Goal: Task Accomplishment & Management: Complete application form

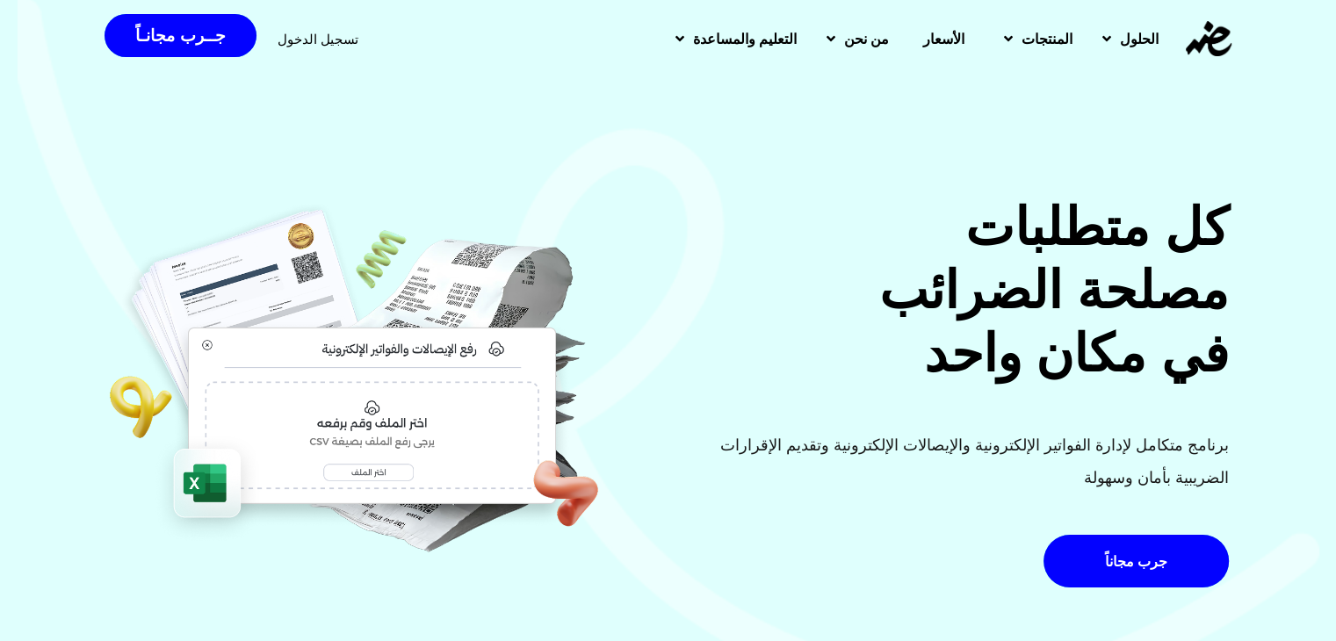
drag, startPoint x: 0, startPoint y: 0, endPoint x: 406, endPoint y: 61, distance: 410.3
click at [323, 37] on span "تسجيل الدخول" at bounding box center [318, 38] width 81 height 13
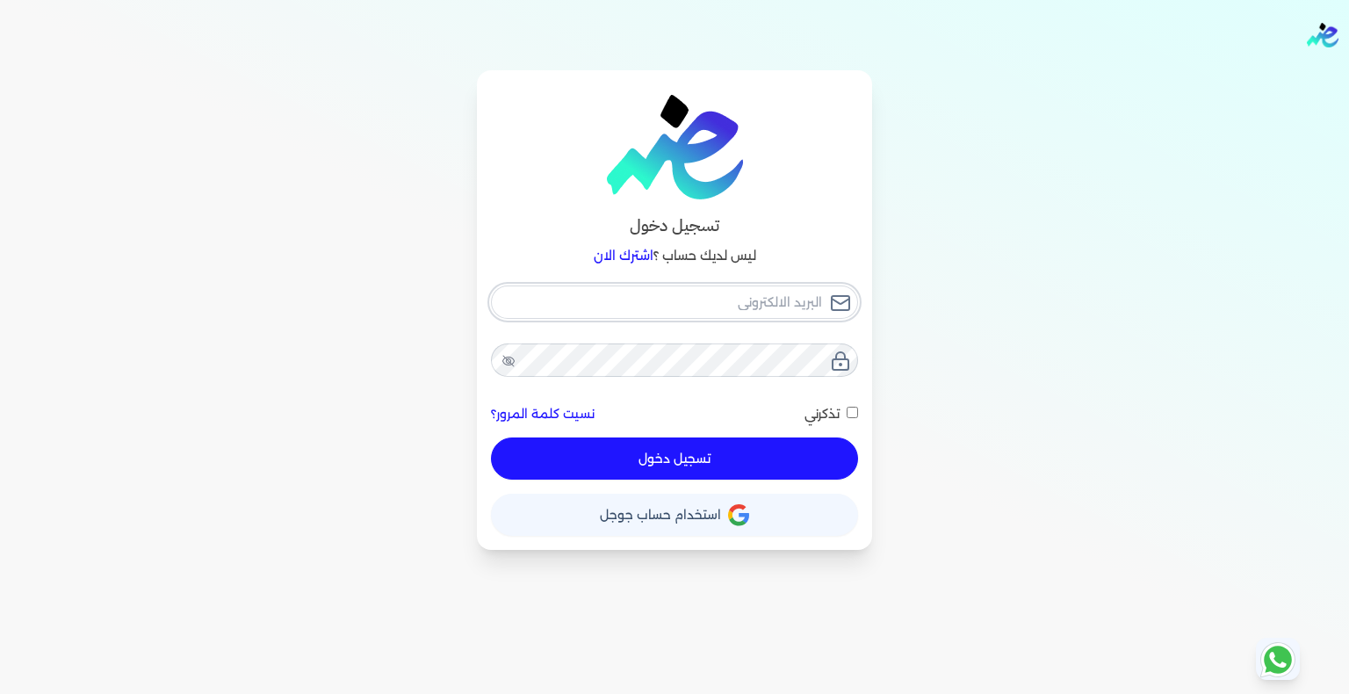
type input "[EMAIL_ADDRESS][DOMAIN_NAME]"
drag, startPoint x: 765, startPoint y: 472, endPoint x: 864, endPoint y: 480, distance: 99.6
click at [765, 472] on button "تسجيل دخول" at bounding box center [674, 458] width 367 height 42
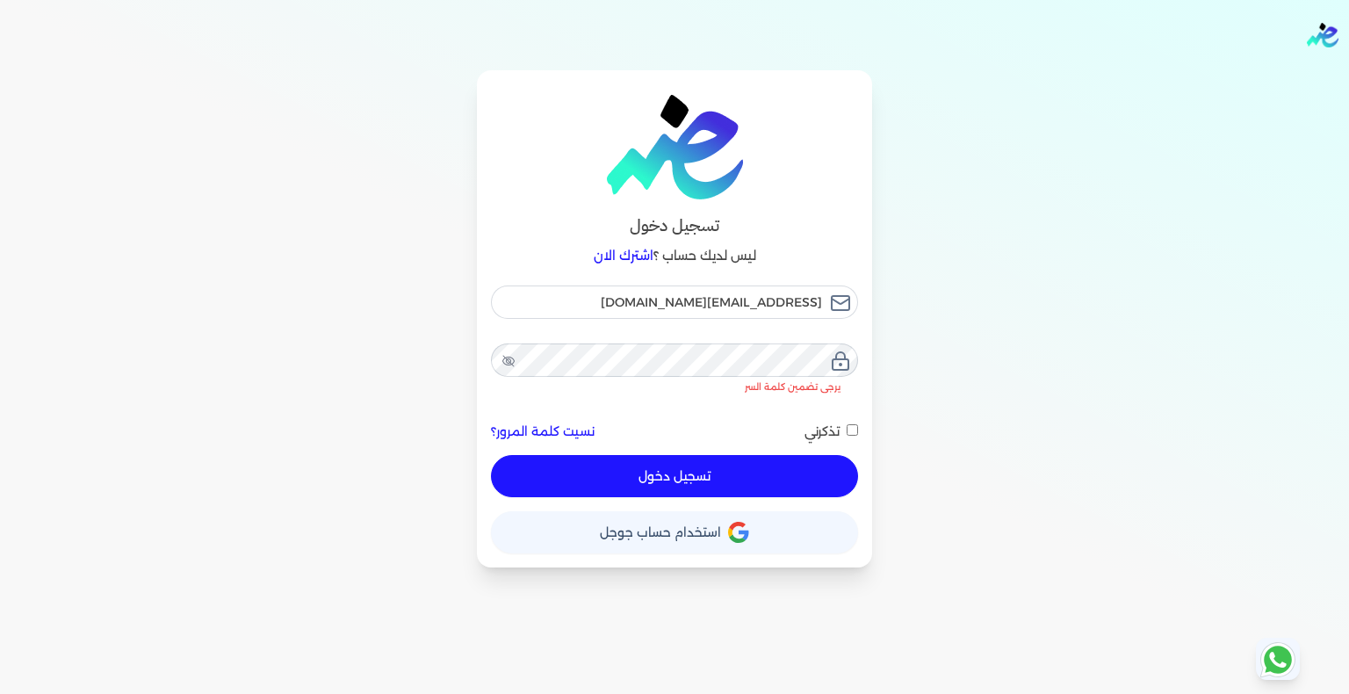
checkbox input "false"
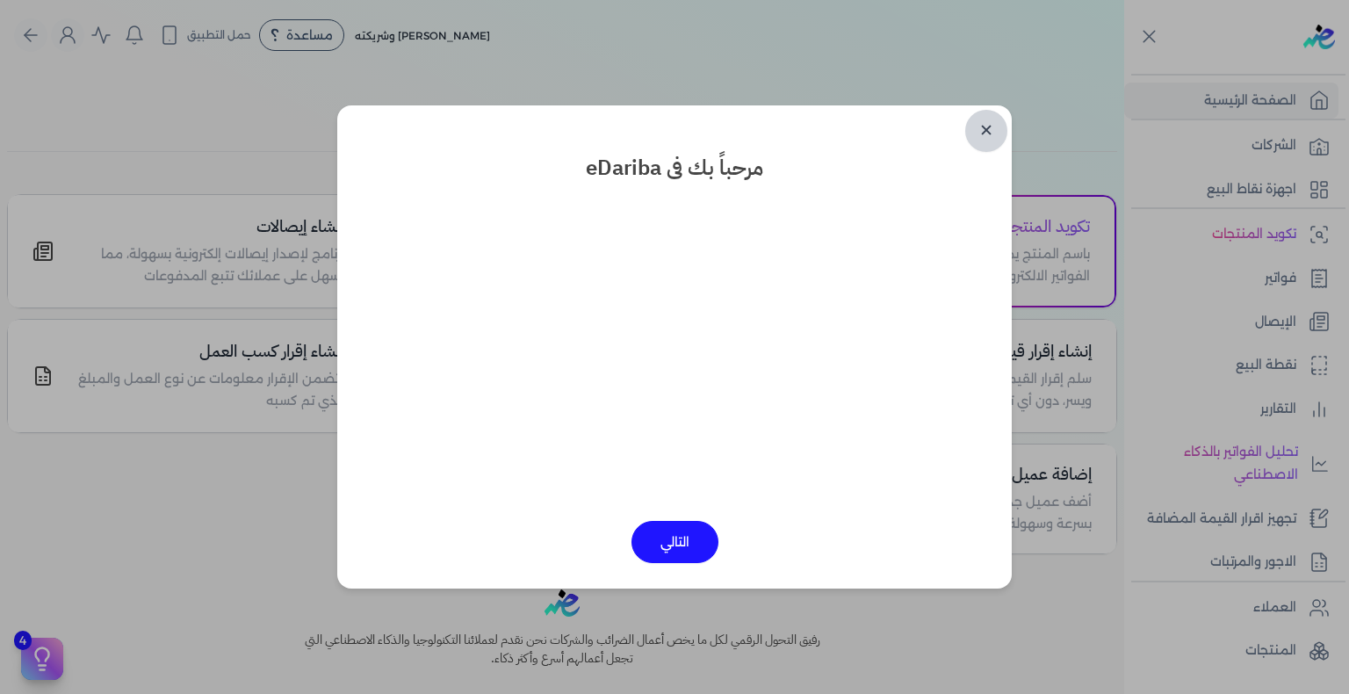
click at [986, 130] on link "✕" at bounding box center [986, 131] width 42 height 42
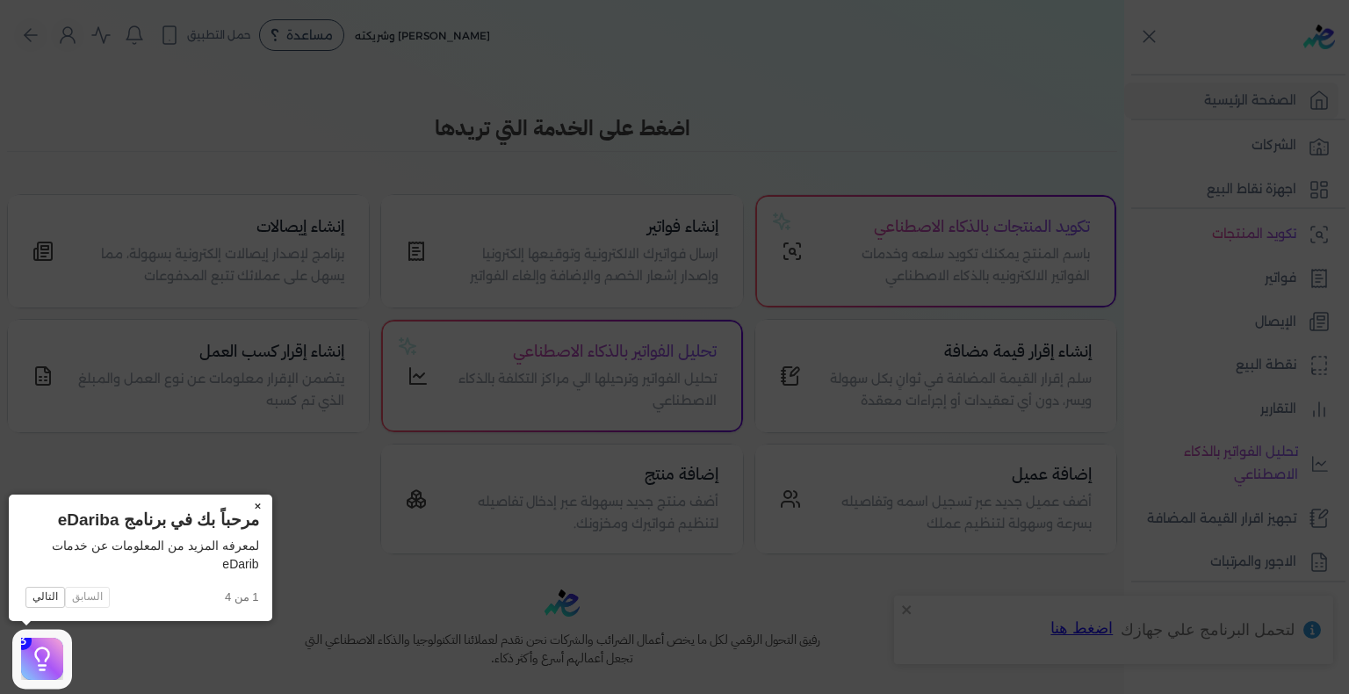
click at [253, 509] on button "×" at bounding box center [258, 506] width 28 height 25
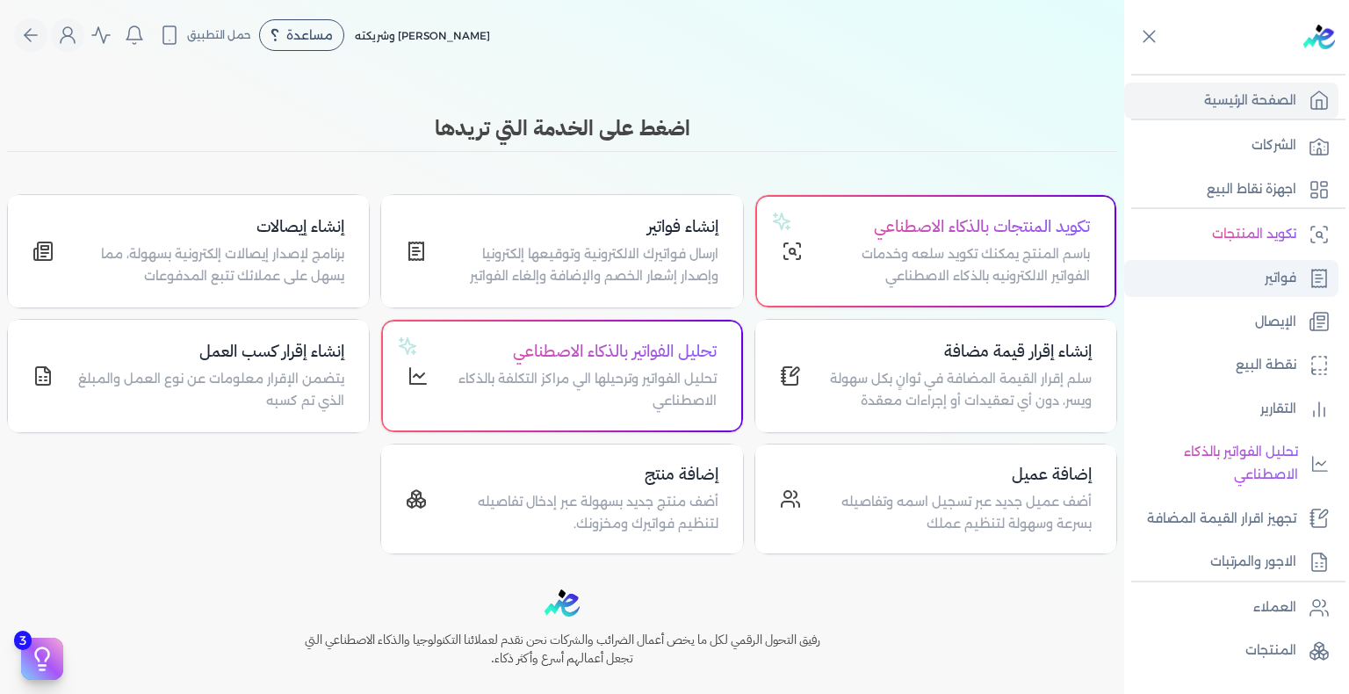
click at [1243, 292] on link "فواتير" at bounding box center [1231, 278] width 214 height 37
click at [1260, 286] on link "فواتير" at bounding box center [1231, 278] width 214 height 37
click at [1303, 292] on link "فواتير" at bounding box center [1231, 278] width 214 height 37
click at [1259, 275] on link "فواتير" at bounding box center [1231, 278] width 214 height 37
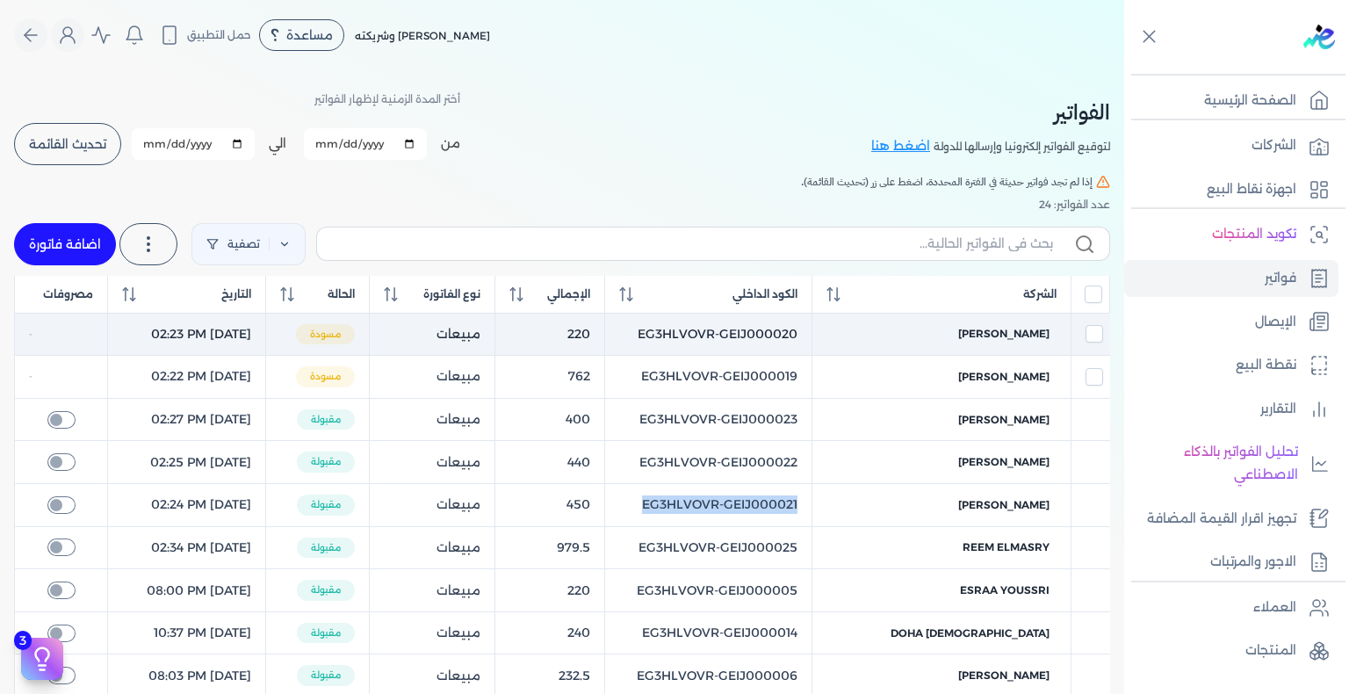
copy tr "EG3HLVOVR-GEIJ000021"
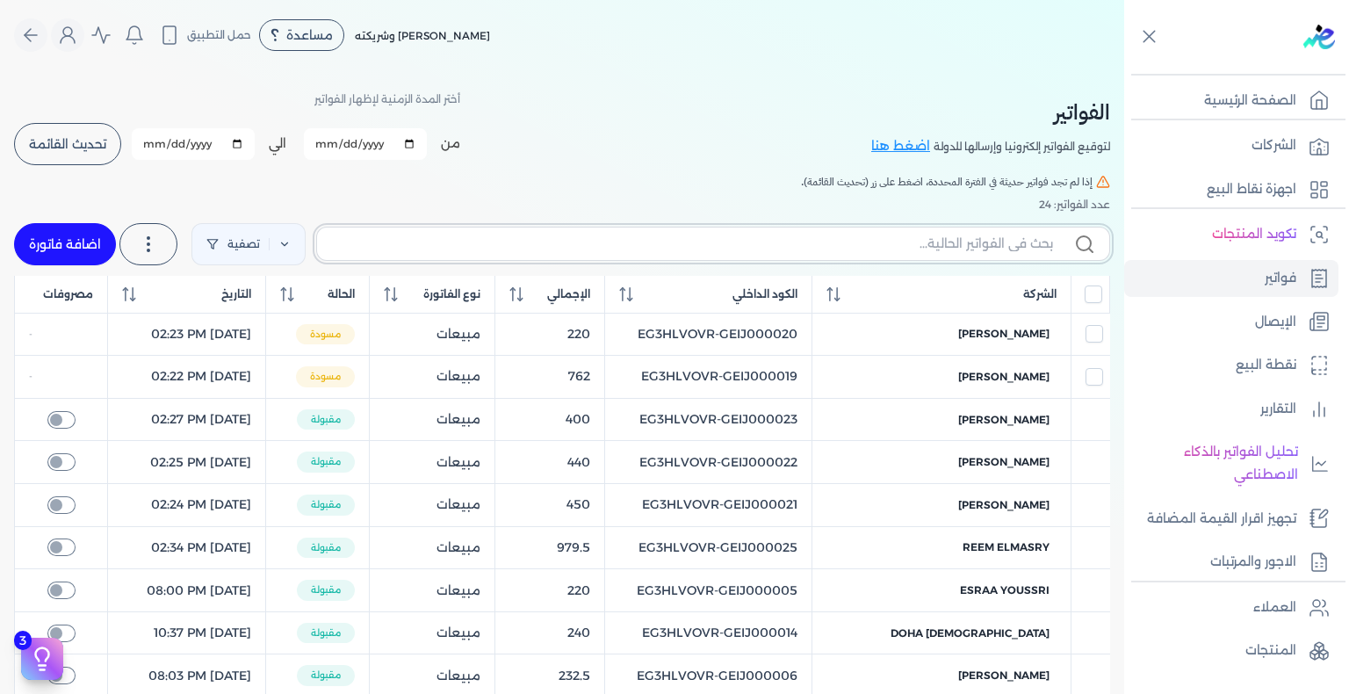
click at [972, 241] on input "text" at bounding box center [692, 244] width 722 height 18
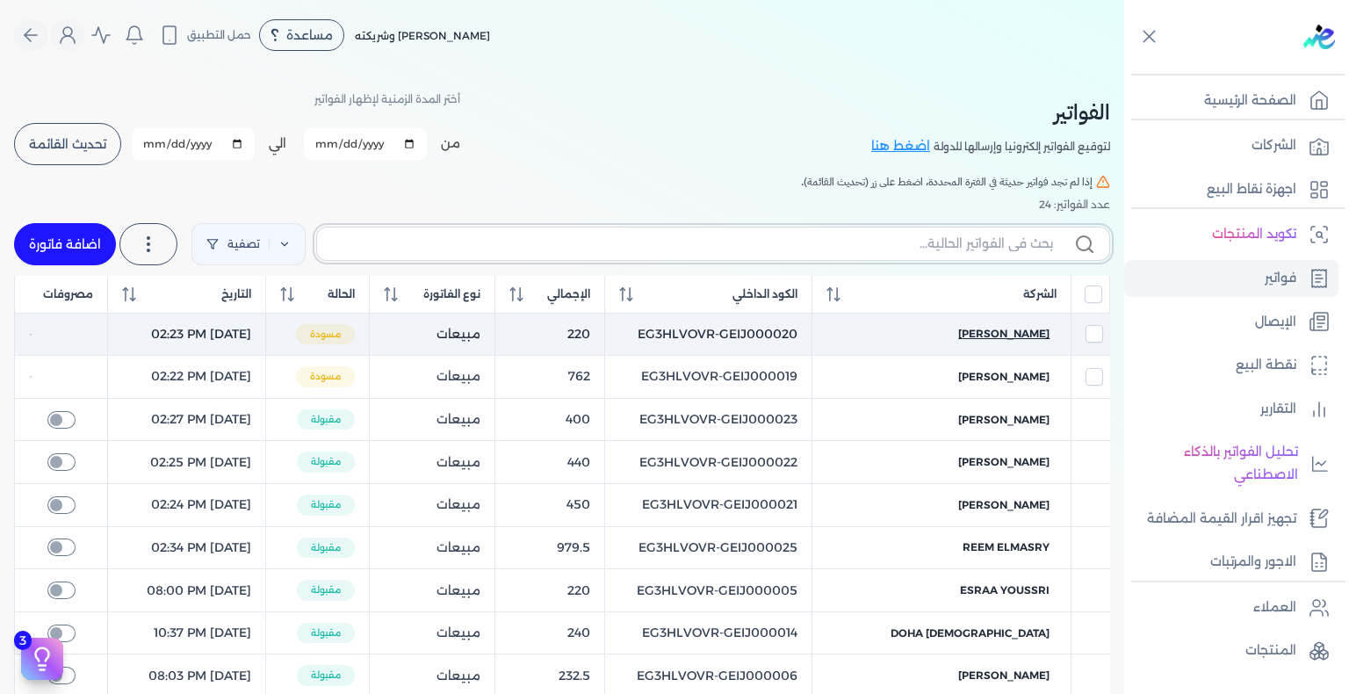
paste input "EG3HLVOVR-GEIJ000021"
type input "EG3HLVOVR-GEIJ000021"
checkbox input "false"
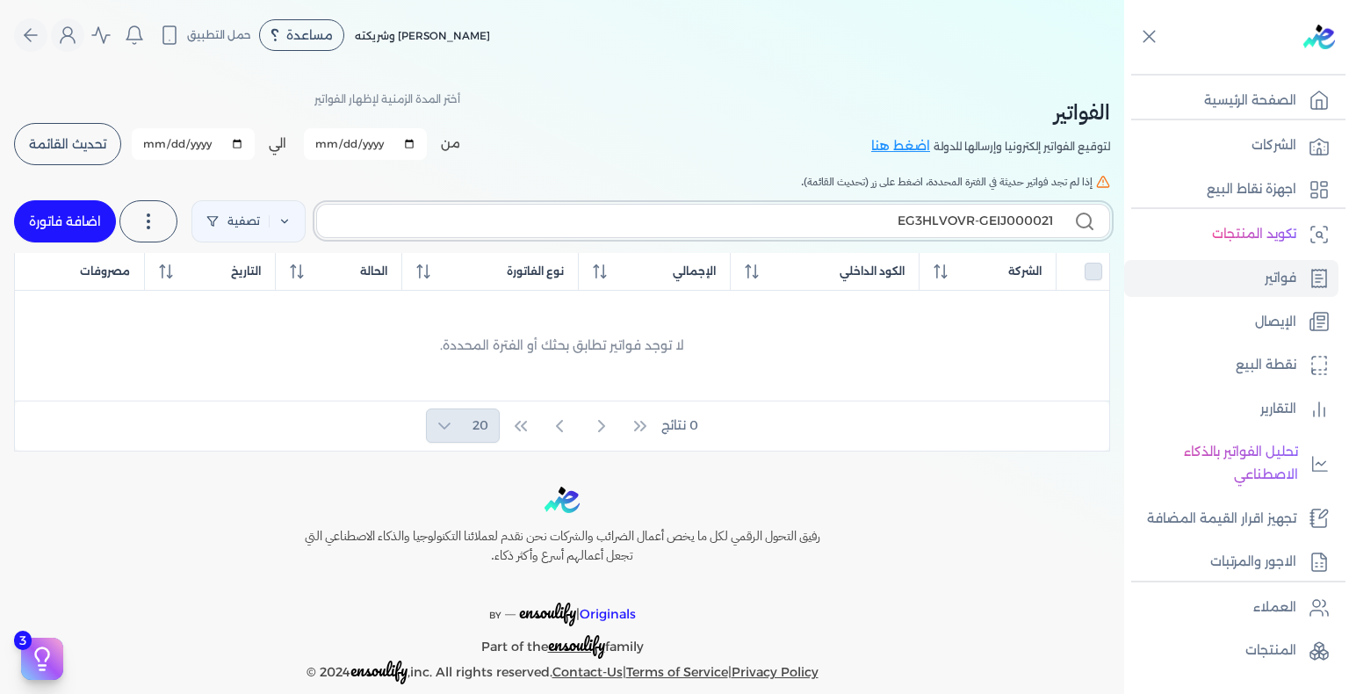
drag, startPoint x: 1042, startPoint y: 223, endPoint x: 1058, endPoint y: 220, distance: 17.1
click at [1058, 220] on label "EG3HLVOVR-GEIJ000021" at bounding box center [713, 220] width 794 height 33
type input "EG3HLVOVR-GEIJ000001"
checkbox input "false"
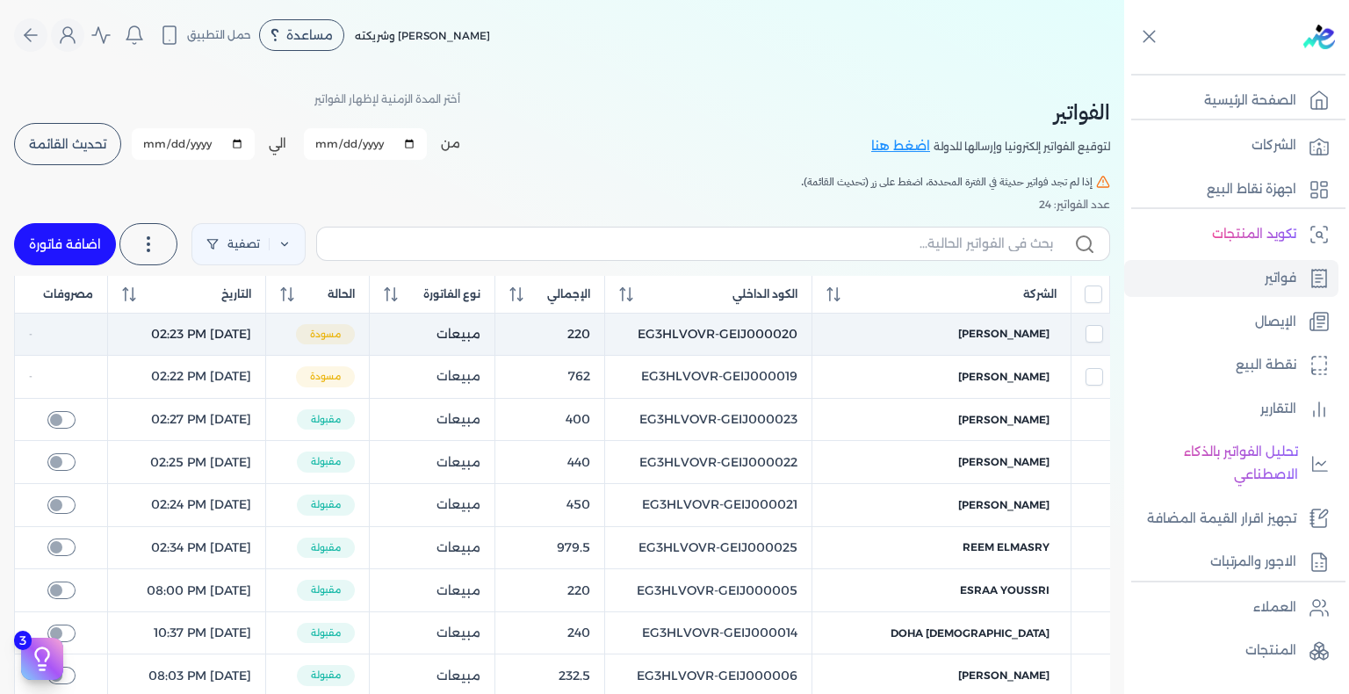
click at [790, 339] on td "EG3HLVOVR-GEIJ000020" at bounding box center [708, 334] width 207 height 43
checkbox input "true"
checkbox input "false"
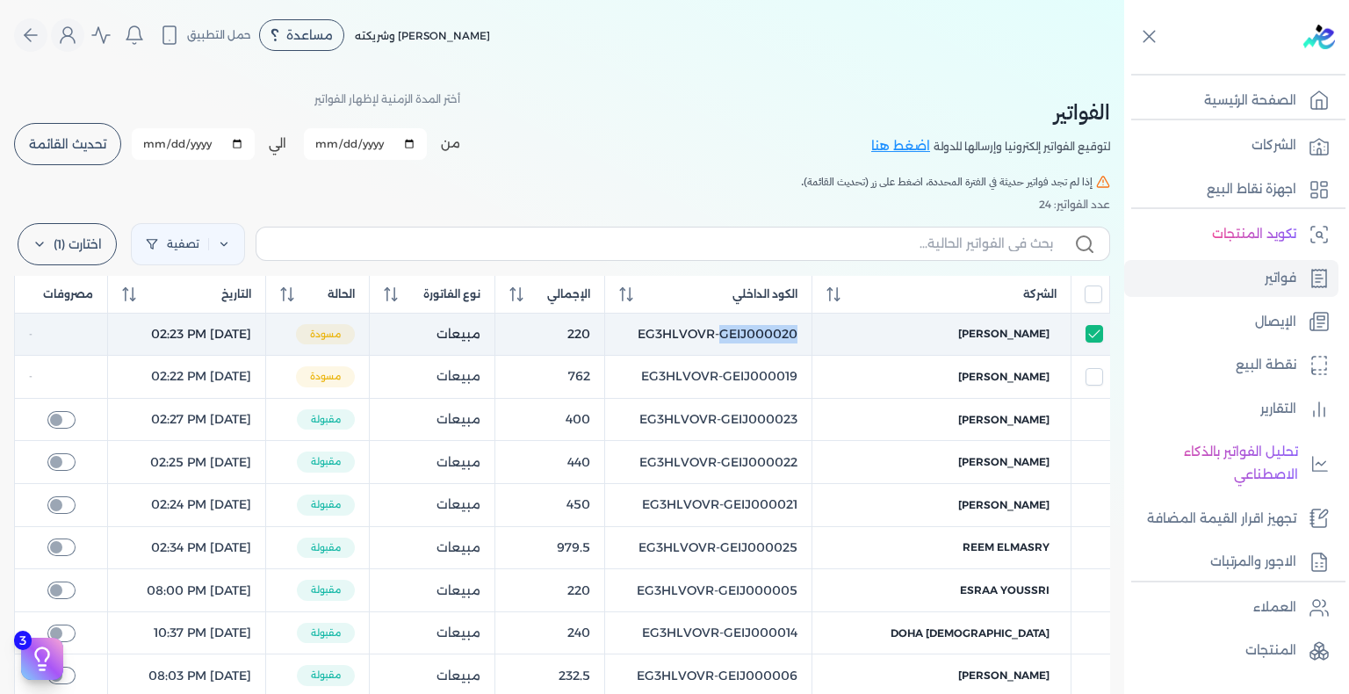
click at [790, 339] on td "EG3HLVOVR-GEIJ000020" at bounding box center [708, 334] width 207 height 43
checkbox input "false"
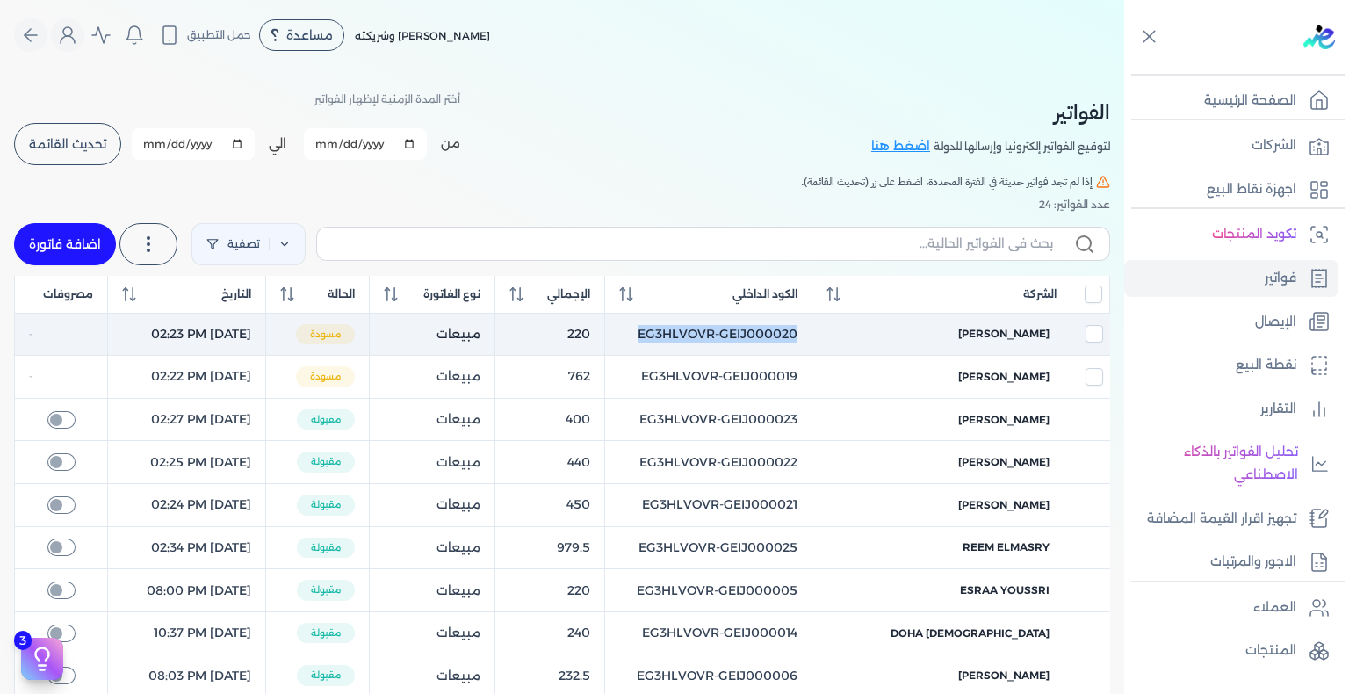
click at [790, 339] on td "EG3HLVOVR-GEIJ000020" at bounding box center [708, 334] width 207 height 43
checkbox input "true"
checkbox input "false"
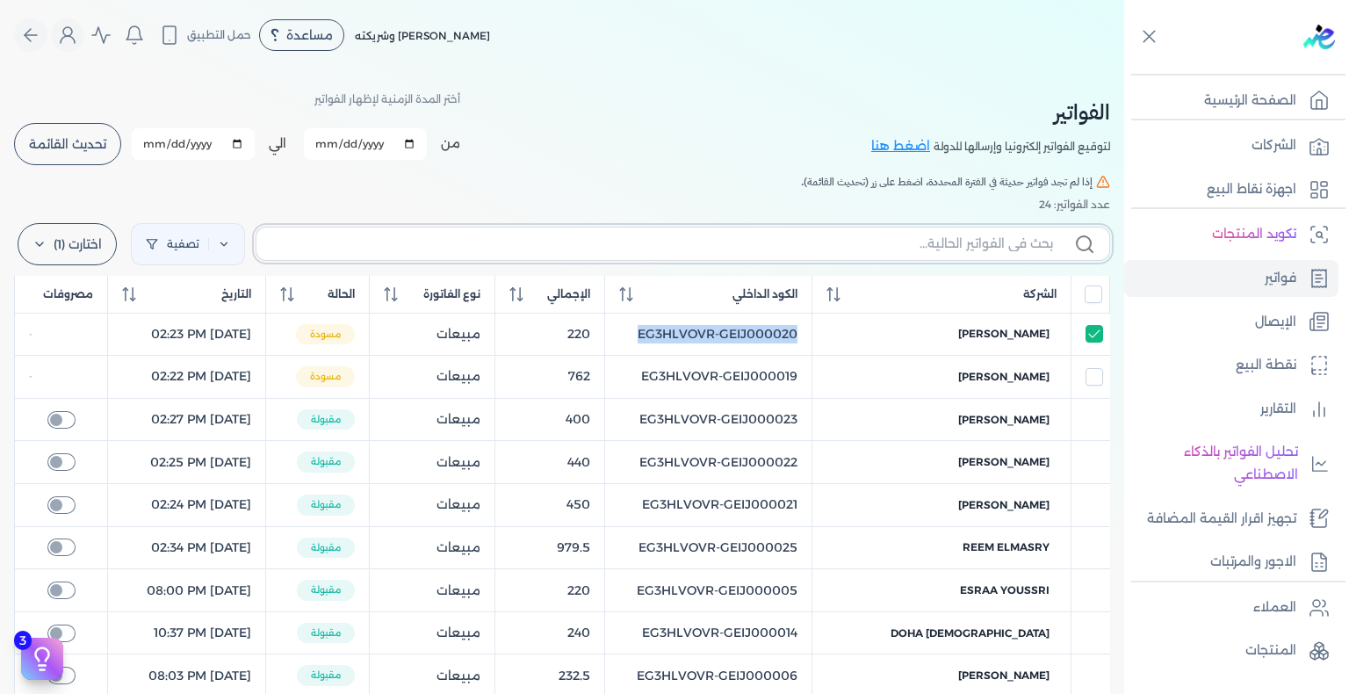
click at [920, 241] on input "text" at bounding box center [662, 244] width 783 height 18
paste input "EG3HLVOVR-GEIJ000021"
type input "EG3HLVOVR-GEIJ000021"
checkbox input "false"
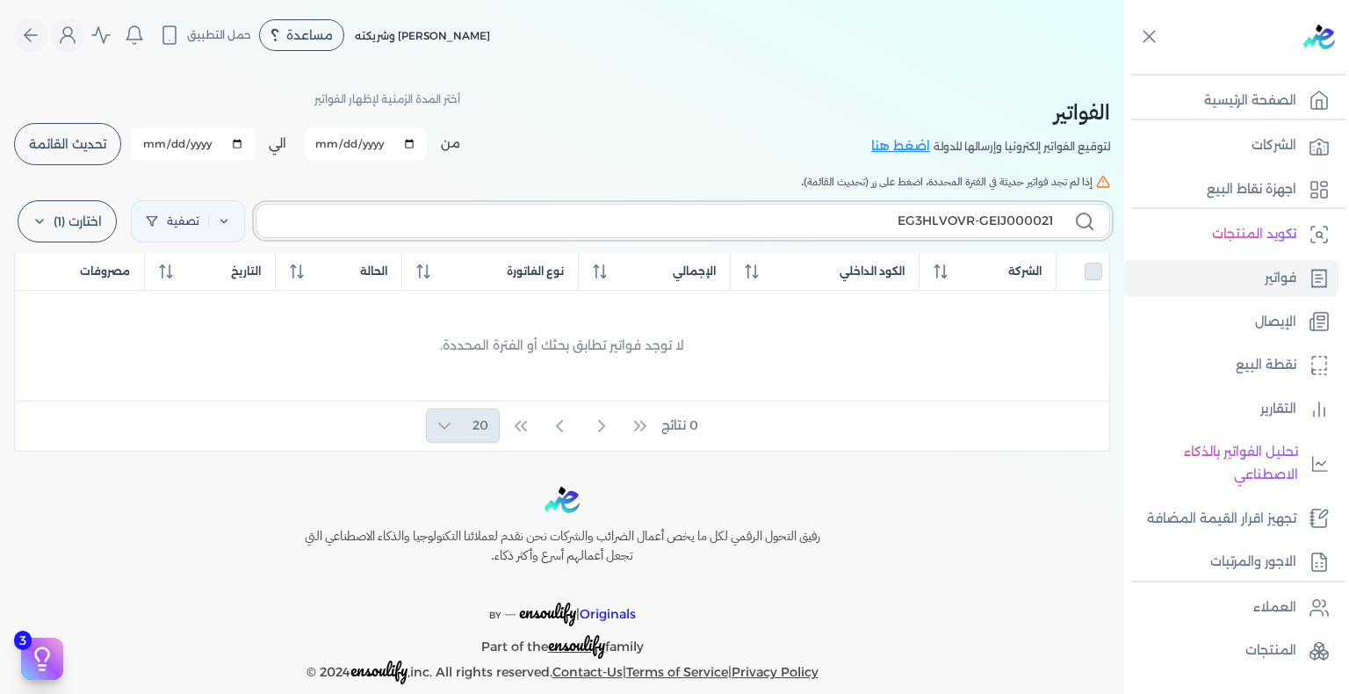
type input "EG3HLVOVR-GEIJ000021"
checkbox input "false"
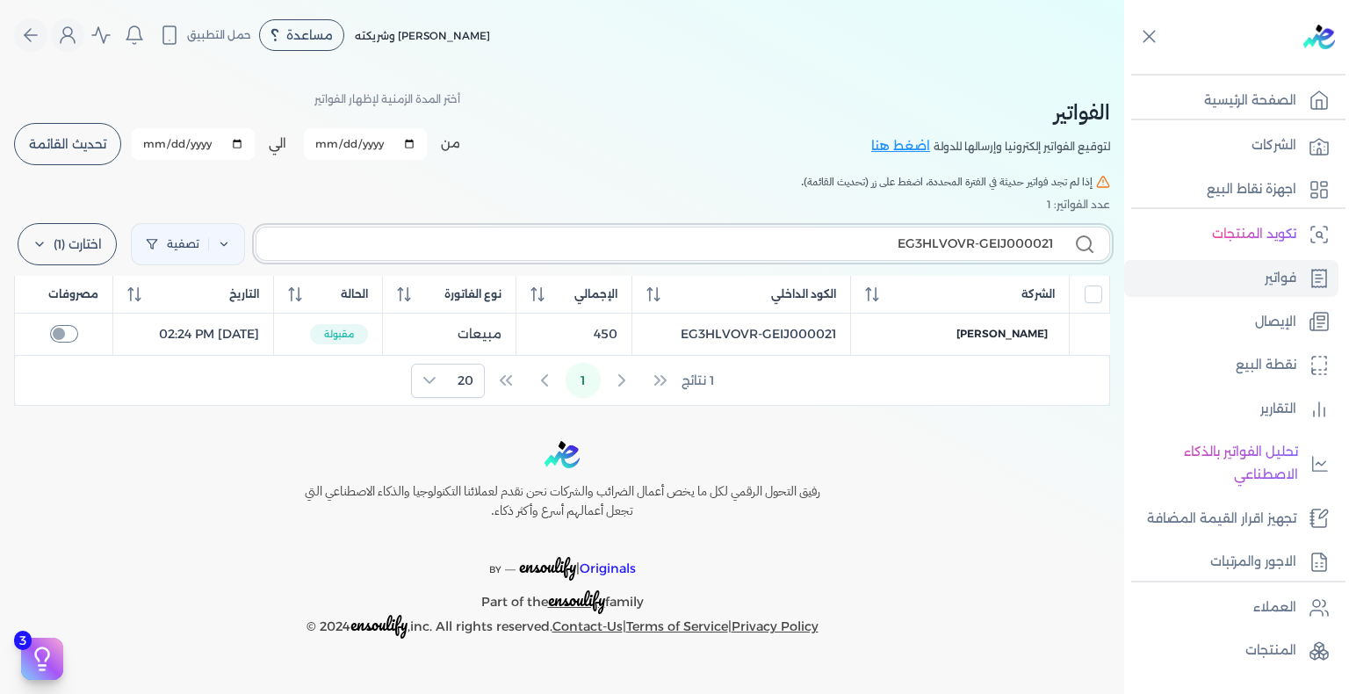
type input "EG3HLVOVR-GEIJ00002"
checkbox input "false"
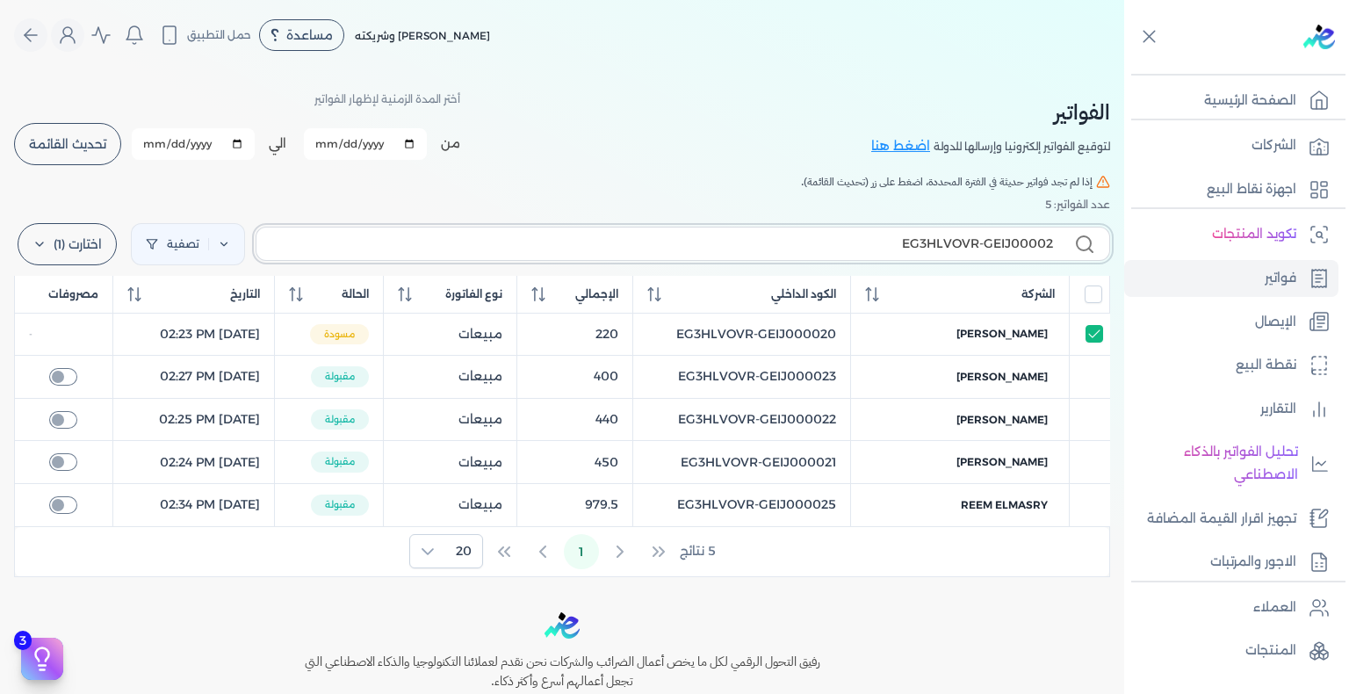
type input "EG3HLVOVR-GEIJ000020"
checkbox input "true"
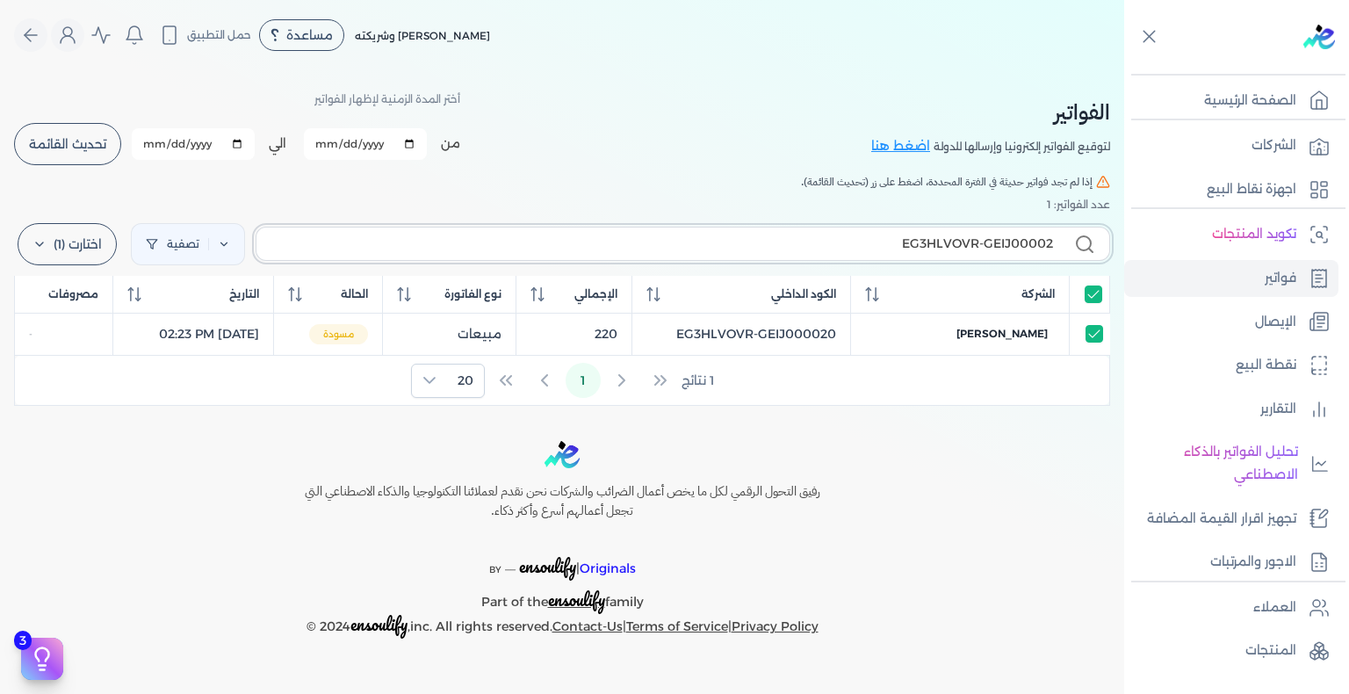
type input "EG3HLVOVR-GEIJ0000"
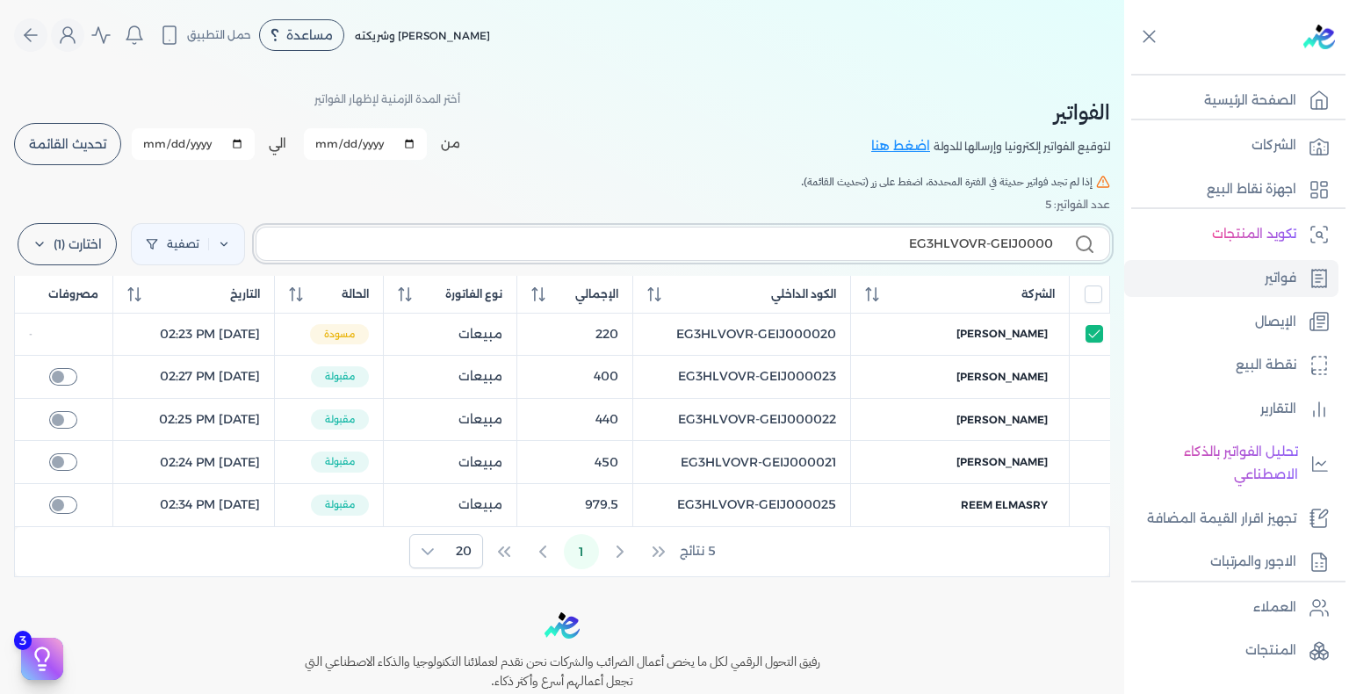
checkbox input "false"
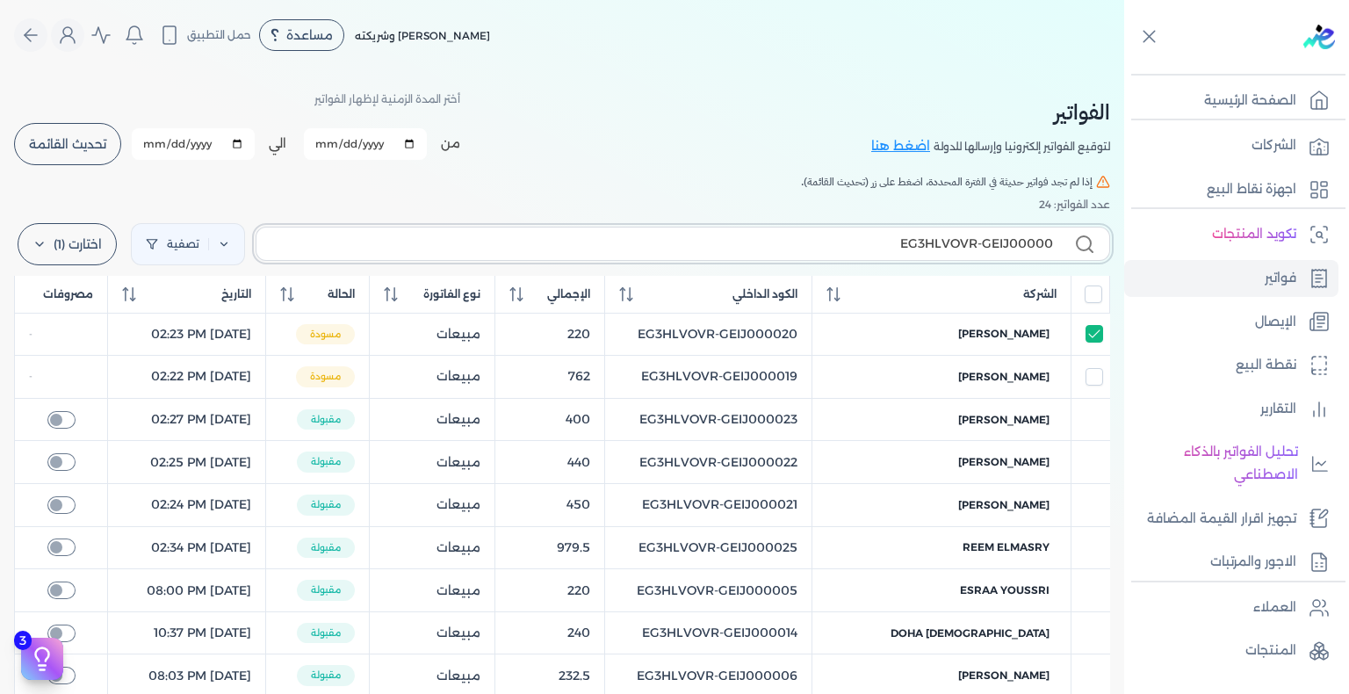
type input "EG3HLVOVR-GEIJ000001"
checkbox input "false"
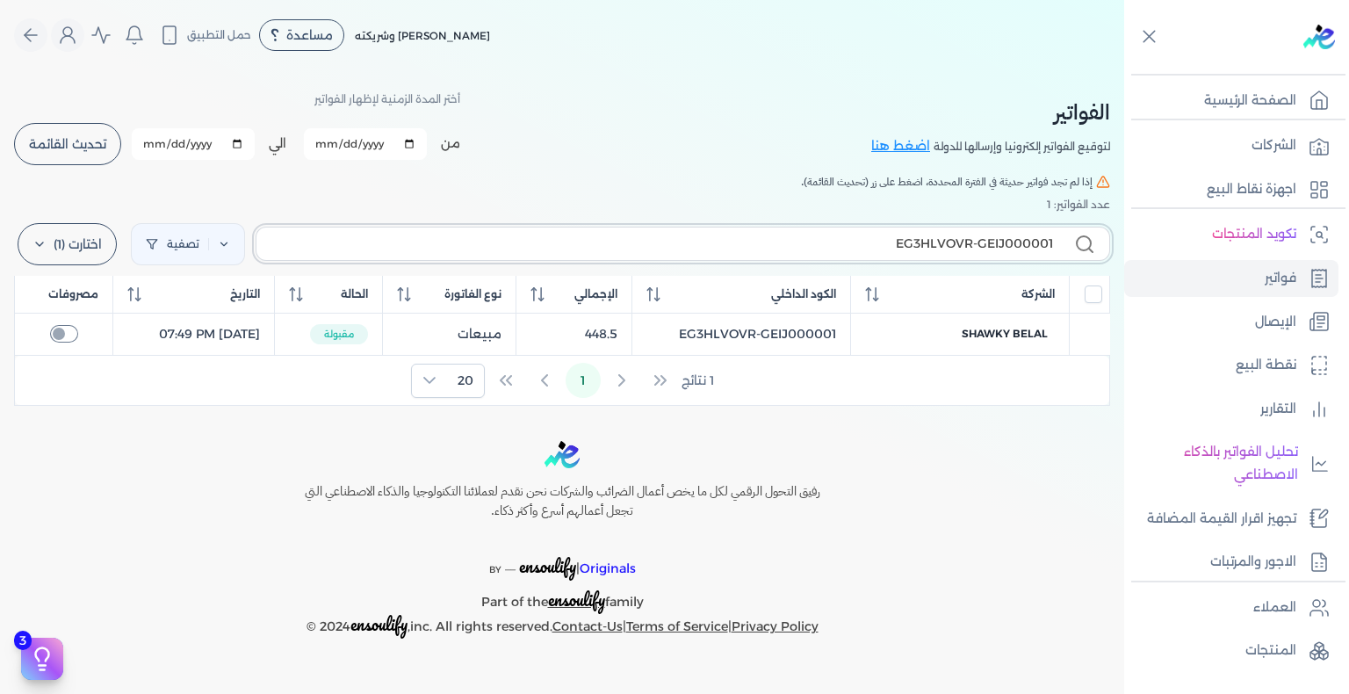
type input "EG3HLVOVR-GEIJ00000"
checkbox input "false"
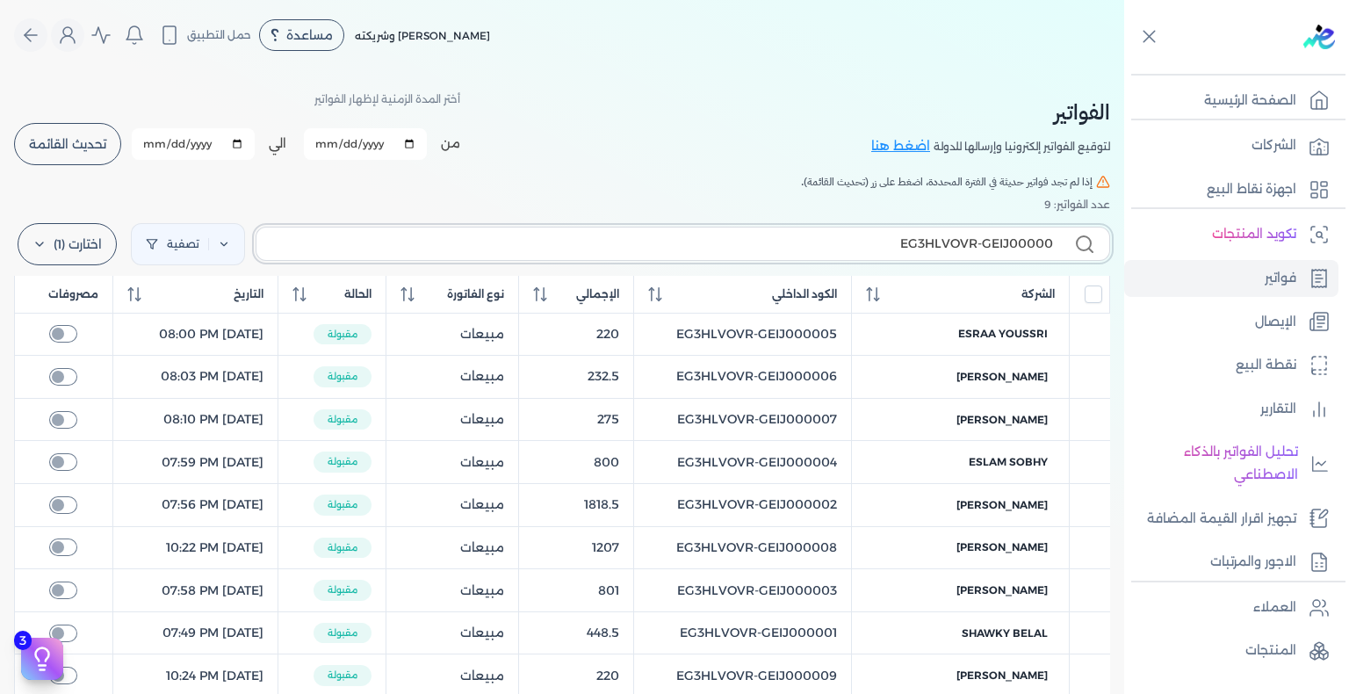
type input "EG3HLVOVR-GEIJ000002"
checkbox input "false"
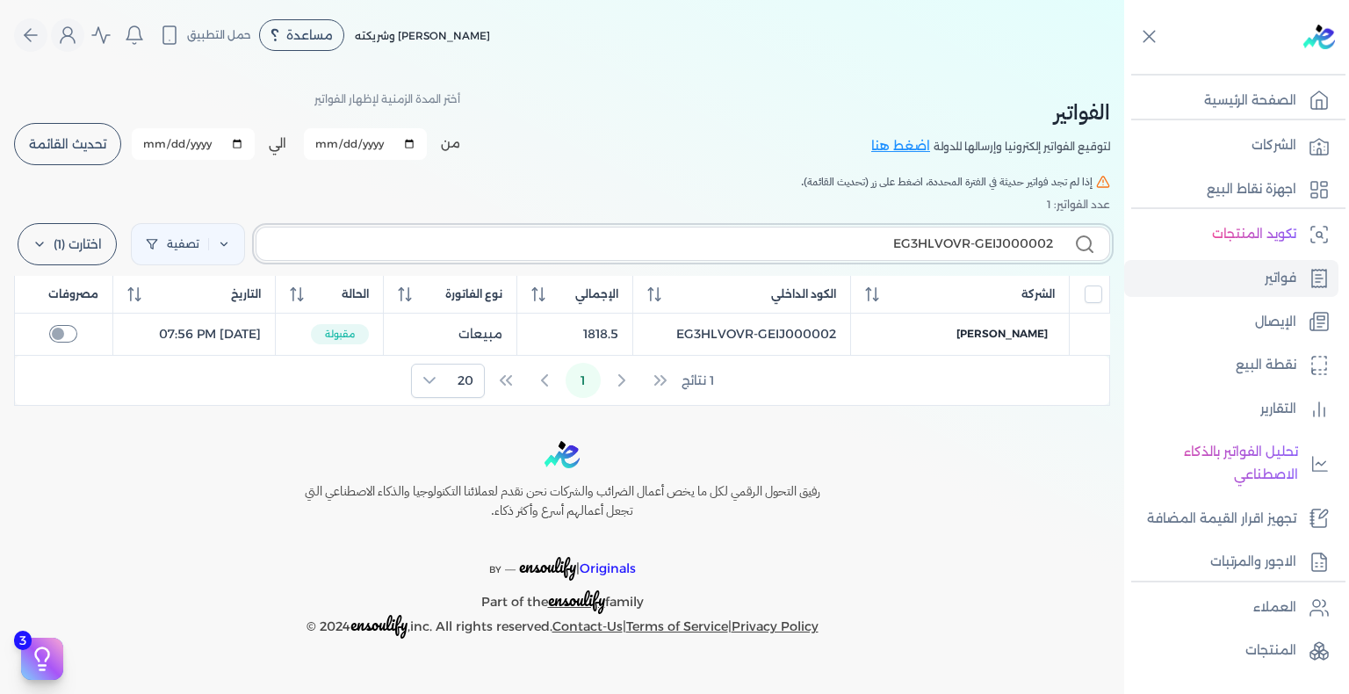
type input "EG3HLVOVR-GEIJ00000"
checkbox input "false"
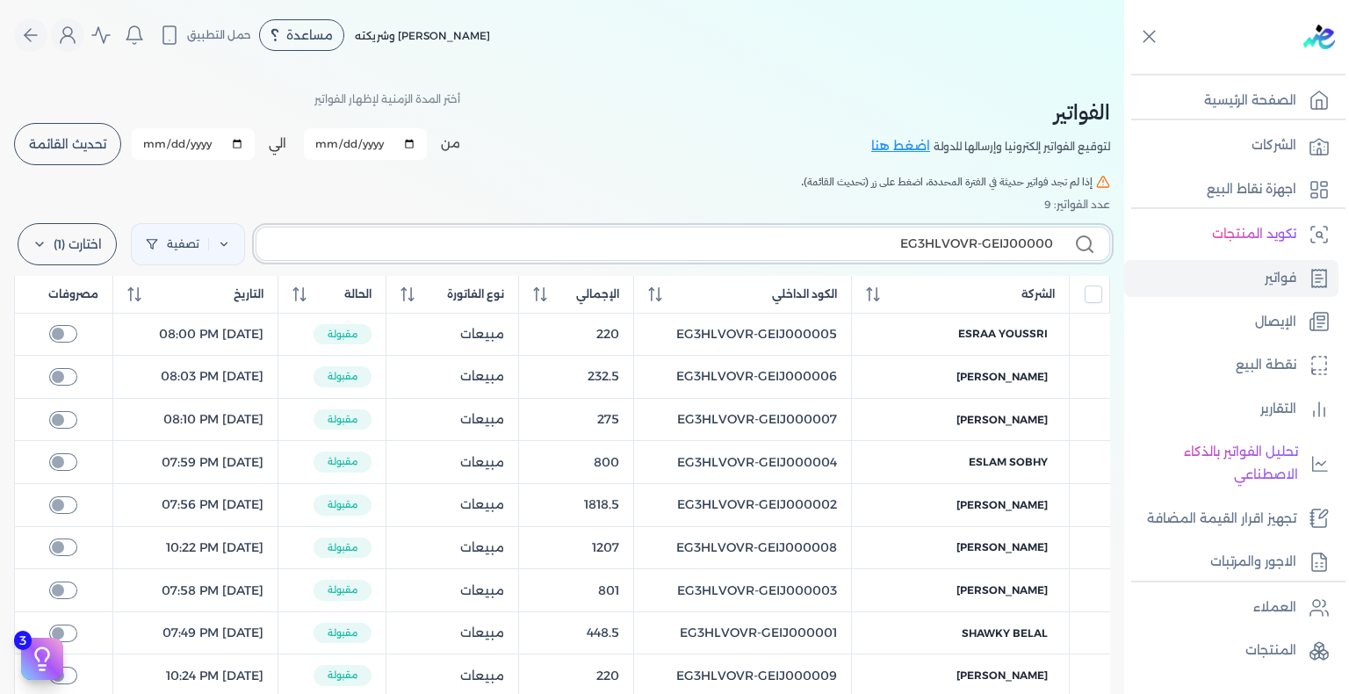
type input "EG3HLVOVR-GEIJ000003"
checkbox input "false"
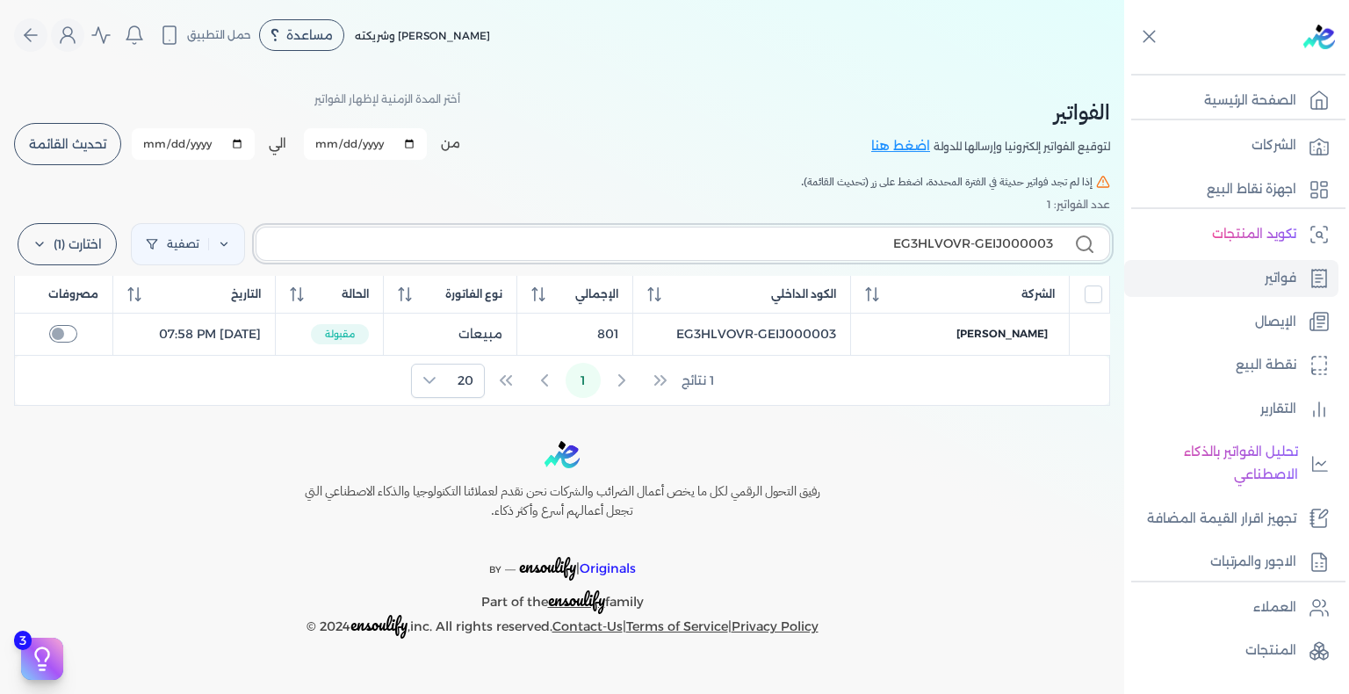
type input "EG3HLVOVR-GEIJ00000"
checkbox input "false"
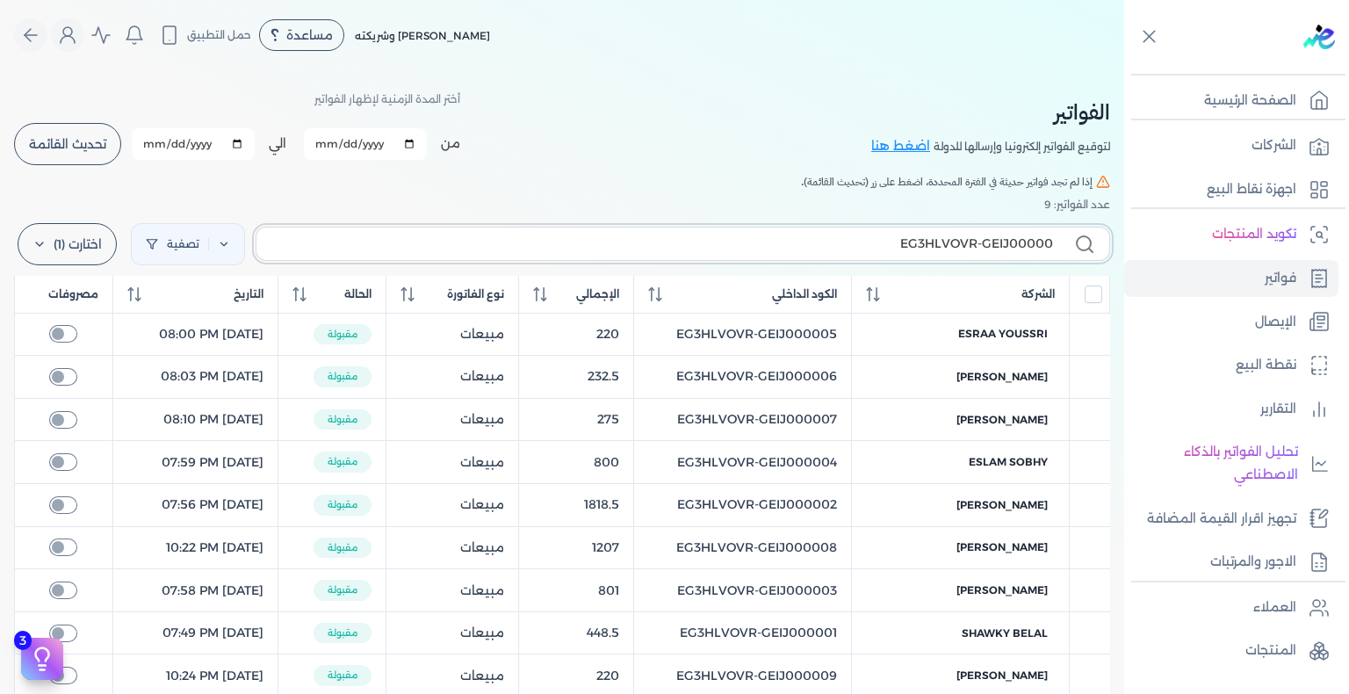
type input "EG3HLVOVR-GEIJ000004"
checkbox input "false"
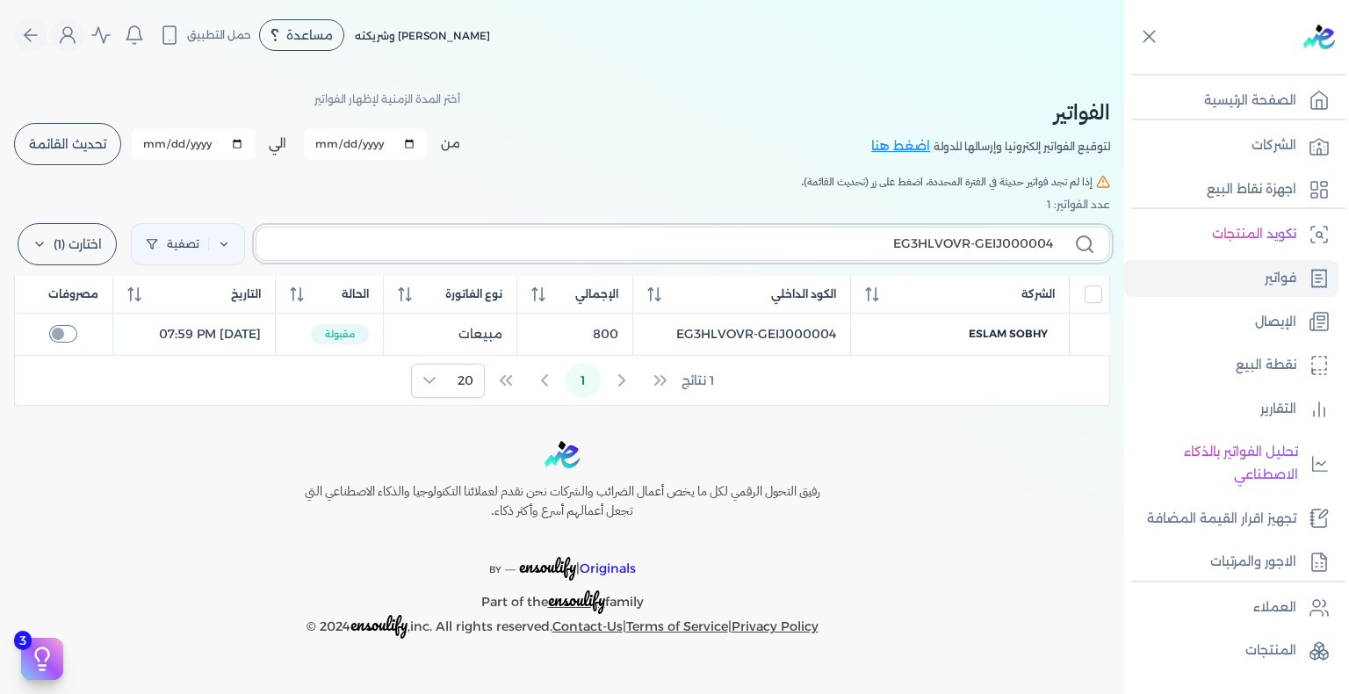
type input "EG3HLVOVR-GEIJ00000"
checkbox input "false"
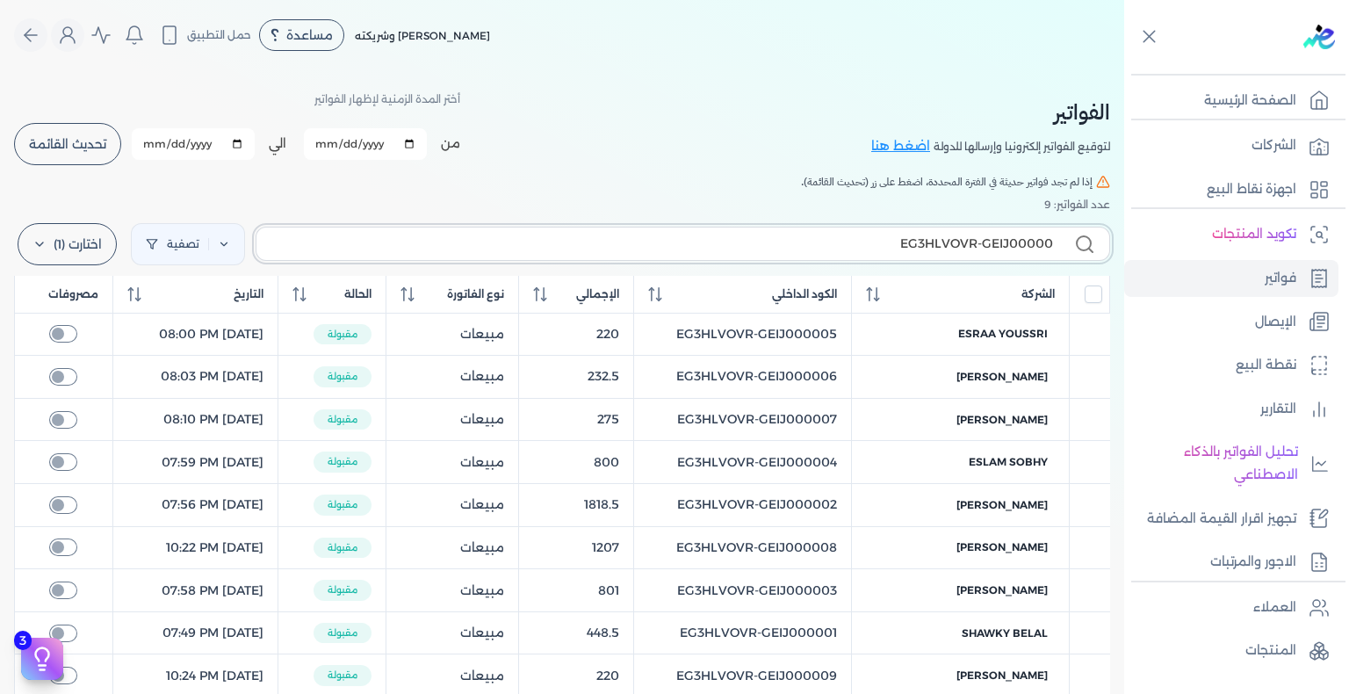
type input "EG3HLVOVR-GEIJ000005"
checkbox input "false"
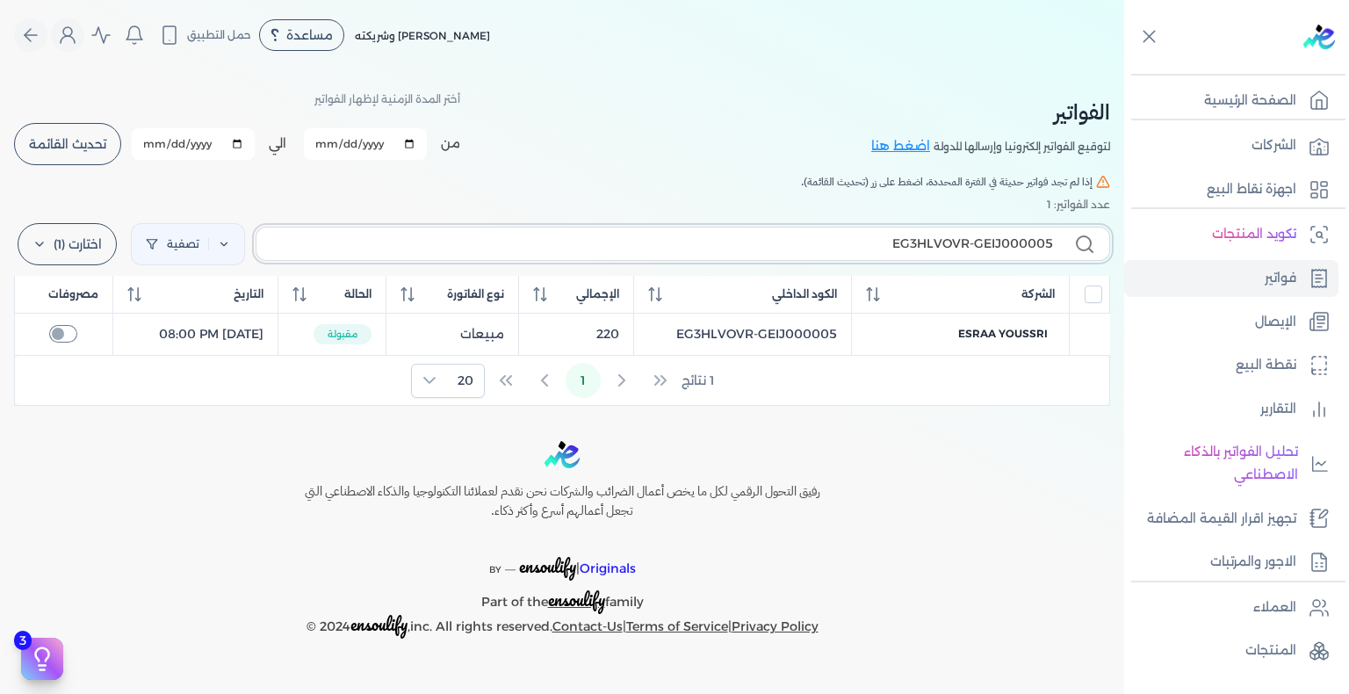
type input "EG3HLVOVR-GEIJ00000"
checkbox input "false"
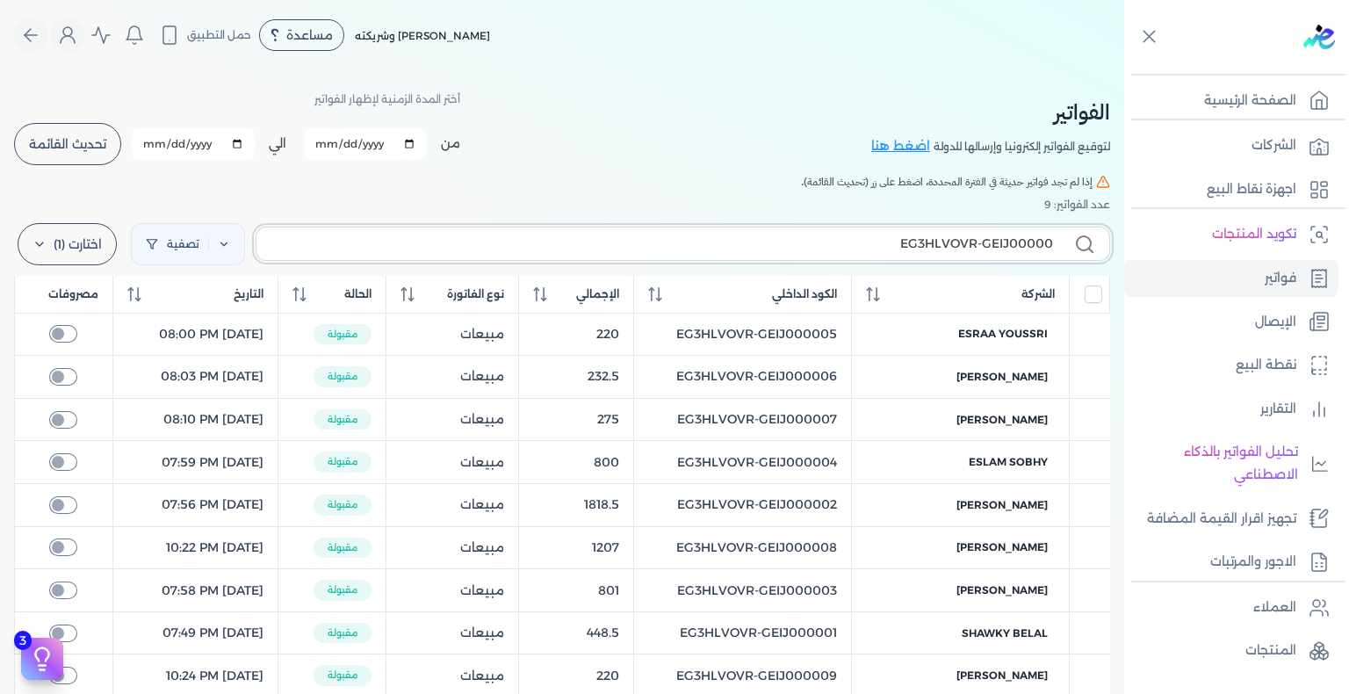
type input "EG3HLVOVR-GEIJ000006"
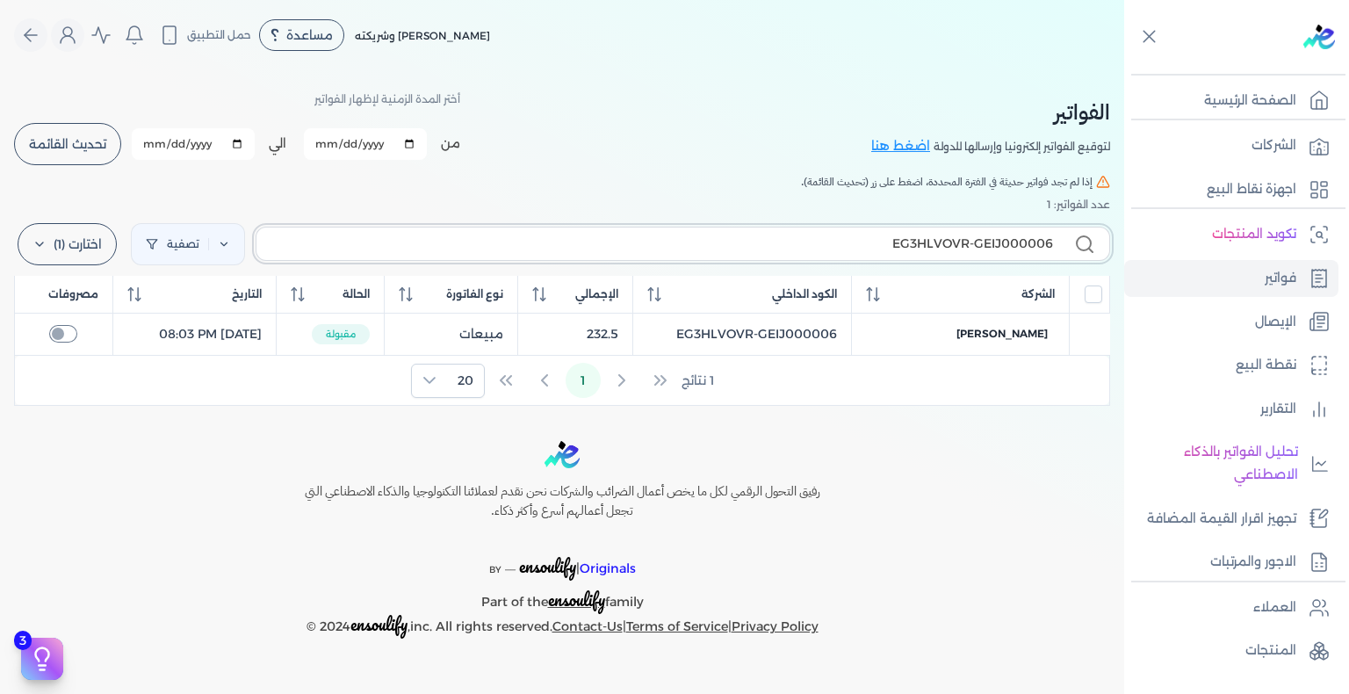
checkbox input "false"
type input "EG3HLVOVR-GEIJ00000"
checkbox input "false"
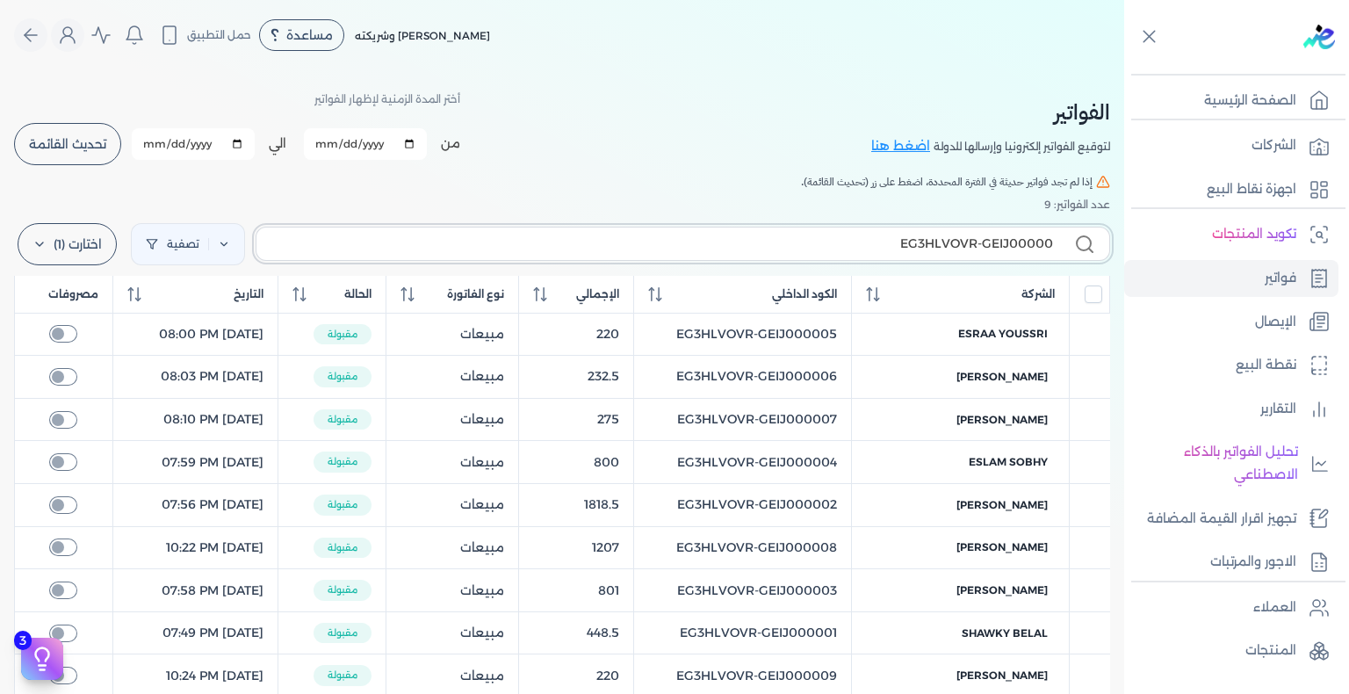
type input "EG3HLVOVR-GEIJ000007"
checkbox input "false"
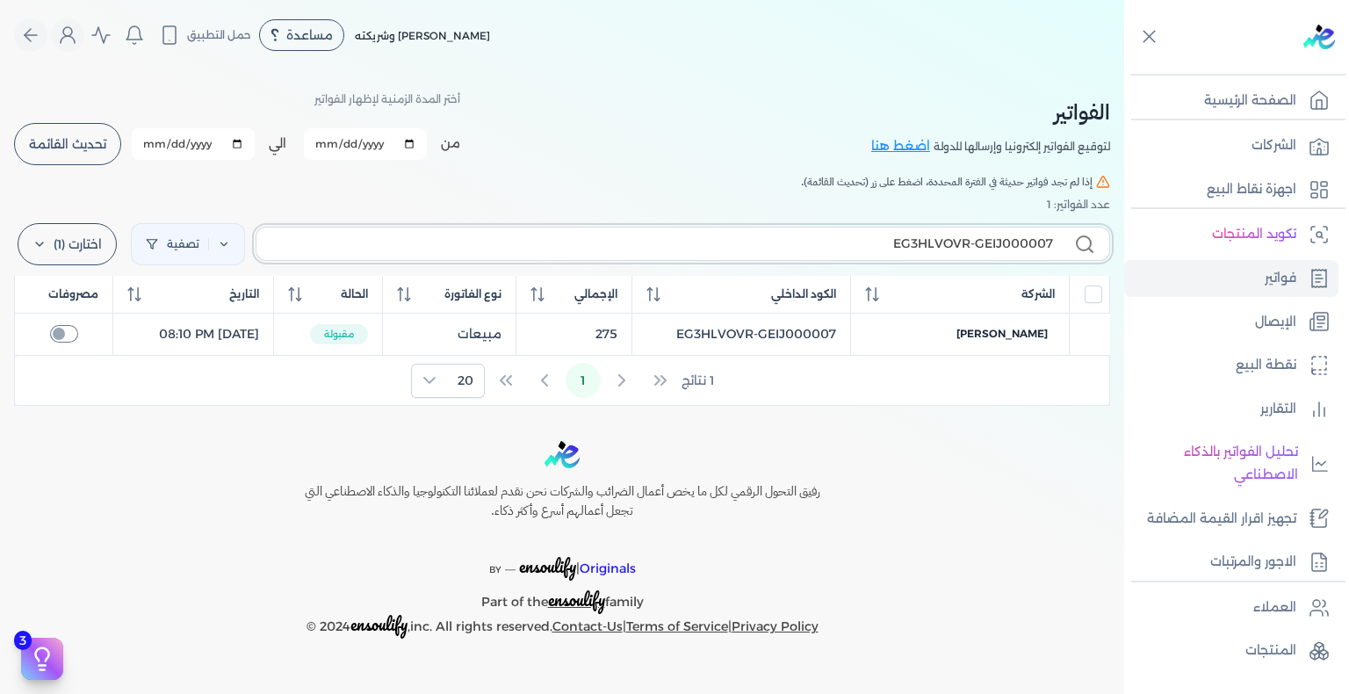
type input "EG3HLVOVR-GEIJ00000"
checkbox input "false"
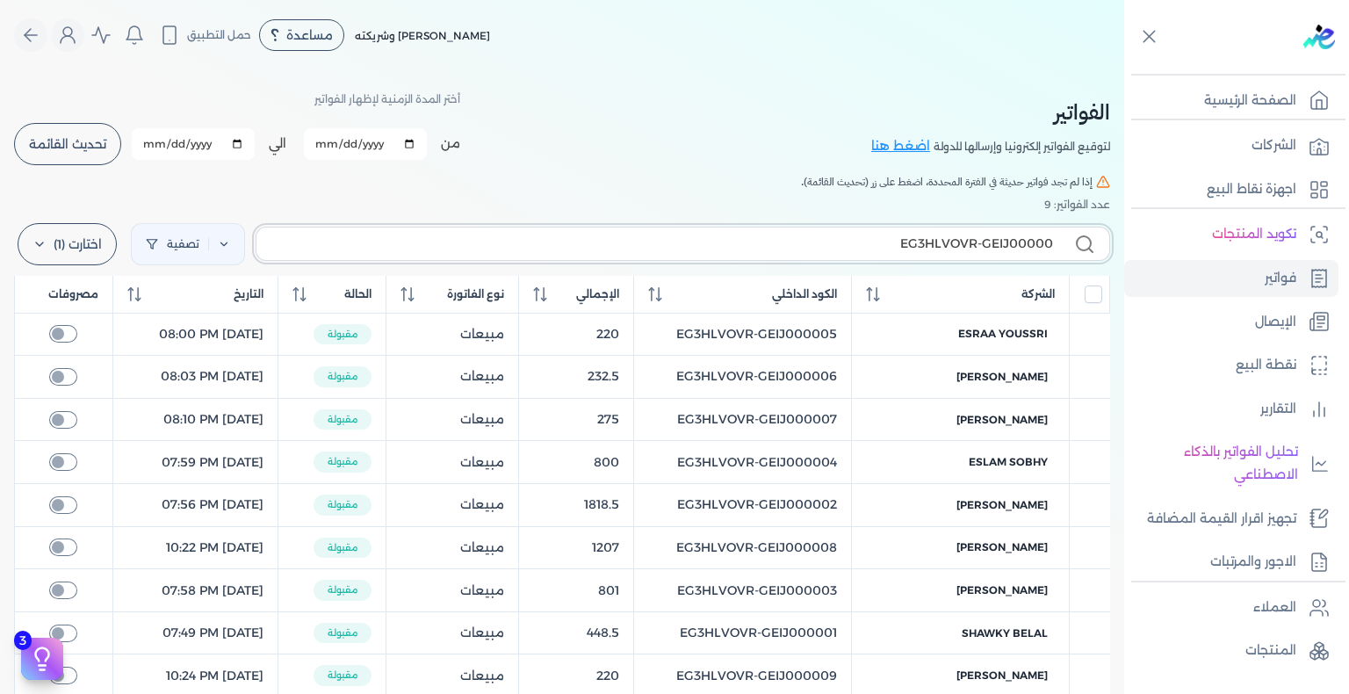
type input "EG3HLVOVR-GEIJ000008"
checkbox input "false"
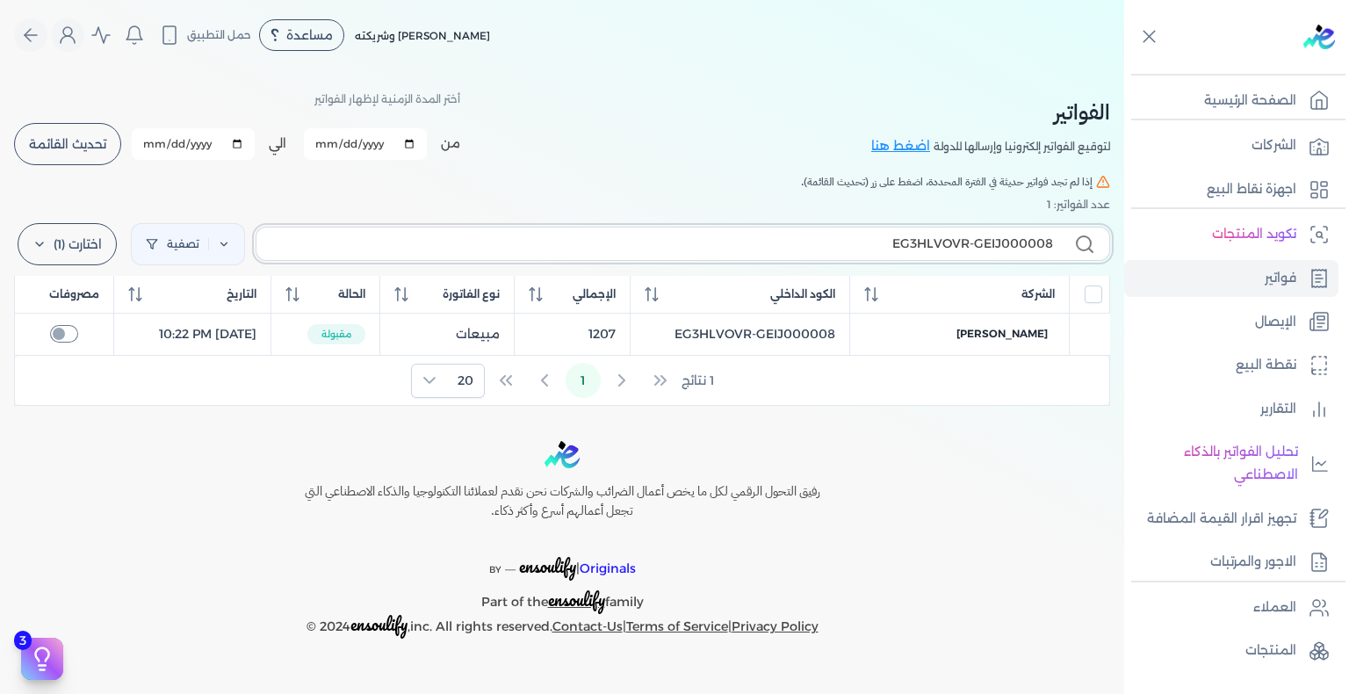
type input "EG3HLVOVR-GEIJ00000"
checkbox input "false"
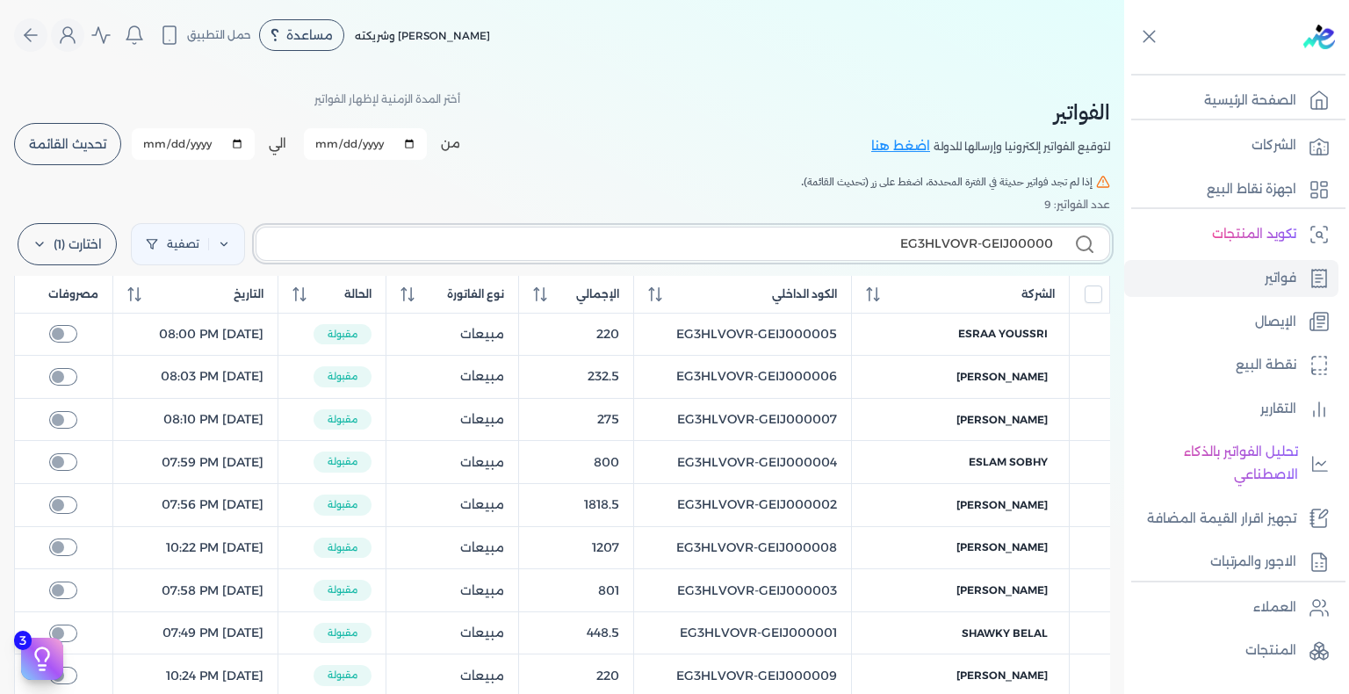
type input "EG3HLVOVR-GEIJ000009"
checkbox input "false"
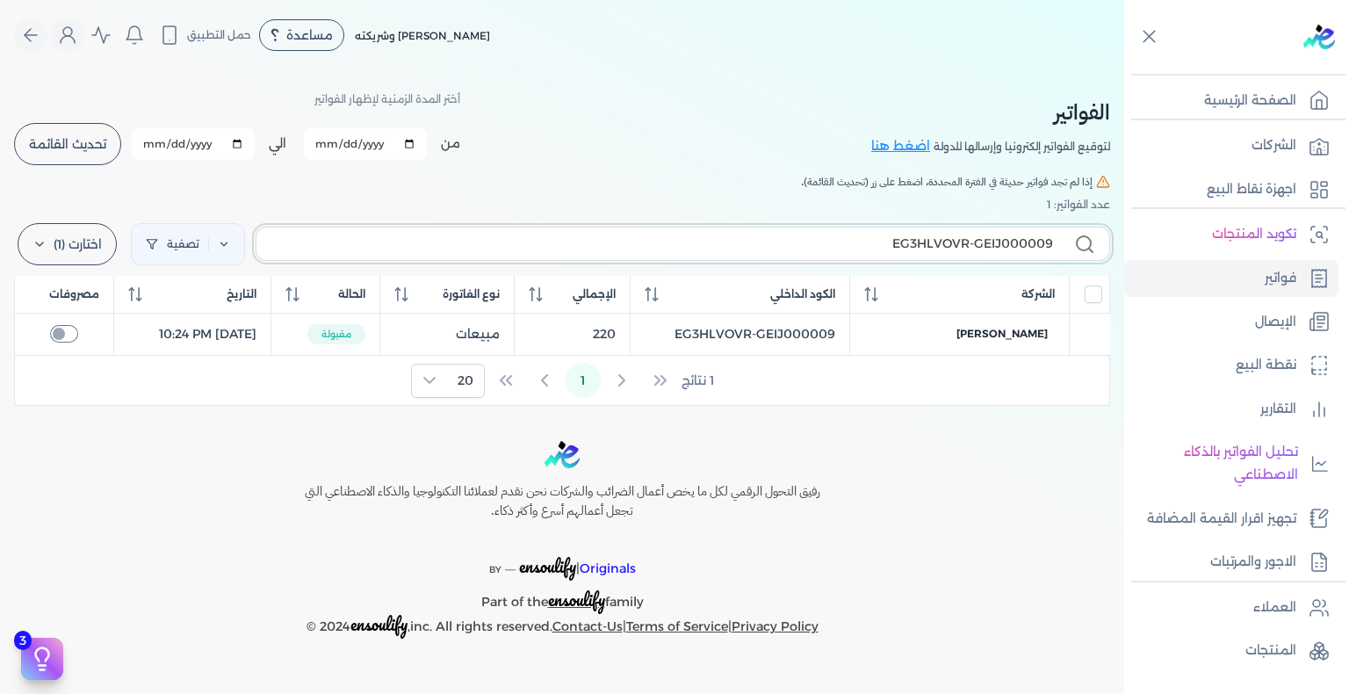
type input "EG3HLVOVR-GEIJ00000"
checkbox input "false"
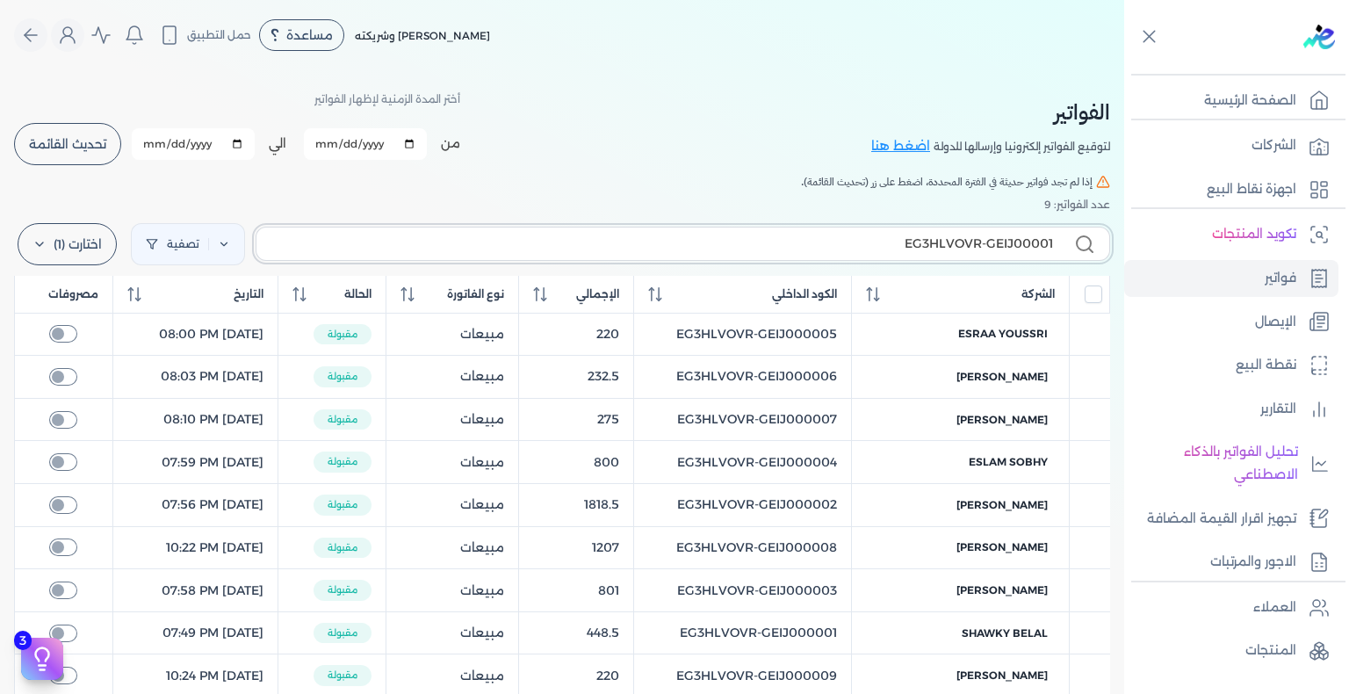
type input "EG3HLVOVR-GEIJ000010"
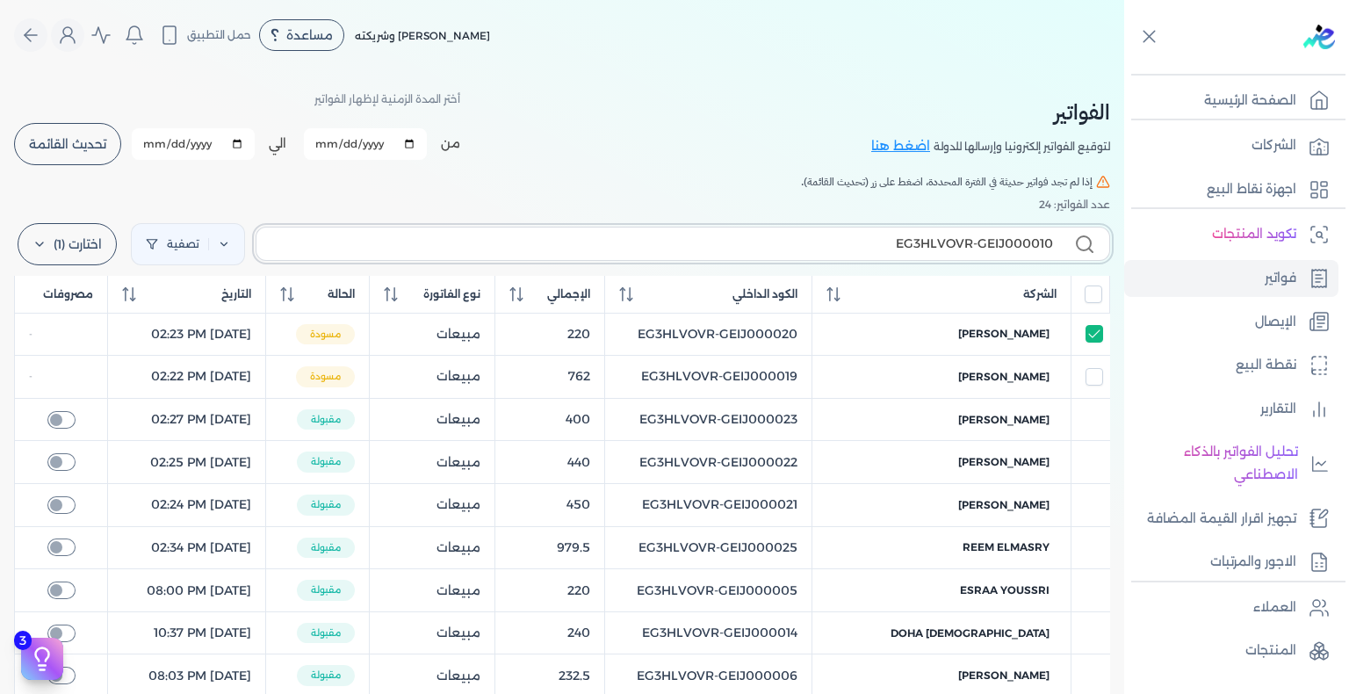
checkbox input "false"
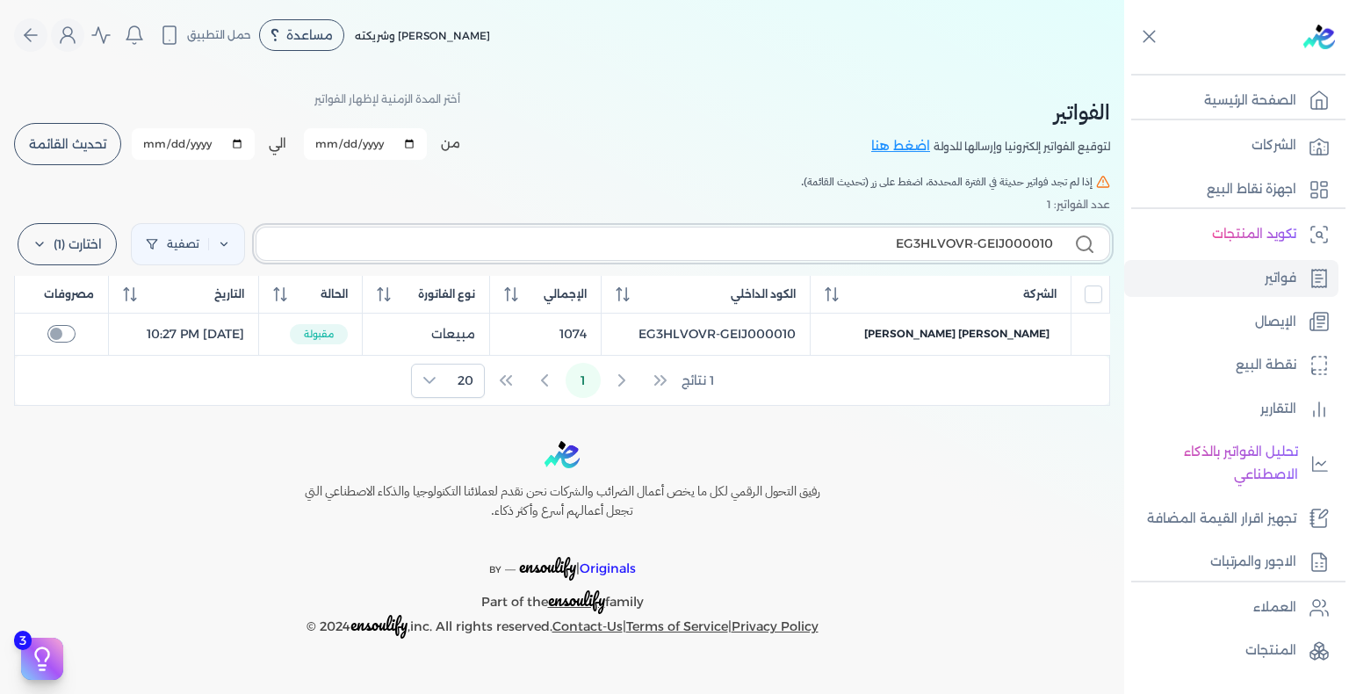
type input "EG3HLVOVR-GEIJ00001"
checkbox input "false"
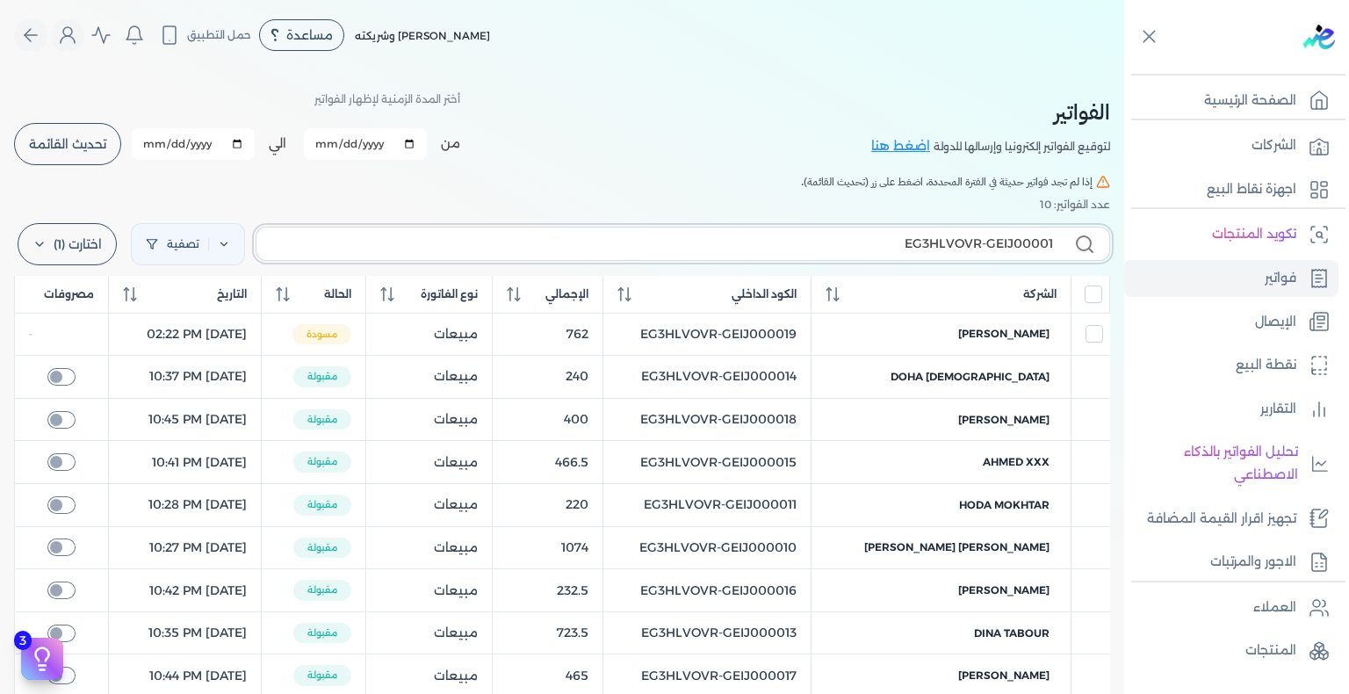
type input "EG3HLVOVR-GEIJ000011"
checkbox input "false"
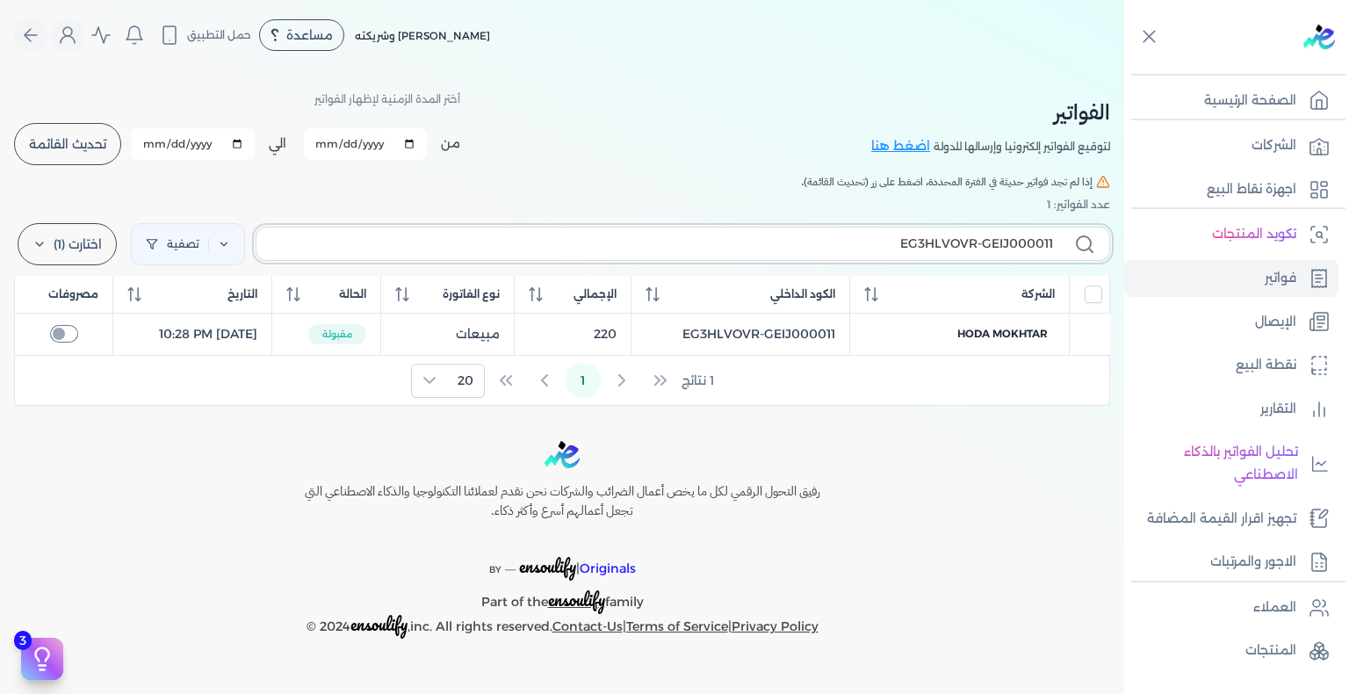
type input "EG3HLVOVR-GEIJ00001"
checkbox input "false"
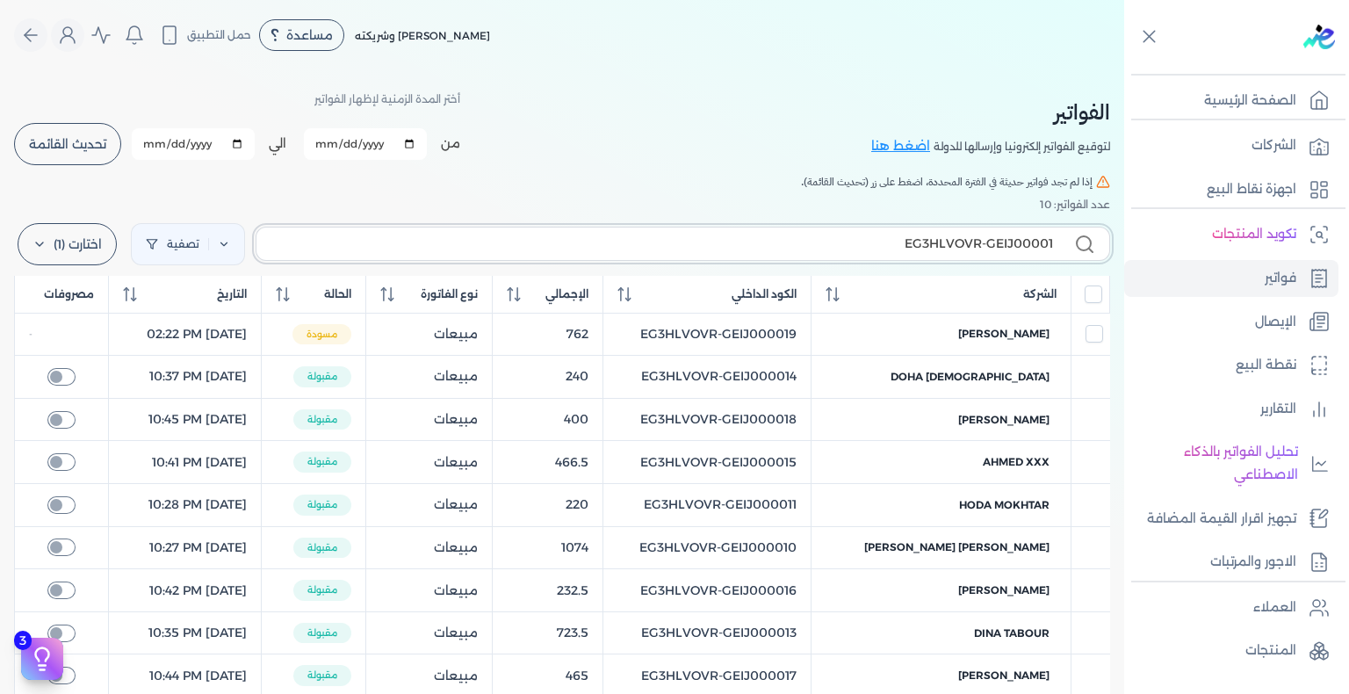
type input "EG3HLVOVR-GEIJ000012"
checkbox input "false"
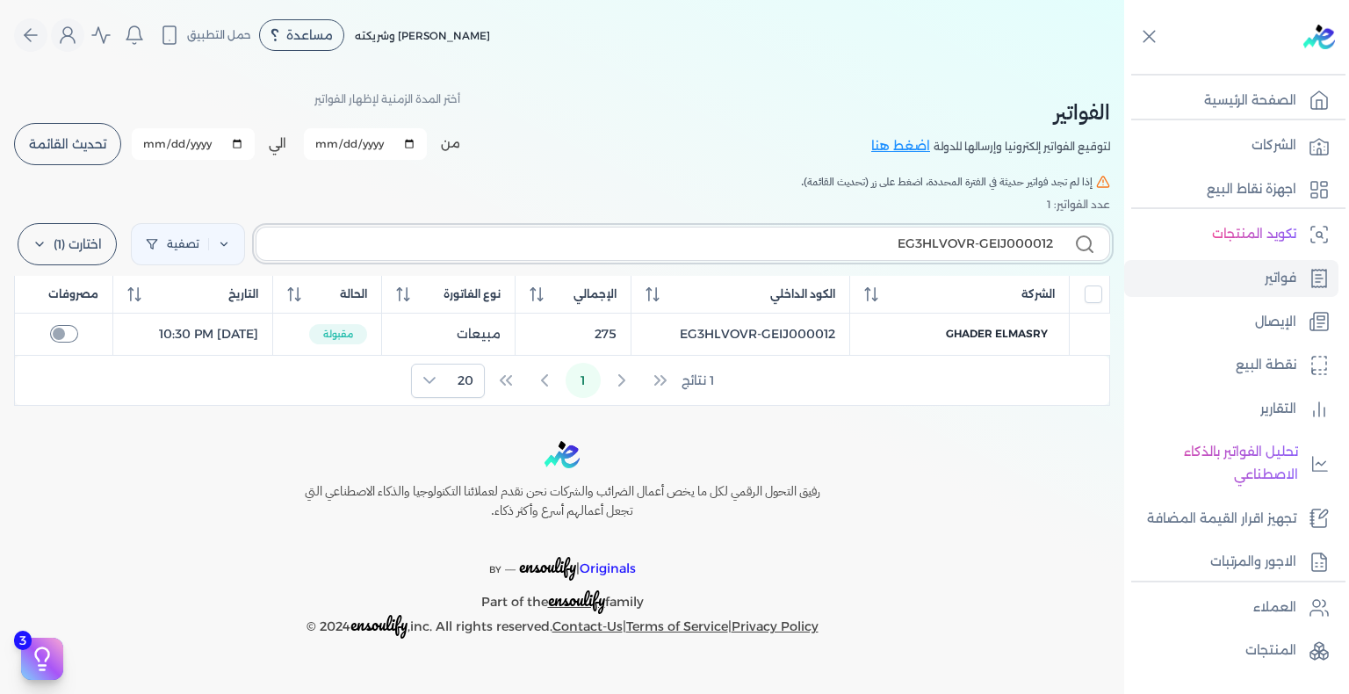
type input "EG3HLVOVR-GEIJ00001"
checkbox input "false"
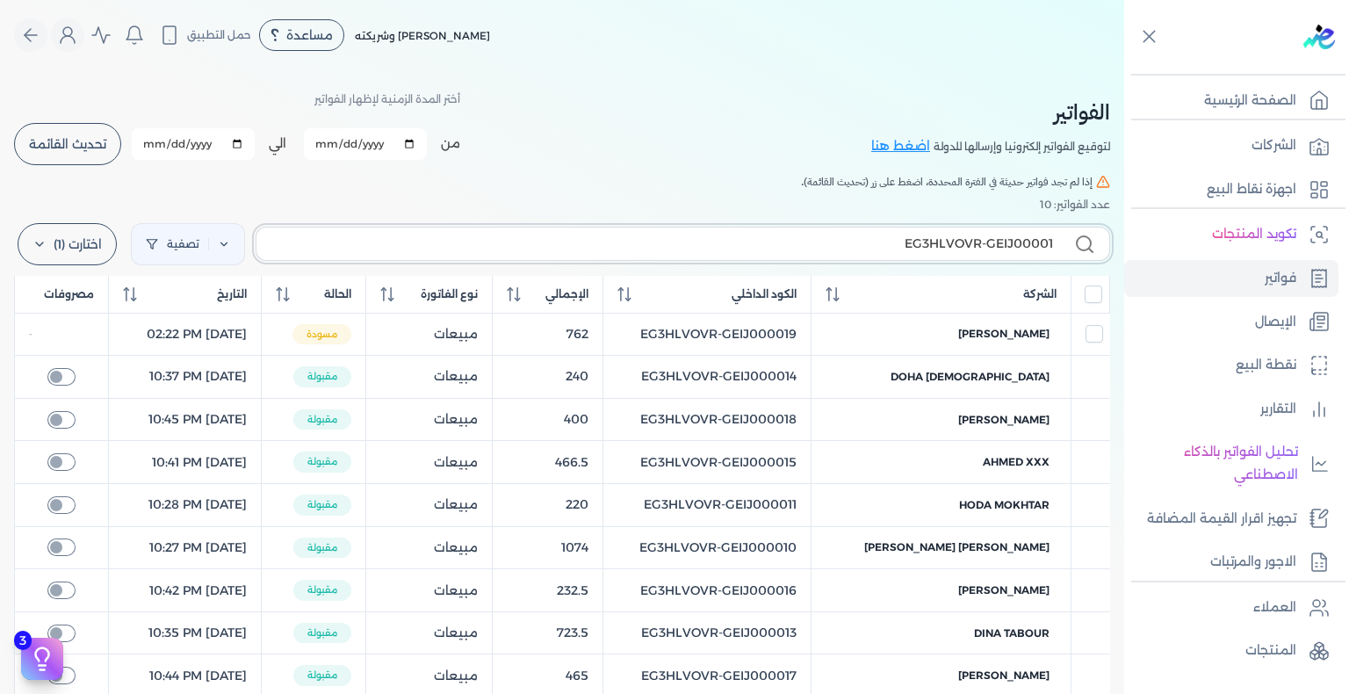
type input "EG3HLVOVR-GEIJ000013"
checkbox input "false"
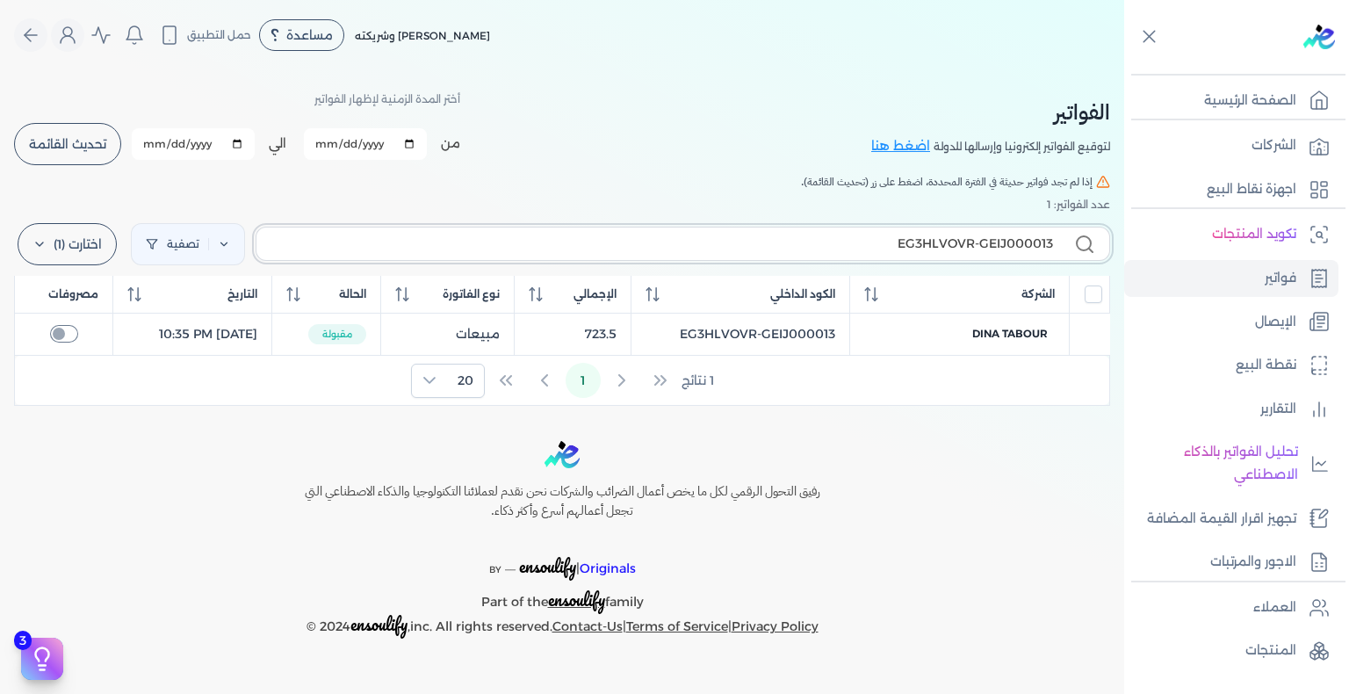
type input "EG3HLVOVR-GEIJ00001"
checkbox input "false"
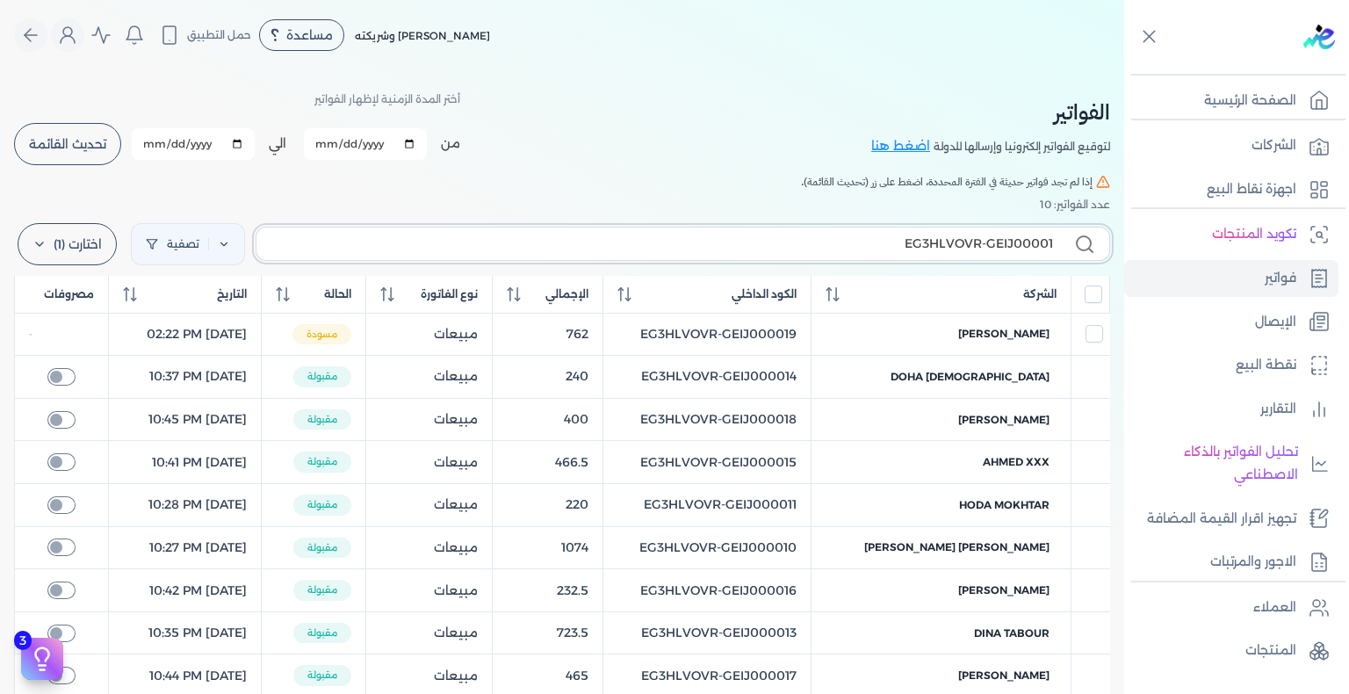
type input "EG3HLVOVR-GEIJ000014"
checkbox input "false"
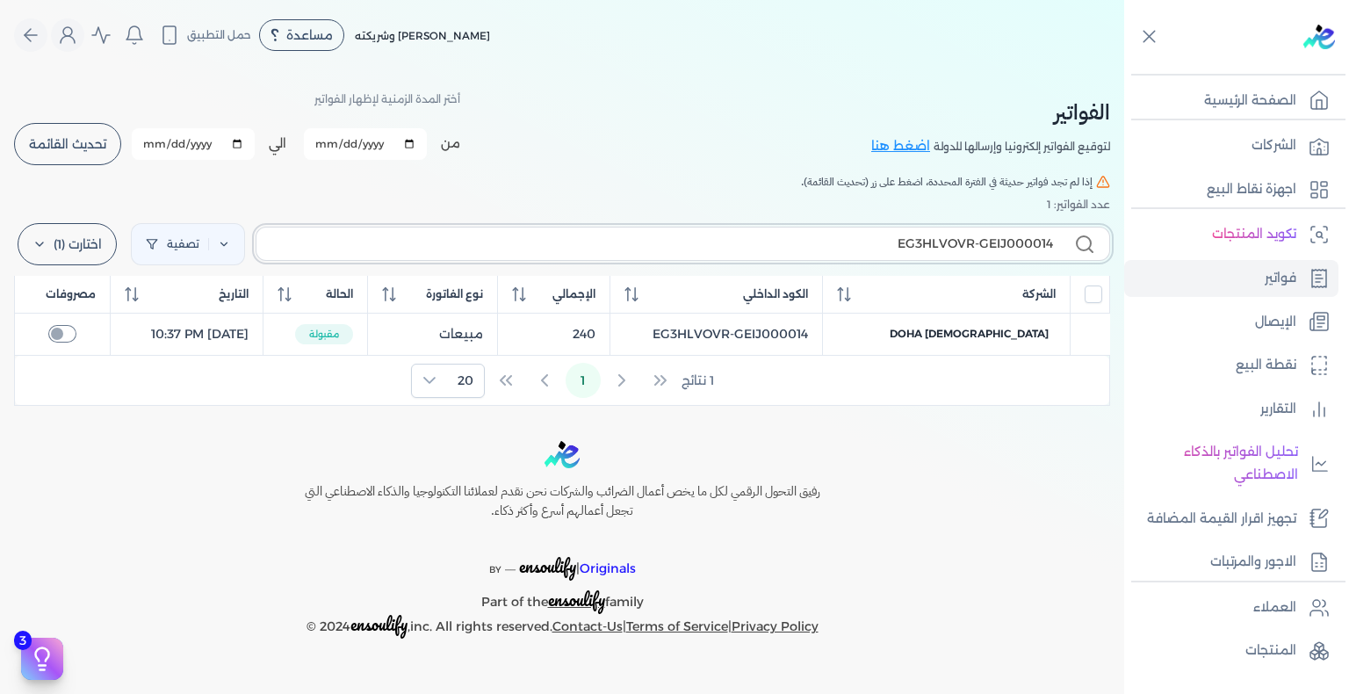
type input "EG3HLVOVR-GEIJ00001"
checkbox input "false"
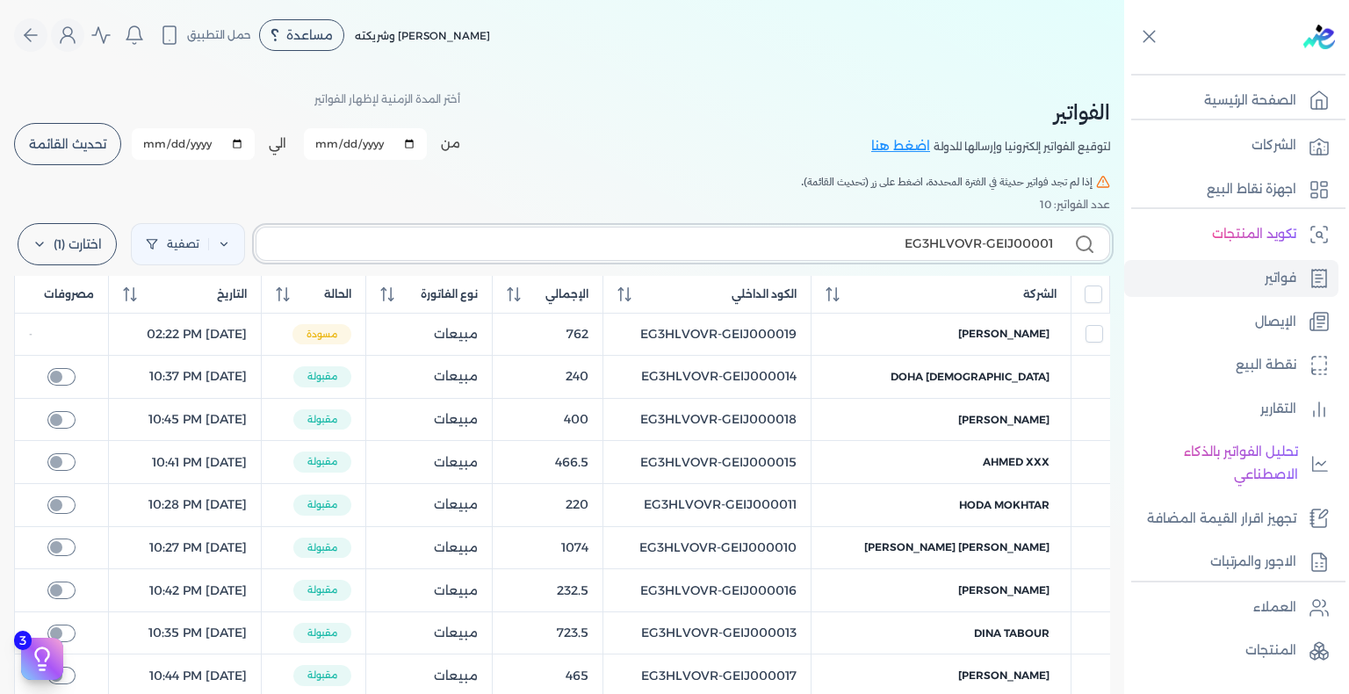
type input "EG3HLVOVR-GEIJ000015"
checkbox input "false"
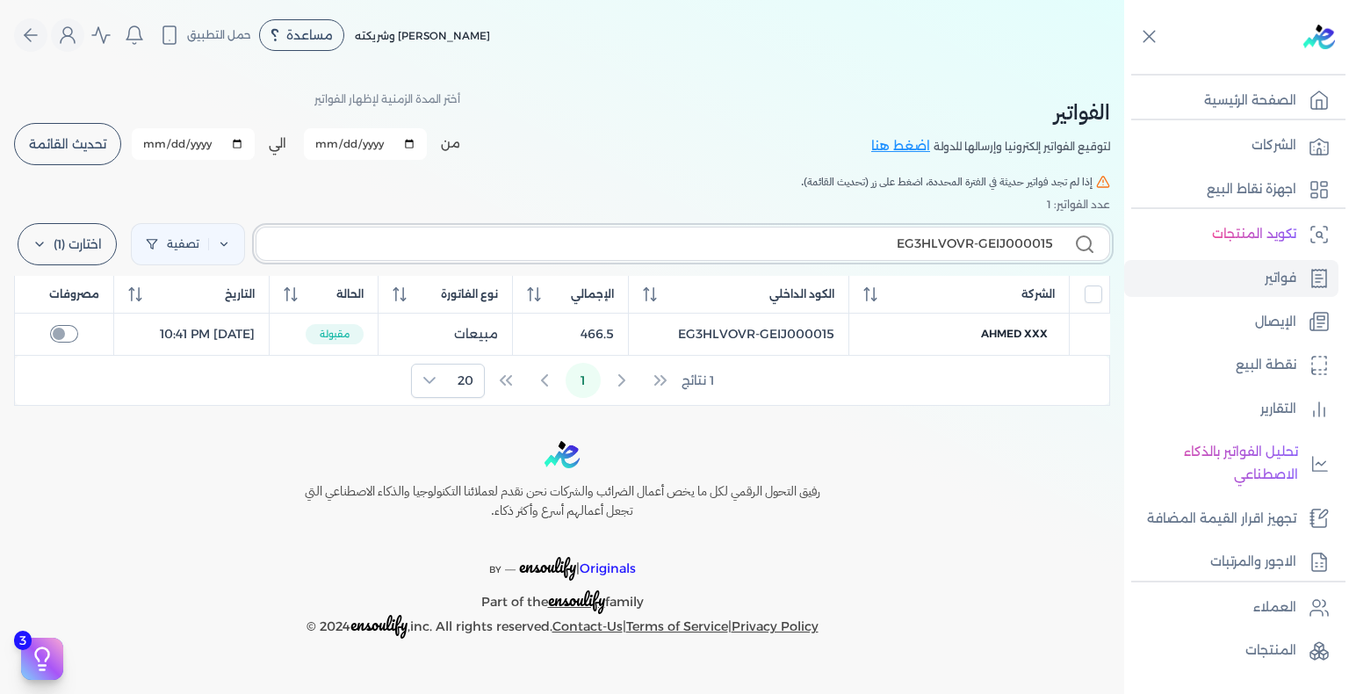
type input "EG3HLVOVR-GEIJ00001"
checkbox input "false"
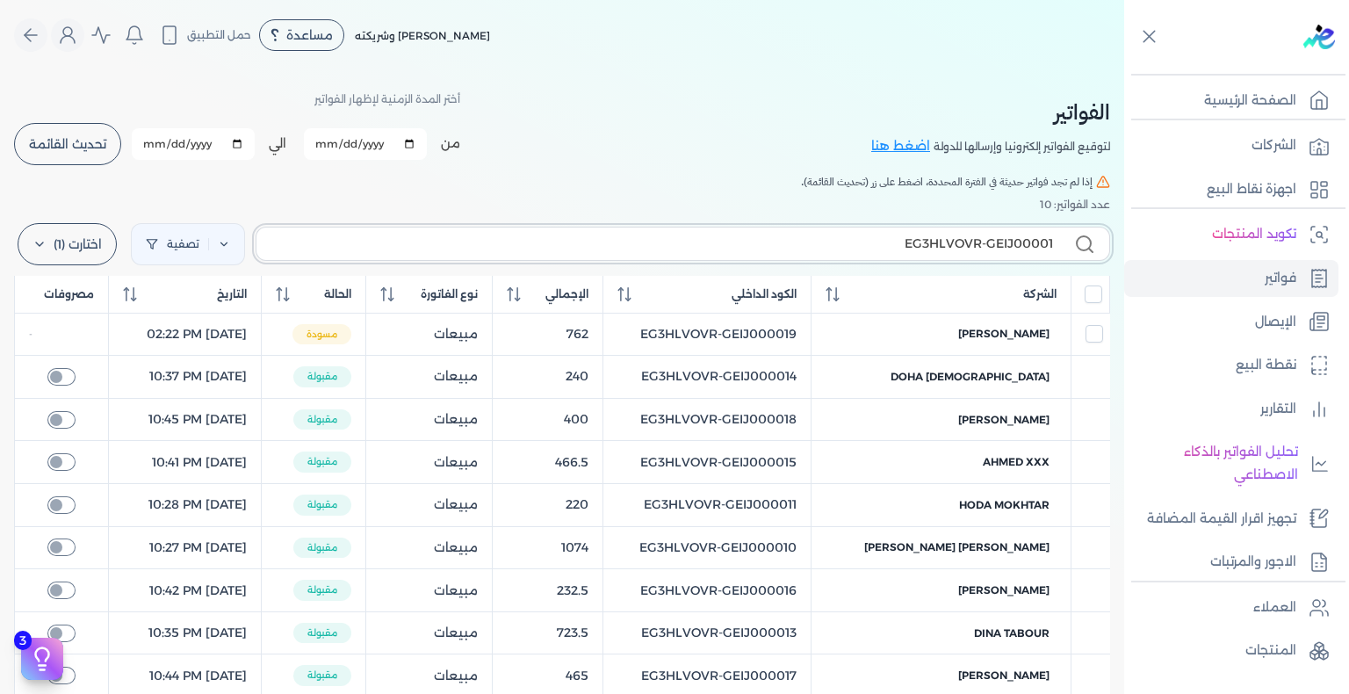
type input "EG3HLVOVR-GEIJ000016"
checkbox input "false"
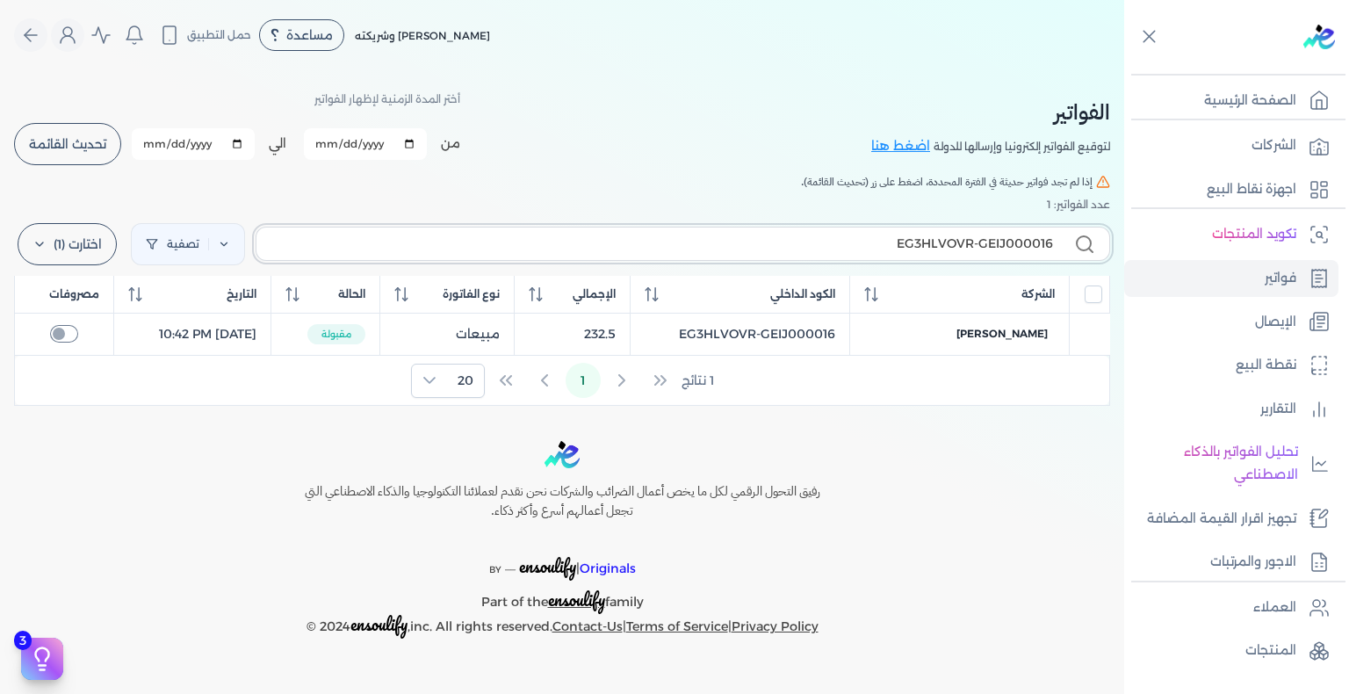
type input "EG3HLVOVR-GEIJ00001"
checkbox input "false"
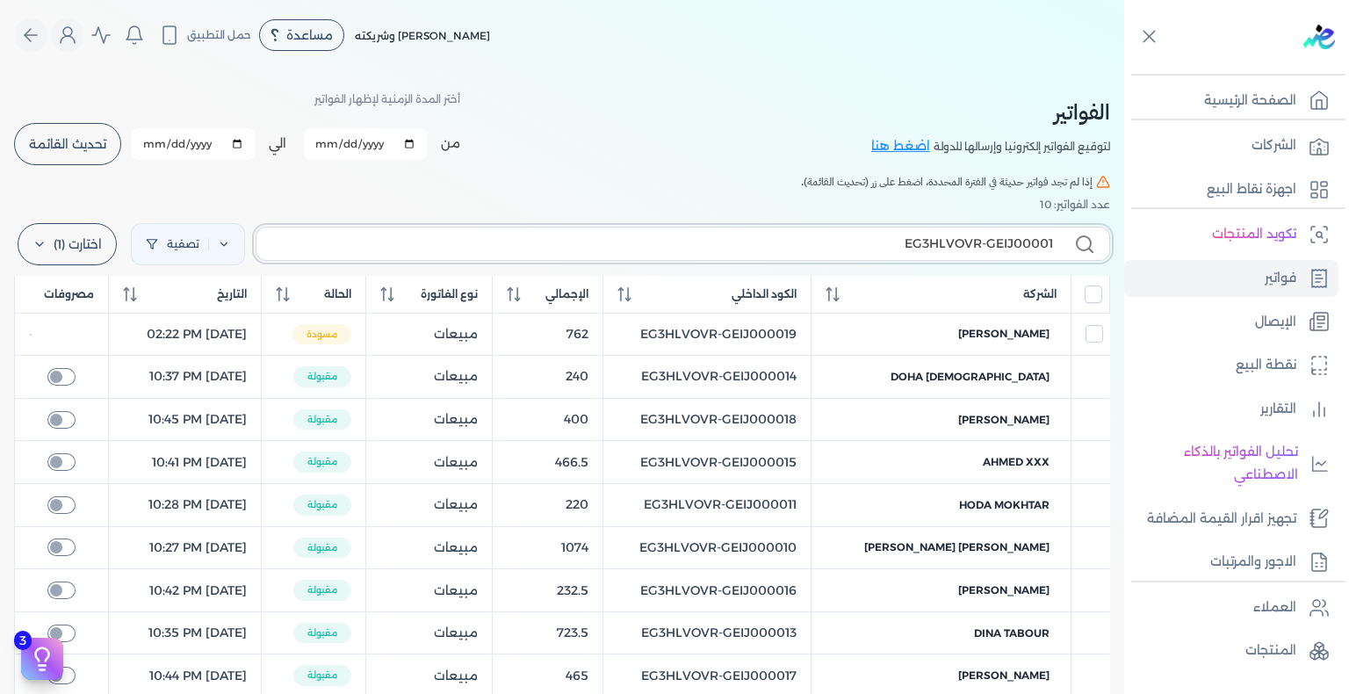
type input "EG3HLVOVR-GEIJ000017"
checkbox input "false"
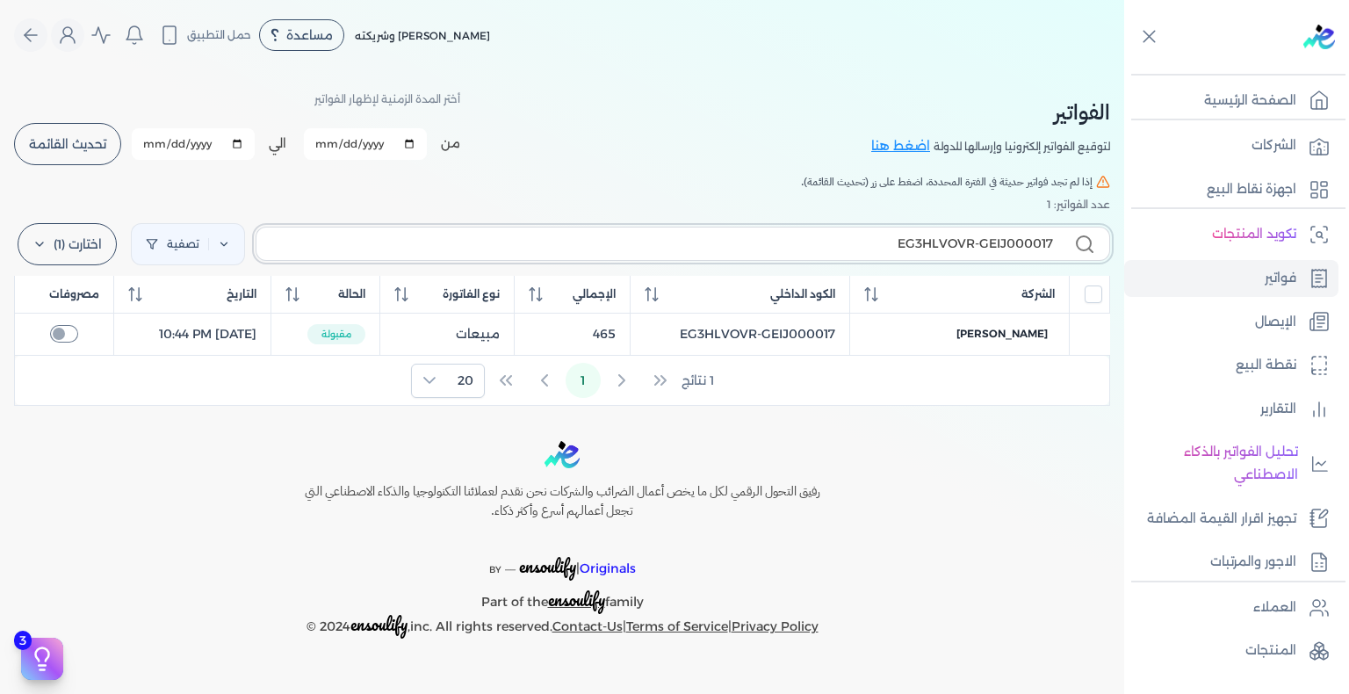
type input "EG3HLVOVR-GEIJ00001"
checkbox input "false"
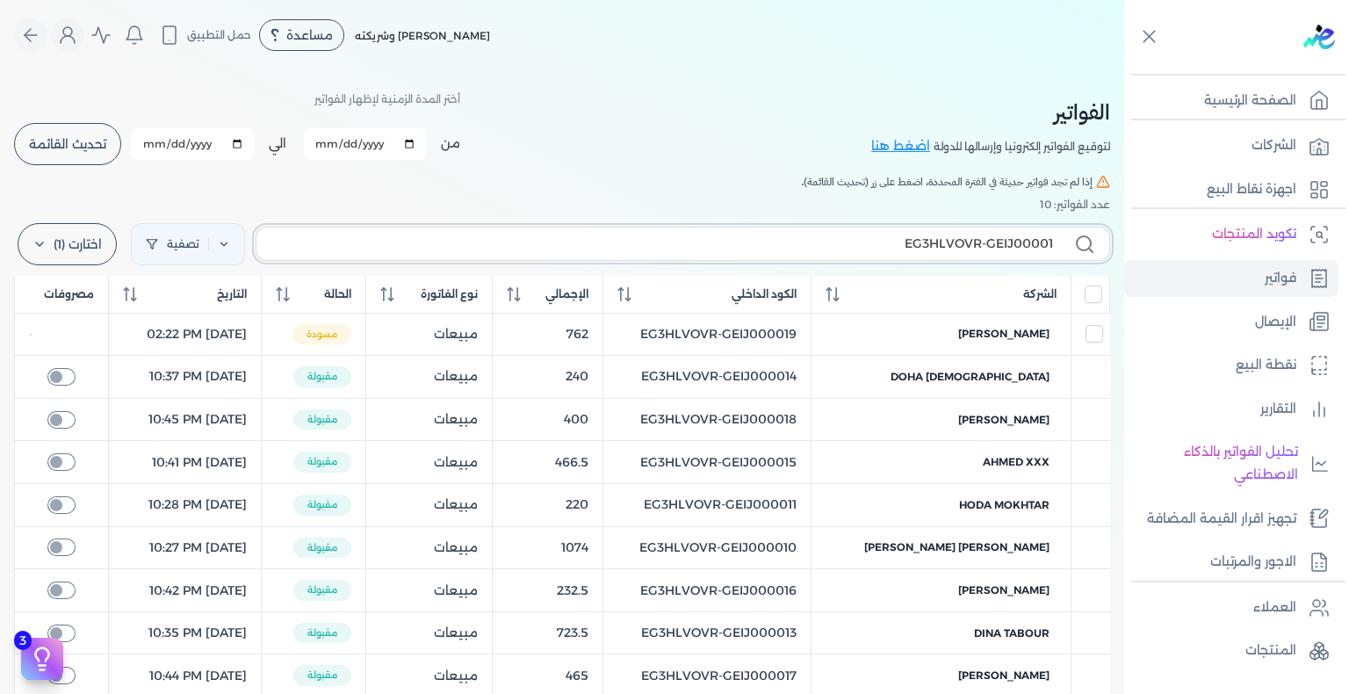
type input "EG3HLVOVR-GEIJ000018"
checkbox input "false"
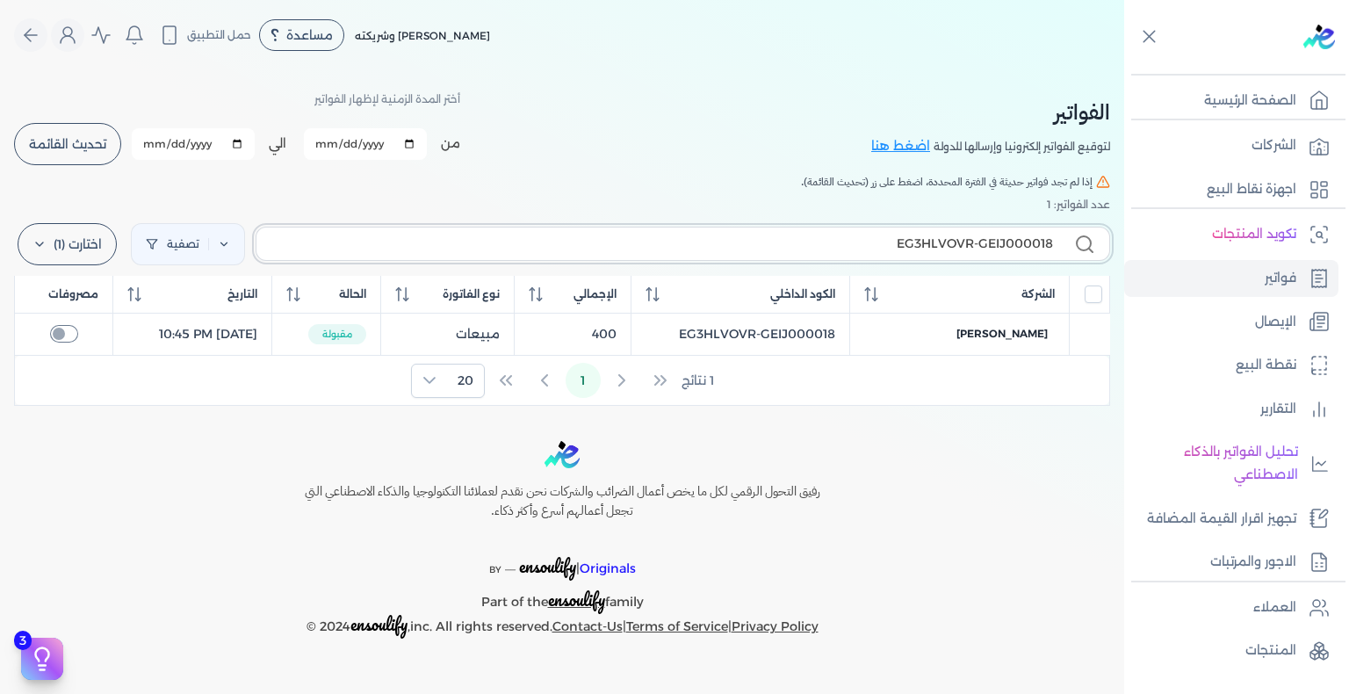
type input "EG3HLVOVR-GEIJ00001"
checkbox input "false"
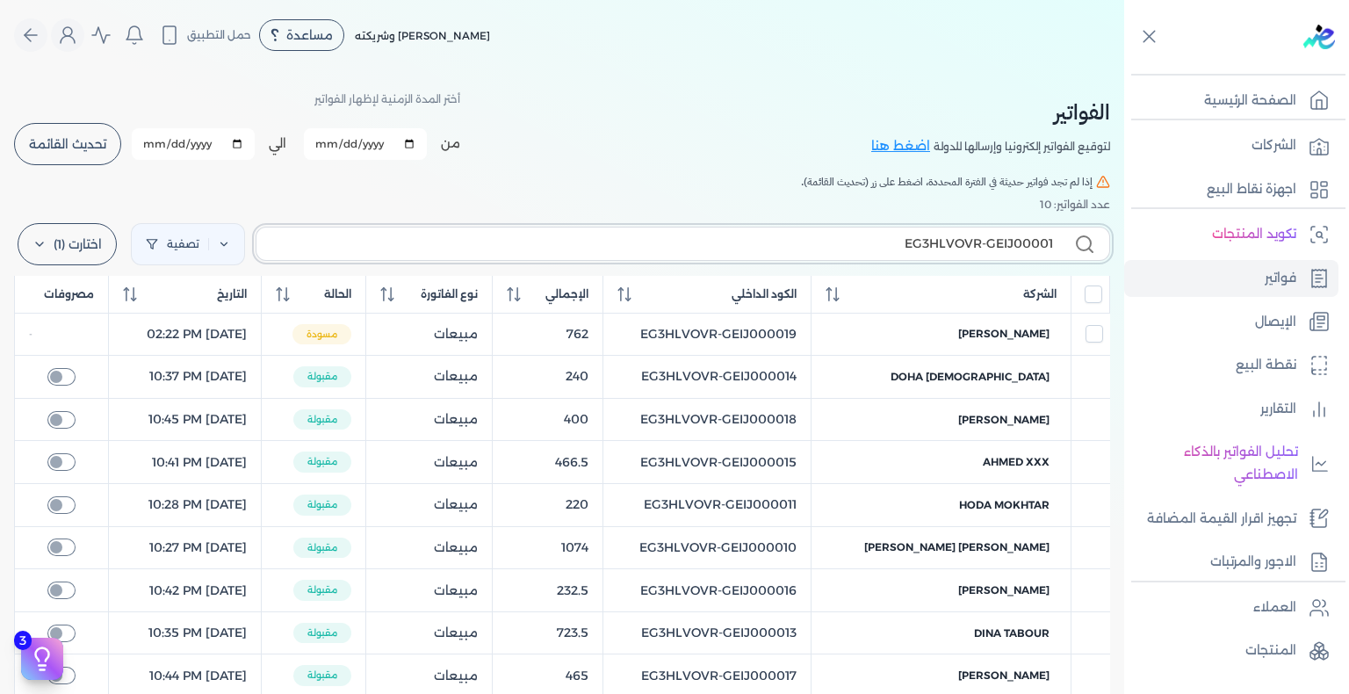
type input "EG3HLVOVR-GEIJ000019"
checkbox input "false"
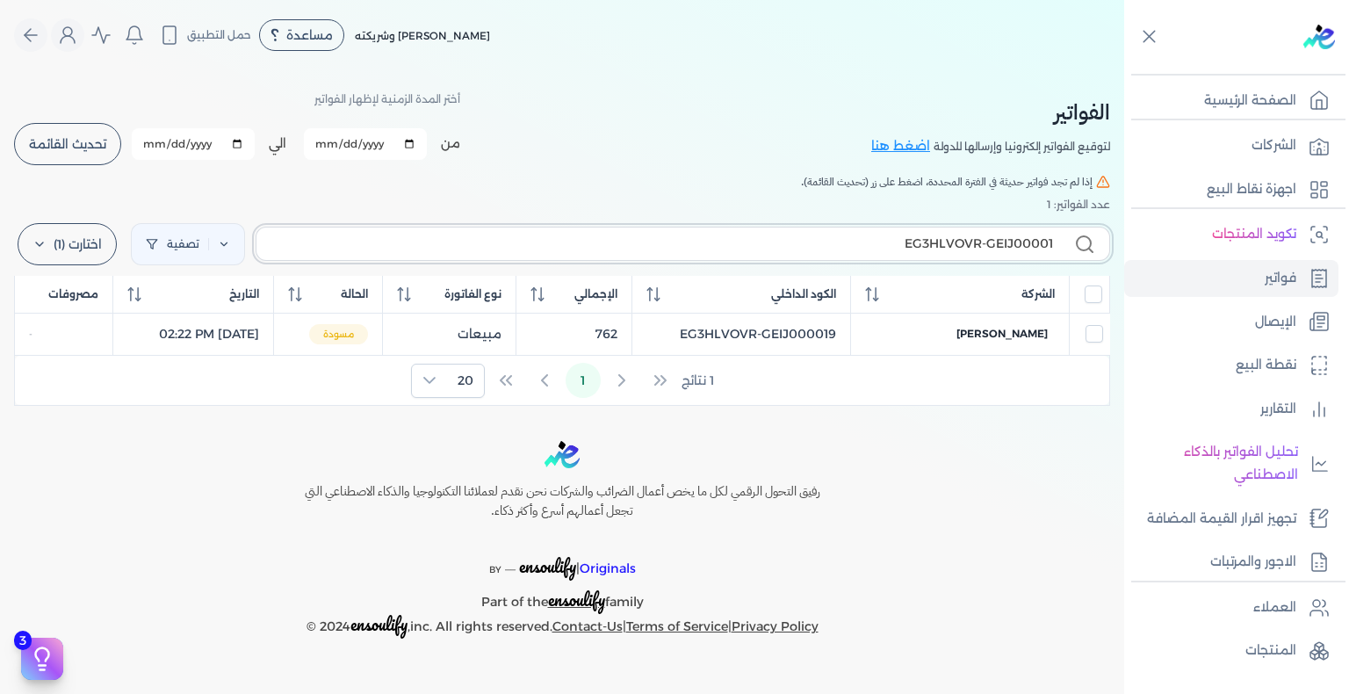
type input "EG3HLVOVR-GEIJ0000"
checkbox input "false"
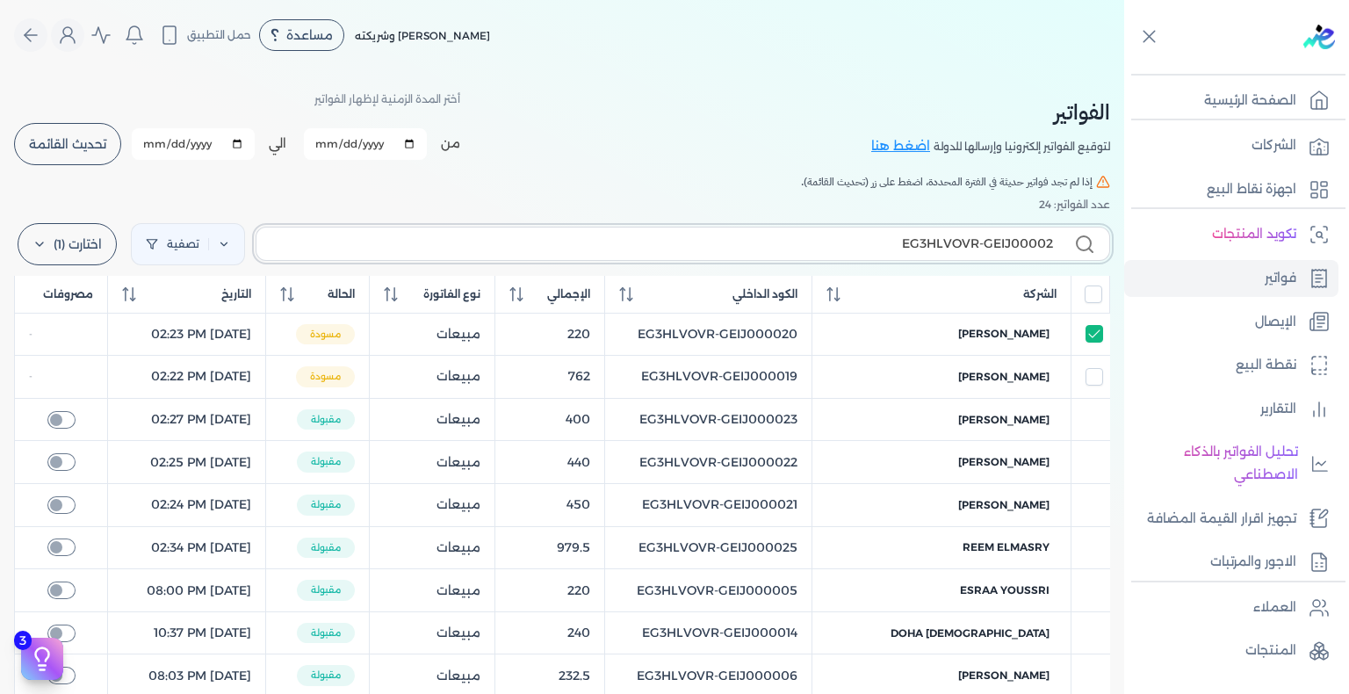
type input "EG3HLVOVR-GEIJ000020"
checkbox input "true"
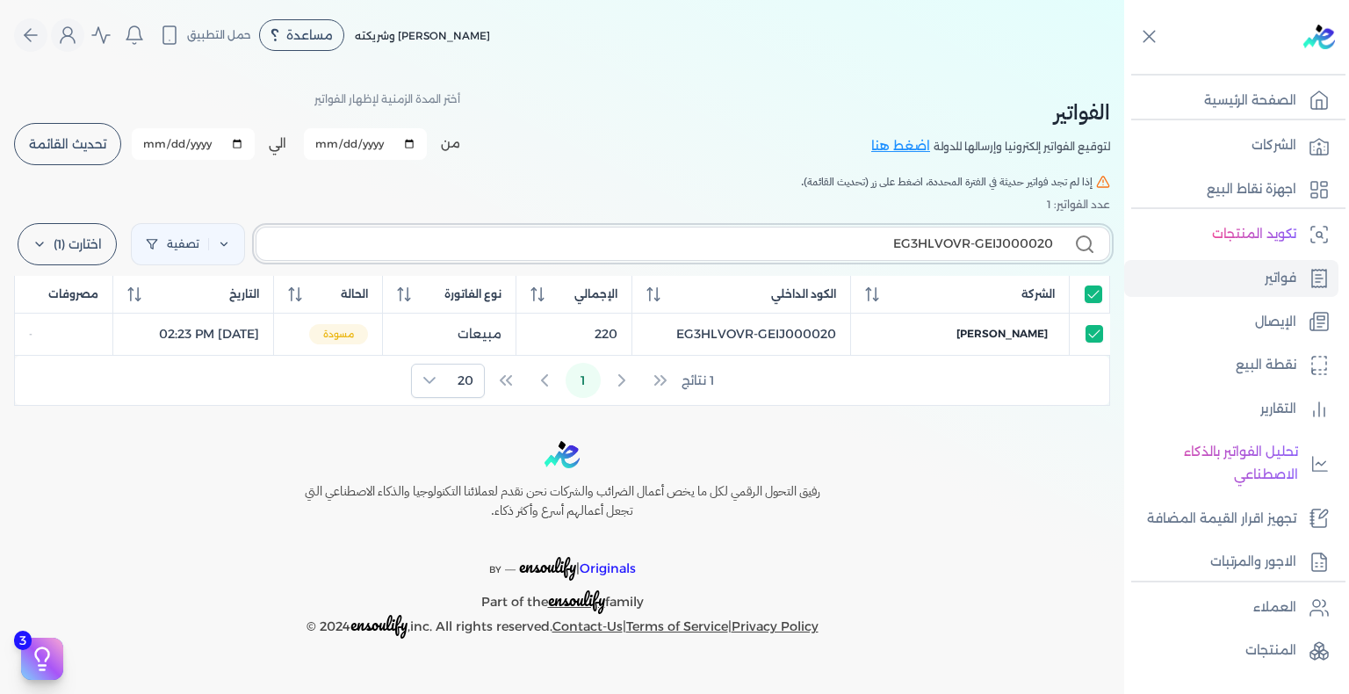
type input "EG3HLVOVR-GEIJ00002"
checkbox input "false"
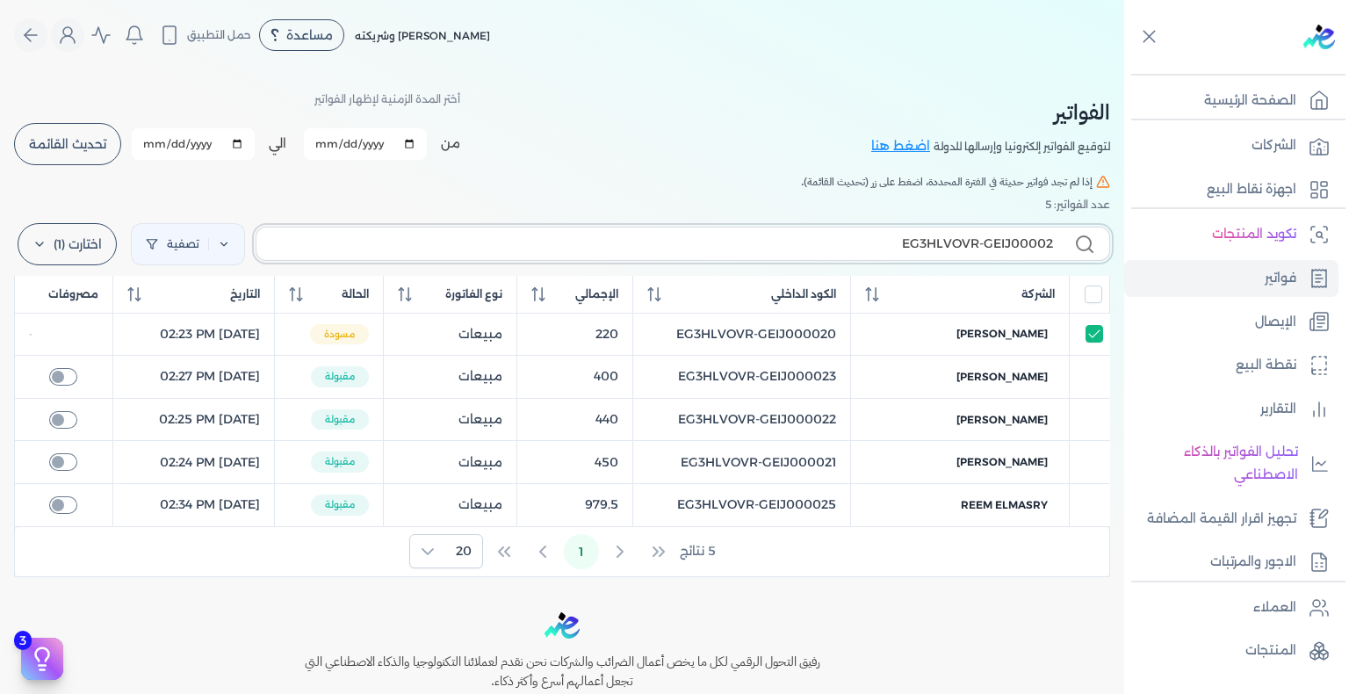
type input "EG3HLVOVR-GEIJ000021"
checkbox input "false"
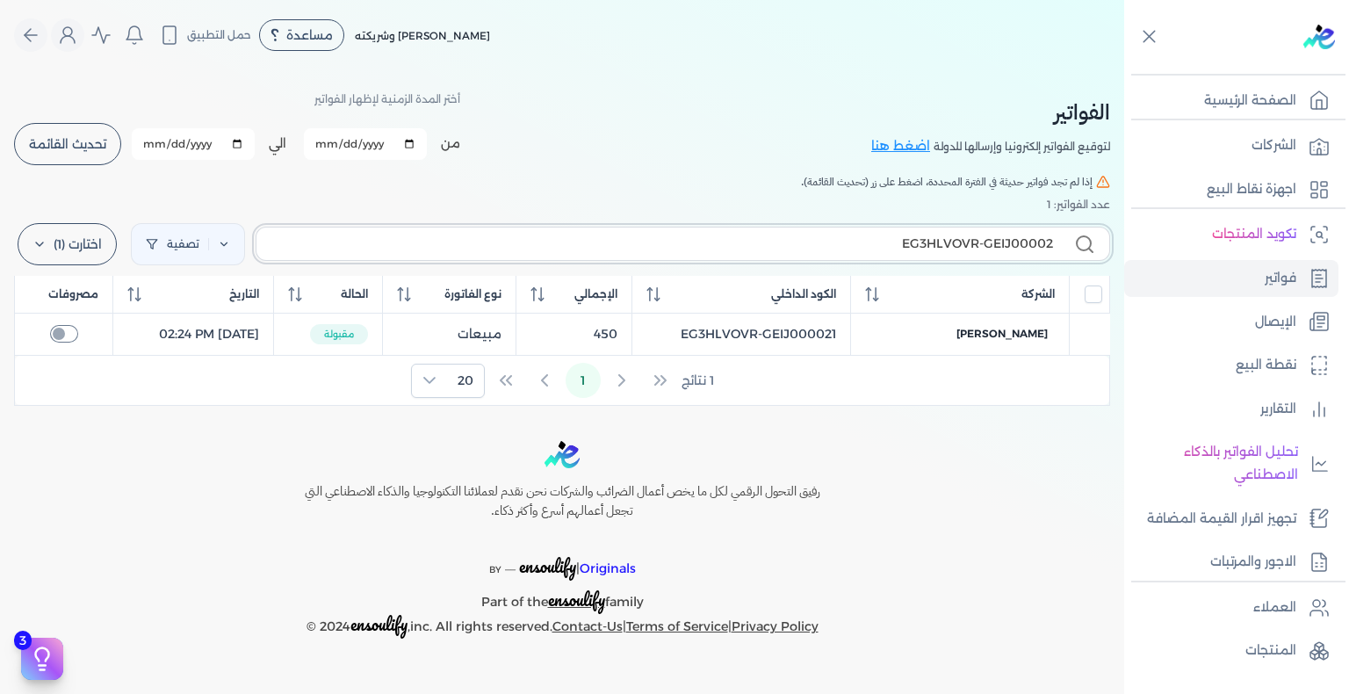
type input "EG3HLVOVR-GEIJ0000"
checkbox input "false"
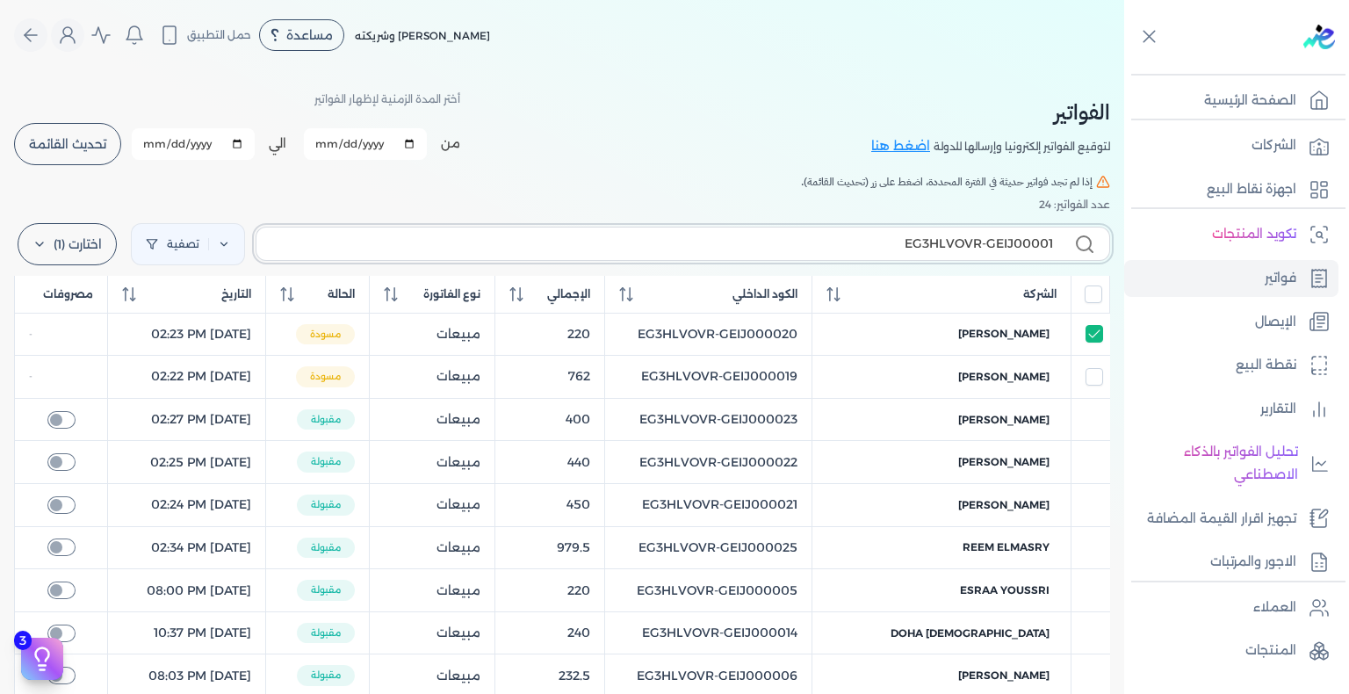
type input "EG3HLVOVR-GEIJ000018"
checkbox input "false"
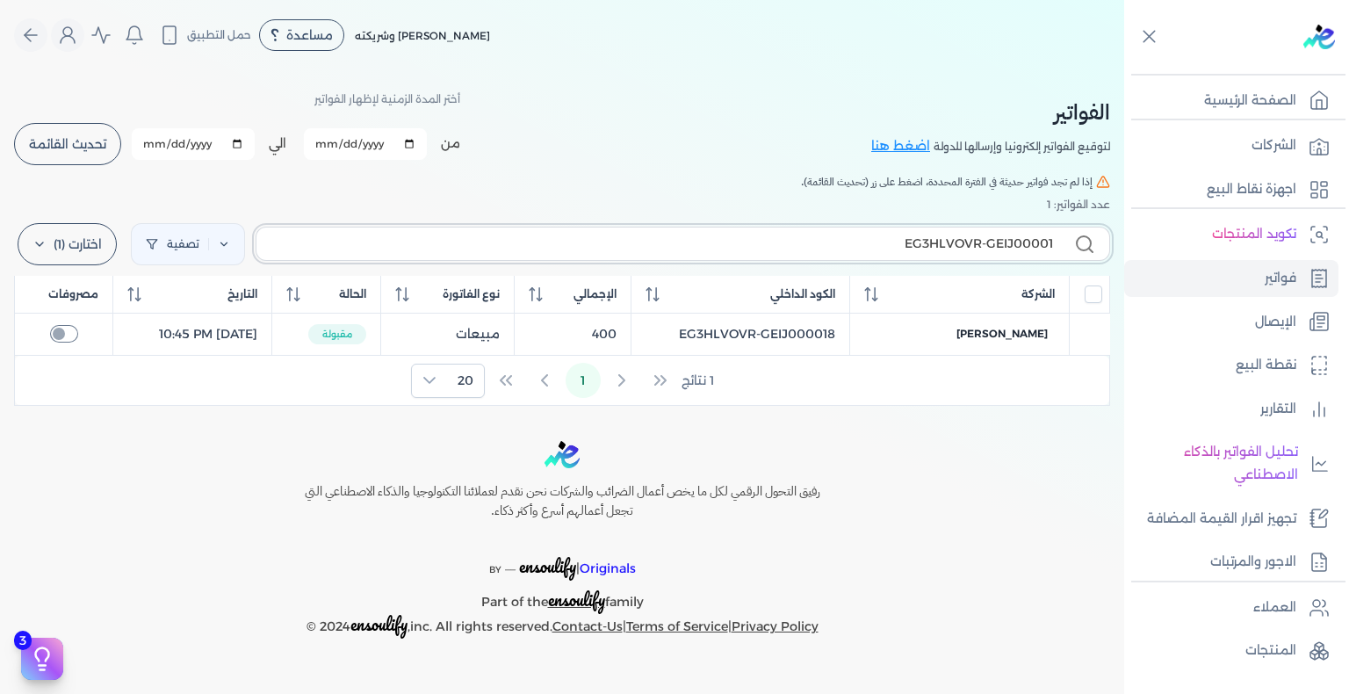
type input "EG3HLVOVR-GEIJ000019"
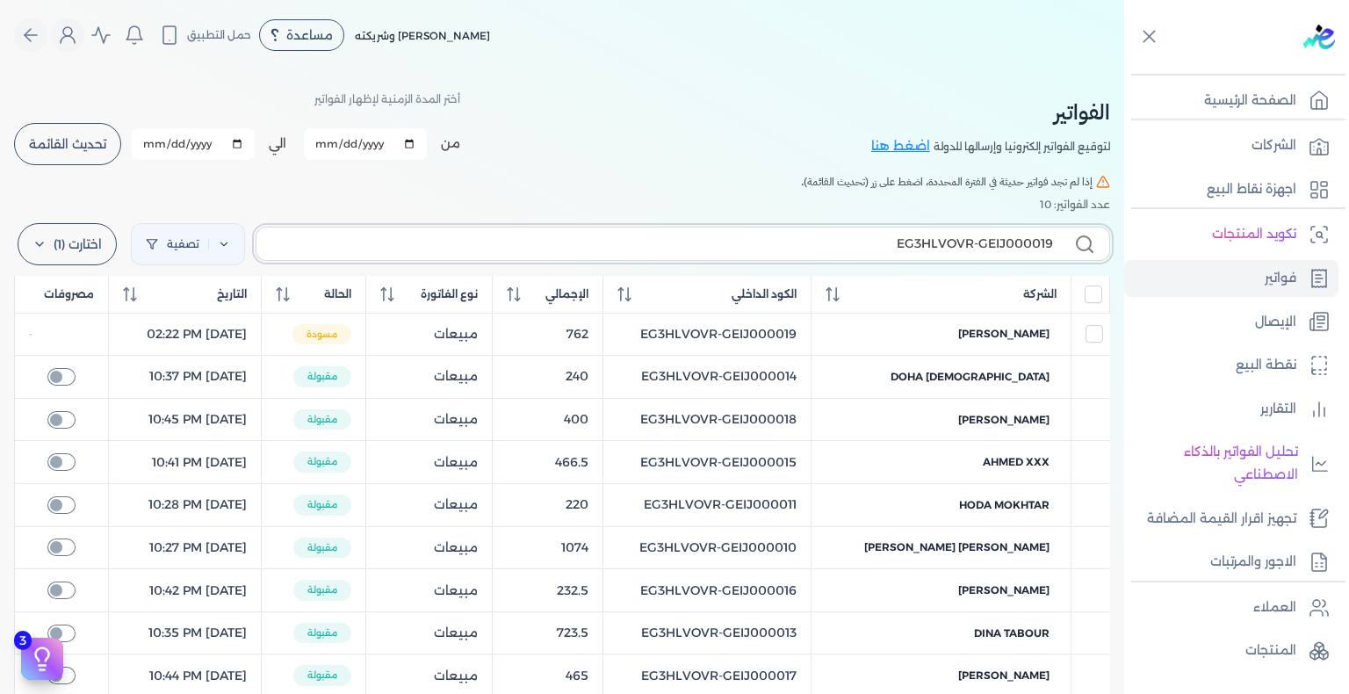
checkbox input "false"
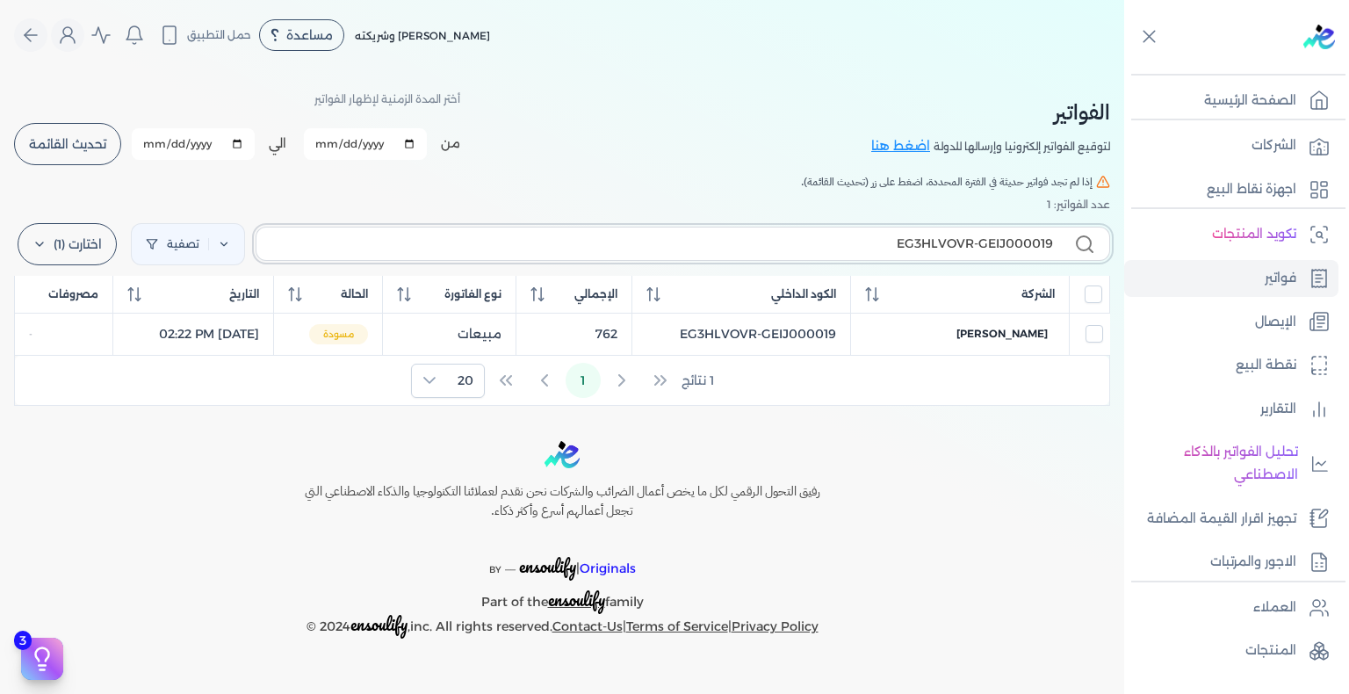
type input "EG3HLVOVR-GEIJ00001"
checkbox input "false"
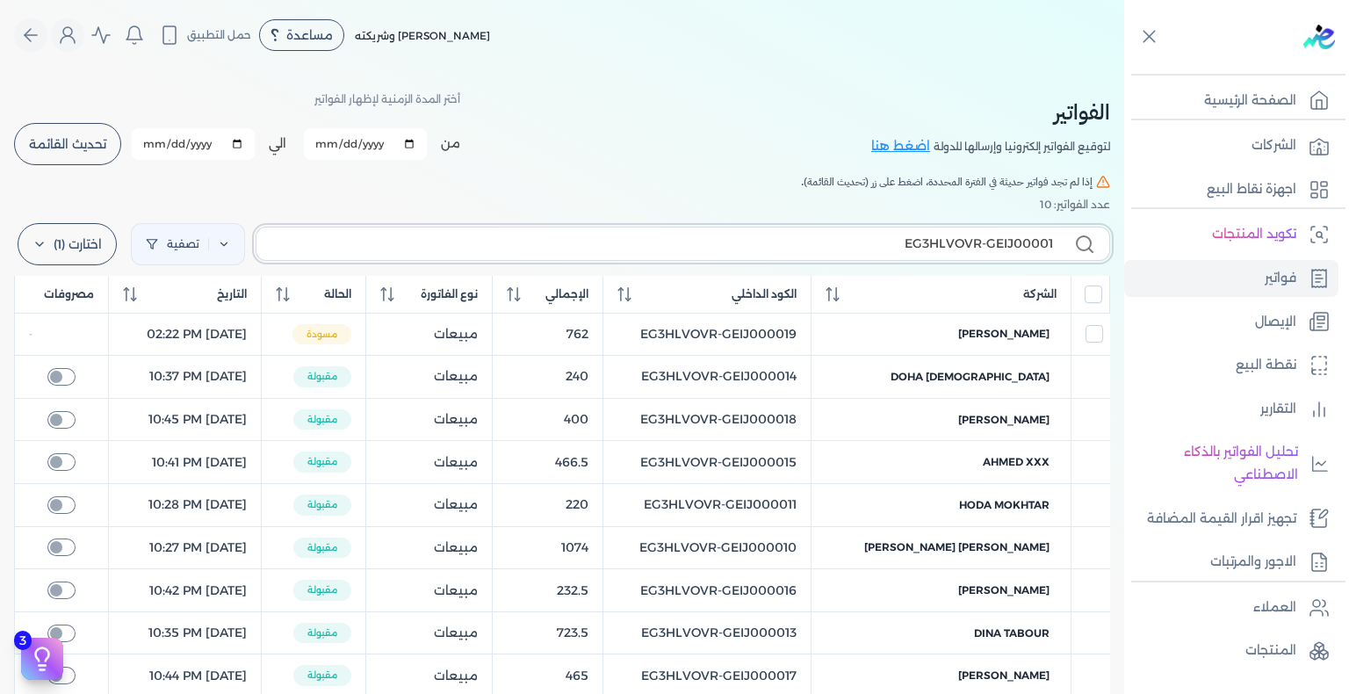
type input "EG3HLVOVR-GEIJ0000"
checkbox input "false"
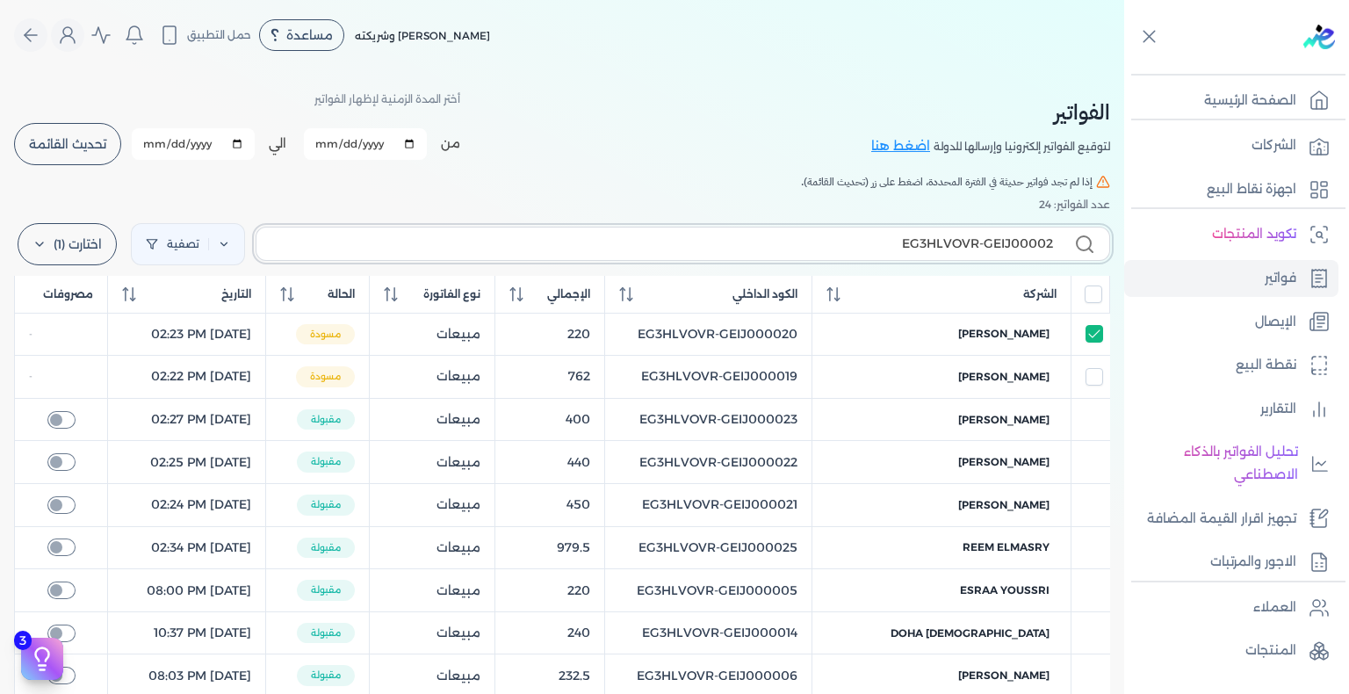
type input "EG3HLVOVR-GEIJ000020"
checkbox input "true"
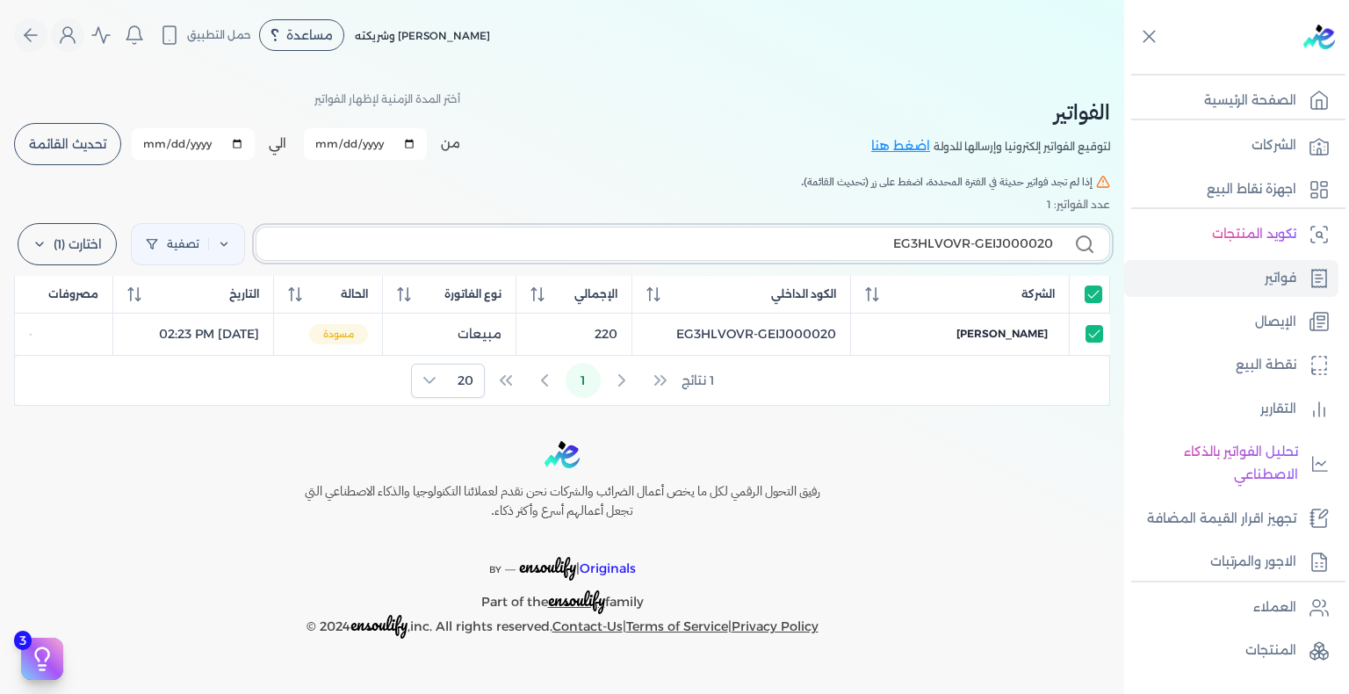
type input "EG3HLVOVR-GEIJ00002"
checkbox input "false"
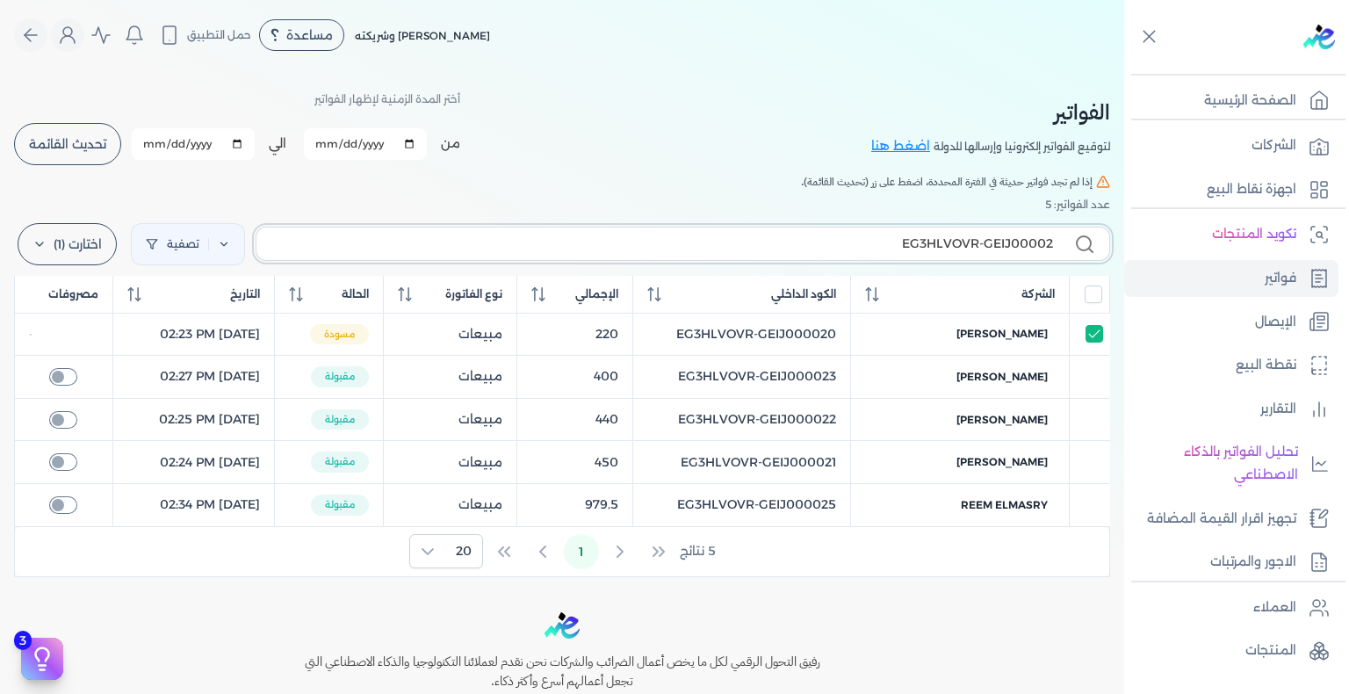
type input "EG3HLVOVR-GEIJ000021"
checkbox input "false"
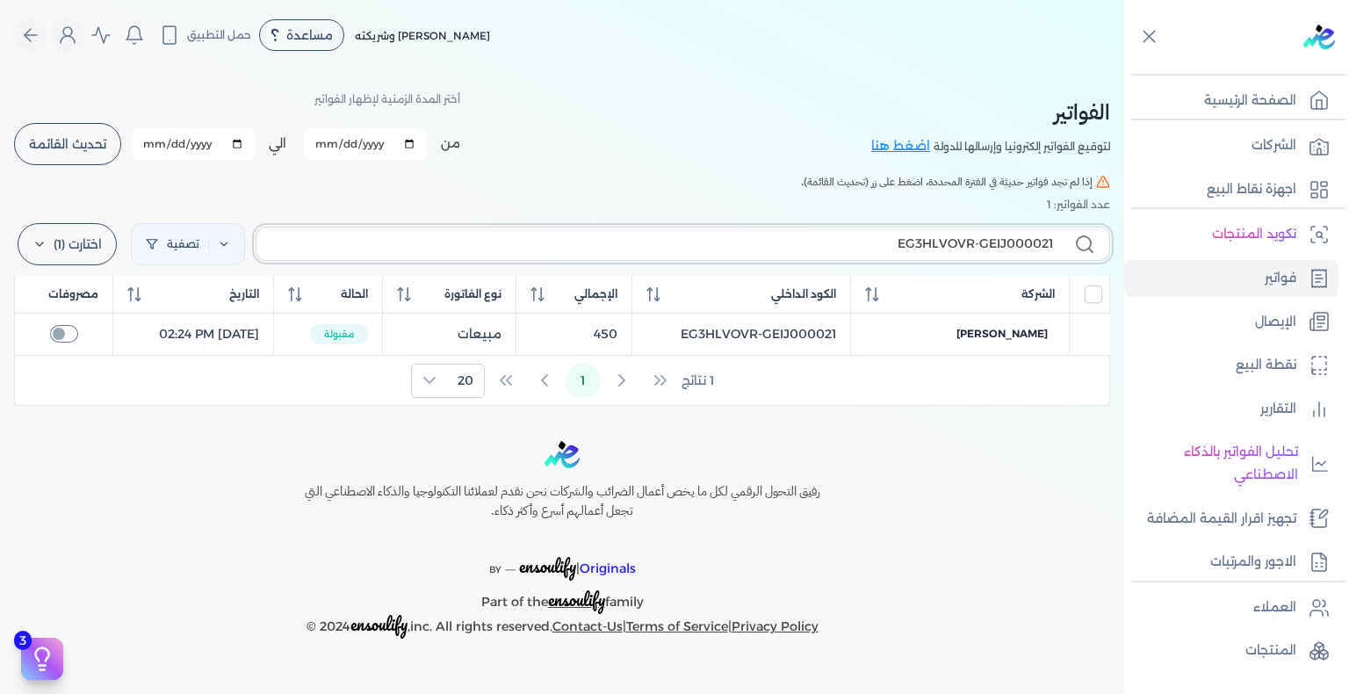
type input "EG3HLVOVR-GEIJ00002"
checkbox input "false"
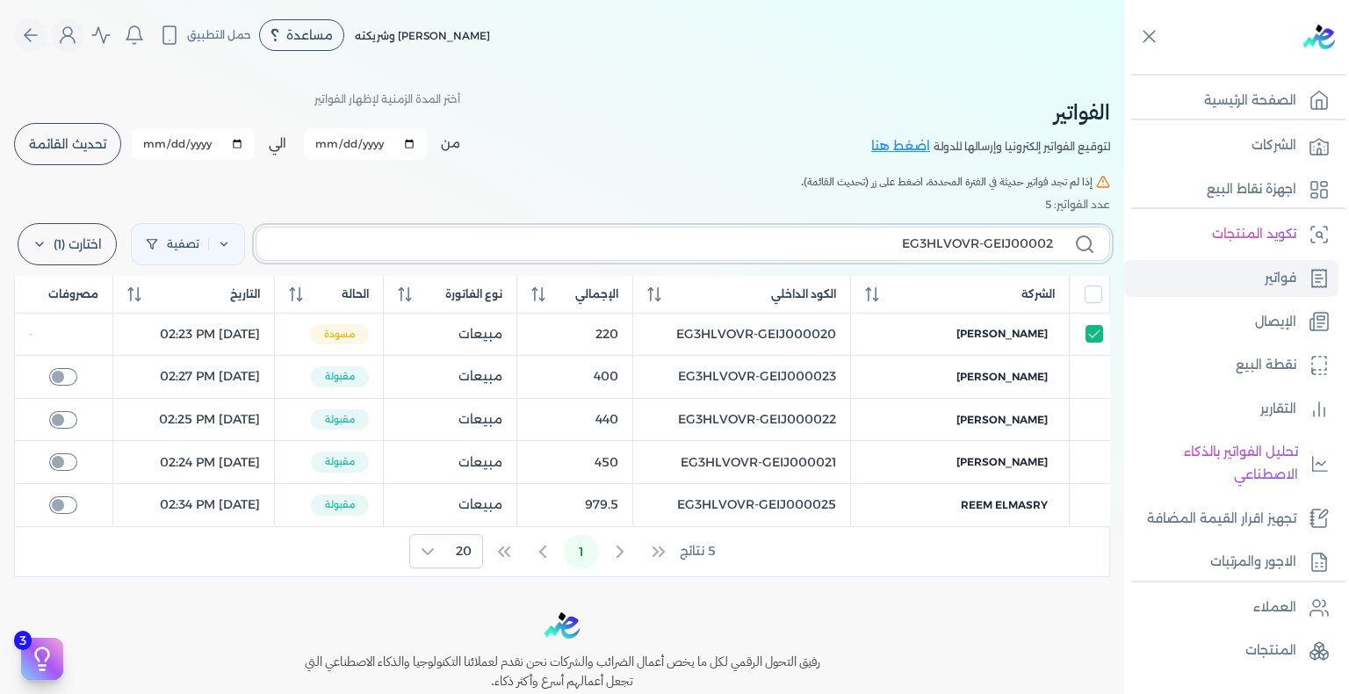
type input "EG3HLVOVR-GEIJ000022"
checkbox input "false"
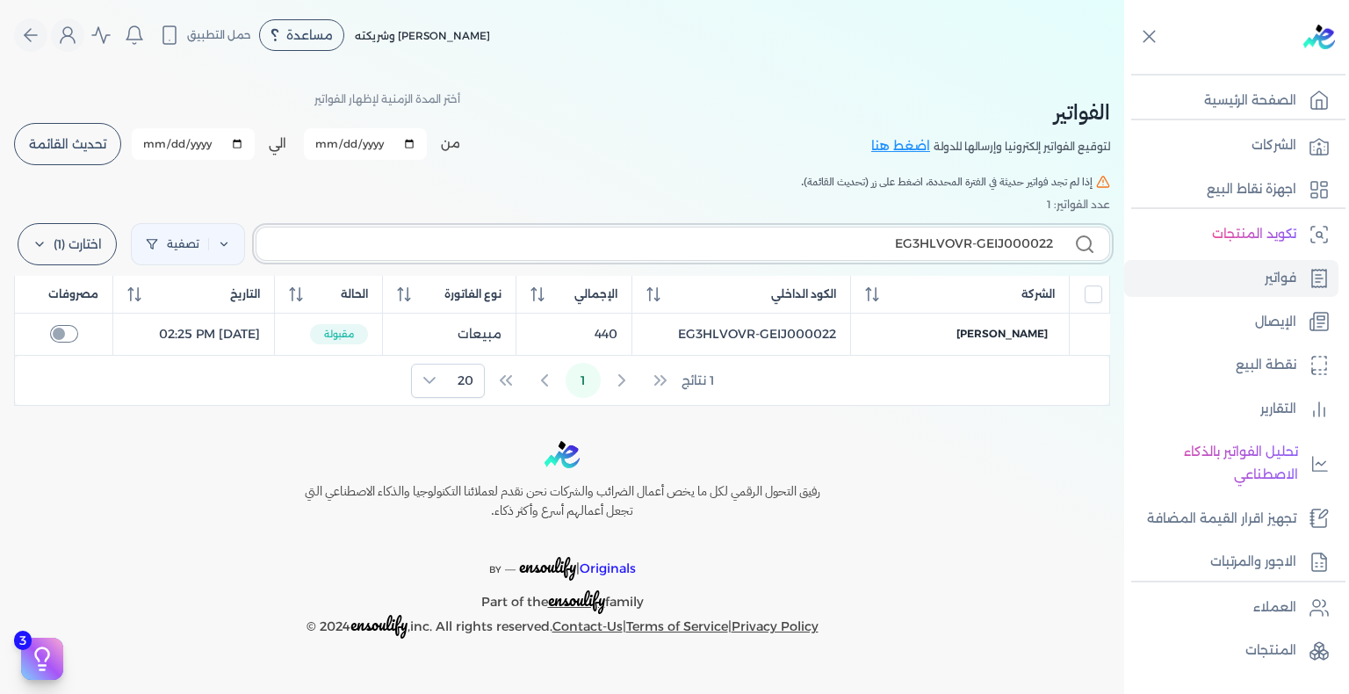
type input "EG3HLVOVR-GEIJ00002"
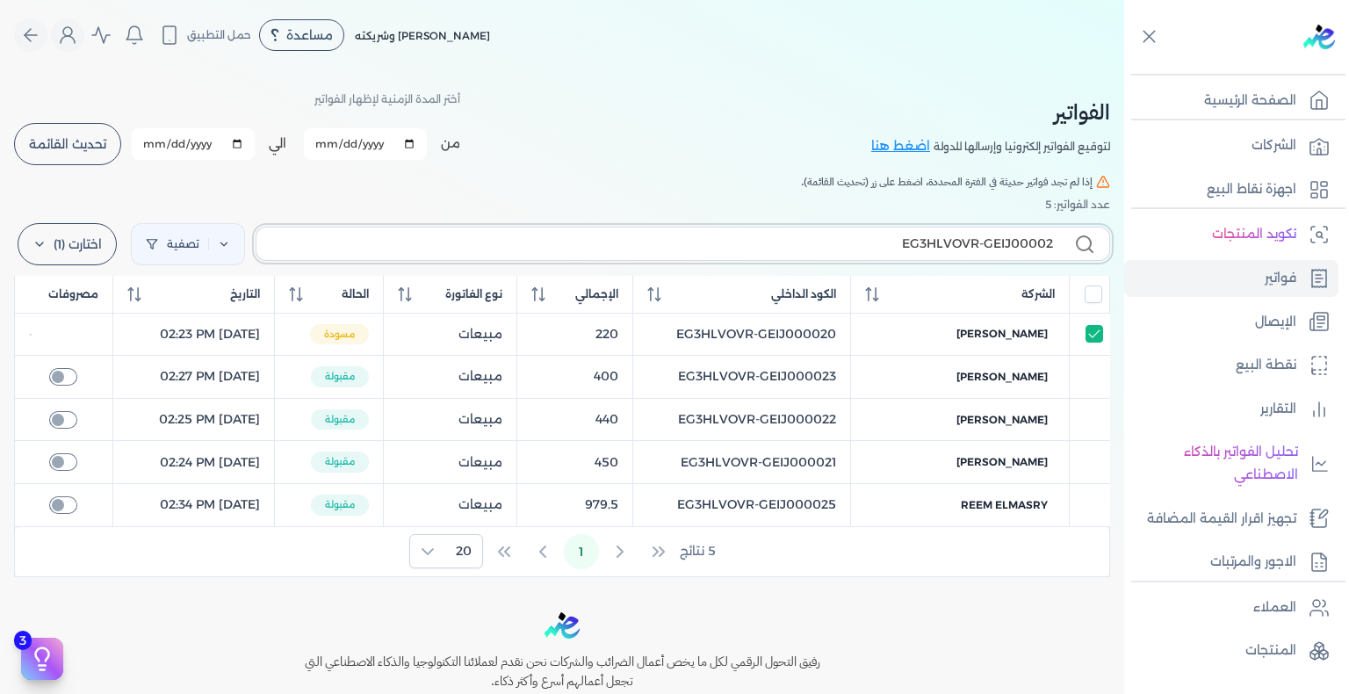
checkbox input "false"
type input "EG3HLVOVR-GEIJ000023"
checkbox input "false"
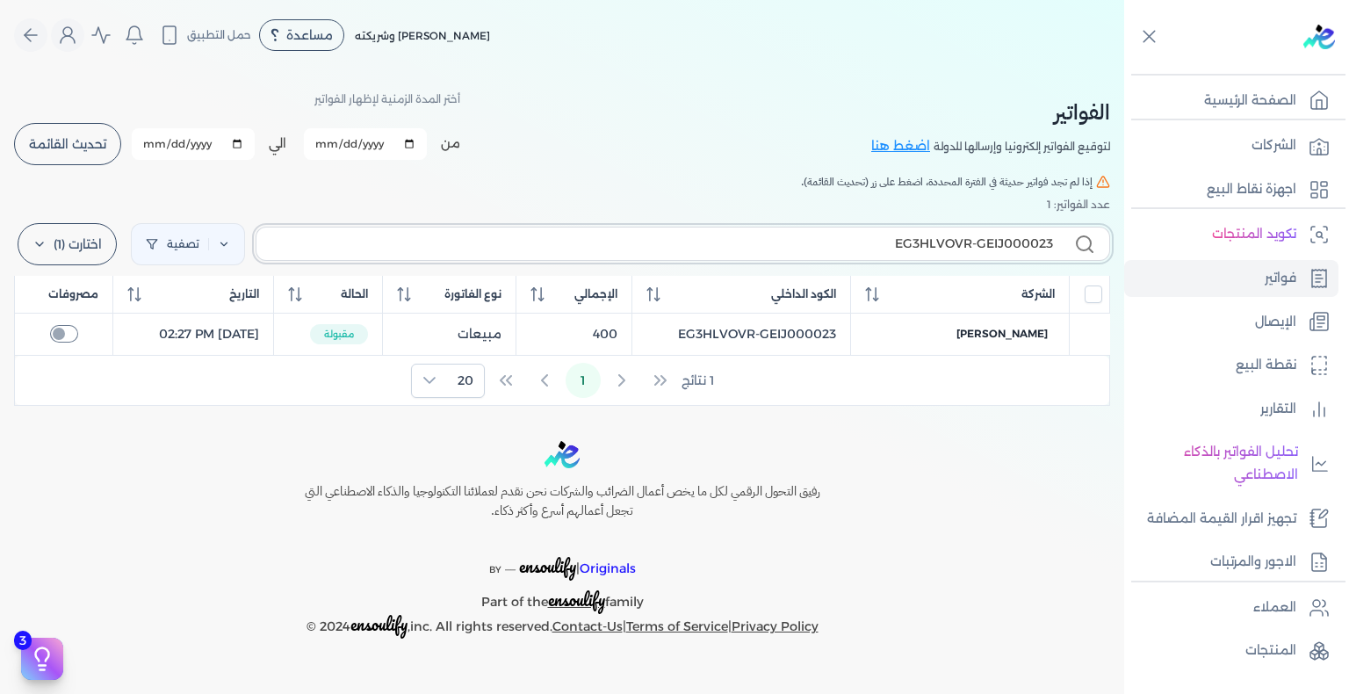
type input "EG3HLVOVR-GEIJ00002"
checkbox input "false"
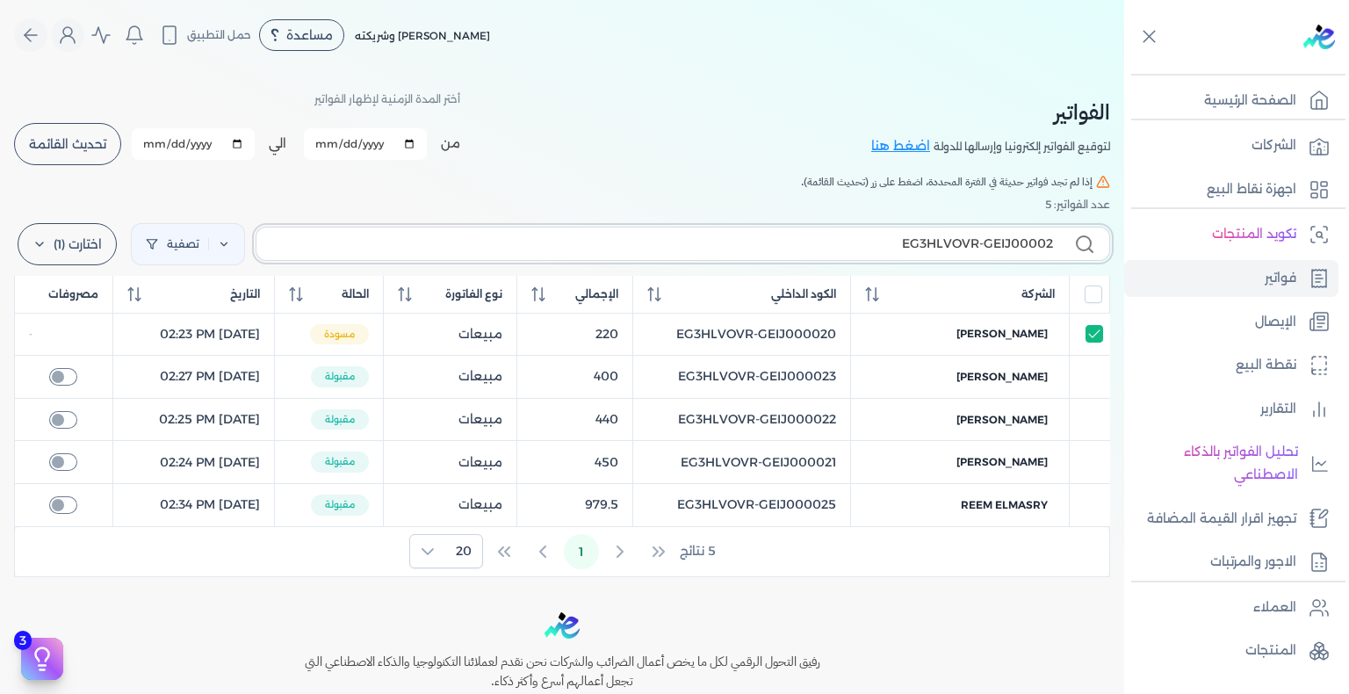
type input "EG3HLVOVR-GEIJ000024"
checkbox input "false"
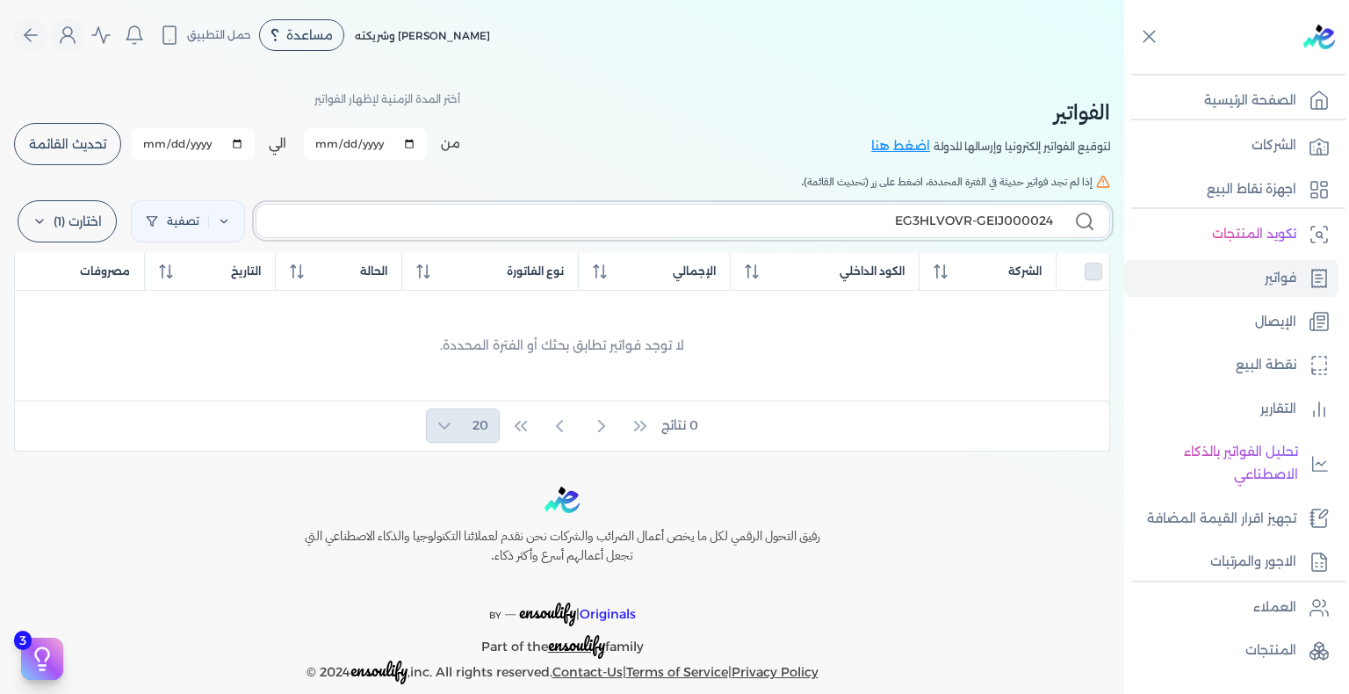
type input "EG3HLVOVR-GEIJ00002"
checkbox input "false"
type input "EG3HLVOVR-GEIJ000025"
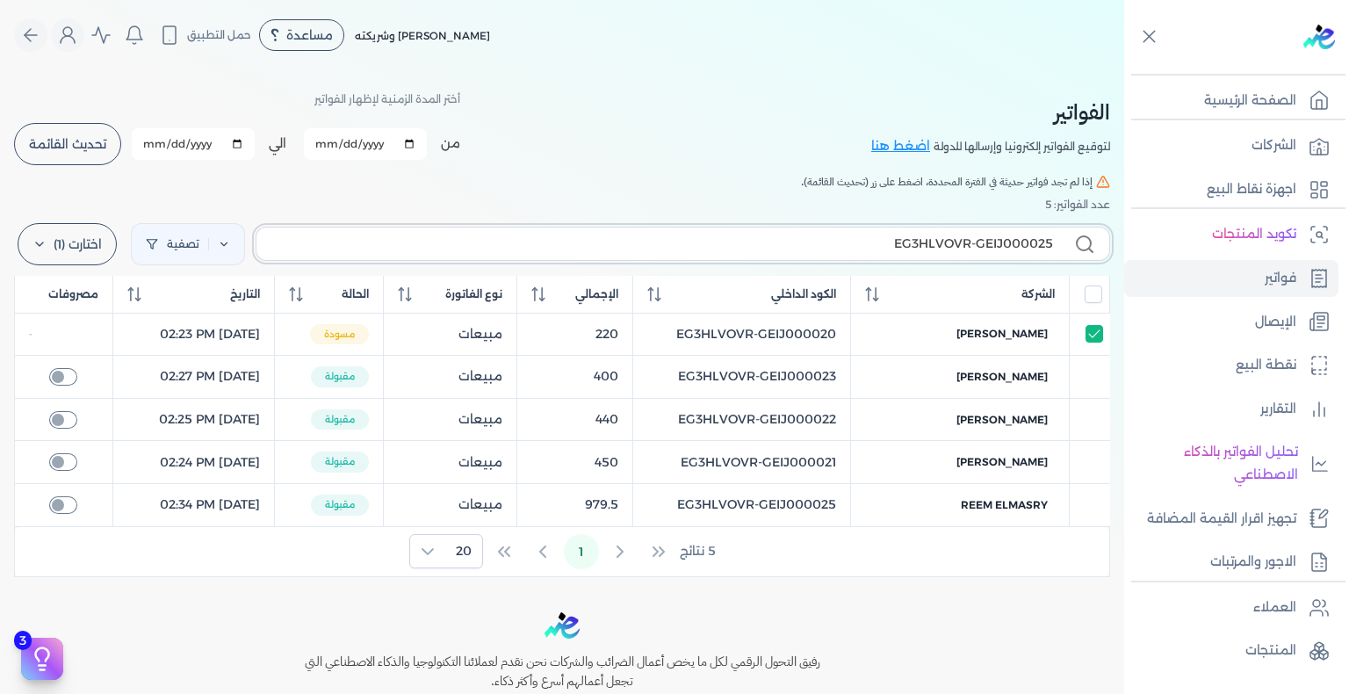
checkbox input "false"
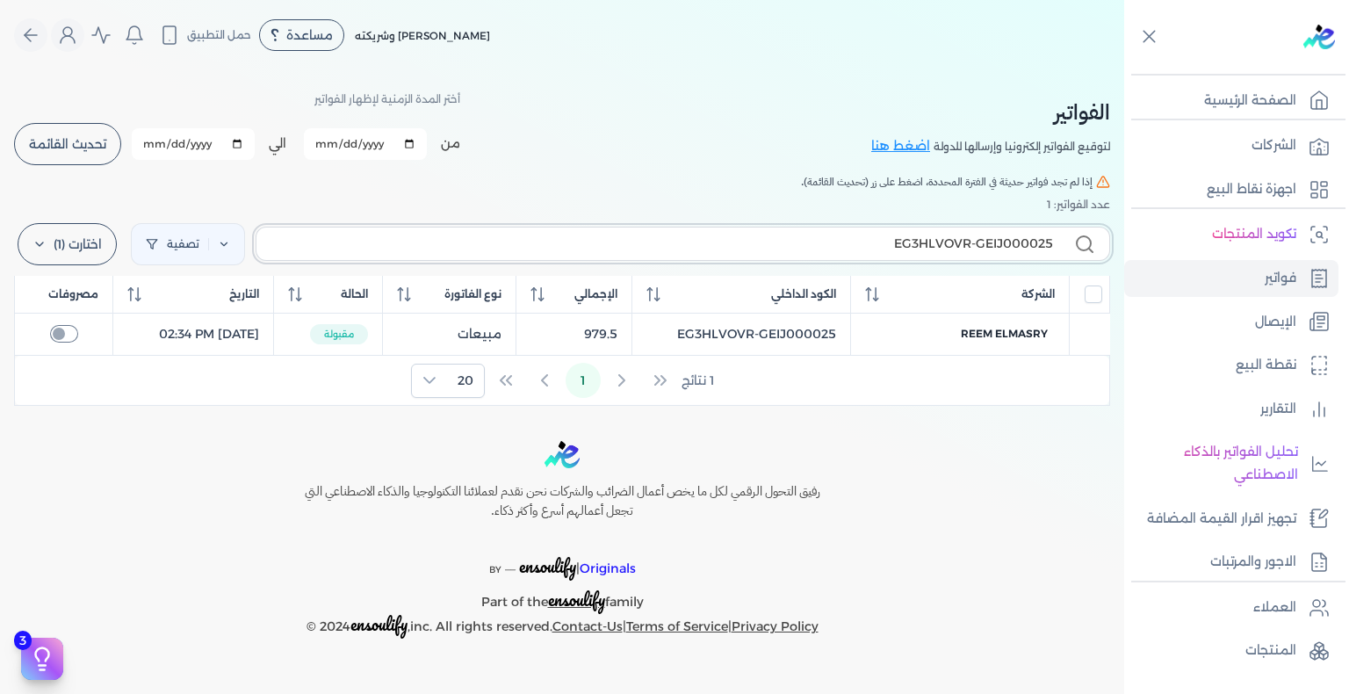
type input "EG3HLVOVR-GEIJ00002"
checkbox input "false"
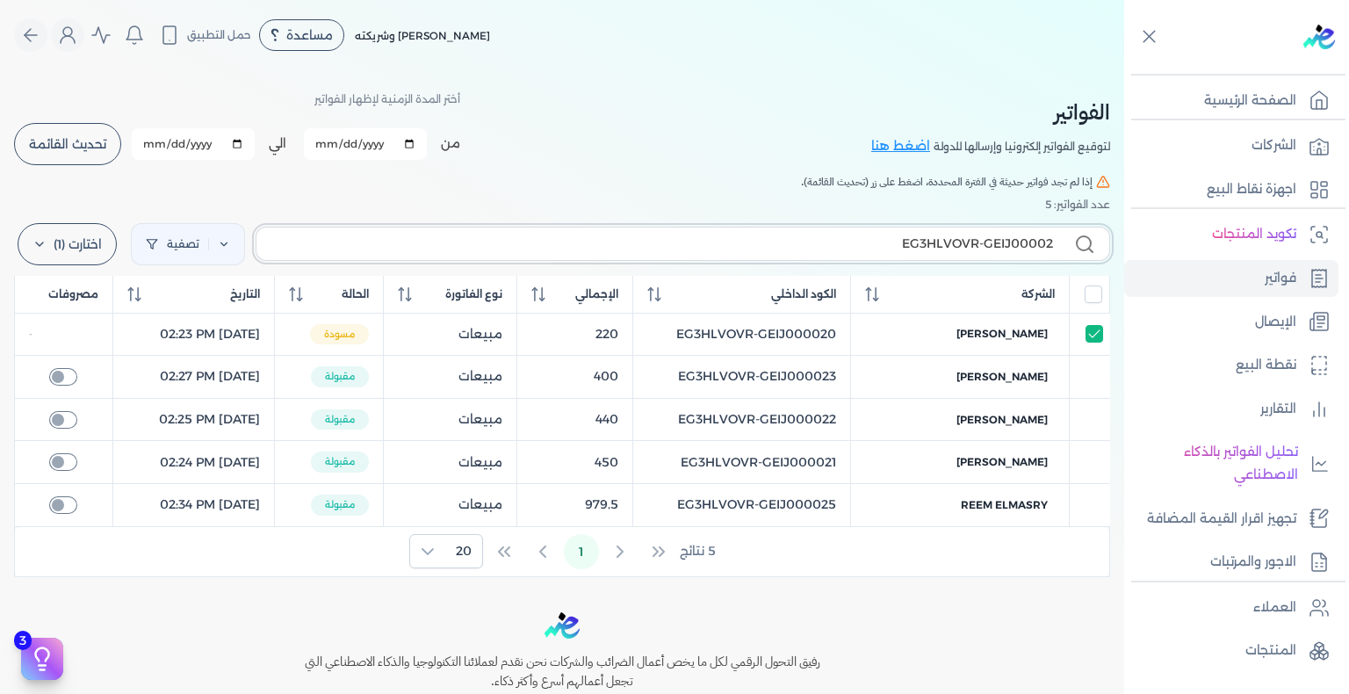
type input "EG3HLVOVR-GEIJ000026"
checkbox input "false"
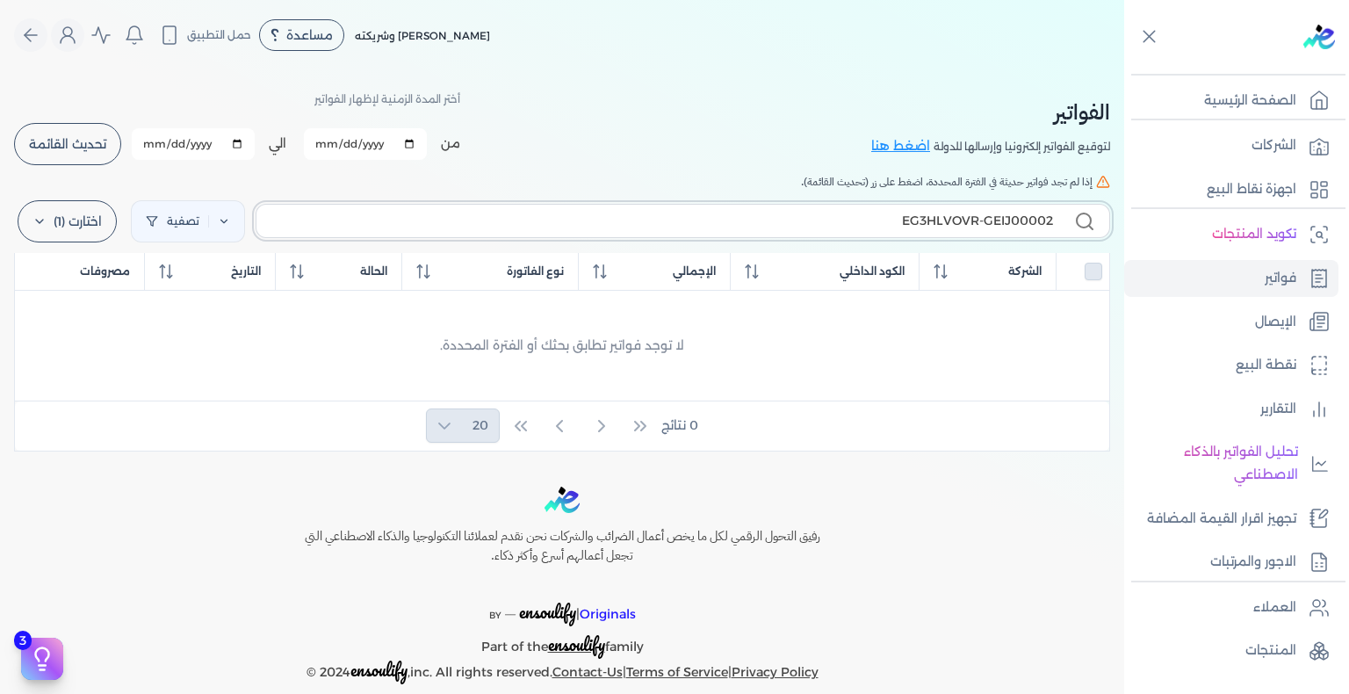
type input "EG3HLVOVR-GEIJ000027"
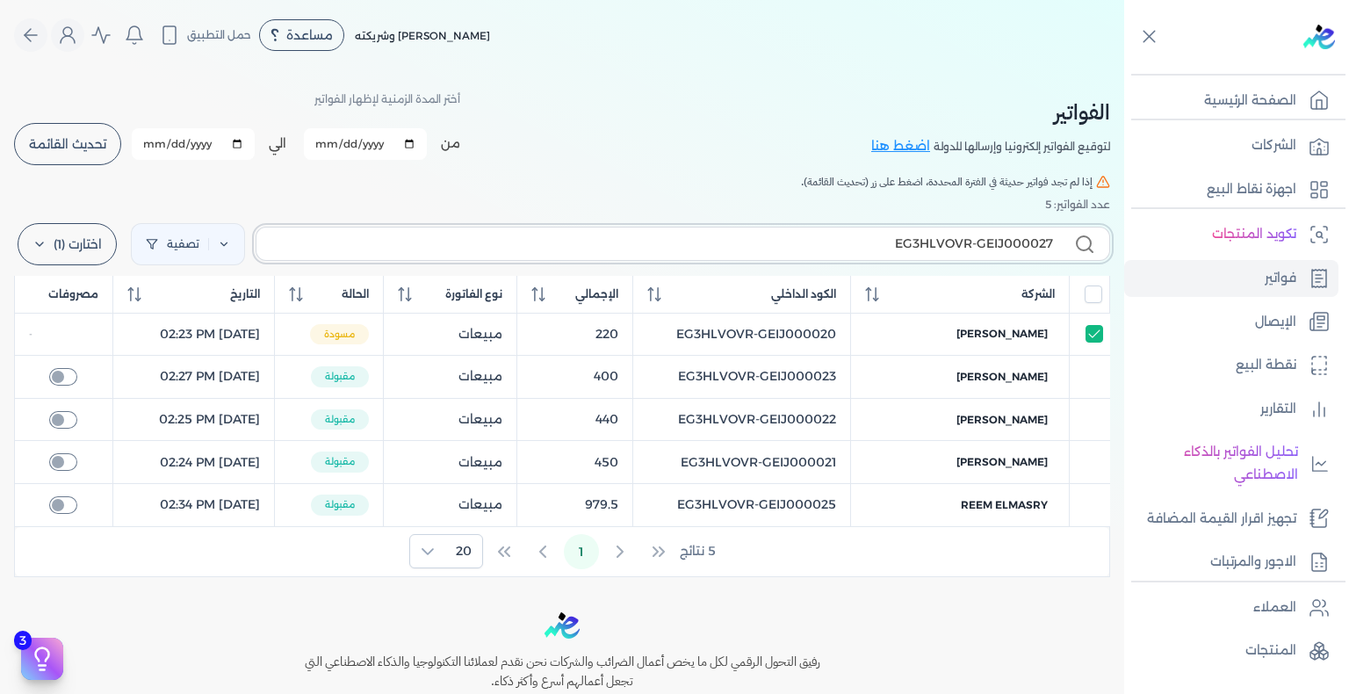
checkbox input "false"
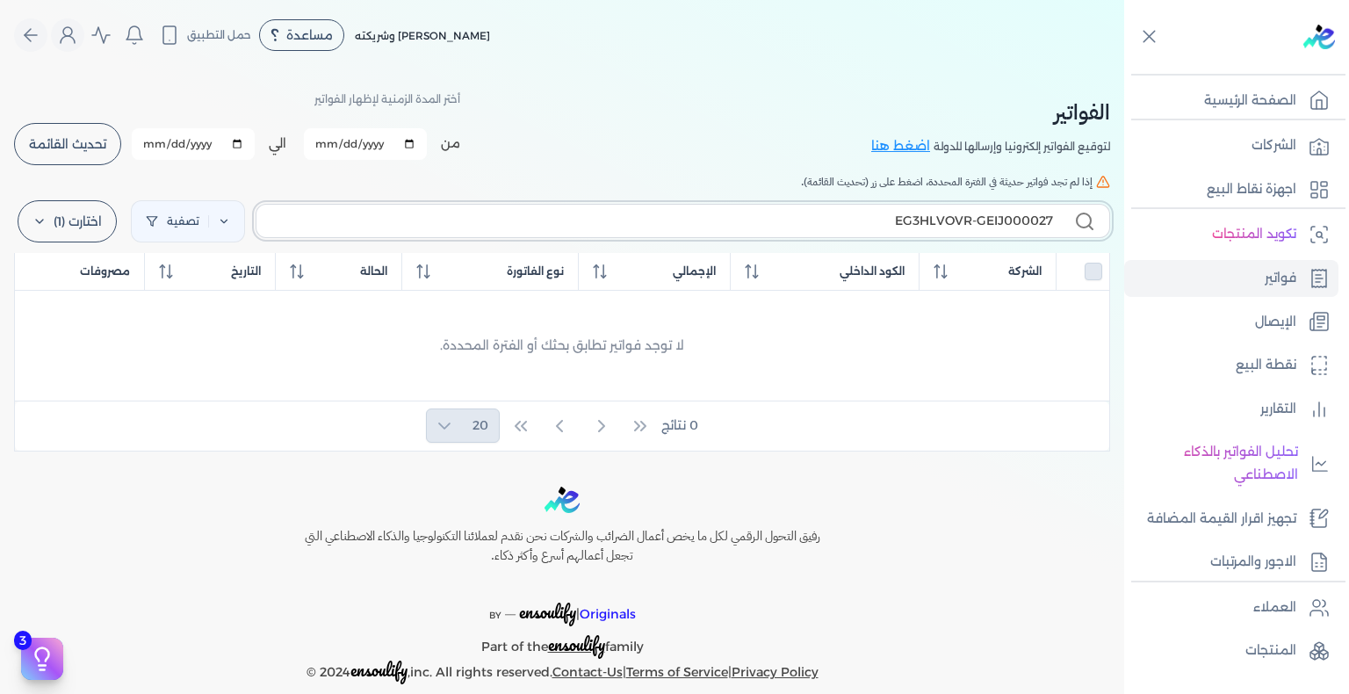
type input "EG3HLVOVR-GEIJ00002"
checkbox input "false"
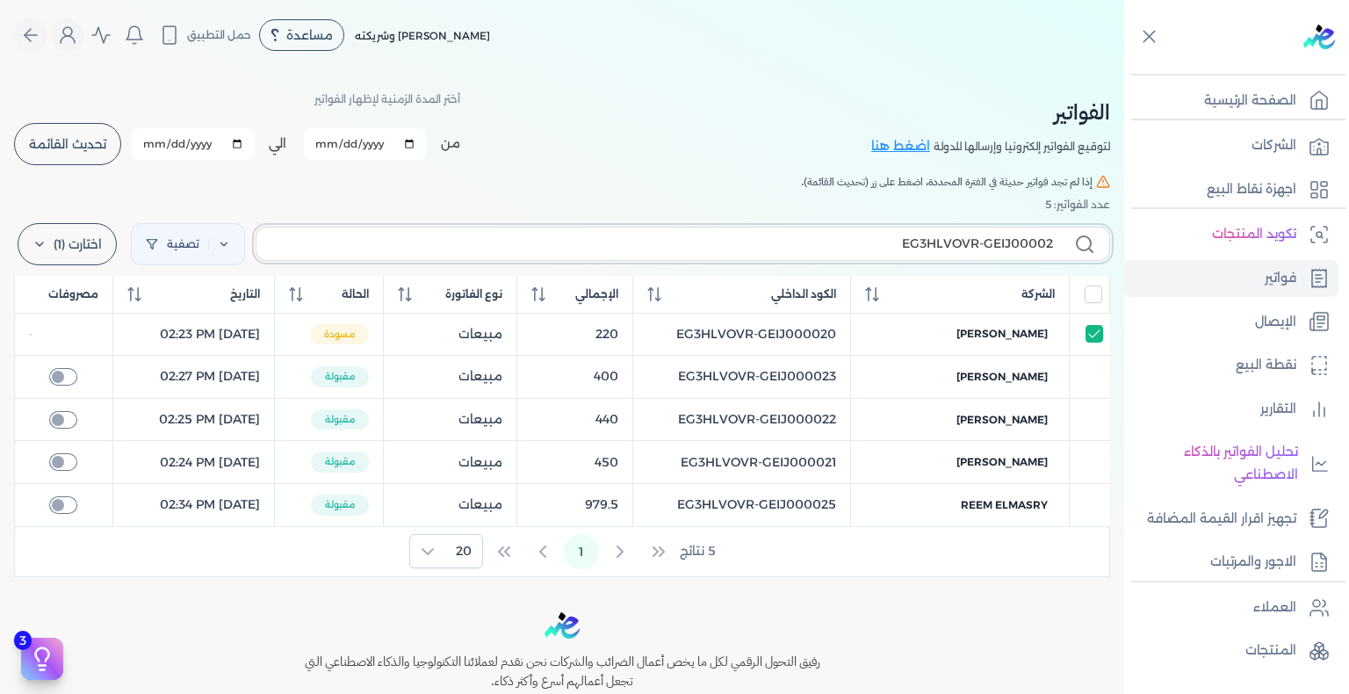
type input "EG3HLVOVR-GEIJ0000"
checkbox input "false"
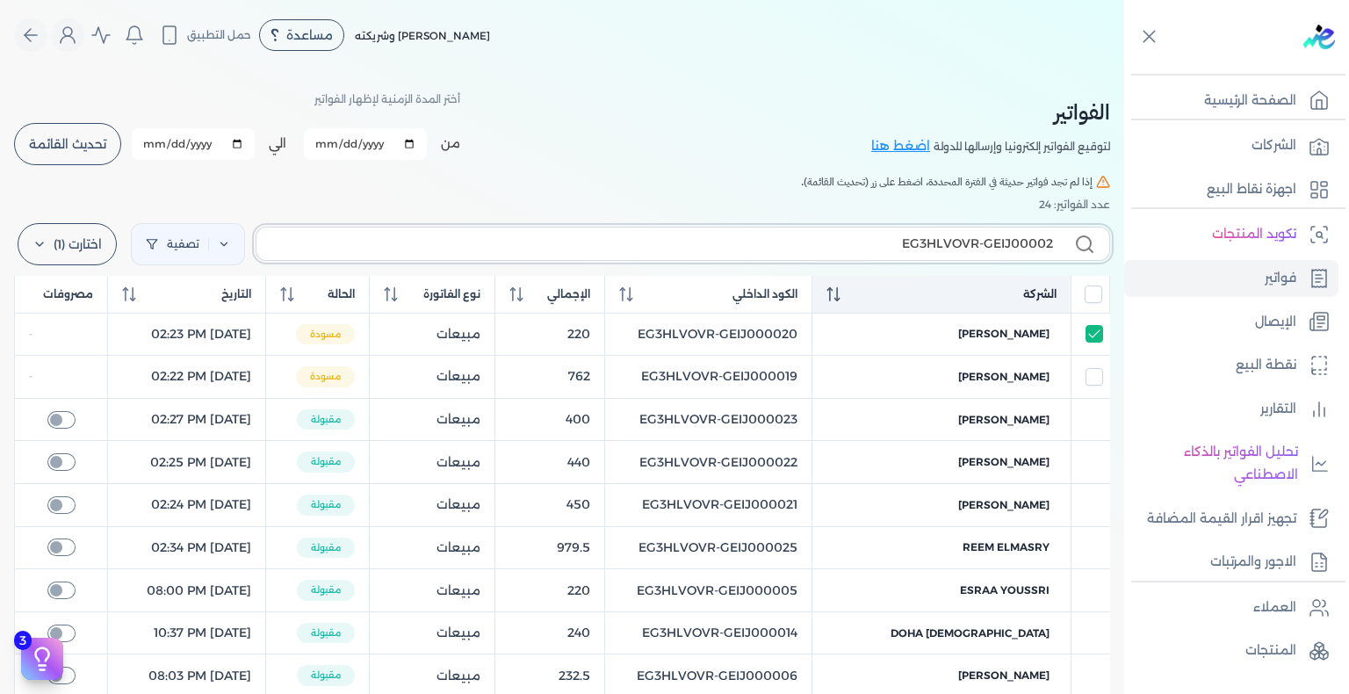
type input "EG3HLVOVR-GEIJ000024"
checkbox input "false"
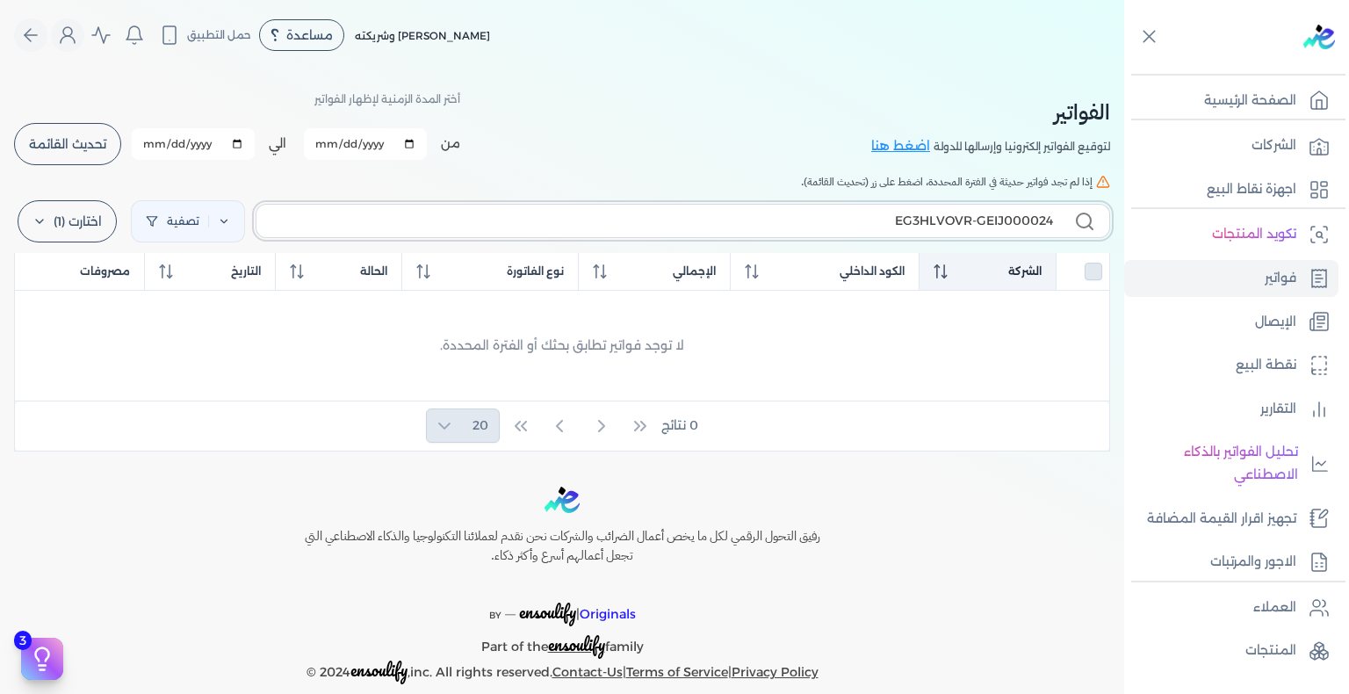
type input "EG3HLVOVR-GEIJ00002"
checkbox input "false"
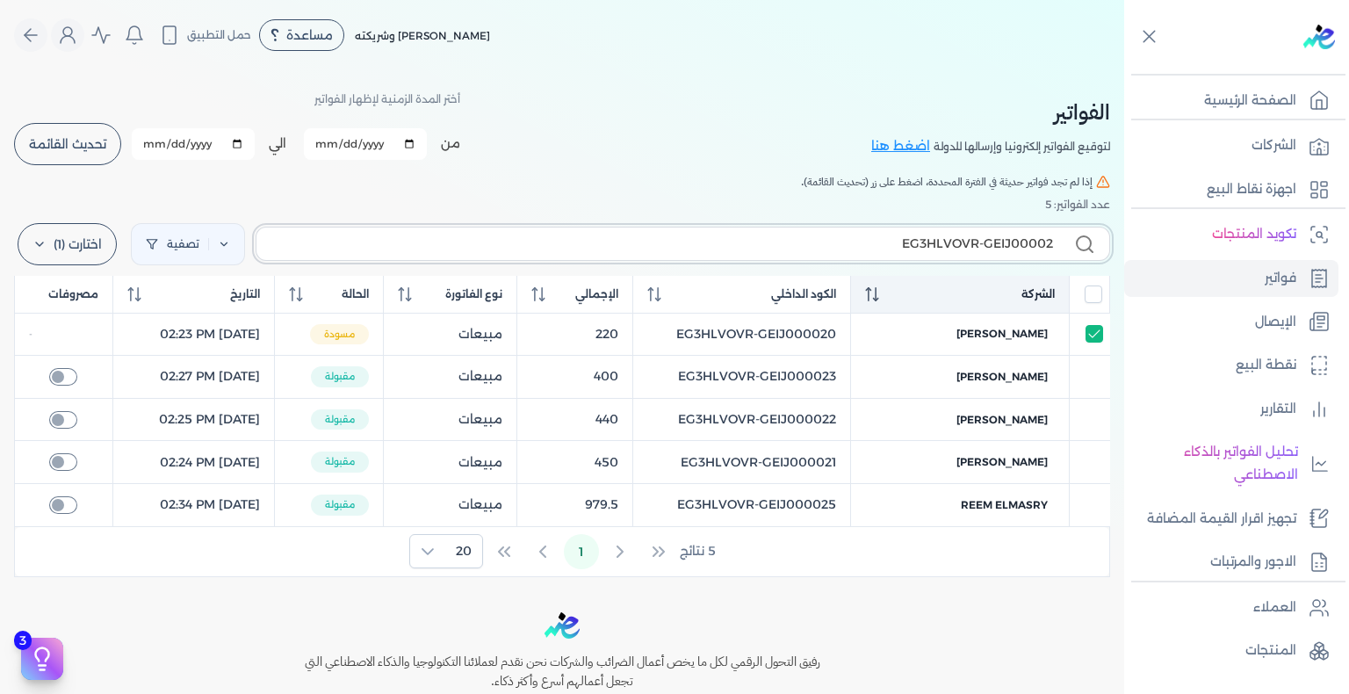
type input "EG3HLVOVR-GEIJ000025"
checkbox input "false"
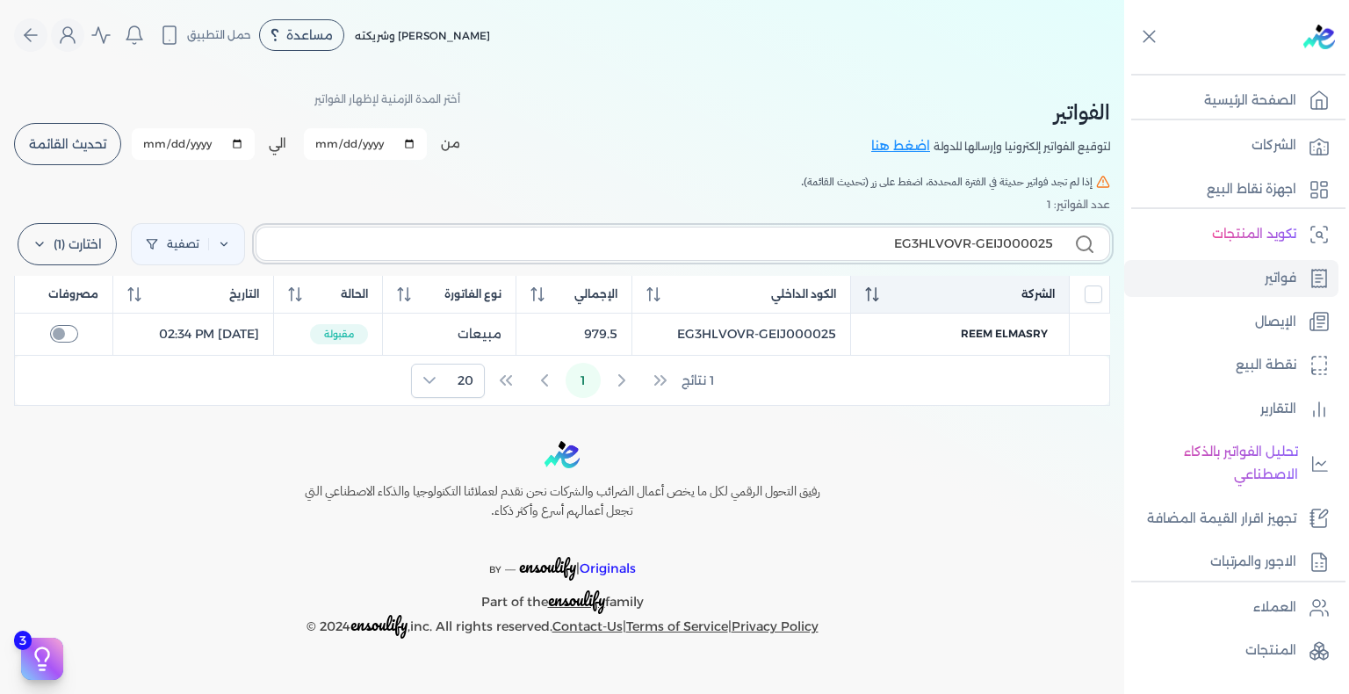
type input "EG3HLVOVR-GEIJ00002"
checkbox input "false"
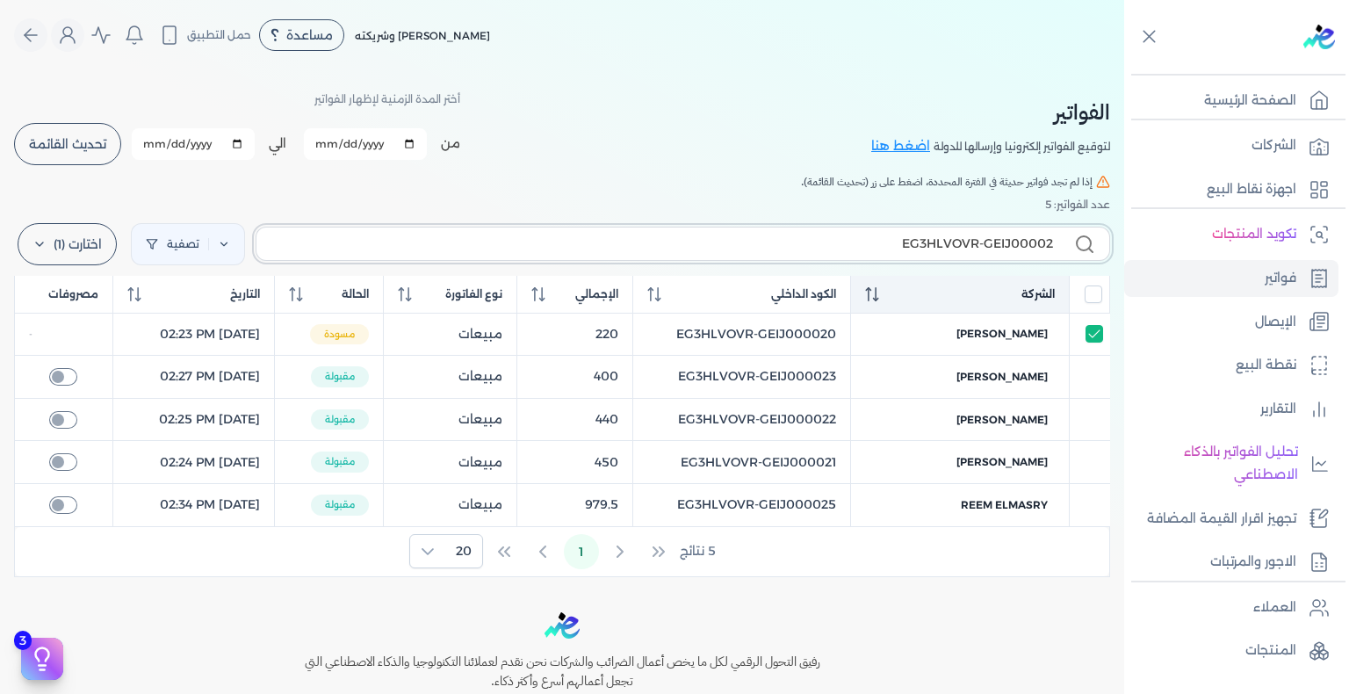
type input "EG3HLVOVR-GEIJ000024"
checkbox input "false"
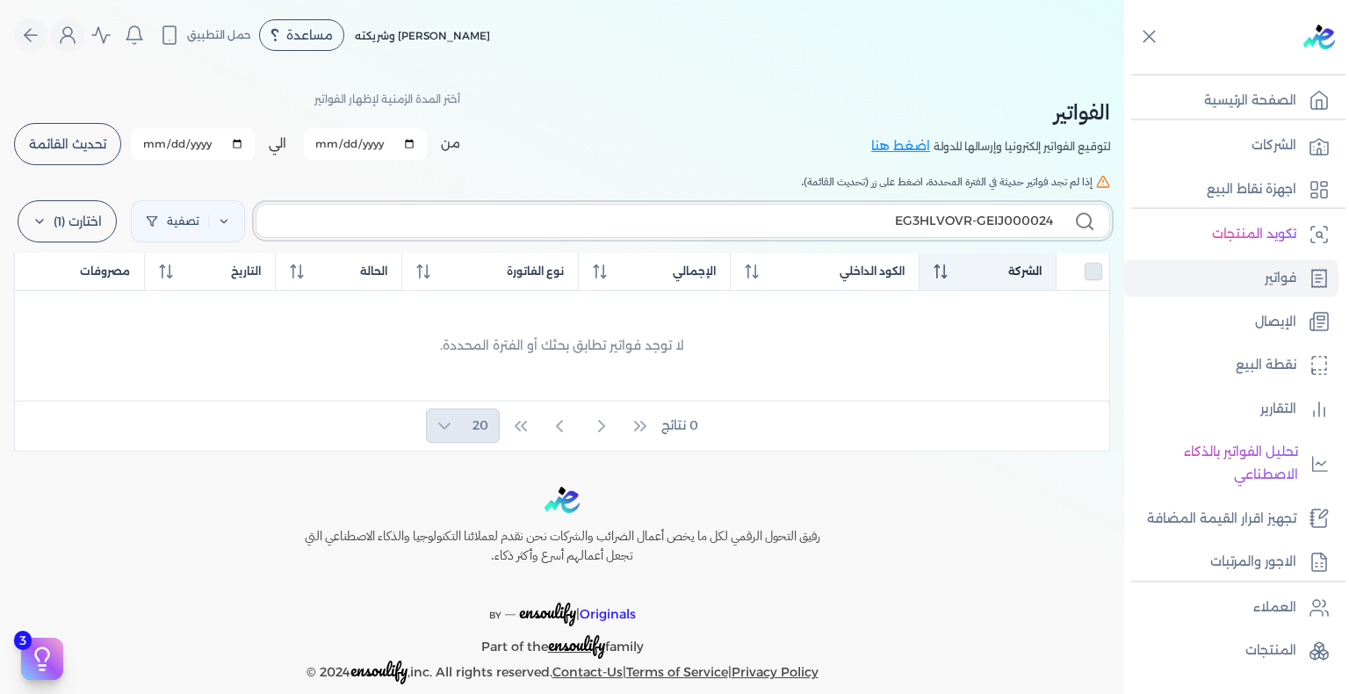
type input "EG3HLVOVR-GEIJ00002"
checkbox input "false"
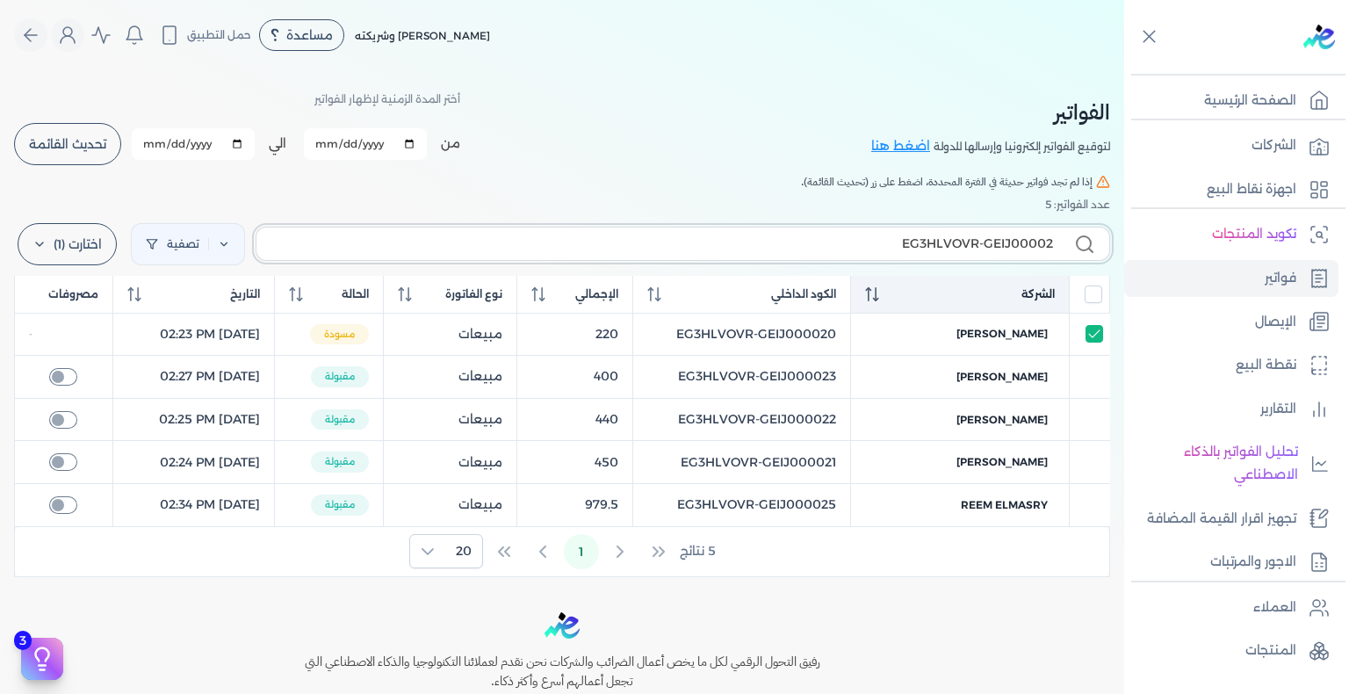
type input "EG3HLVOVR-GEIJ000023"
checkbox input "false"
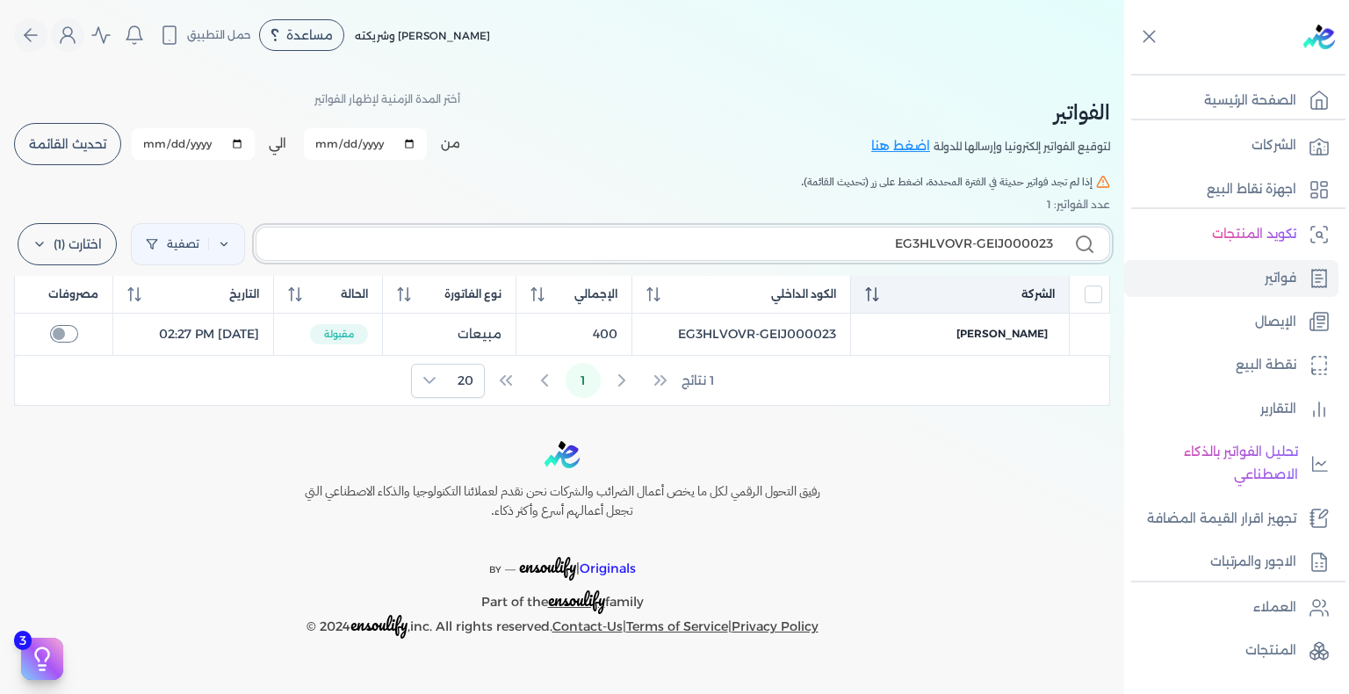
type input "EG3HLVOVR-GEIJ00002"
checkbox input "false"
type input "EG3HLVOVR-GEIJ000022"
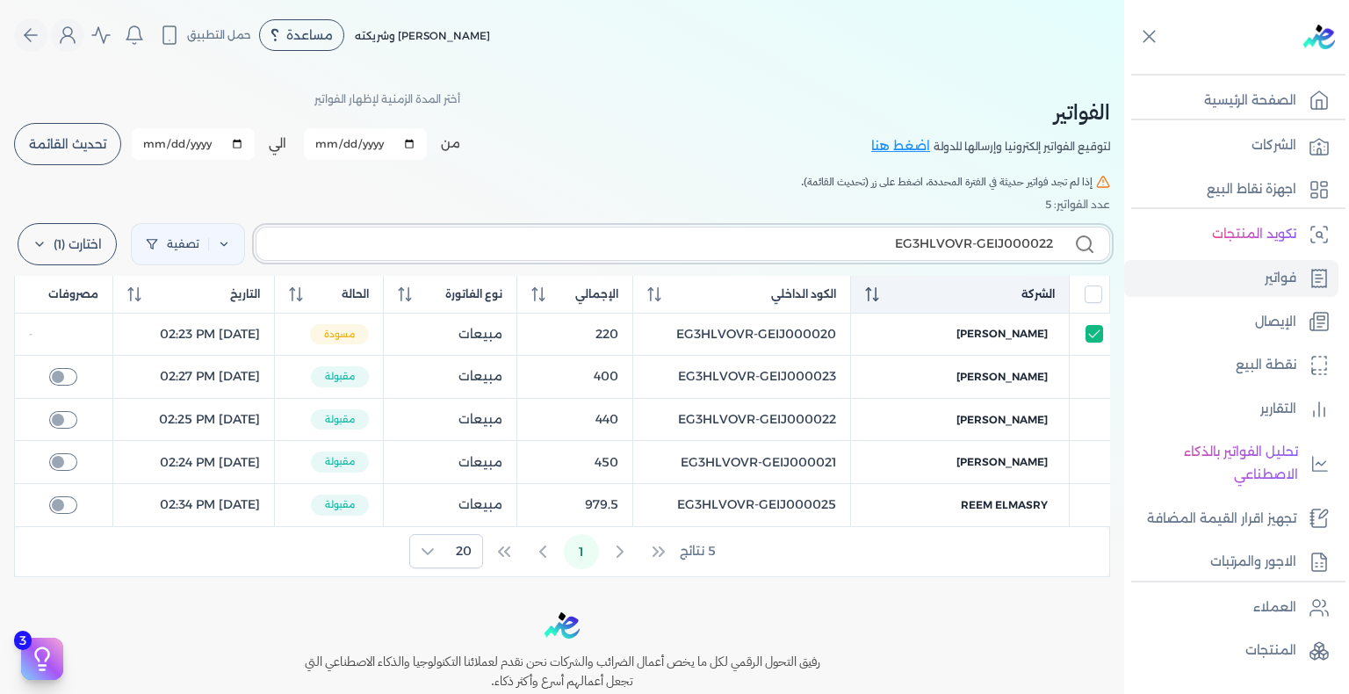
checkbox input "false"
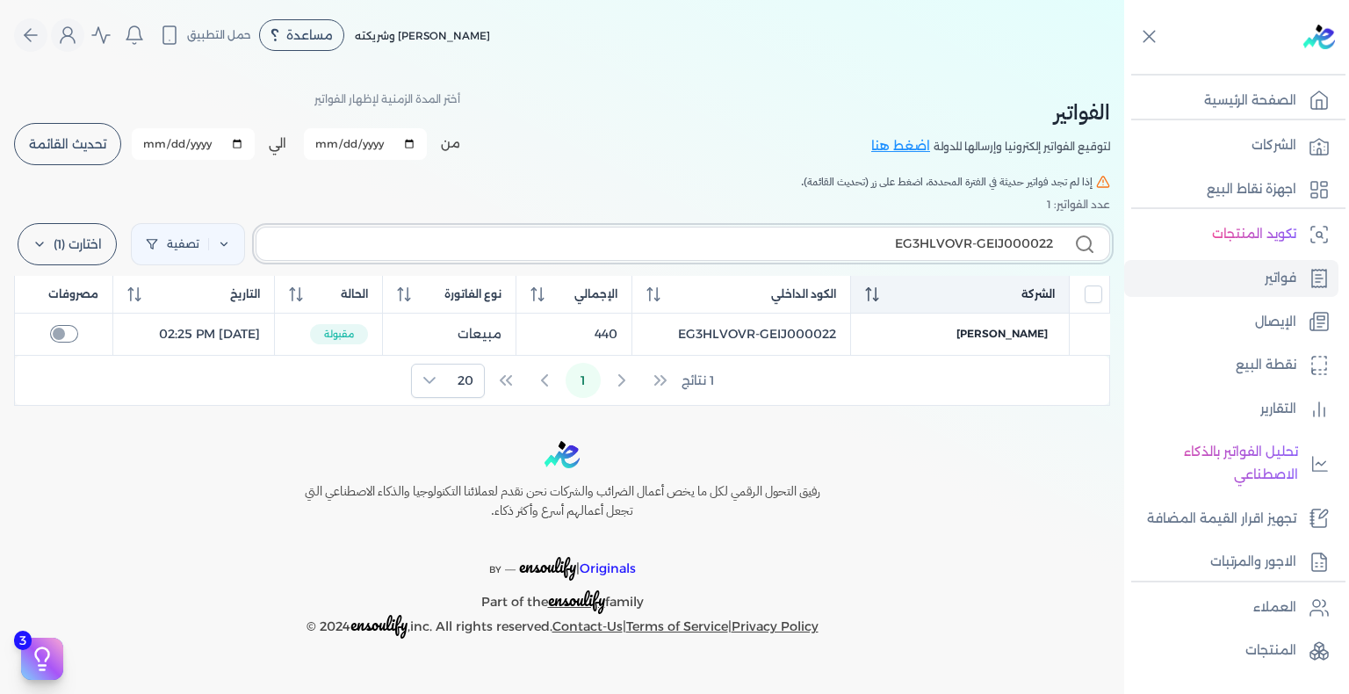
type input "EG3HLVOVR-GEIJ00002"
checkbox input "false"
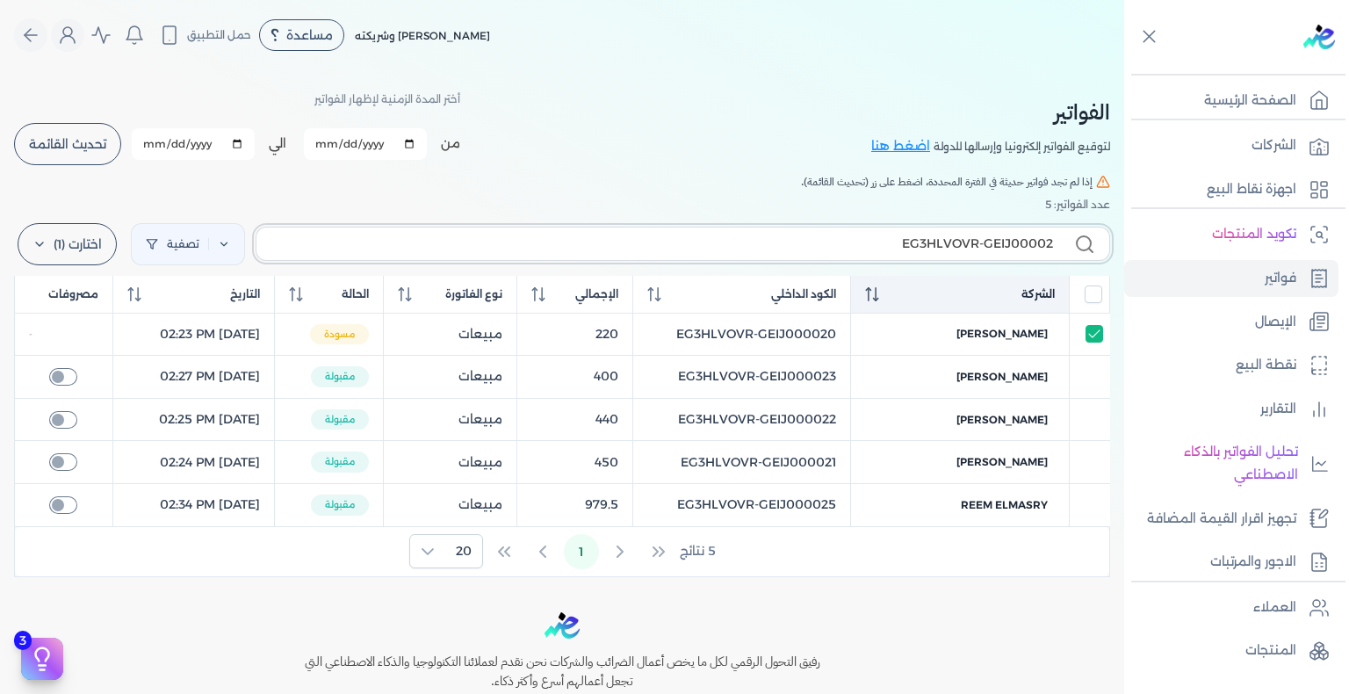
type input "EG3HLVOVR-GEIJ000021"
checkbox input "false"
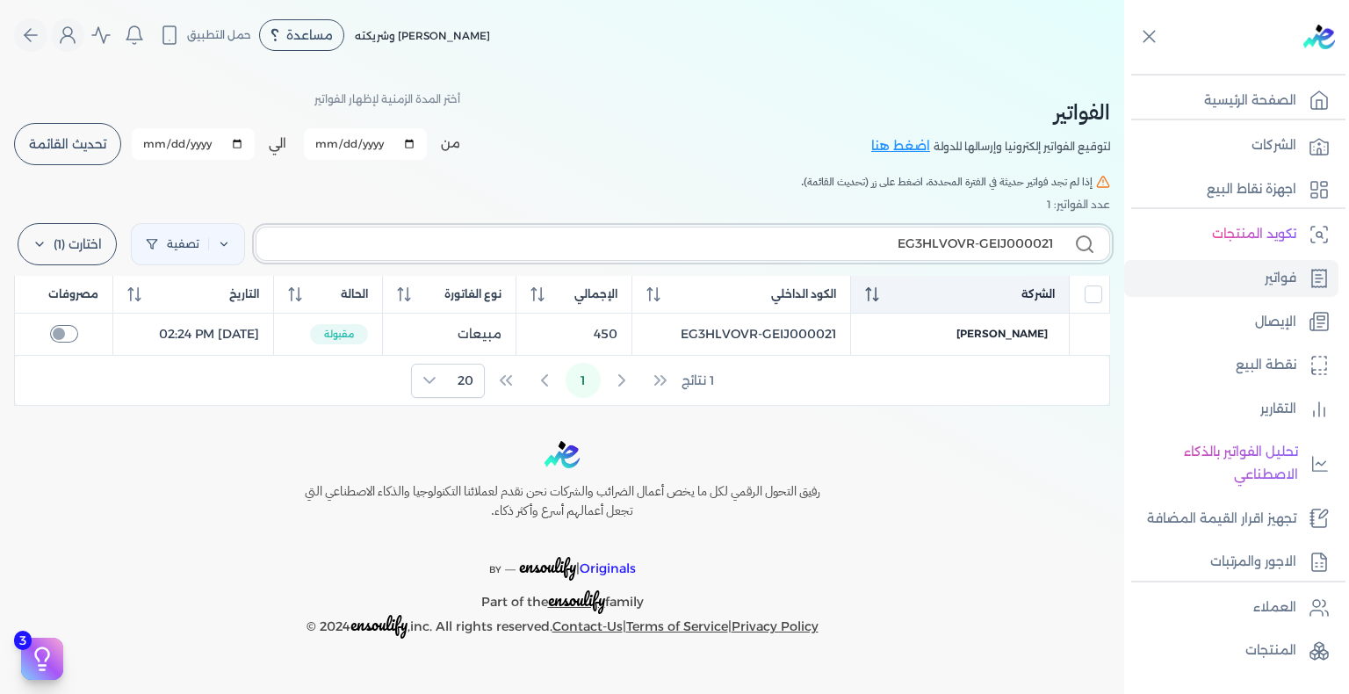
type input "EG3HLVOVR-GEIJ00002"
checkbox input "false"
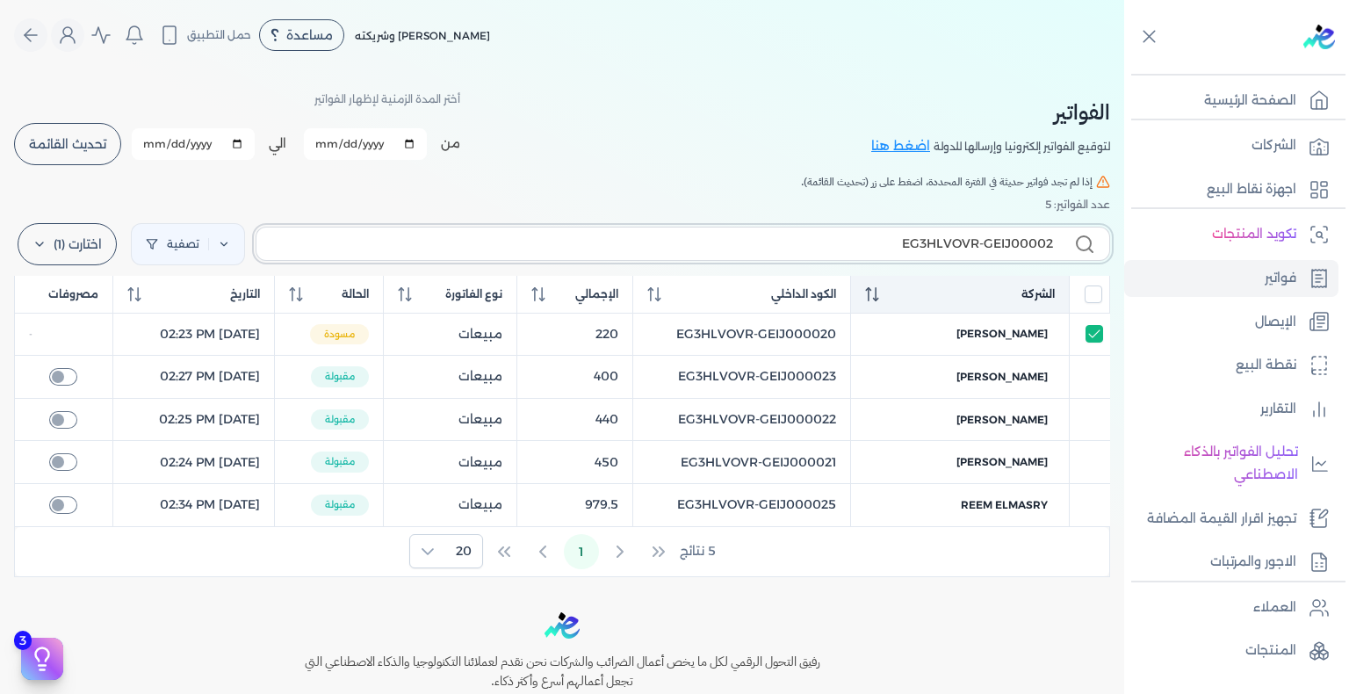
type input "EG3HLVOVR-GEIJ000020"
checkbox input "true"
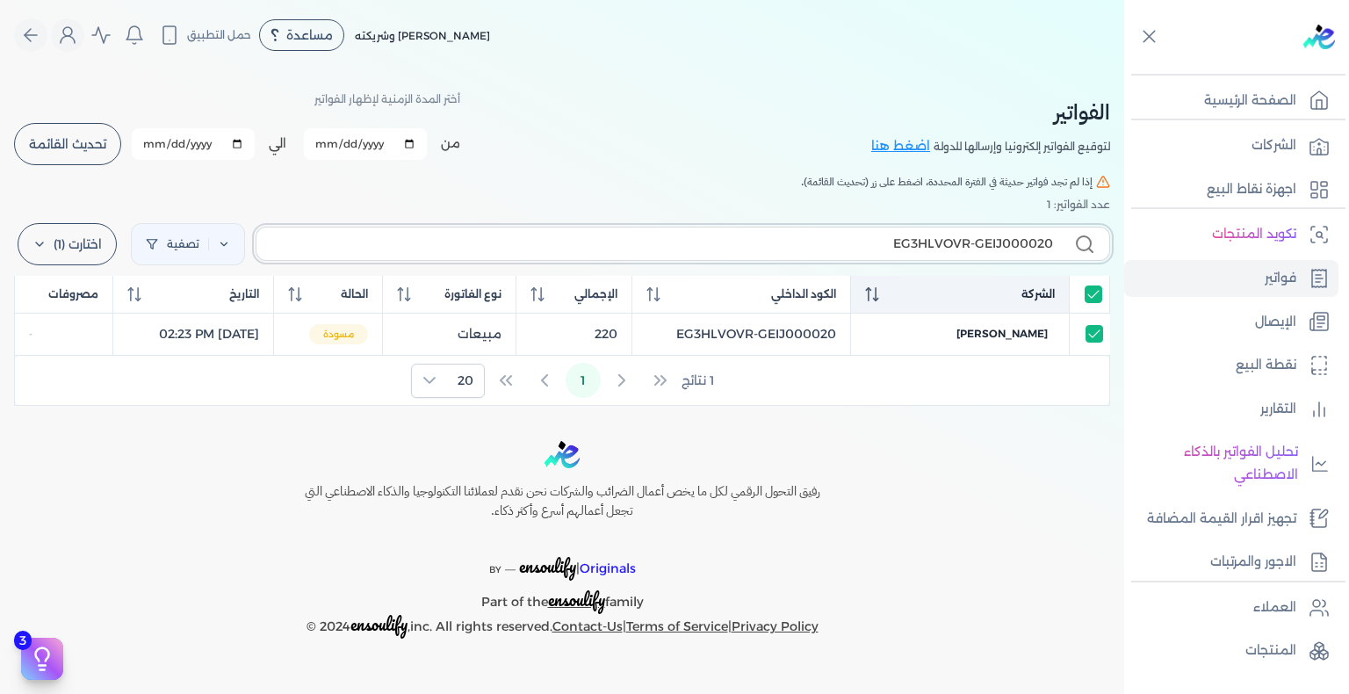
type input "EG3HLVOVR-GEIJ00002"
checkbox input "false"
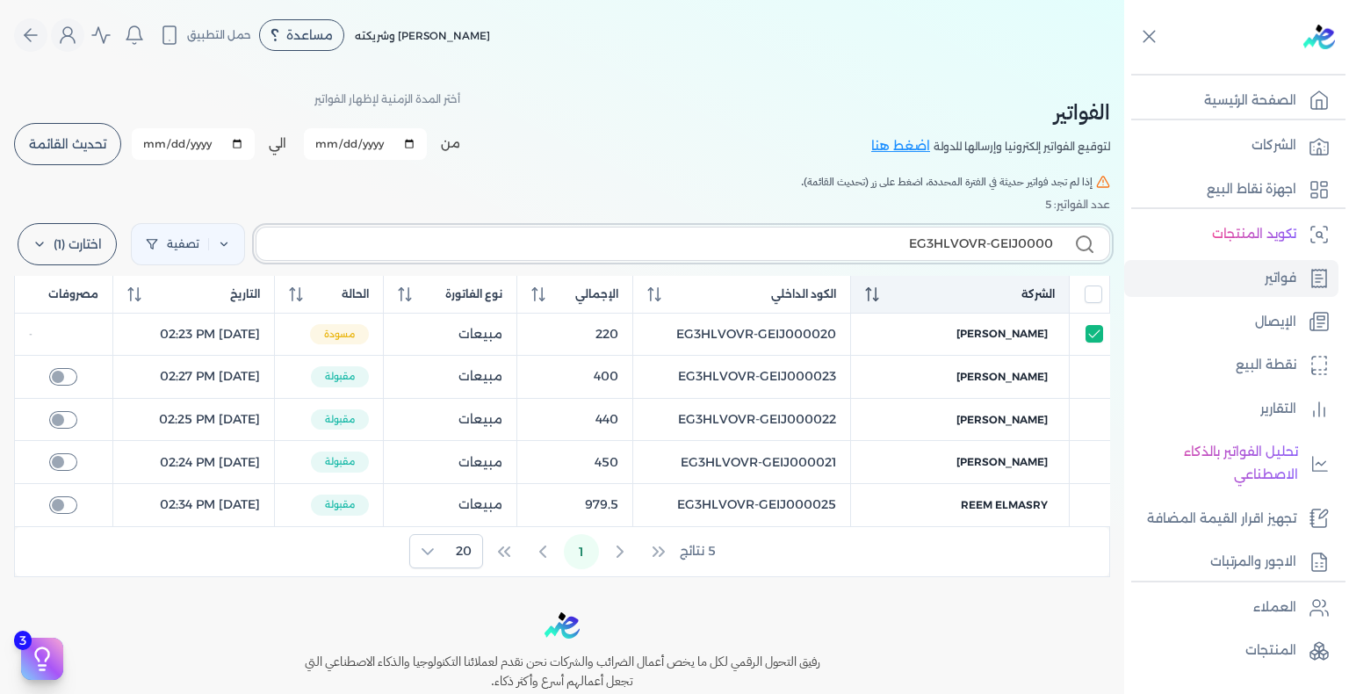
type input "EG3HLVOVR-GEIJ00001"
checkbox input "false"
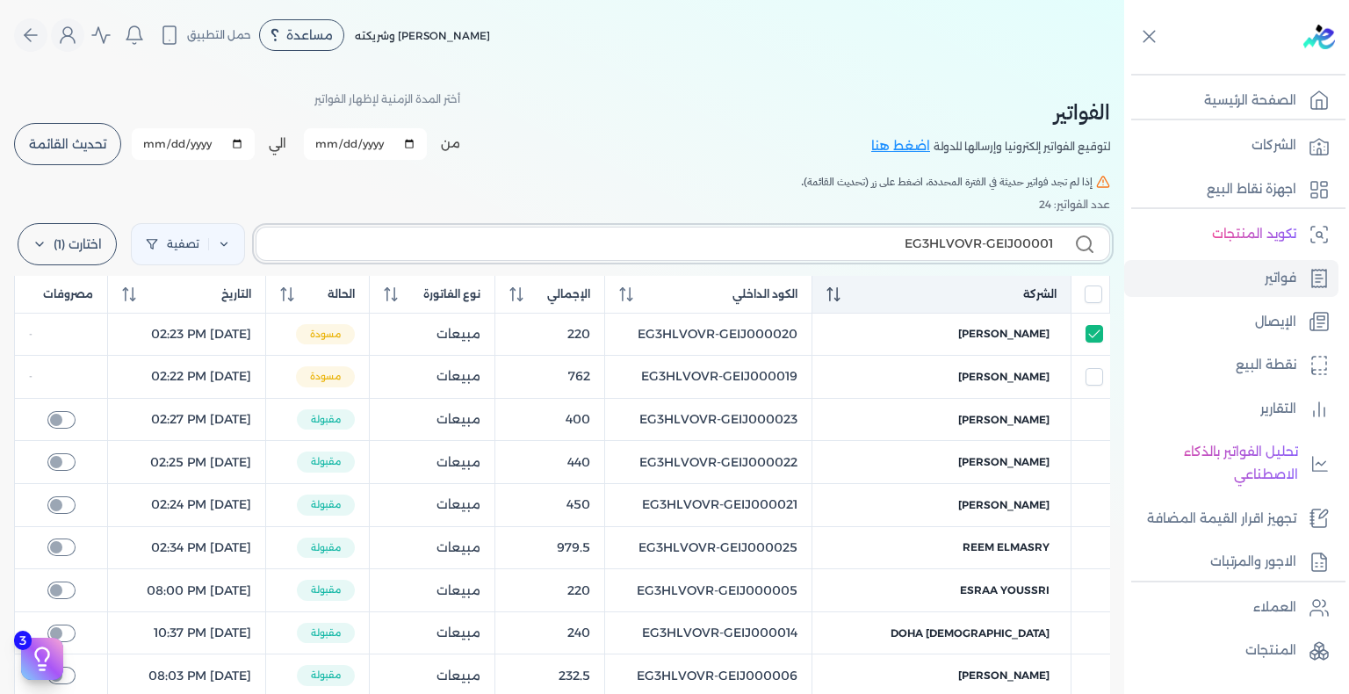
type input "EG3HLVOVR-GEIJ000016"
checkbox input "false"
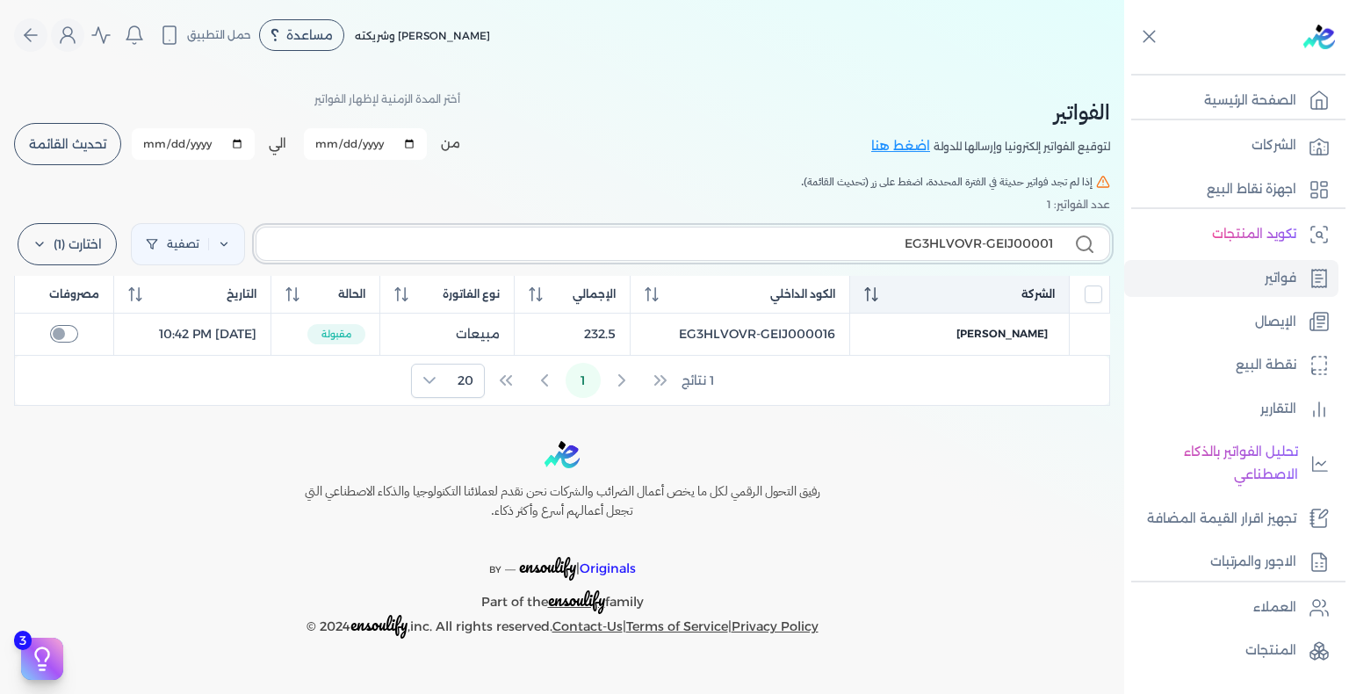
type input "EG3HLVOVR-GEIJ000019"
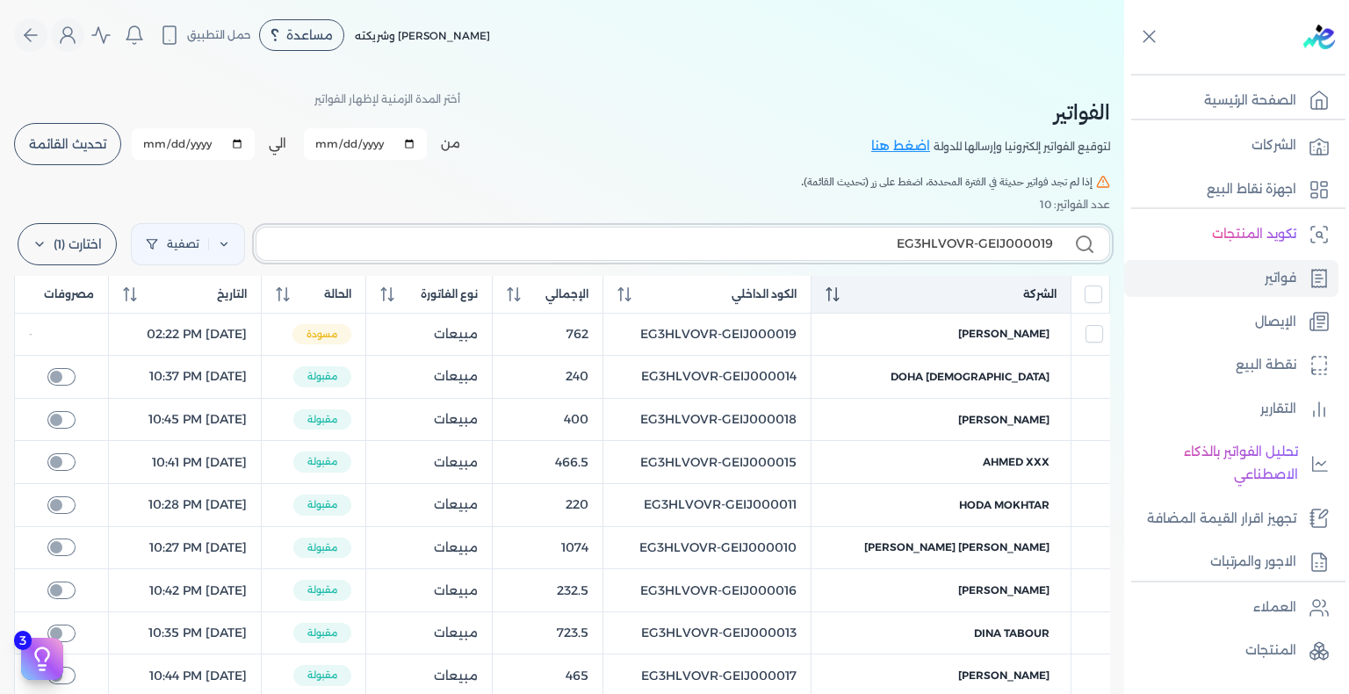
checkbox input "false"
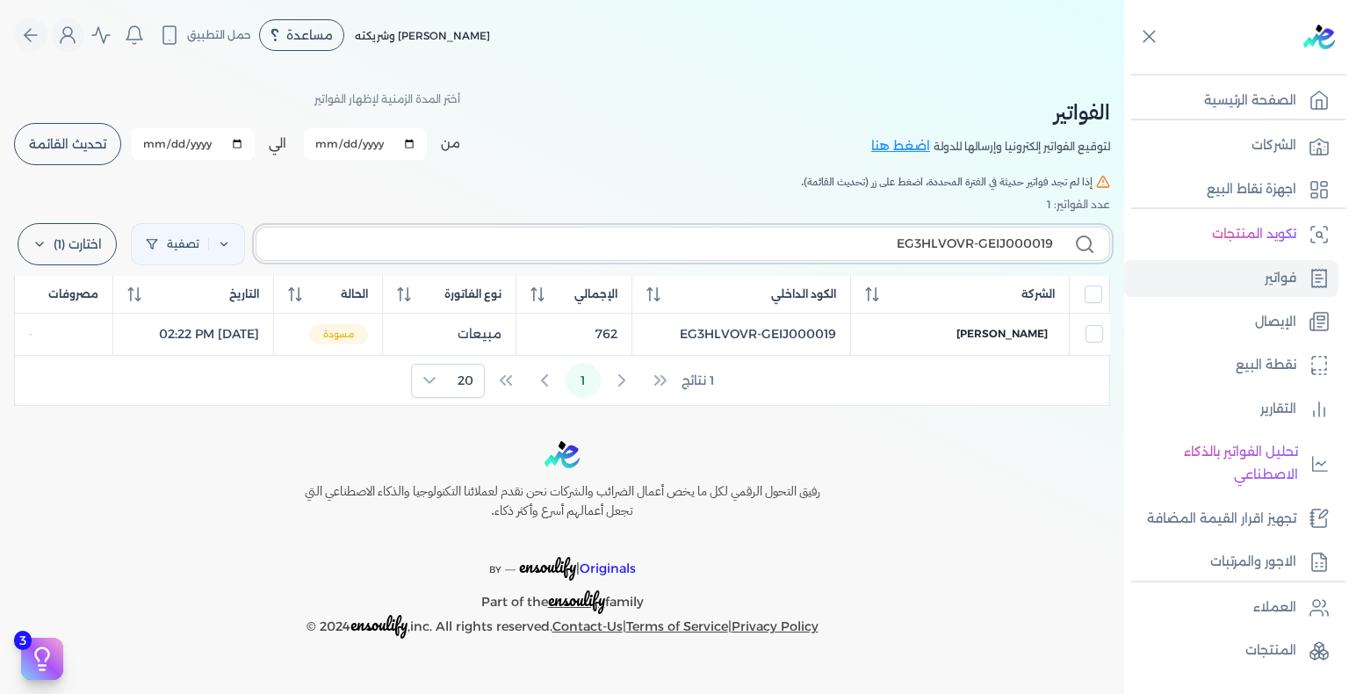
type input "EG3HLVOVR-GEIJ000019"
click at [75, 240] on label "اختارت (1)" at bounding box center [67, 244] width 99 height 42
drag, startPoint x: 90, startPoint y: 146, endPoint x: 131, endPoint y: 181, distance: 54.2
click at [131, 181] on div "الفواتير لتوقيع الفواتير إلكترونيا وإرسالها للدولة اضغط هنا أختر المدة الزمنية …" at bounding box center [562, 238] width 1124 height 336
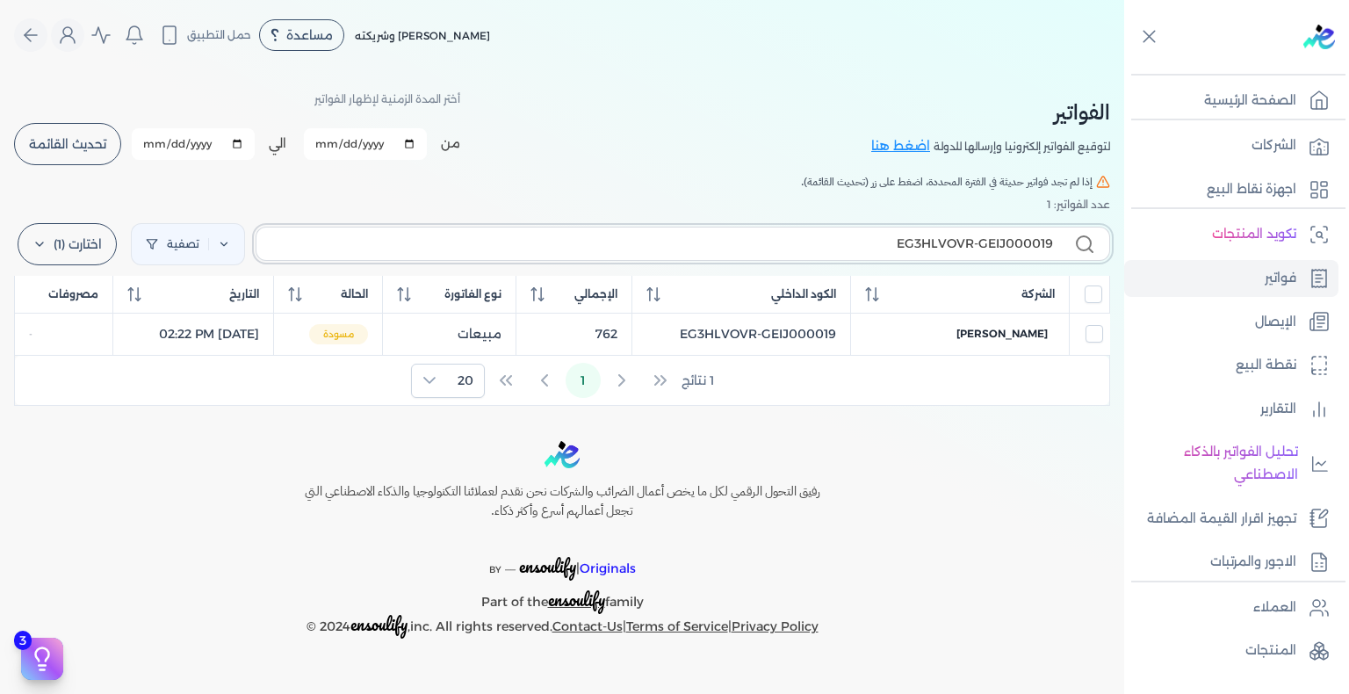
click at [992, 249] on input "EG3HLVOVR-GEIJ000019" at bounding box center [662, 244] width 783 height 18
checkbox input "false"
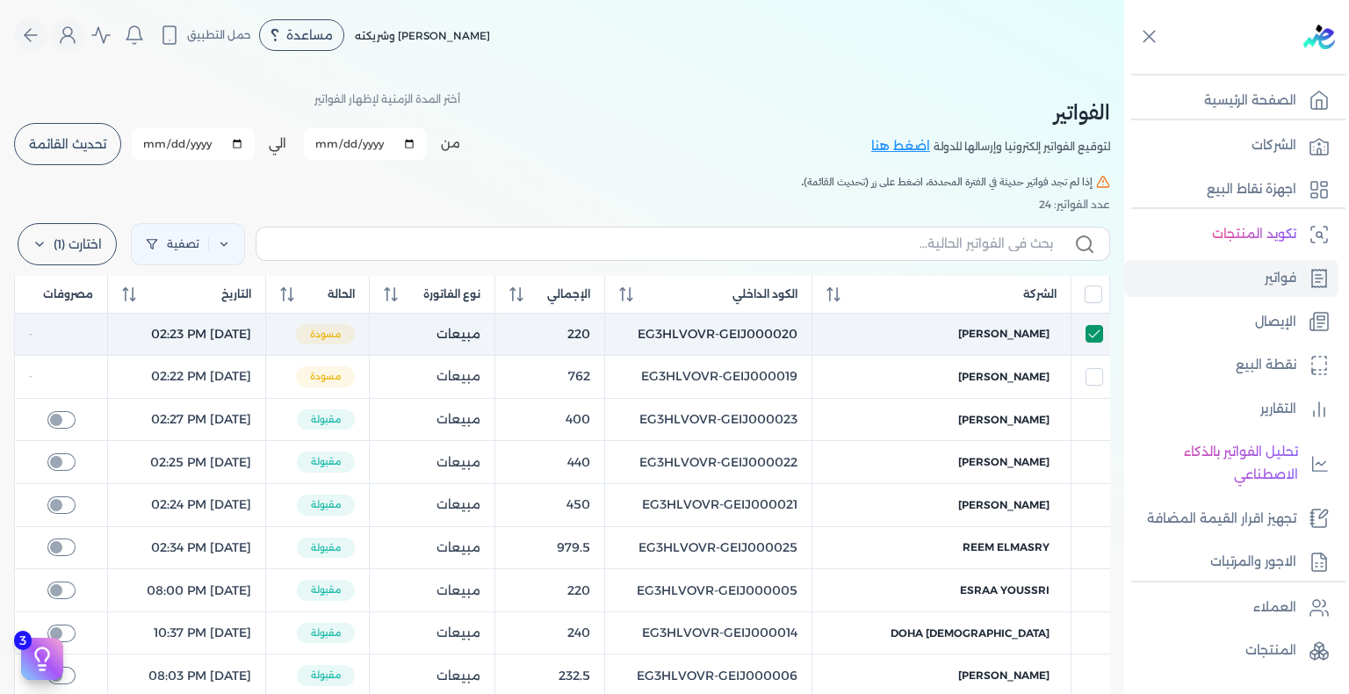
click at [1086, 332] on input "checkbox" at bounding box center [1095, 334] width 18 height 18
checkbox input "false"
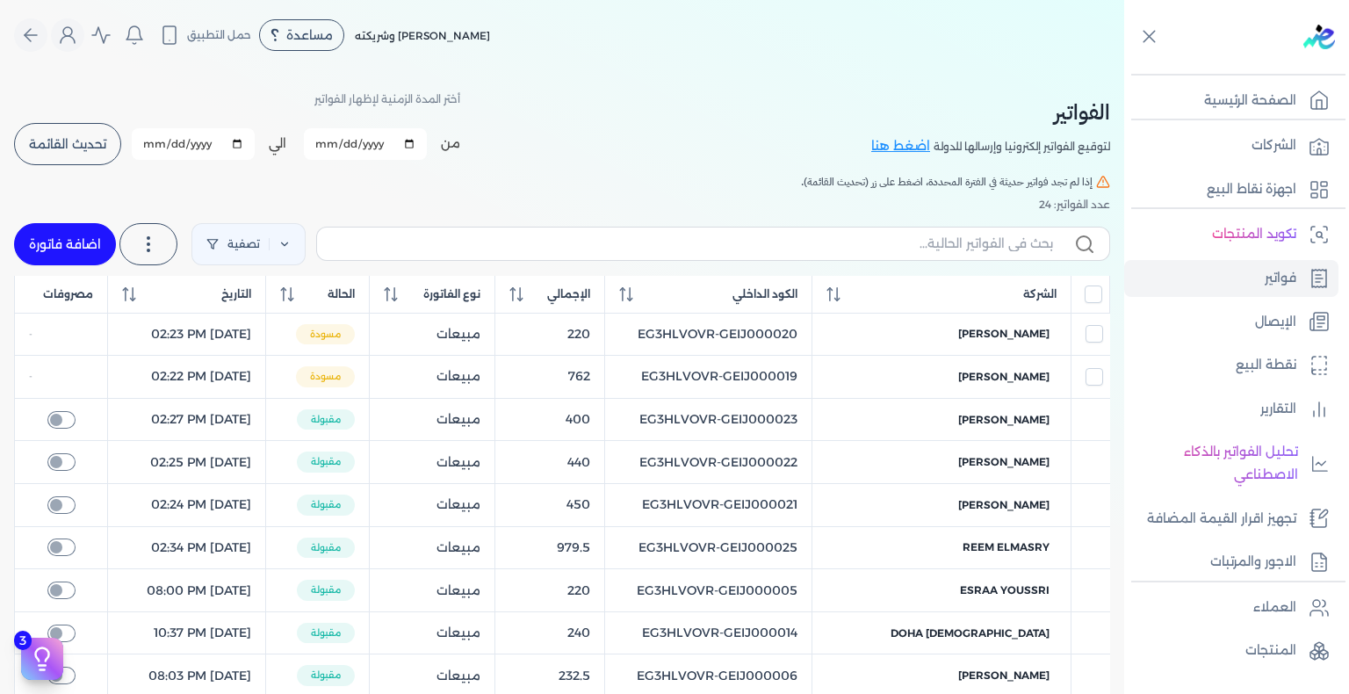
click at [80, 224] on link "اضافة فاتورة" at bounding box center [65, 244] width 102 height 42
click at [63, 240] on link "اضافة فاتورة" at bounding box center [65, 244] width 102 height 42
click at [61, 240] on link "اضافة فاتورة" at bounding box center [65, 244] width 102 height 42
select select "EGP"
select select "B"
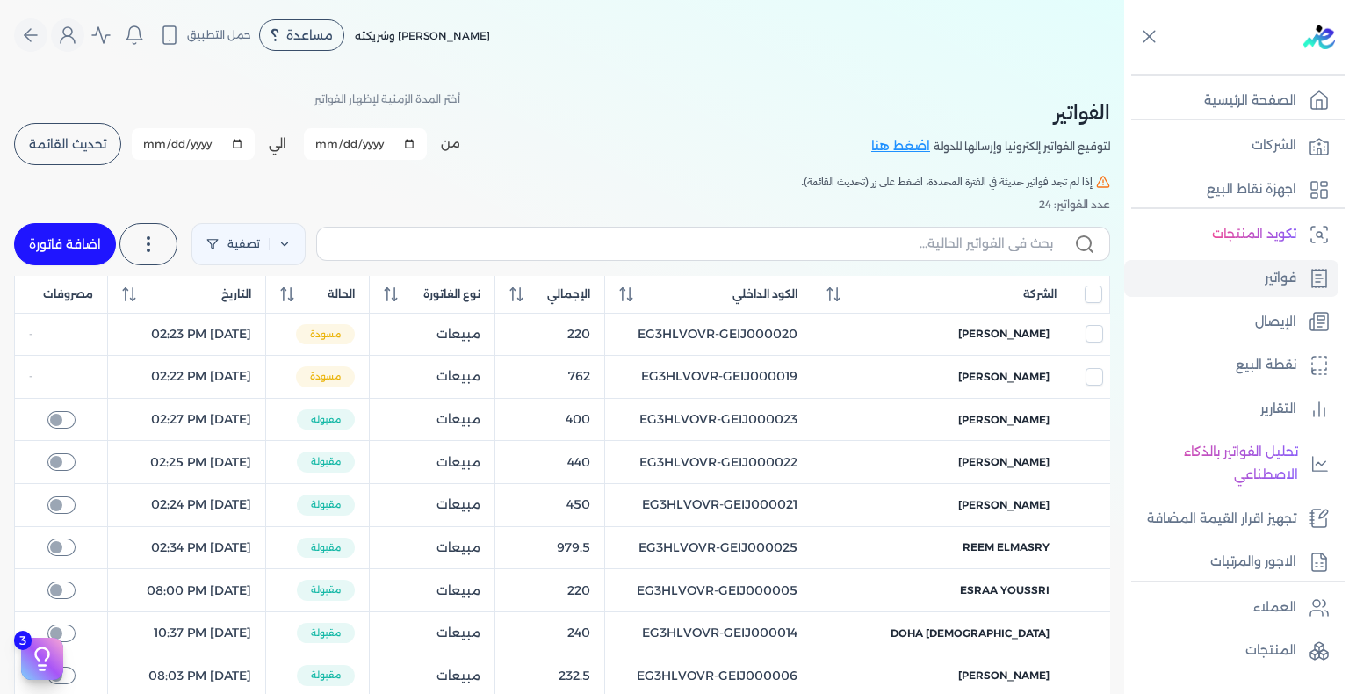
select select "EGS"
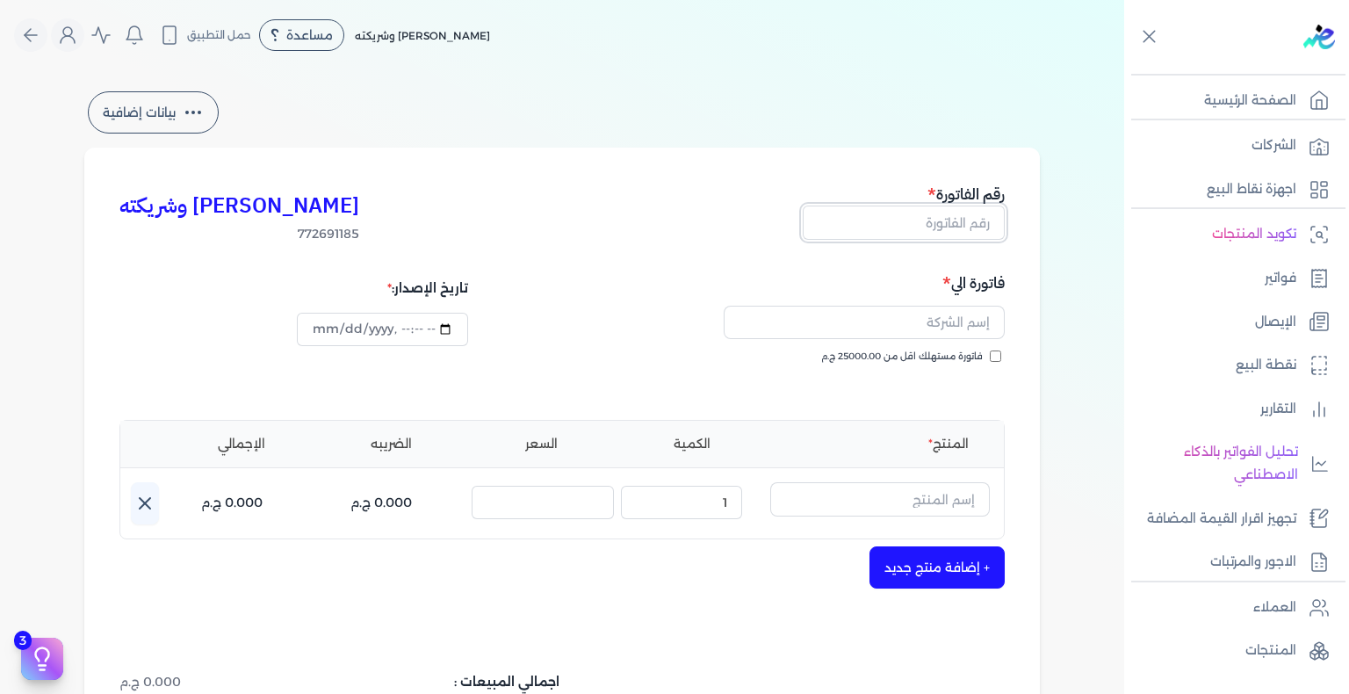
click at [928, 220] on input "text" at bounding box center [904, 222] width 202 height 33
paste input "EG3HLVOVR-GEIJ000024"
type input "EG3HLVOVR-GEIJ000024"
click at [316, 330] on input "datetime-local" at bounding box center [382, 329] width 170 height 33
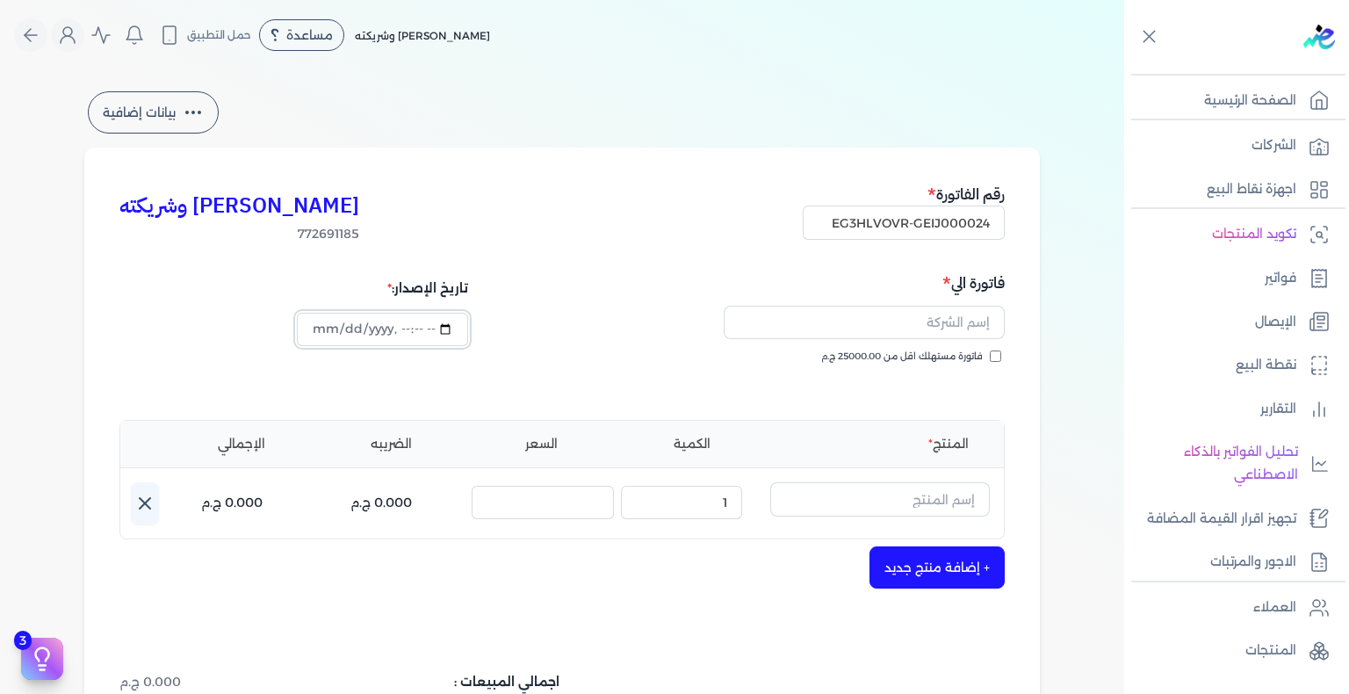
scroll to position [0, 0]
type input "[DATE]T14:51:11"
click at [1001, 357] on input "فاتورة مستهلك اقل من 25000.00 ج.م" at bounding box center [995, 355] width 11 height 11
checkbox input "true"
click at [971, 317] on input "text" at bounding box center [864, 322] width 281 height 33
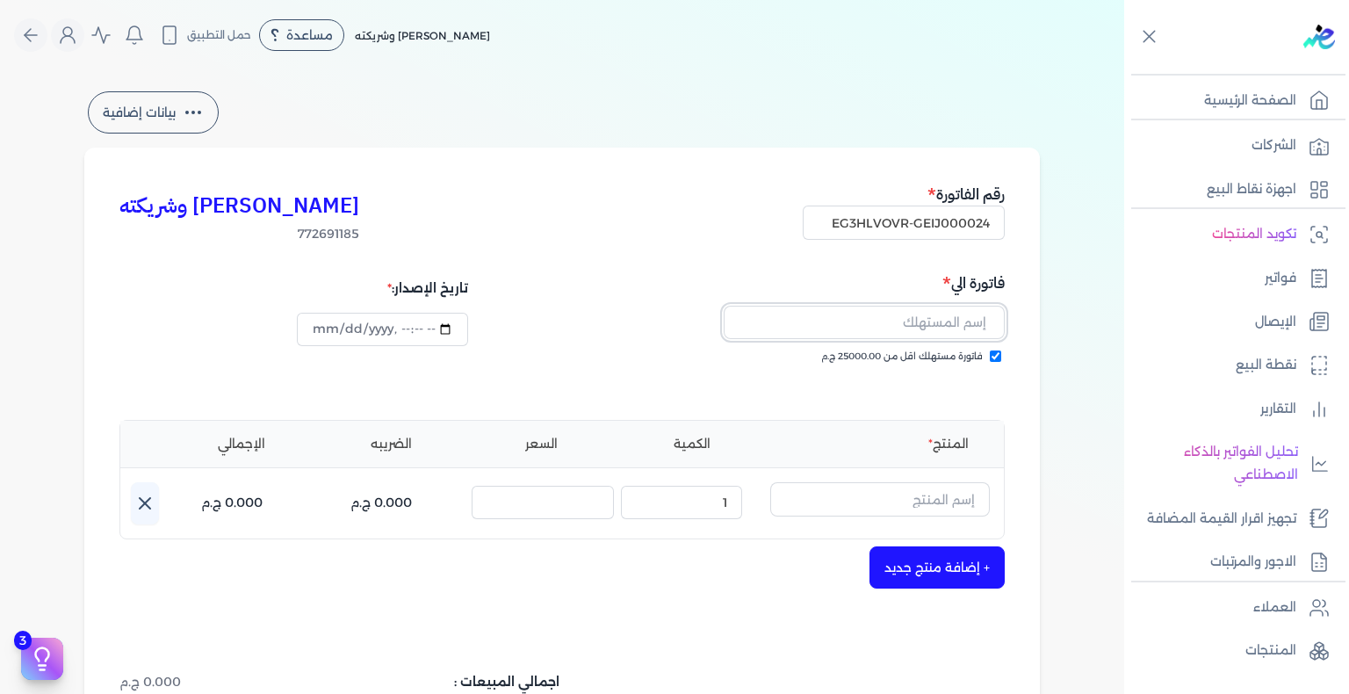
paste input "omnia sayed"
type input "omnia sayed"
click at [949, 513] on input "text" at bounding box center [880, 498] width 220 height 33
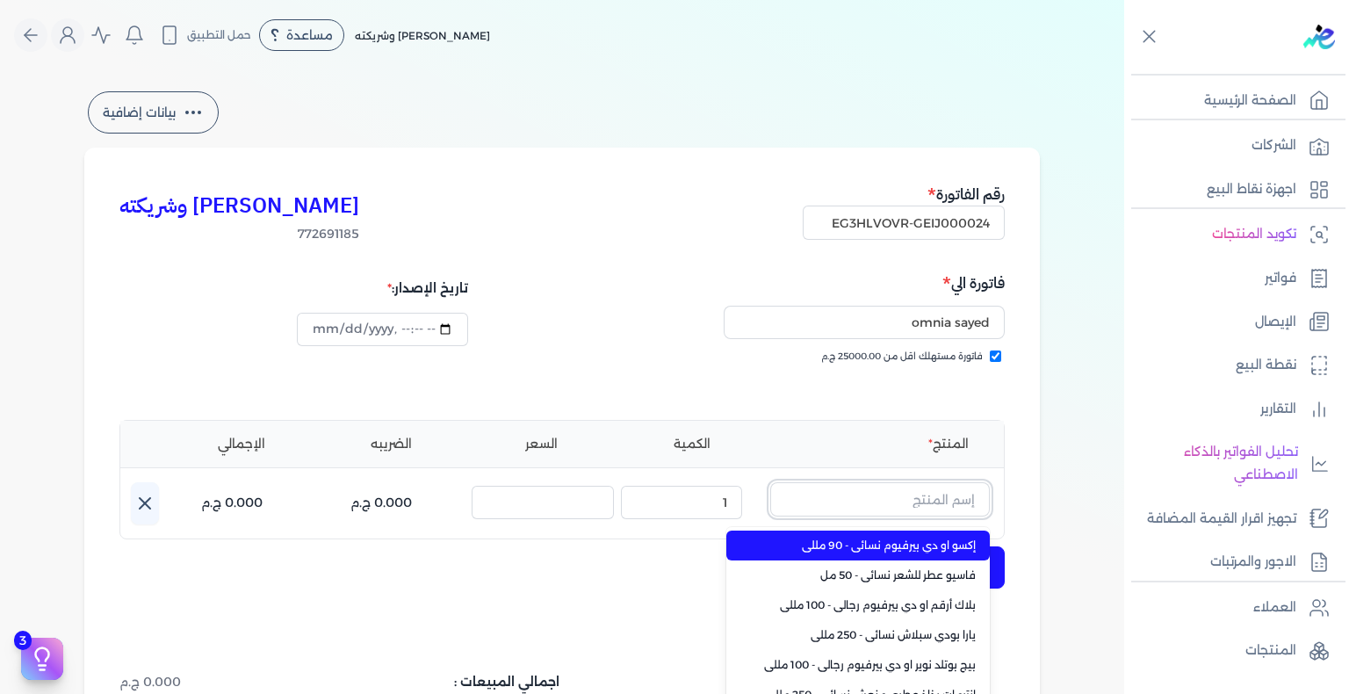
paste input "[PERSON_NAME] بودي سبلاش نسائي - 250 مللي"
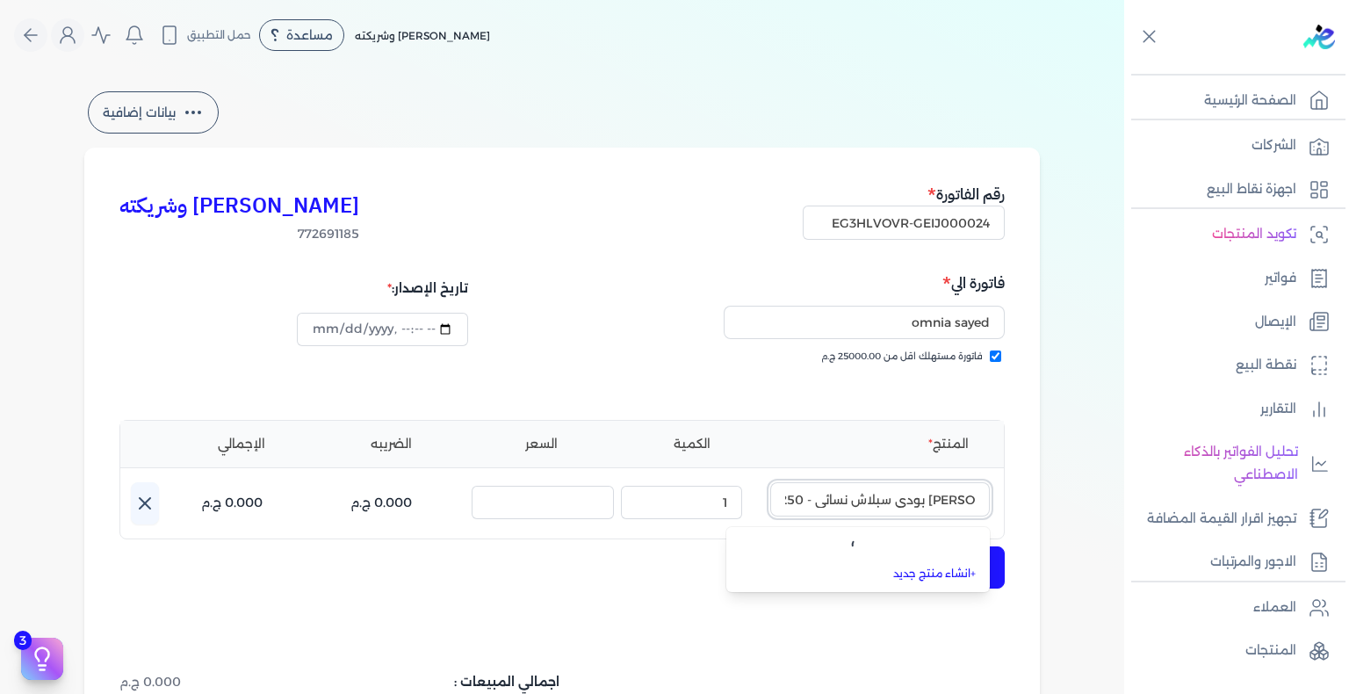
type input "[PERSON_NAME] بودي سبلاش نسائي - 250 مللي"
click at [949, 571] on link "+ انشاء منتج جديد" at bounding box center [868, 574] width 214 height 16
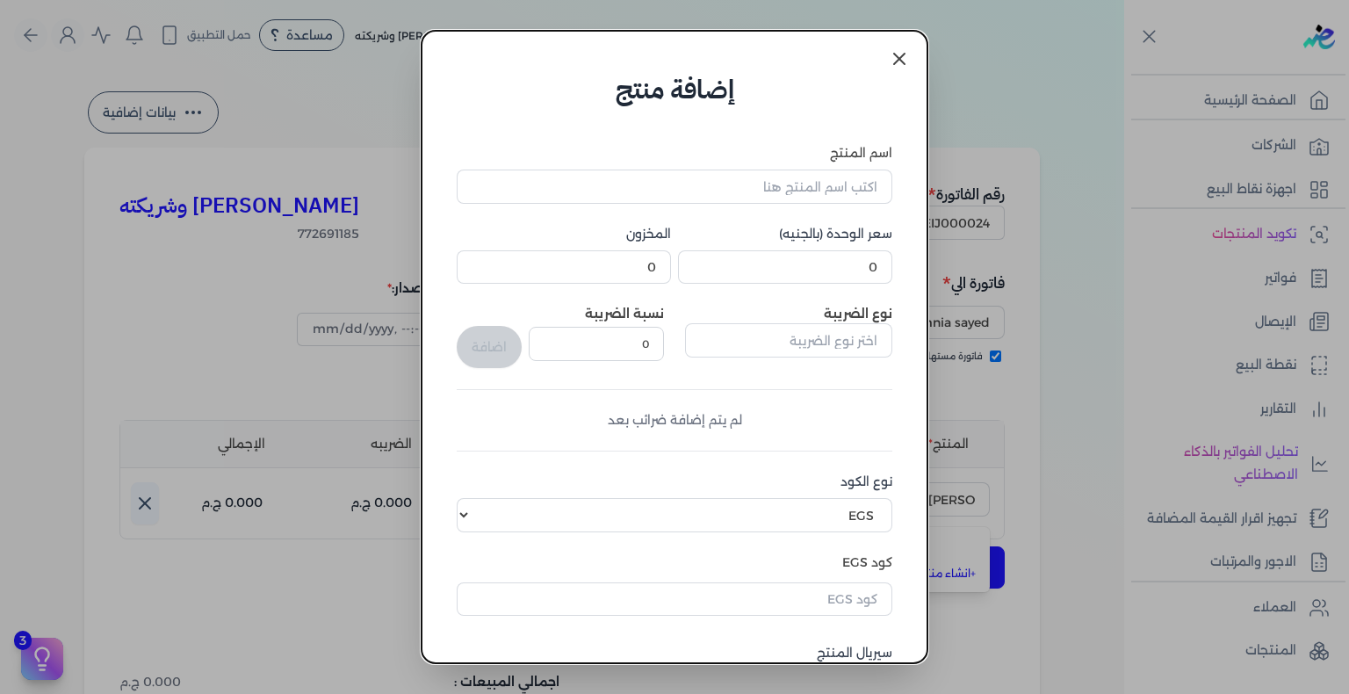
scroll to position [0, 0]
type input "[DATE]T14:51:41"
click at [822, 592] on input "text" at bounding box center [675, 598] width 436 height 33
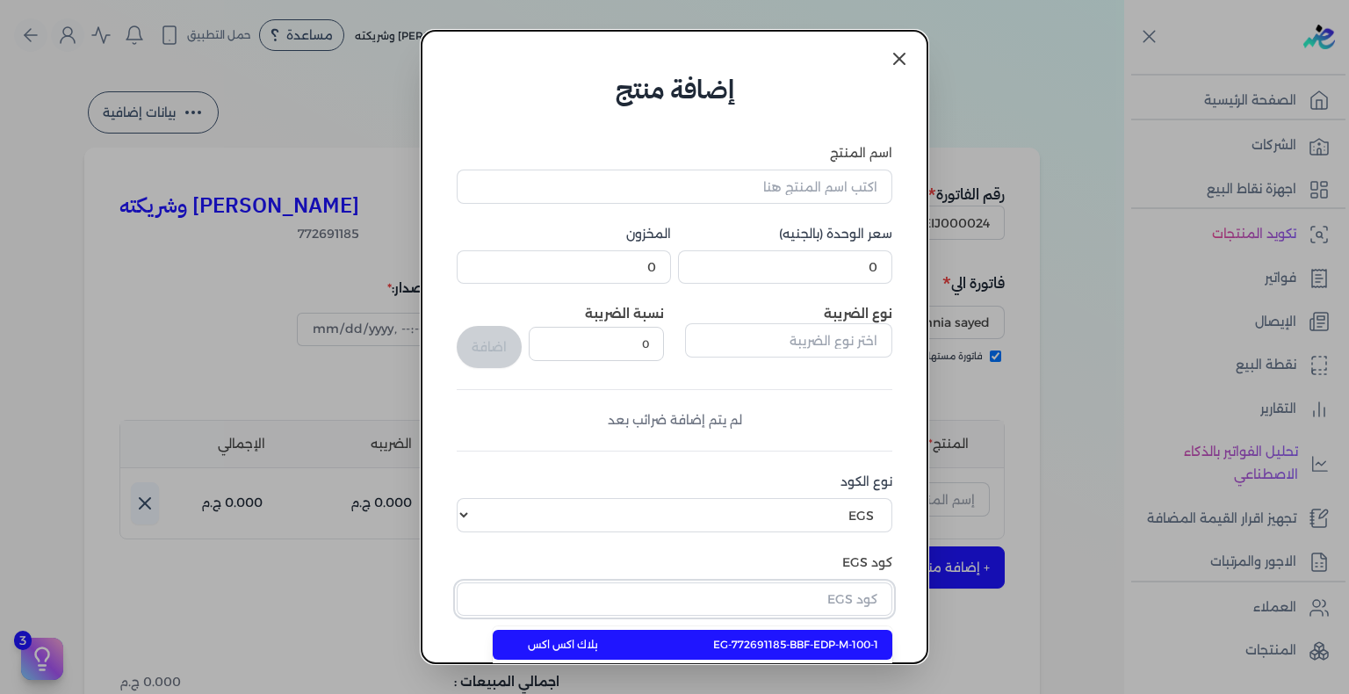
paste input "EG-772691185-FAPC-SC-BS-W-250-4"
type input "EG-772691185-FAPC-SC-BS-W-250-4"
click at [848, 640] on span "EG-772691185-FAPC-SC-BS-W-250-4" at bounding box center [785, 645] width 185 height 16
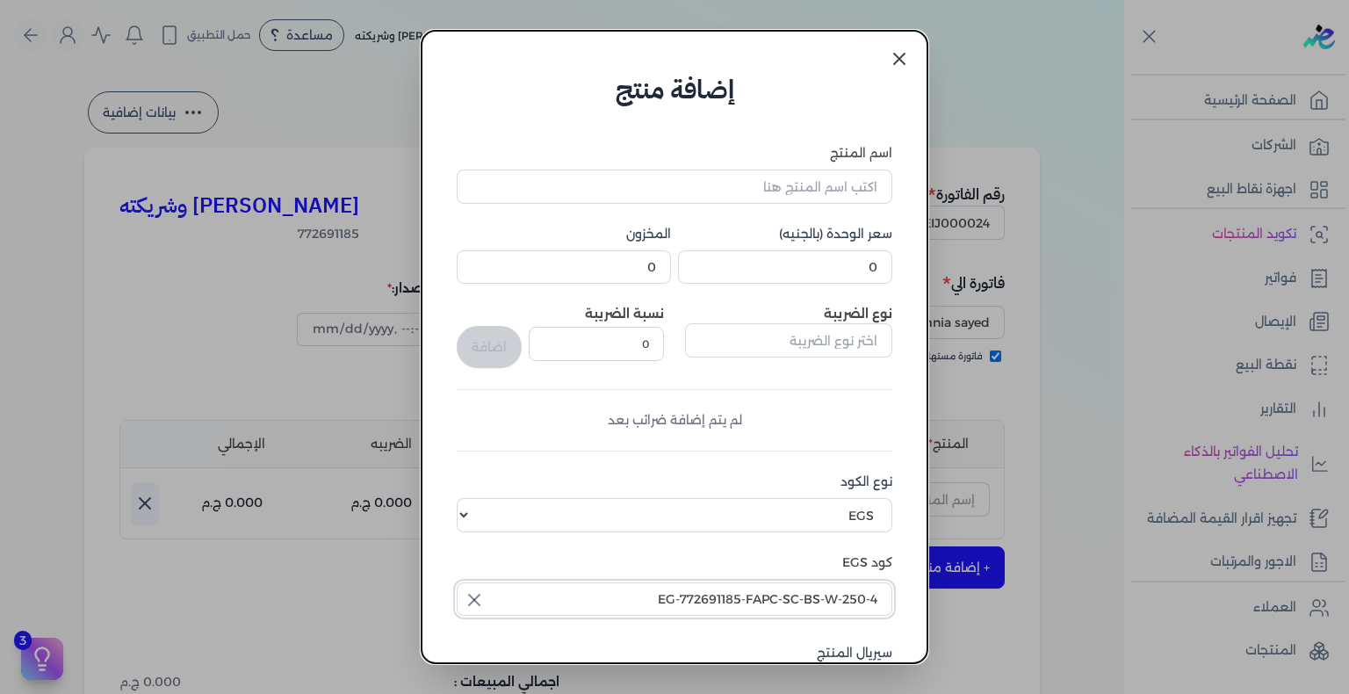
scroll to position [215, 0]
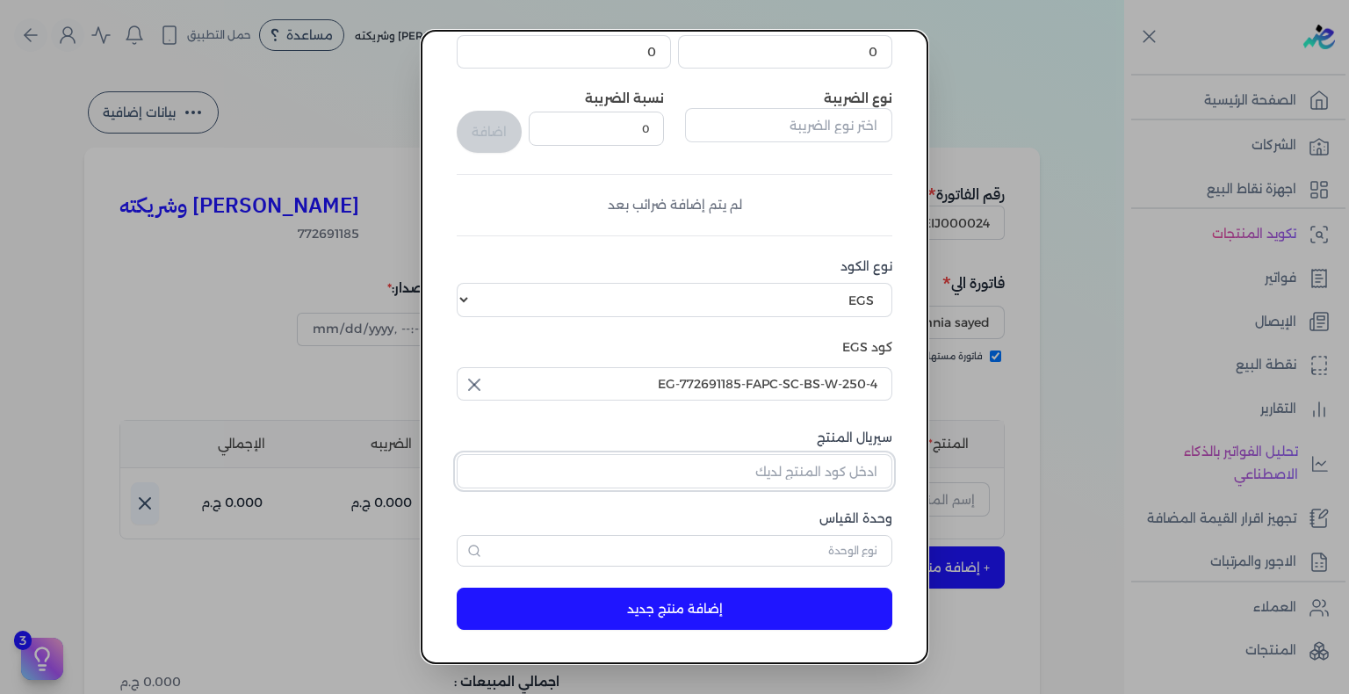
click at [833, 480] on input "سيريال المنتج" at bounding box center [675, 470] width 436 height 33
paste input "Z06674A3F22B17C3570C3Z-1"
type input "Z06674A3F22B17C3570C3Z-1"
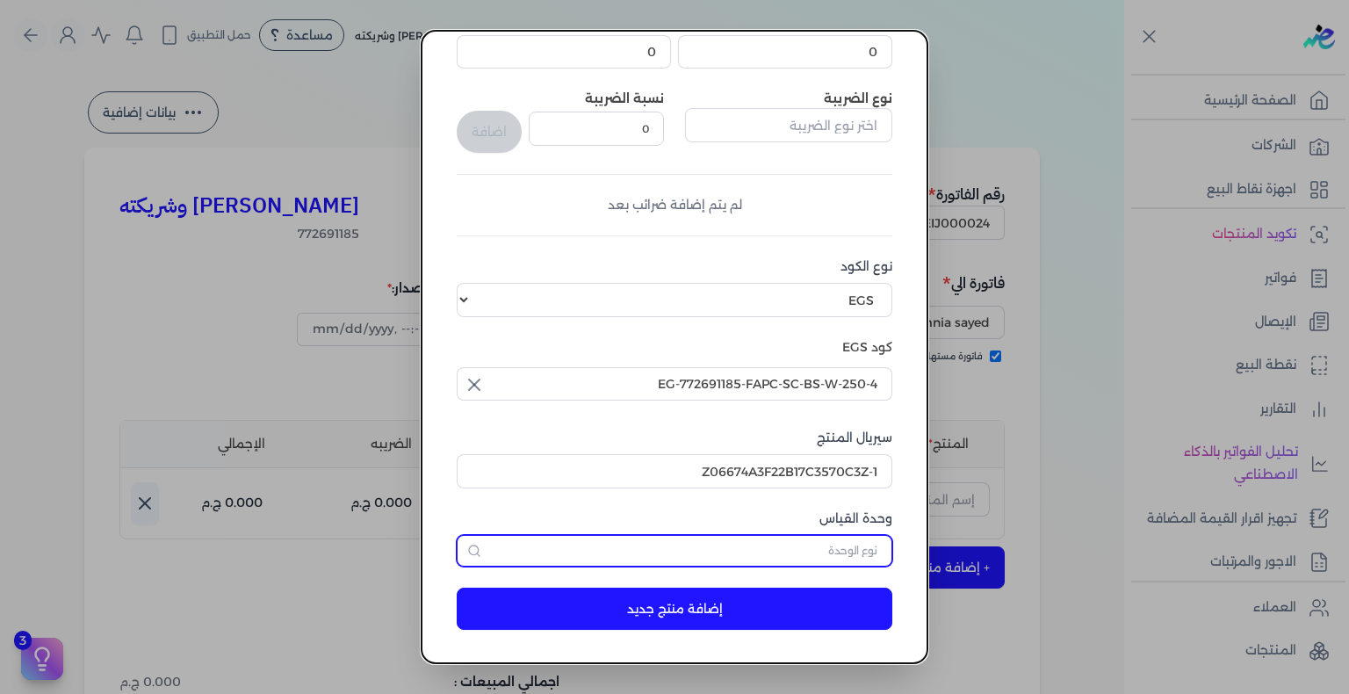
click at [864, 553] on input "text" at bounding box center [675, 551] width 436 height 32
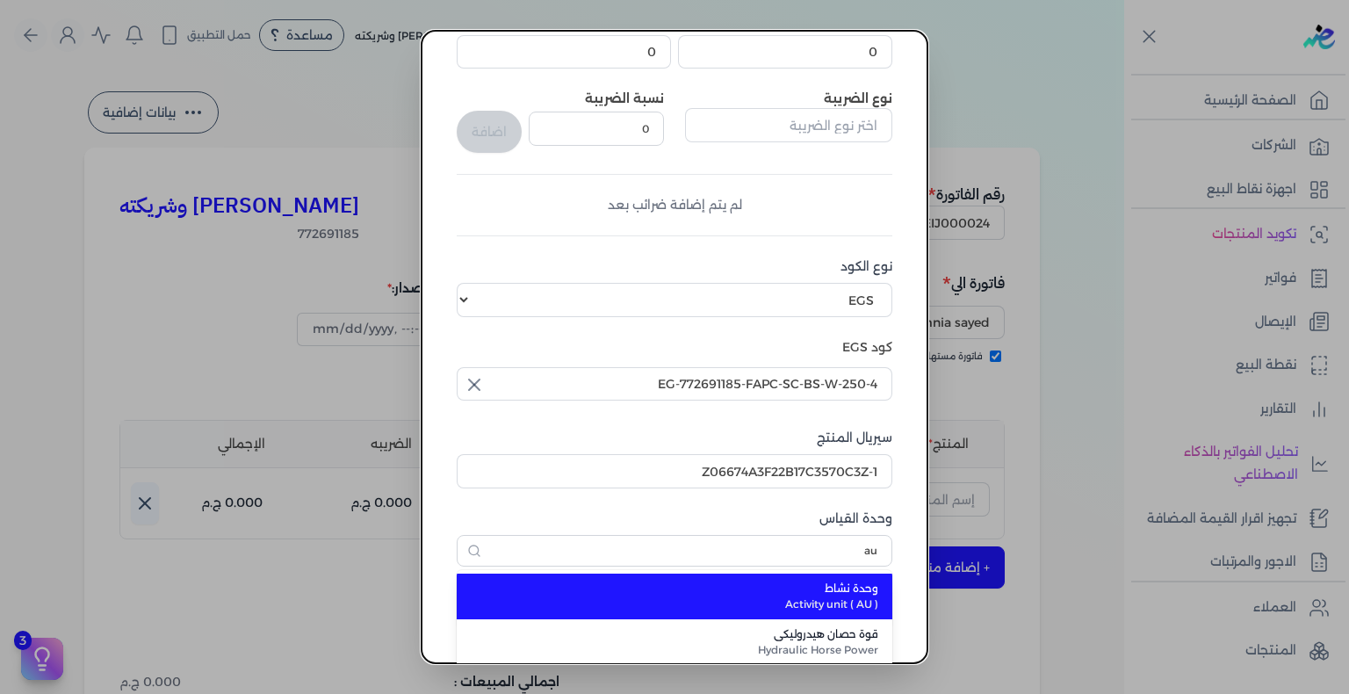
click at [852, 586] on span "وحدة نشاط" at bounding box center [685, 589] width 386 height 16
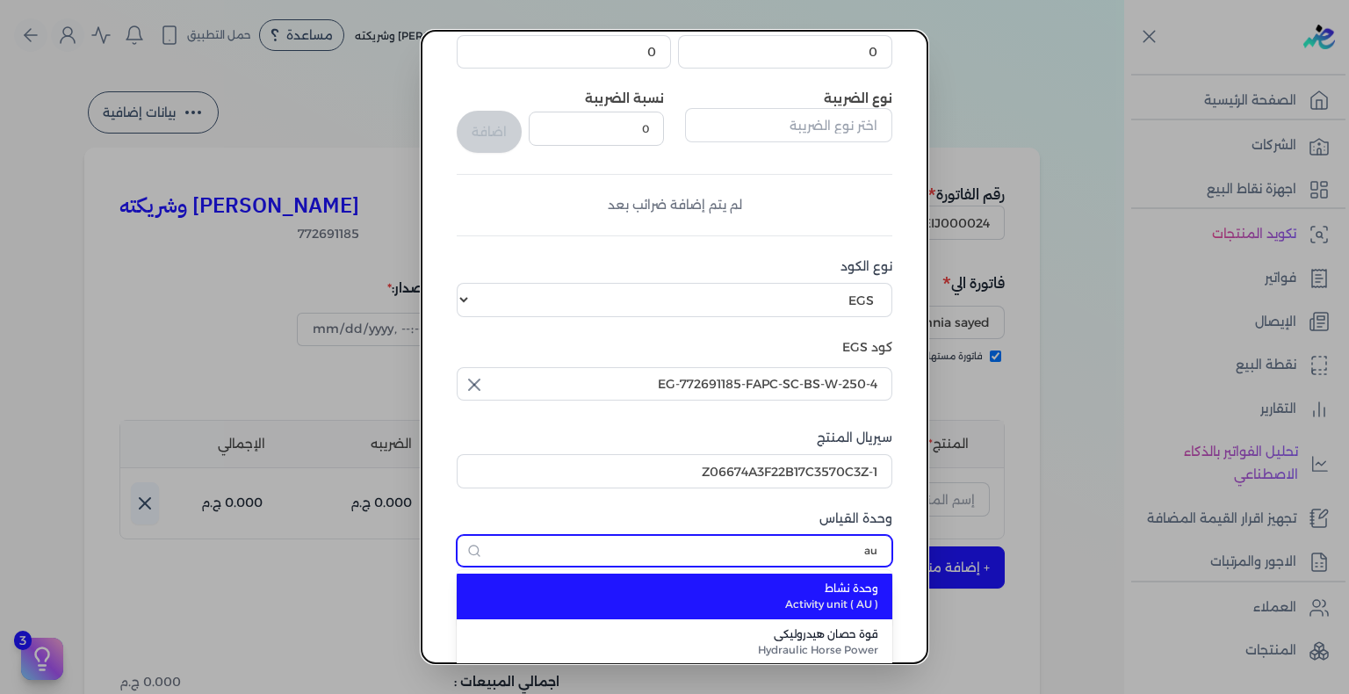
type input "وحدة نشاط"
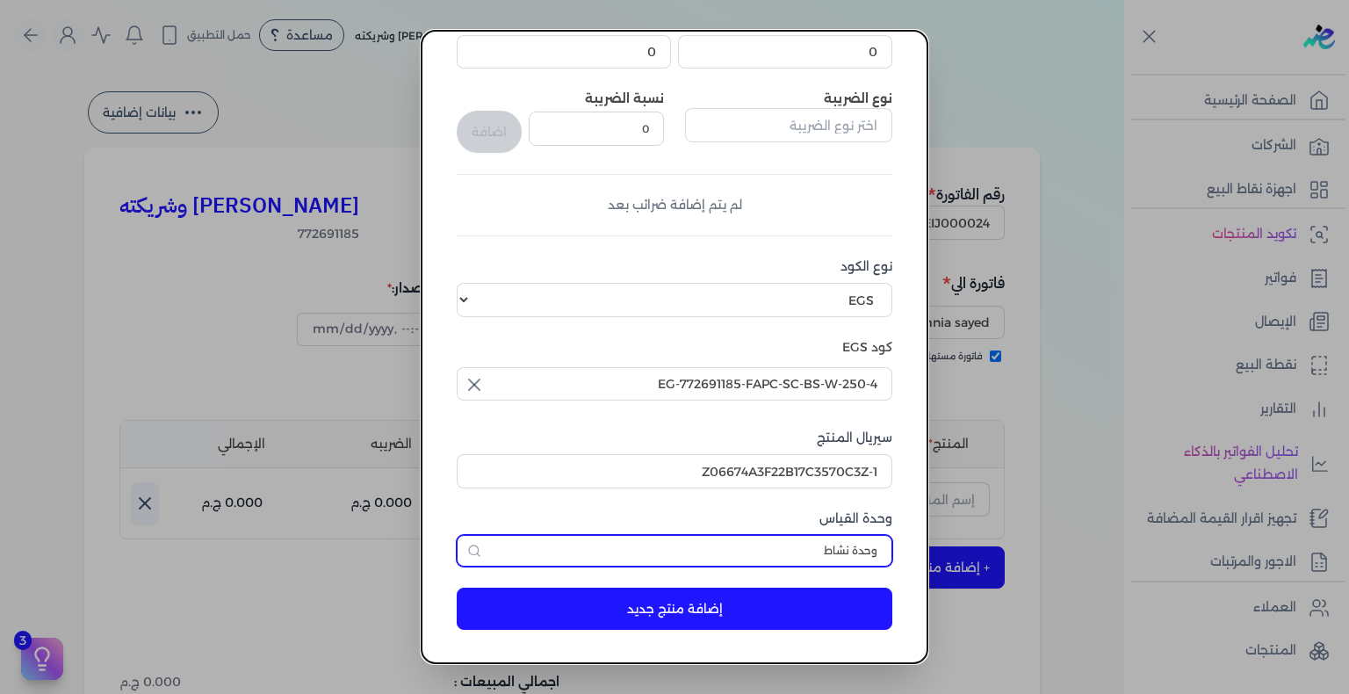
scroll to position [0, 0]
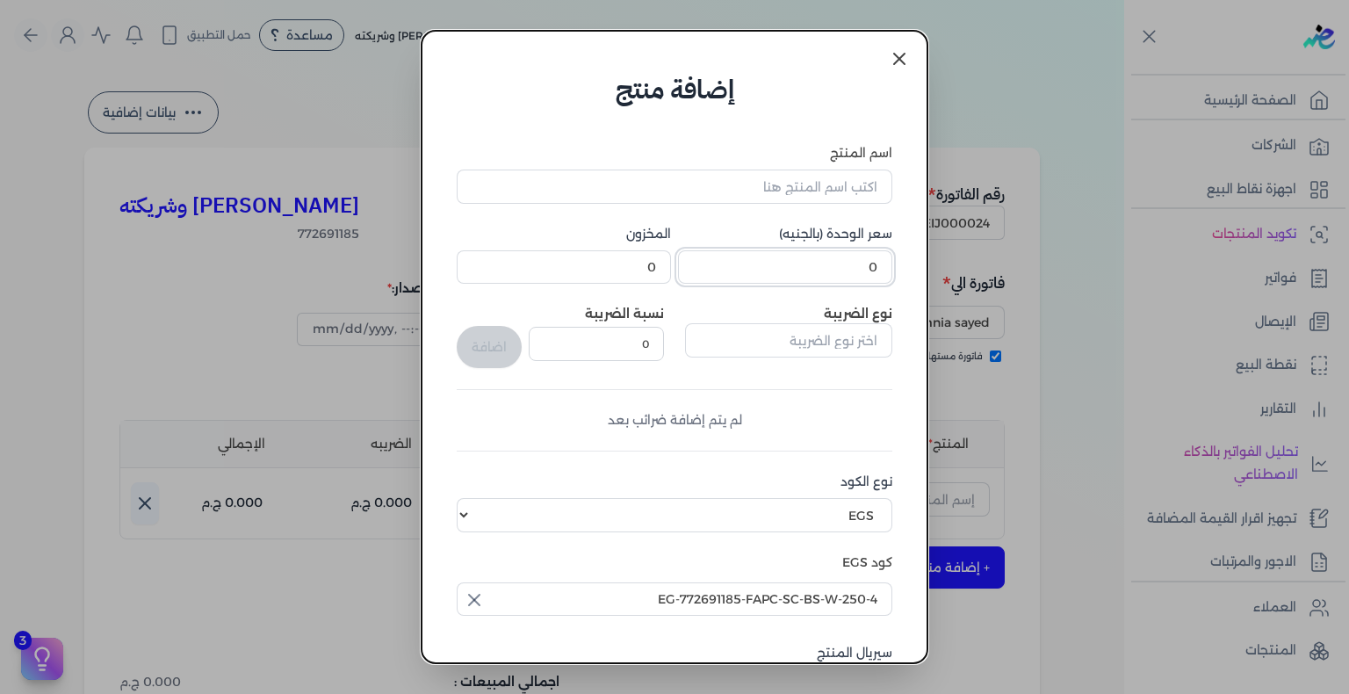
click at [832, 270] on input "0" at bounding box center [785, 266] width 214 height 33
drag, startPoint x: 807, startPoint y: 181, endPoint x: 816, endPoint y: 206, distance: 26.1
click at [807, 181] on input "اسم المنتج" at bounding box center [675, 186] width 436 height 33
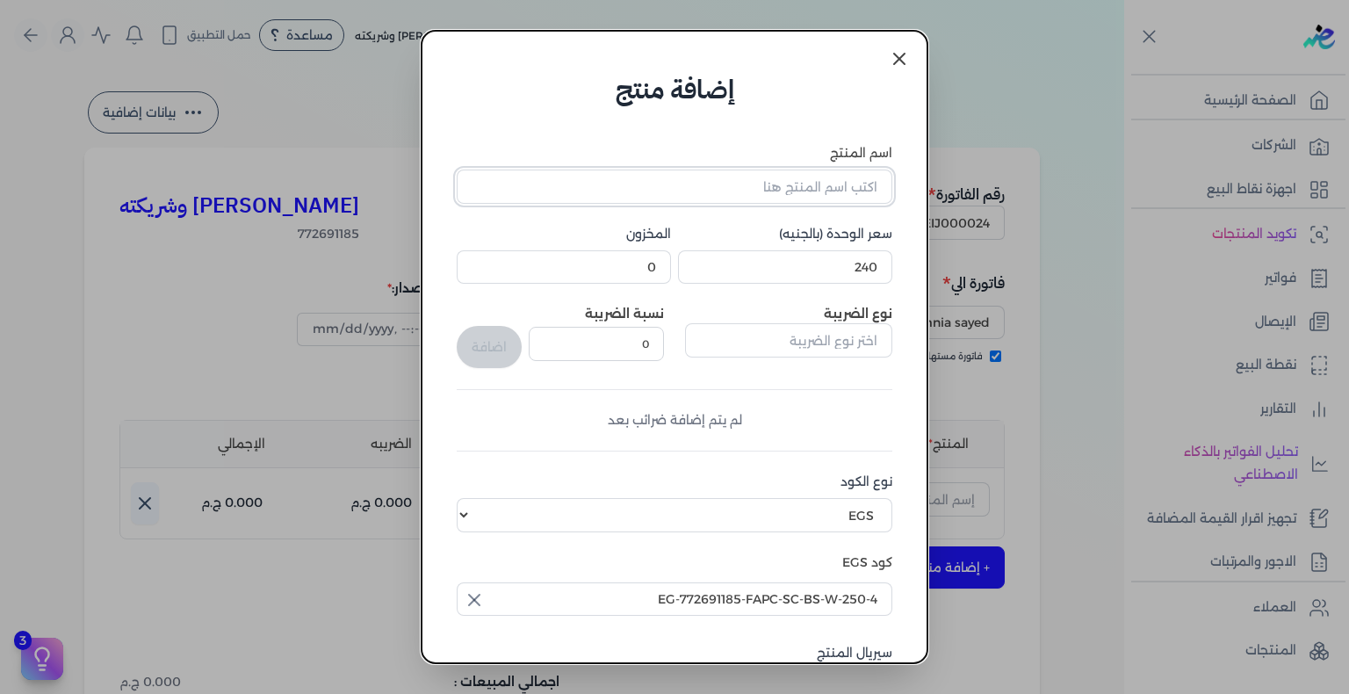
paste input "[PERSON_NAME] بودي سبلاش نسائي - 250 مللي"
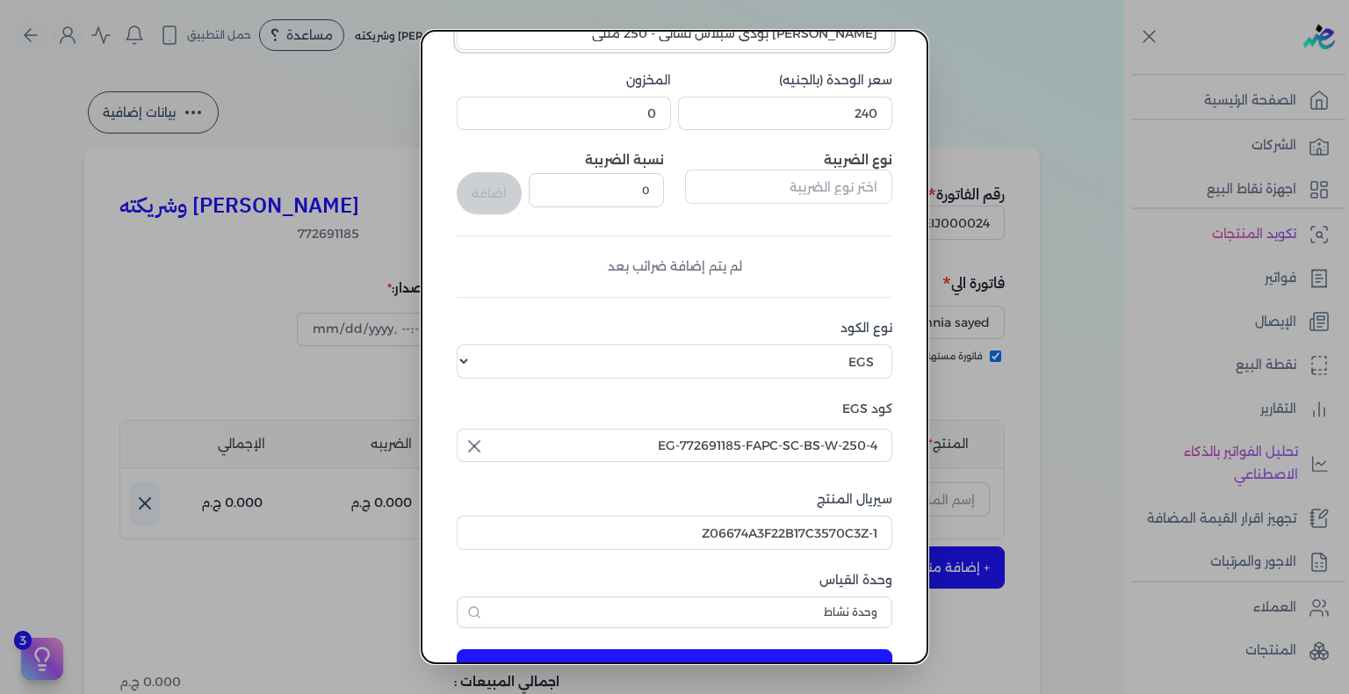
scroll to position [215, 0]
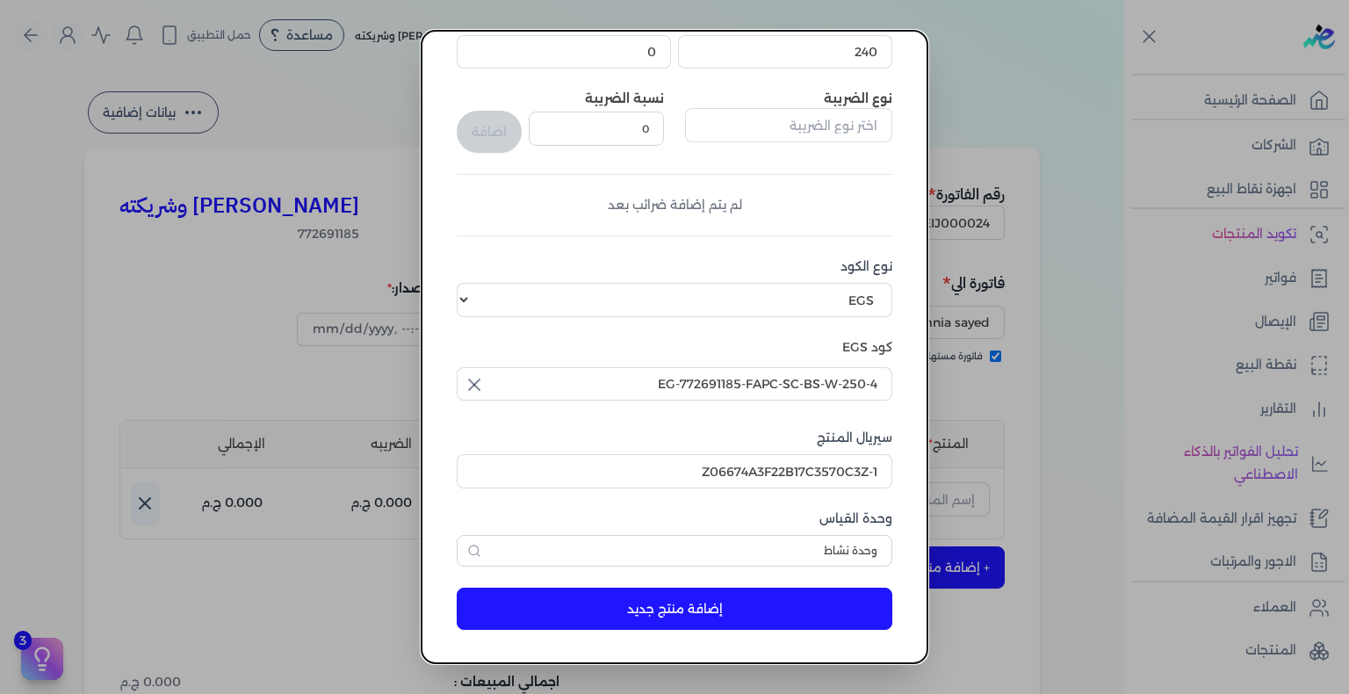
click at [639, 597] on button "إضافة منتج جديد" at bounding box center [675, 609] width 436 height 42
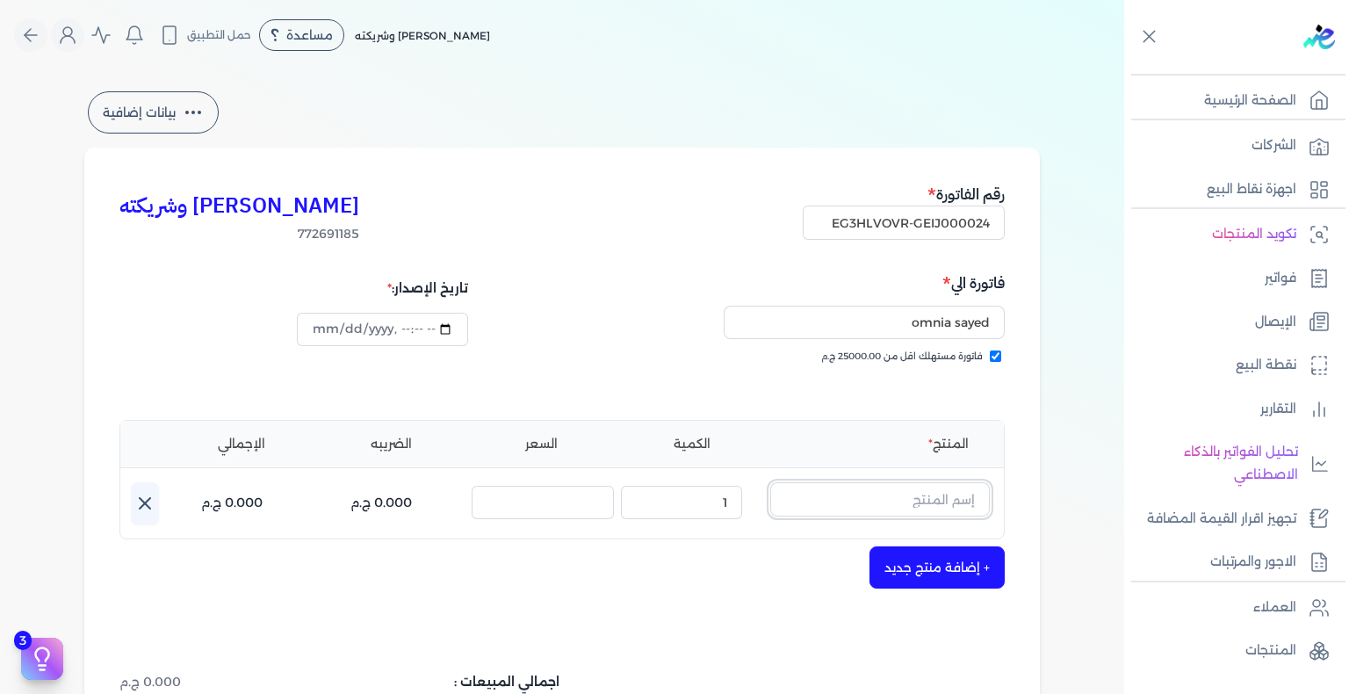
click at [902, 502] on input "text" at bounding box center [880, 498] width 220 height 33
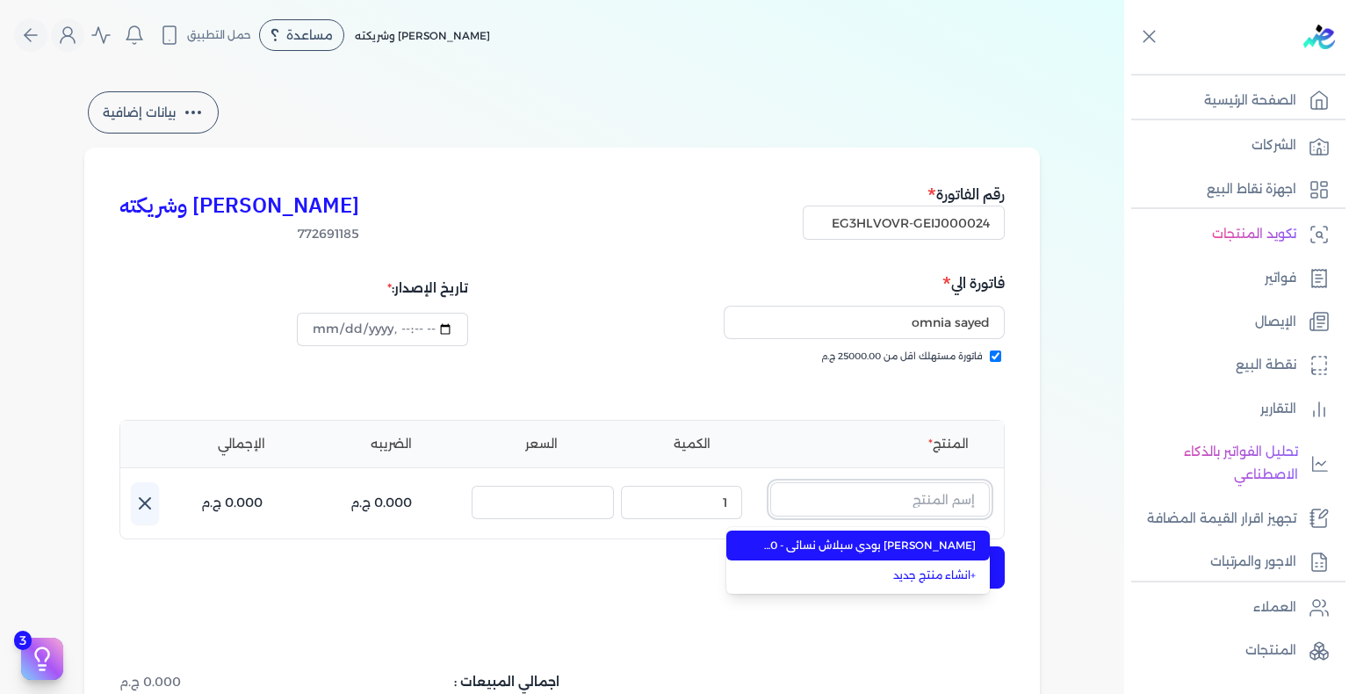
paste input "[PERSON_NAME] بودي سبلاش نسائي - 250 مللي"
click at [868, 545] on span "[PERSON_NAME] بودي سبلاش نسائي - 250 مللي" at bounding box center [868, 546] width 214 height 16
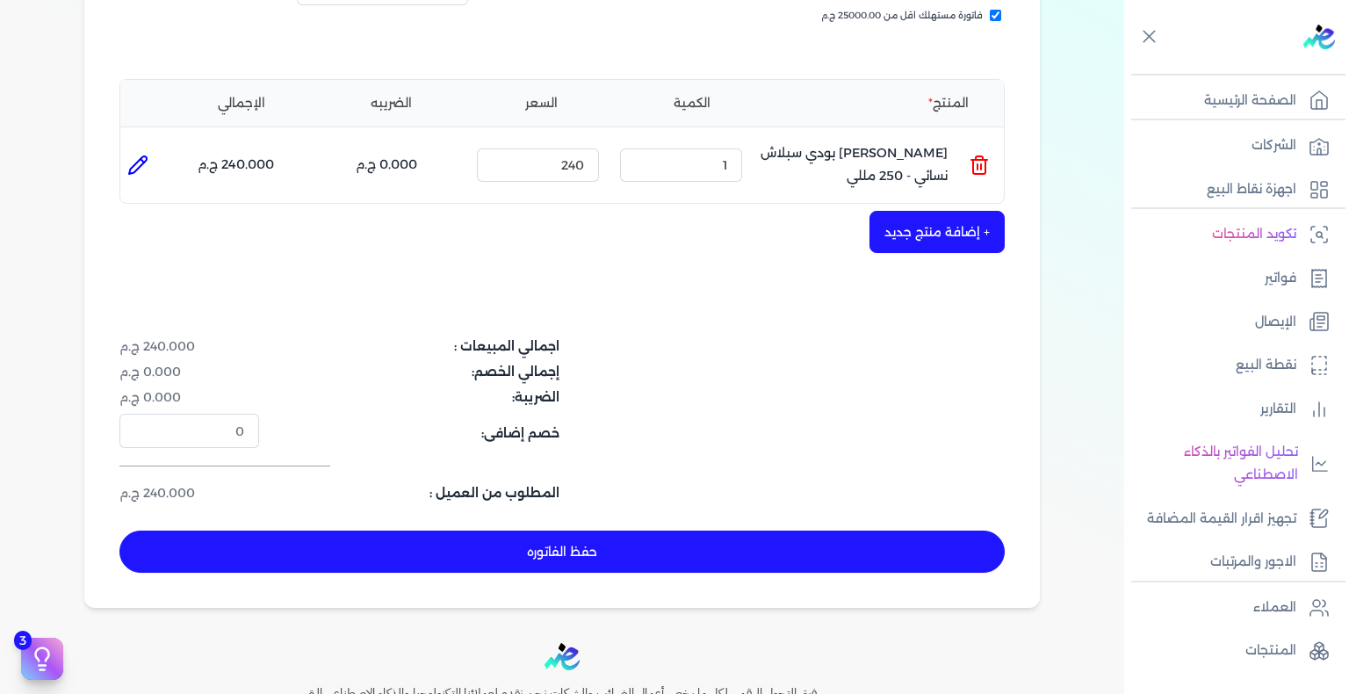
scroll to position [439, 0]
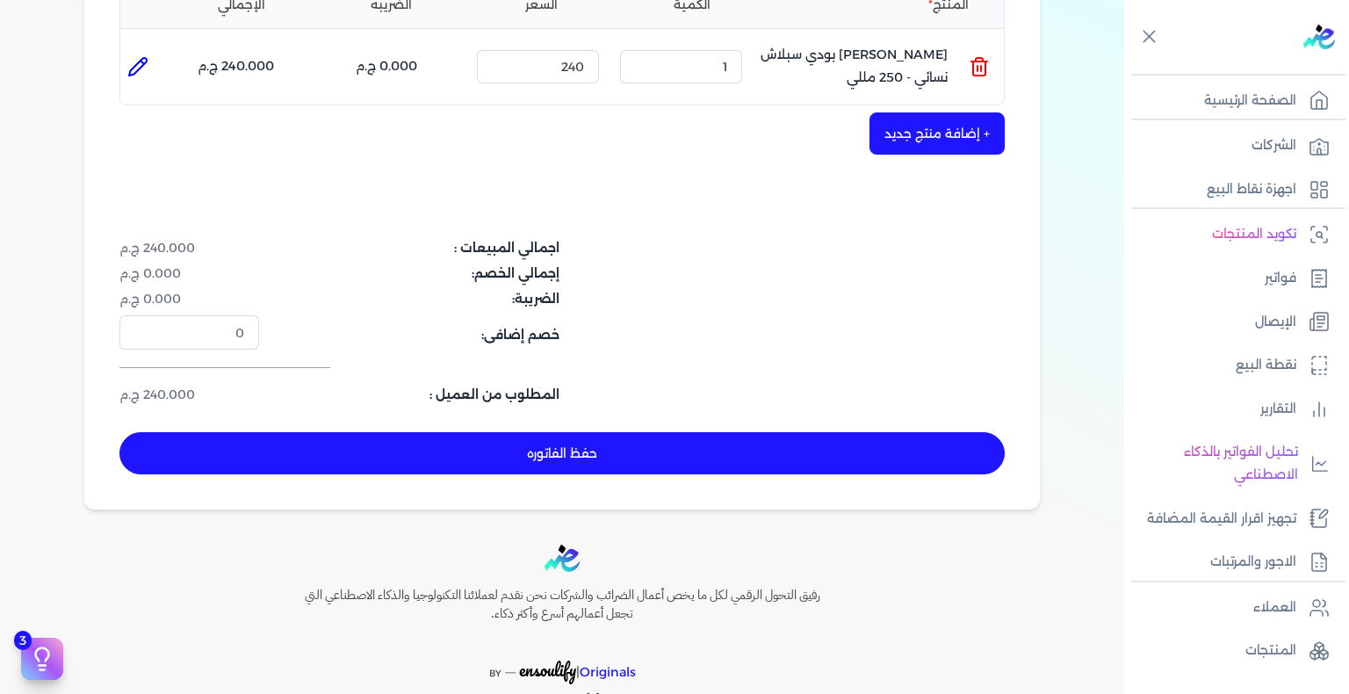
click at [677, 464] on button "حفظ الفاتوره" at bounding box center [561, 453] width 885 height 42
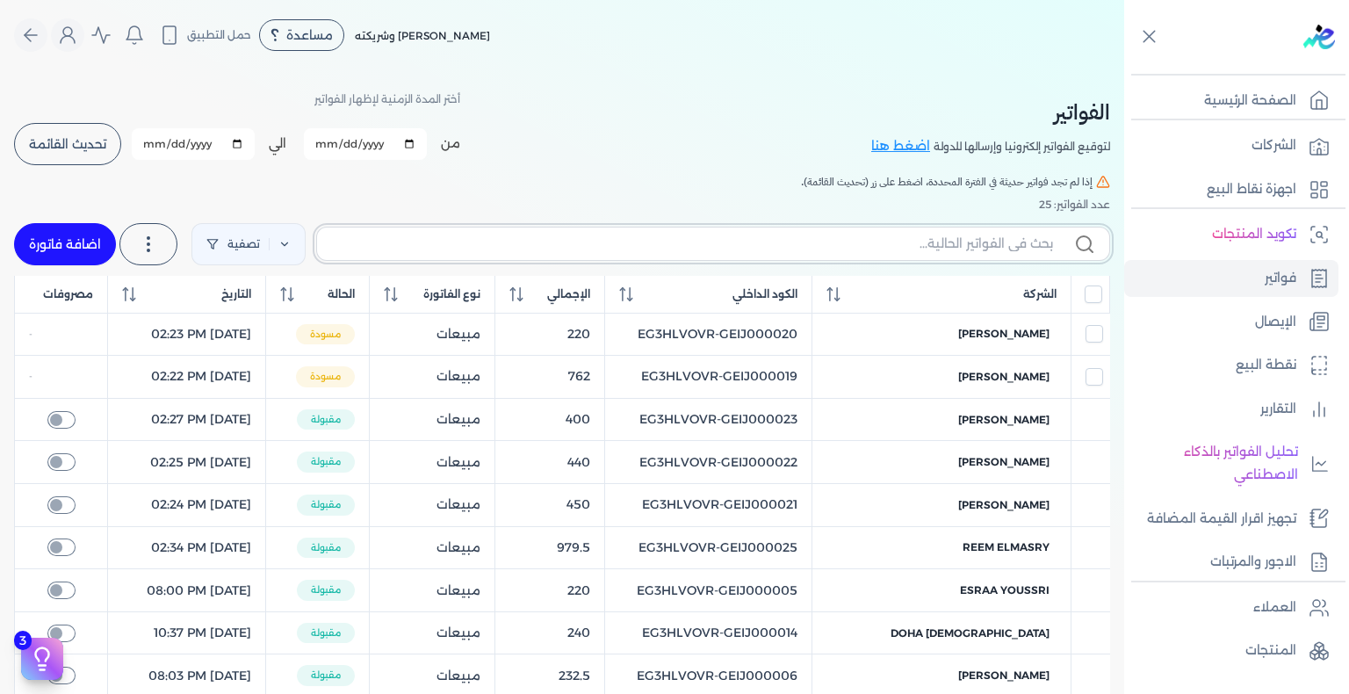
click at [964, 244] on input "text" at bounding box center [692, 244] width 722 height 18
paste input "EG3HLVOVR-GEIJ000024"
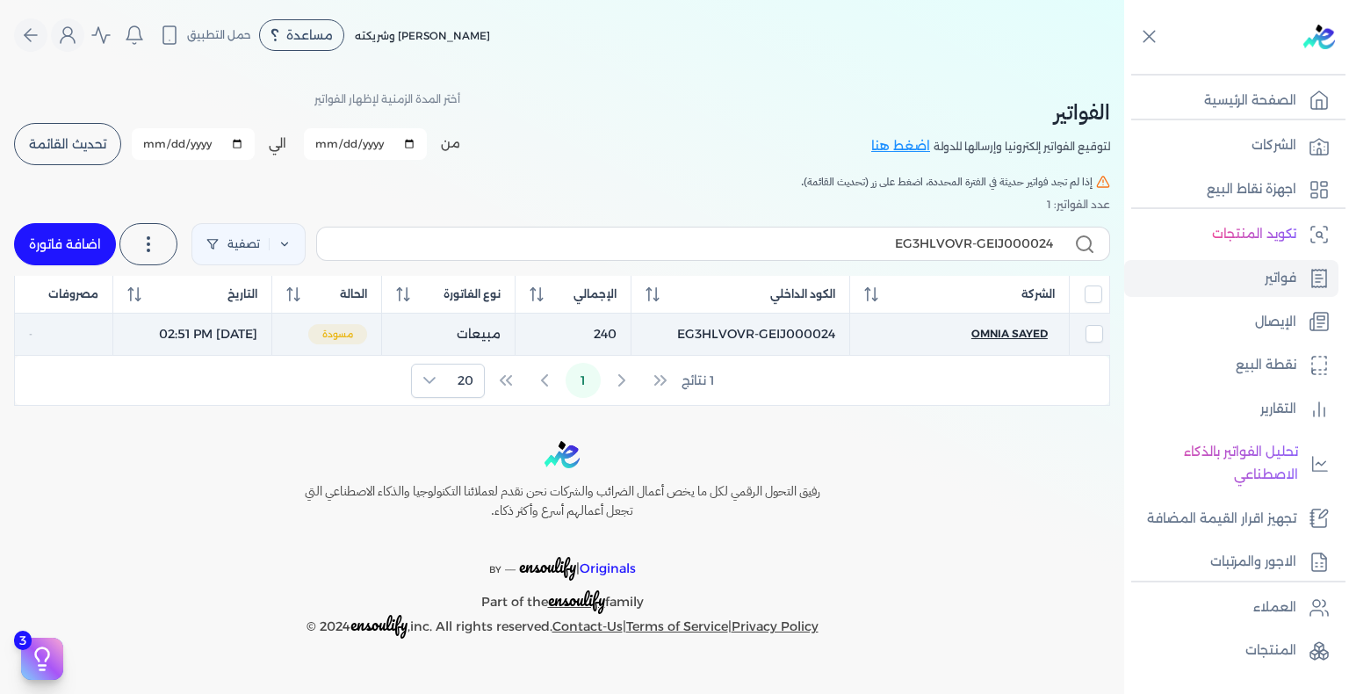
click at [1011, 331] on span "omnia sayed" at bounding box center [1009, 334] width 76 height 16
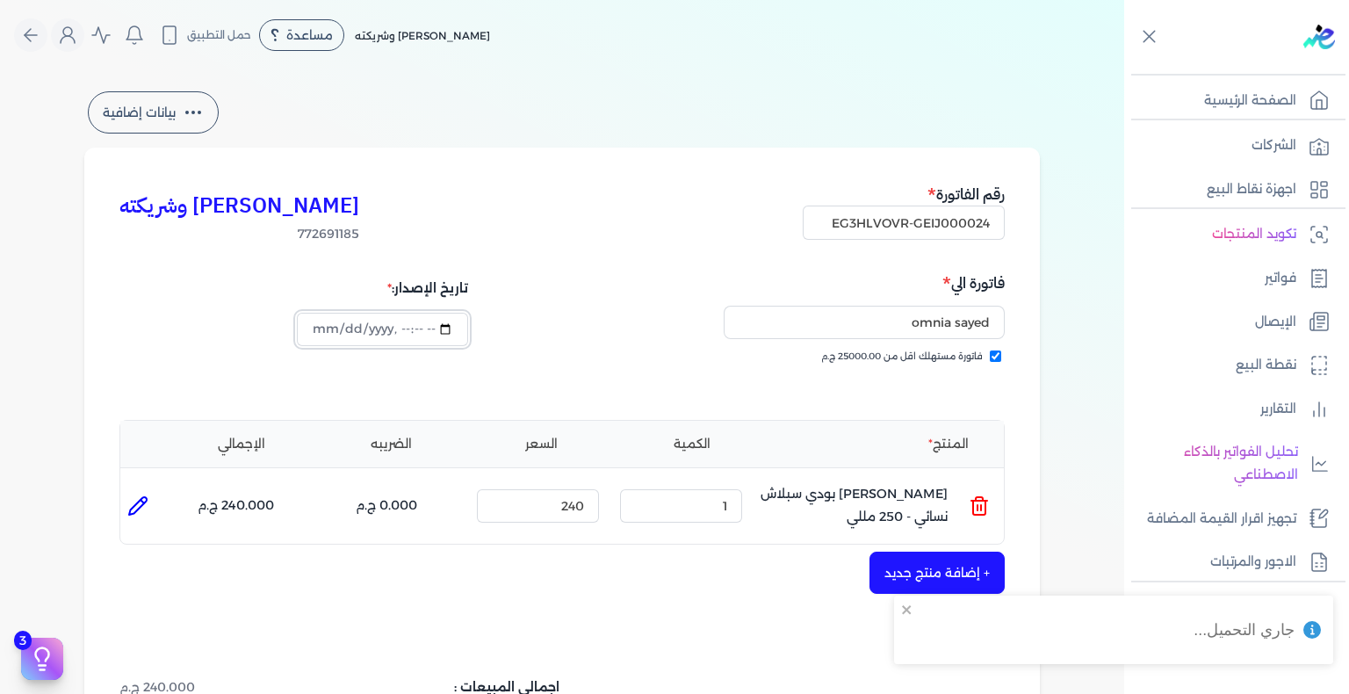
click at [323, 330] on input "datetime-local" at bounding box center [382, 329] width 170 height 33
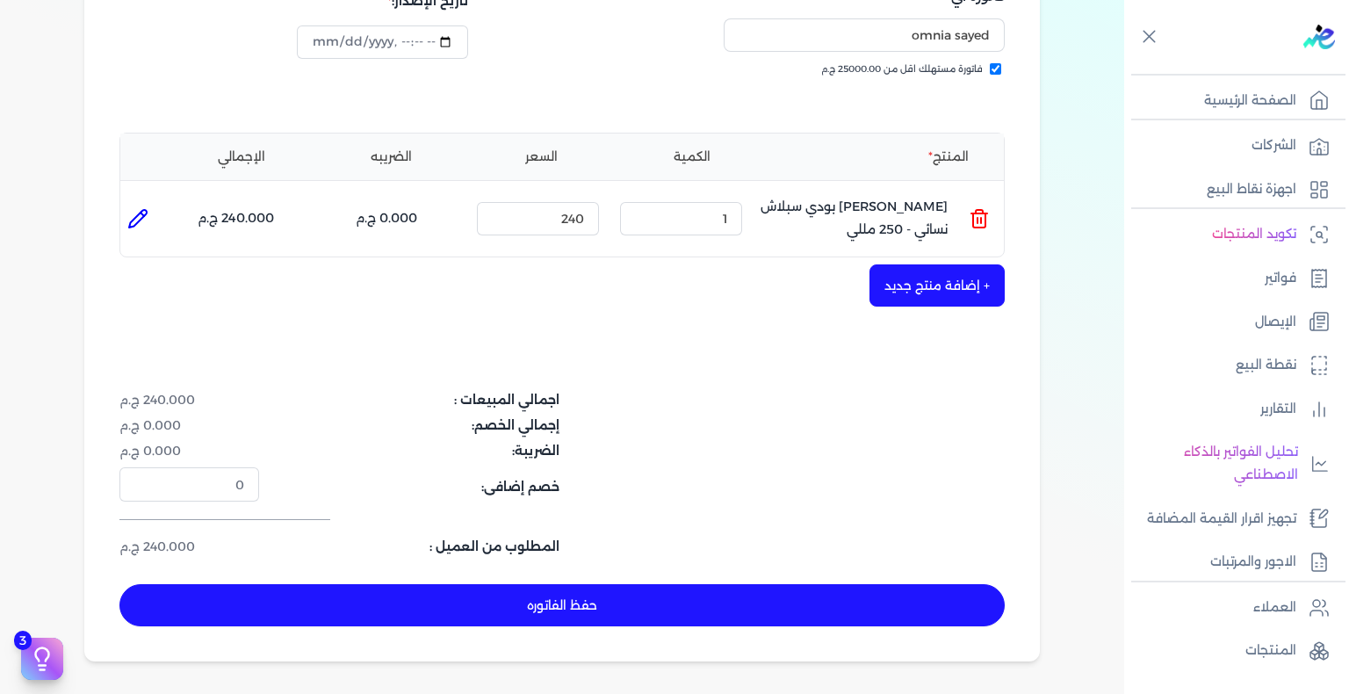
scroll to position [519, 0]
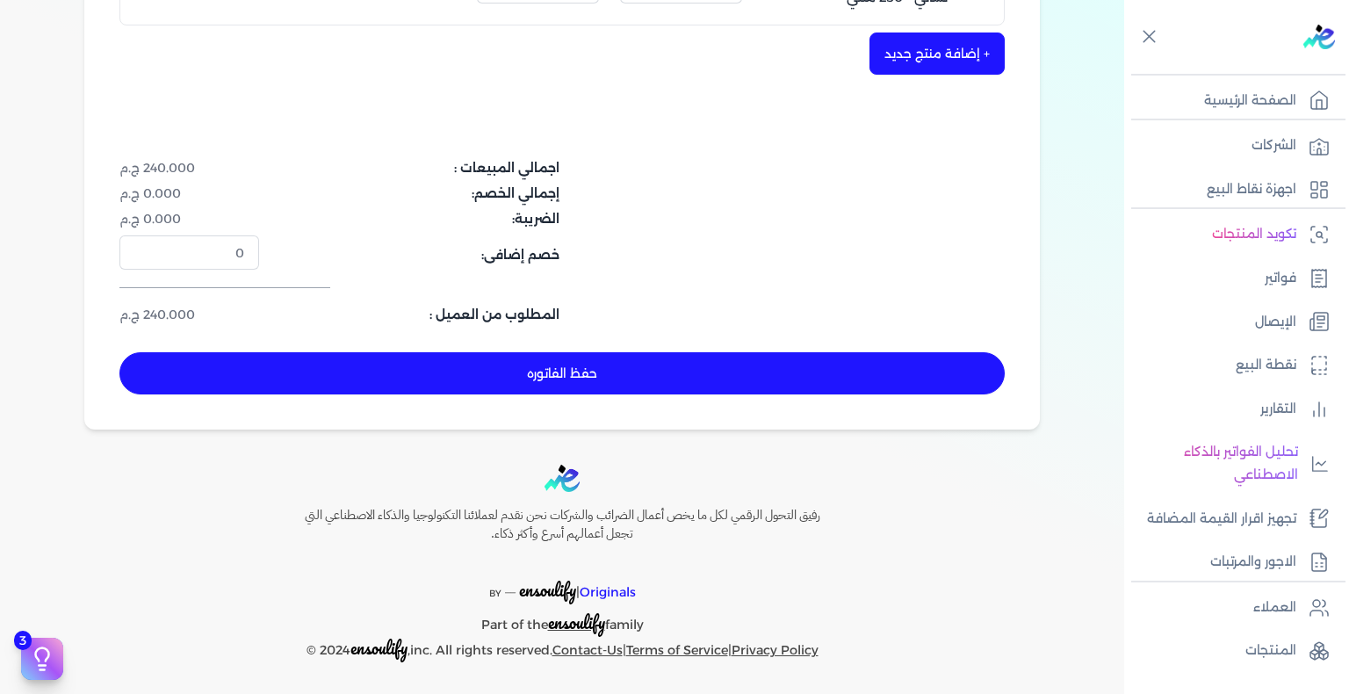
click at [687, 367] on button "حفظ الفاتوره" at bounding box center [561, 373] width 885 height 42
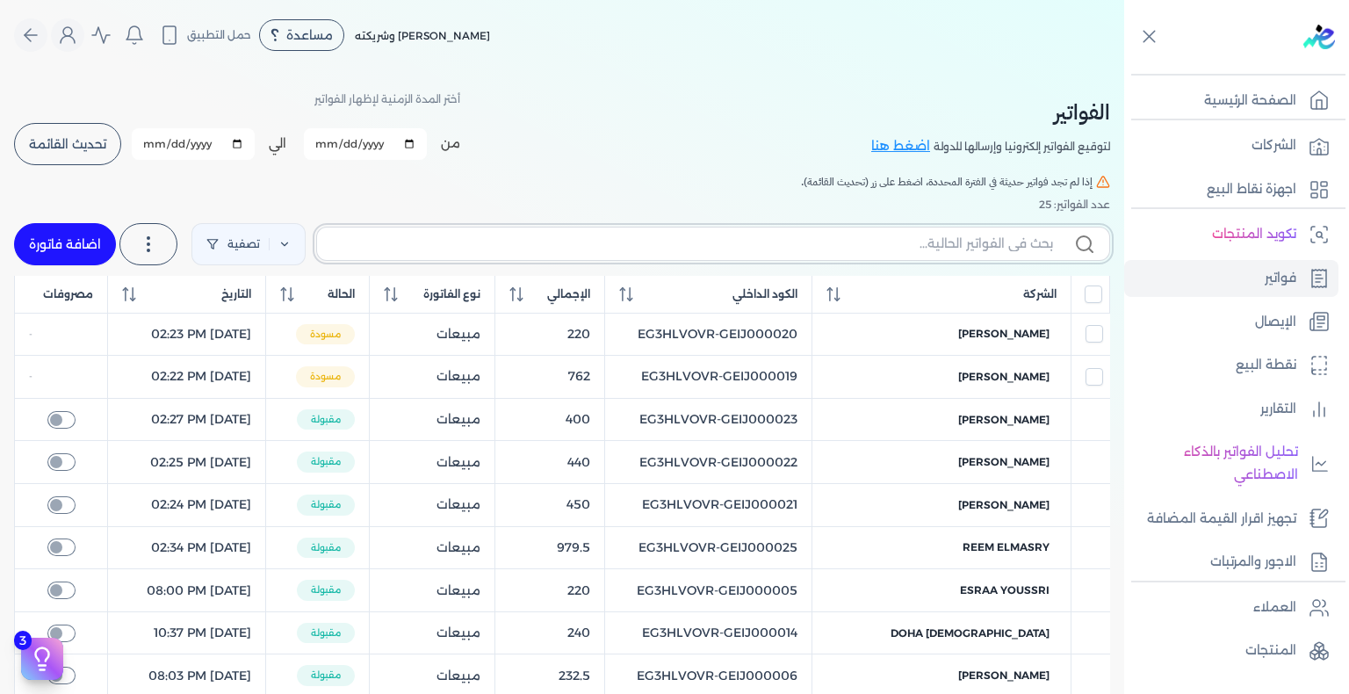
click at [1001, 244] on input "text" at bounding box center [692, 244] width 722 height 18
paste input "EG3HLVOVR-GEIJ000024"
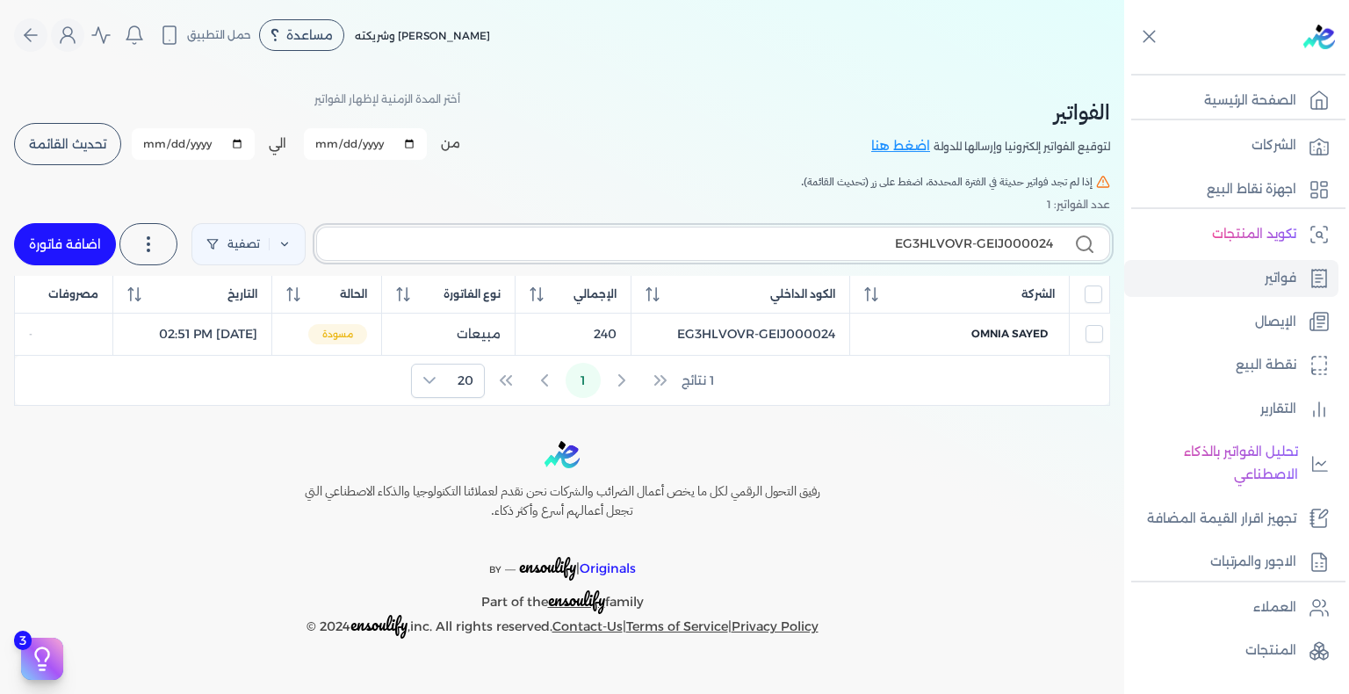
paste input "5"
paste input "6"
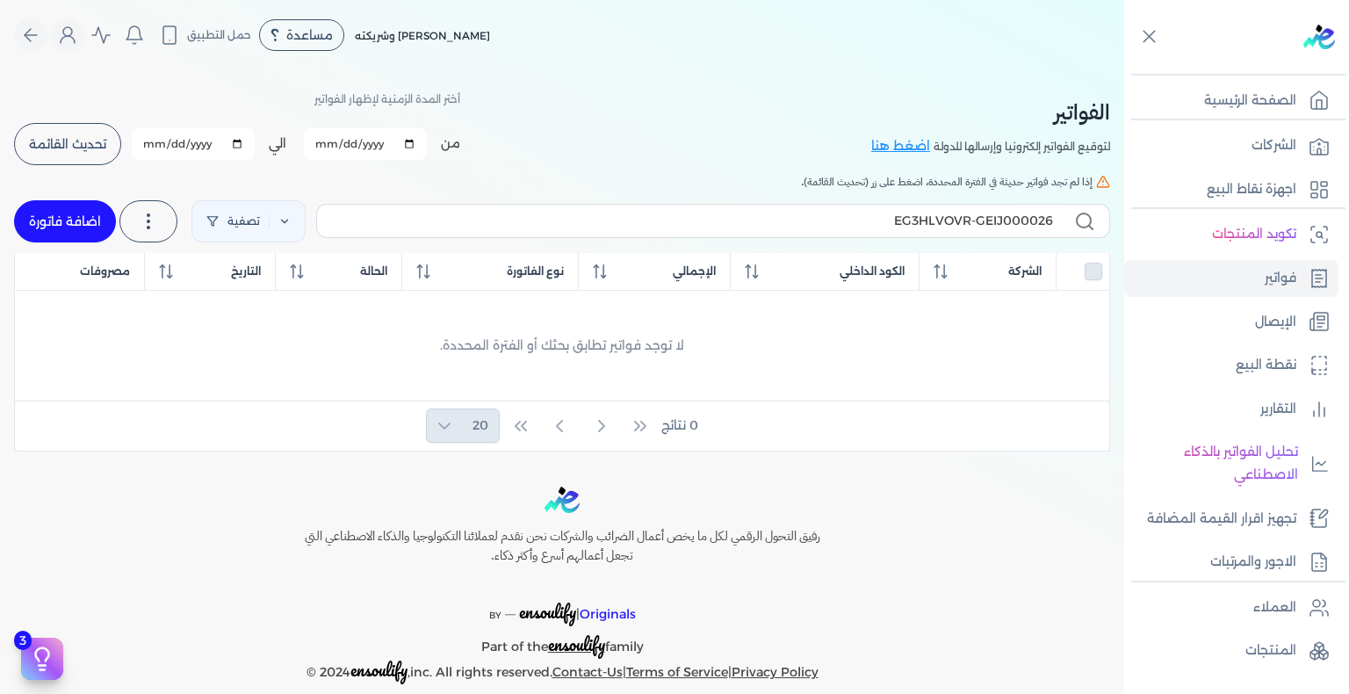
click at [88, 212] on link "اضافة فاتورة" at bounding box center [65, 221] width 102 height 42
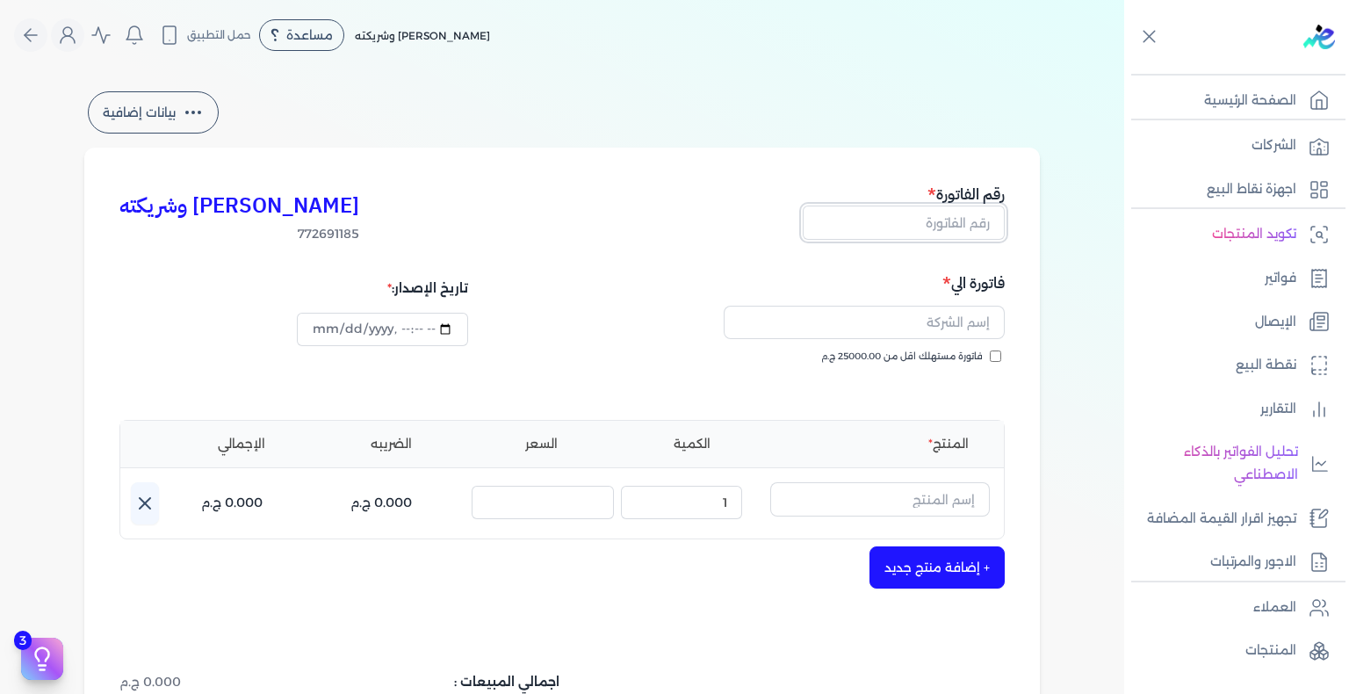
click at [972, 227] on input "text" at bounding box center [904, 222] width 202 height 33
paste input "EG3HLVOVR-GEIJ000026"
click at [1000, 360] on input "فاتورة مستهلك اقل من 25000.00 ج.م" at bounding box center [995, 355] width 11 height 11
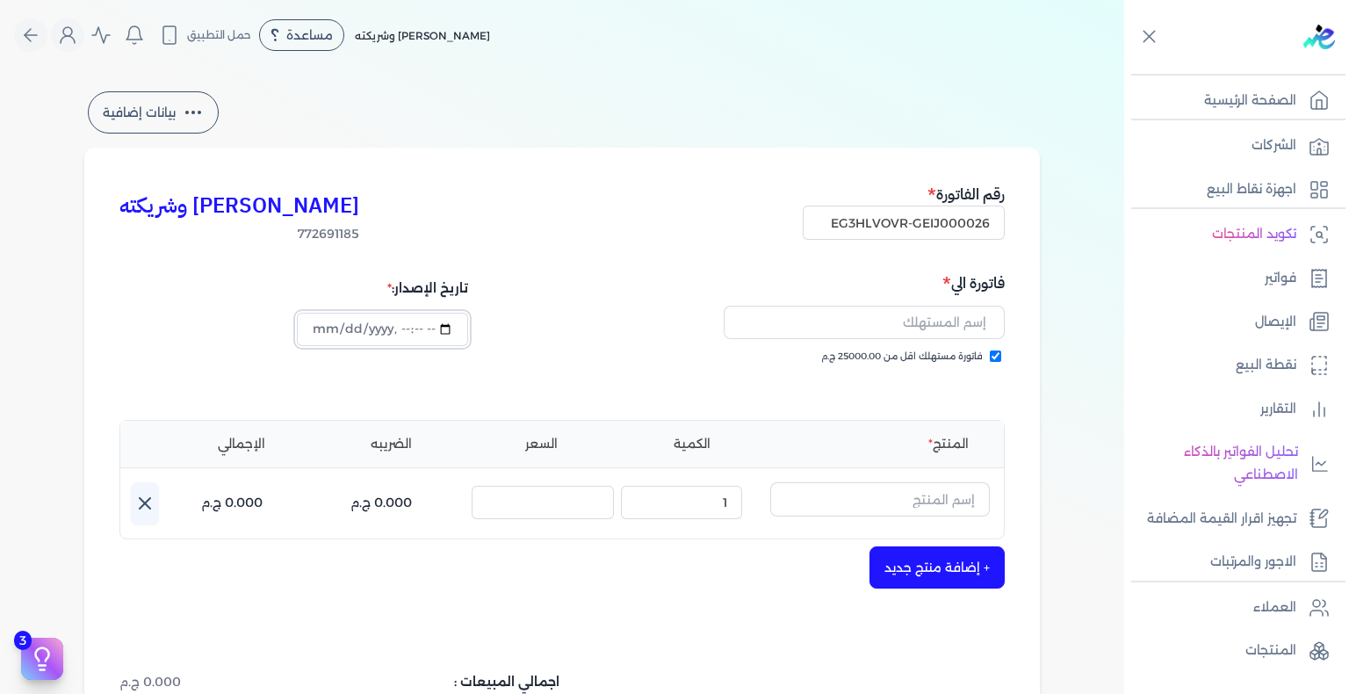
click at [324, 338] on input "datetime-local" at bounding box center [382, 329] width 170 height 33
click at [913, 494] on input "text" at bounding box center [880, 498] width 220 height 33
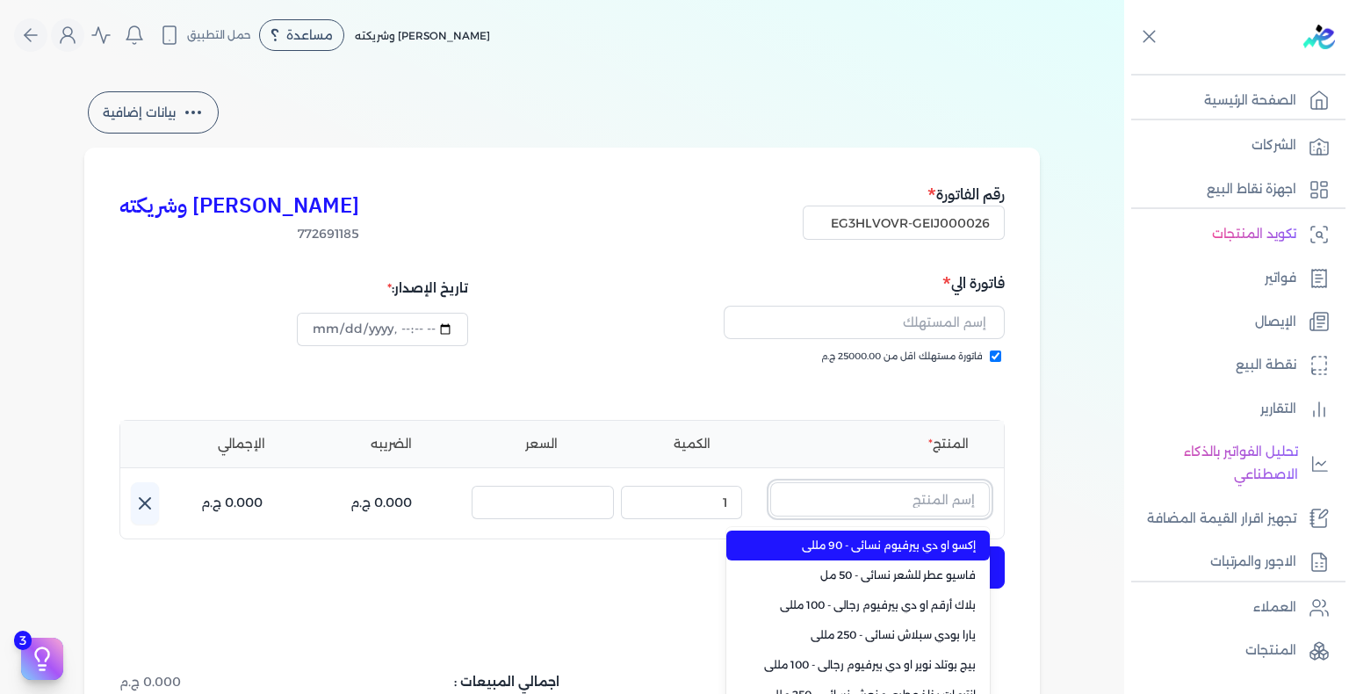
paste input "تاكسكو او دي بيرفيوم للجنسين - 80 مللي"
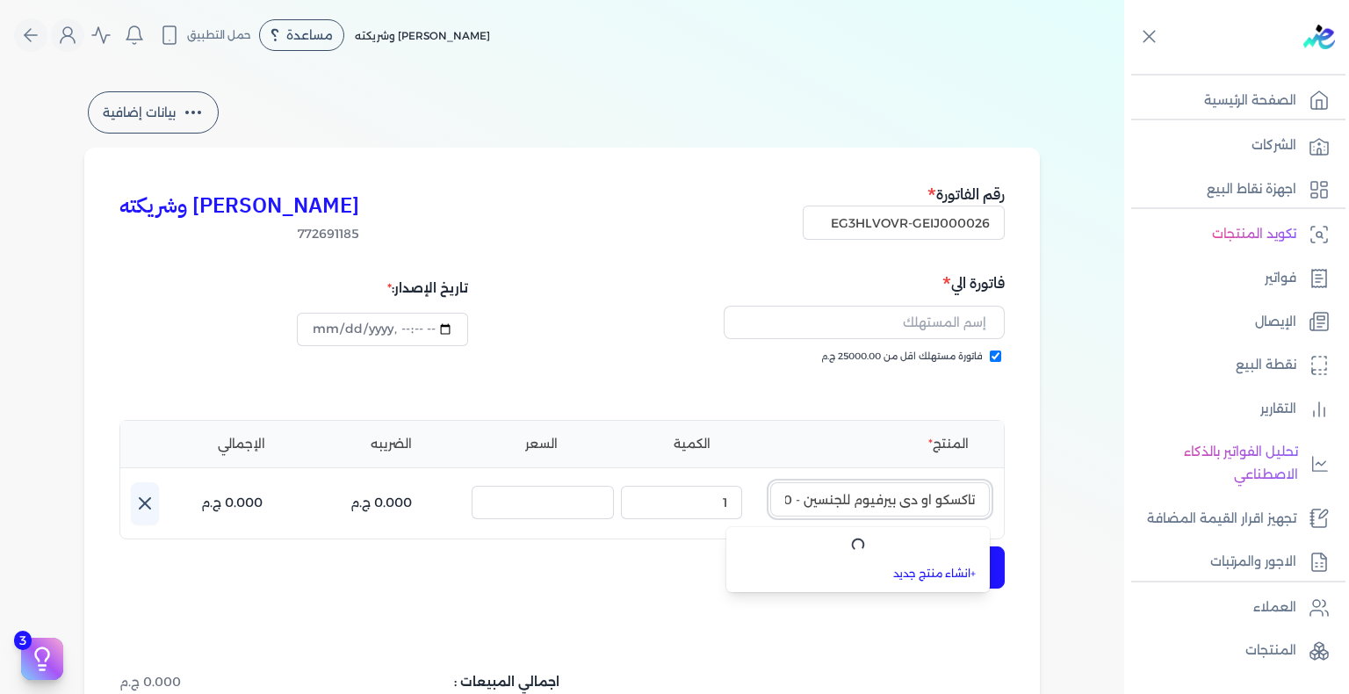
scroll to position [0, -39]
click at [931, 574] on link "+ انشاء منتج جديد" at bounding box center [868, 575] width 214 height 16
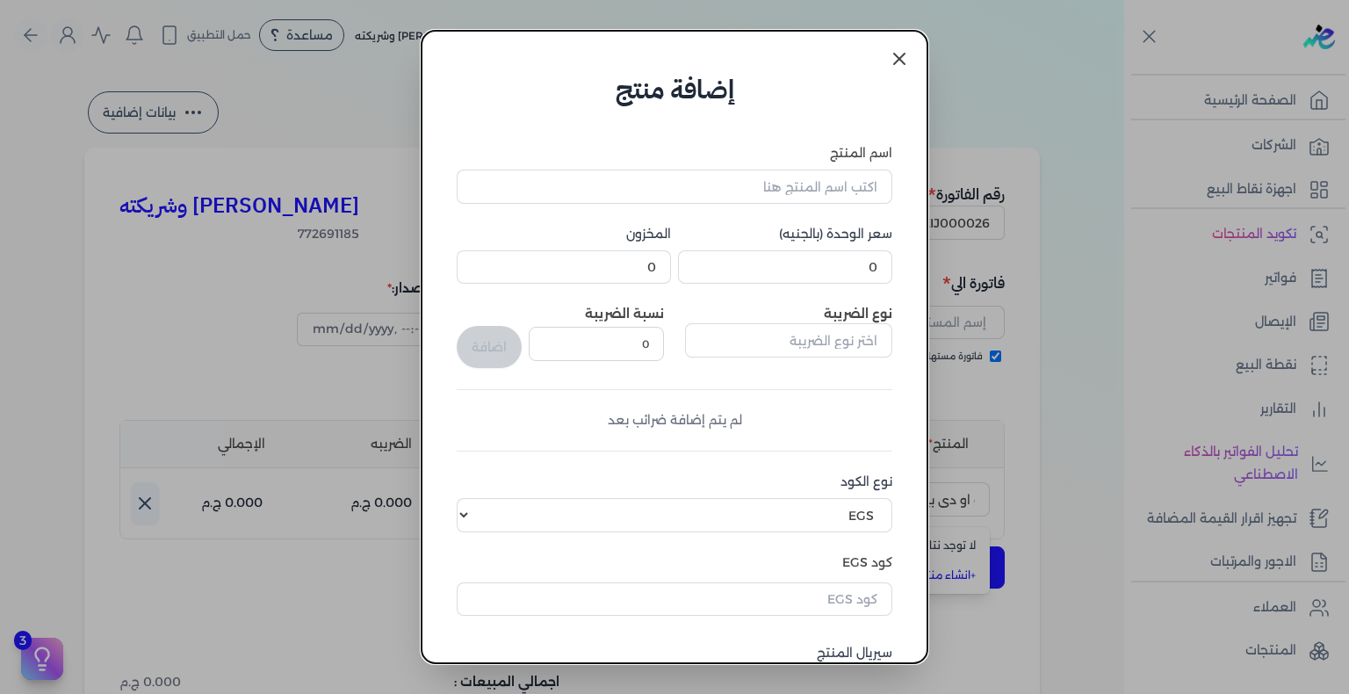
scroll to position [0, 0]
click at [857, 595] on input "text" at bounding box center [675, 598] width 436 height 33
paste input "EG-772691185-EPCF-MP-EDP-U-80-1"
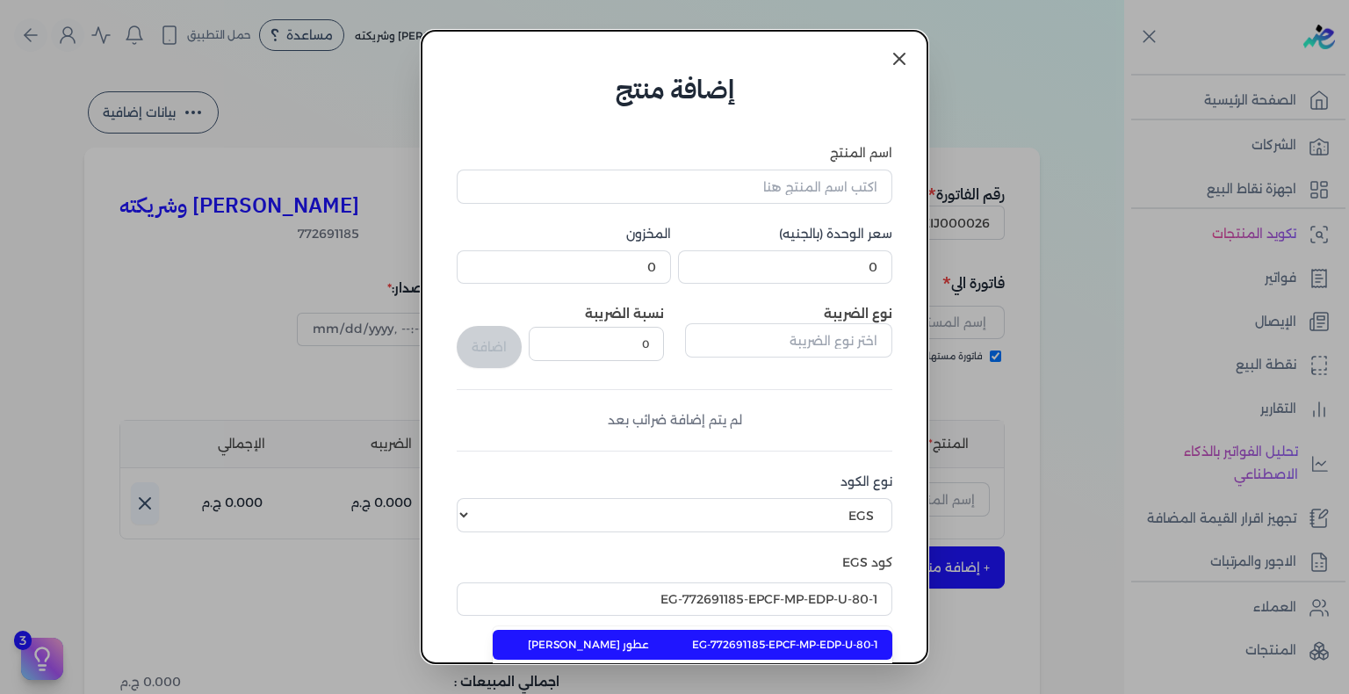
click at [818, 640] on span "EG-772691185-EPCF-MP-EDP-U-80-1" at bounding box center [785, 645] width 186 height 16
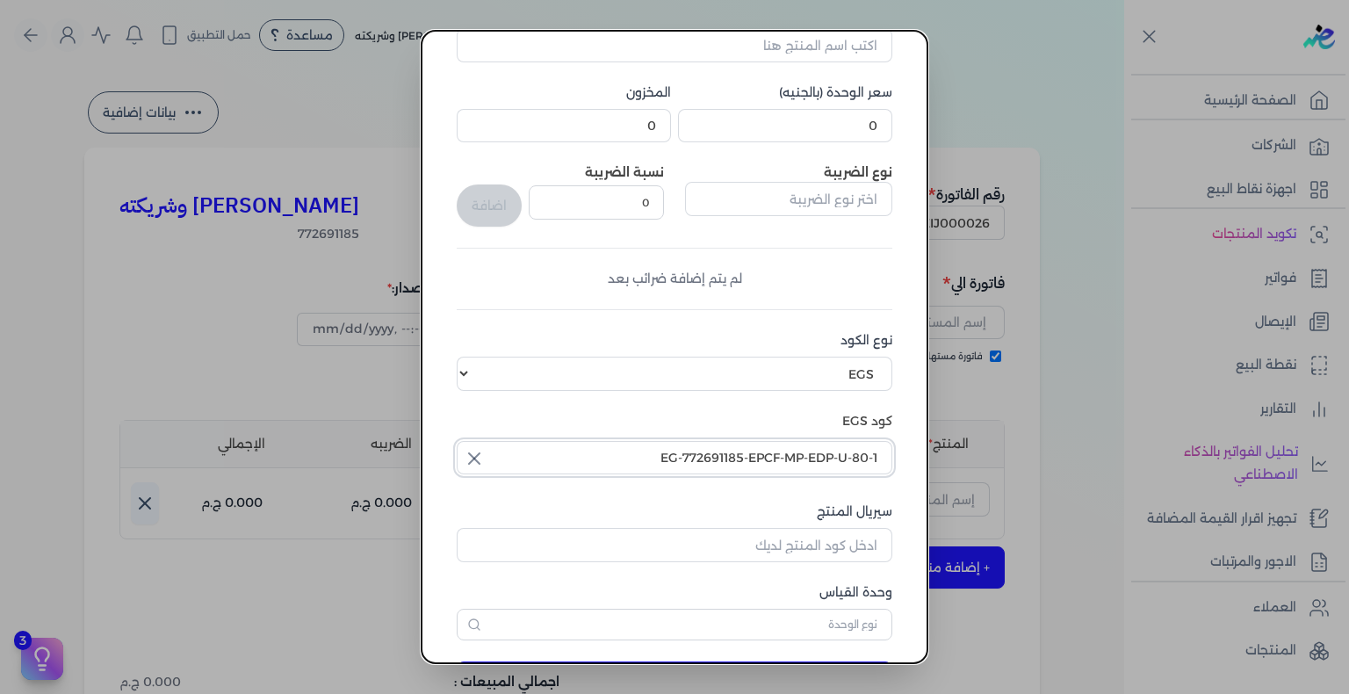
scroll to position [215, 0]
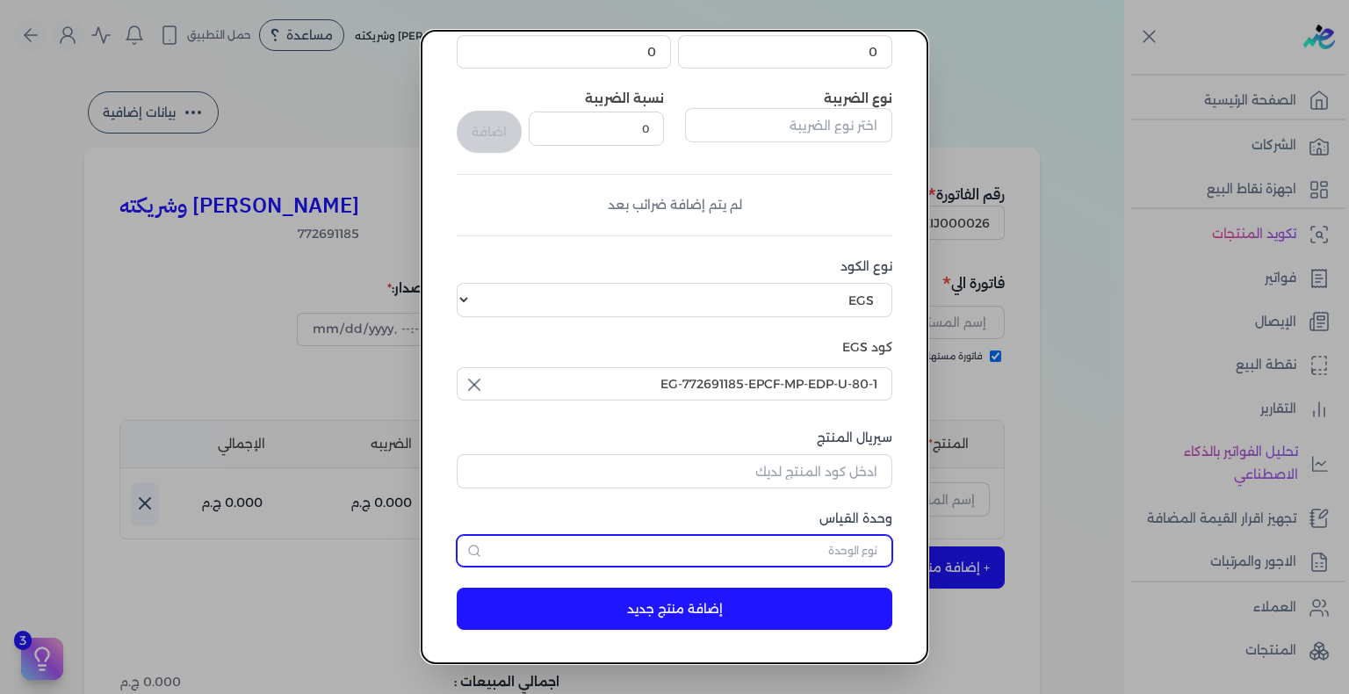
click at [869, 545] on input "text" at bounding box center [675, 551] width 436 height 32
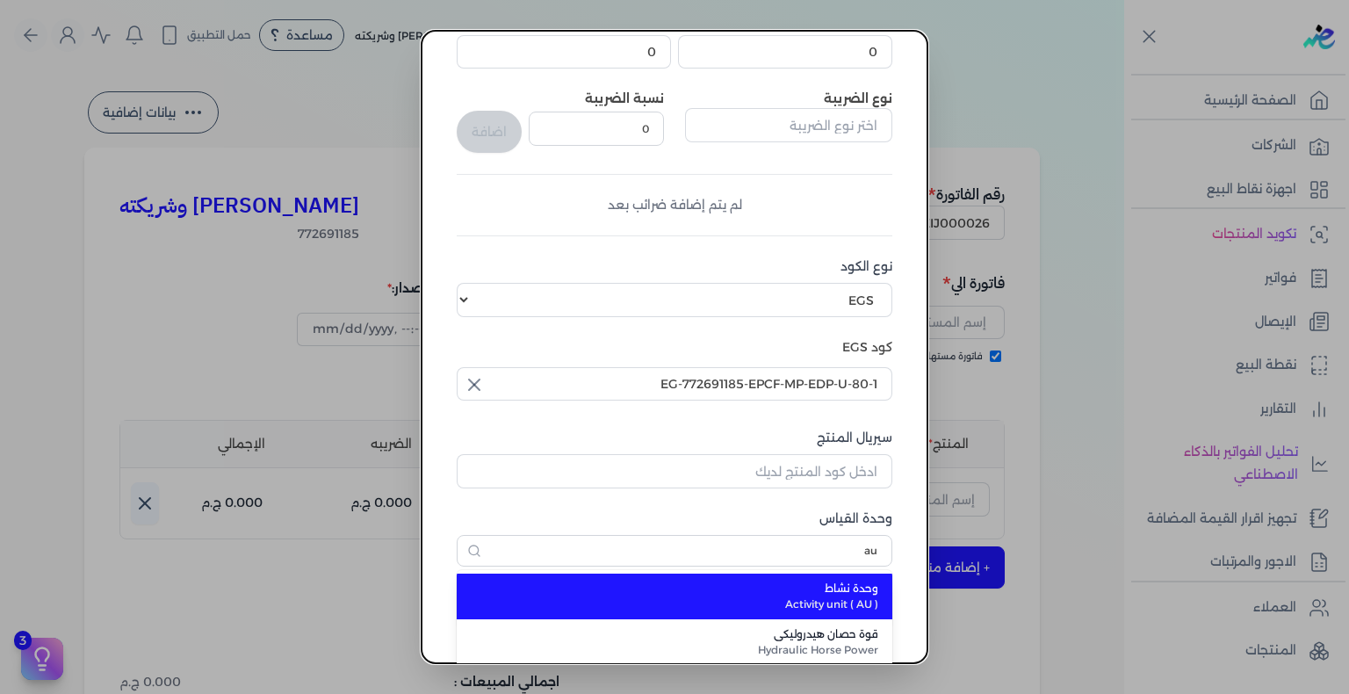
click at [867, 599] on span "Activity unit ( AU )" at bounding box center [685, 604] width 386 height 16
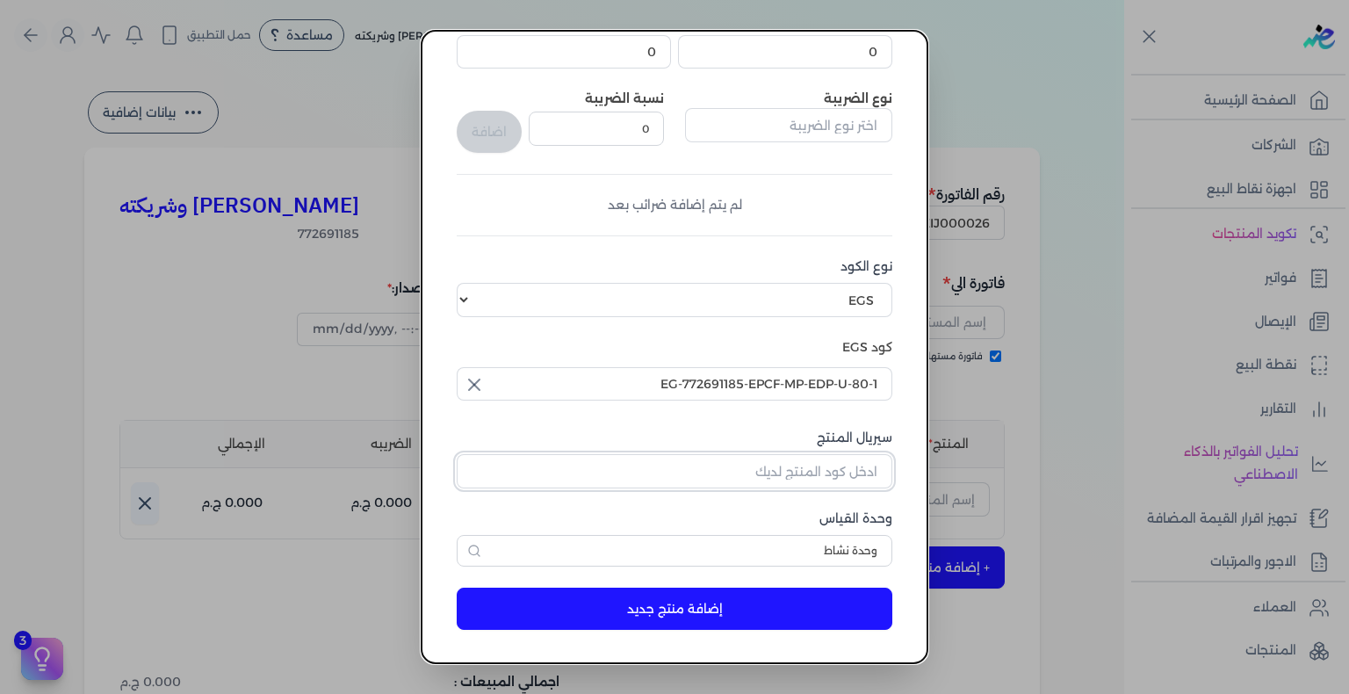
click at [858, 474] on input "سيريال المنتج" at bounding box center [675, 470] width 436 height 33
paste input "ZE222F190A0413921B616Z-1"
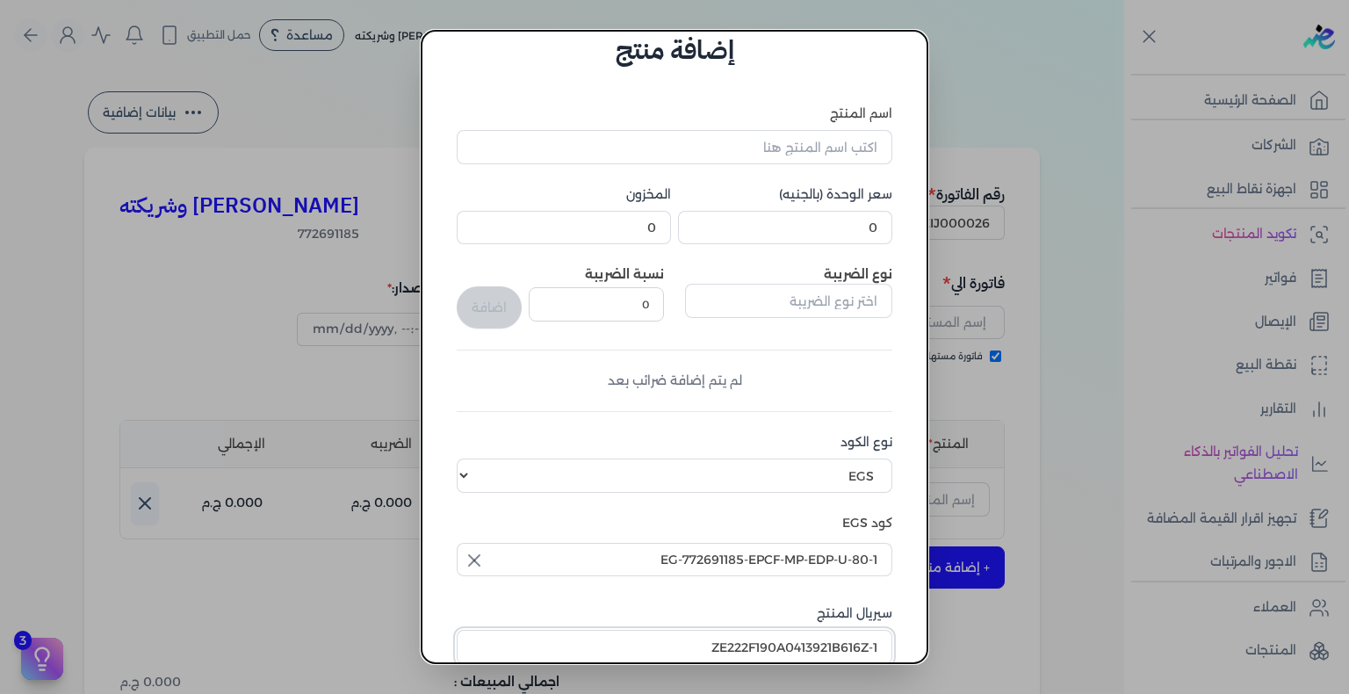
scroll to position [0, 0]
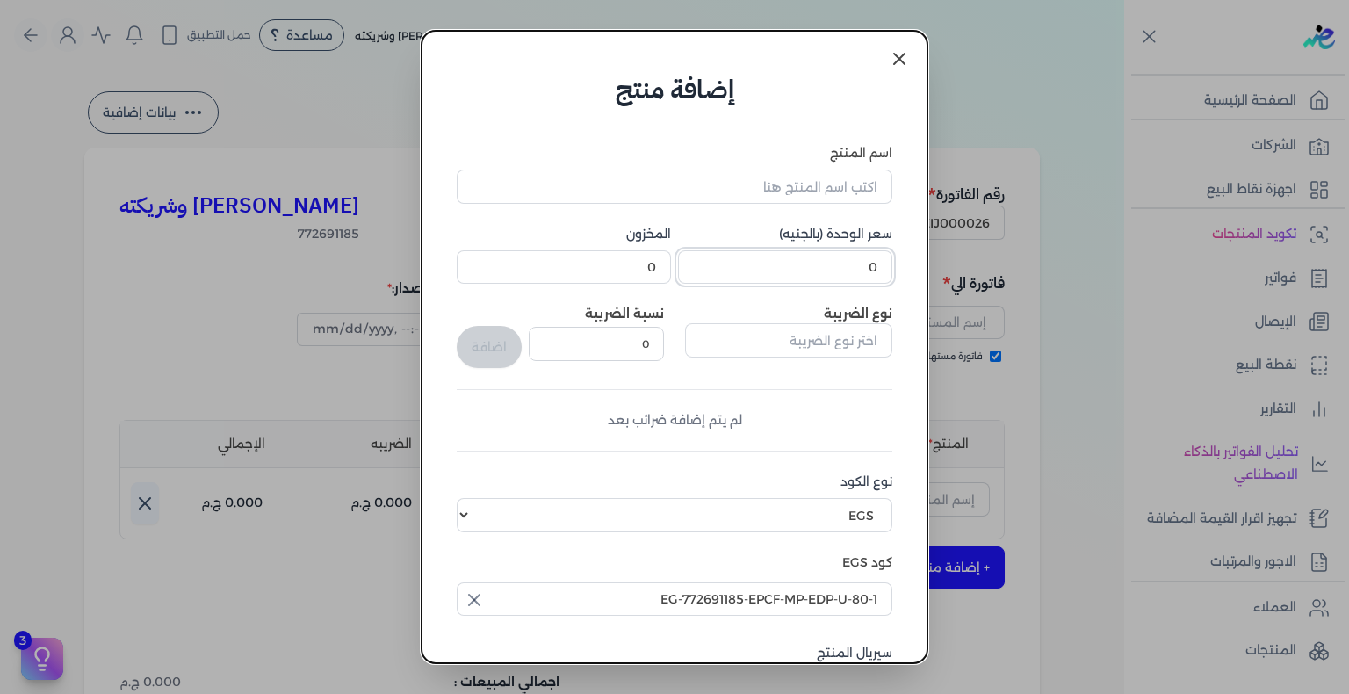
click at [873, 258] on input "0" at bounding box center [785, 266] width 214 height 33
click at [767, 191] on input "اسم المنتج" at bounding box center [675, 186] width 436 height 33
paste input "تاكسكو او دي بيرفيوم للجنسين - 80 مللي"
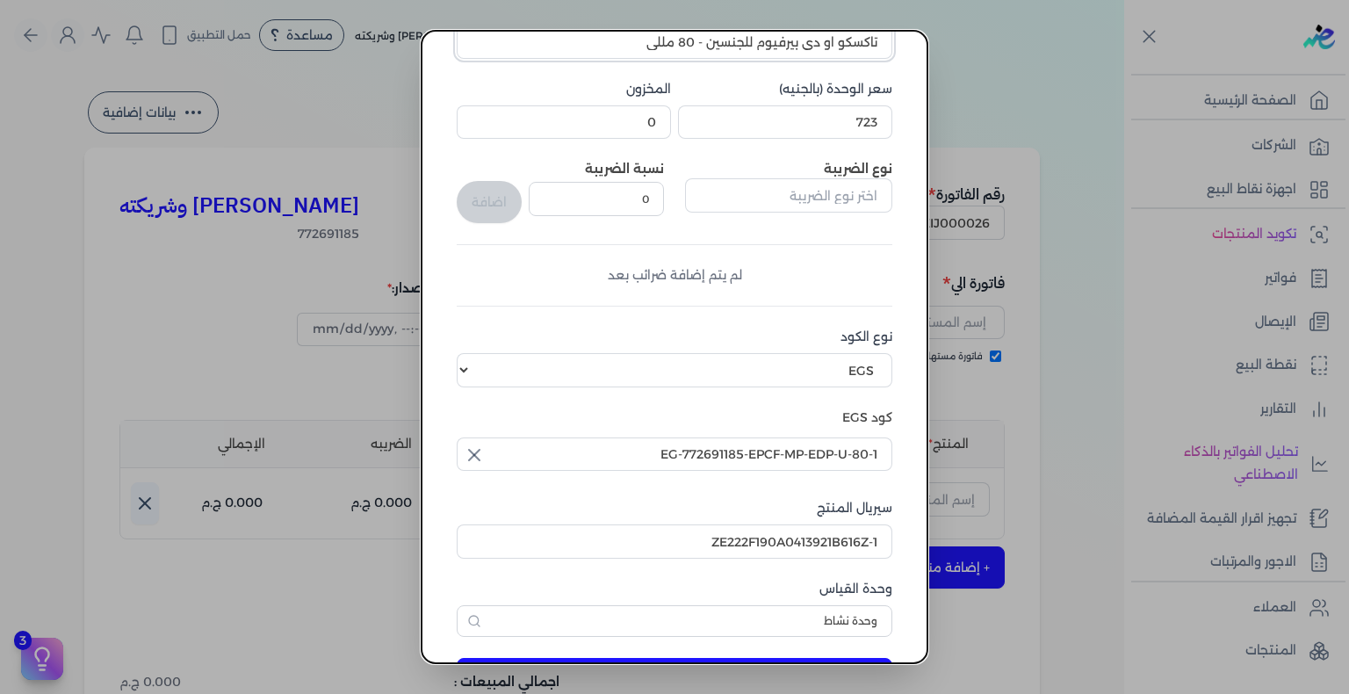
scroll to position [215, 0]
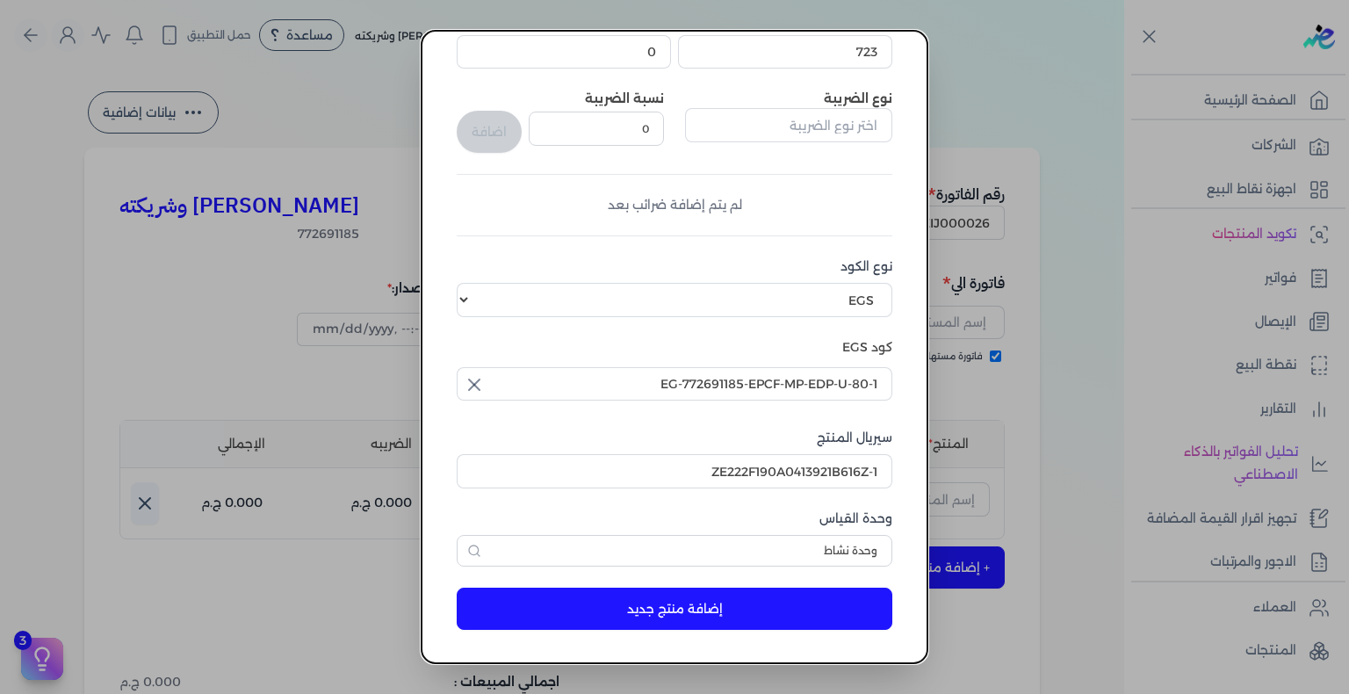
click at [682, 614] on button "إضافة منتج جديد" at bounding box center [675, 609] width 436 height 42
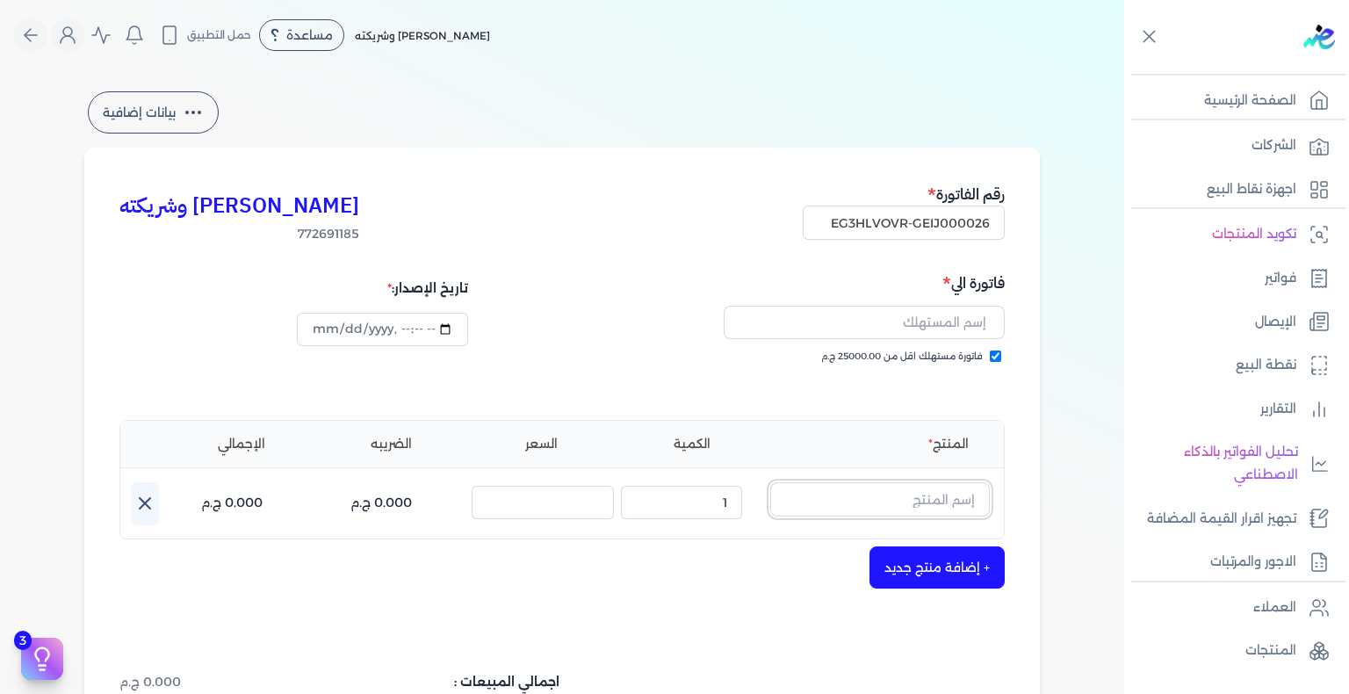
click at [879, 504] on input "text" at bounding box center [880, 498] width 220 height 33
paste input "تاكسكو او دي بيرفيوم للجنسين - 80 مللي"
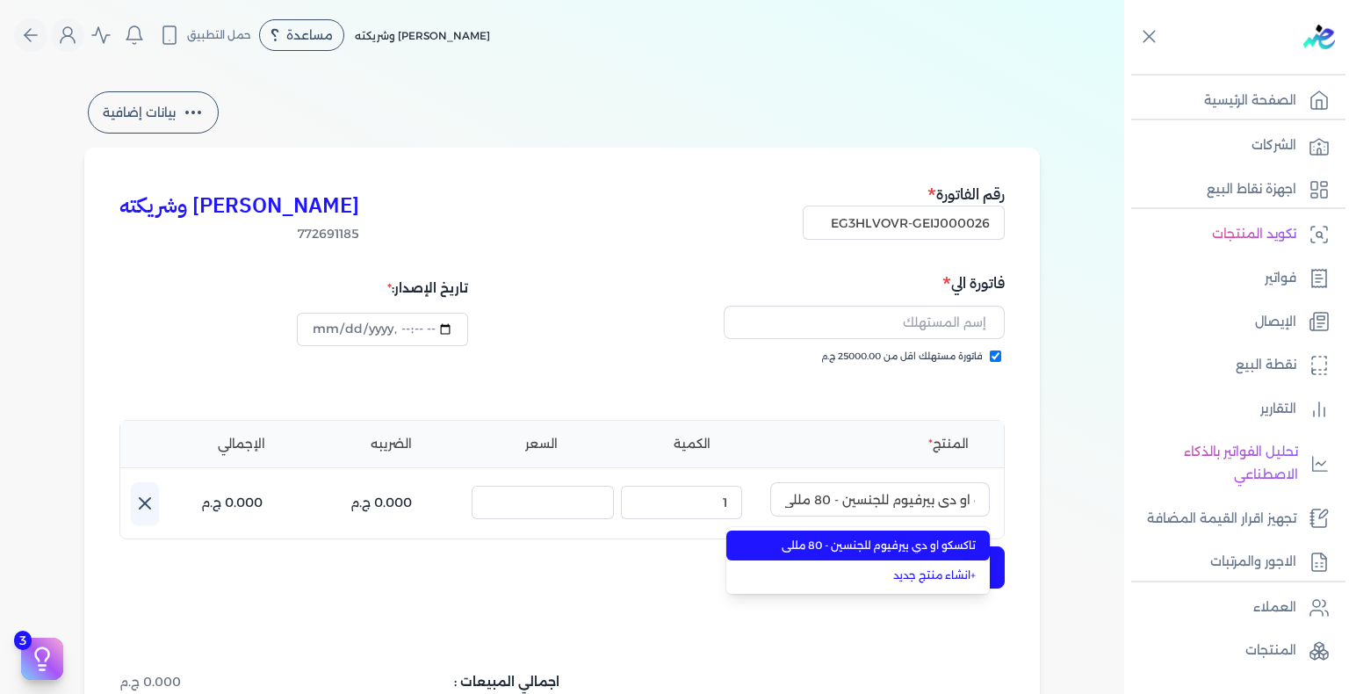
scroll to position [0, 0]
click at [877, 543] on span "تاكسكو او دي بيرفيوم للجنسين - 80 مللي" at bounding box center [868, 546] width 214 height 16
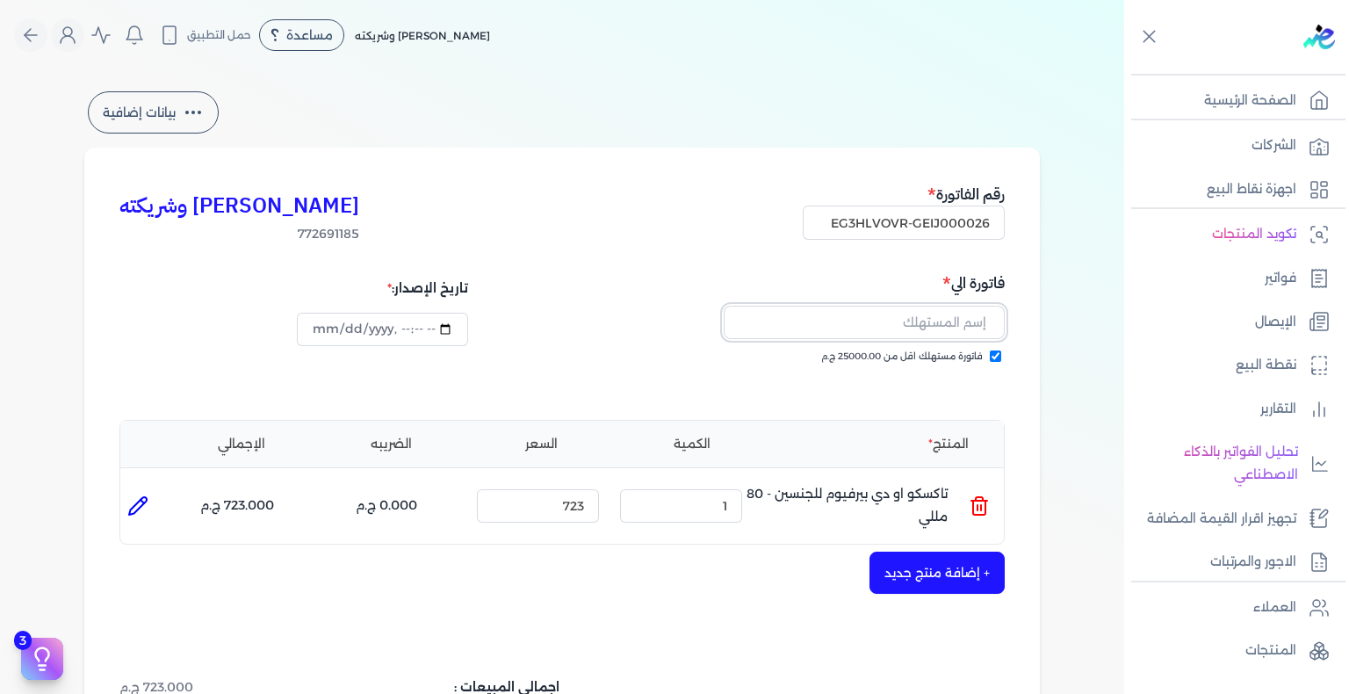
click at [956, 329] on input "text" at bounding box center [864, 322] width 281 height 33
paste input "Ziad Galal"
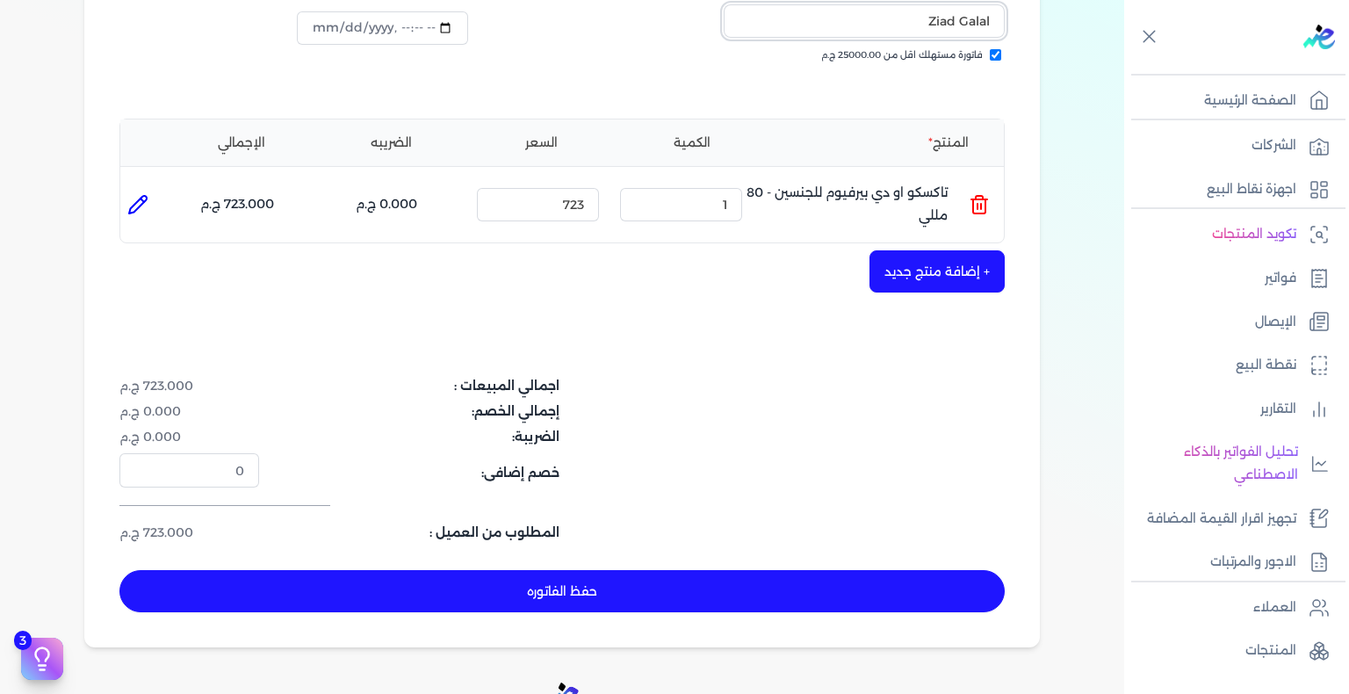
scroll to position [351, 0]
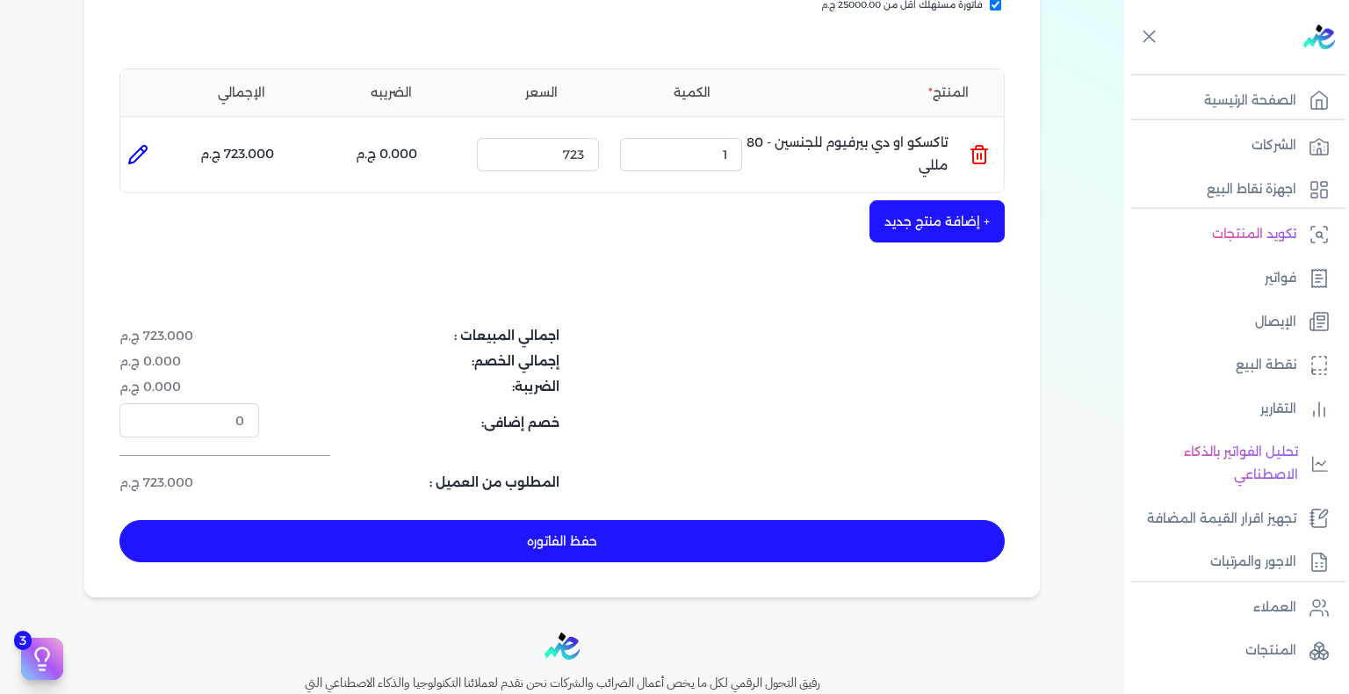
click at [603, 543] on button "حفظ الفاتوره" at bounding box center [561, 541] width 885 height 42
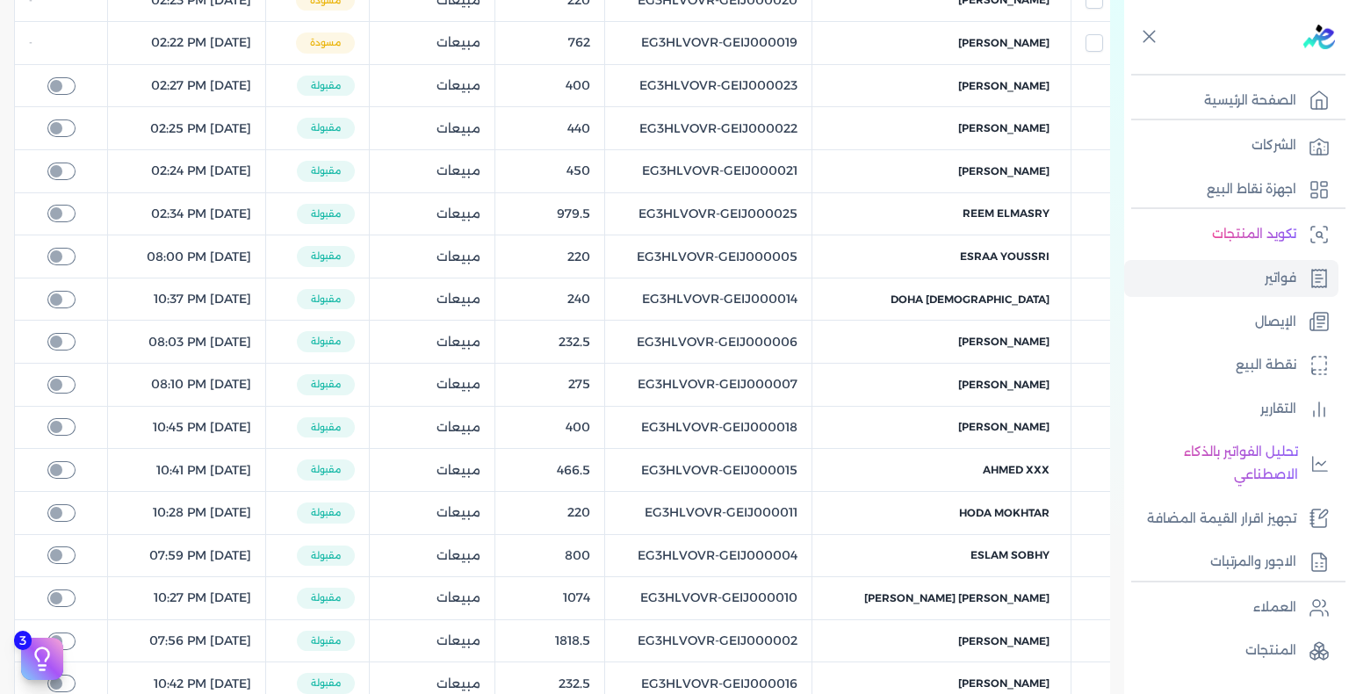
scroll to position [70, 0]
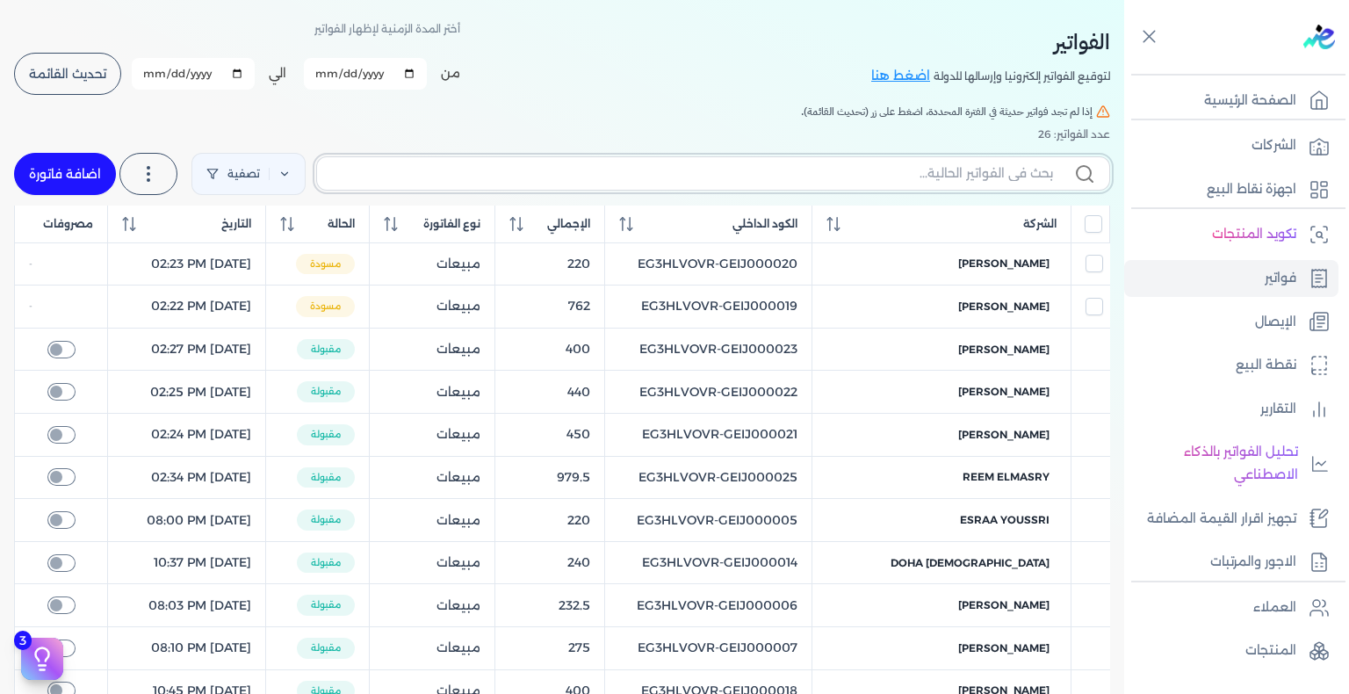
click at [874, 177] on input "text" at bounding box center [692, 173] width 722 height 18
paste input "EG3HLVOVR-GEIJ000026"
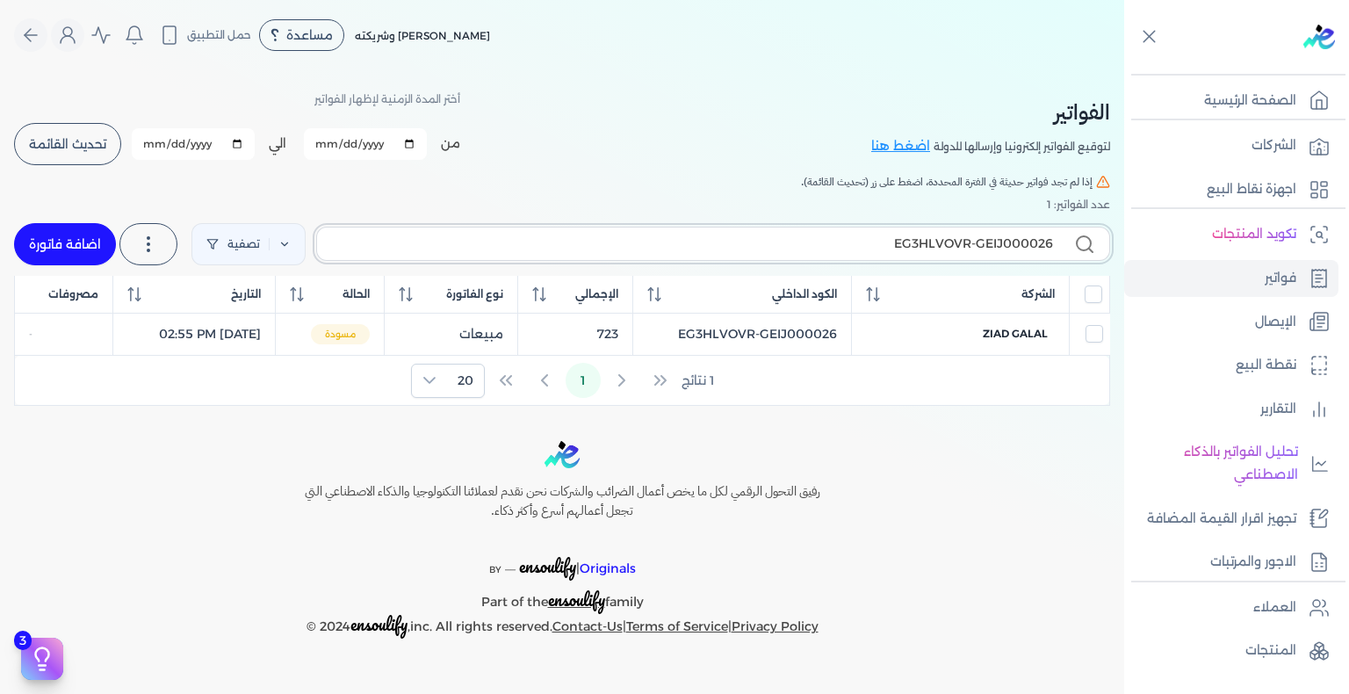
scroll to position [0, 0]
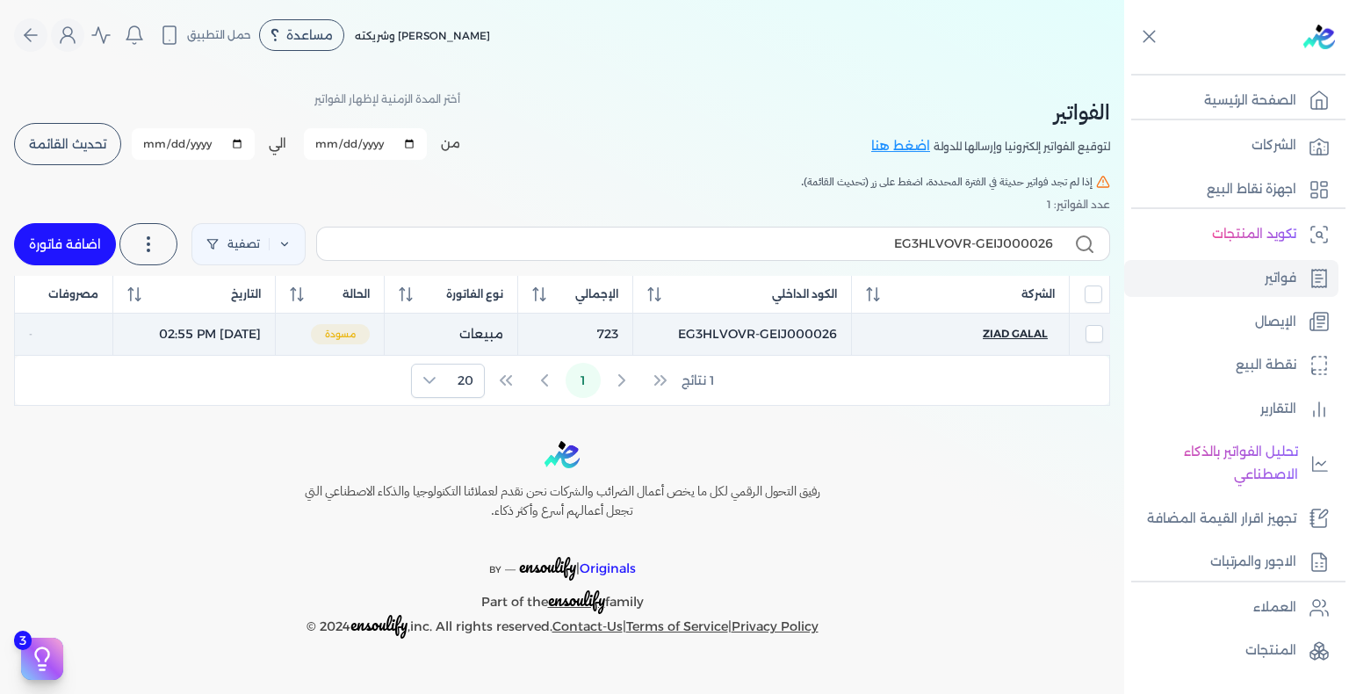
click at [1019, 336] on span "Ziad Galal" at bounding box center [1015, 334] width 65 height 16
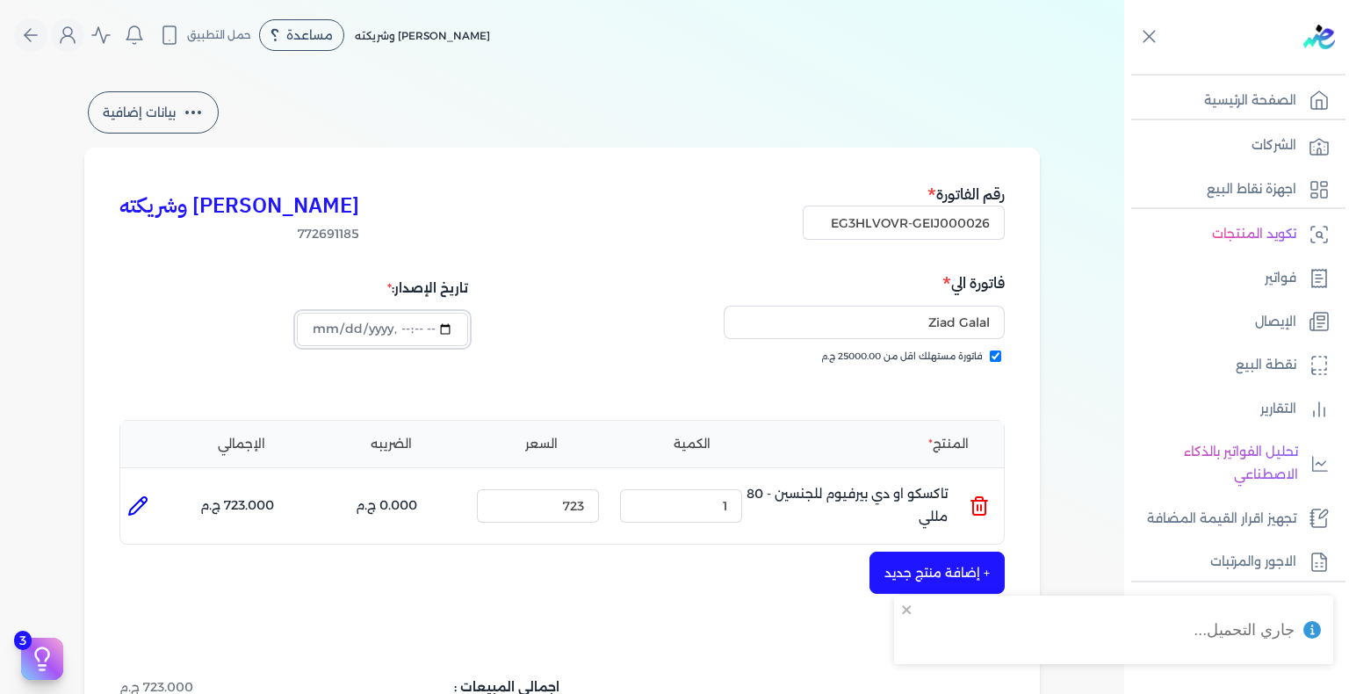
click at [327, 326] on input "datetime-local" at bounding box center [382, 329] width 170 height 33
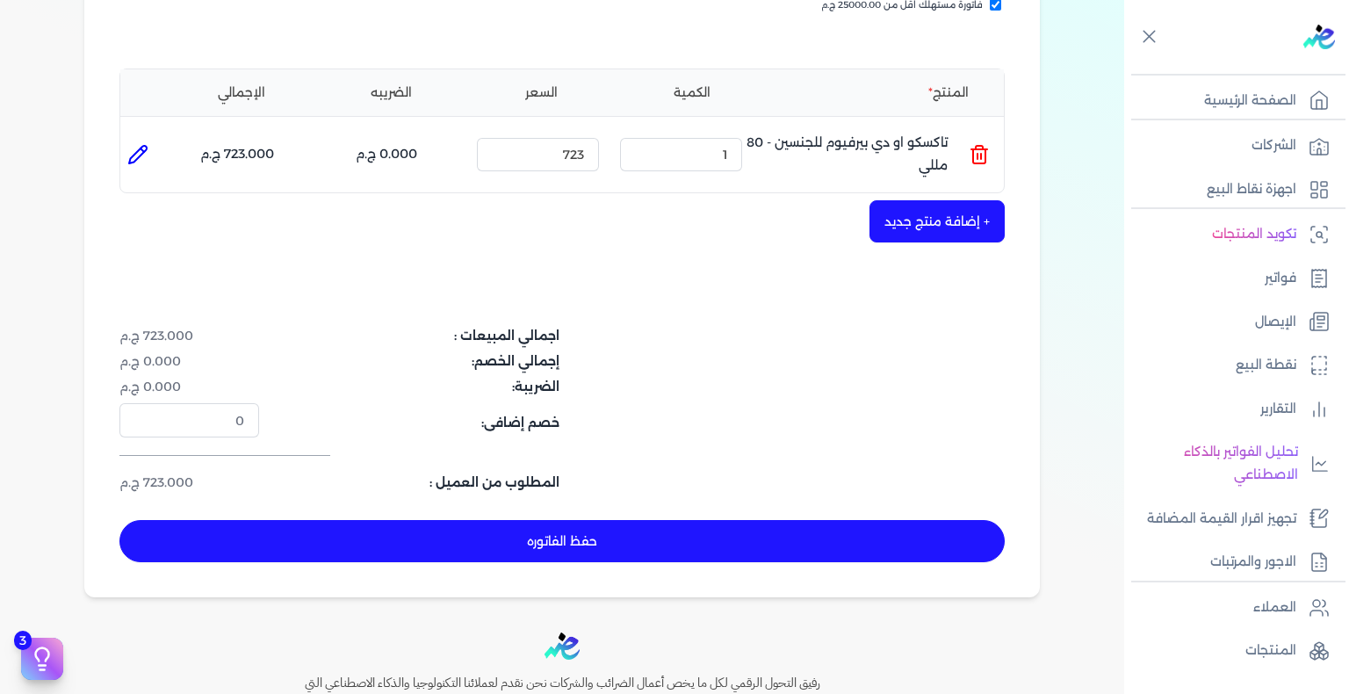
click at [702, 554] on button "حفظ الفاتوره" at bounding box center [561, 541] width 885 height 42
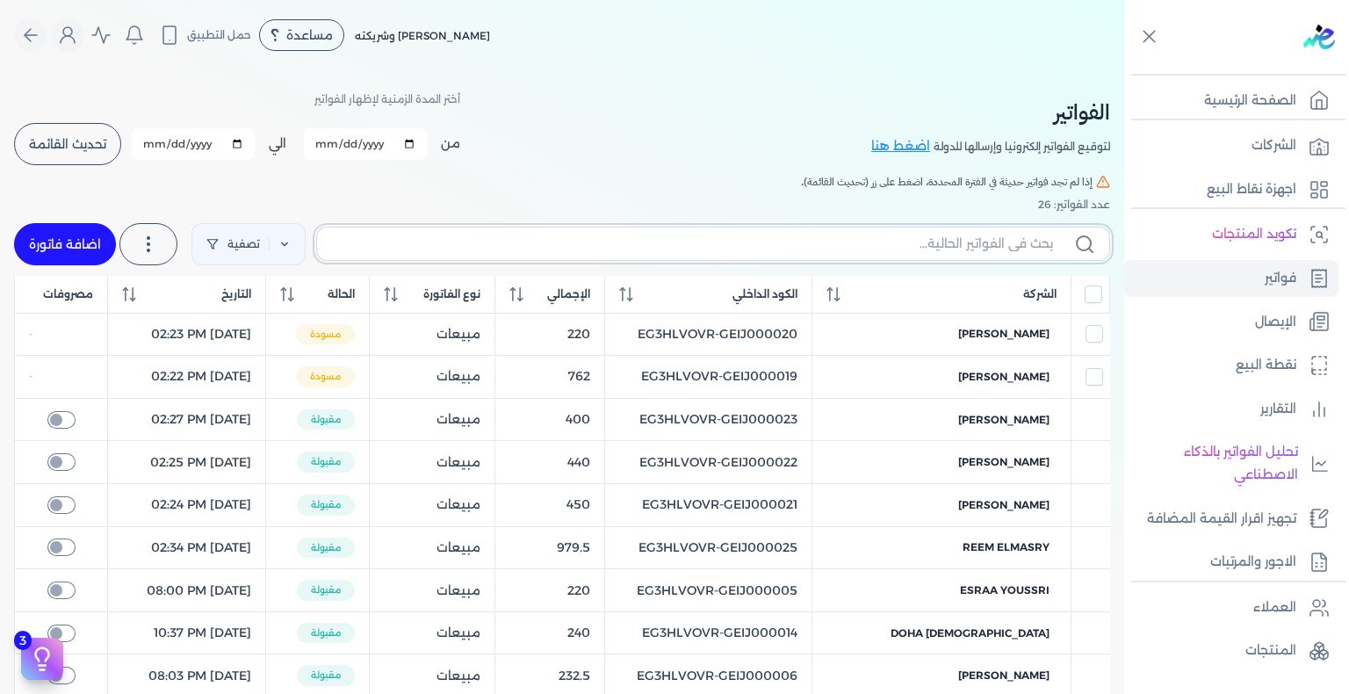
click at [949, 247] on input "text" at bounding box center [692, 244] width 722 height 18
paste input "EG3HLVOVR-GEIJ000026"
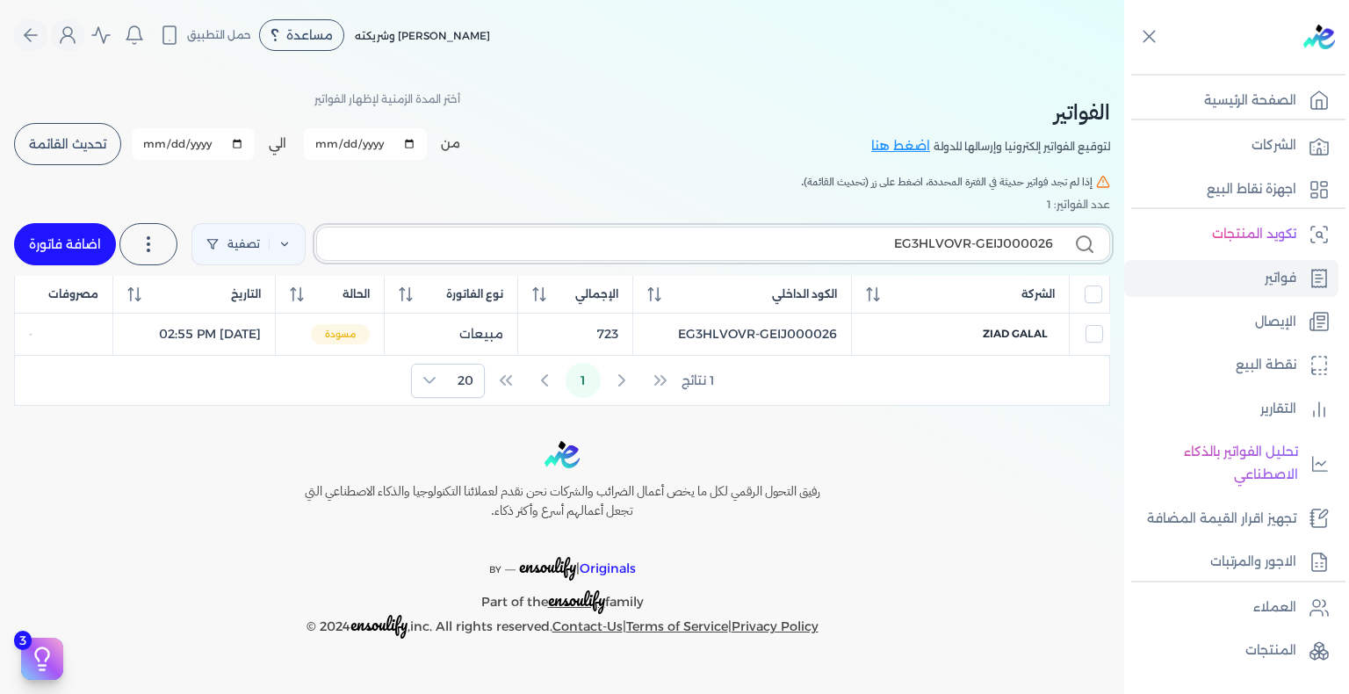
click at [968, 248] on input "EG3HLVOVR-GEIJ000026" at bounding box center [692, 244] width 722 height 18
paste input "7"
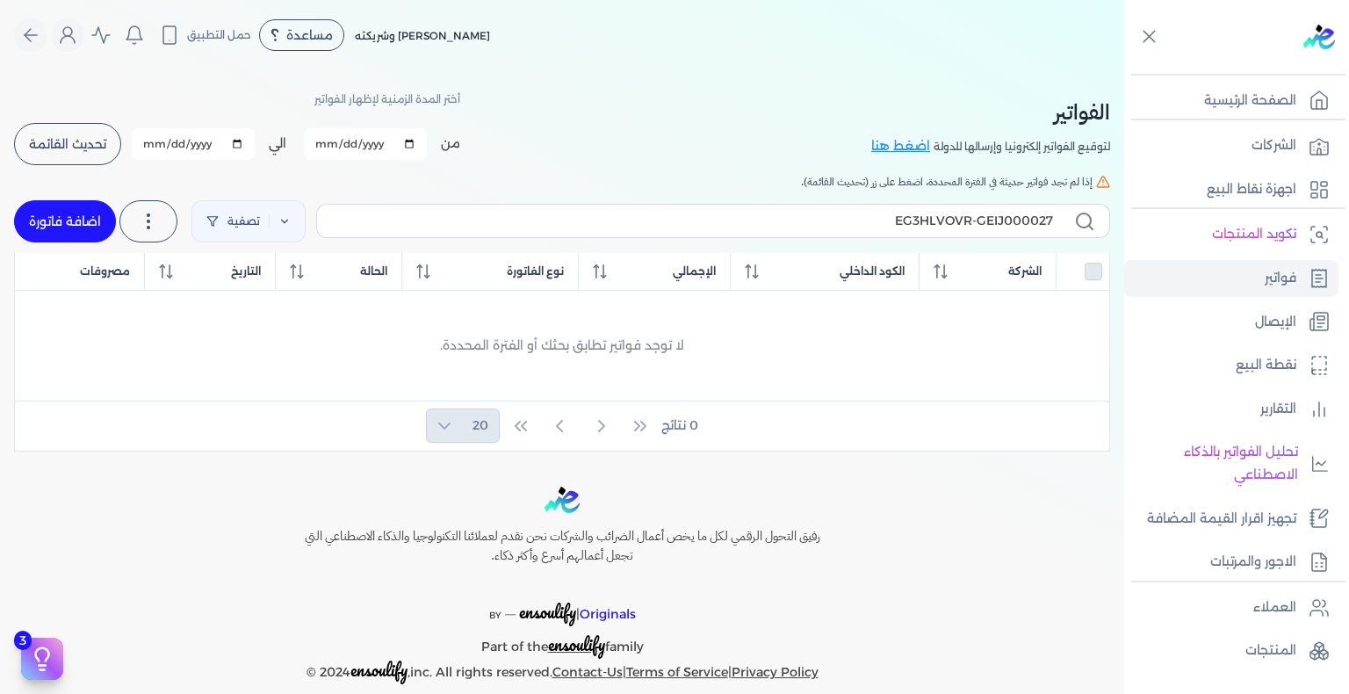
click at [101, 227] on link "اضافة فاتورة" at bounding box center [65, 221] width 102 height 42
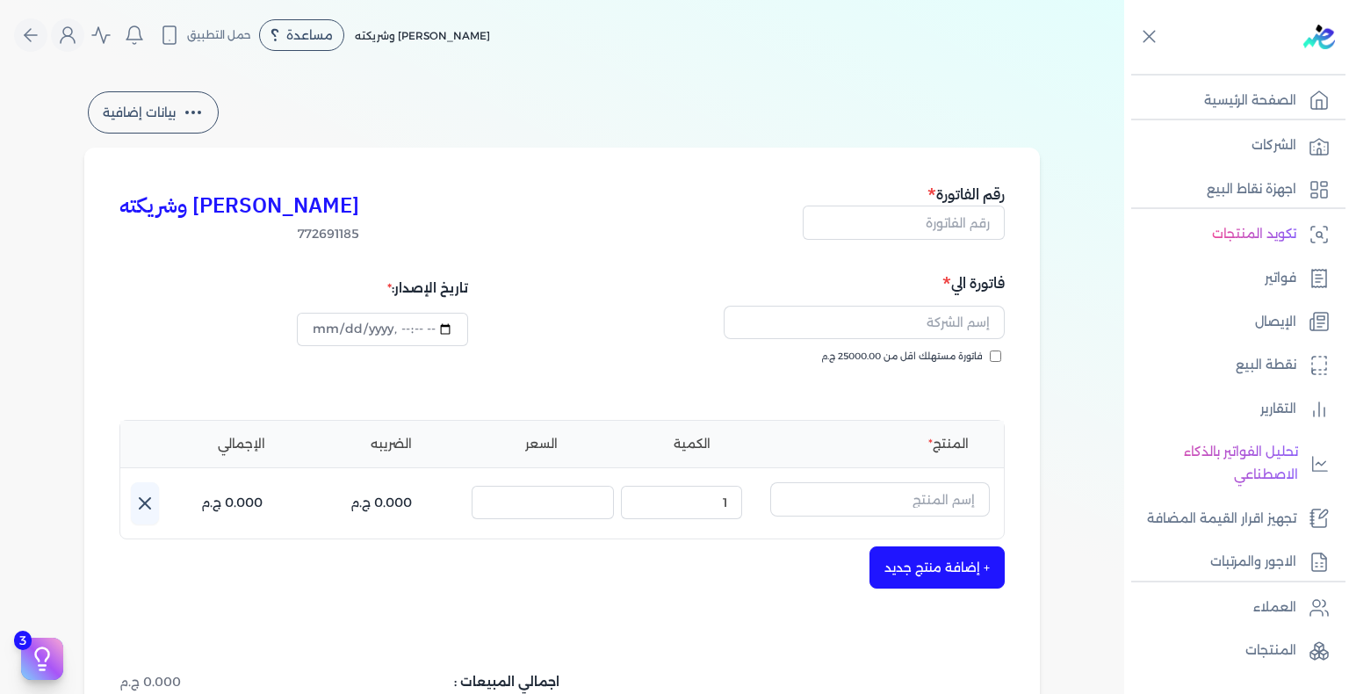
click at [1005, 353] on div "فاتورة الي فاتورة مستهلك اقل من 25000.00 ج.م" at bounding box center [785, 334] width 437 height 126
click at [1001, 354] on input "فاتورة مستهلك اقل من 25000.00 ج.م" at bounding box center [995, 355] width 11 height 11
click at [949, 208] on input "text" at bounding box center [904, 222] width 202 height 33
paste input "EG3HLVOVR-GEIJ000027"
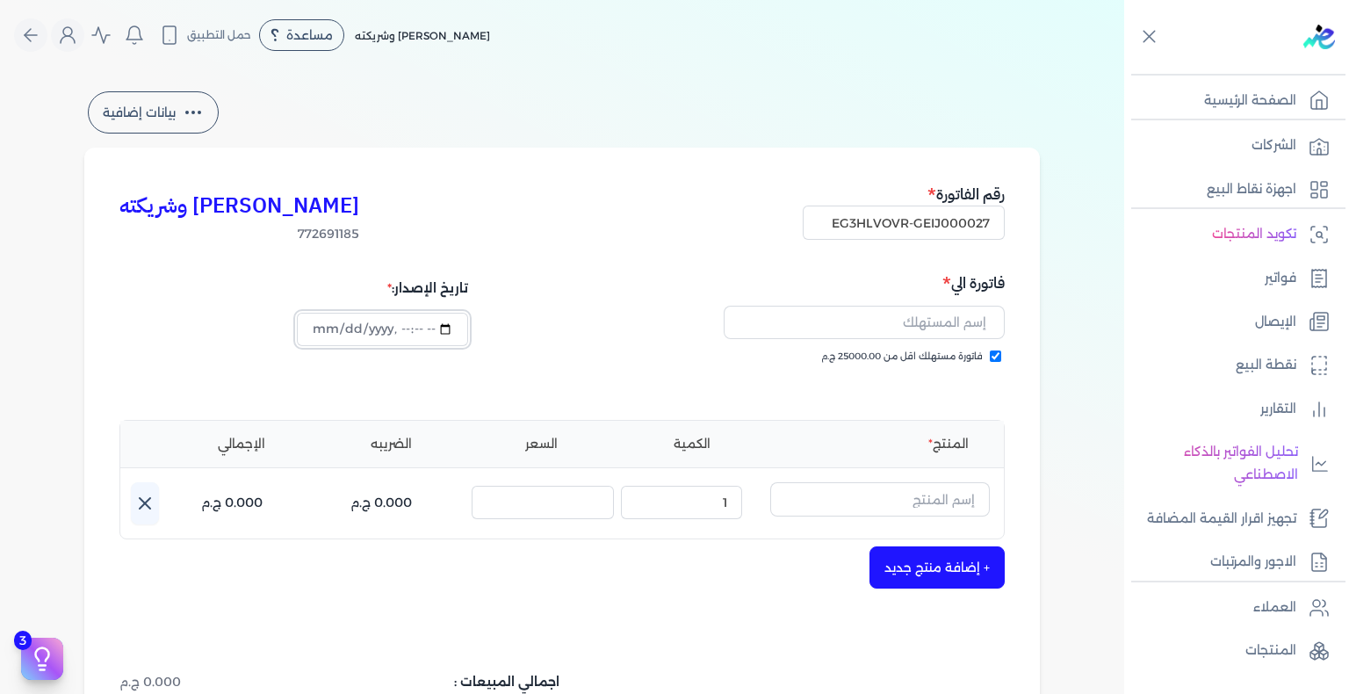
click at [328, 332] on input "datetime-local" at bounding box center [382, 329] width 170 height 33
click at [952, 334] on input "text" at bounding box center [864, 322] width 281 height 33
paste input "[PERSON_NAME]"
click at [917, 507] on input "text" at bounding box center [880, 498] width 220 height 33
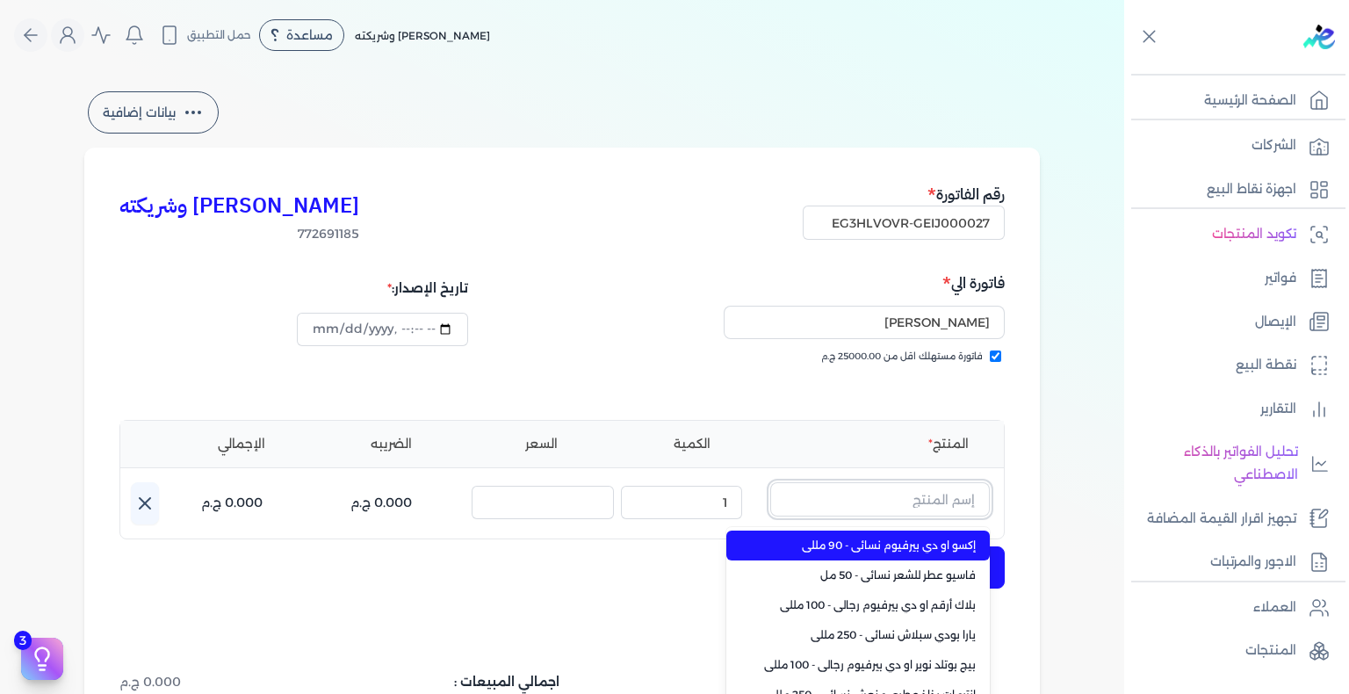
paste input "بيج بوتلد انتنس او دي بيرفيوم رجالي - 100 مللي"
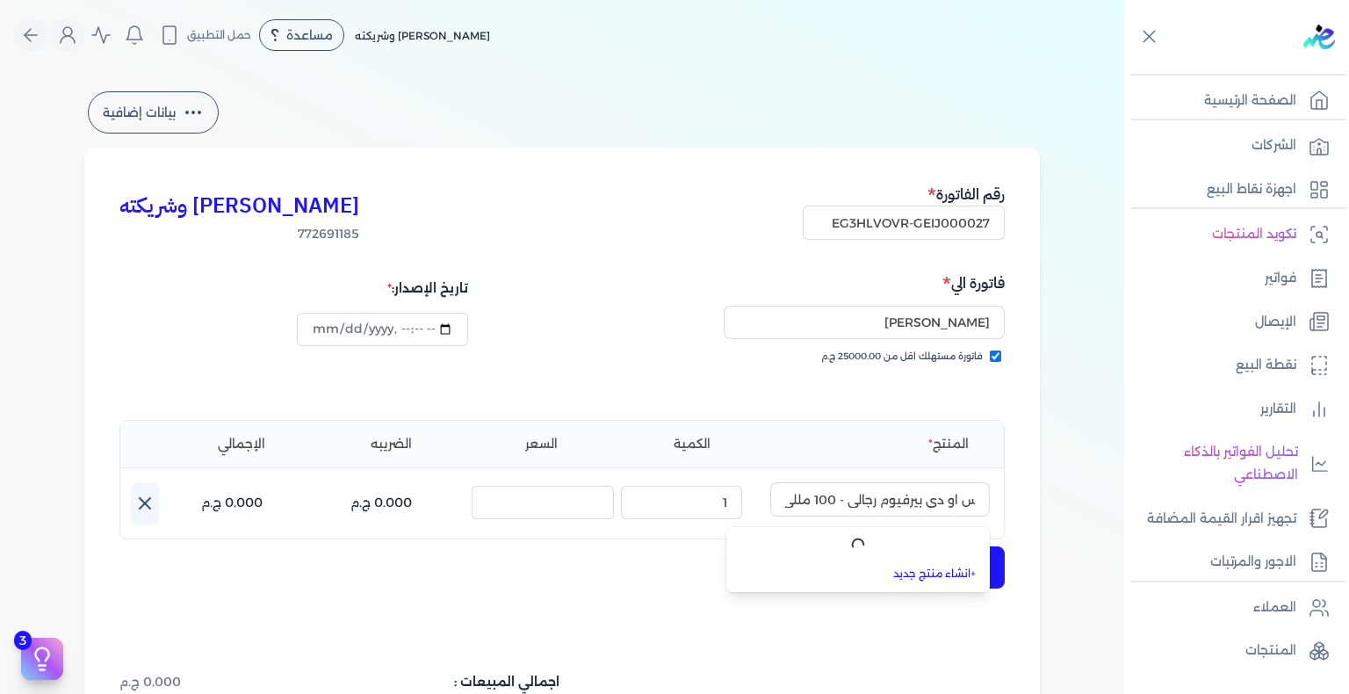
click at [957, 570] on link "+ انشاء منتج جديد" at bounding box center [868, 574] width 214 height 16
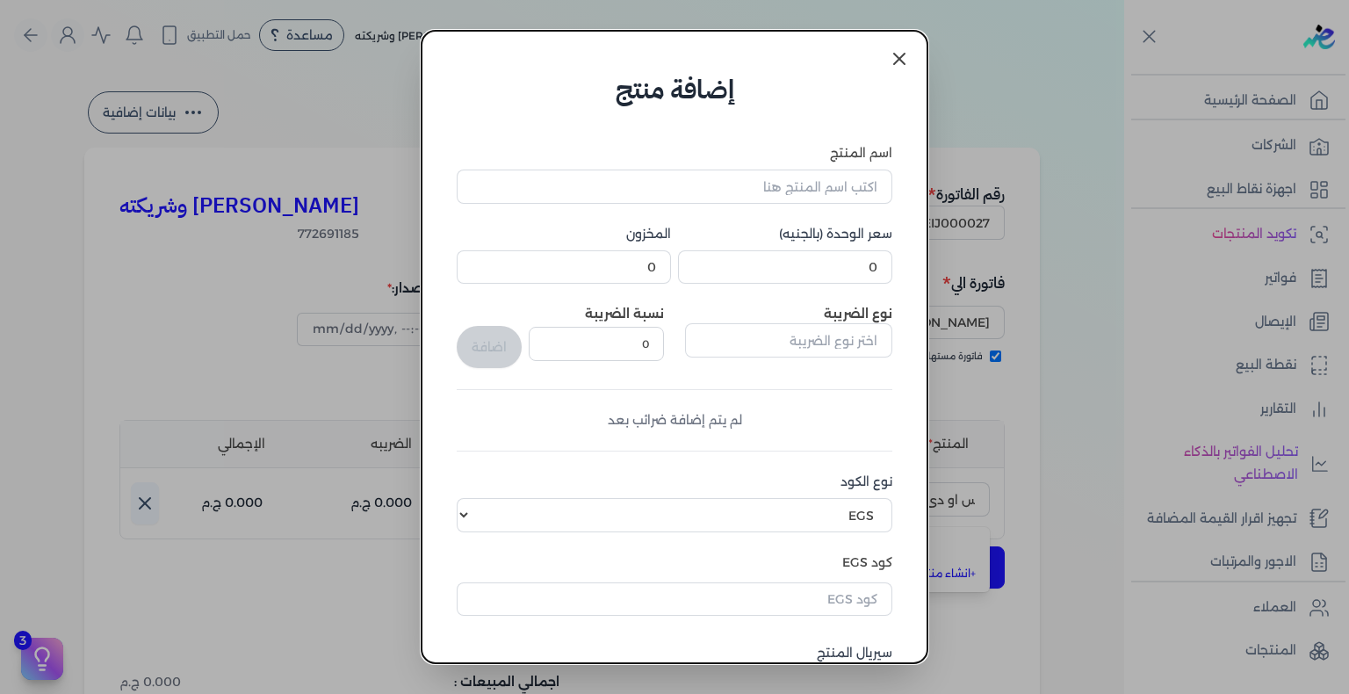
scroll to position [0, 0]
click at [900, 67] on icon at bounding box center [899, 58] width 21 height 21
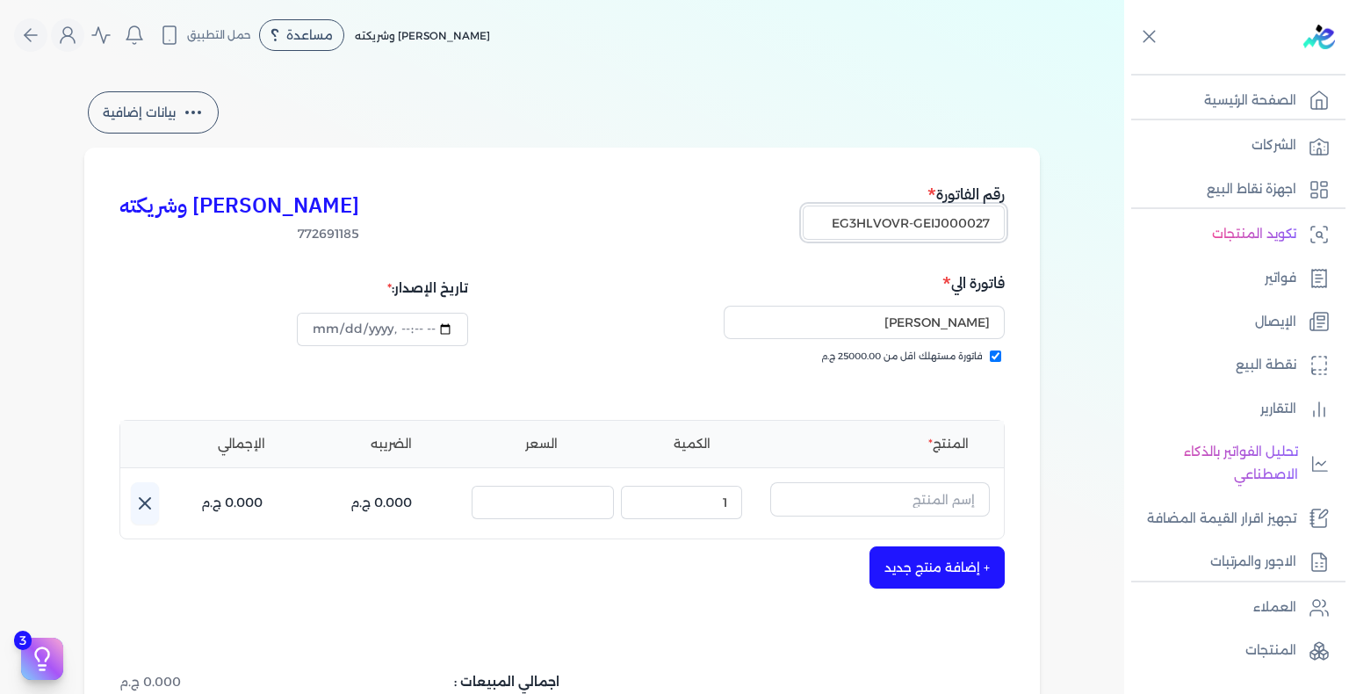
click at [964, 223] on input "EG3HLVOVR-GEIJ000027" at bounding box center [904, 222] width 202 height 33
paste input "8"
click at [327, 336] on input "datetime-local" at bounding box center [382, 329] width 170 height 33
click at [807, 314] on input "[PERSON_NAME]" at bounding box center [864, 322] width 281 height 33
paste input "[PERSON_NAME]"
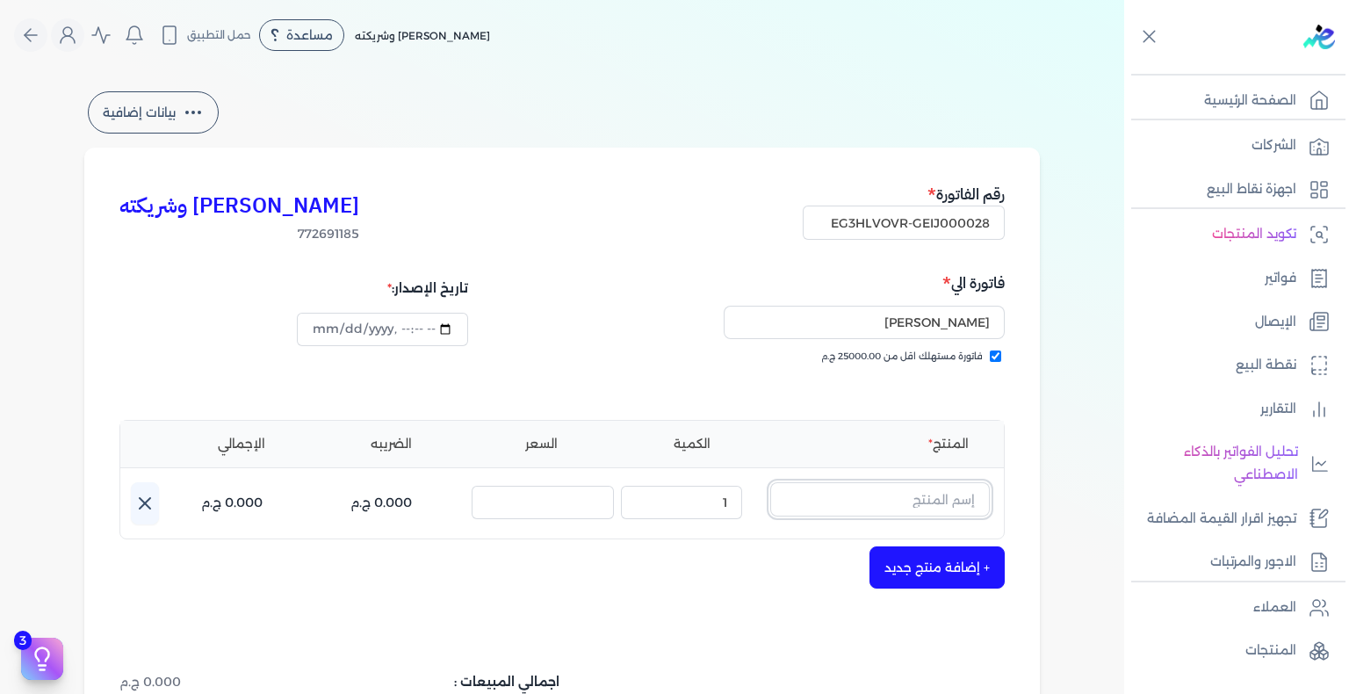
click at [925, 509] on input "text" at bounding box center [880, 498] width 220 height 33
paste input "[PERSON_NAME] فيلينج بودي سبلاش نسائي - 250 مللي"
click at [948, 563] on li "+ انشاء منتج جديد" at bounding box center [857, 575] width 263 height 30
click at [961, 507] on input "text" at bounding box center [880, 498] width 220 height 33
paste input "[PERSON_NAME] فيلينج بودي سبلاش نسائي - 250 مللي"
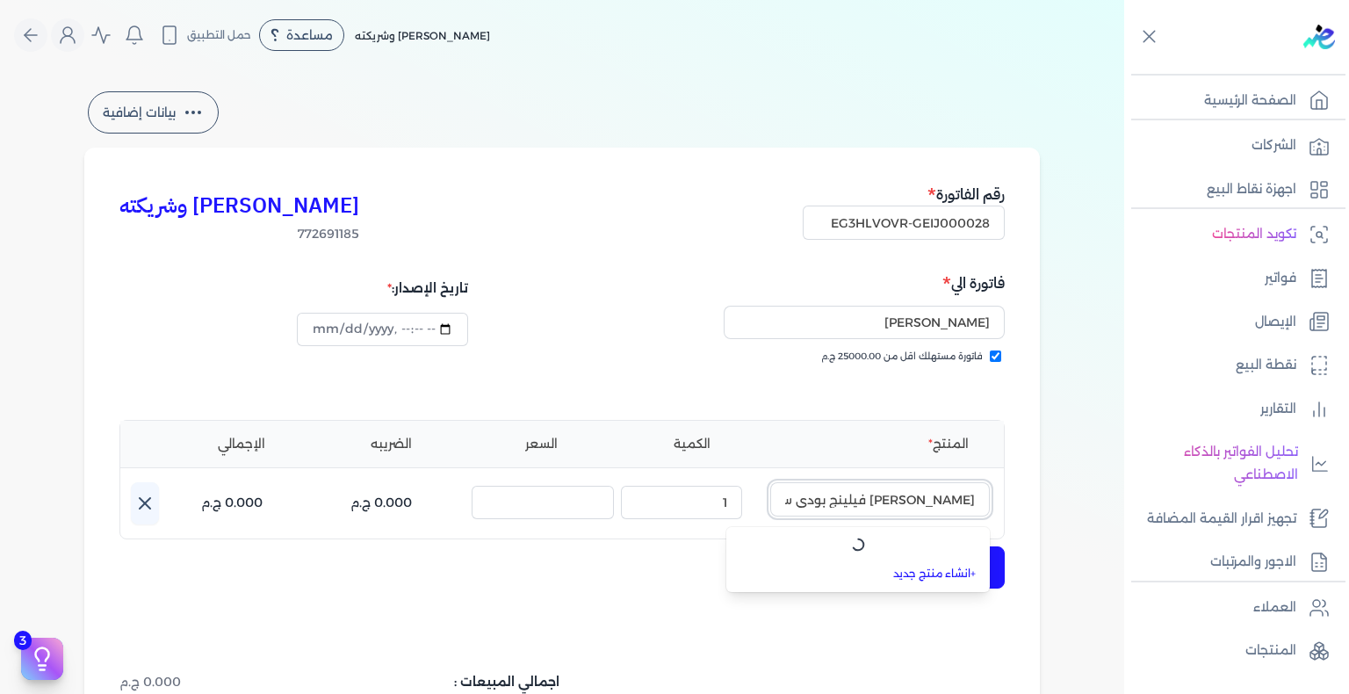
scroll to position [0, -63]
click at [947, 581] on link "+ انشاء منتج جديد" at bounding box center [868, 575] width 214 height 16
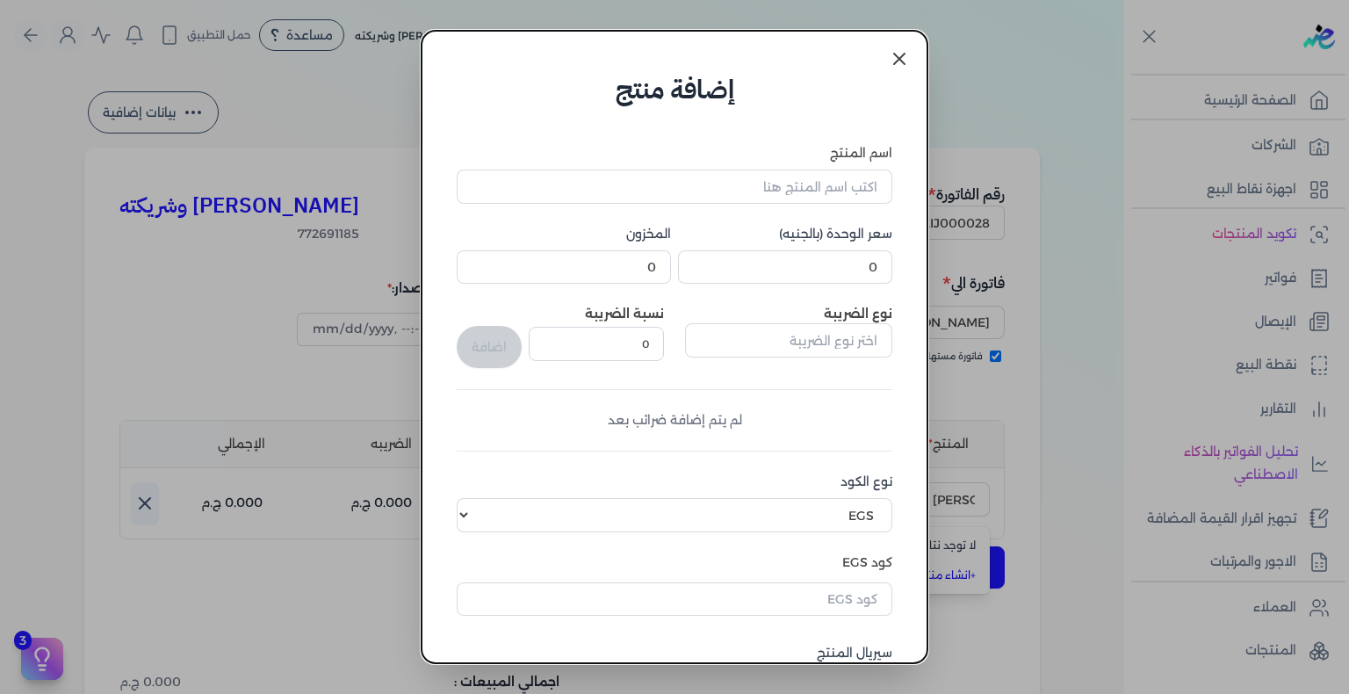
scroll to position [0, 0]
click at [898, 69] on icon at bounding box center [899, 58] width 21 height 21
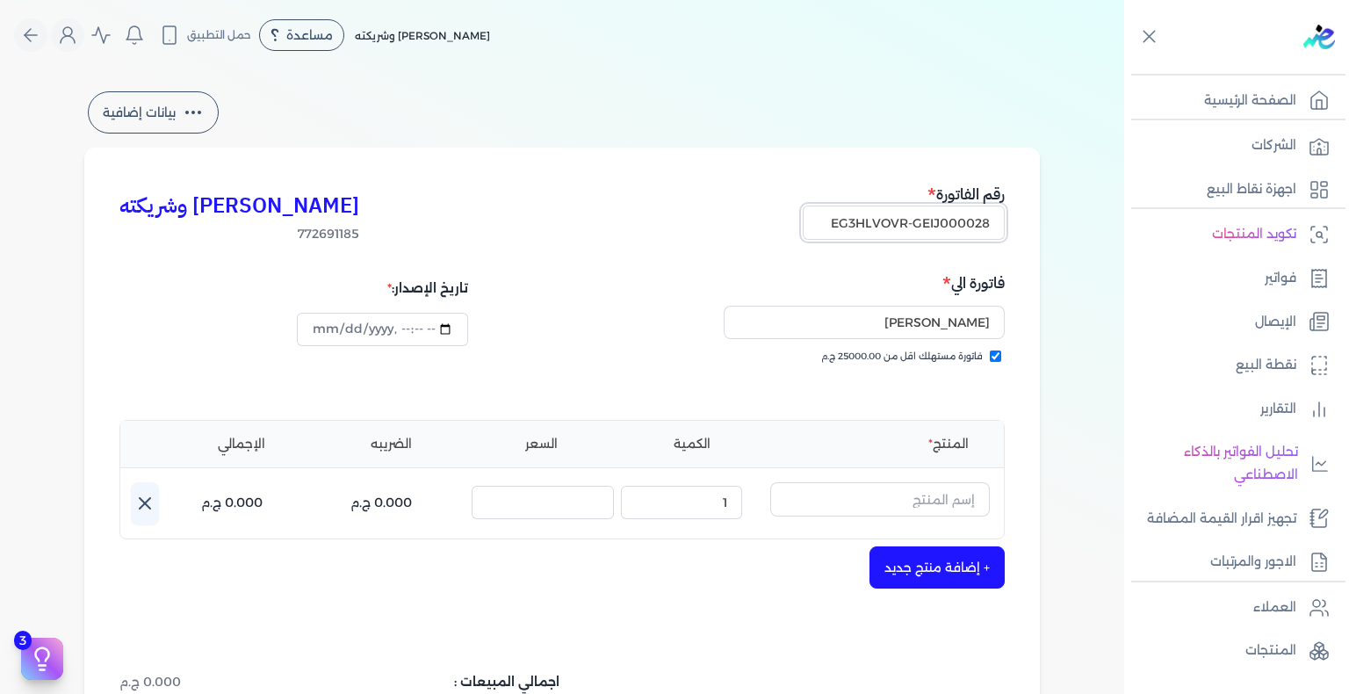
click at [927, 224] on input "EG3HLVOVR-GEIJ000028" at bounding box center [904, 222] width 202 height 33
paste input "9"
click at [959, 318] on input "[PERSON_NAME]" at bounding box center [864, 322] width 281 height 33
paste input "hager kotb"
click at [319, 328] on input "datetime-local" at bounding box center [382, 329] width 170 height 33
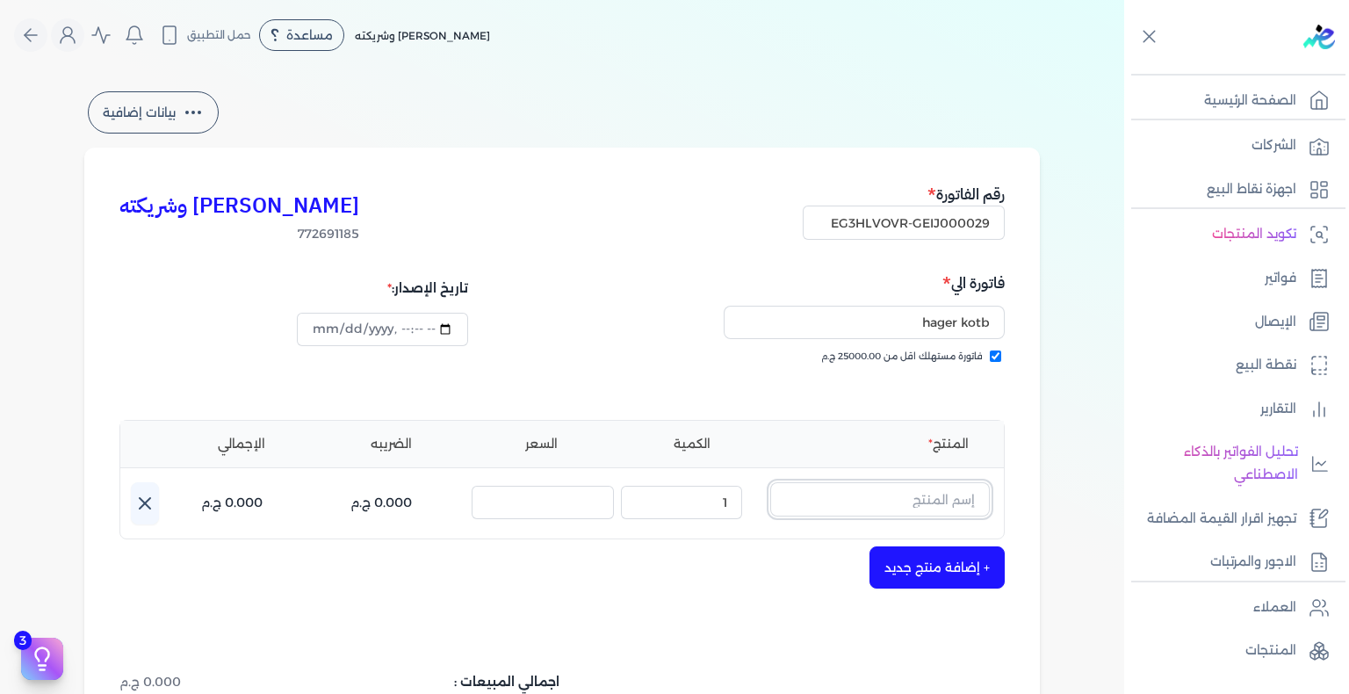
click at [892, 488] on input "text" at bounding box center [880, 498] width 220 height 33
paste input "ليل وسحر او [PERSON_NAME] للجنسين - 100 مللي"
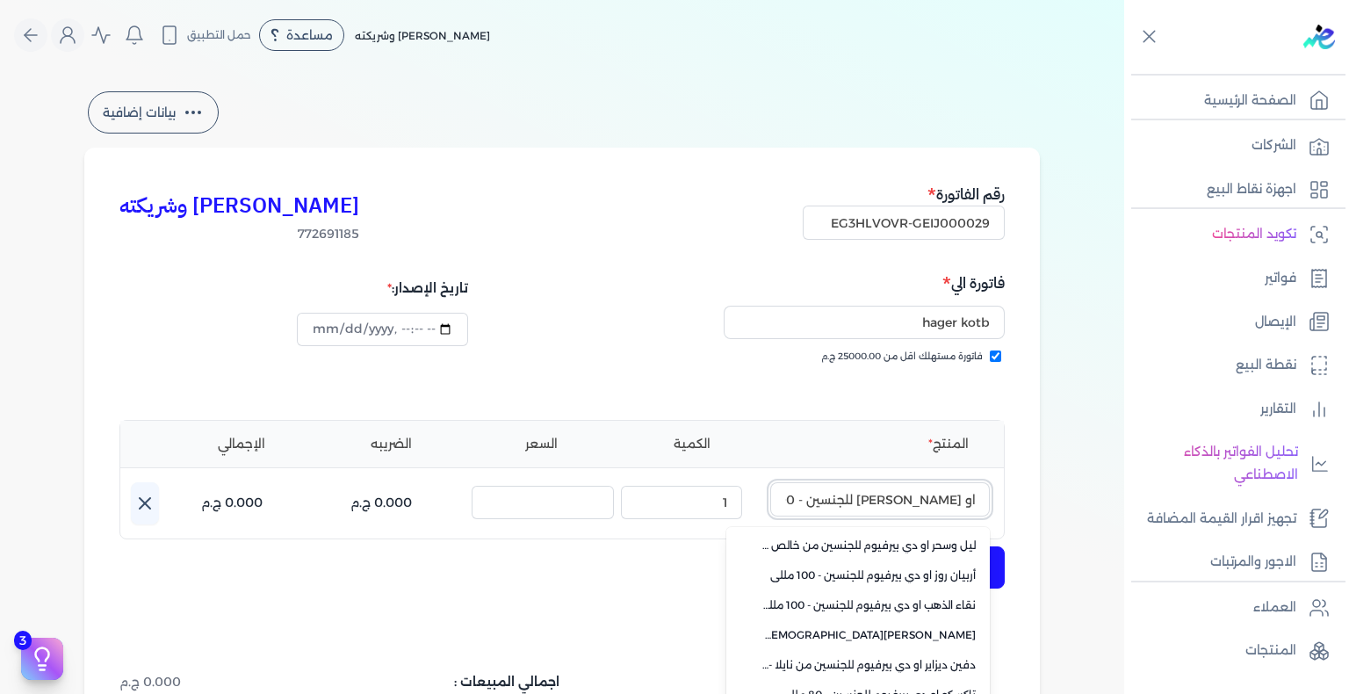
scroll to position [42, 0]
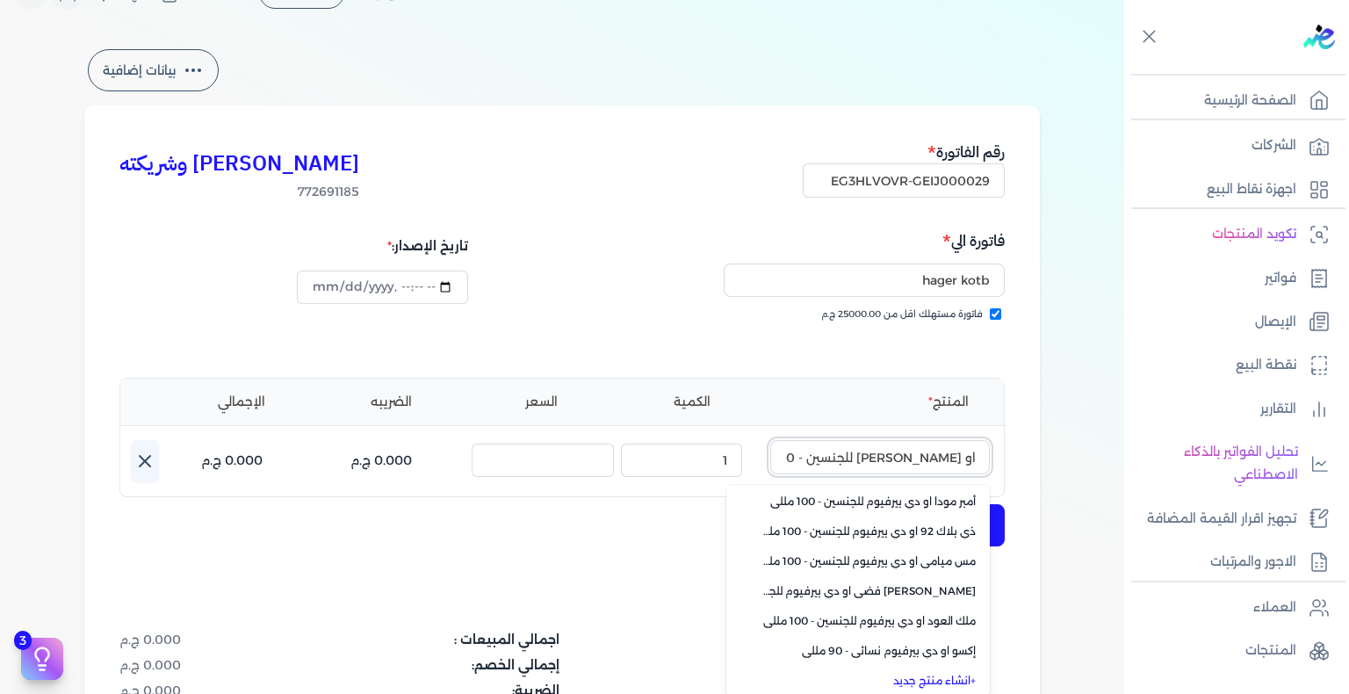
paste input "text"
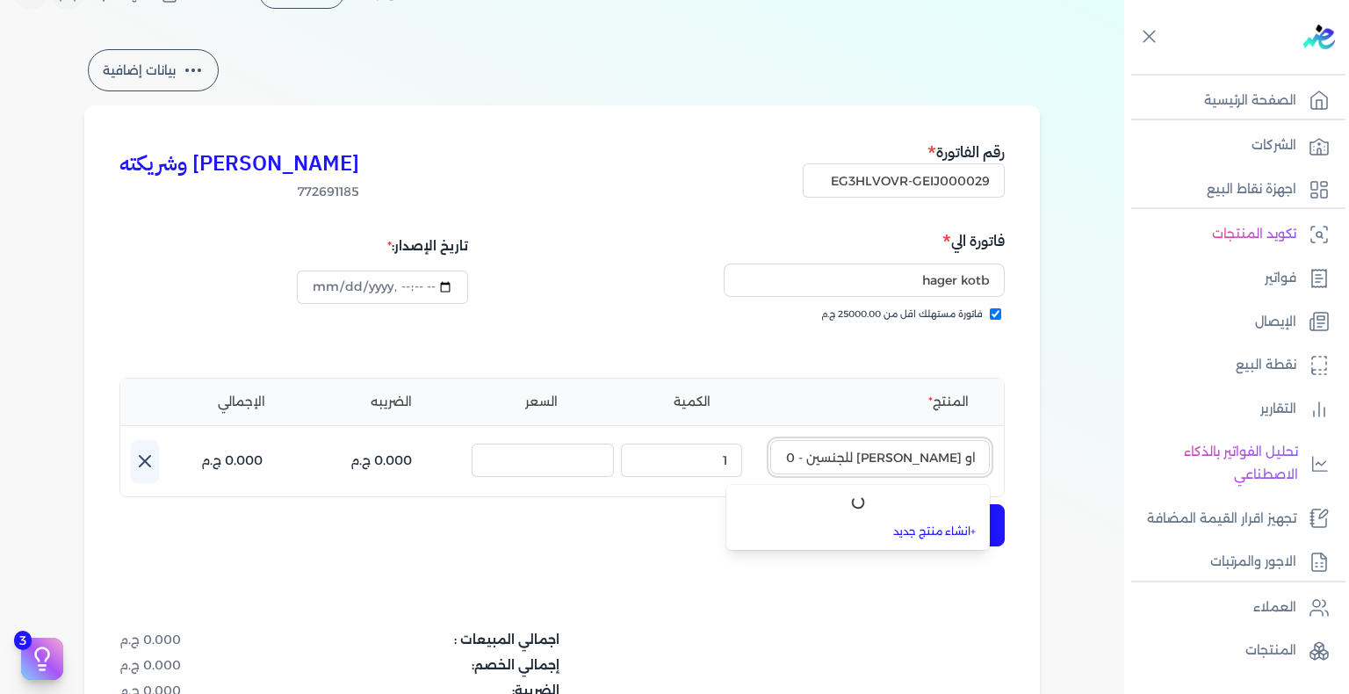
scroll to position [0, 0]
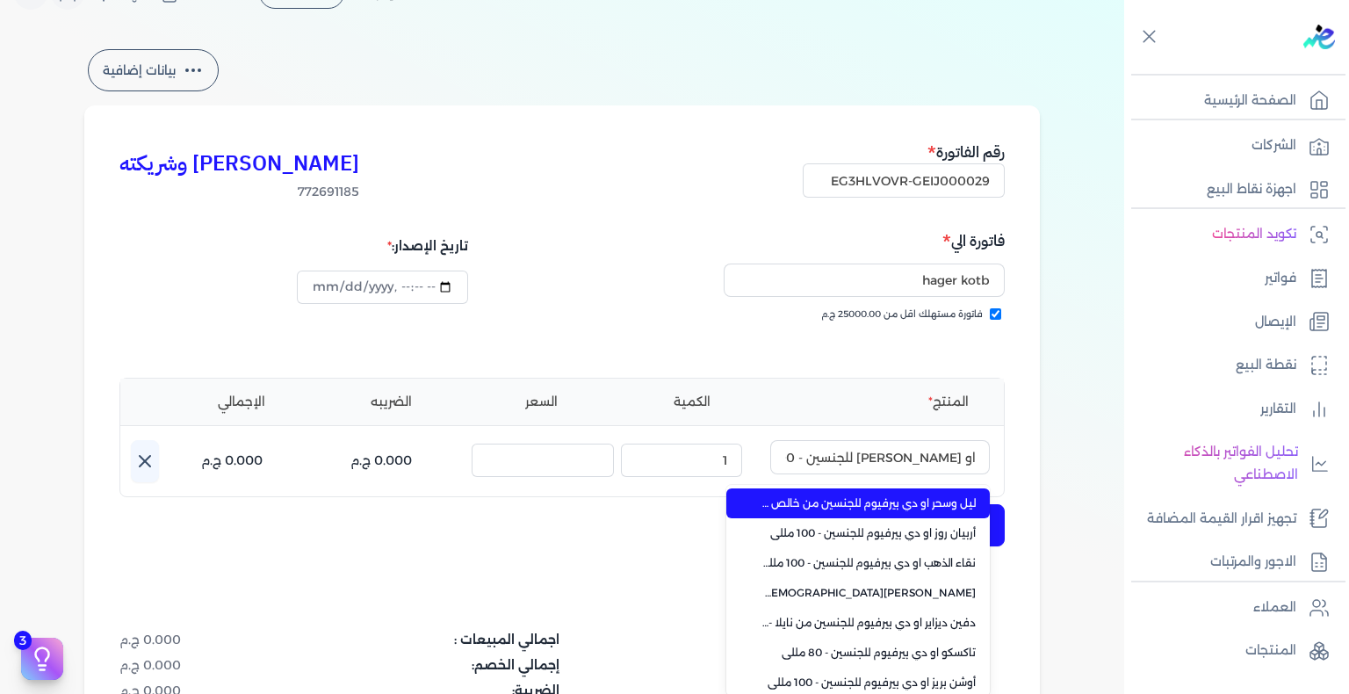
click at [907, 498] on span "ليل وسحر او دي بيرفيوم للجنسين من خالص - 100 مللي" at bounding box center [868, 503] width 214 height 16
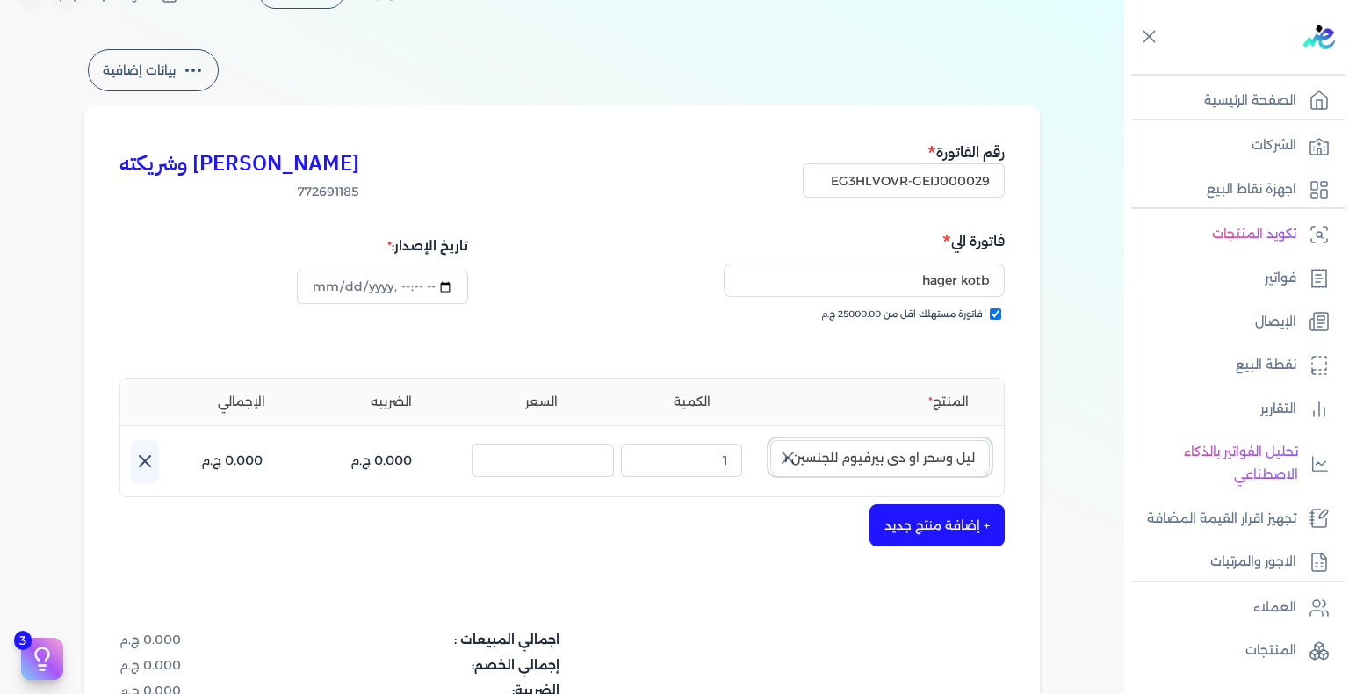
click at [847, 455] on input "ليل وسحر او دي بيرفيوم للجنسين من خالص - 100 مللي" at bounding box center [880, 456] width 220 height 33
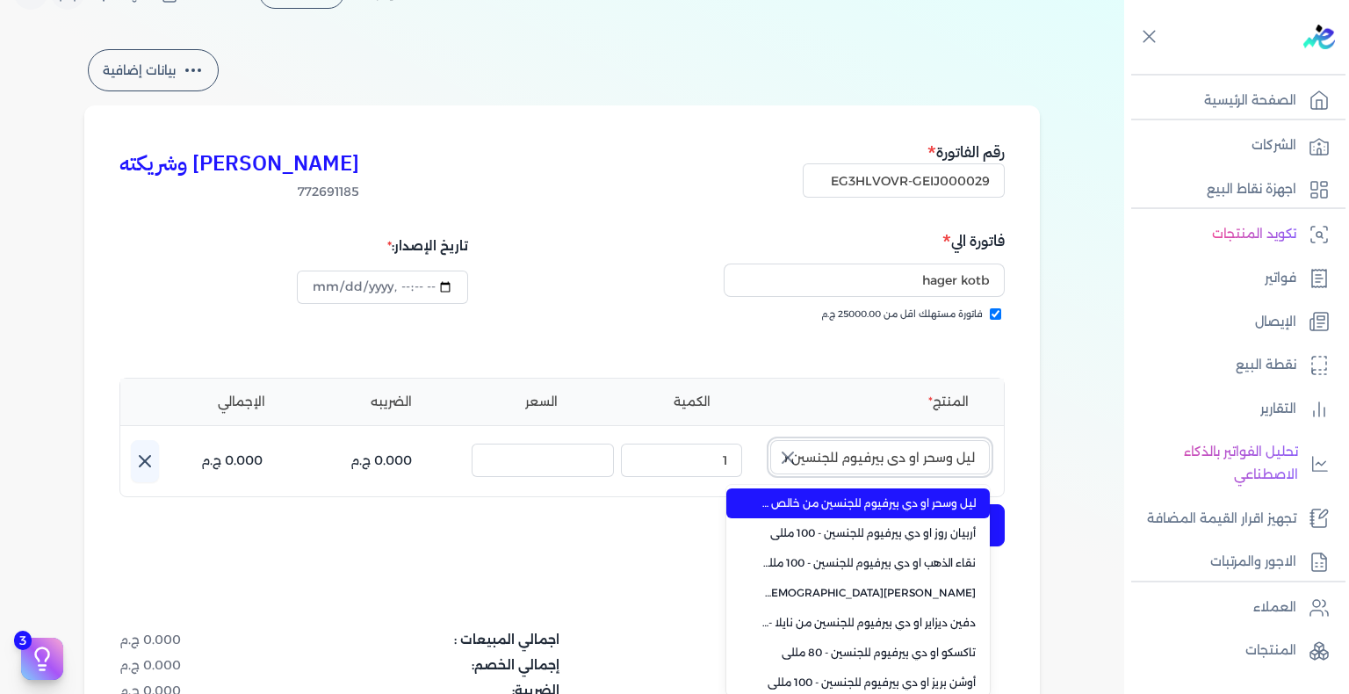
paste input "text"
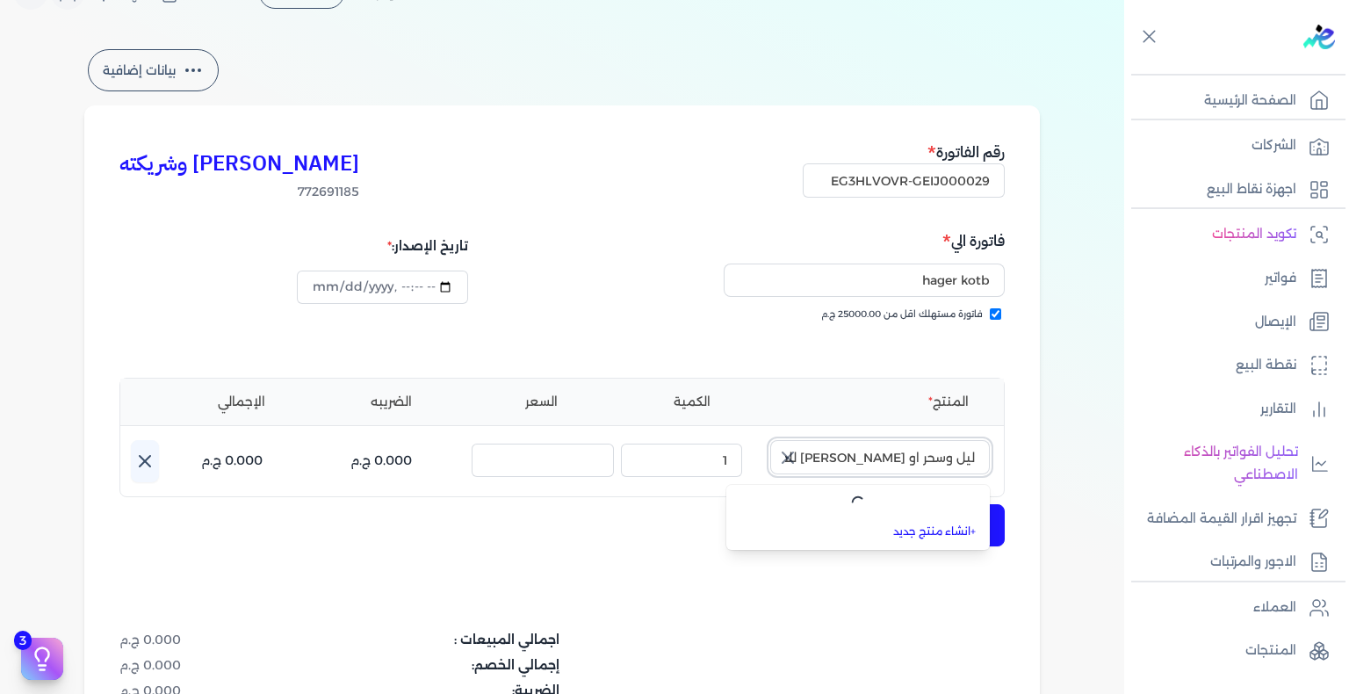
scroll to position [0, -55]
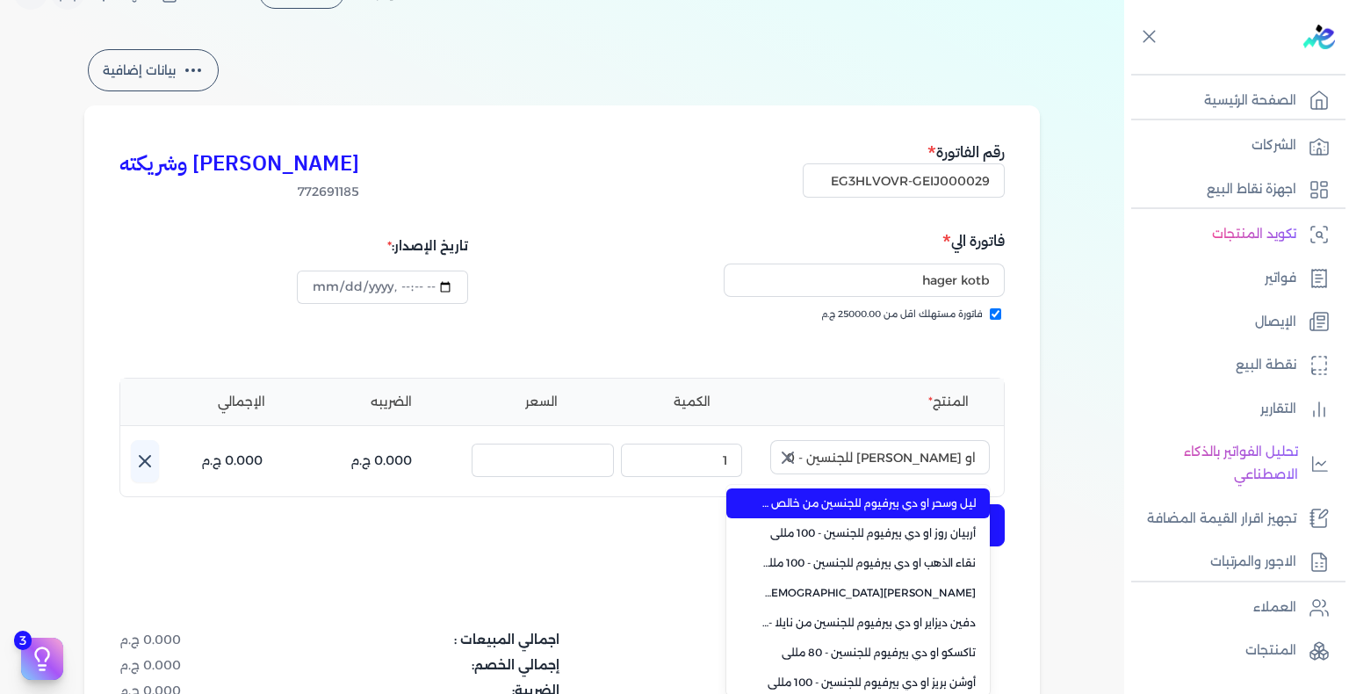
click at [784, 452] on icon "button" at bounding box center [787, 457] width 21 height 21
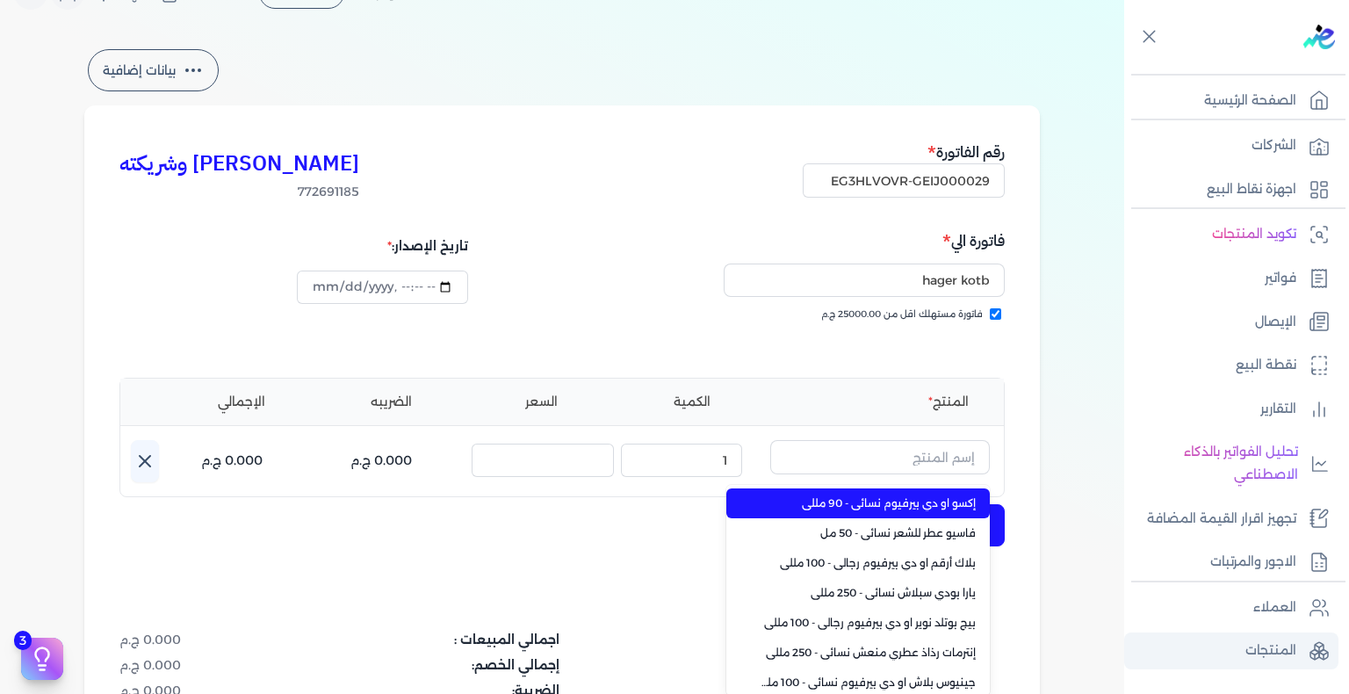
click at [1250, 663] on link "المنتجات" at bounding box center [1231, 650] width 214 height 37
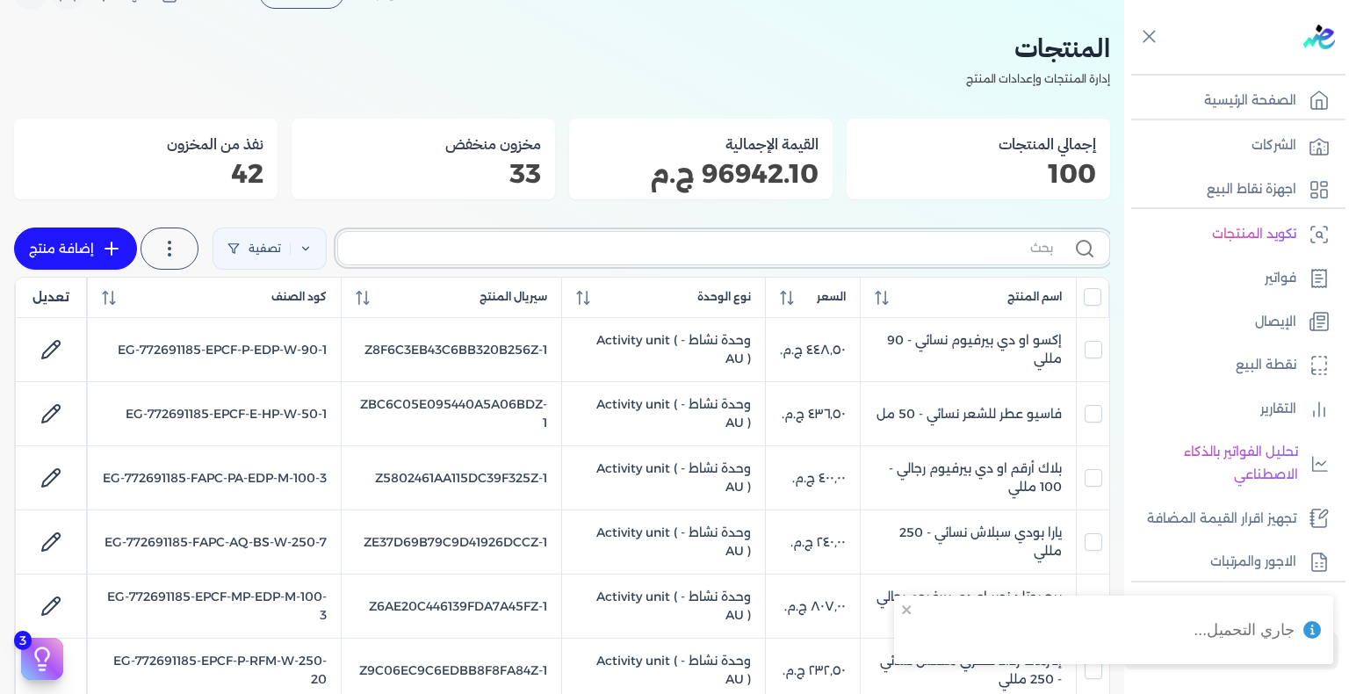
click at [963, 255] on input "text" at bounding box center [702, 248] width 701 height 18
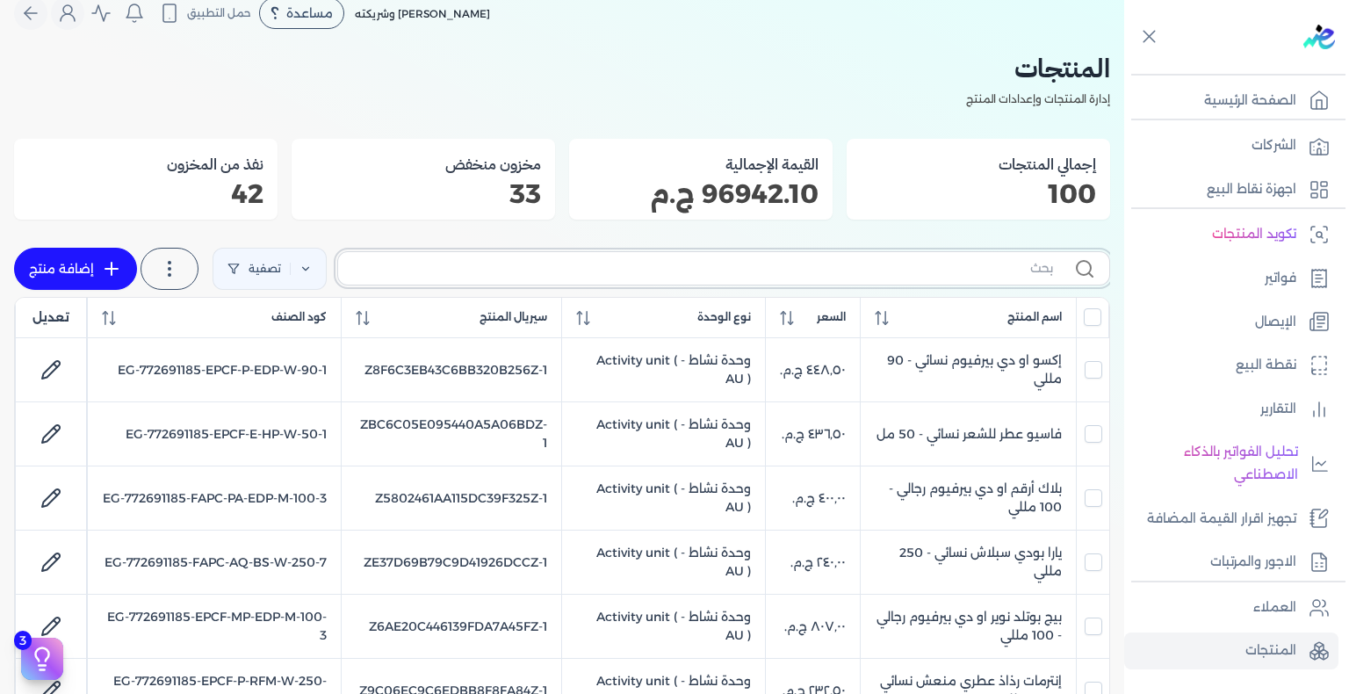
scroll to position [42, 0]
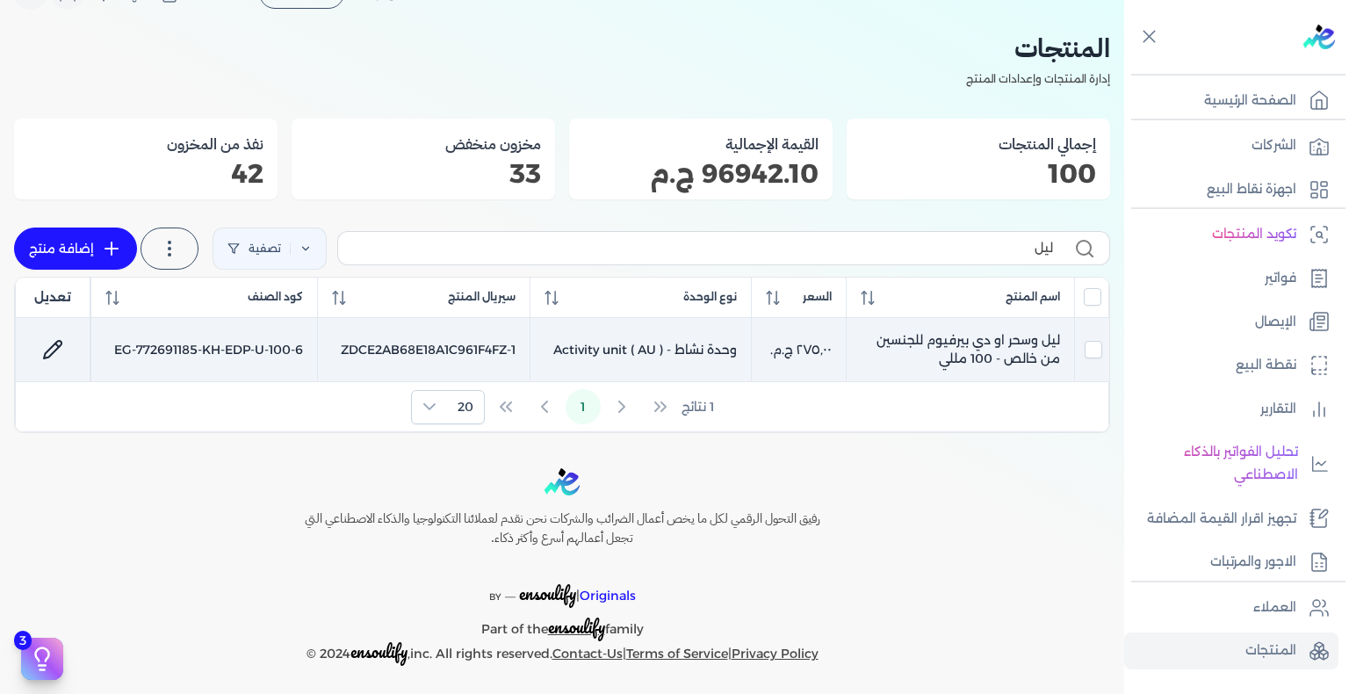
click at [42, 344] on link at bounding box center [53, 349] width 42 height 42
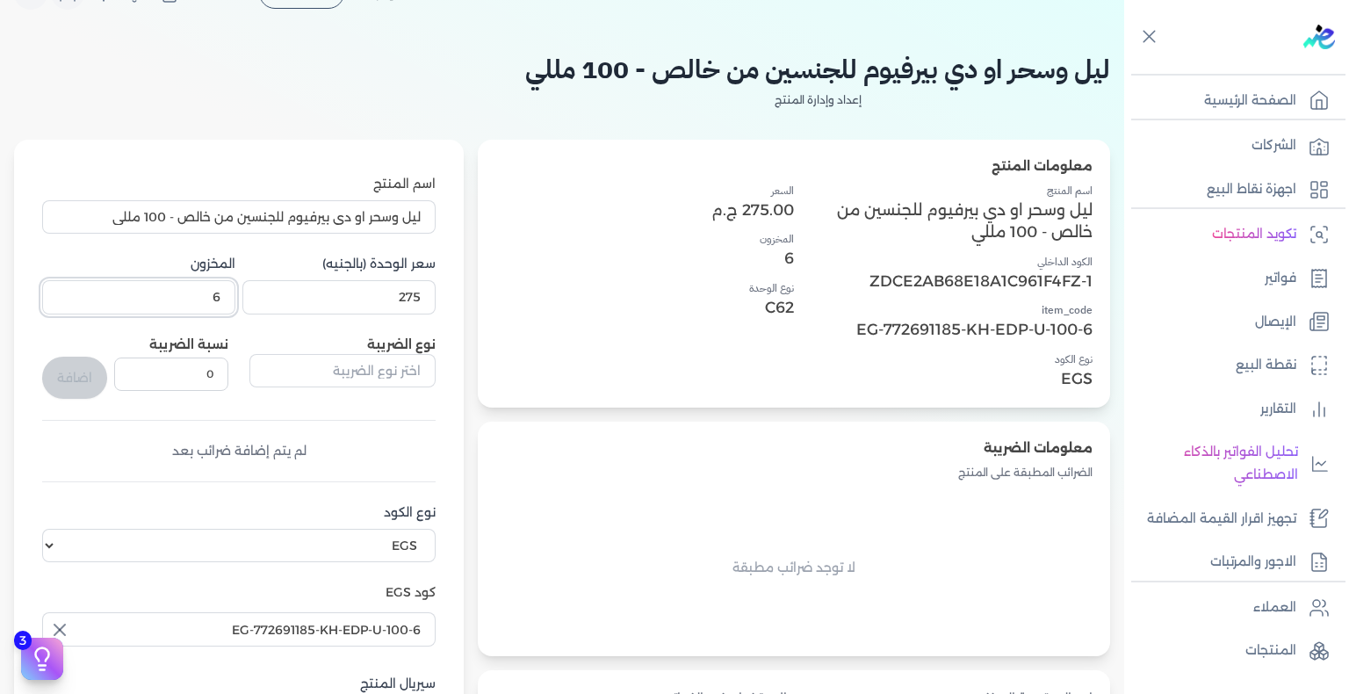
click at [207, 300] on input "6" at bounding box center [138, 296] width 193 height 33
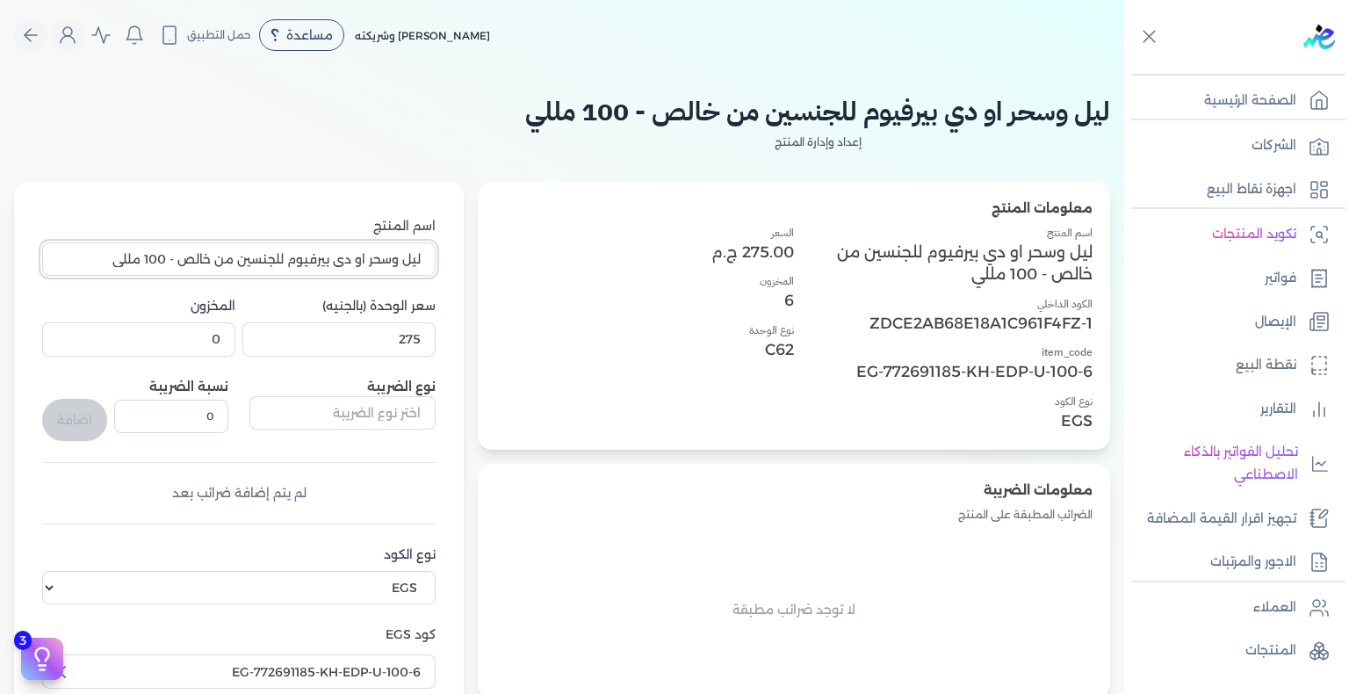
click at [358, 270] on input "ليل وسحر او دي بيرفيوم للجنسين من خالص - 100 مللي" at bounding box center [238, 258] width 393 height 33
paste input "text"
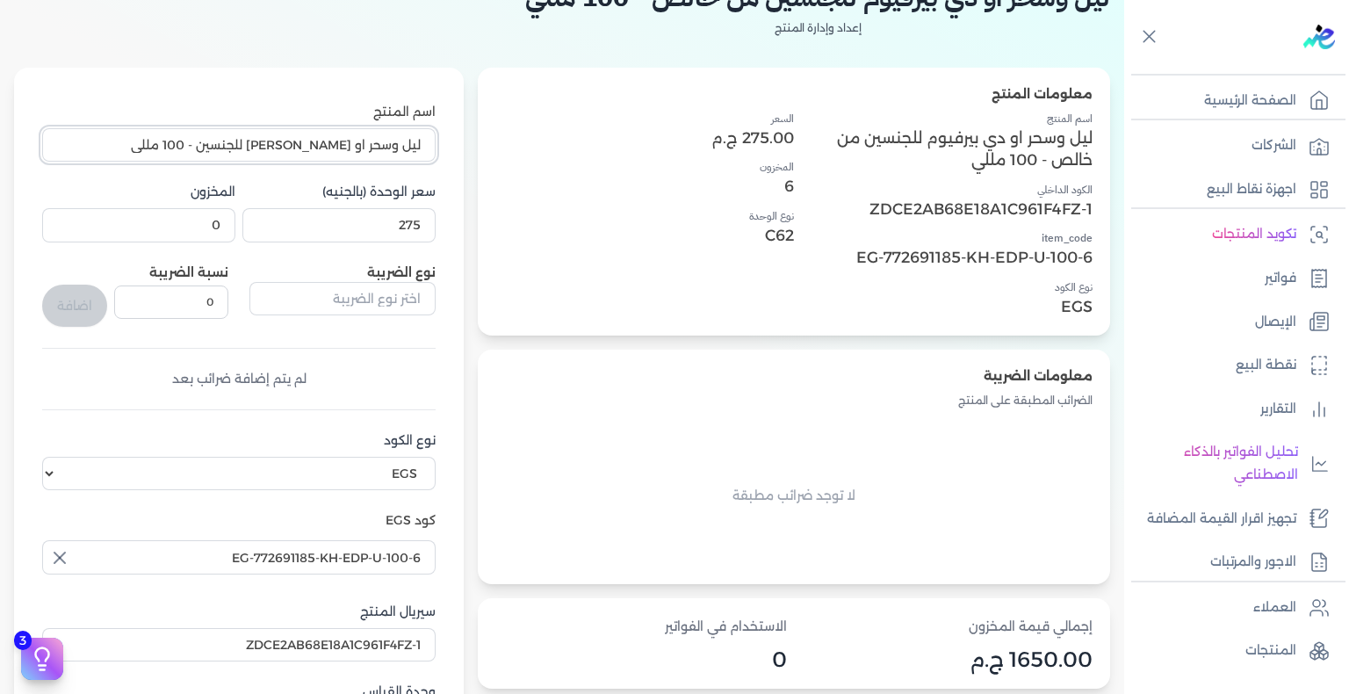
scroll to position [263, 0]
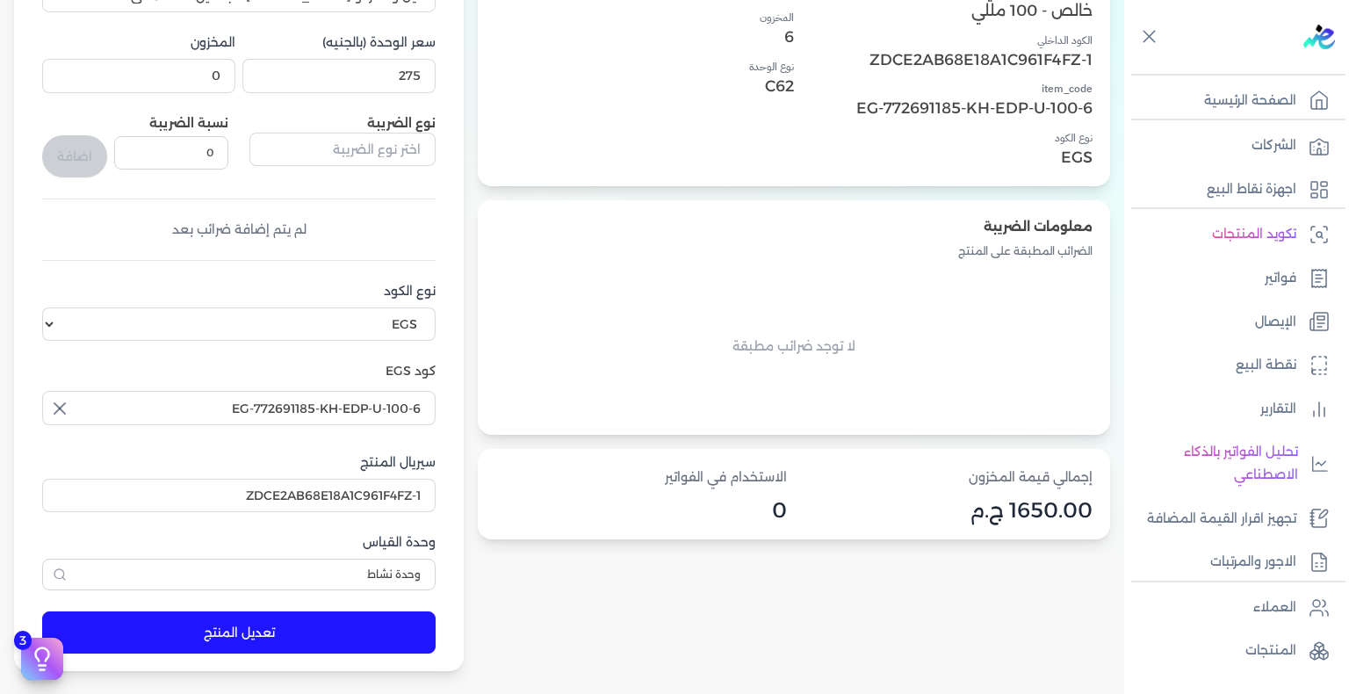
click at [253, 641] on button "تعديل المنتج" at bounding box center [238, 632] width 393 height 42
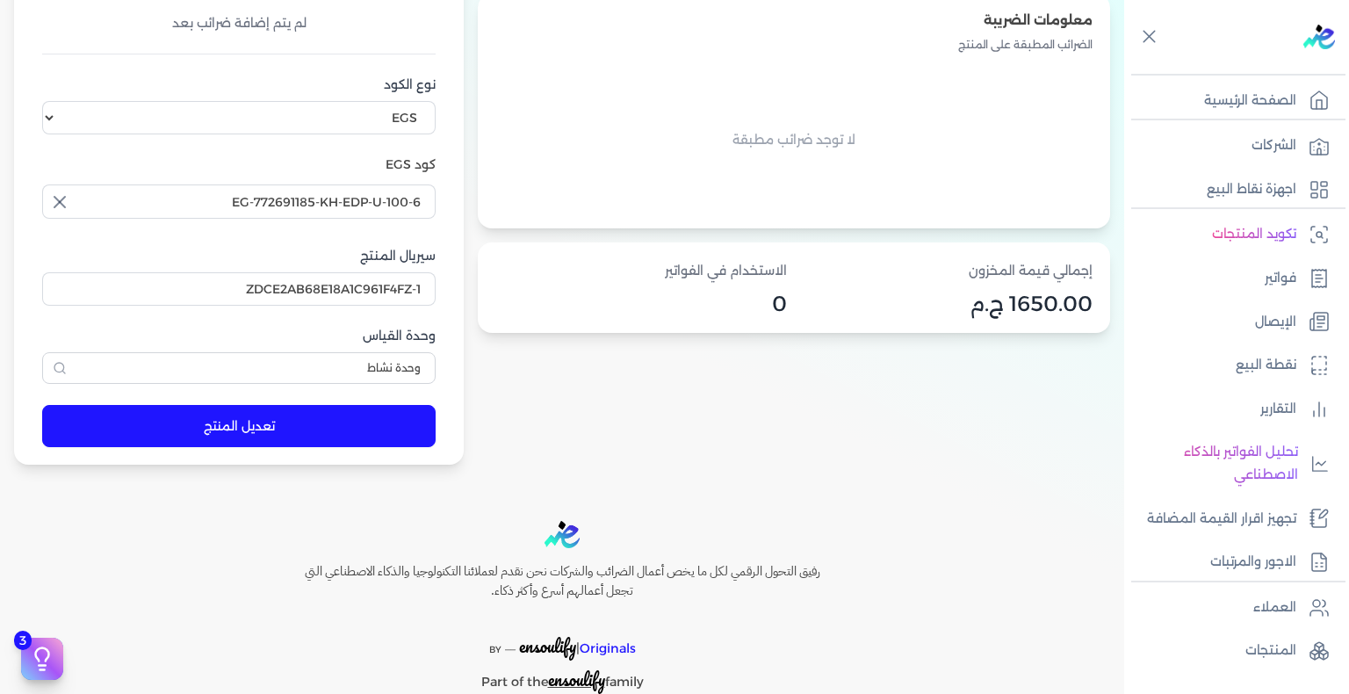
scroll to position [527, 0]
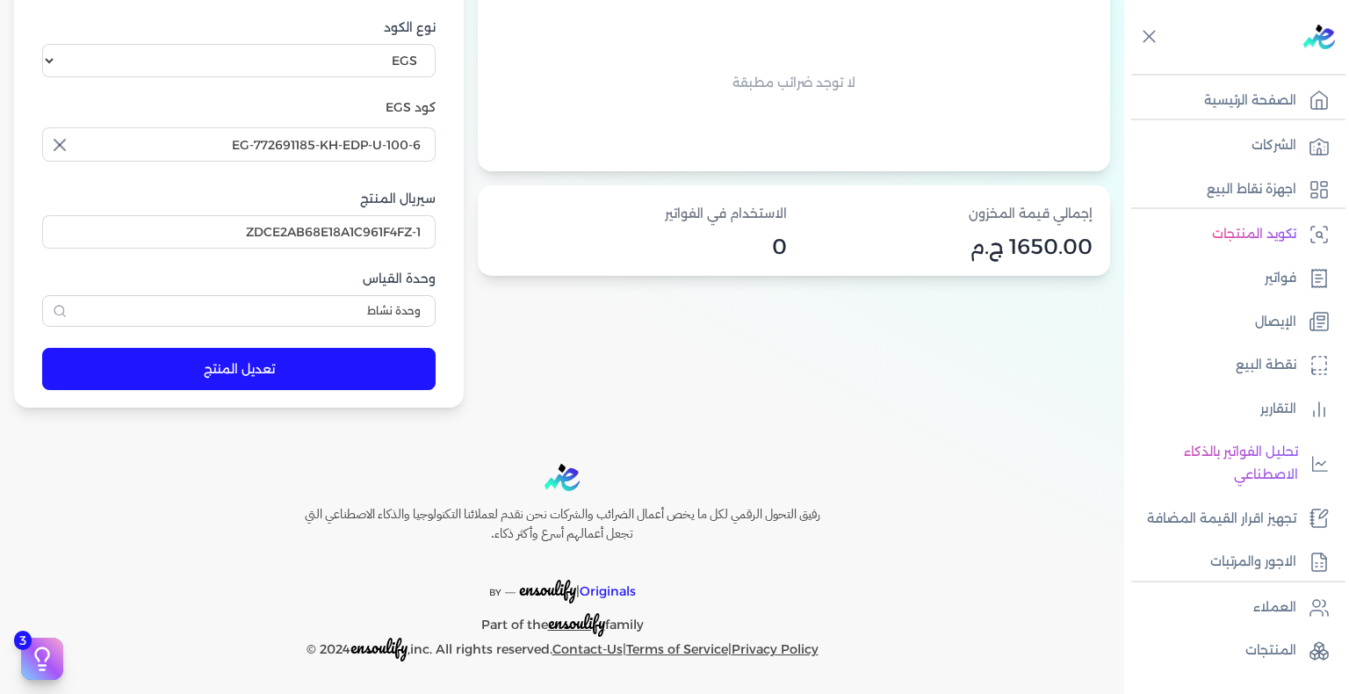
click at [385, 371] on button "تعديل المنتج" at bounding box center [238, 369] width 393 height 42
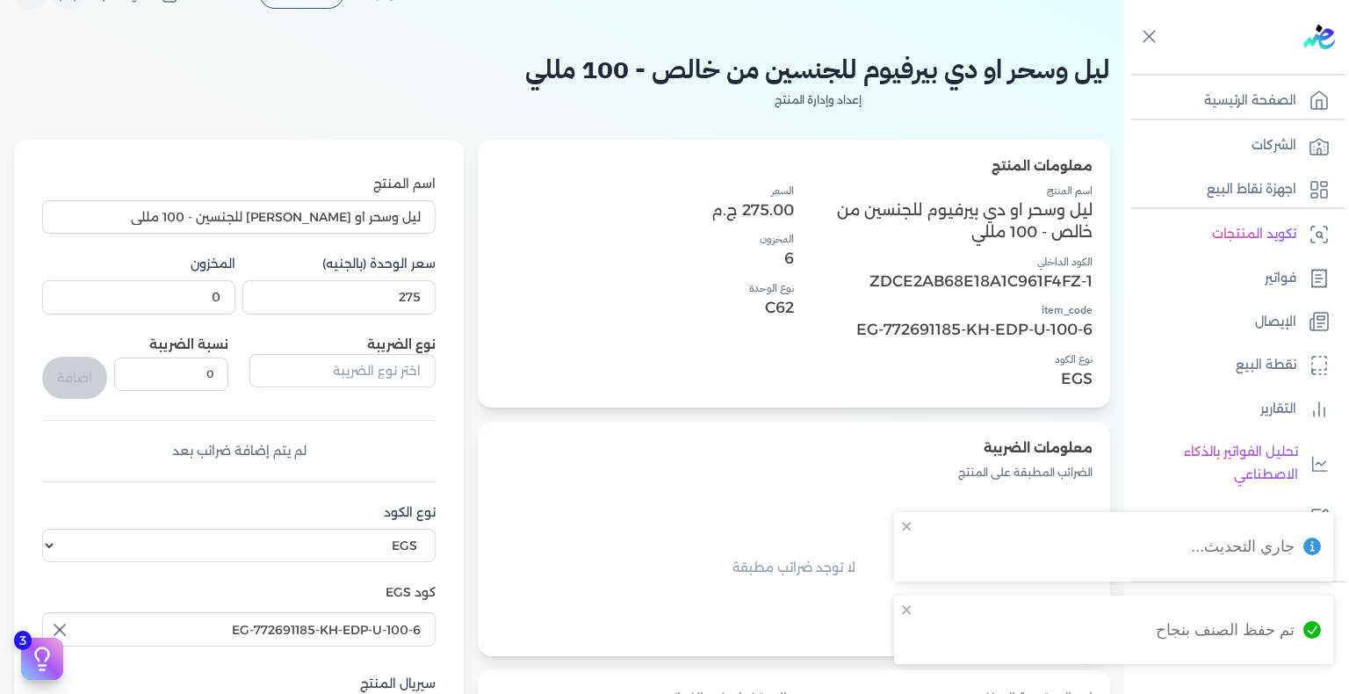
scroll to position [0, 0]
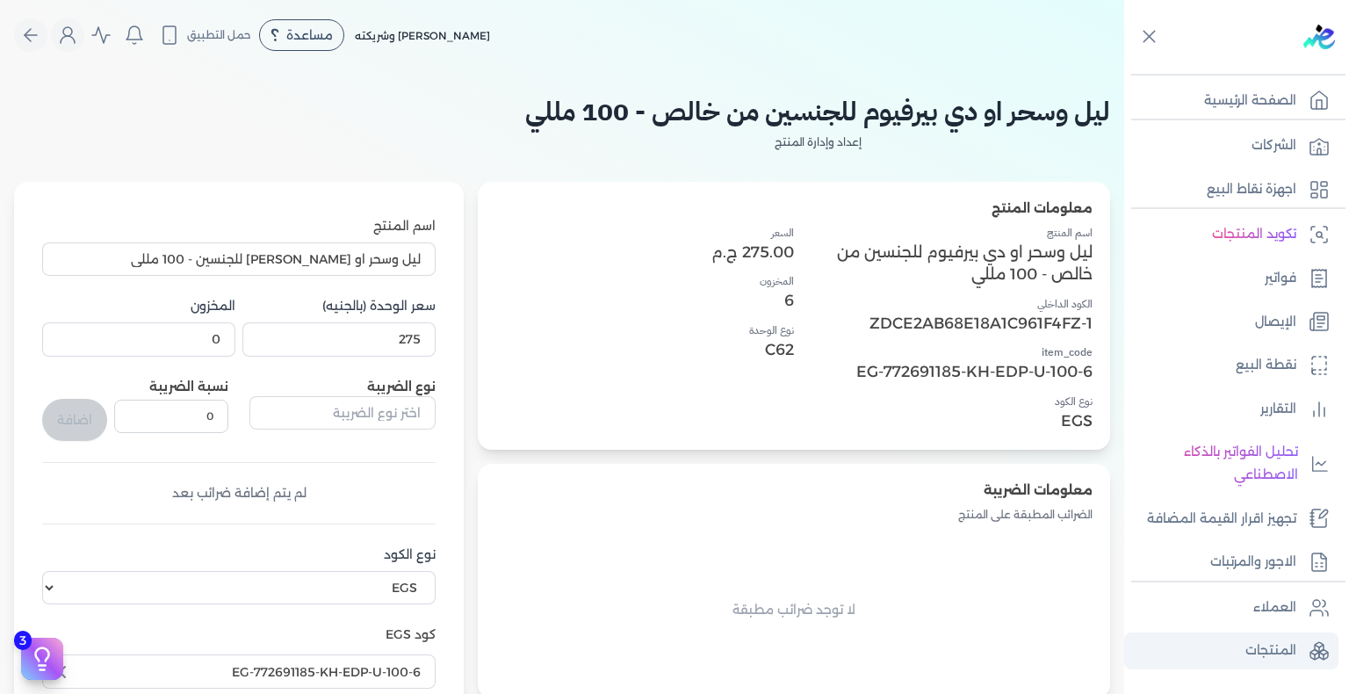
click at [1247, 646] on p "المنتجات" at bounding box center [1270, 650] width 51 height 23
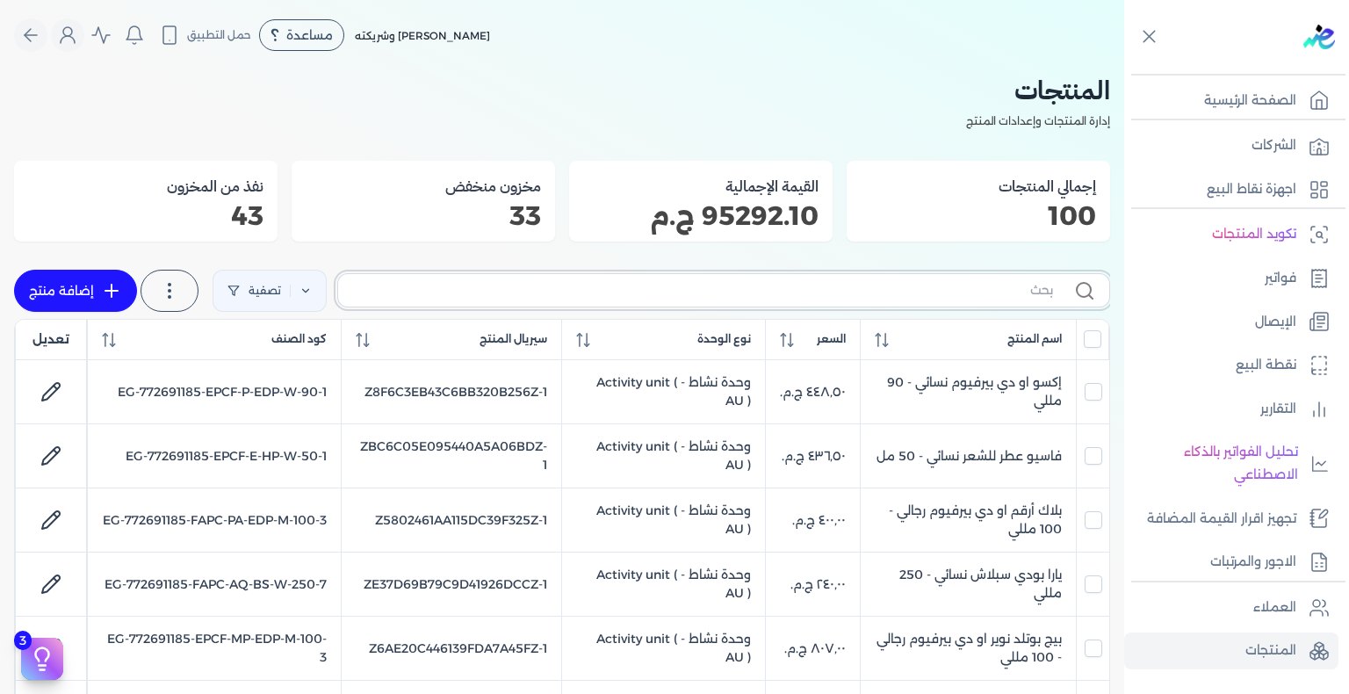
click at [931, 288] on input "text" at bounding box center [702, 290] width 701 height 18
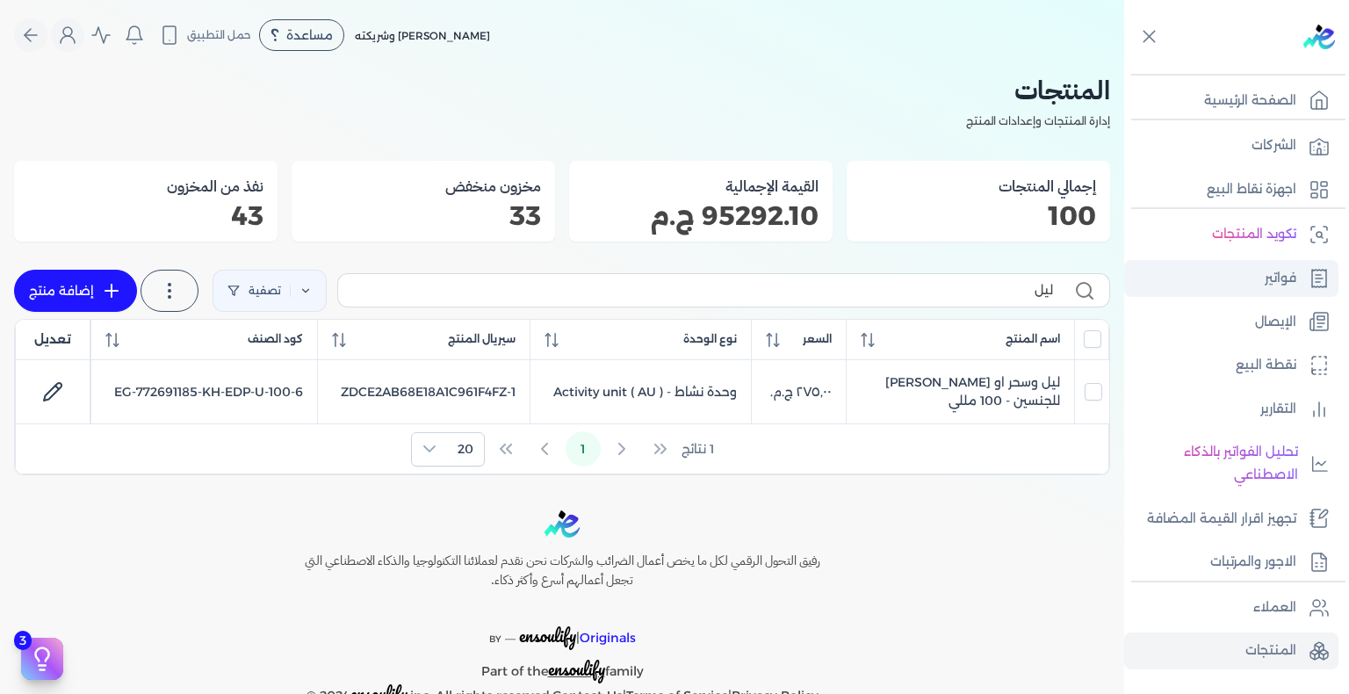
click at [1281, 260] on link "فواتير" at bounding box center [1231, 278] width 214 height 37
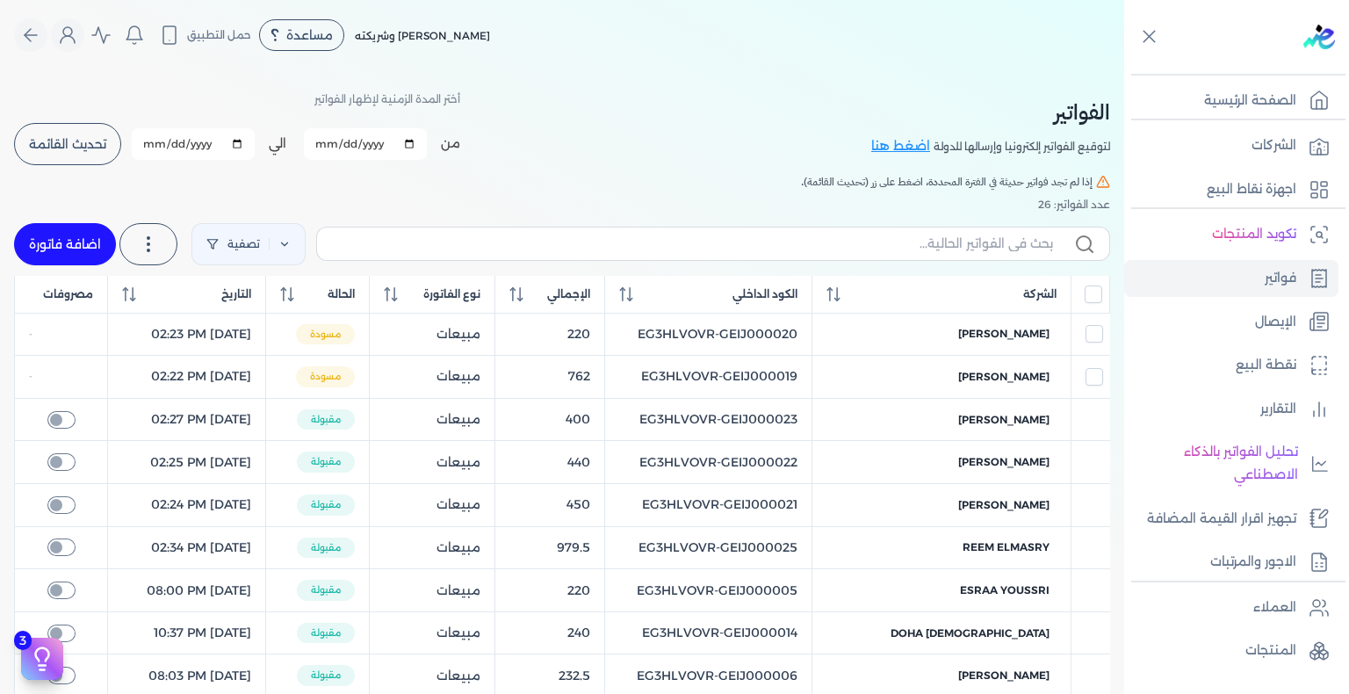
click at [95, 233] on link "اضافة فاتورة" at bounding box center [65, 244] width 102 height 42
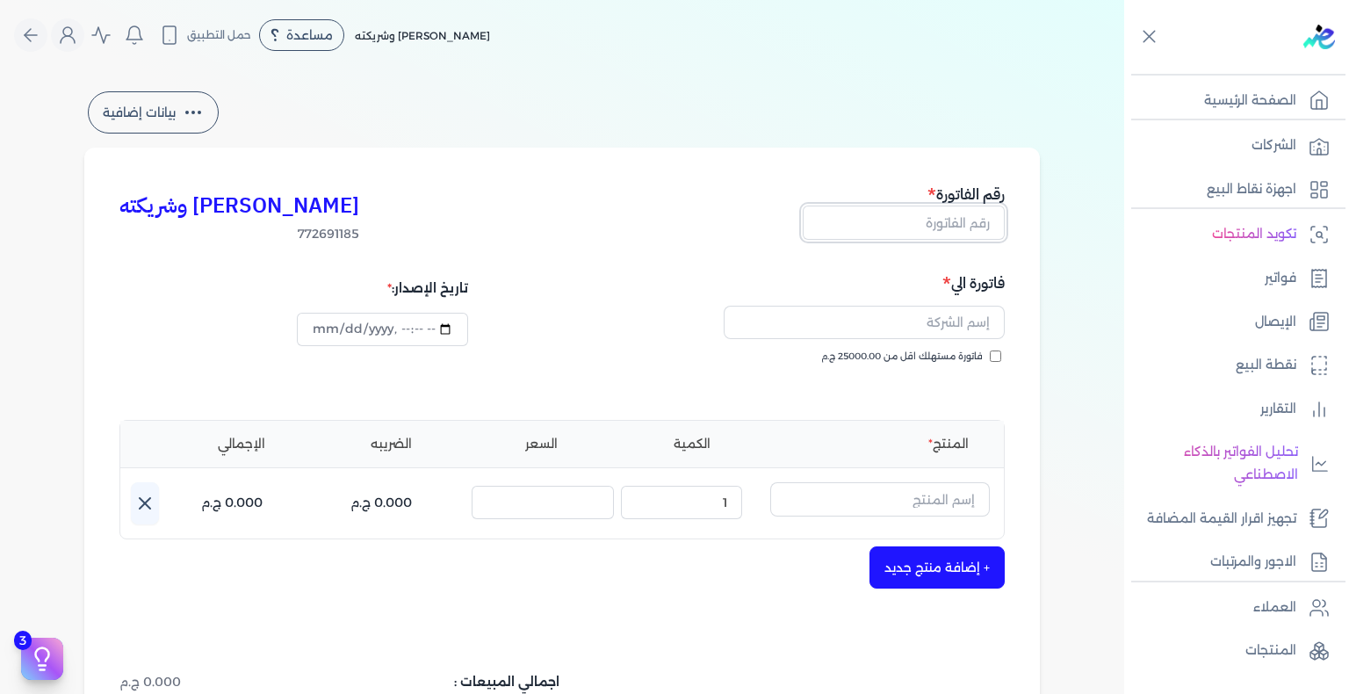
click at [949, 233] on input "text" at bounding box center [904, 222] width 202 height 33
paste input "EG3HLVOVR-GEIJ000029"
click at [994, 351] on input "فاتورة مستهلك اقل من 25000.00 ج.م" at bounding box center [995, 355] width 11 height 11
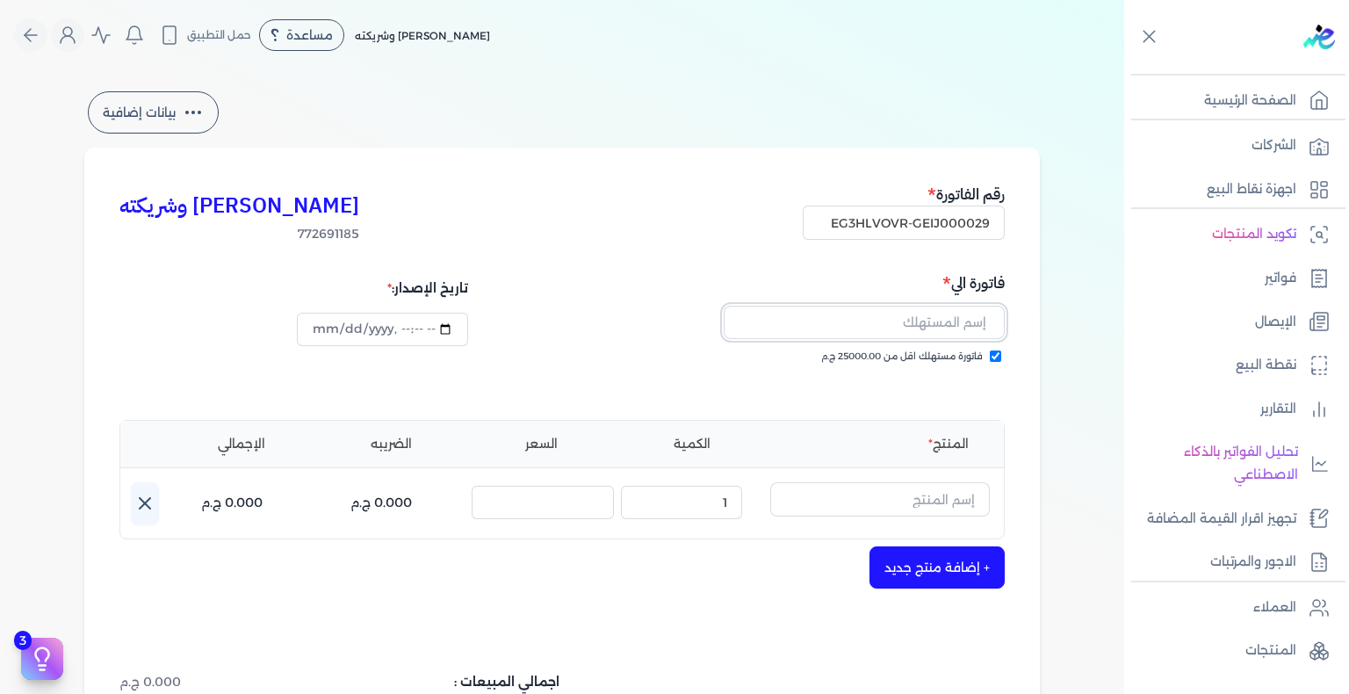
click at [913, 312] on input "text" at bounding box center [864, 322] width 281 height 33
paste input "hager kotb"
click at [935, 504] on input "text" at bounding box center [880, 498] width 220 height 33
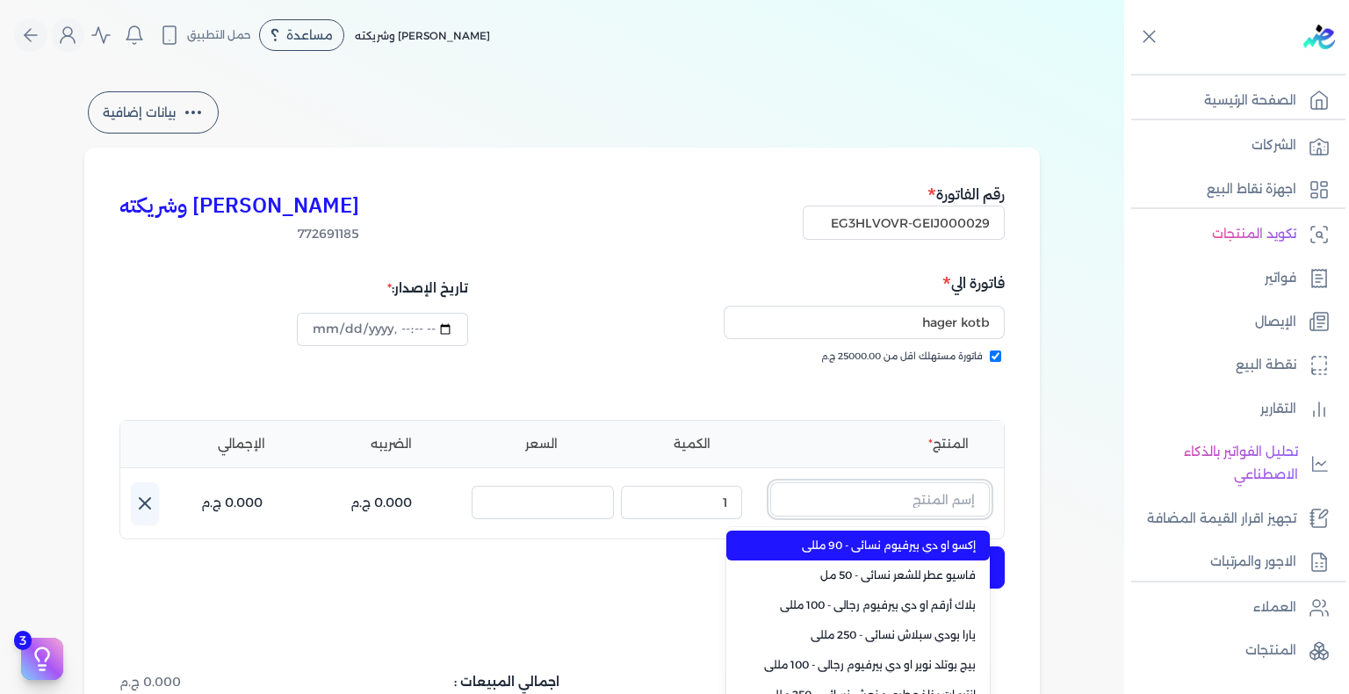
paste input "ليل وسحر او [PERSON_NAME] للجنسين - 100 مللي"
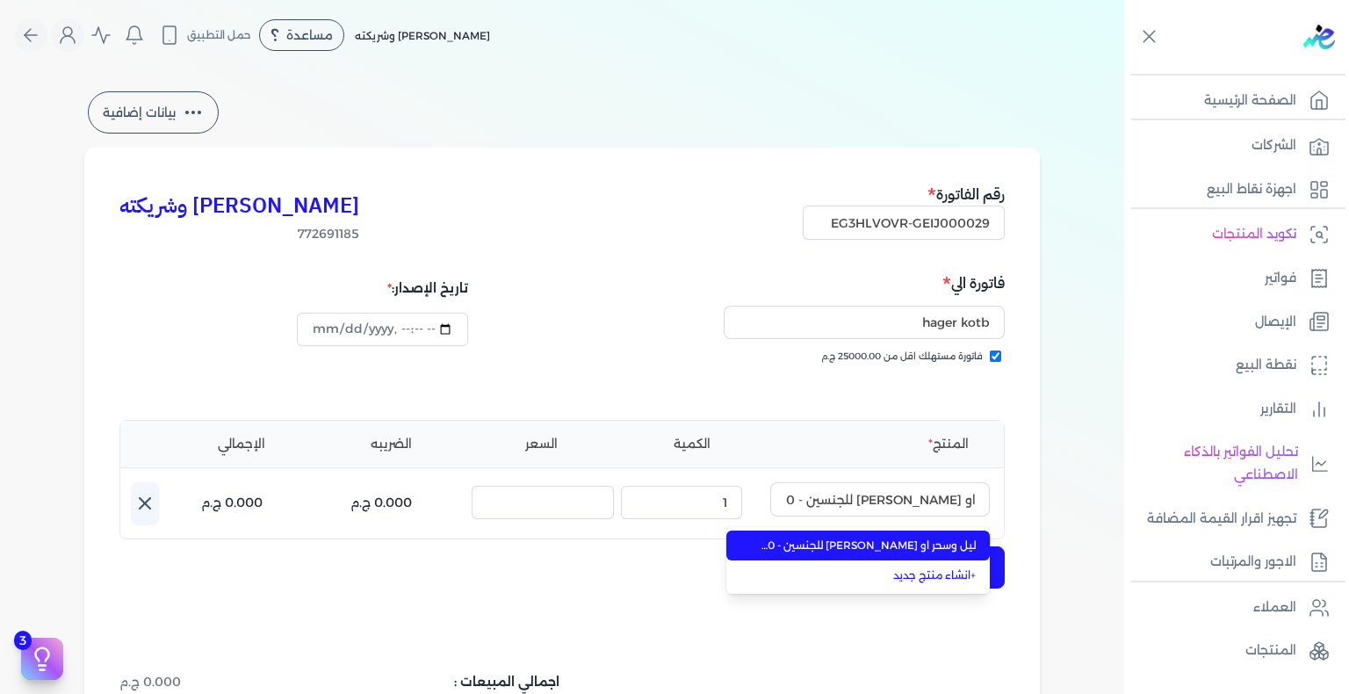
click at [866, 542] on span "ليل وسحر او [PERSON_NAME] للجنسين - 100 مللي" at bounding box center [868, 546] width 214 height 16
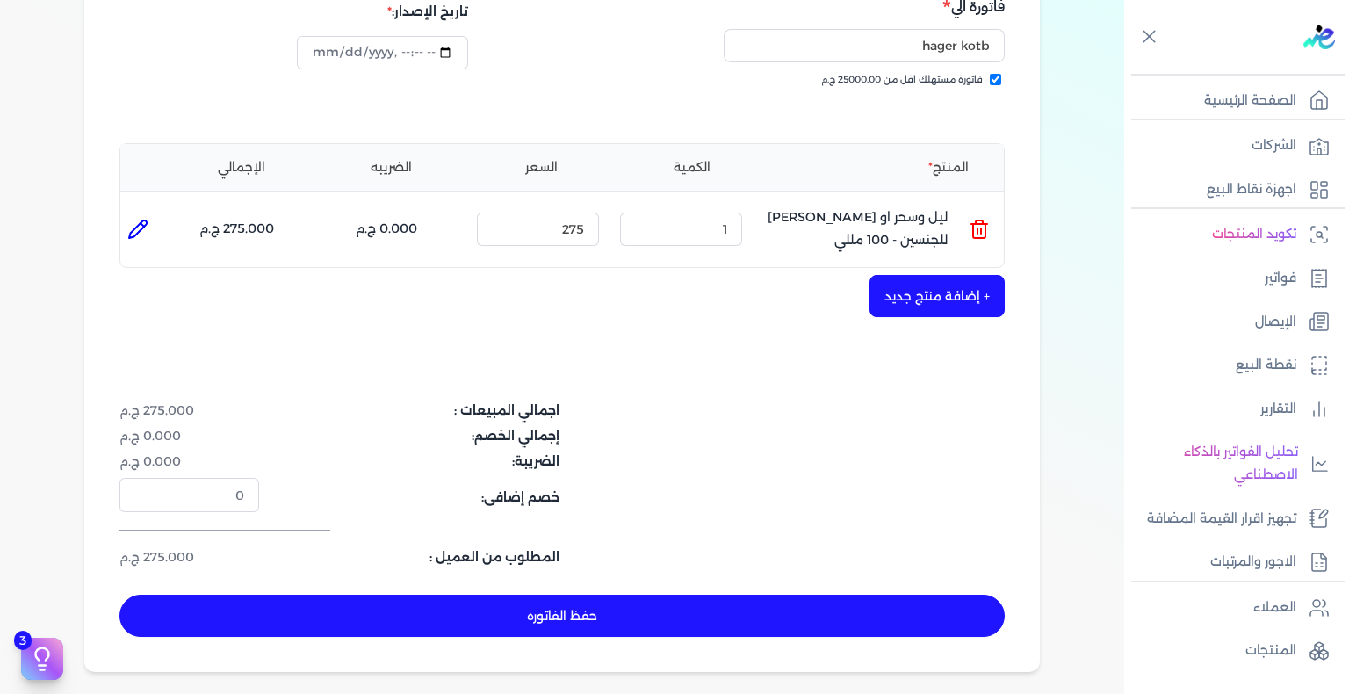
scroll to position [351, 0]
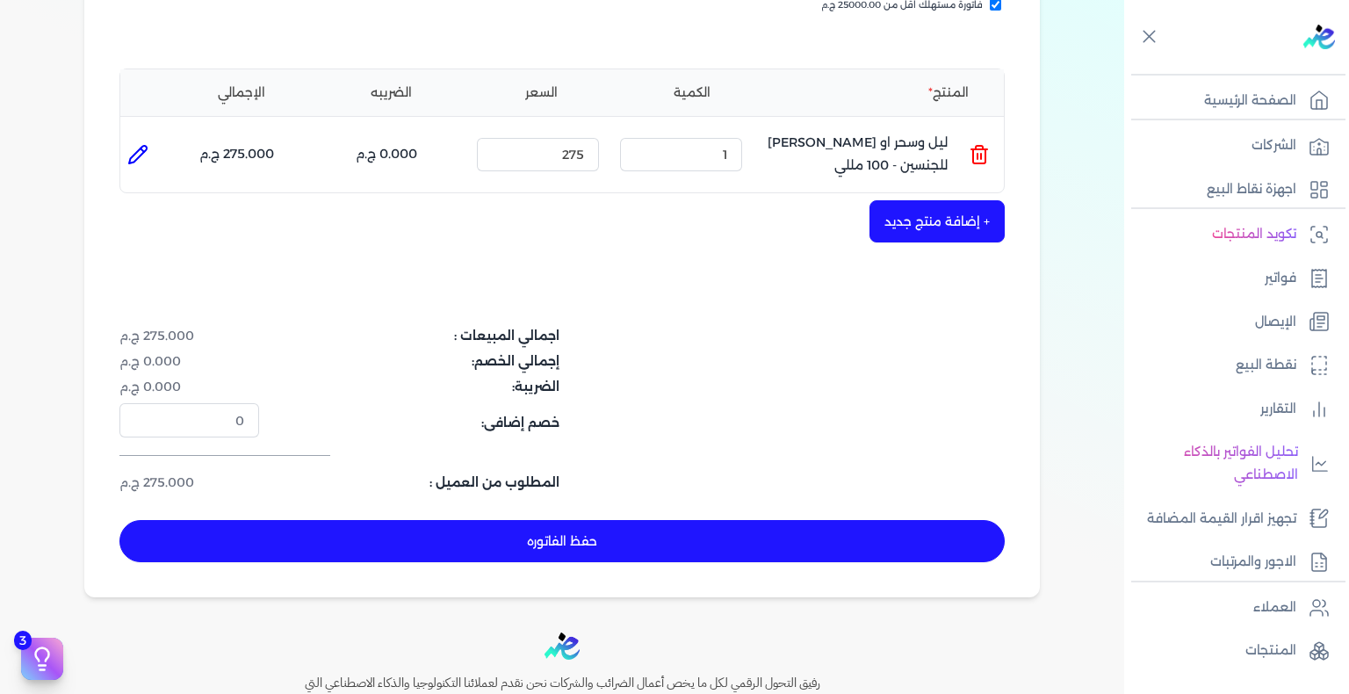
click at [747, 546] on button "حفظ الفاتوره" at bounding box center [561, 541] width 885 height 42
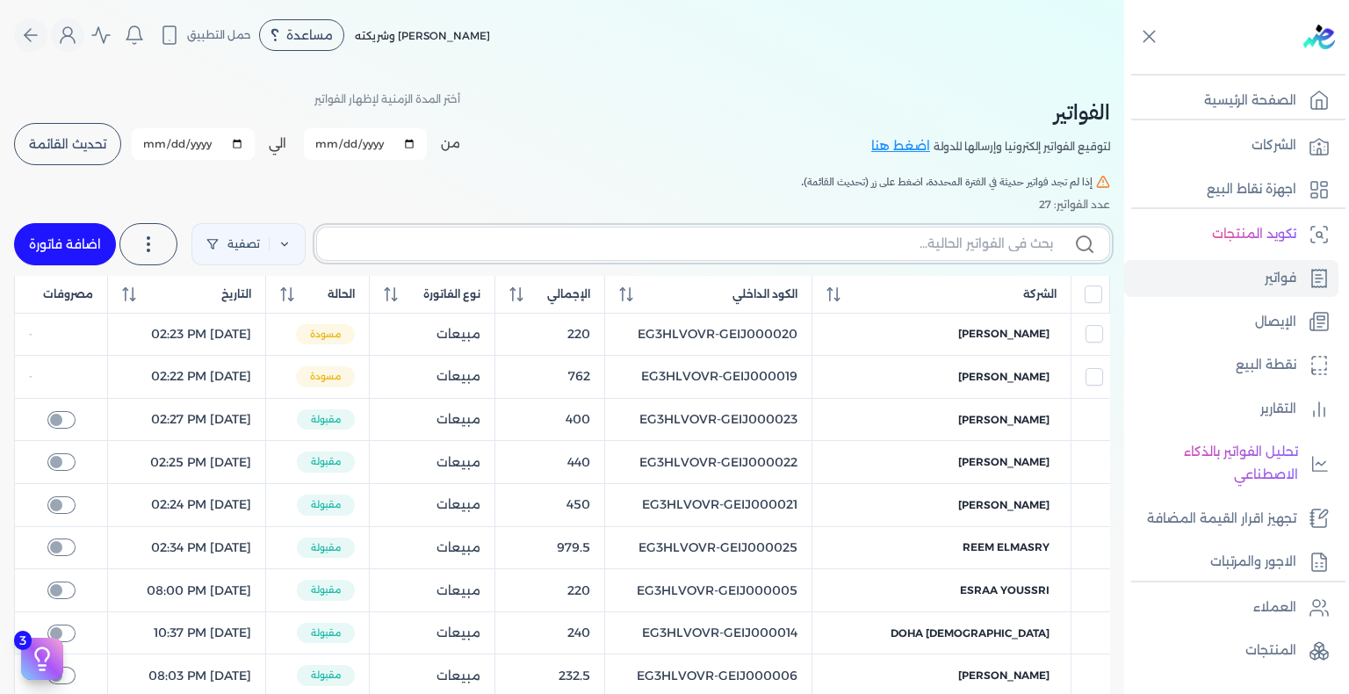
click at [954, 245] on input "text" at bounding box center [692, 244] width 722 height 18
paste input "EG3HLVOVR-GEIJ000029"
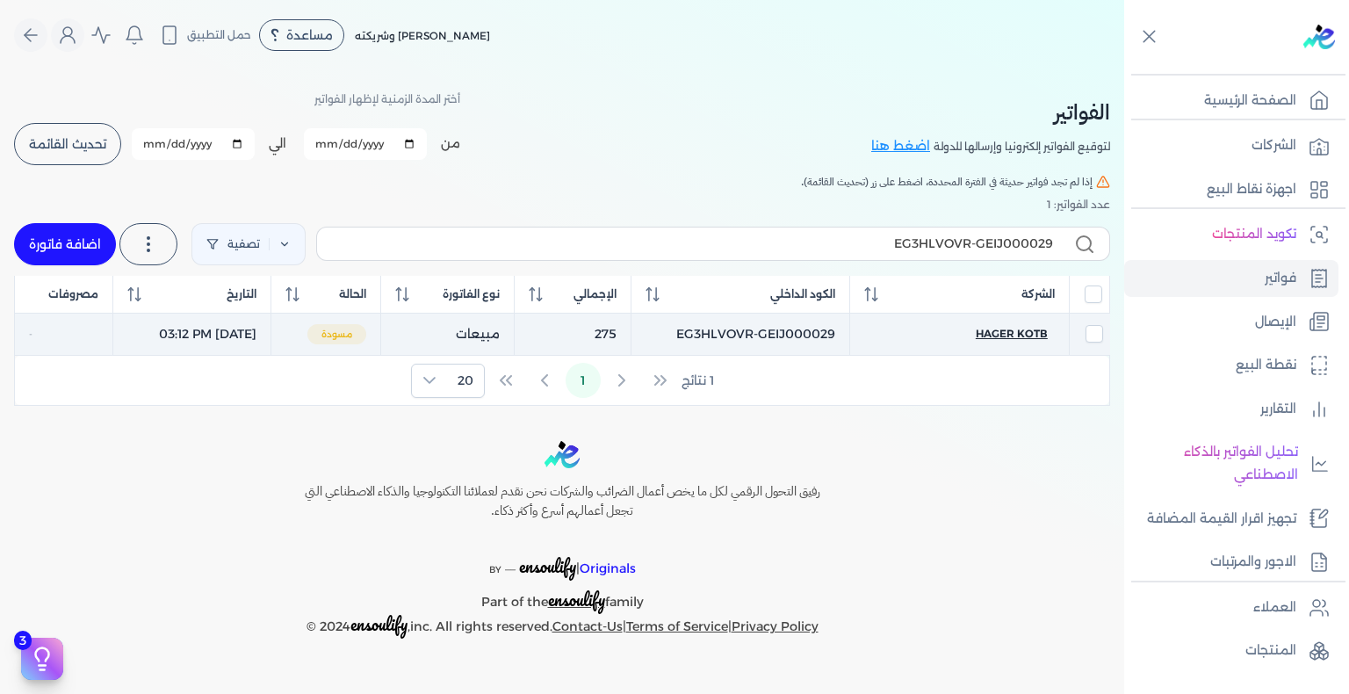
click at [1028, 328] on span "hager kotb" at bounding box center [1012, 334] width 72 height 16
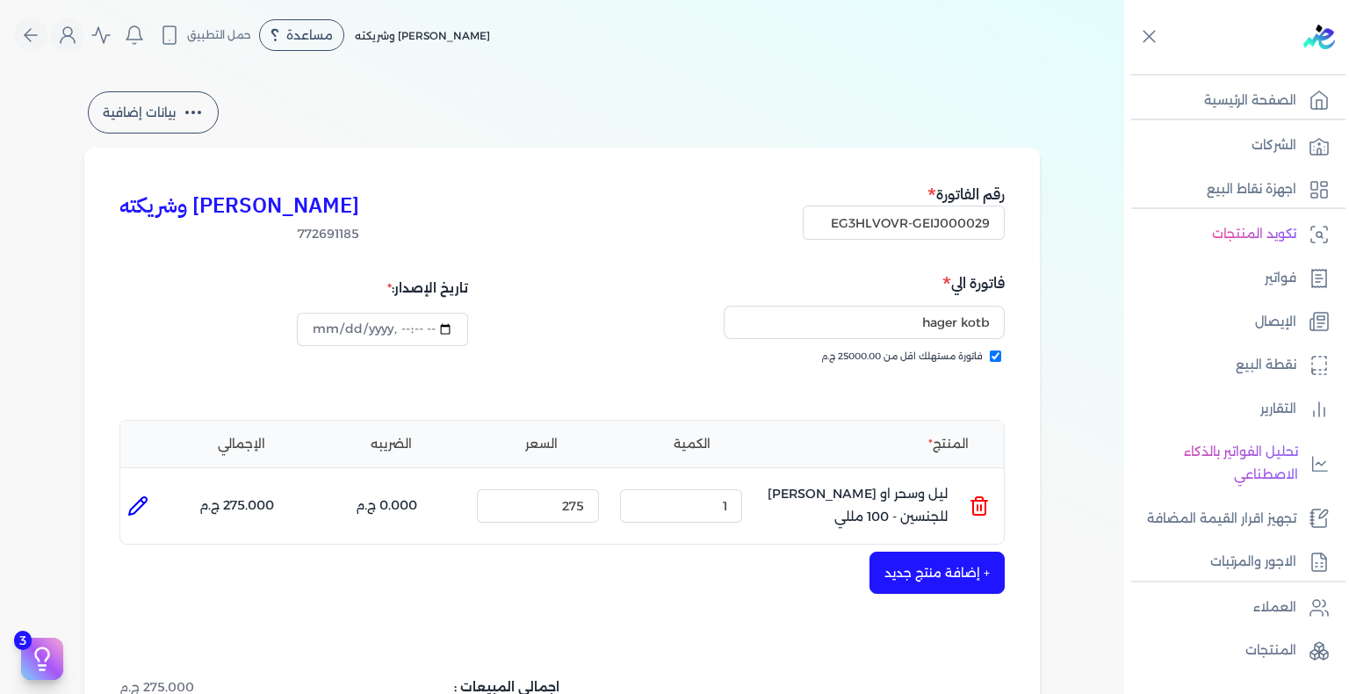
scroll to position [351, 0]
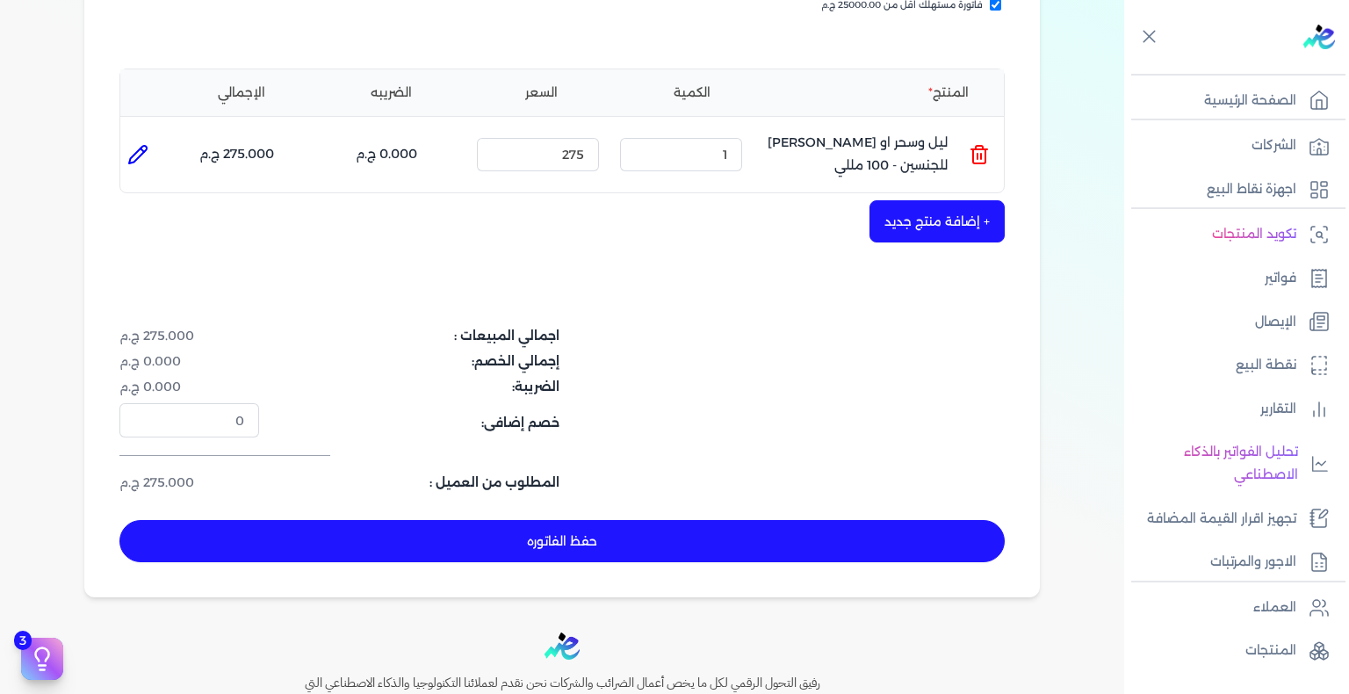
click at [624, 559] on button "حفظ الفاتوره" at bounding box center [561, 541] width 885 height 42
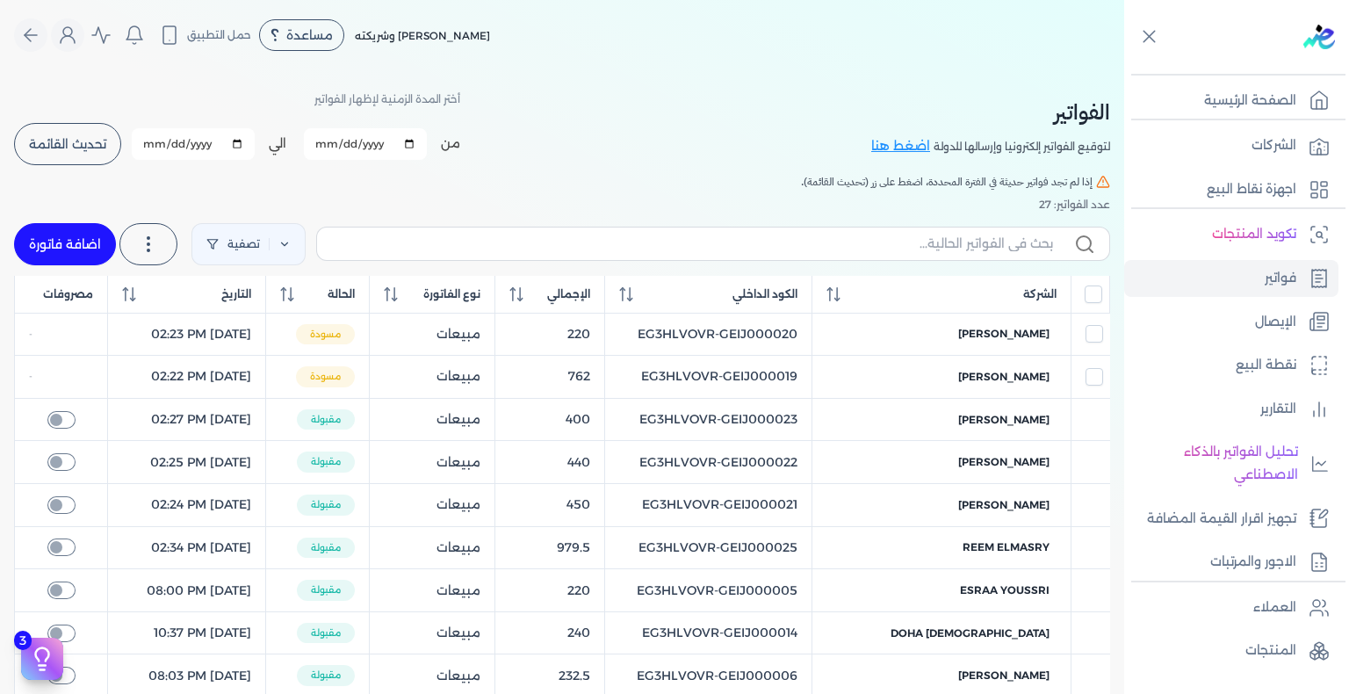
click at [632, 255] on label at bounding box center [713, 243] width 794 height 33
click at [632, 253] on input "text" at bounding box center [692, 244] width 722 height 18
paste input "EG3HLVOVR-GEIJ000030"
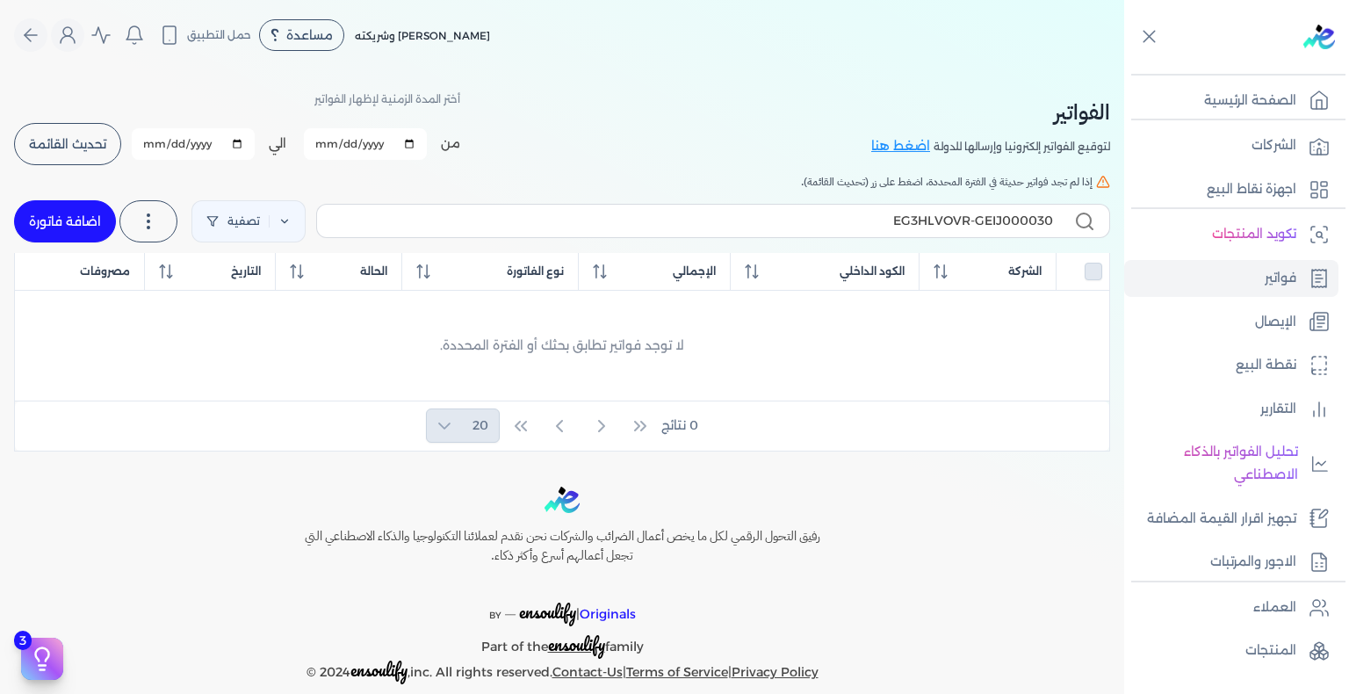
click at [87, 219] on link "اضافة فاتورة" at bounding box center [65, 221] width 102 height 42
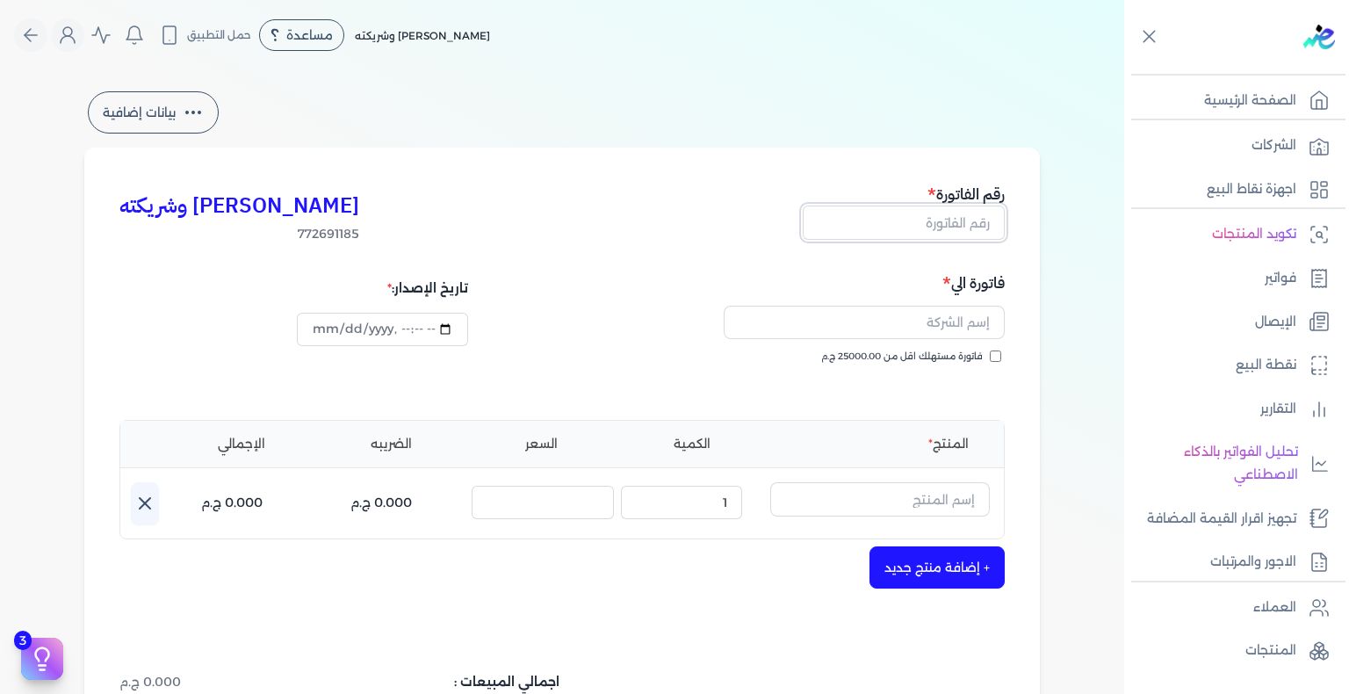
click at [953, 221] on input "text" at bounding box center [904, 222] width 202 height 33
paste input "EG3HLVOVR-GEIJ000030"
click at [996, 345] on button "button" at bounding box center [864, 326] width 281 height 40
click at [1020, 350] on div "[PERSON_NAME] وشريكته 772691185 رقم الفاتورة EG3HLVOVR-GEIJ000030 فاتورة الي لا…" at bounding box center [562, 545] width 956 height 795
click at [997, 357] on input "فاتورة مستهلك اقل من 25000.00 ج.م" at bounding box center [995, 355] width 11 height 11
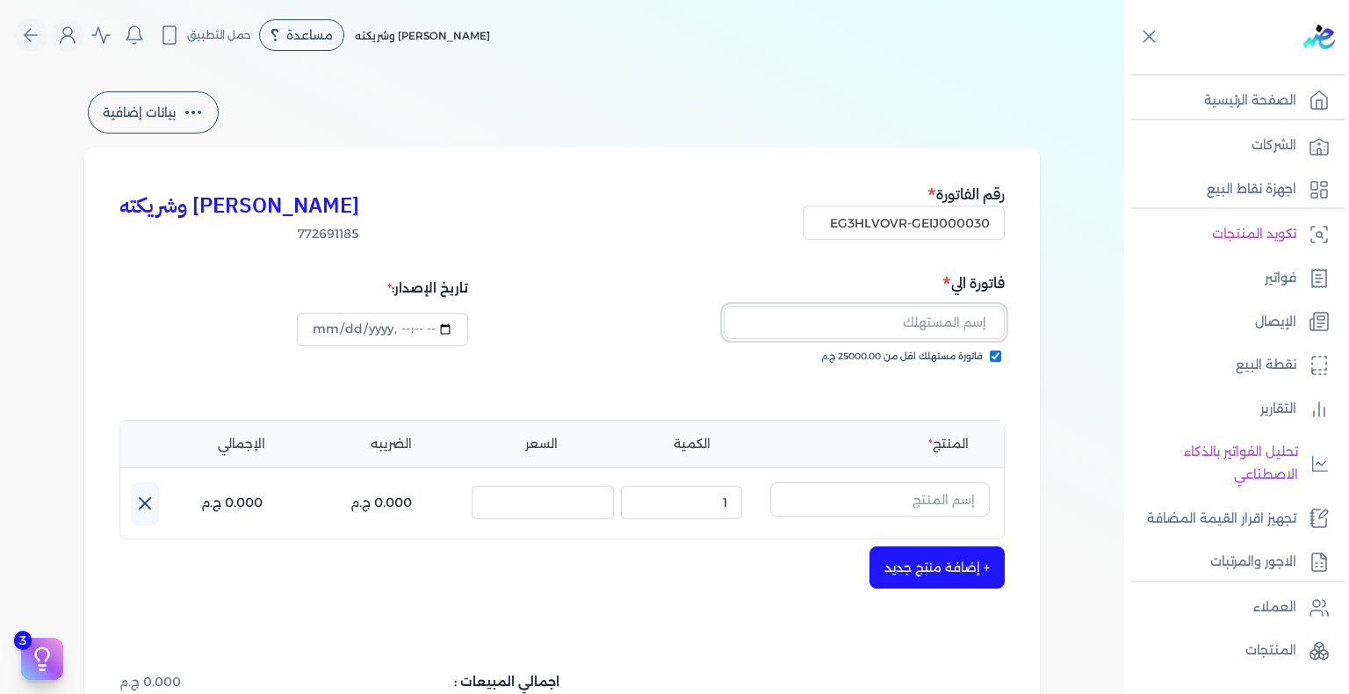
click at [947, 329] on input "text" at bounding box center [864, 322] width 281 height 33
paste input "[PERSON_NAME]"
click at [918, 508] on input "text" at bounding box center [880, 498] width 220 height 33
paste input "[PERSON_NAME] بودي سبلاش نسائي - 250 مللي"
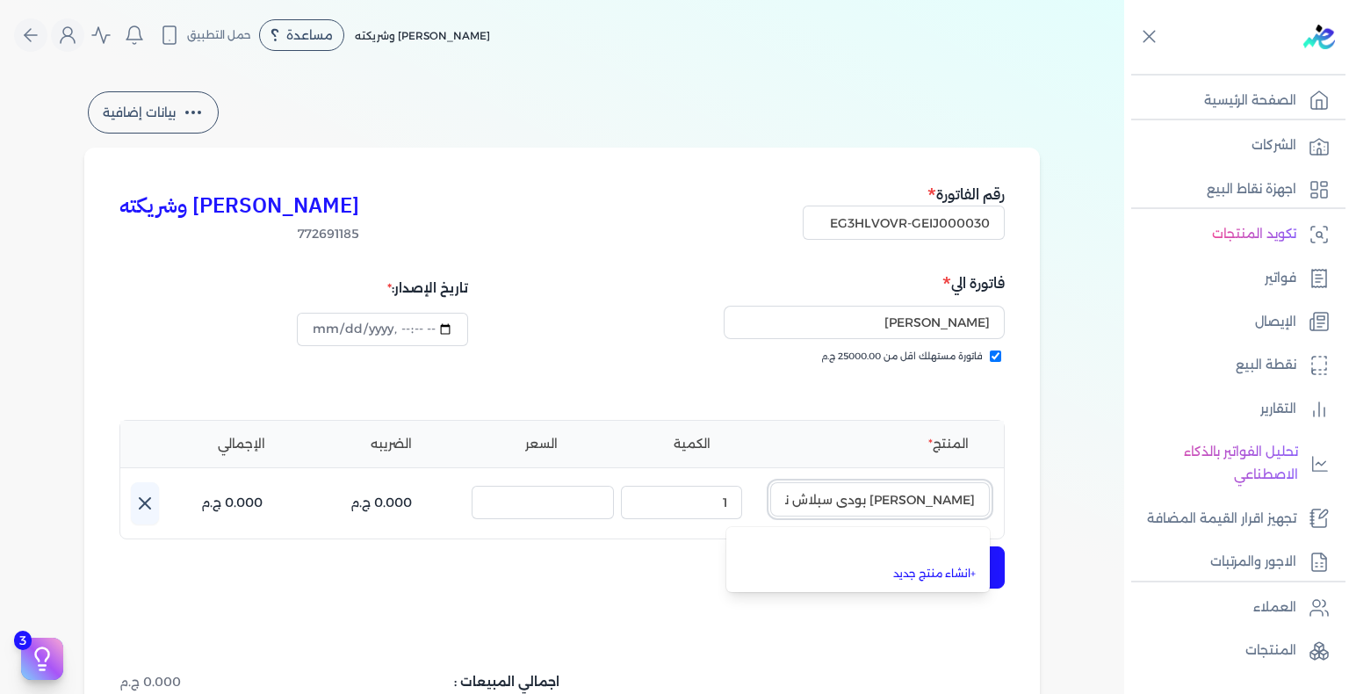
scroll to position [0, -50]
click at [946, 573] on link "+ انشاء منتج جديد" at bounding box center [868, 575] width 214 height 16
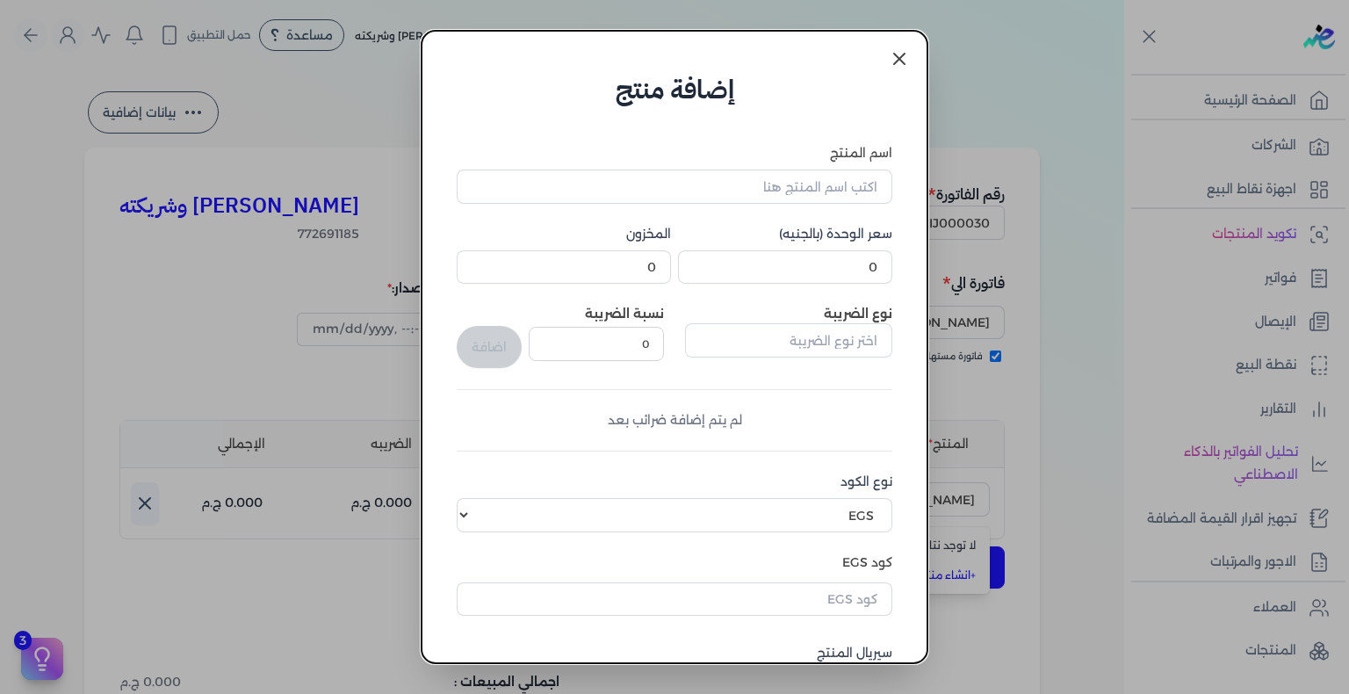
scroll to position [215, 0]
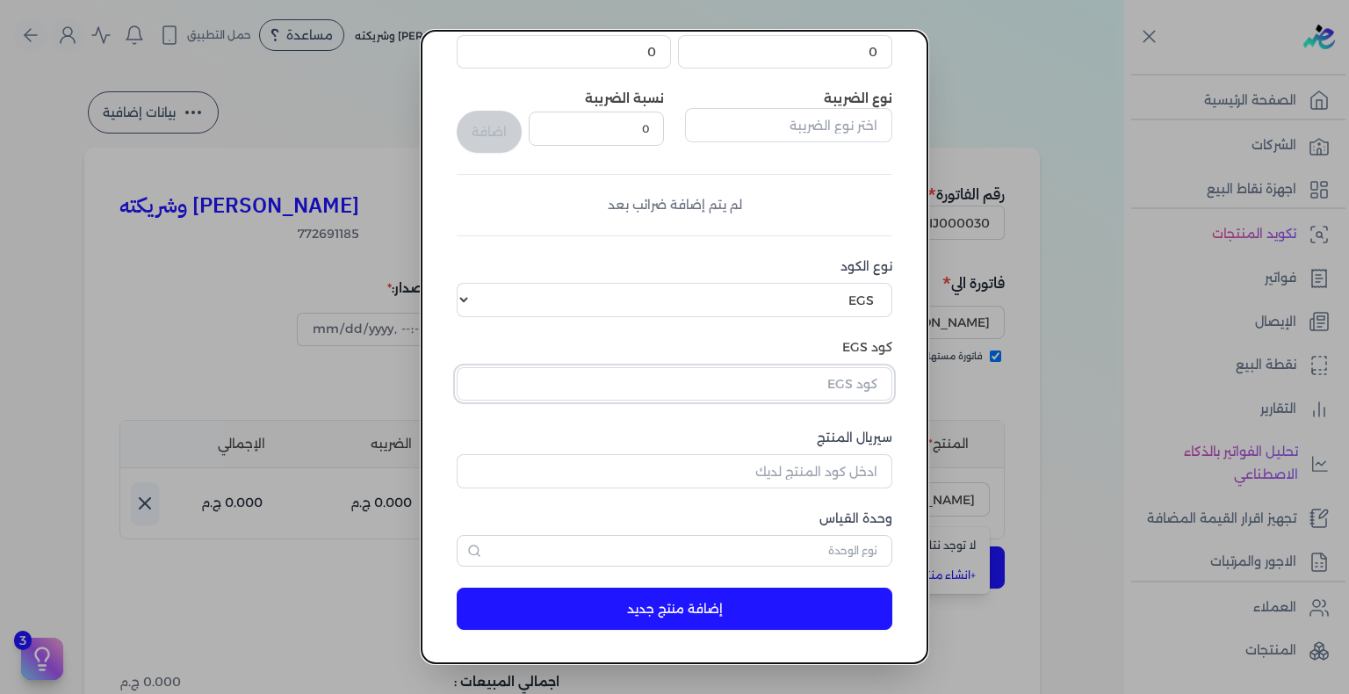
click at [857, 381] on input "text" at bounding box center [675, 383] width 436 height 33
paste input "EG-772691185-FAPC-SC-BS-W-250-5"
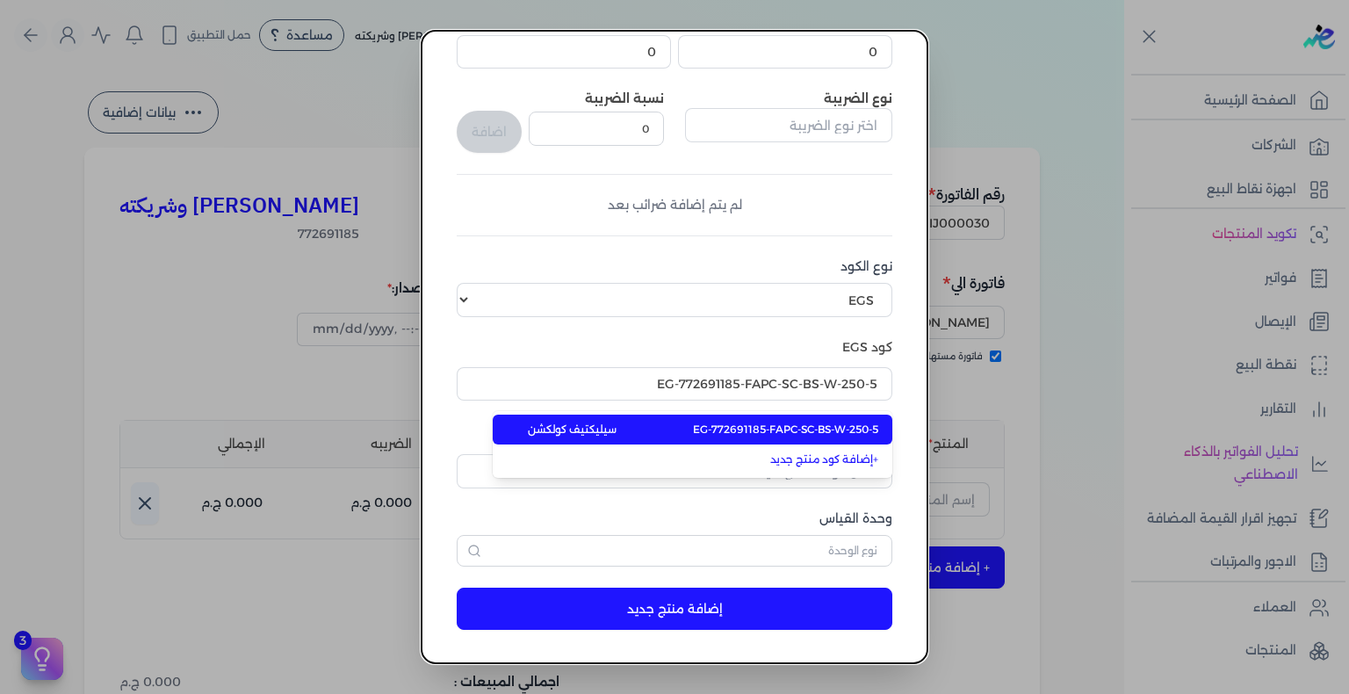
click at [839, 426] on span "EG-772691185-FAPC-SC-BS-W-250-5" at bounding box center [785, 430] width 185 height 16
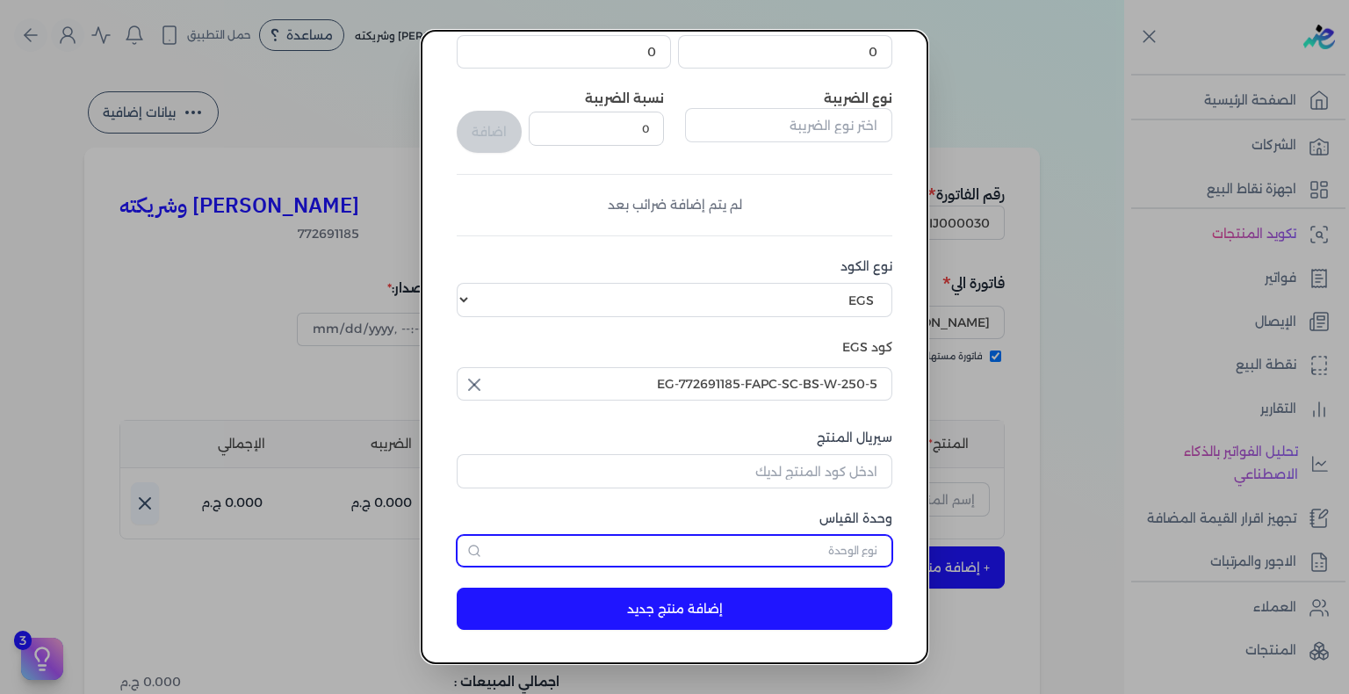
click at [843, 550] on input "text" at bounding box center [675, 551] width 436 height 32
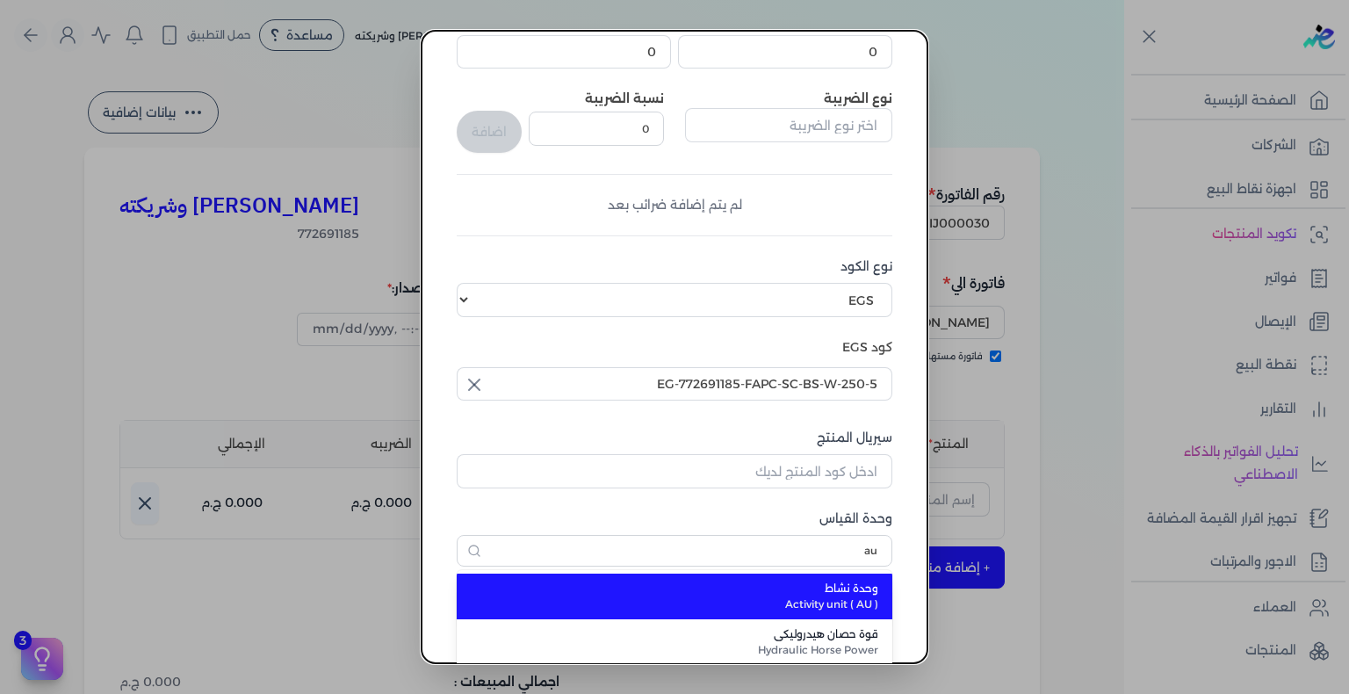
click at [825, 593] on span "وحدة نشاط" at bounding box center [685, 589] width 386 height 16
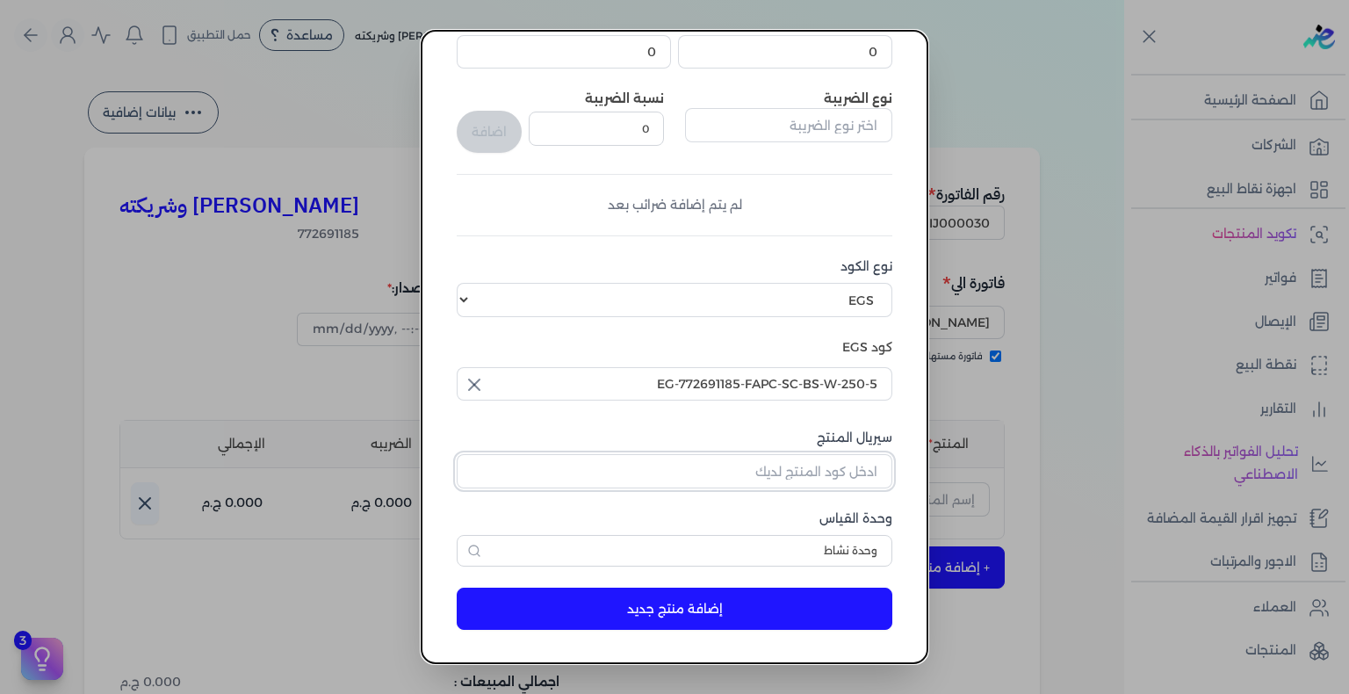
click at [780, 458] on input "سيريال المنتج" at bounding box center [675, 470] width 436 height 33
paste input "Z2FFD829E4D6C63CD6C5CZ-1"
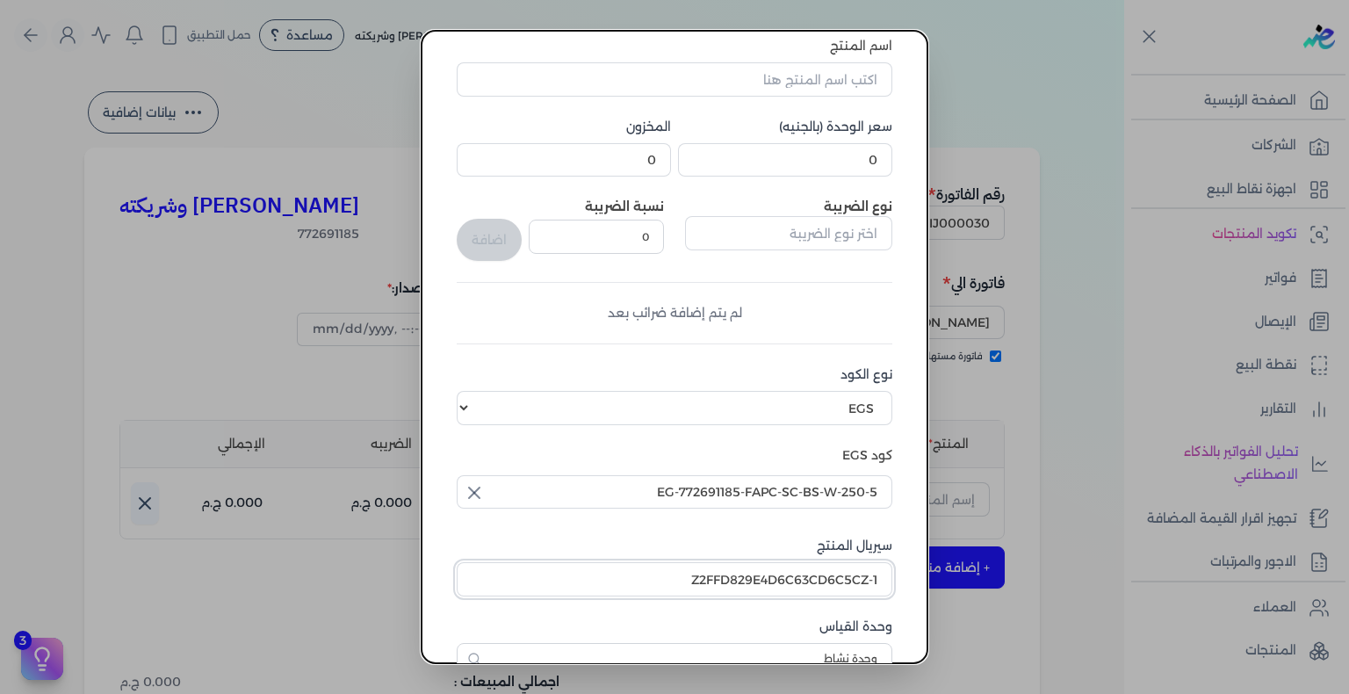
scroll to position [0, 0]
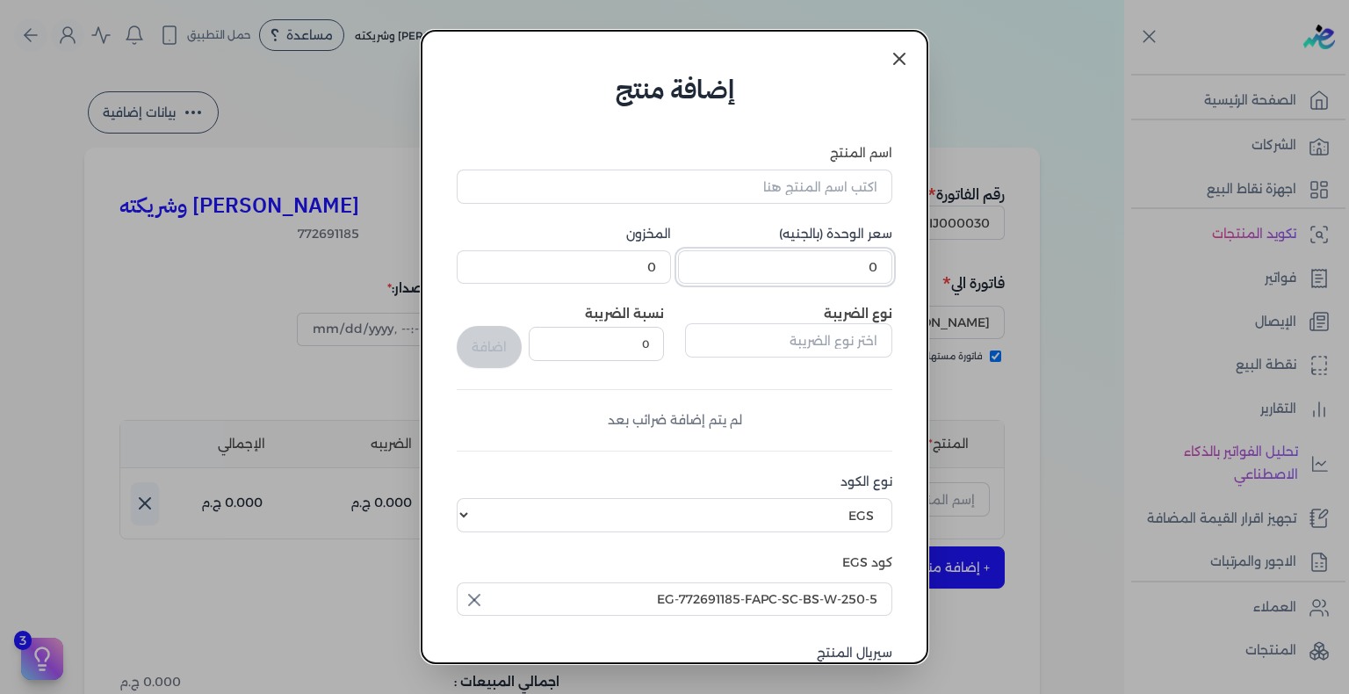
click at [871, 282] on input "0" at bounding box center [785, 266] width 214 height 33
click at [870, 283] on input "0" at bounding box center [785, 266] width 214 height 33
click at [709, 187] on input "اسم المنتج" at bounding box center [675, 186] width 436 height 33
paste input "[PERSON_NAME] بودي سبلاش نسائي - 250 مللي"
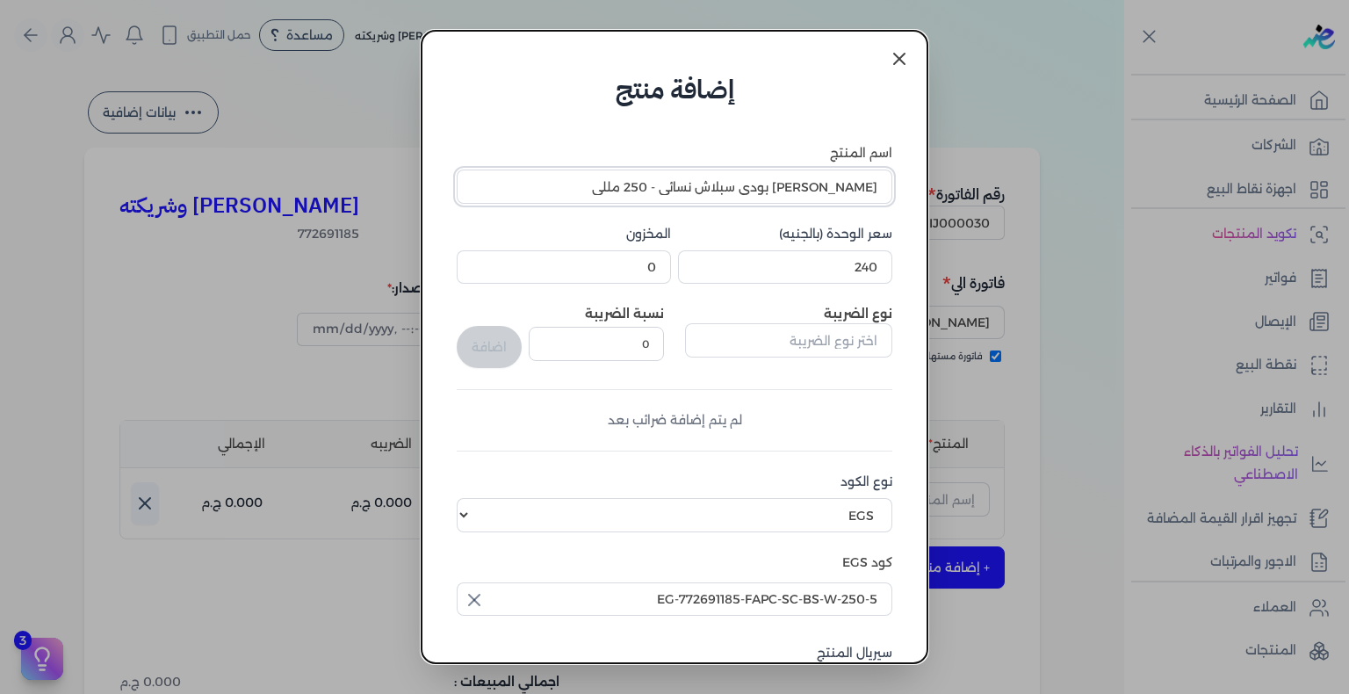
scroll to position [215, 0]
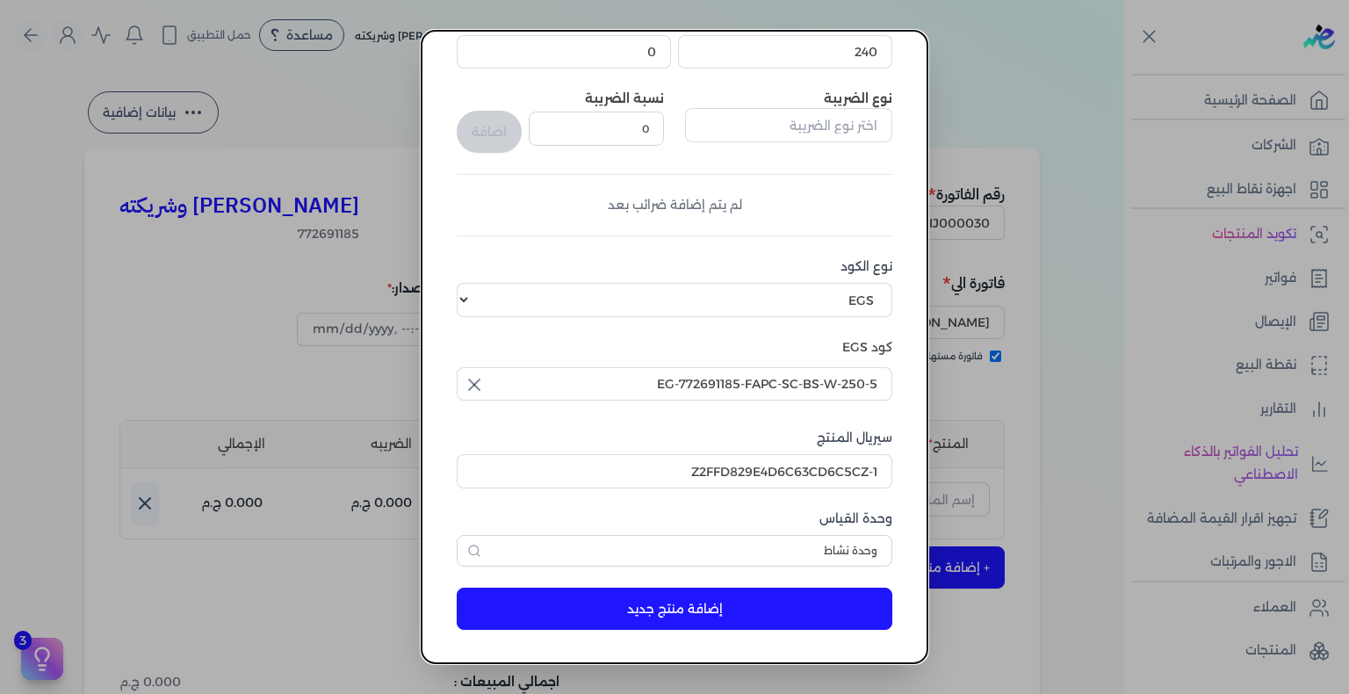
click at [686, 609] on button "إضافة منتج جديد" at bounding box center [675, 609] width 436 height 42
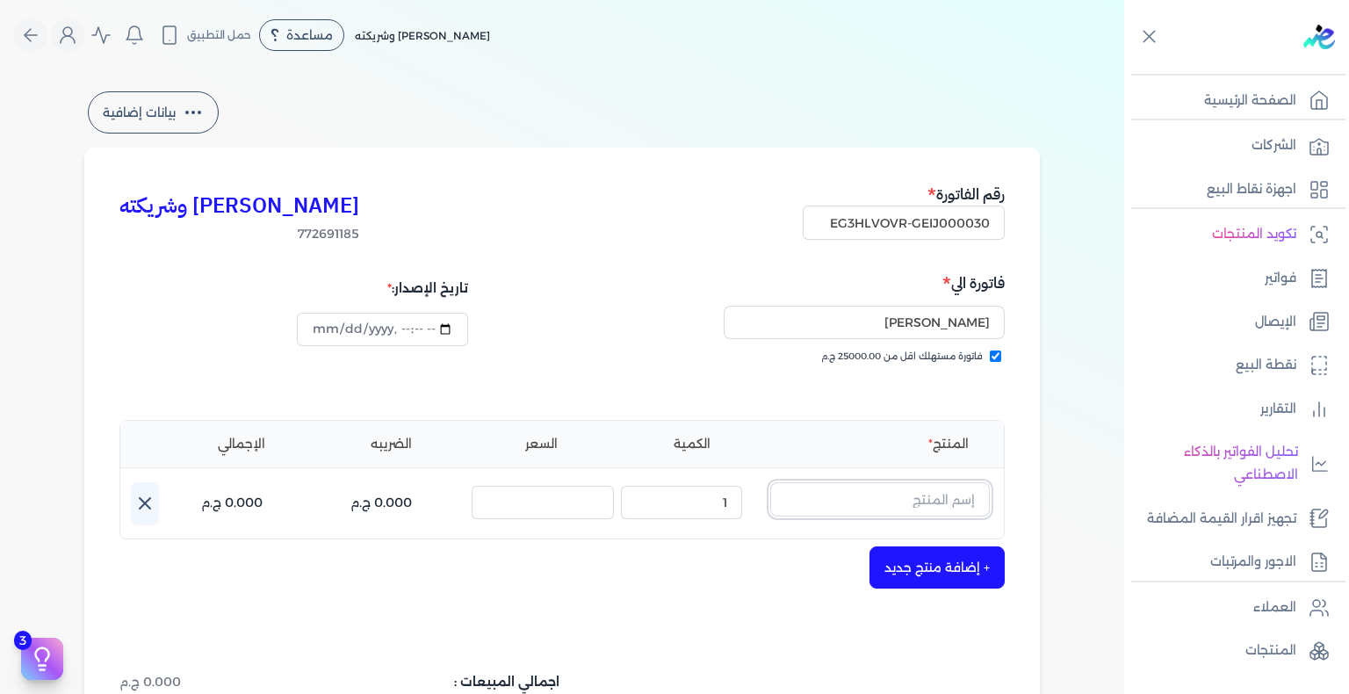
click at [878, 508] on input "text" at bounding box center [880, 498] width 220 height 33
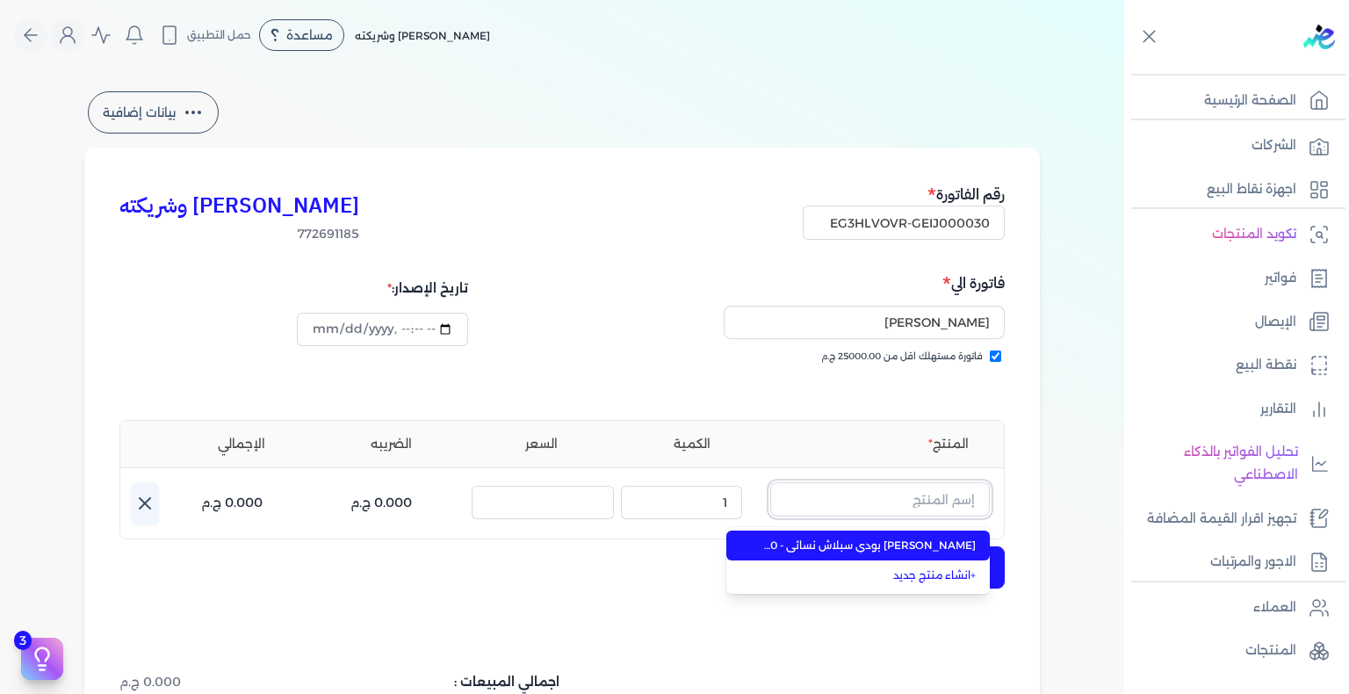
paste input "[PERSON_NAME] بودي سبلاش نسائي - 250 مللي"
click at [871, 547] on span "[PERSON_NAME] بودي سبلاش نسائي - 250 مللي" at bounding box center [868, 546] width 214 height 16
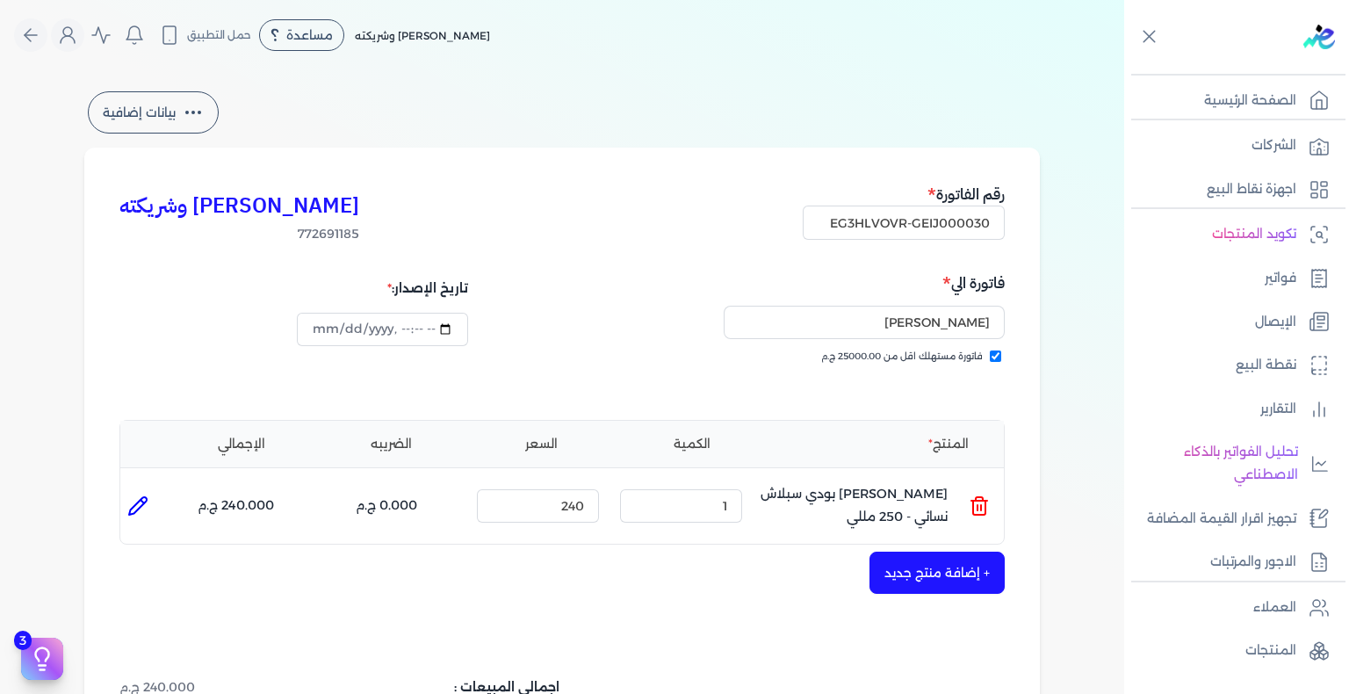
scroll to position [439, 0]
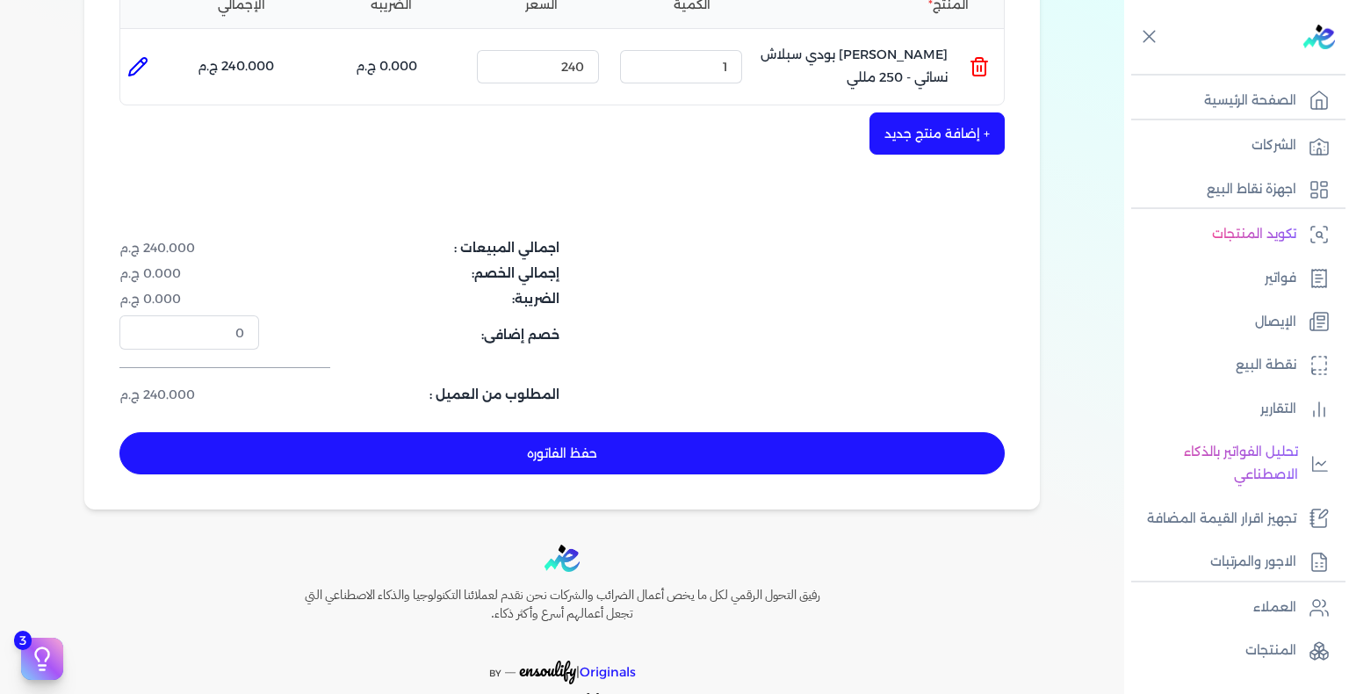
click at [755, 466] on button "حفظ الفاتوره" at bounding box center [561, 453] width 885 height 42
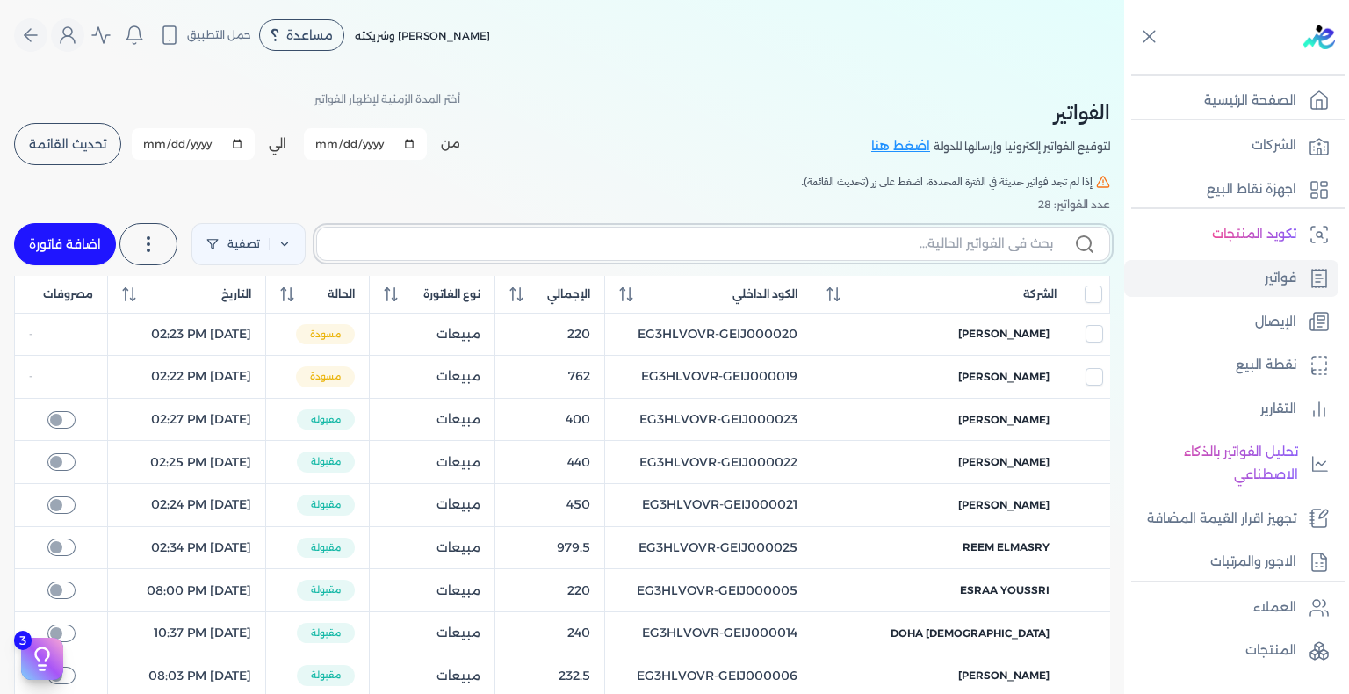
click at [1014, 241] on input "text" at bounding box center [692, 244] width 722 height 18
paste input "EG3HLVOVR-GEIJ000030"
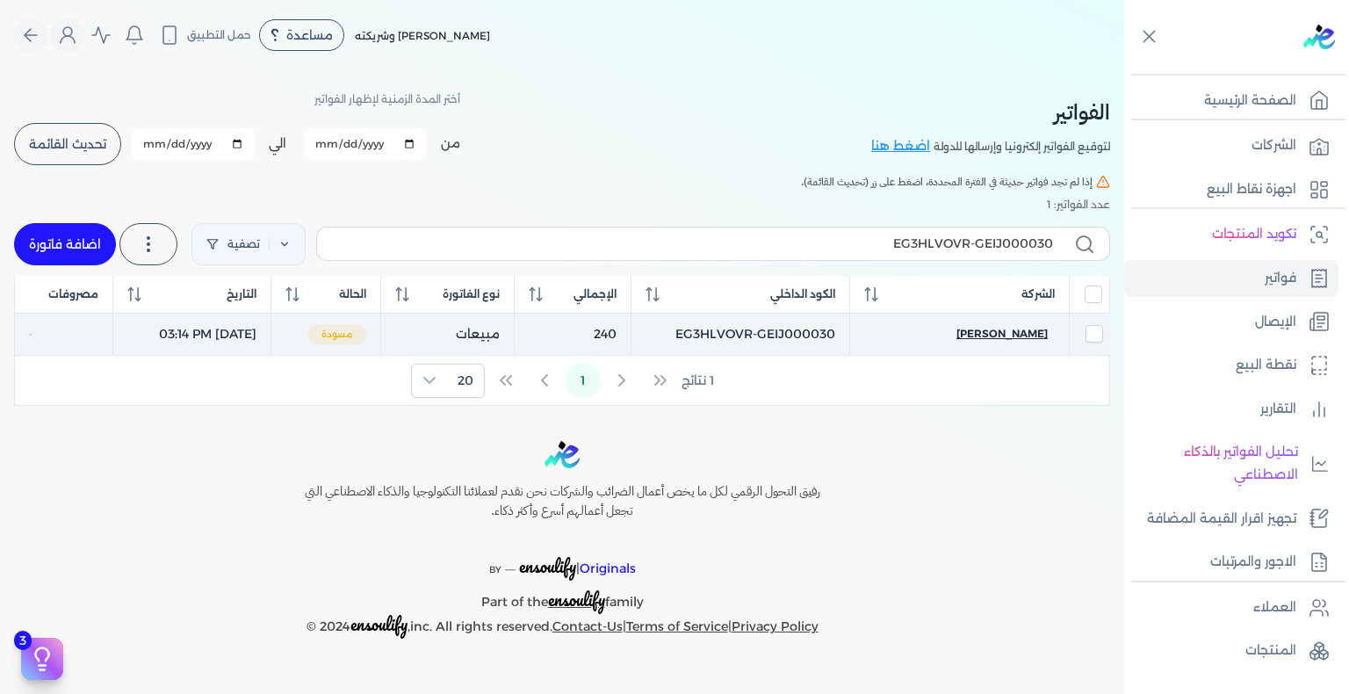
click at [1015, 326] on span "[PERSON_NAME]" at bounding box center [1001, 334] width 91 height 16
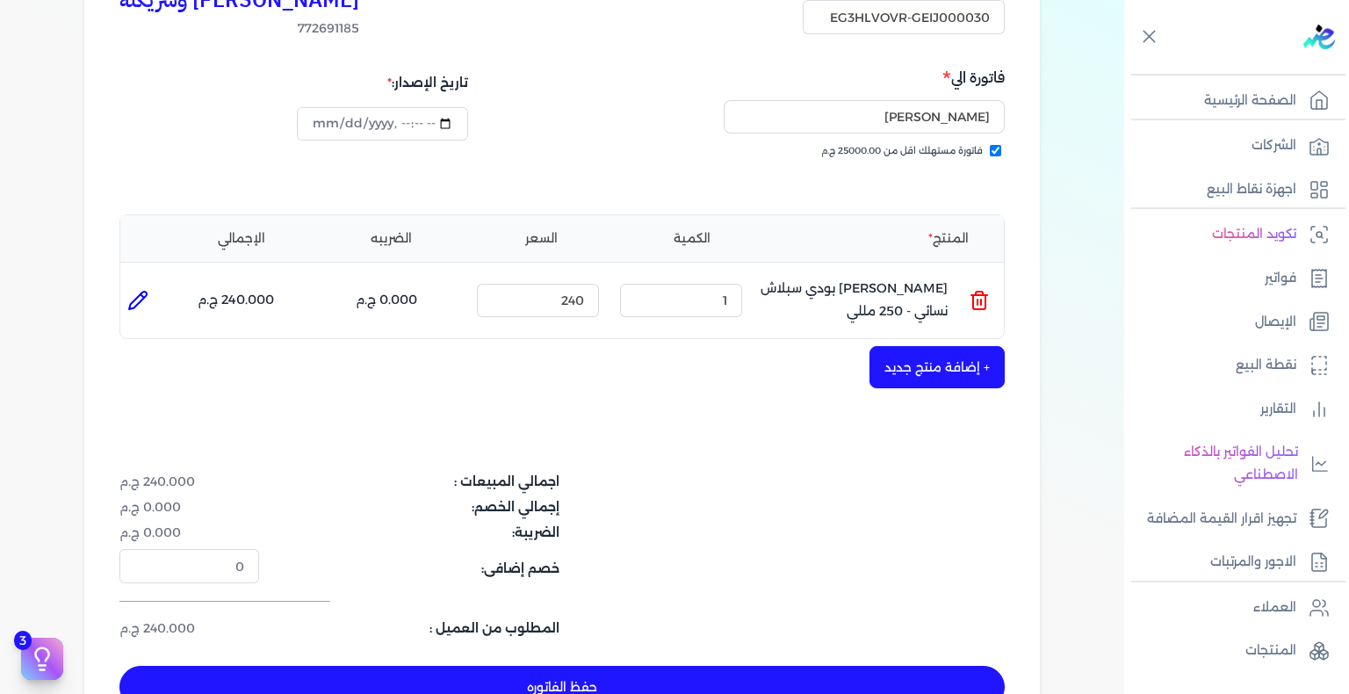
scroll to position [351, 0]
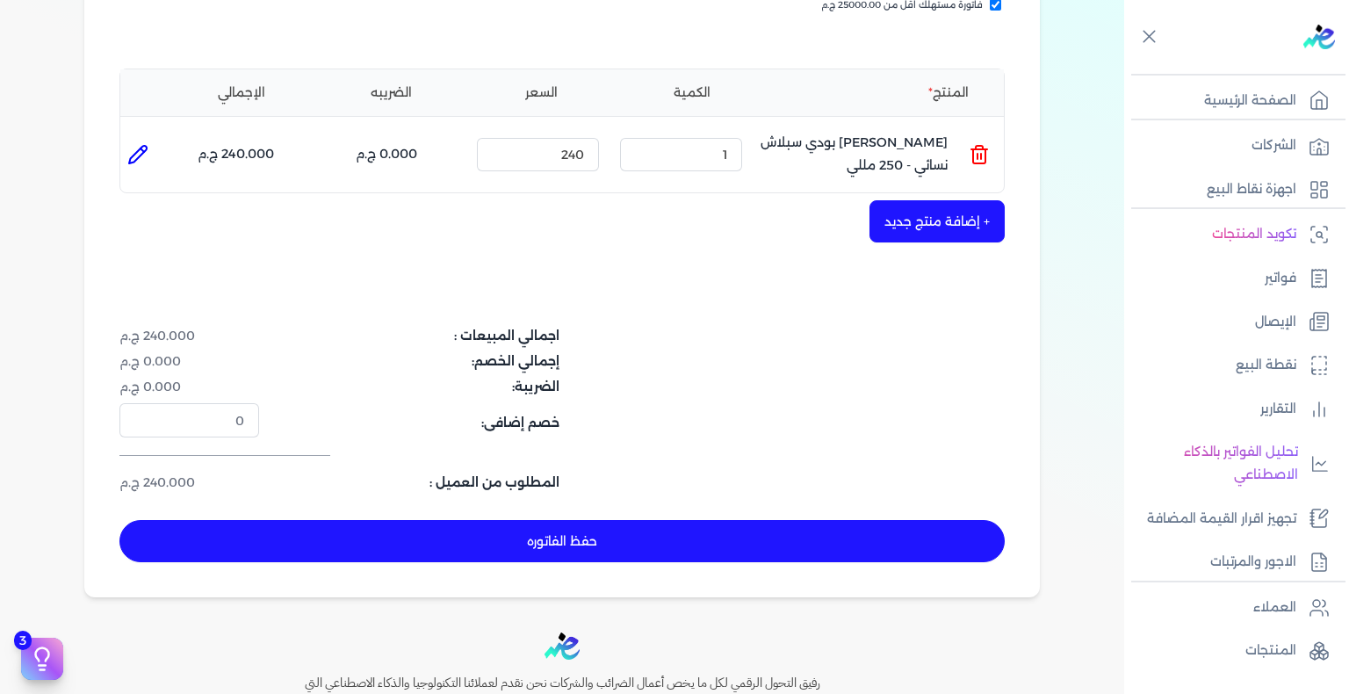
click at [699, 523] on button "حفظ الفاتوره" at bounding box center [561, 541] width 885 height 42
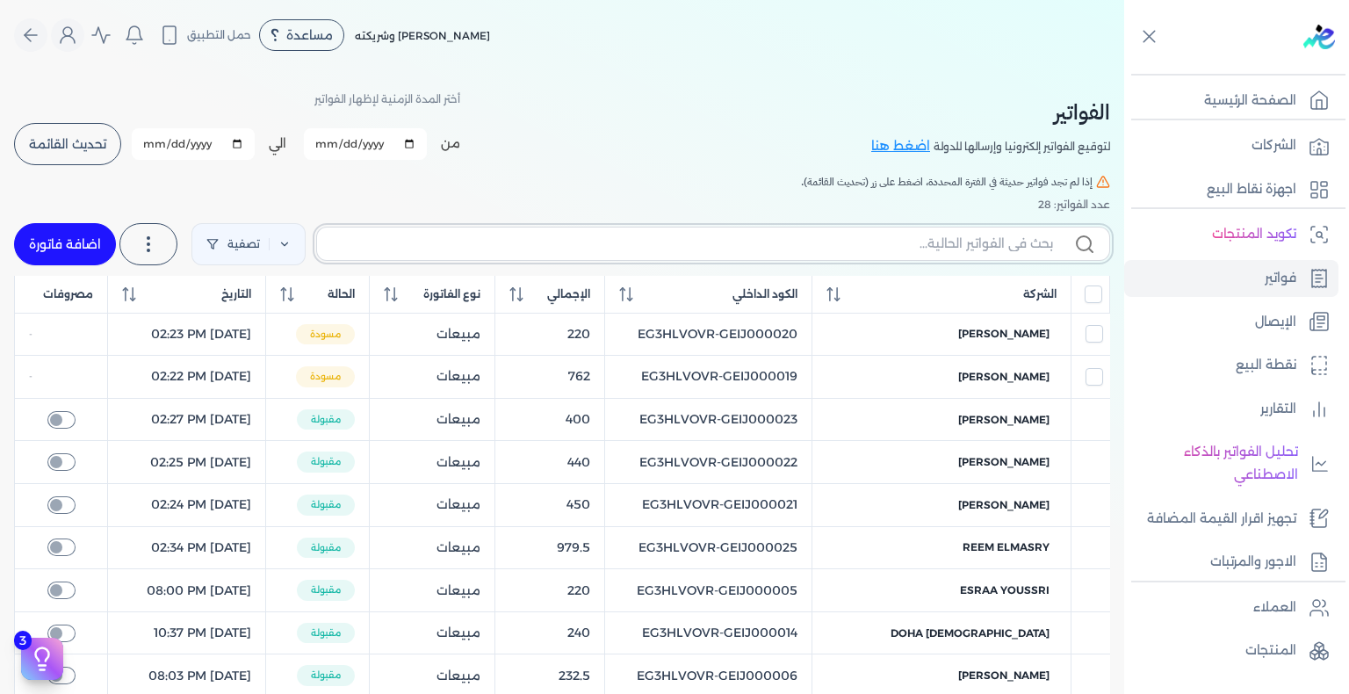
click at [555, 240] on input "text" at bounding box center [692, 244] width 722 height 18
paste input "EG3HLVOVR-GEIJ000031"
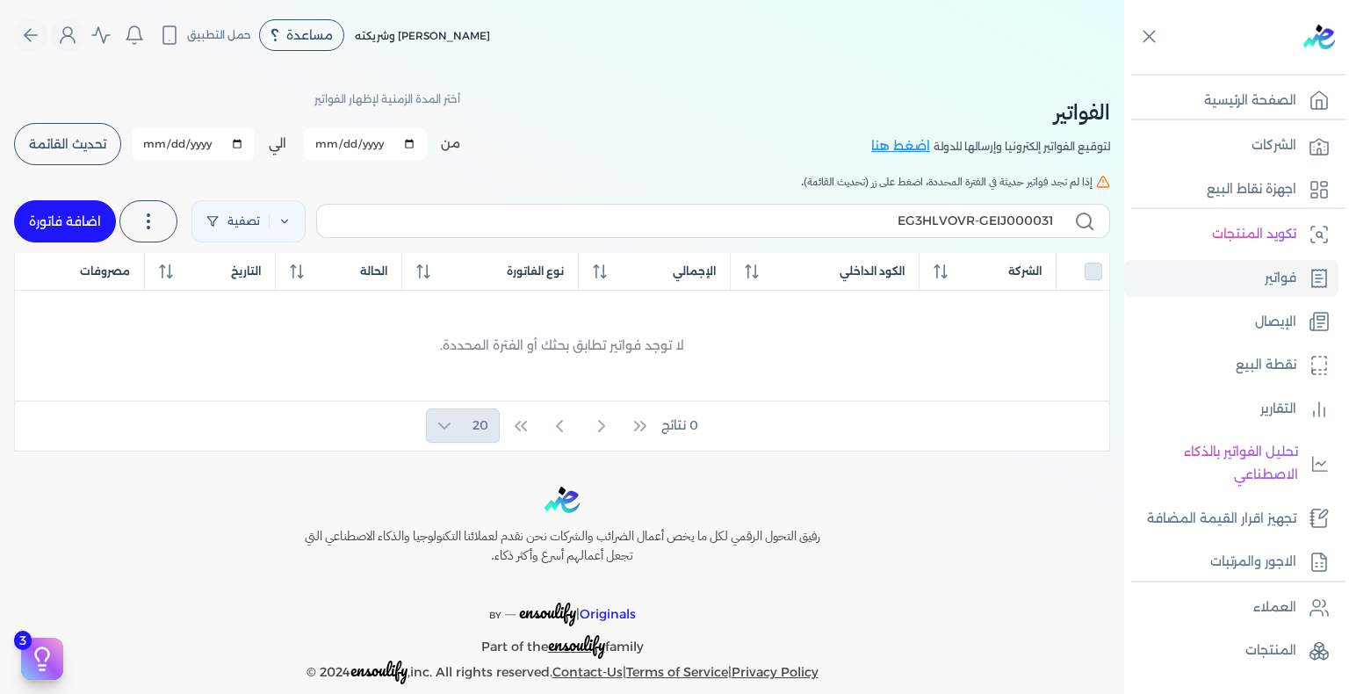
click at [80, 223] on link "اضافة فاتورة" at bounding box center [65, 221] width 102 height 42
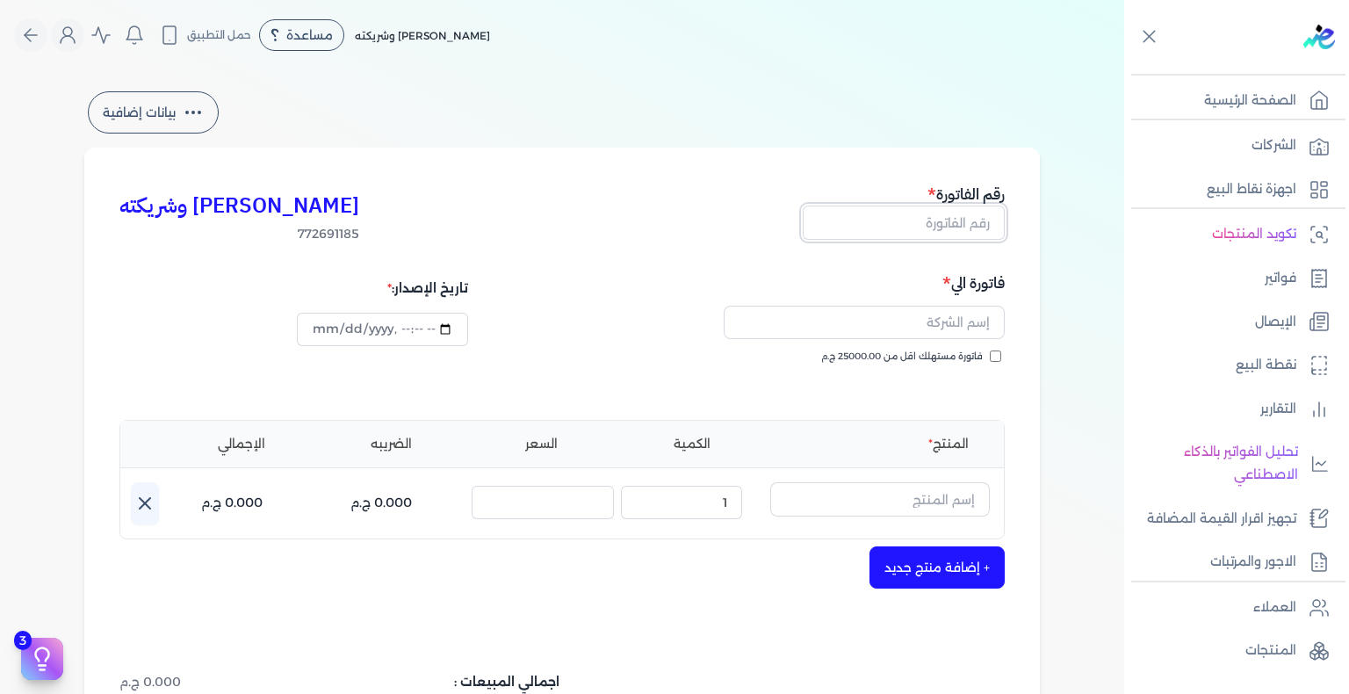
click at [981, 223] on input "text" at bounding box center [904, 222] width 202 height 33
paste input "EG3HLVOVR-GEIJ000031"
click at [998, 353] on input "فاتورة مستهلك اقل من 25000.00 ج.م" at bounding box center [995, 355] width 11 height 11
click at [921, 315] on input "text" at bounding box center [864, 322] width 281 height 33
paste input "[PERSON_NAME]"
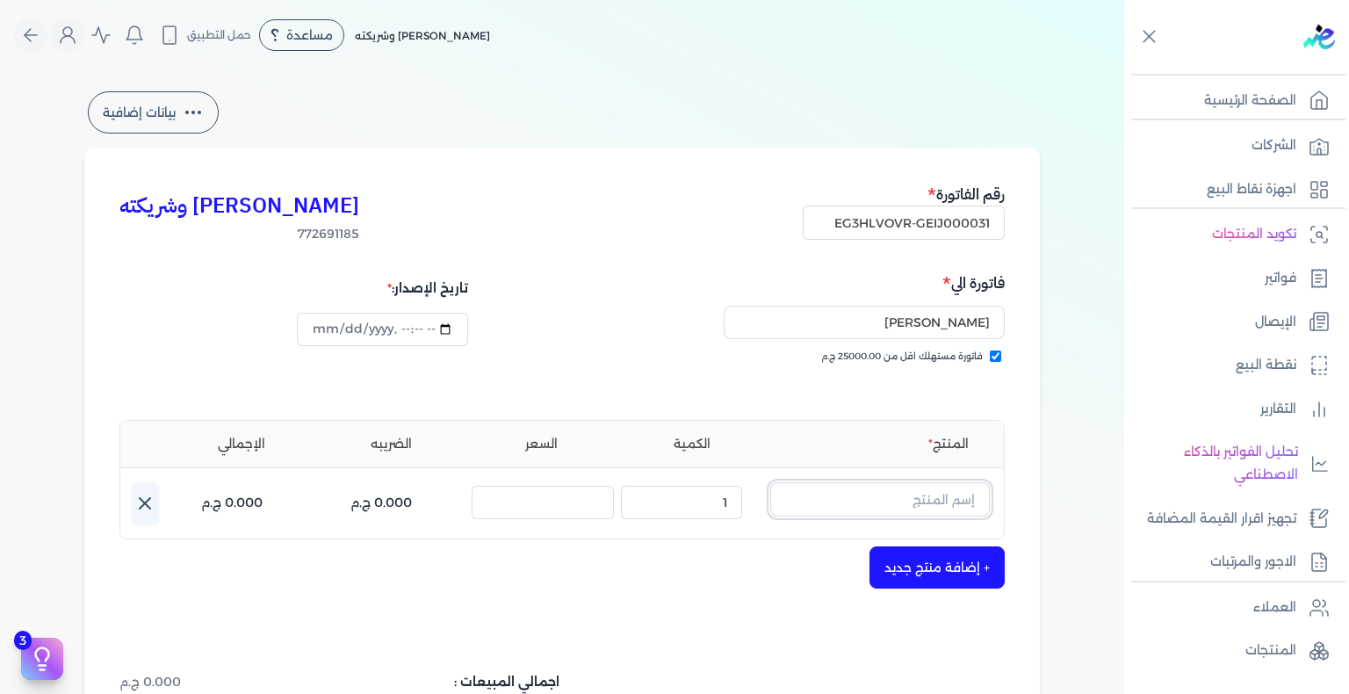
click at [913, 506] on input "text" at bounding box center [880, 498] width 220 height 33
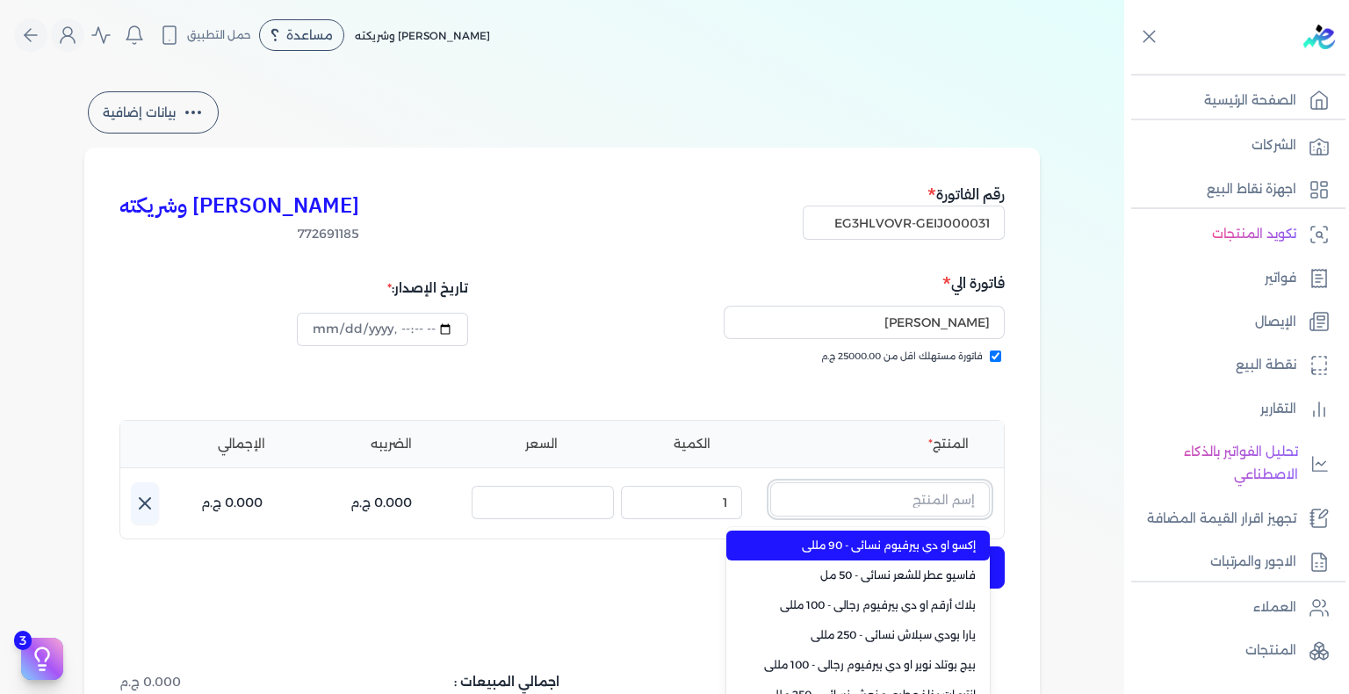
paste input "طقم هدايا فاسيو مكون من ( او دي بيرفيوم 100مللي - سبراي بيرفيوم 200مللي) نسائي"
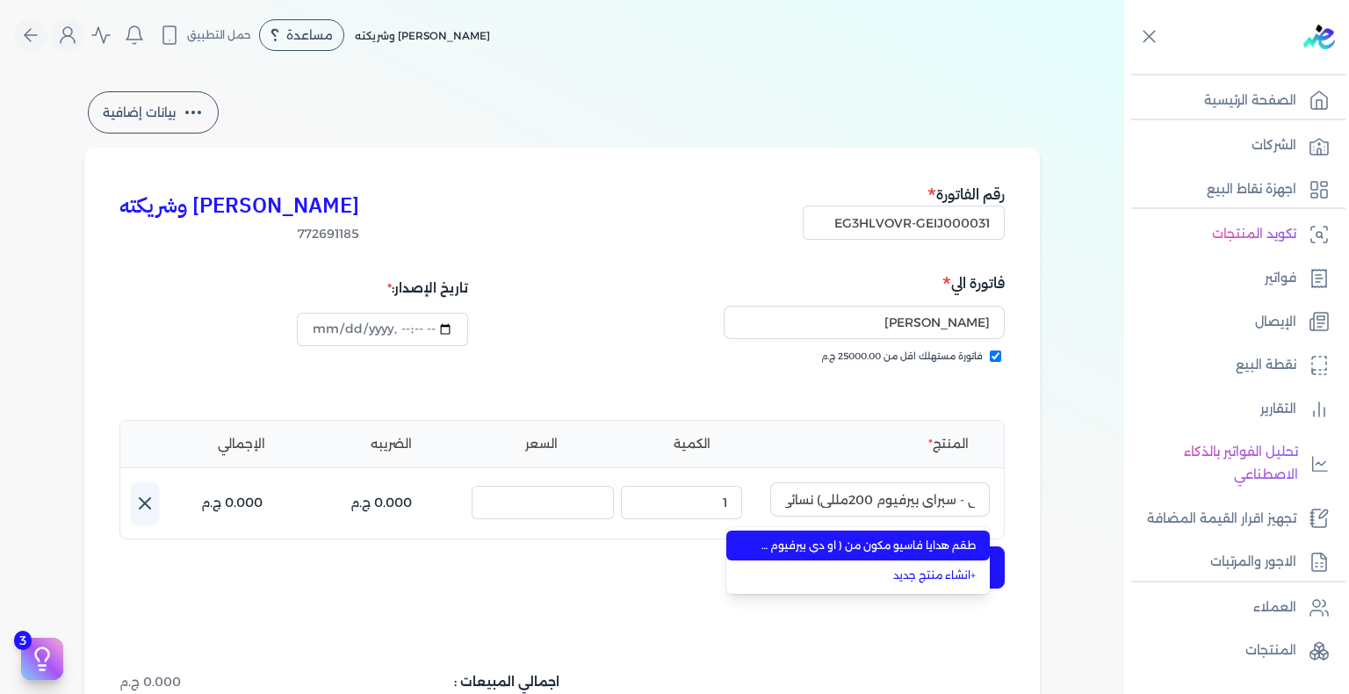
click at [863, 550] on span "طقم هدايا فاسيو مكون من ( او دي بيرفيوم 100مللي - سبراي بيرفيوم 200مللي) نسائي" at bounding box center [868, 546] width 214 height 16
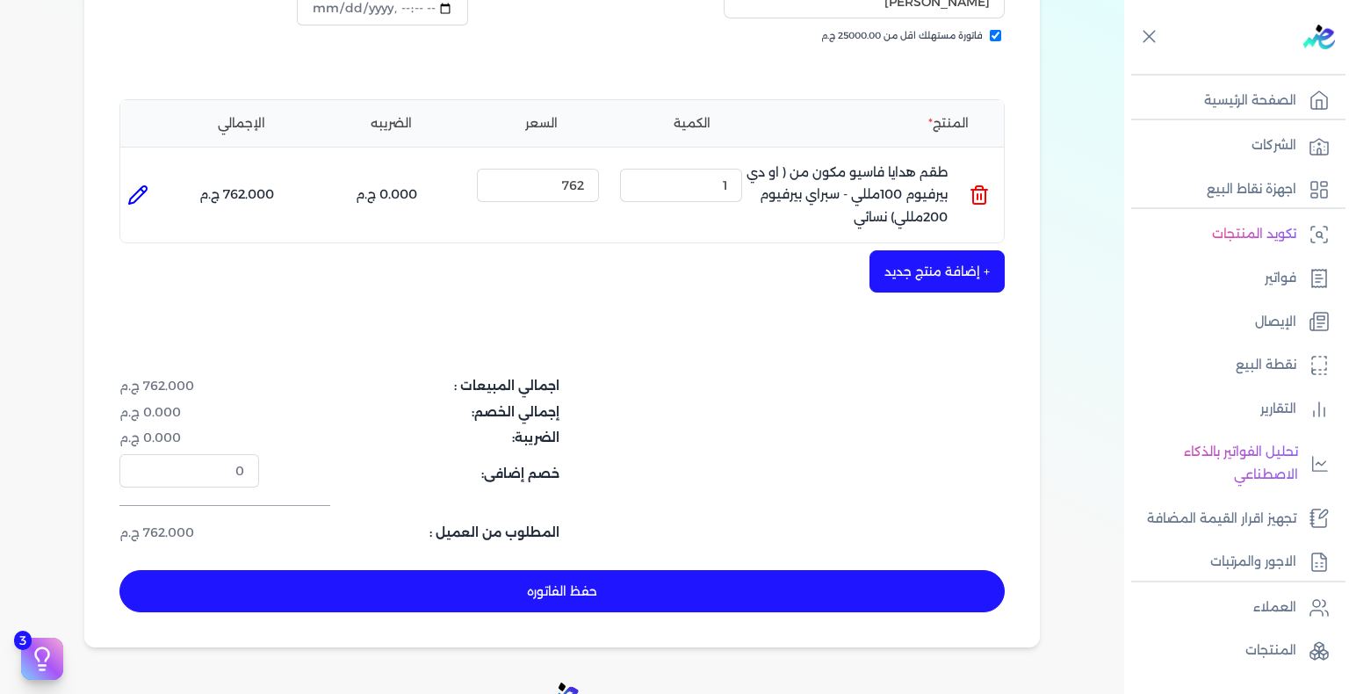
scroll to position [351, 0]
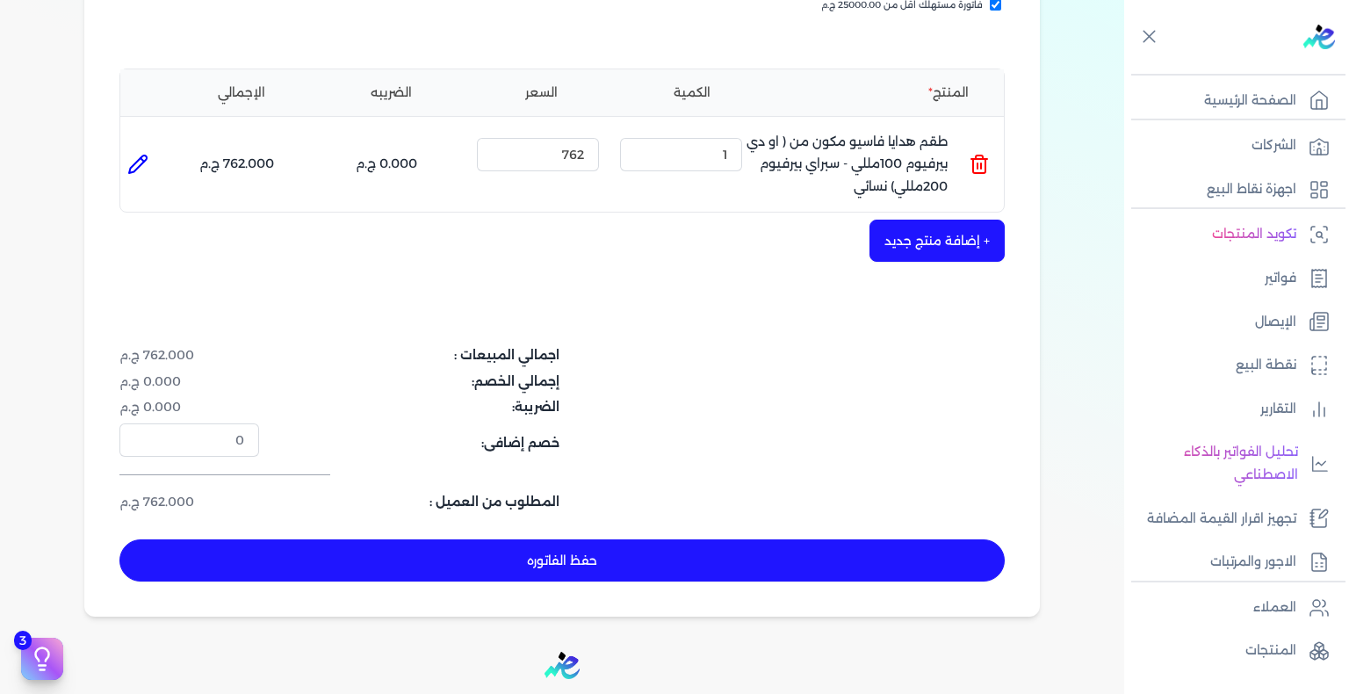
drag, startPoint x: 722, startPoint y: 556, endPoint x: 775, endPoint y: 604, distance: 71.5
click at [722, 557] on button "حفظ الفاتوره" at bounding box center [561, 560] width 885 height 42
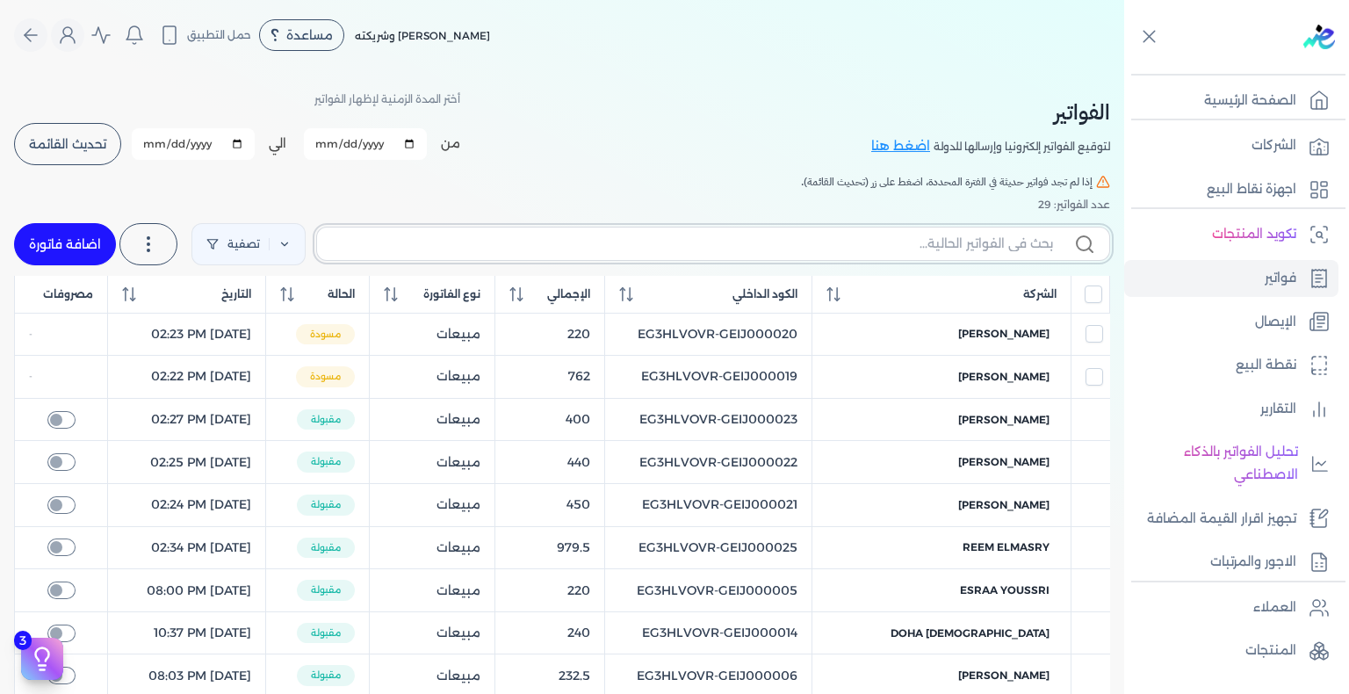
click at [888, 242] on input "text" at bounding box center [692, 244] width 722 height 18
paste input "EG3HLVOVR-GEIJ000031"
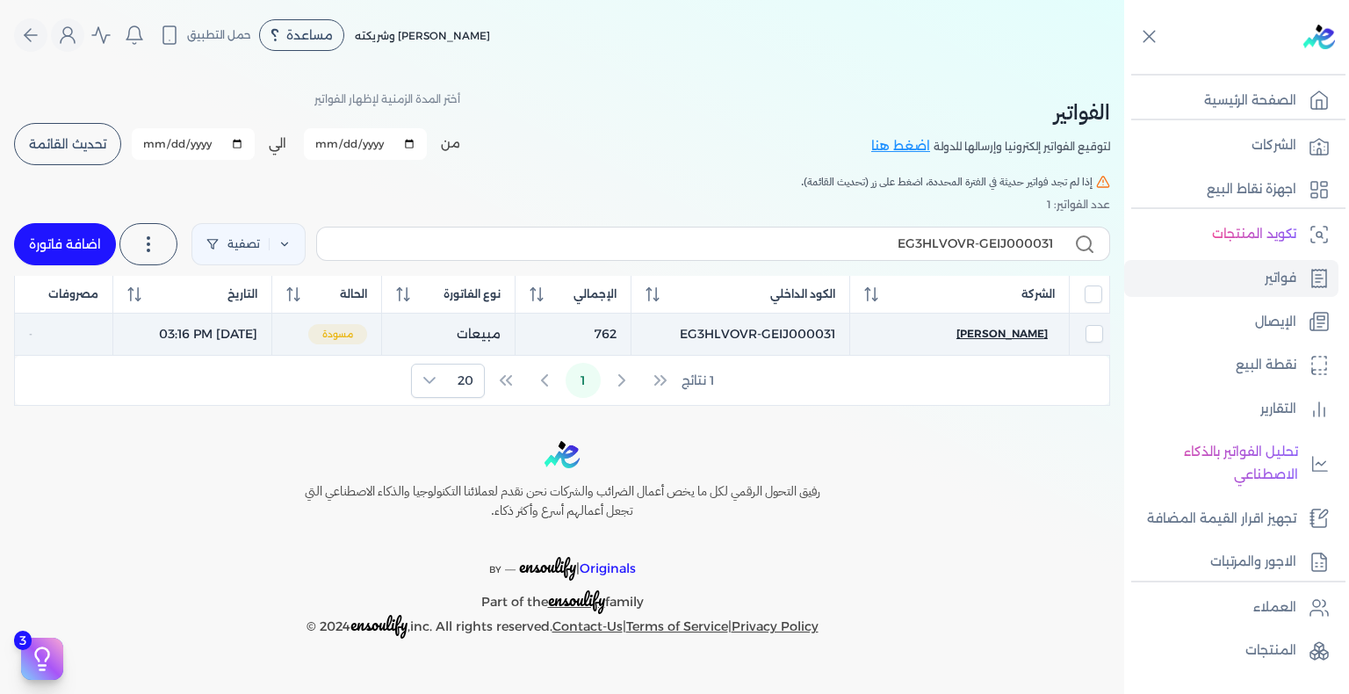
click at [1011, 328] on span "[PERSON_NAME]" at bounding box center [1001, 334] width 91 height 16
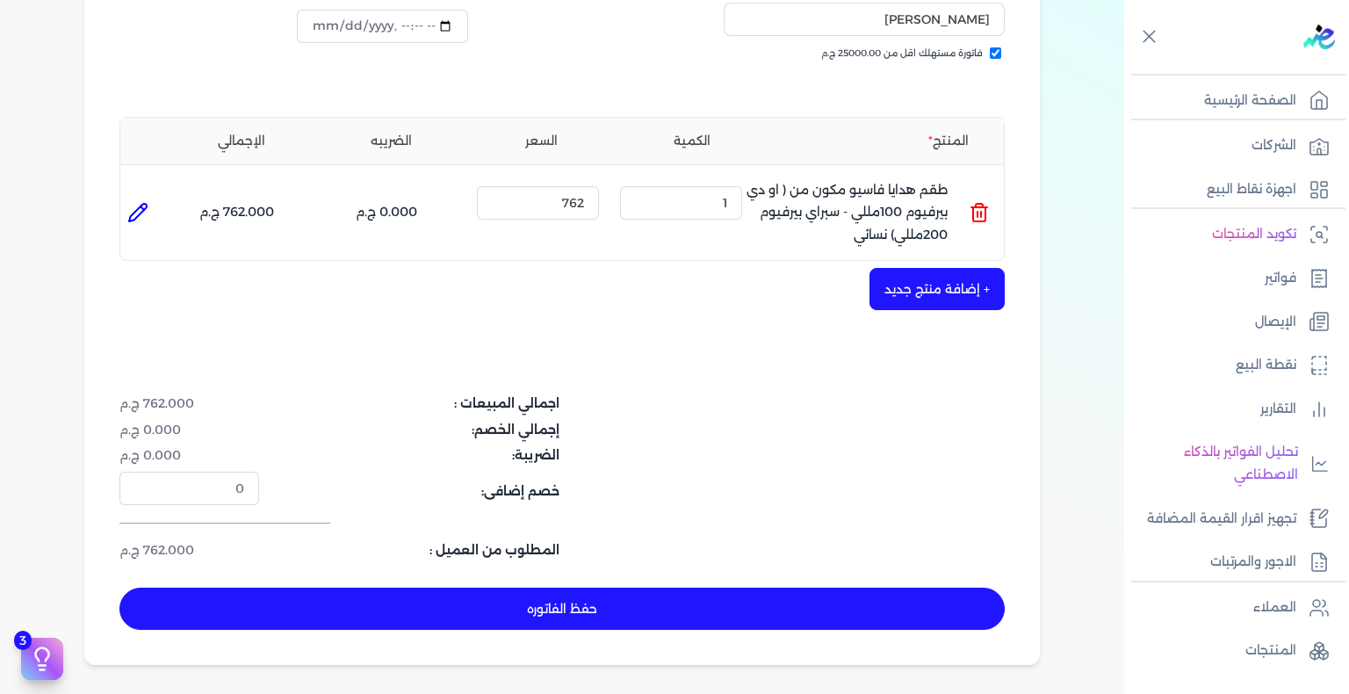
scroll to position [439, 0]
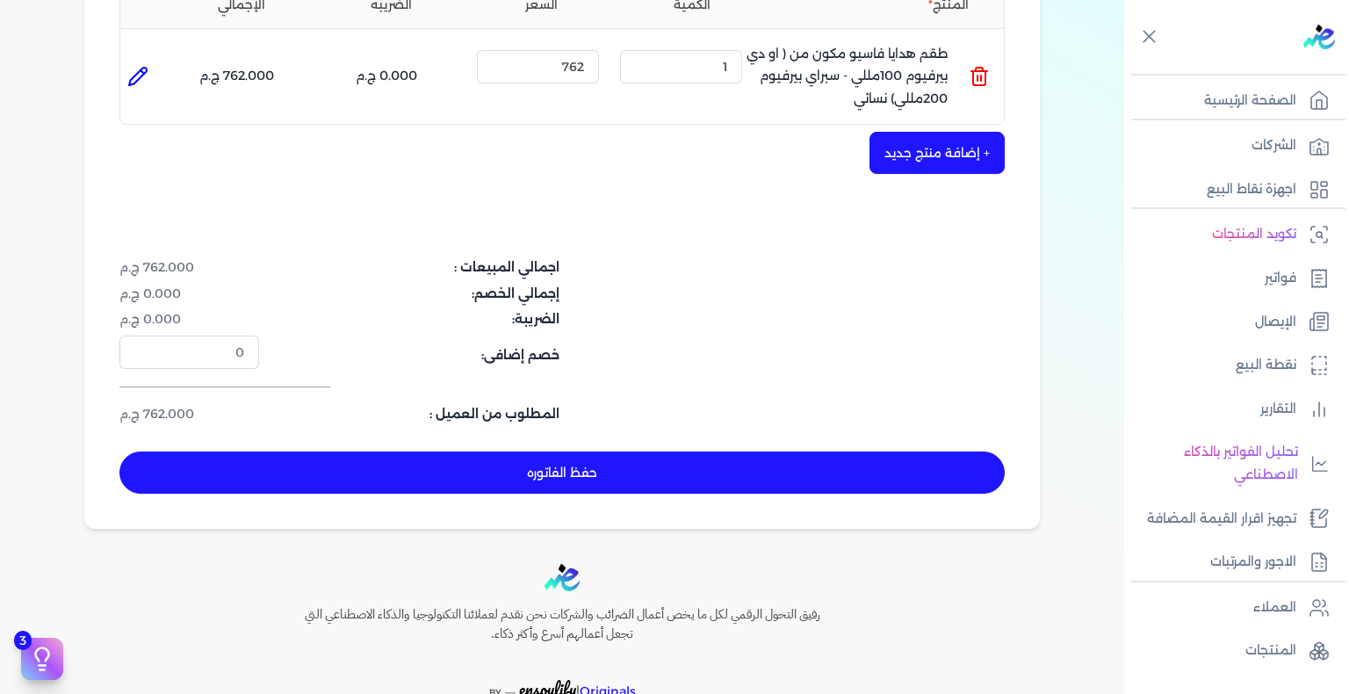
click at [583, 487] on button "حفظ الفاتوره" at bounding box center [561, 472] width 885 height 42
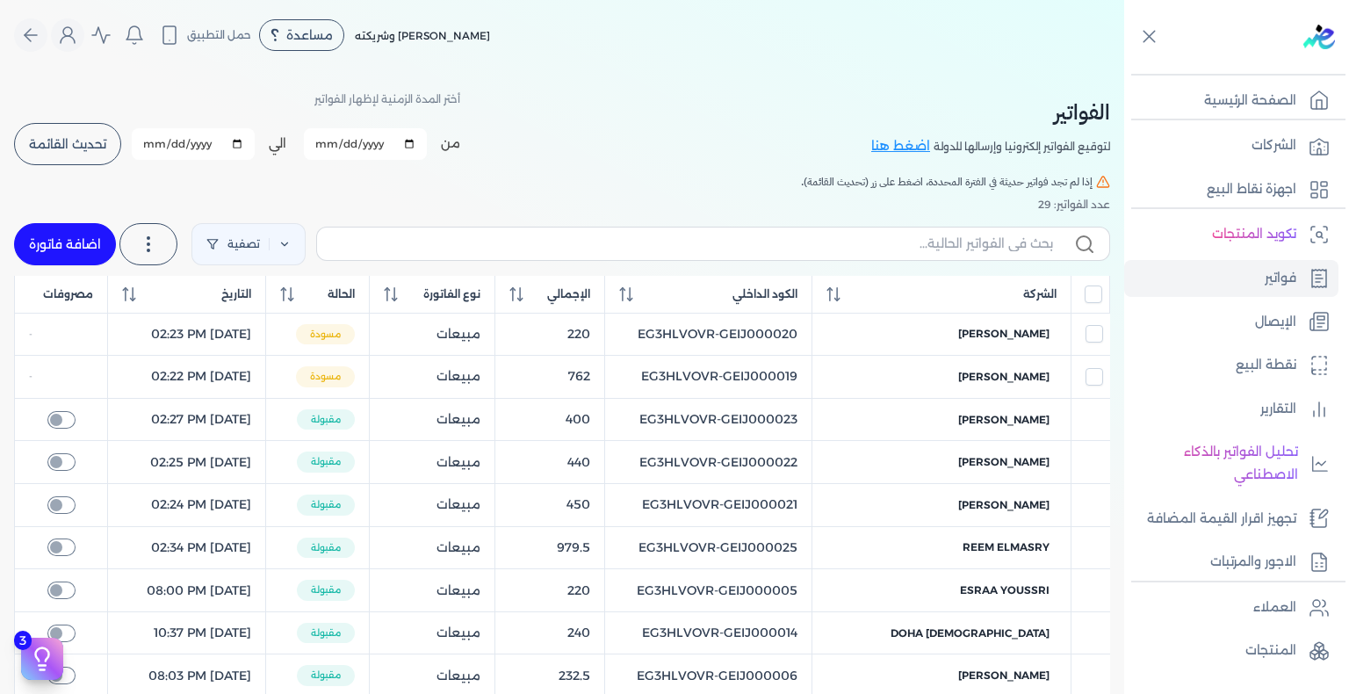
click at [516, 260] on label at bounding box center [713, 243] width 794 height 33
click at [516, 253] on input "text" at bounding box center [692, 244] width 722 height 18
click at [521, 249] on input "text" at bounding box center [692, 244] width 722 height 18
paste input "EG3HLVOVR-GEIJ000032"
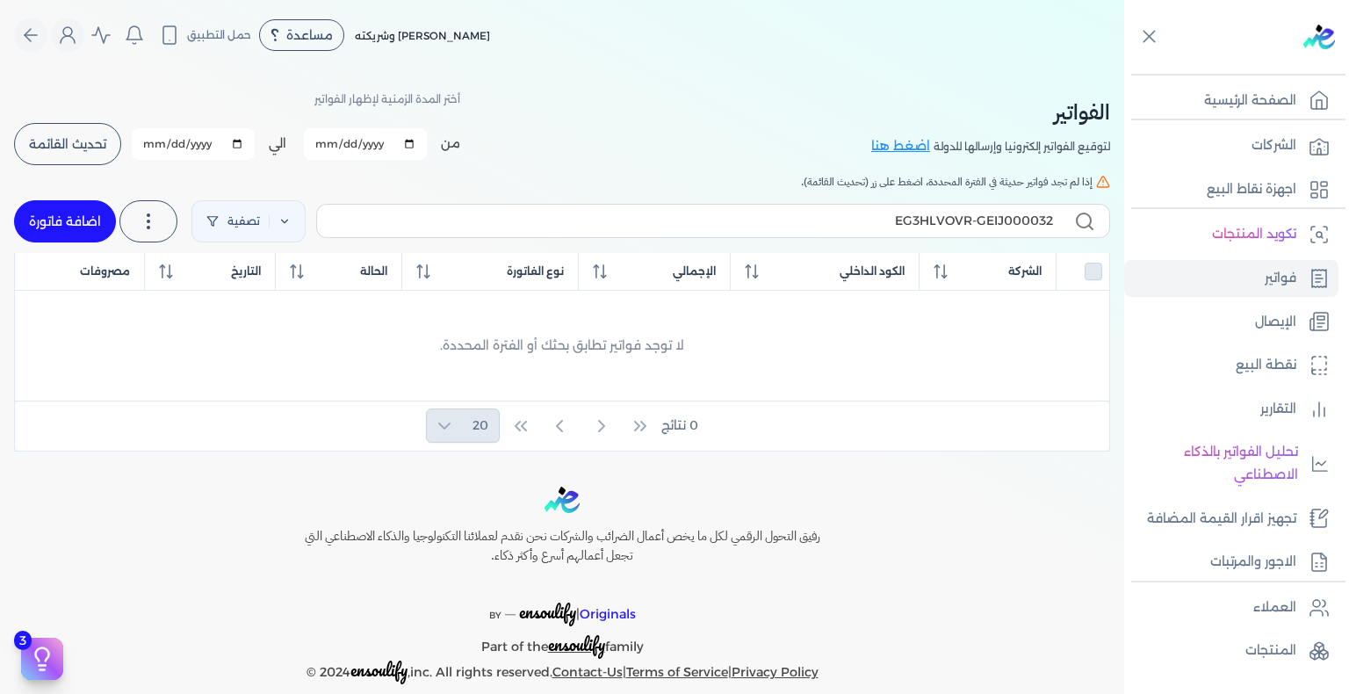
click at [109, 227] on link "اضافة فاتورة" at bounding box center [65, 221] width 102 height 42
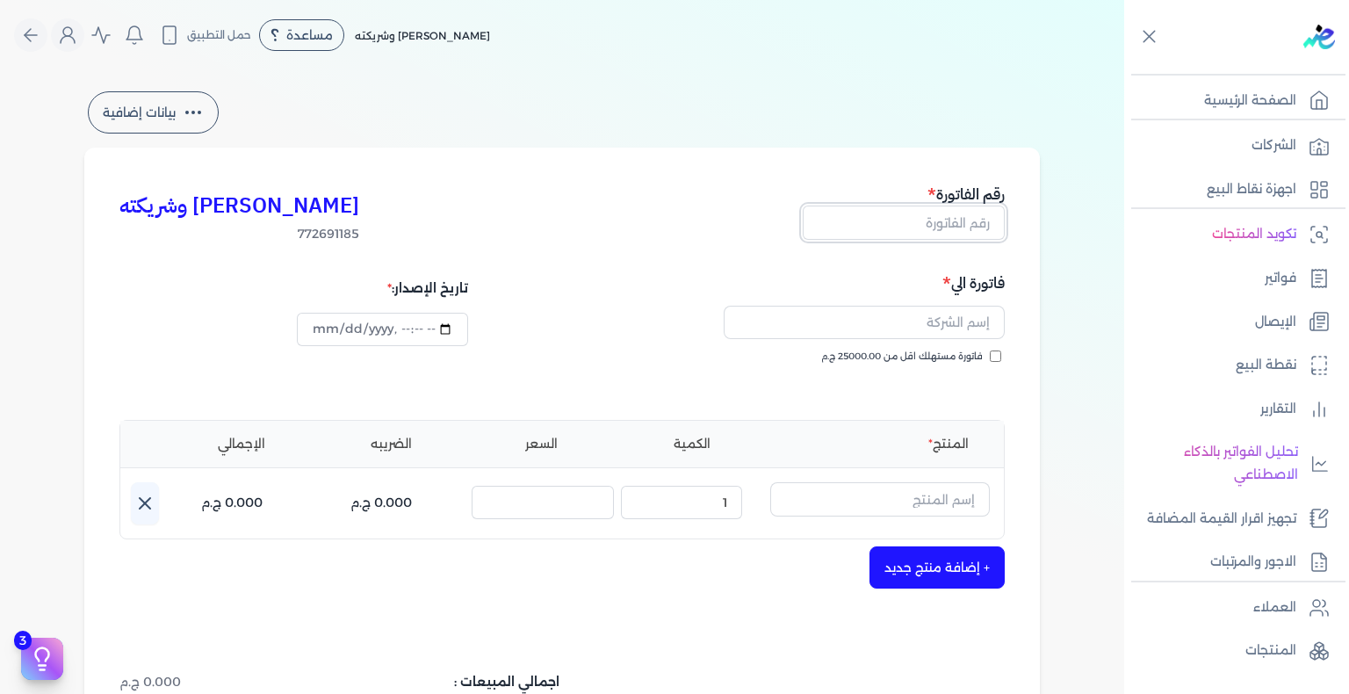
click at [961, 223] on input "text" at bounding box center [904, 222] width 202 height 33
paste input "EG3HLVOVR-GEIJ000032"
click at [1001, 355] on input "فاتورة مستهلك اقل من 25000.00 ج.م" at bounding box center [995, 355] width 11 height 11
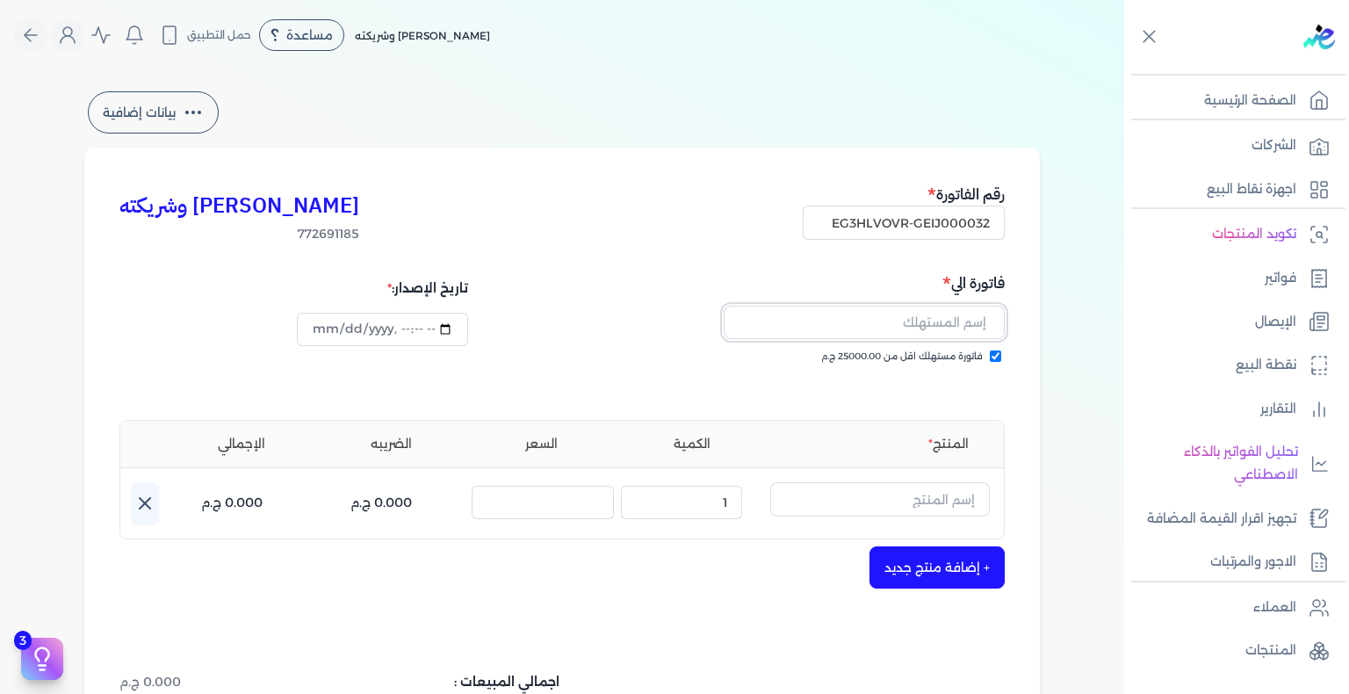
click at [924, 325] on input "text" at bounding box center [864, 322] width 281 height 33
paste input "dedakedwany dedakedwany"
click at [933, 502] on input "text" at bounding box center [880, 498] width 220 height 33
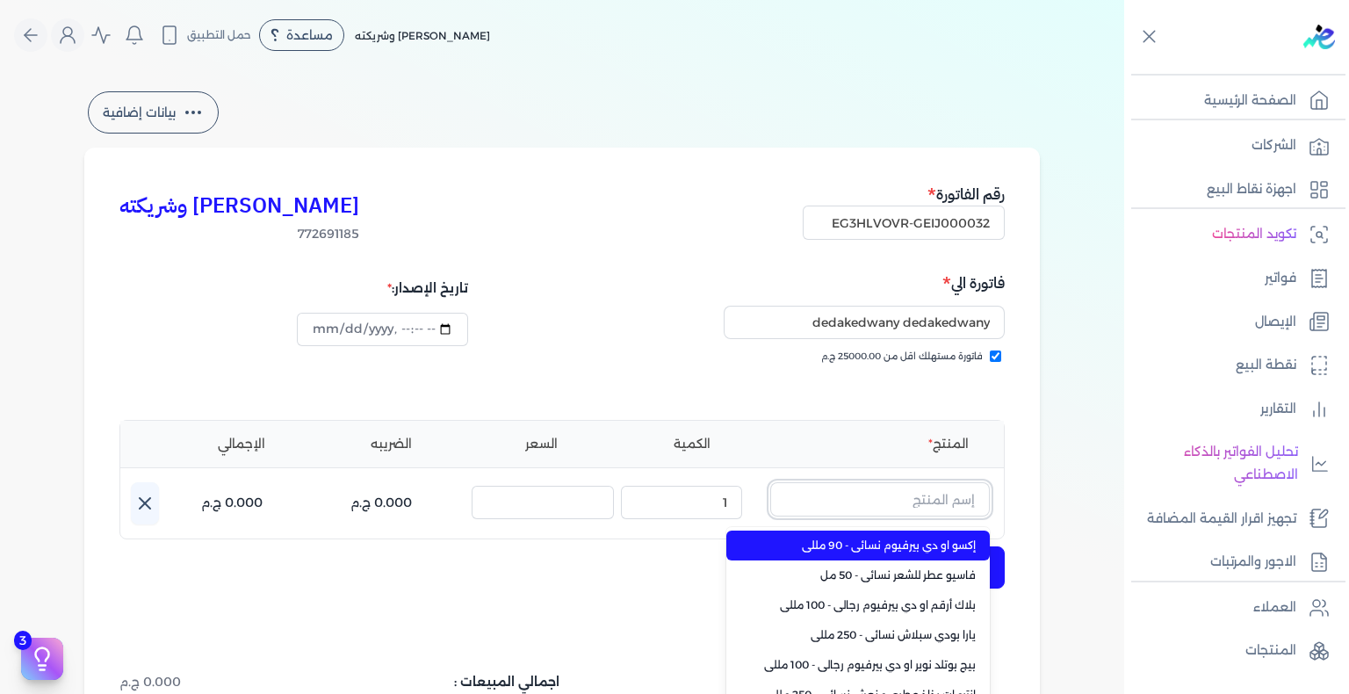
paste input "خمرة الطيب بودي سبلاش نسائي - 250 مللي"
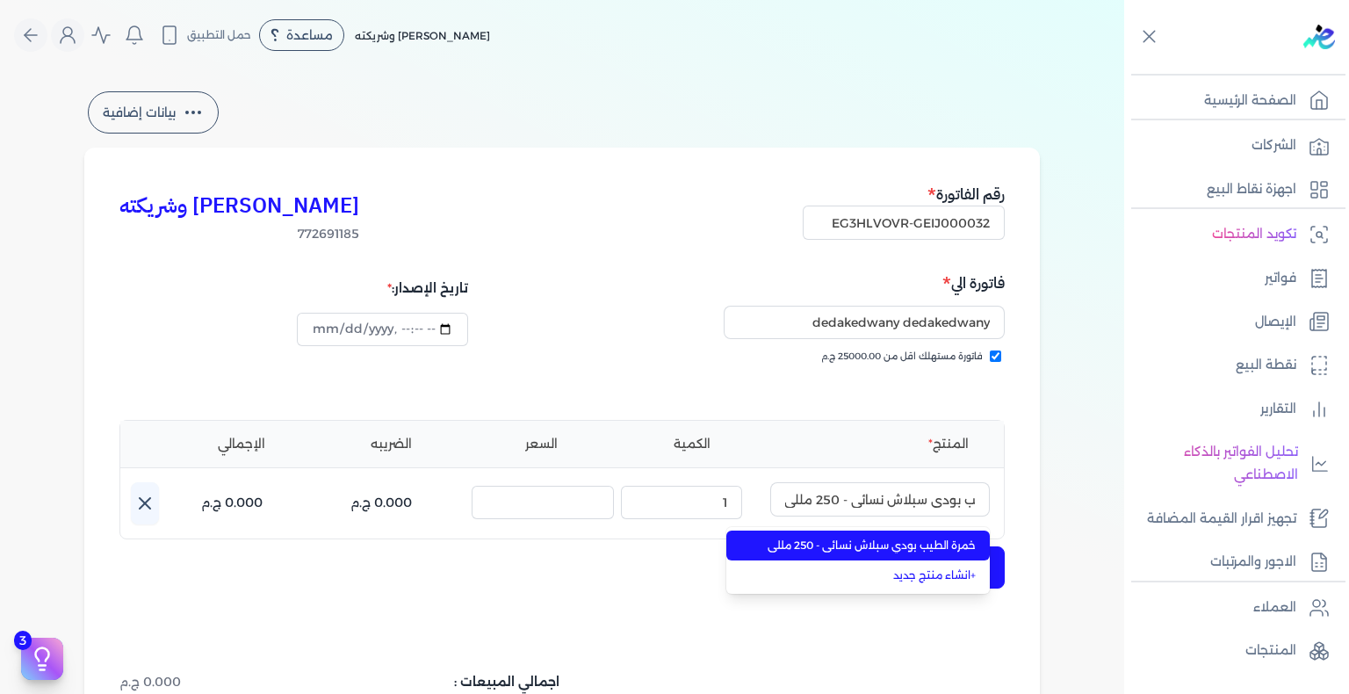
click at [889, 545] on span "خمرة الطيب بودي سبلاش نسائي - 250 مللي" at bounding box center [868, 546] width 214 height 16
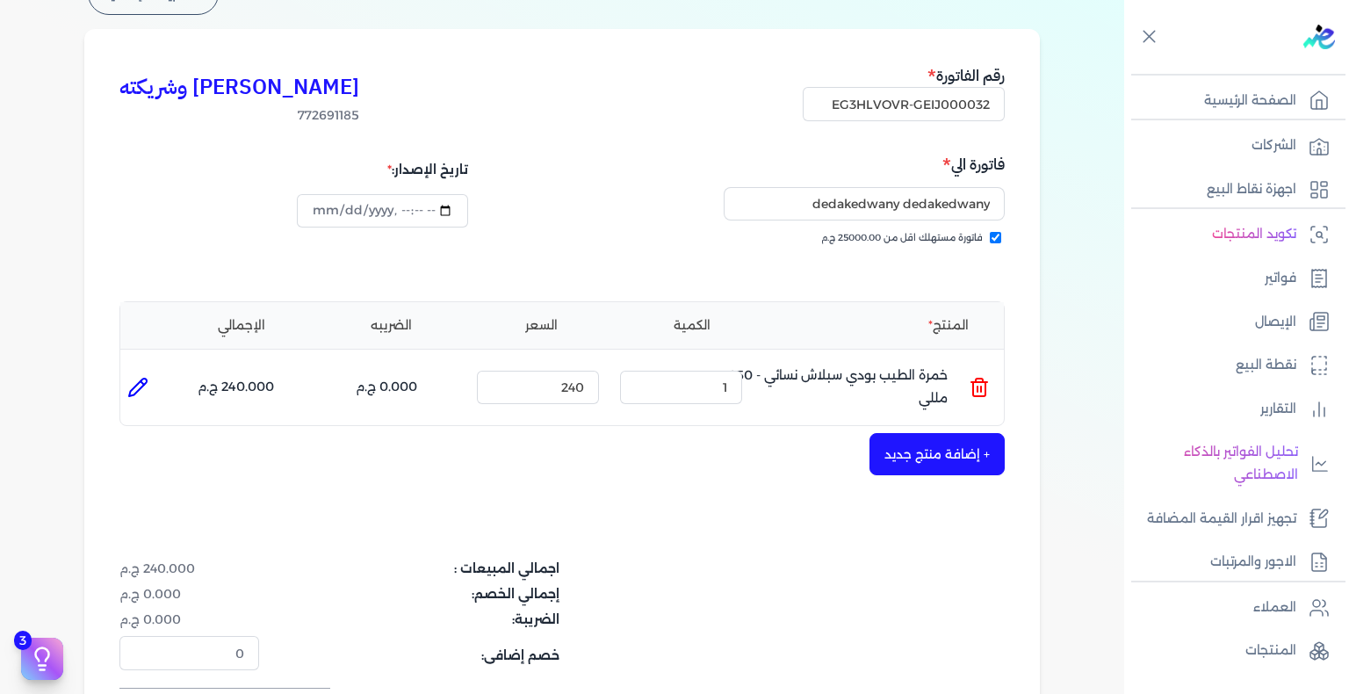
scroll to position [263, 0]
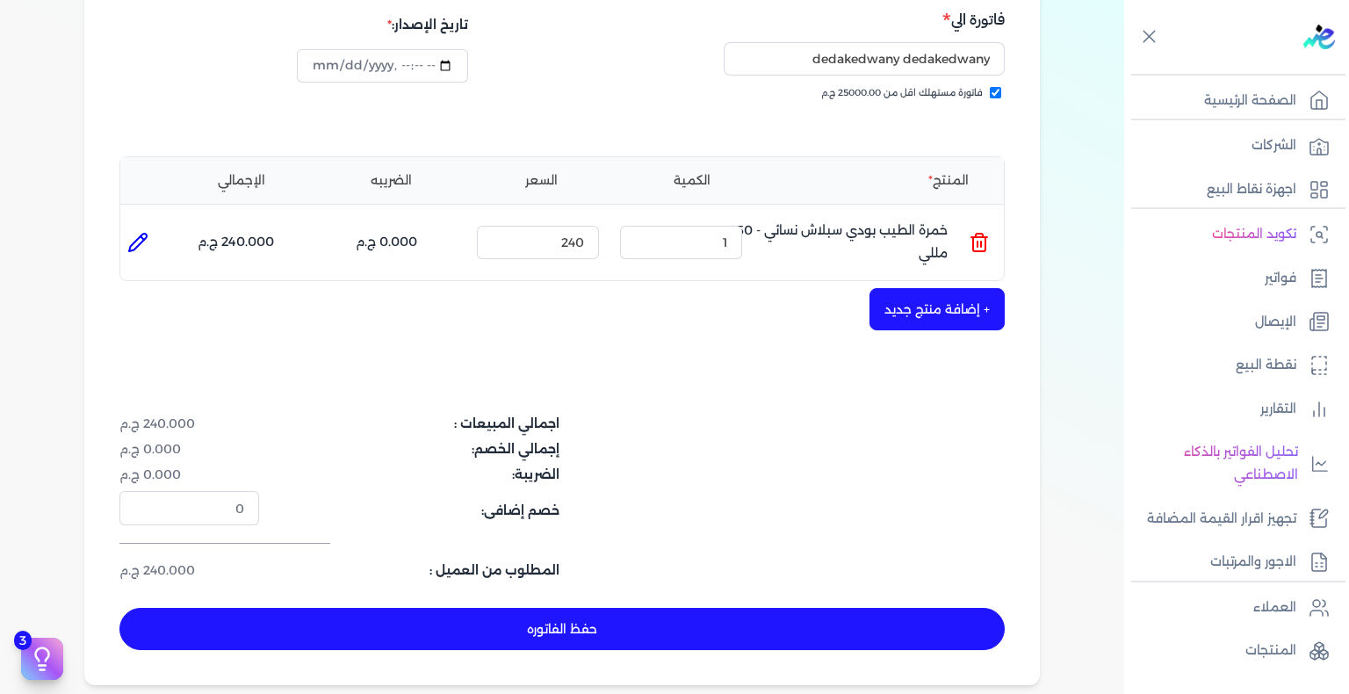
click at [670, 638] on button "حفظ الفاتوره" at bounding box center [561, 629] width 885 height 42
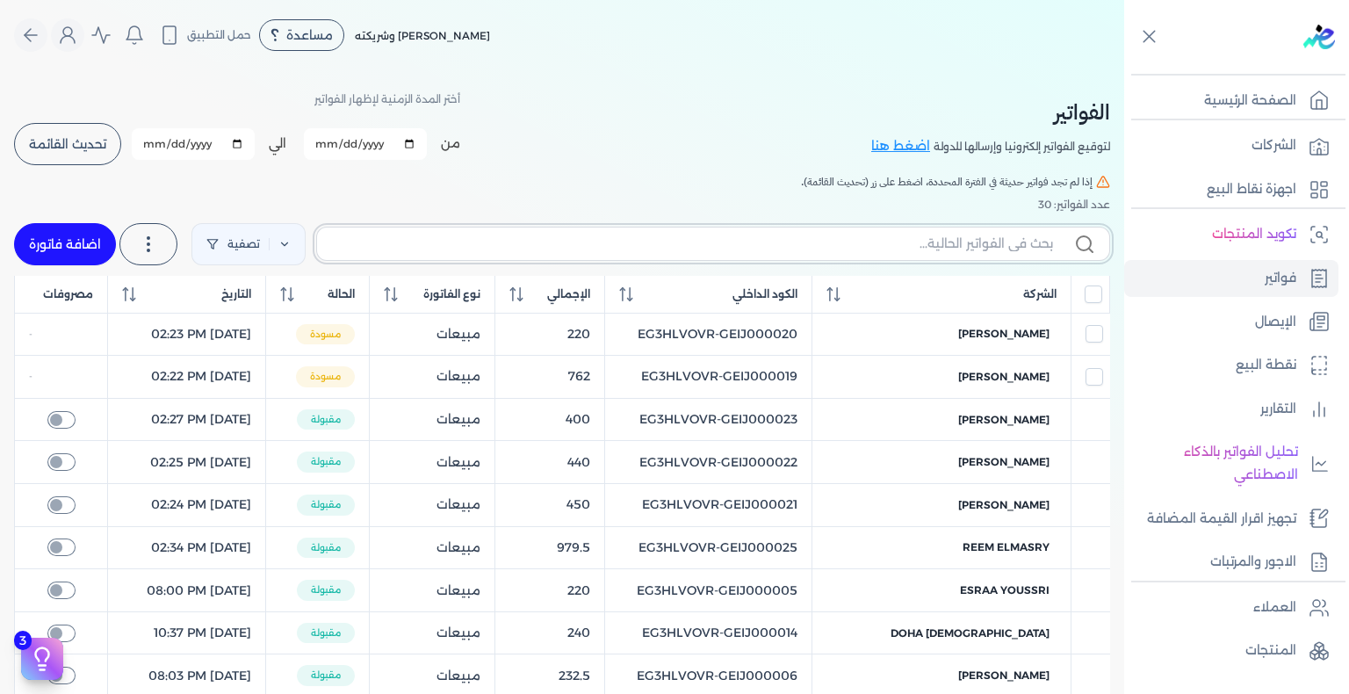
click at [910, 235] on input "text" at bounding box center [692, 244] width 722 height 18
paste input "EG3HLVOVR-GEIJ000032"
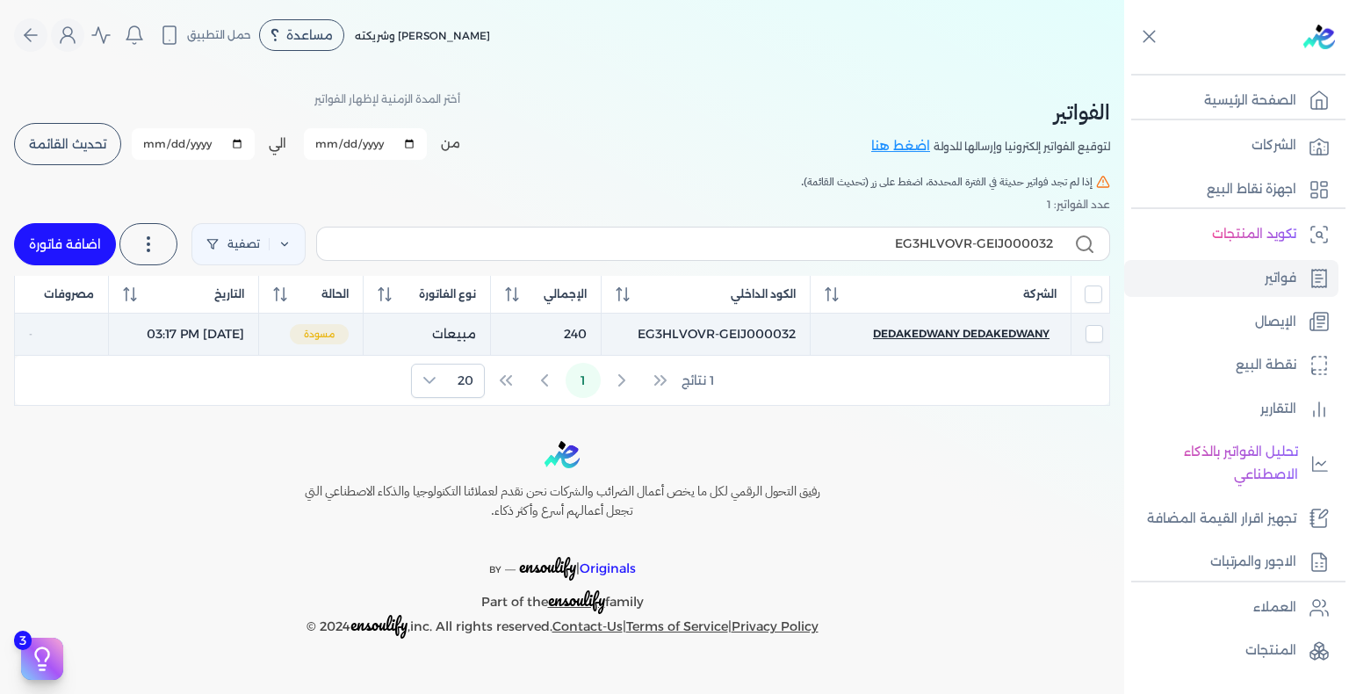
click at [1000, 338] on span "dedakedwany dedakedwany" at bounding box center [961, 334] width 177 height 16
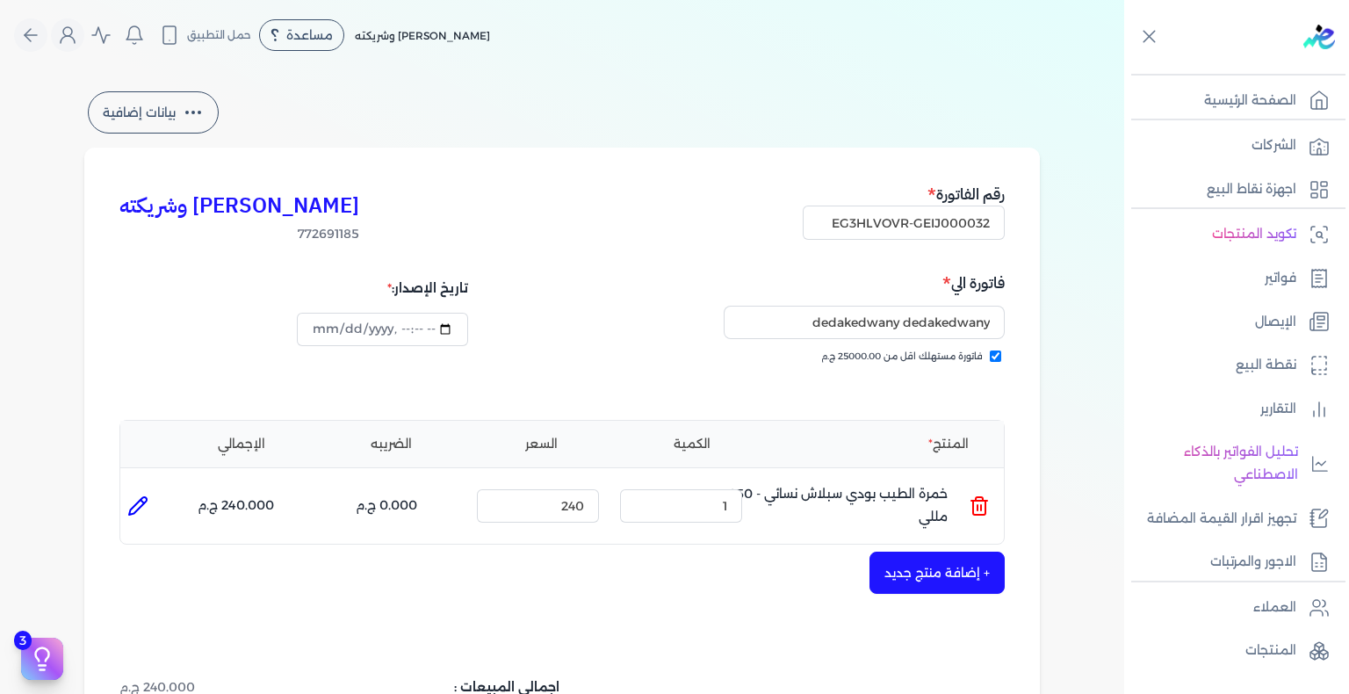
scroll to position [439, 0]
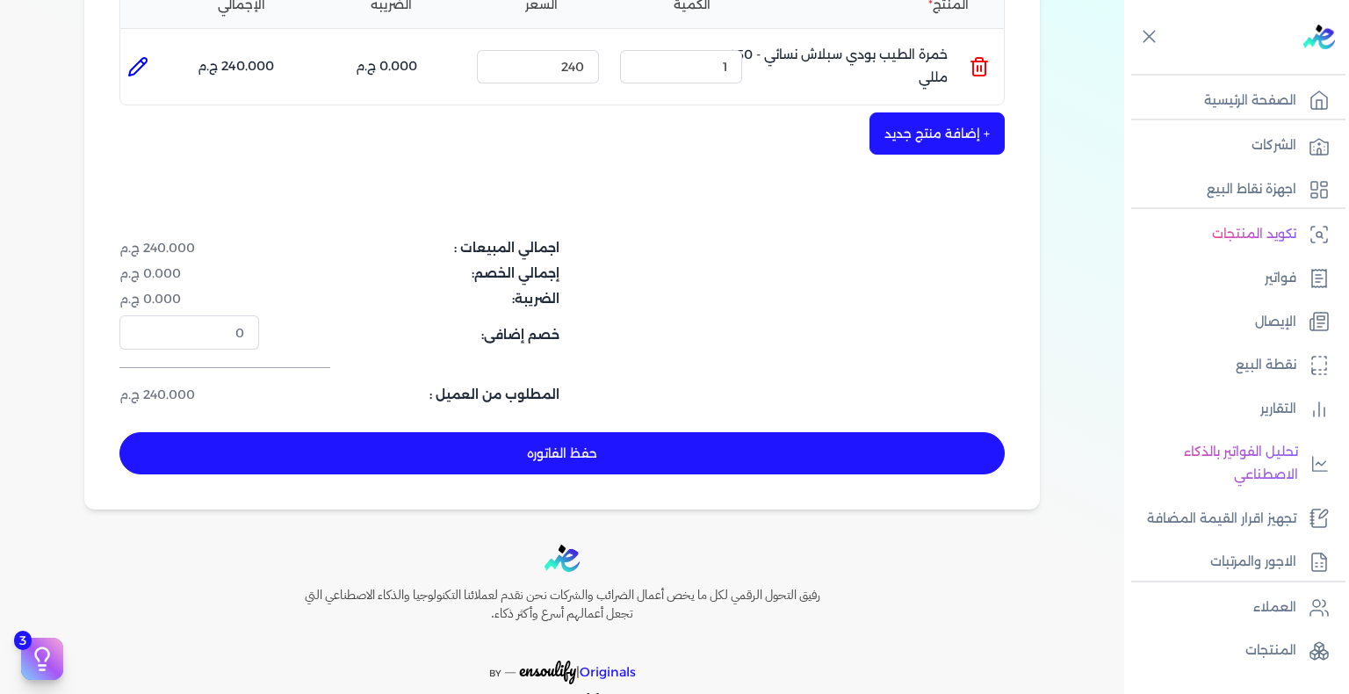
click at [687, 452] on button "حفظ الفاتوره" at bounding box center [561, 453] width 885 height 42
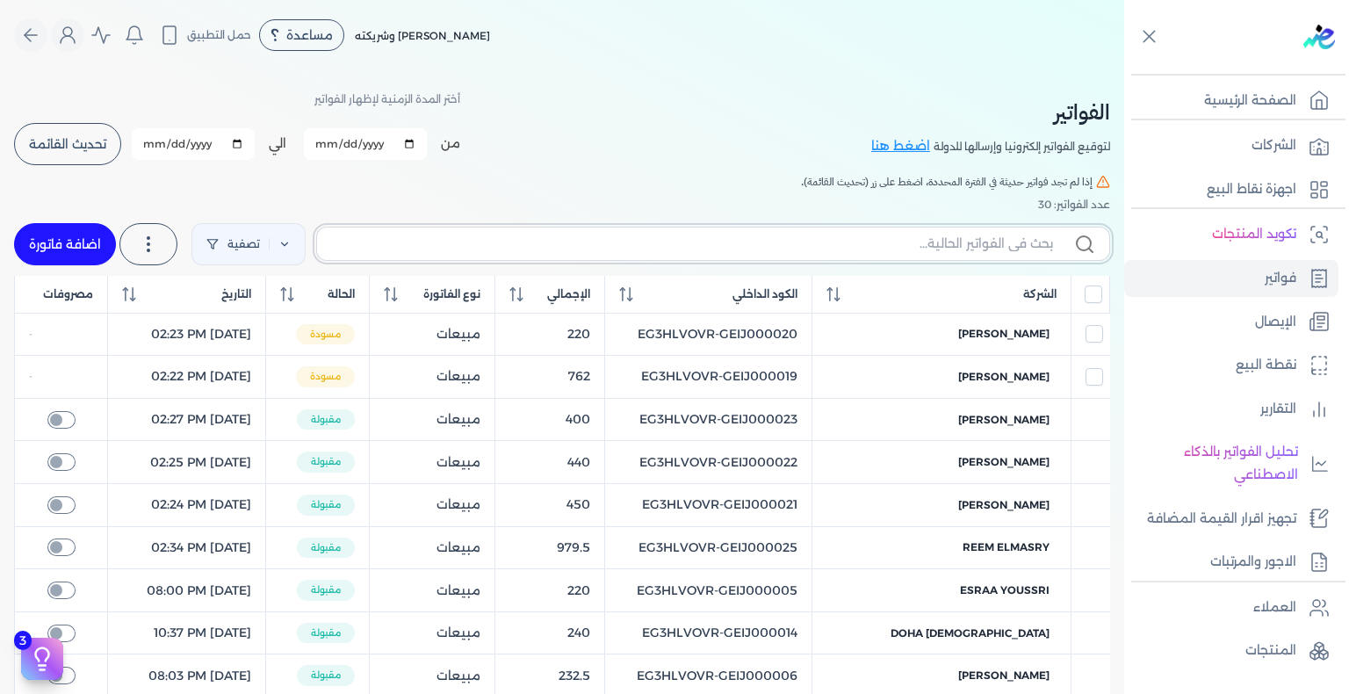
click at [588, 244] on input "text" at bounding box center [692, 244] width 722 height 18
paste input "EG3HLVOVR-GEIJ000033"
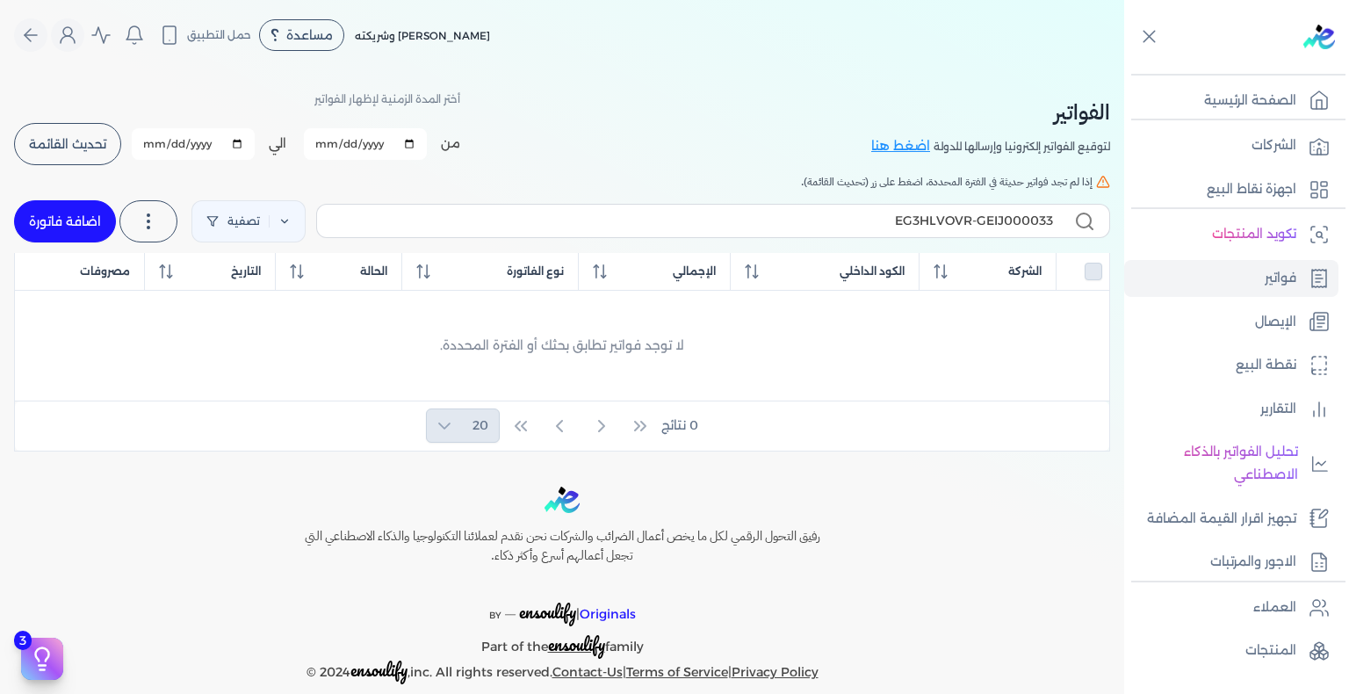
click at [91, 220] on link "اضافة فاتورة" at bounding box center [65, 221] width 102 height 42
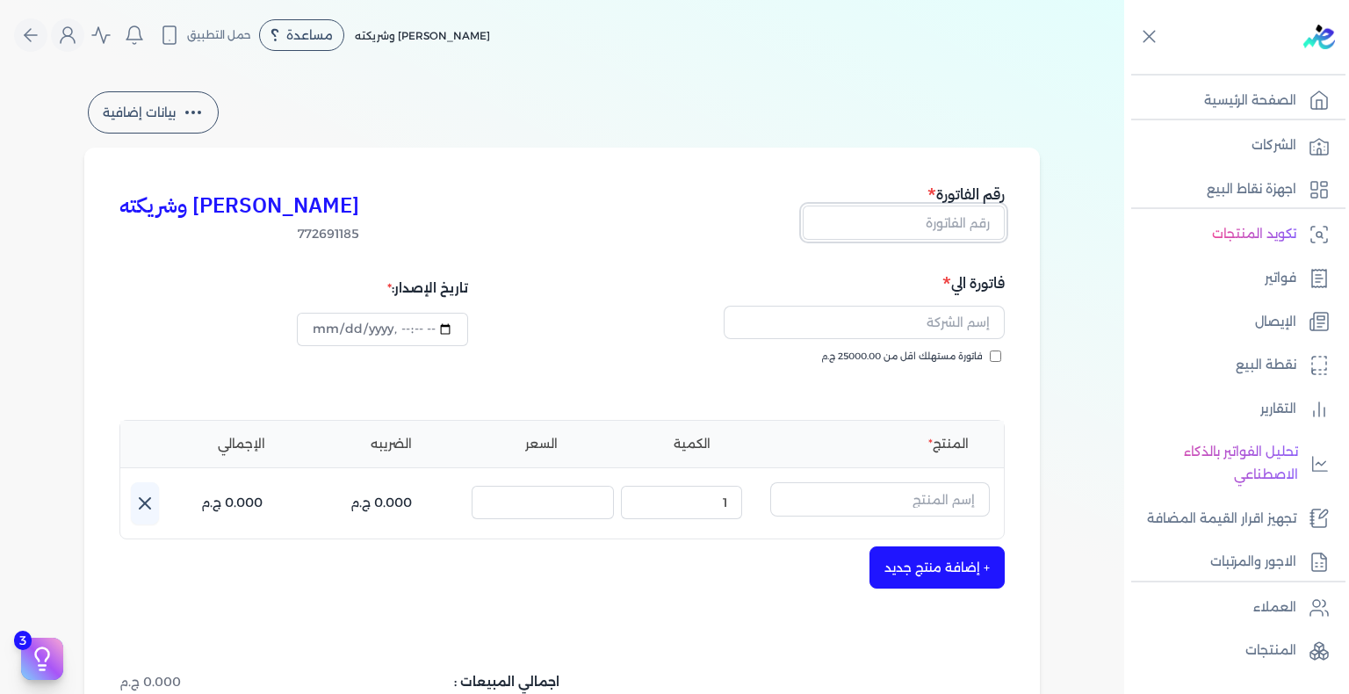
click at [956, 227] on input "text" at bounding box center [904, 222] width 202 height 33
paste input "EG3HLVOVR-GEIJ000033"
click at [1005, 353] on div "فاتورة الي فاتورة مستهلك اقل من 25000.00 ج.م" at bounding box center [785, 334] width 437 height 126
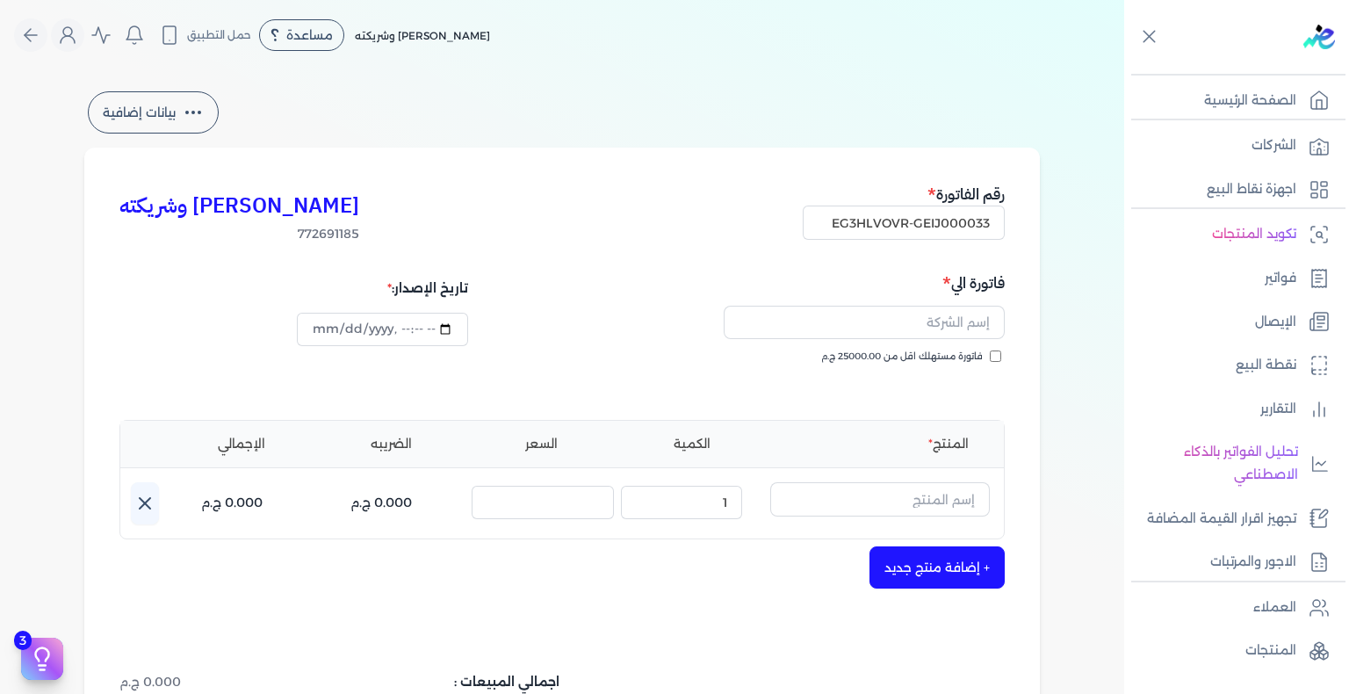
click at [998, 357] on input "فاتورة مستهلك اقل من 25000.00 ج.م" at bounding box center [995, 355] width 11 height 11
click at [885, 515] on input "text" at bounding box center [880, 498] width 220 height 33
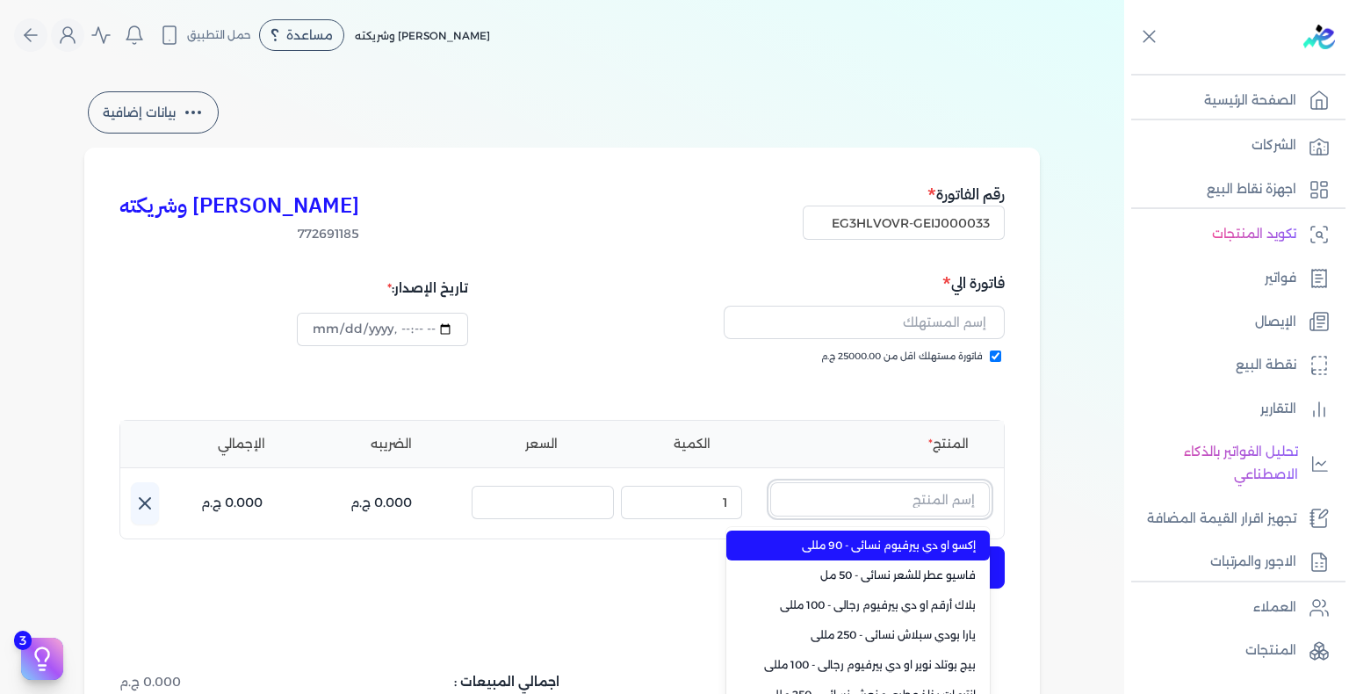
paste input "مشاعر فضية او دي بيرفيوم للجنسين - 100 مللي"
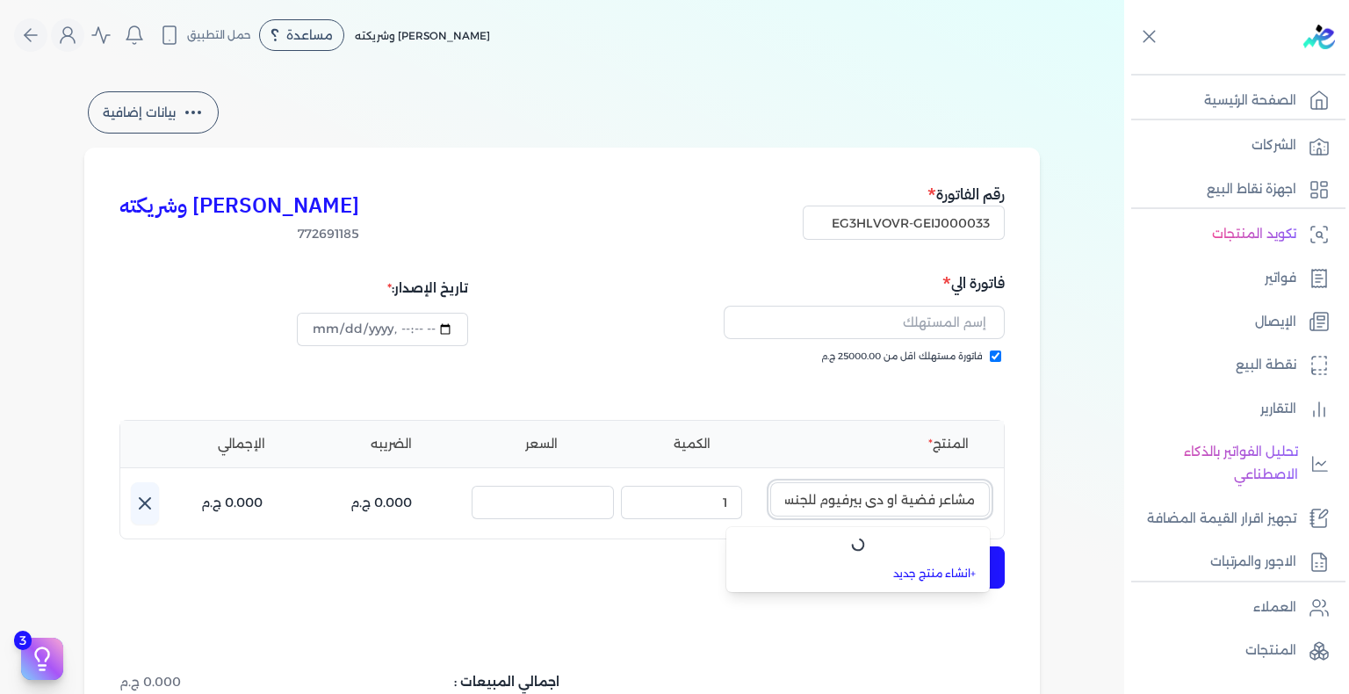
scroll to position [0, -77]
click at [956, 581] on link "+ انشاء منتج جديد" at bounding box center [868, 575] width 214 height 16
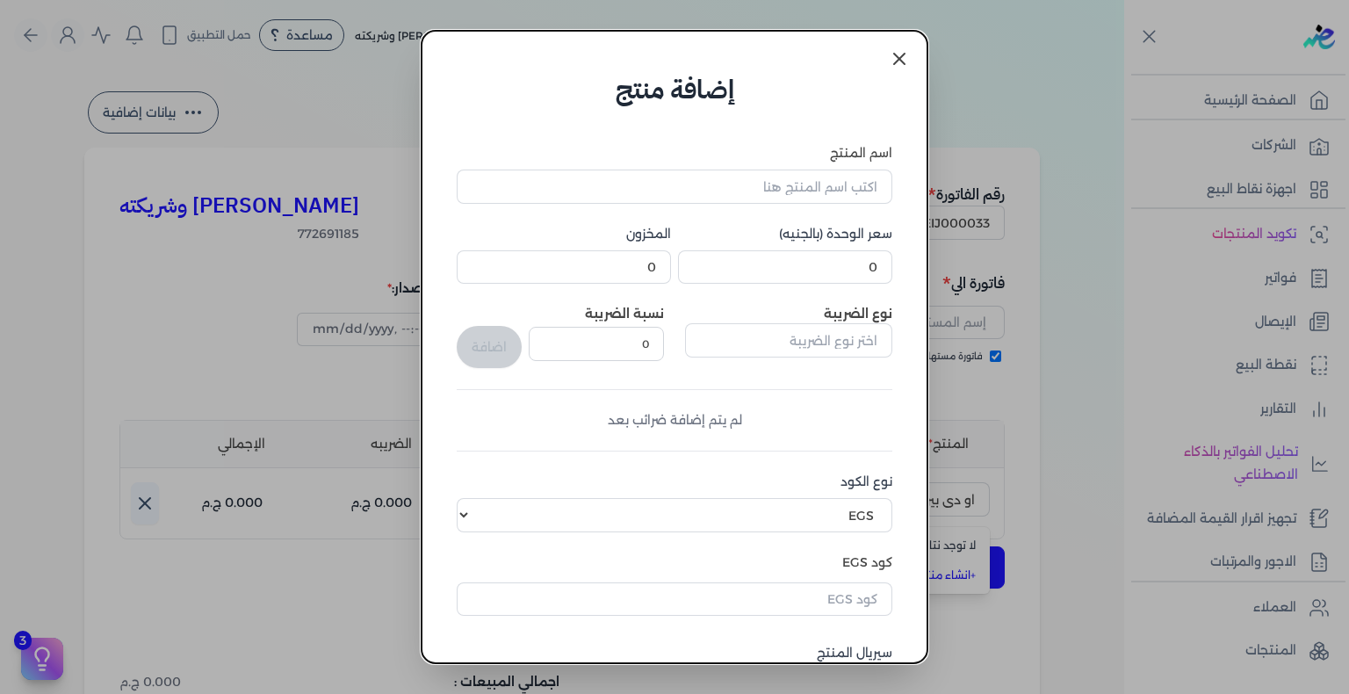
scroll to position [0, 0]
click at [1036, 632] on dialog "إضافة منتج اسم المنتج سعر الوحدة (بالجنيه) 0 المخزون 0 نوع الضريبة نسبة الضريبة…" at bounding box center [674, 347] width 1349 height 694
click at [997, 120] on dialog "إضافة منتج اسم المنتج سعر الوحدة (بالجنيه) 0 المخزون 0 نوع الضريبة نسبة الضريبة…" at bounding box center [674, 347] width 1349 height 694
click at [904, 60] on icon at bounding box center [899, 58] width 21 height 21
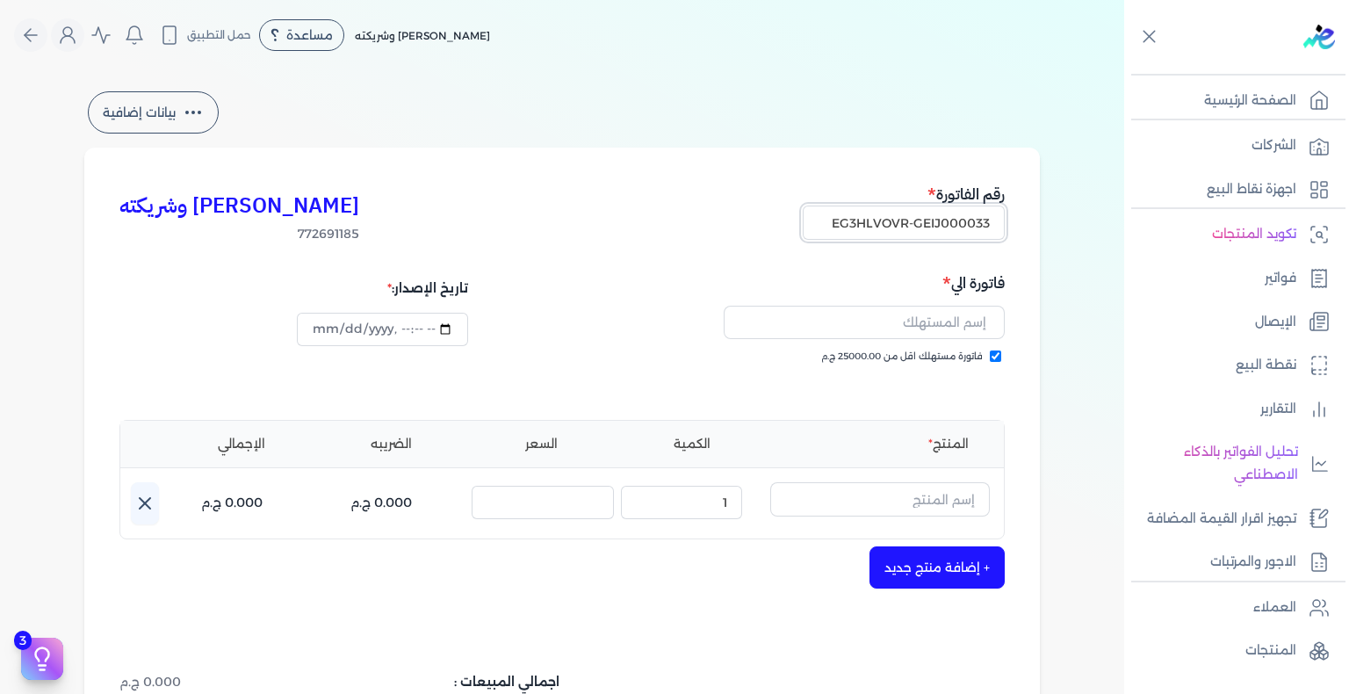
click at [949, 231] on input "EG3HLVOVR-GEIJ000033" at bounding box center [904, 222] width 202 height 33
paste input "4"
click at [959, 325] on input "text" at bounding box center [864, 322] width 281 height 33
paste input "[PERSON_NAME]"
click at [963, 499] on input "text" at bounding box center [880, 498] width 220 height 33
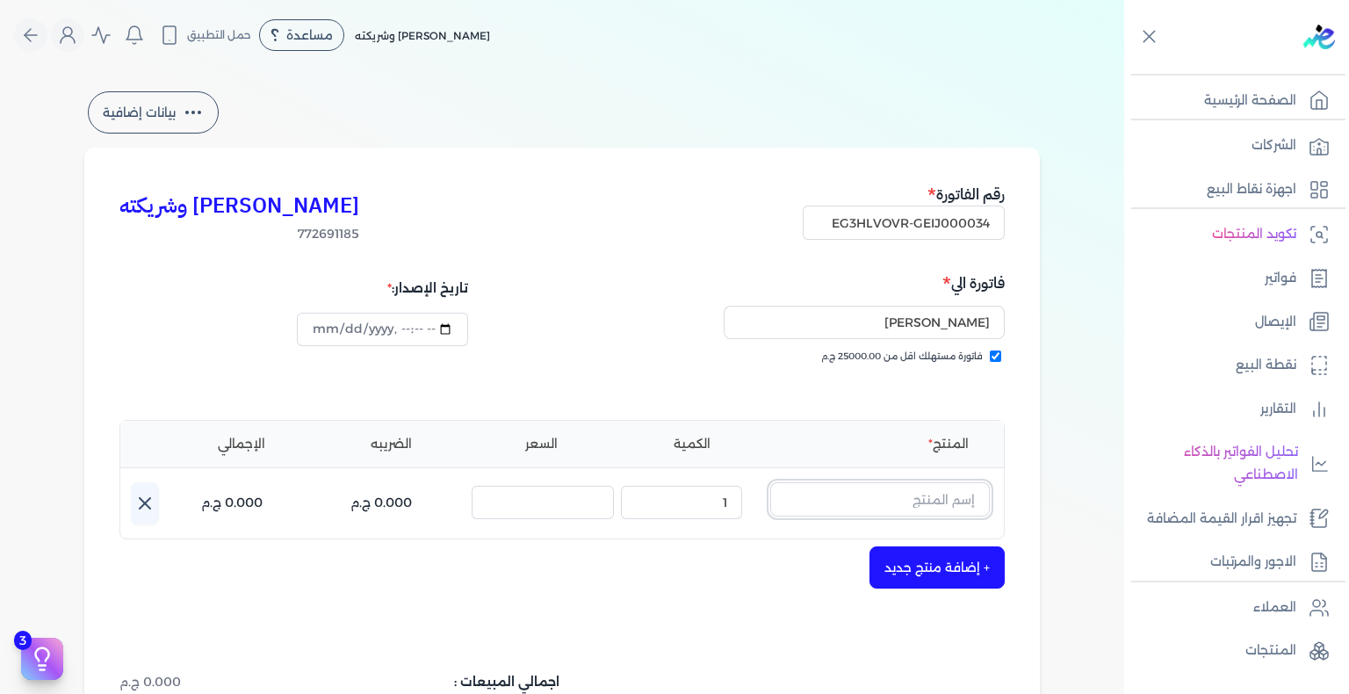
paste input "[PERSON_NAME] عطري منعش نسائي - 250 مللي"
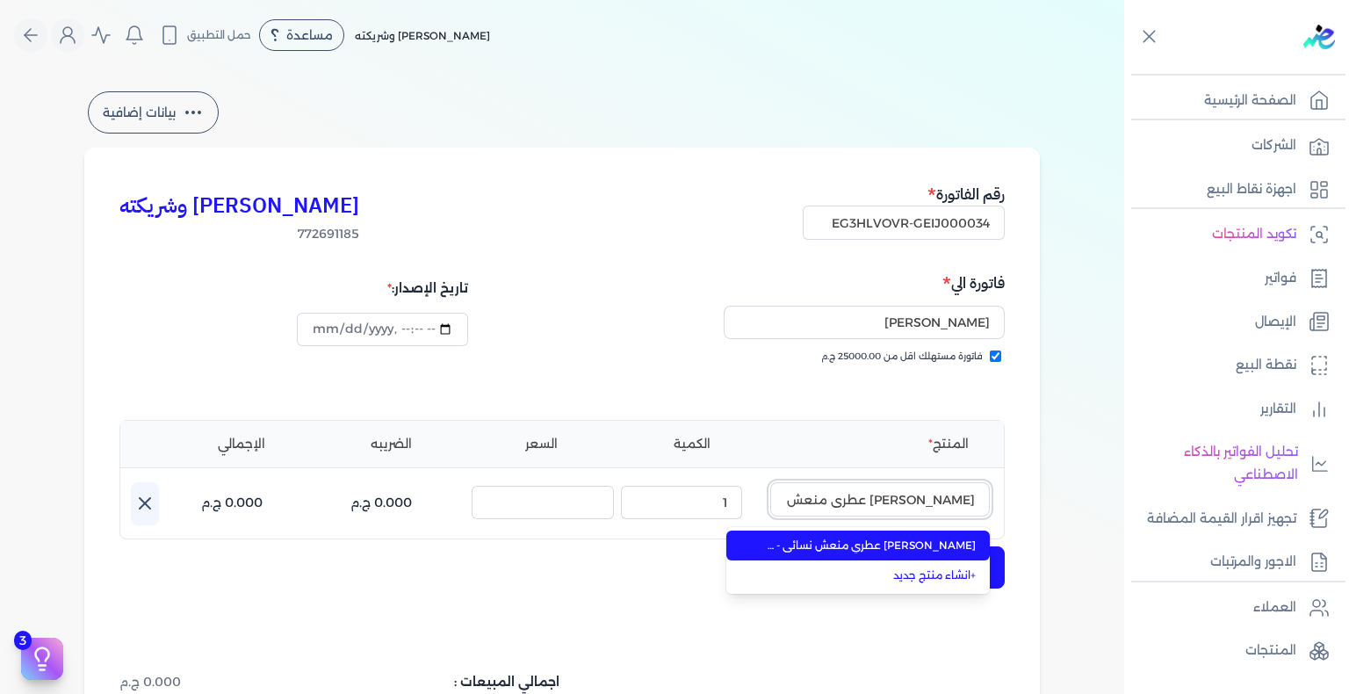
scroll to position [0, -32]
click at [935, 545] on span "[PERSON_NAME] عطري منعش نسائي - 250 مللي" at bounding box center [868, 546] width 214 height 16
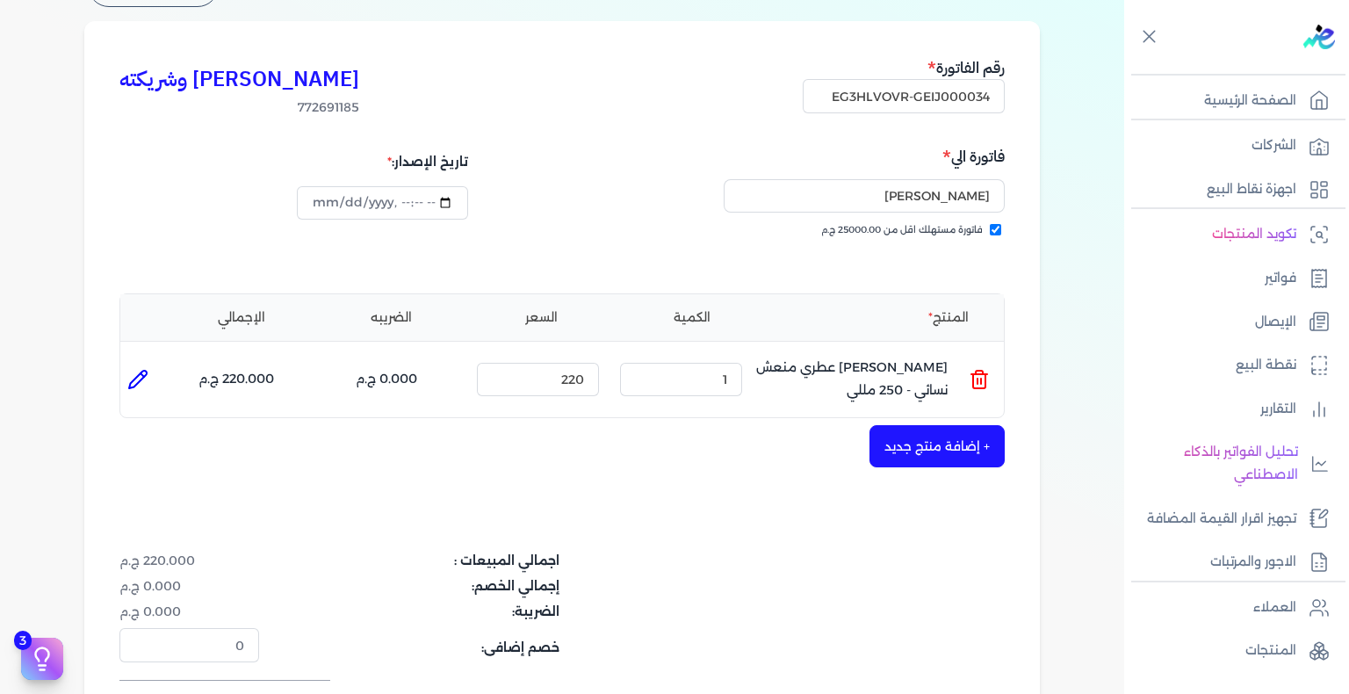
scroll to position [263, 0]
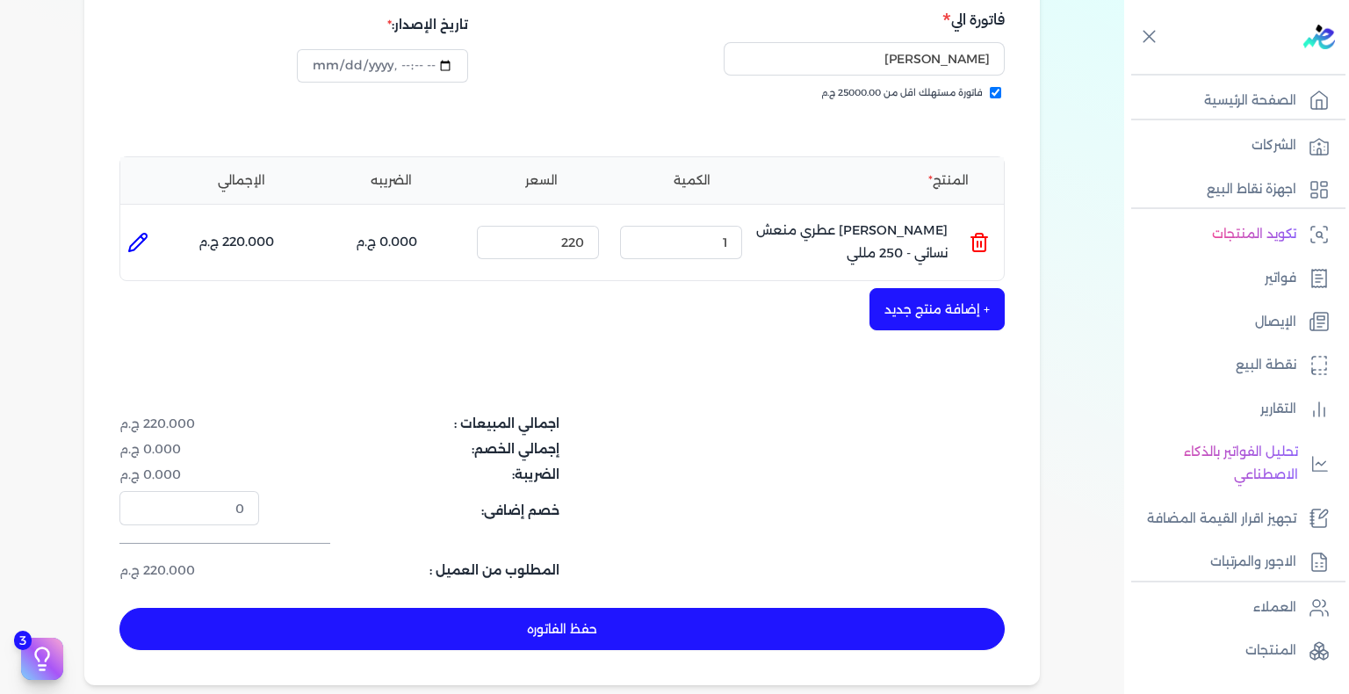
click at [637, 635] on button "حفظ الفاتوره" at bounding box center [561, 629] width 885 height 42
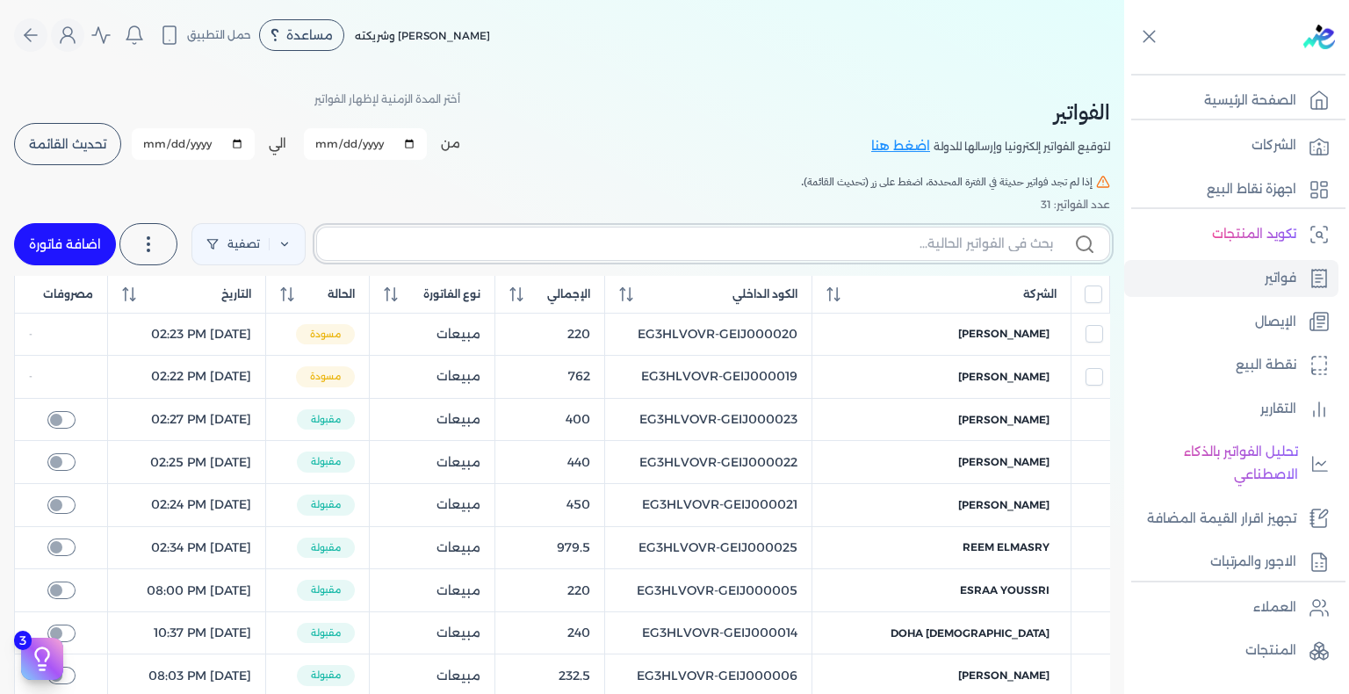
click at [918, 244] on input "text" at bounding box center [692, 244] width 722 height 18
paste input "EG3HLVOVR-GEIJ000034"
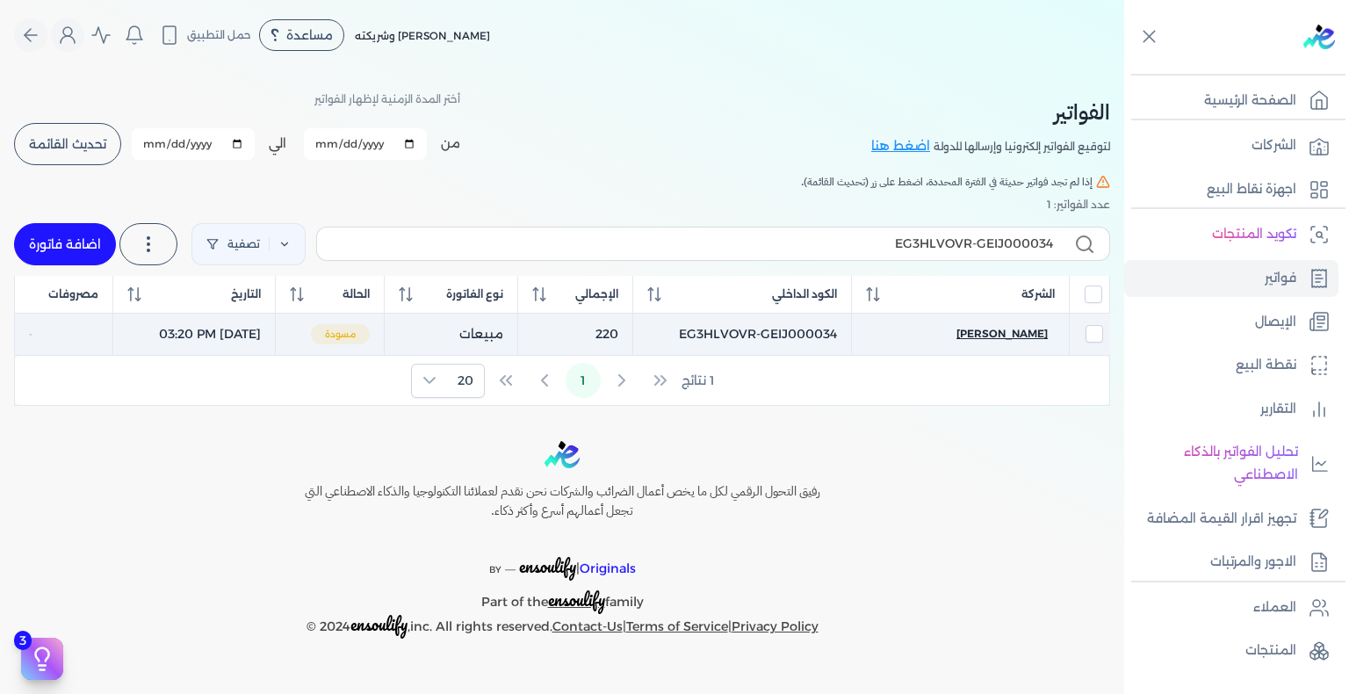
click at [983, 328] on span "[PERSON_NAME]" at bounding box center [1001, 334] width 91 height 16
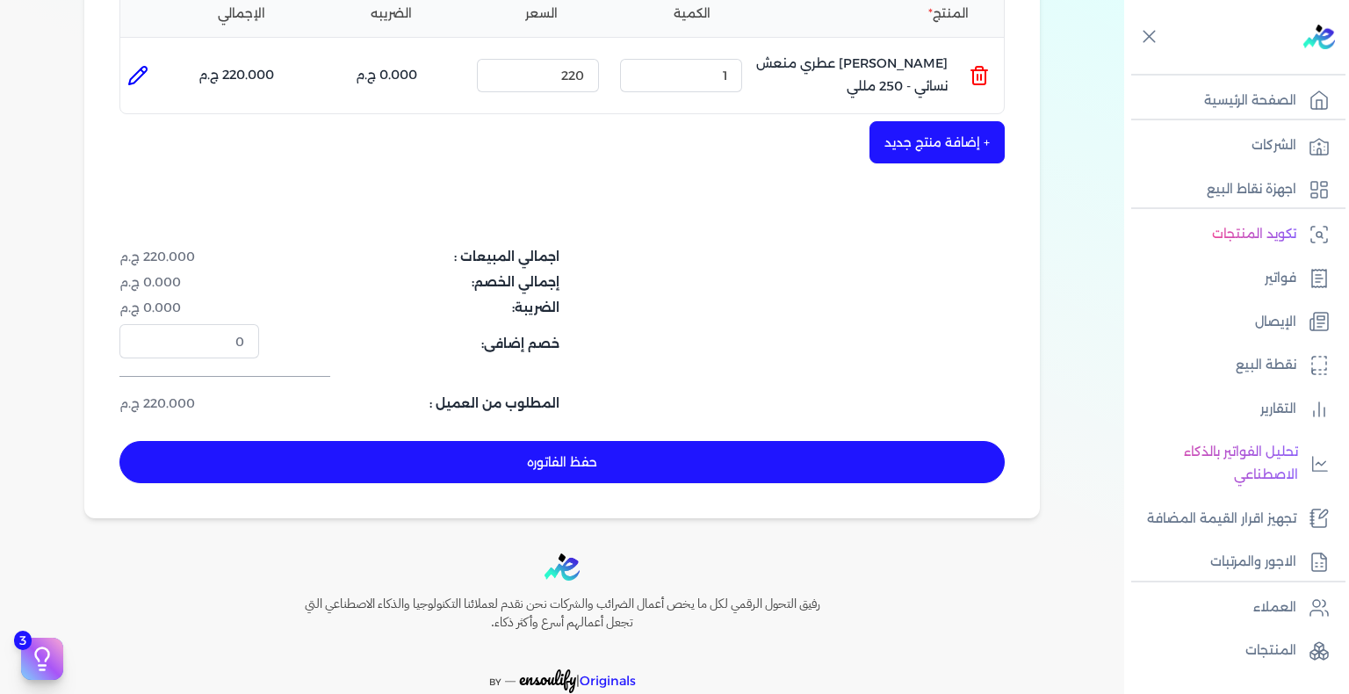
scroll to position [439, 0]
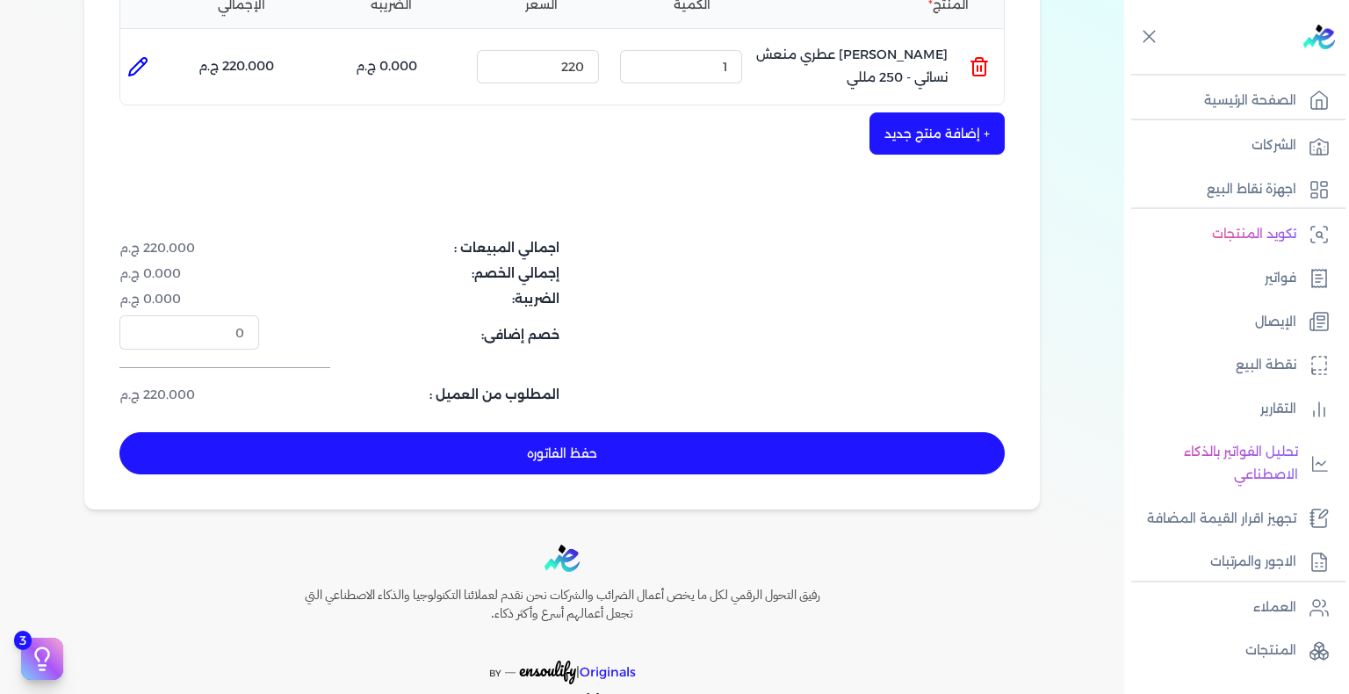
click at [658, 458] on button "حفظ الفاتوره" at bounding box center [561, 453] width 885 height 42
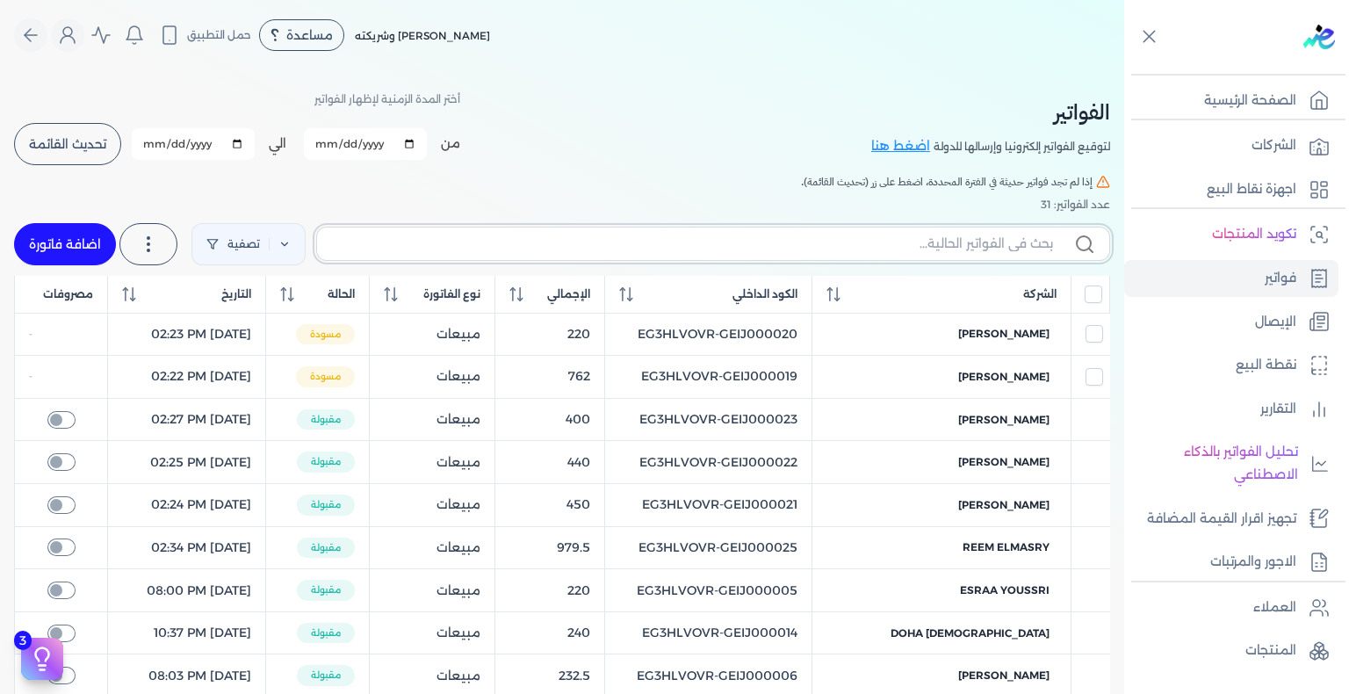
click at [475, 235] on input "text" at bounding box center [692, 244] width 722 height 18
paste input "EG3HLVOVR-GEIJ000035"
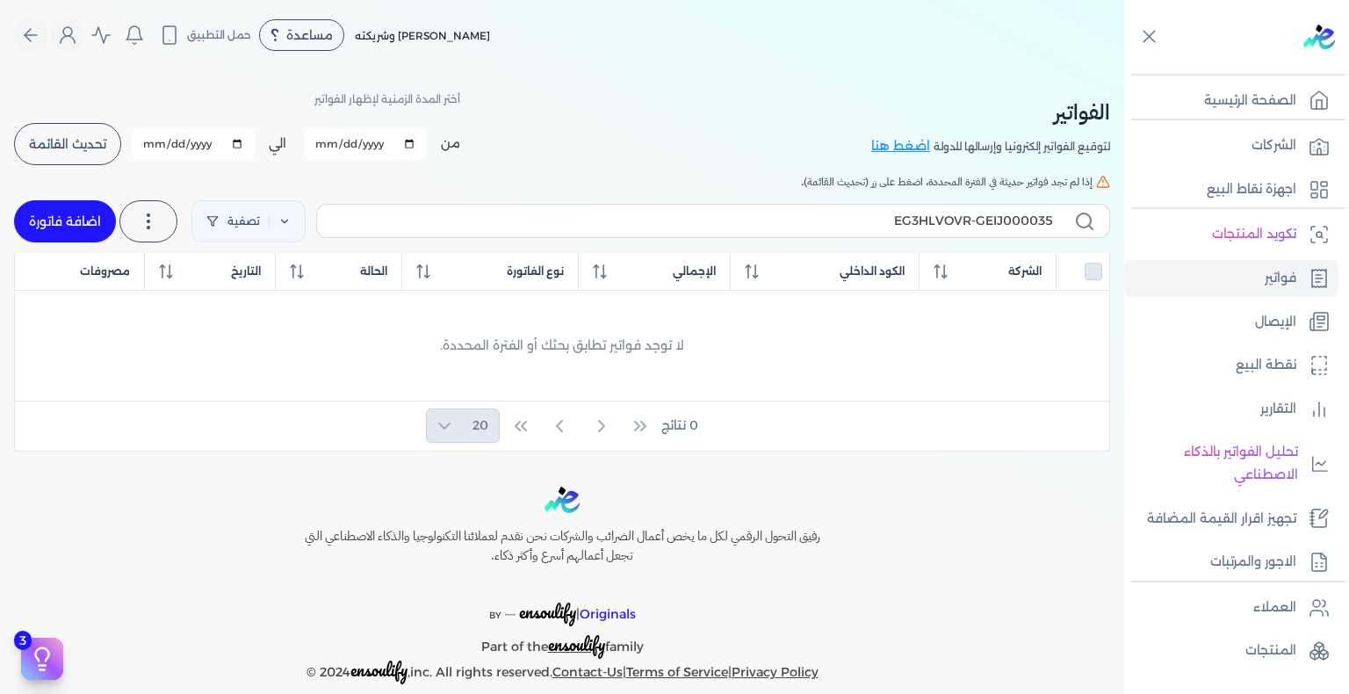
click at [72, 229] on link "اضافة فاتورة" at bounding box center [65, 221] width 102 height 42
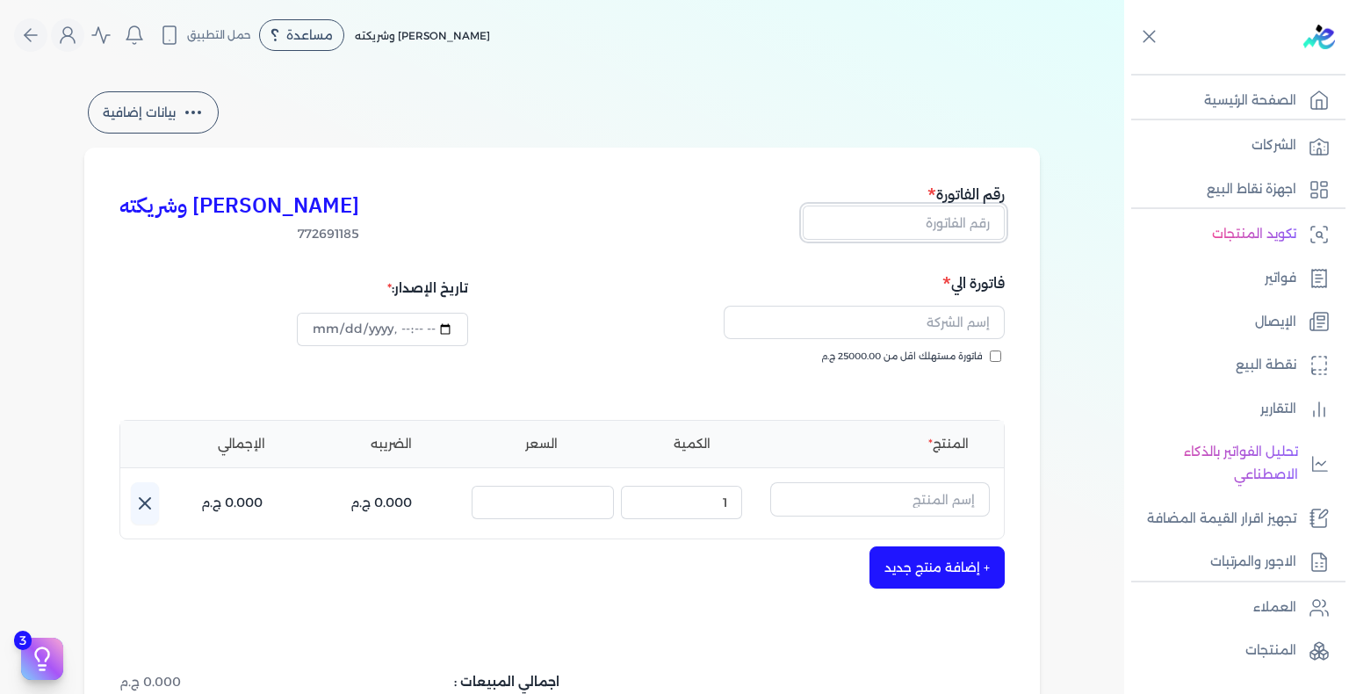
click at [963, 227] on input "text" at bounding box center [904, 222] width 202 height 33
paste input "EG3HLVOVR-GEIJ000035"
click at [993, 354] on input "فاتورة مستهلك اقل من 25000.00 ج.م" at bounding box center [995, 355] width 11 height 11
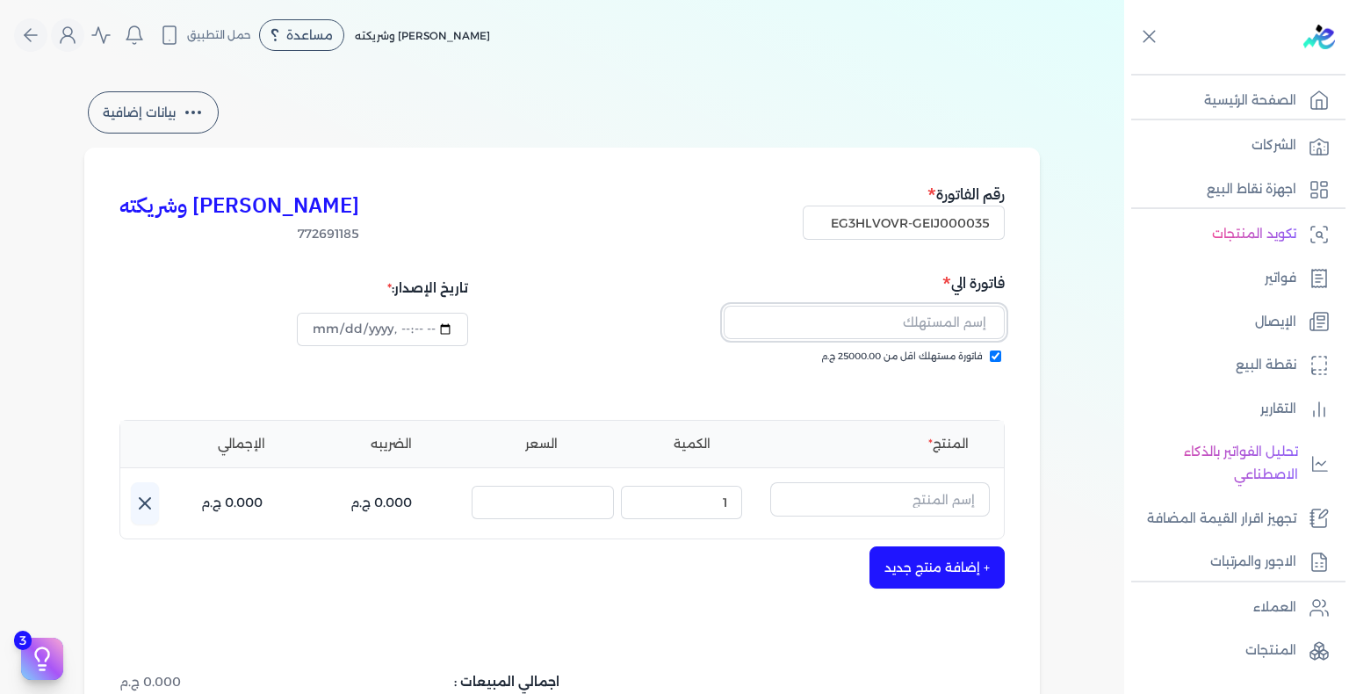
click at [925, 325] on input "text" at bounding box center [864, 322] width 281 height 33
paste input "[PERSON_NAME]"
click at [892, 494] on input "text" at bounding box center [880, 498] width 220 height 33
paste input "ويدينج داي بودي سبلاش نسائي - 250 مللي"
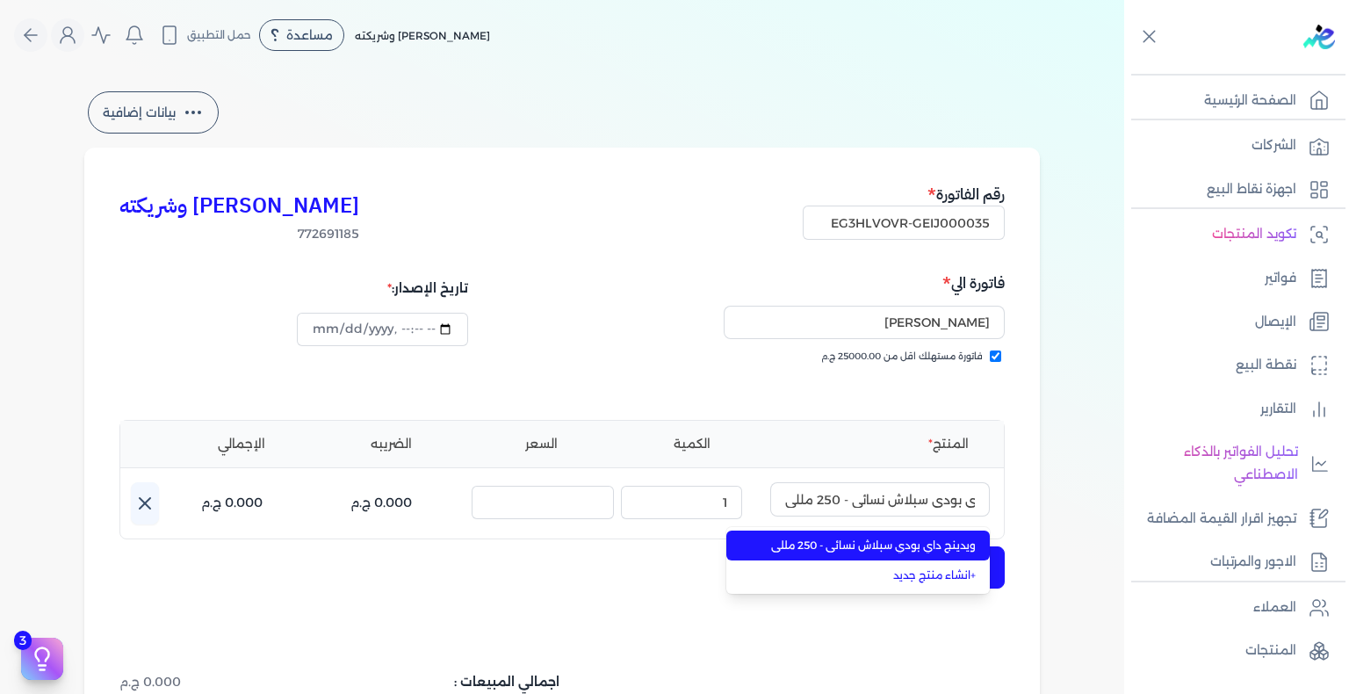
click at [876, 548] on span "ويدينج داي بودي سبلاش نسائي - 250 مللي" at bounding box center [868, 546] width 214 height 16
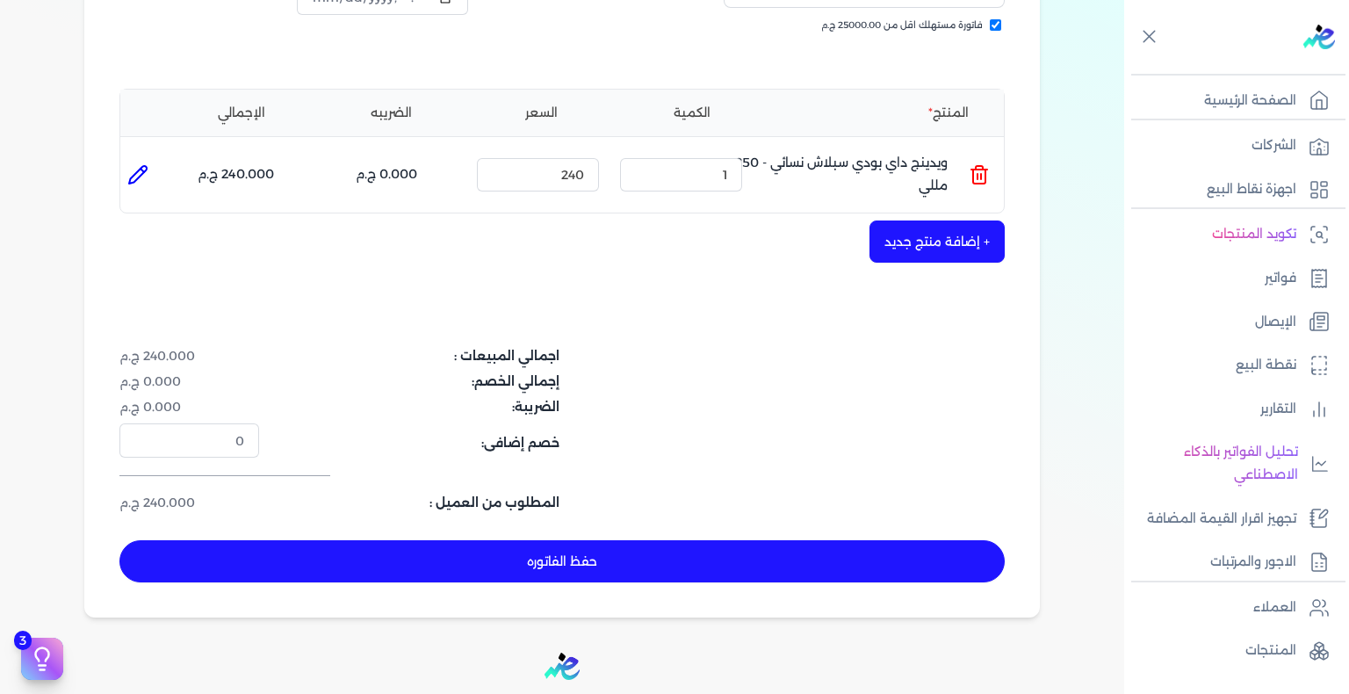
scroll to position [439, 0]
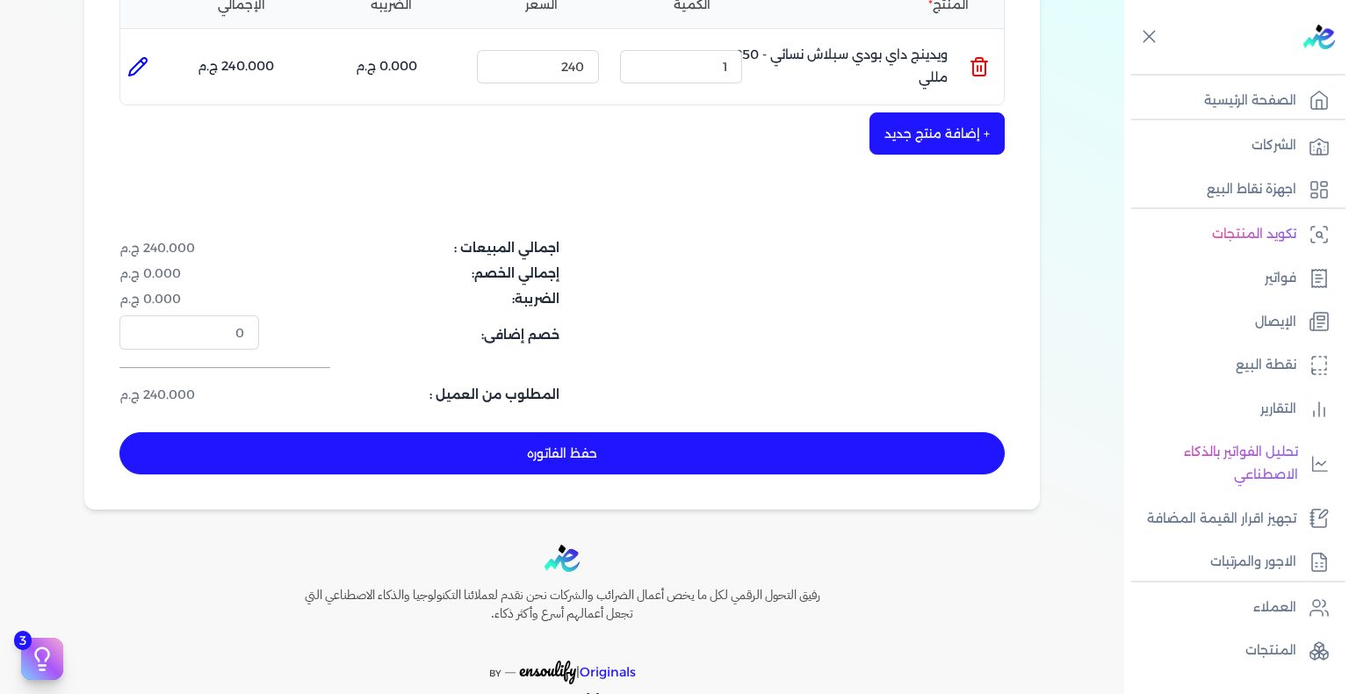
drag, startPoint x: 786, startPoint y: 459, endPoint x: 801, endPoint y: 469, distance: 17.8
click at [787, 459] on button "حفظ الفاتوره" at bounding box center [561, 453] width 885 height 42
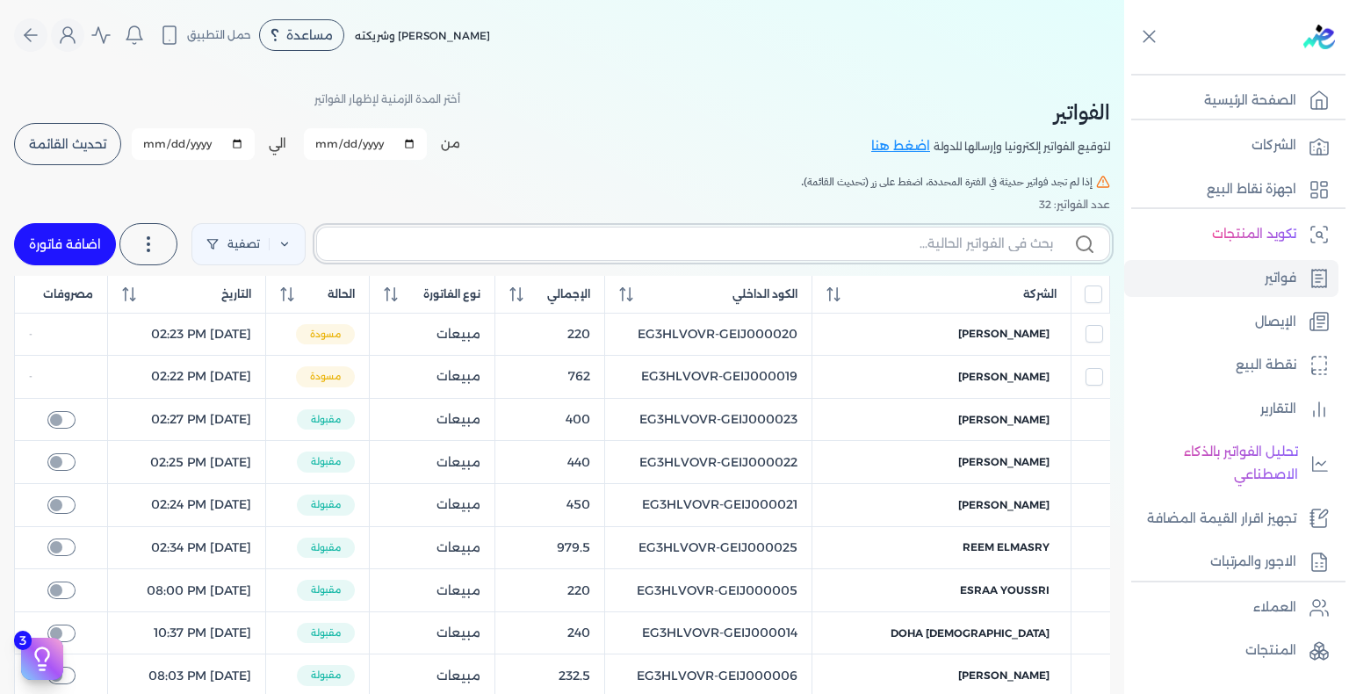
click at [900, 244] on input "text" at bounding box center [692, 244] width 722 height 18
paste input "EG3HLVOVR-GEIJ000035"
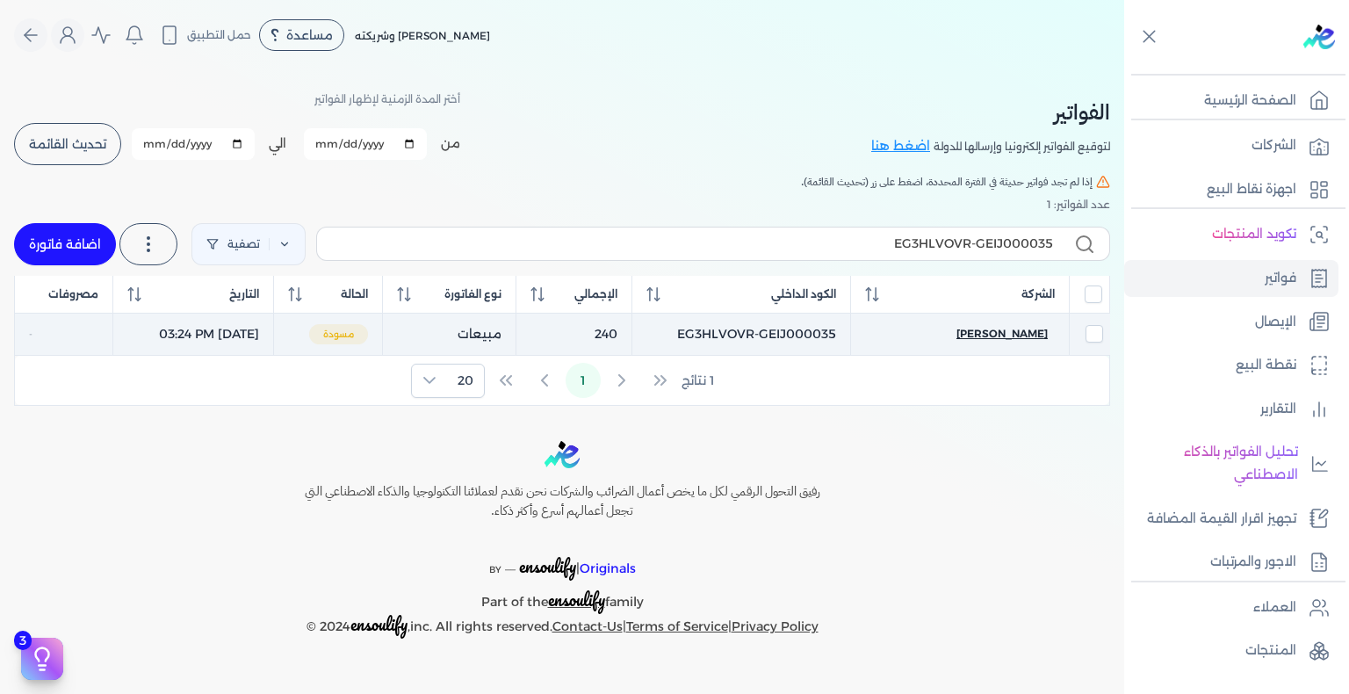
click at [984, 333] on span "[PERSON_NAME]" at bounding box center [1001, 334] width 91 height 16
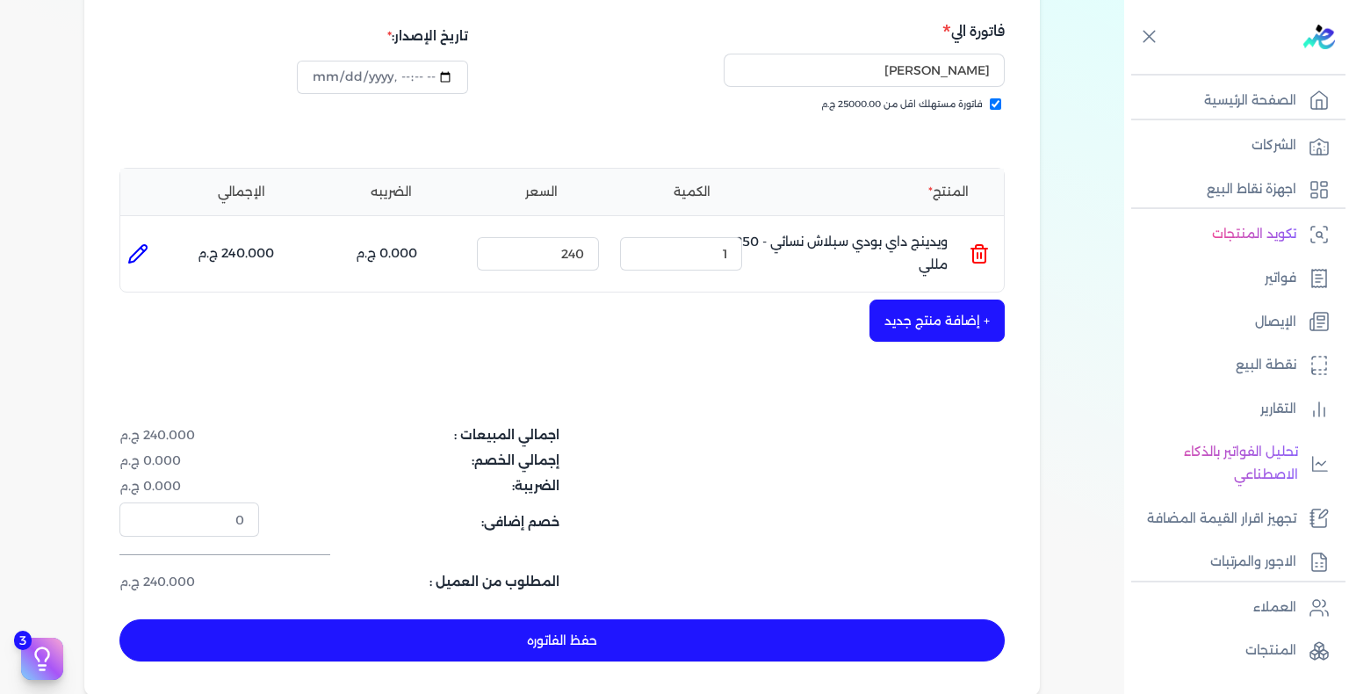
scroll to position [439, 0]
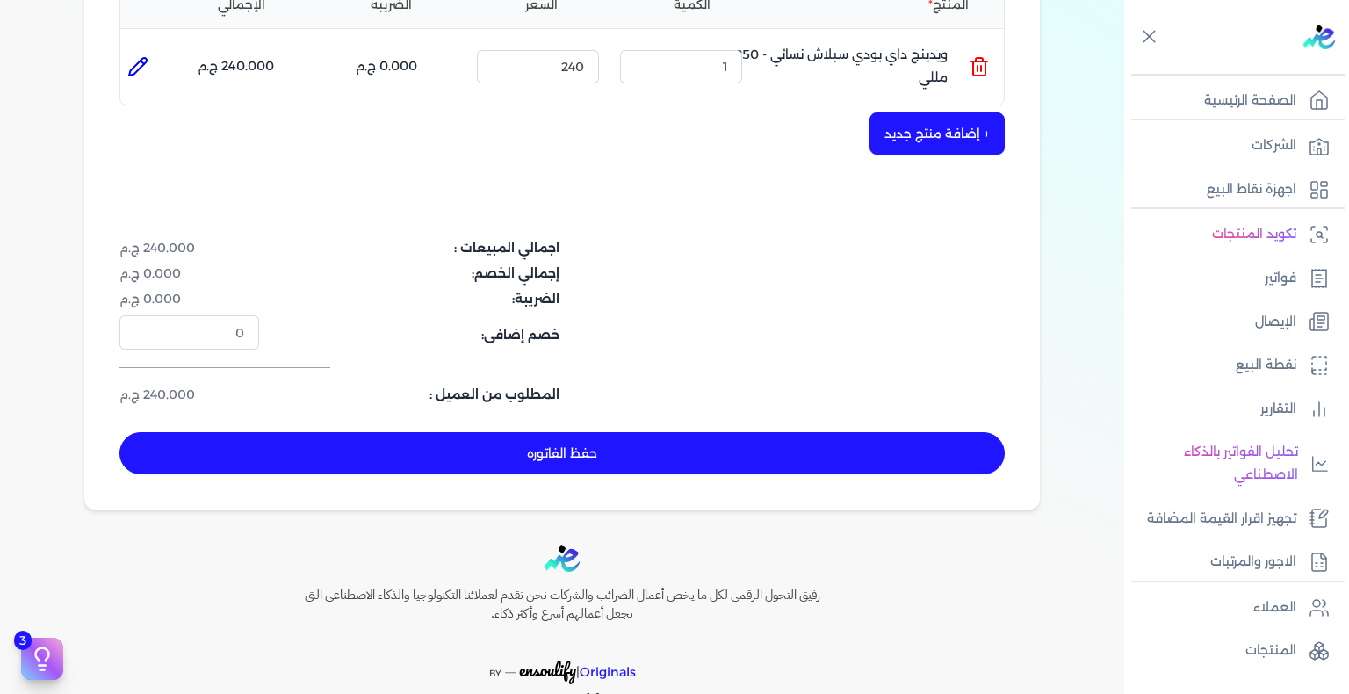
drag, startPoint x: 629, startPoint y: 450, endPoint x: 816, endPoint y: 502, distance: 194.1
click at [629, 449] on button "حفظ الفاتوره" at bounding box center [561, 453] width 885 height 42
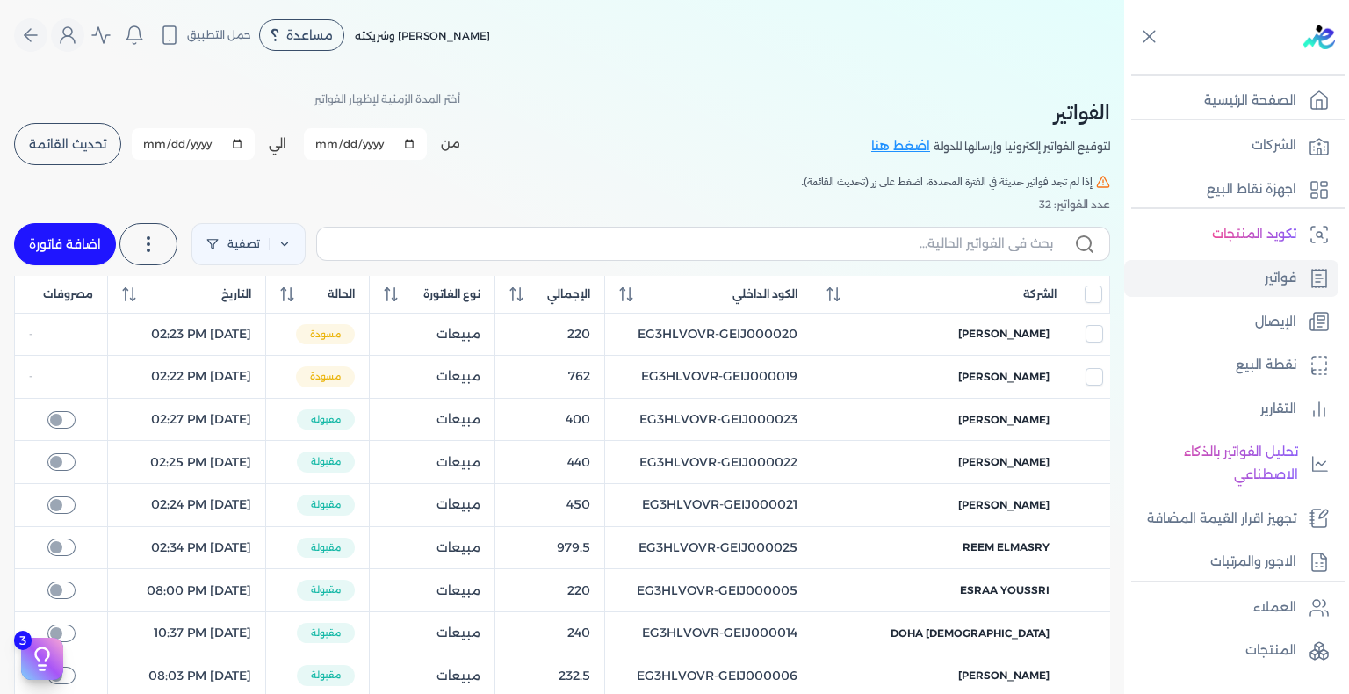
click at [49, 233] on link "اضافة فاتورة" at bounding box center [65, 244] width 102 height 42
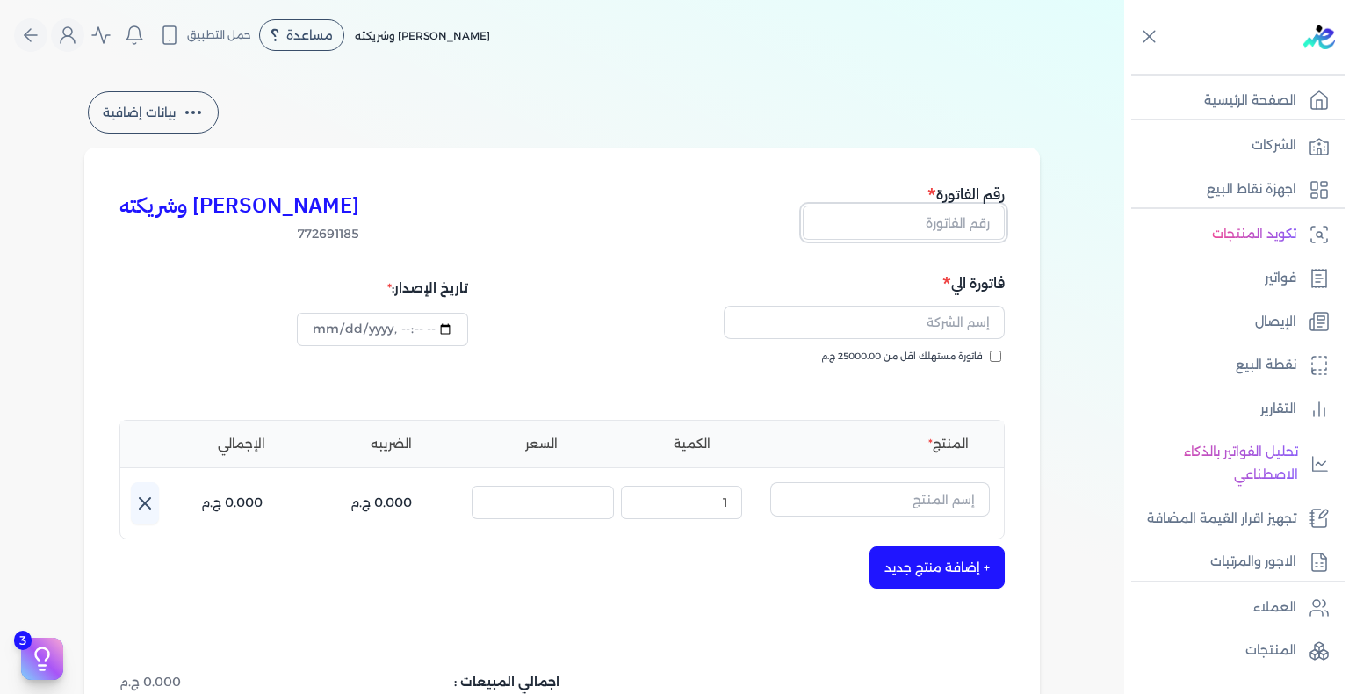
click at [977, 226] on input "text" at bounding box center [904, 222] width 202 height 33
paste input "EG3HLVOVR-GEIJ000036"
click at [994, 353] on input "فاتورة مستهلك اقل من 25000.00 ج.م" at bounding box center [995, 355] width 11 height 11
click at [948, 321] on input "text" at bounding box center [864, 322] width 281 height 33
paste input "[PERSON_NAME]"
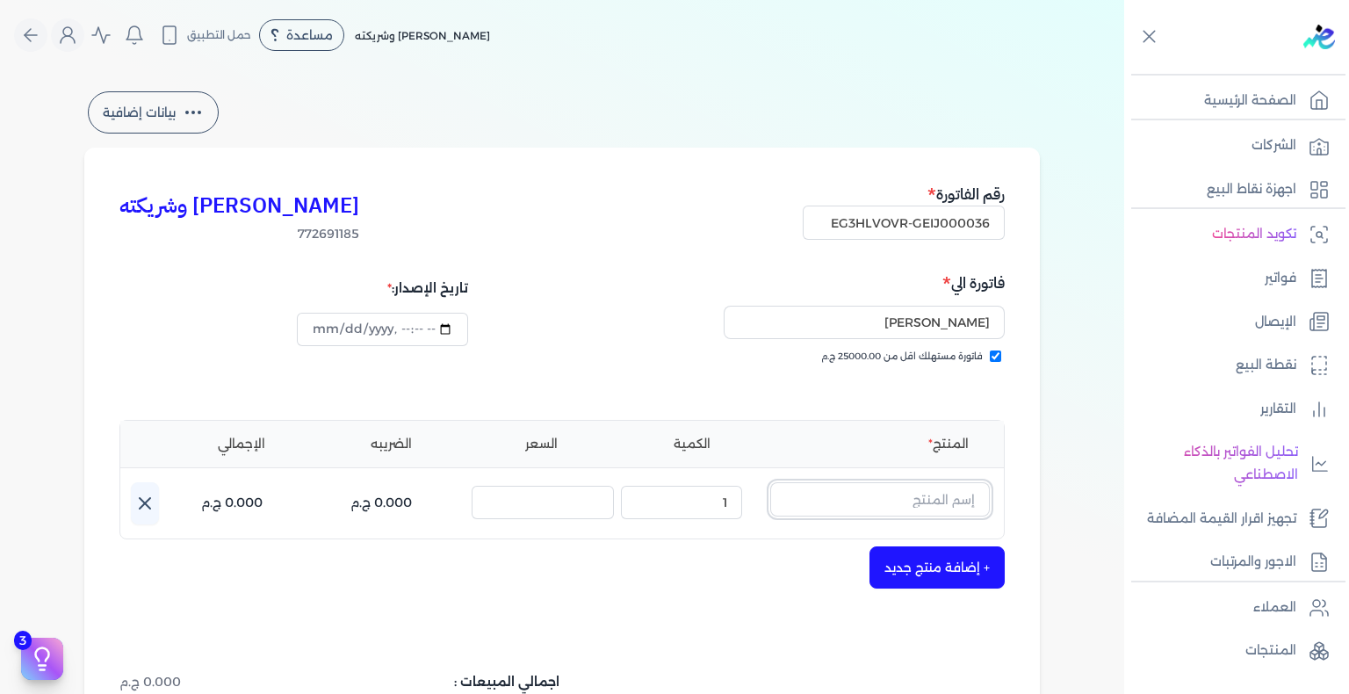
click at [968, 508] on input "text" at bounding box center [880, 498] width 220 height 33
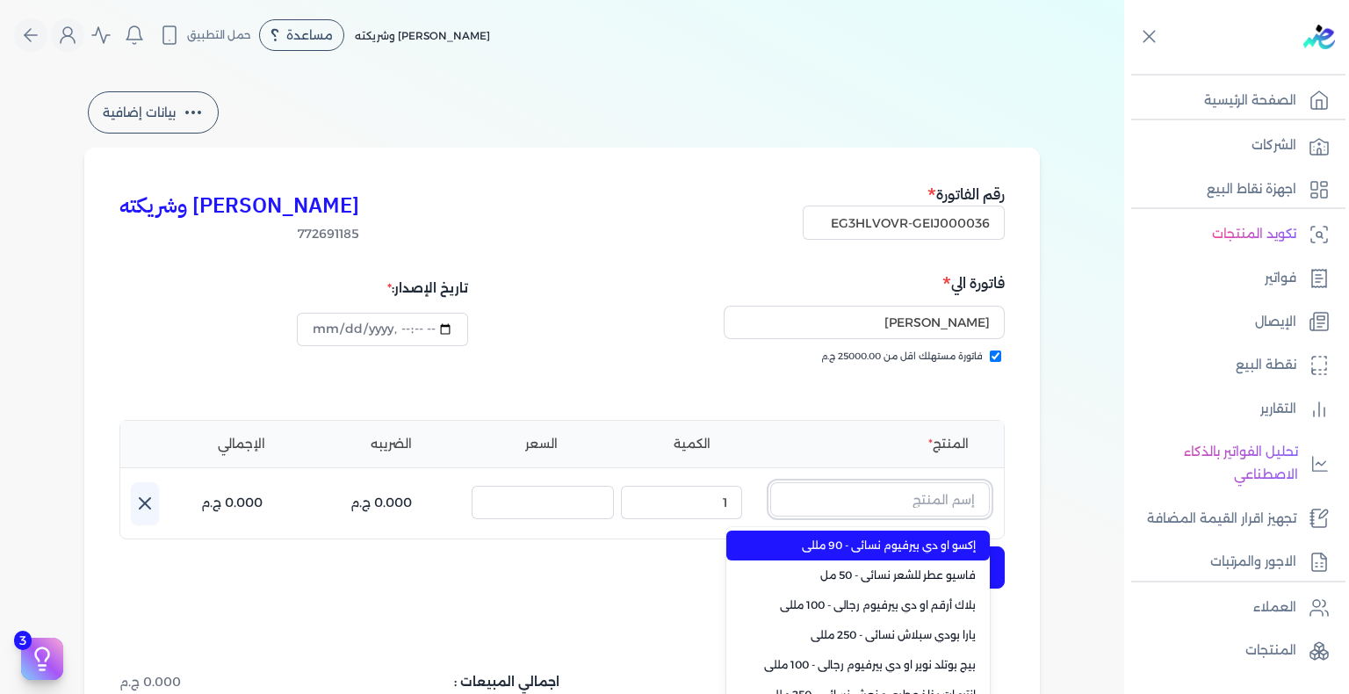
paste input "اميرة العرب بودي سبلاش نسائي - 250 مللي"
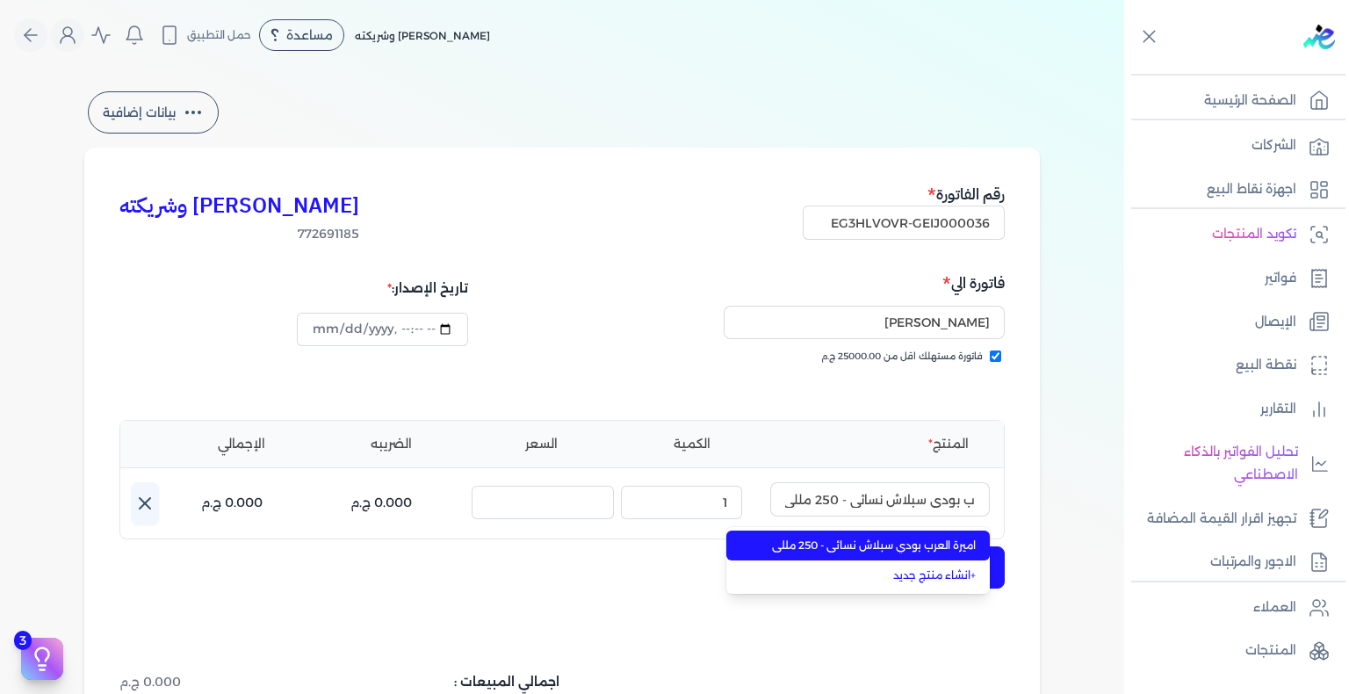
click at [920, 545] on span "اميرة العرب بودي سبلاش نسائي - 250 مللي" at bounding box center [868, 546] width 214 height 16
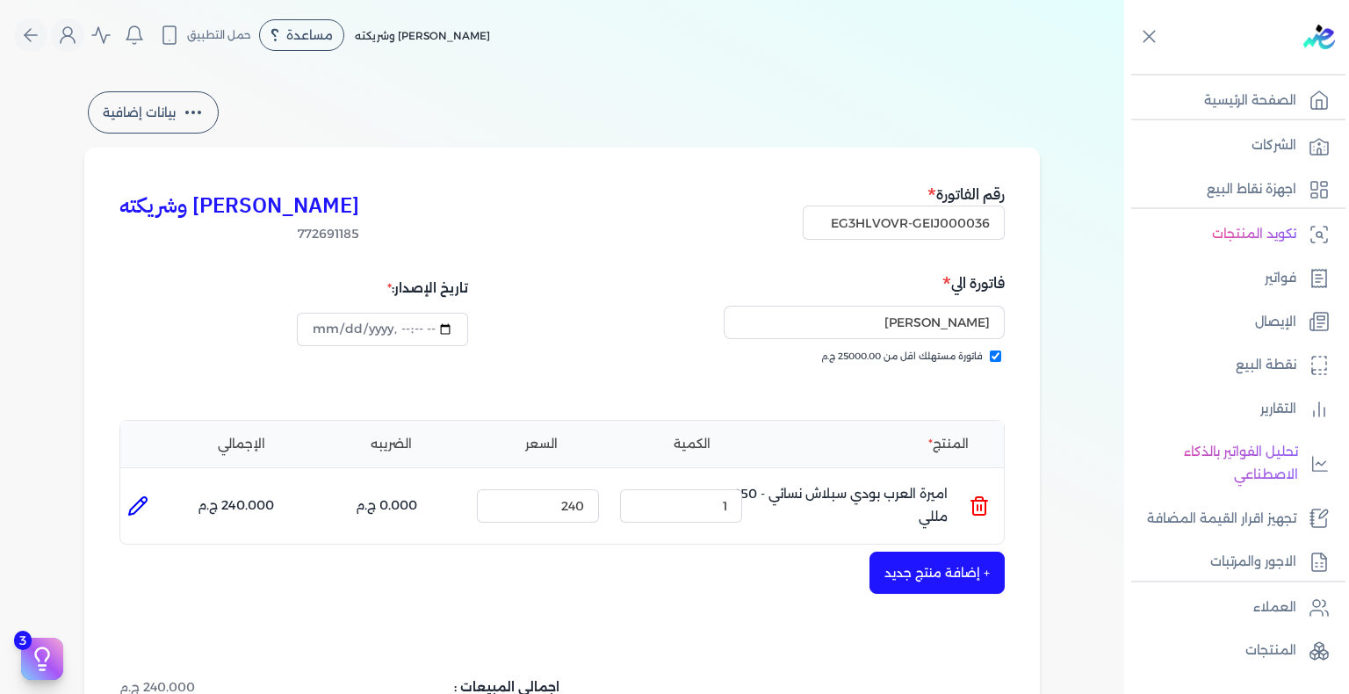
click at [933, 568] on button "+ إضافة منتج جديد" at bounding box center [937, 573] width 135 height 42
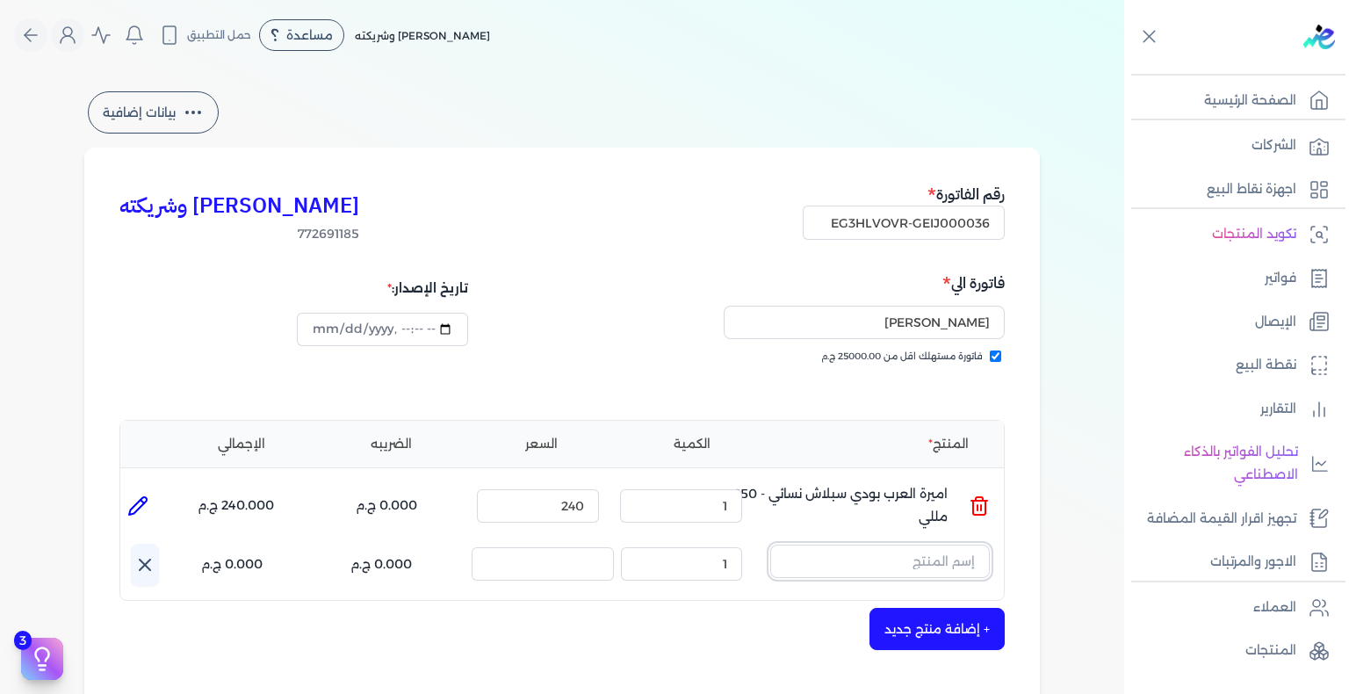
click at [906, 567] on input "text" at bounding box center [880, 561] width 220 height 33
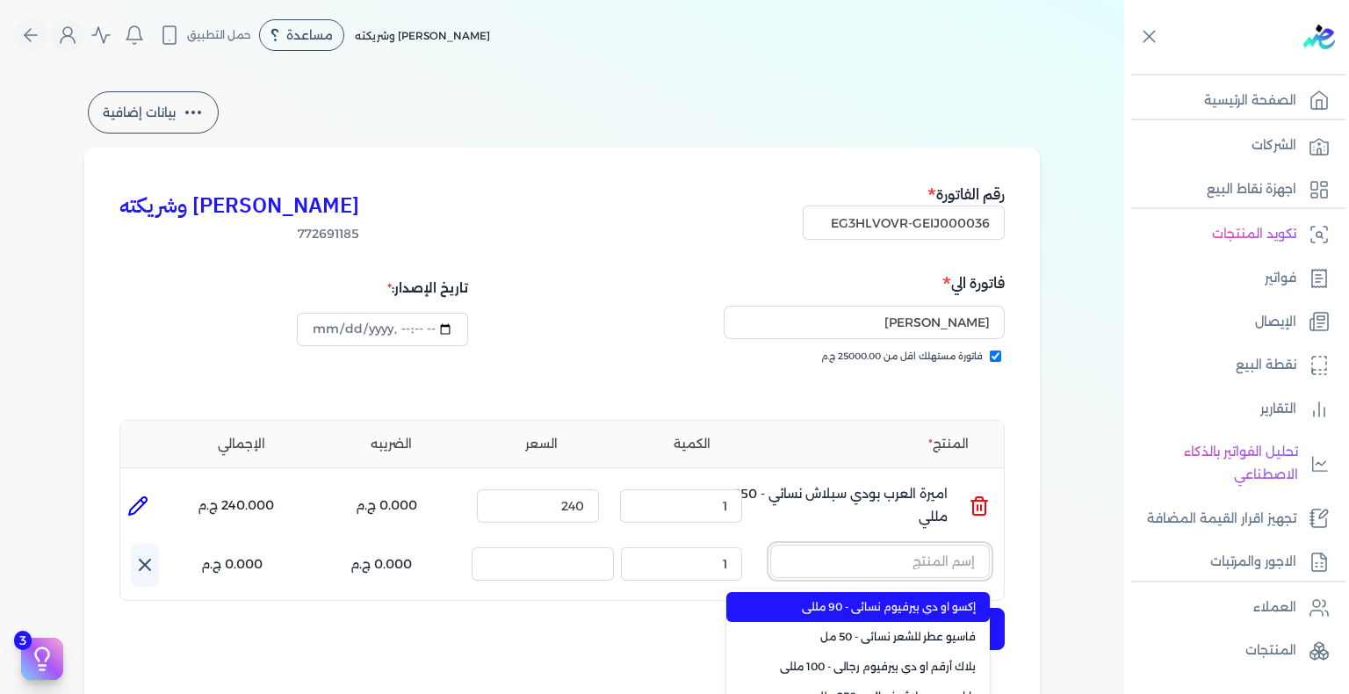
paste input "سينو رذاذ عطري منعش نسائي - 250 مللي"
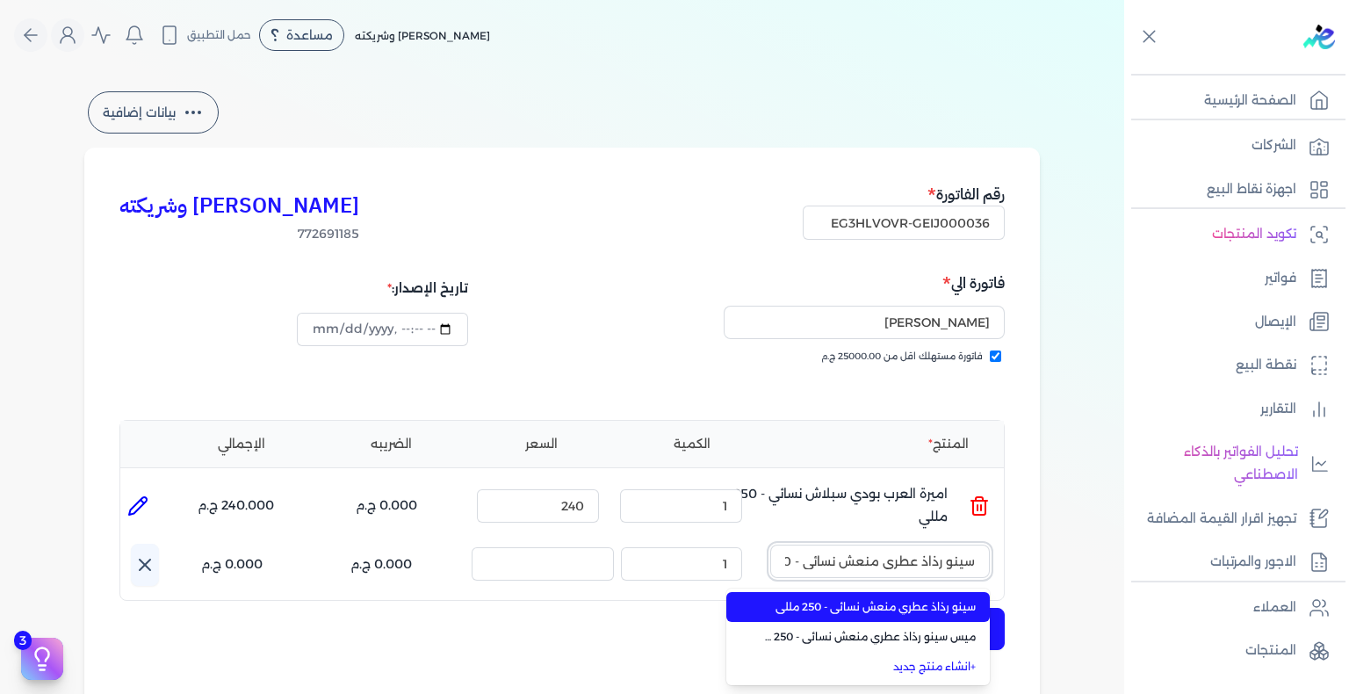
scroll to position [0, -46]
click at [920, 613] on span "سينو رذاذ عطري منعش نسائي - 250 مللي" at bounding box center [868, 607] width 214 height 16
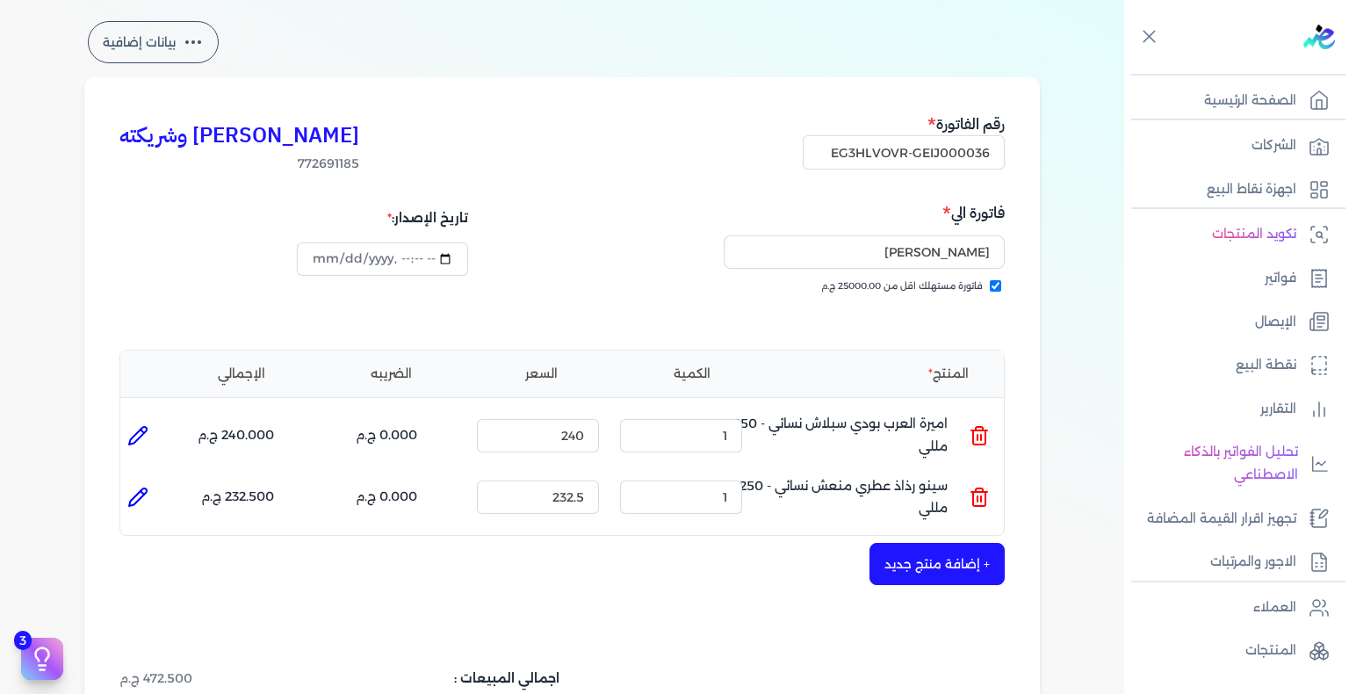
scroll to position [351, 0]
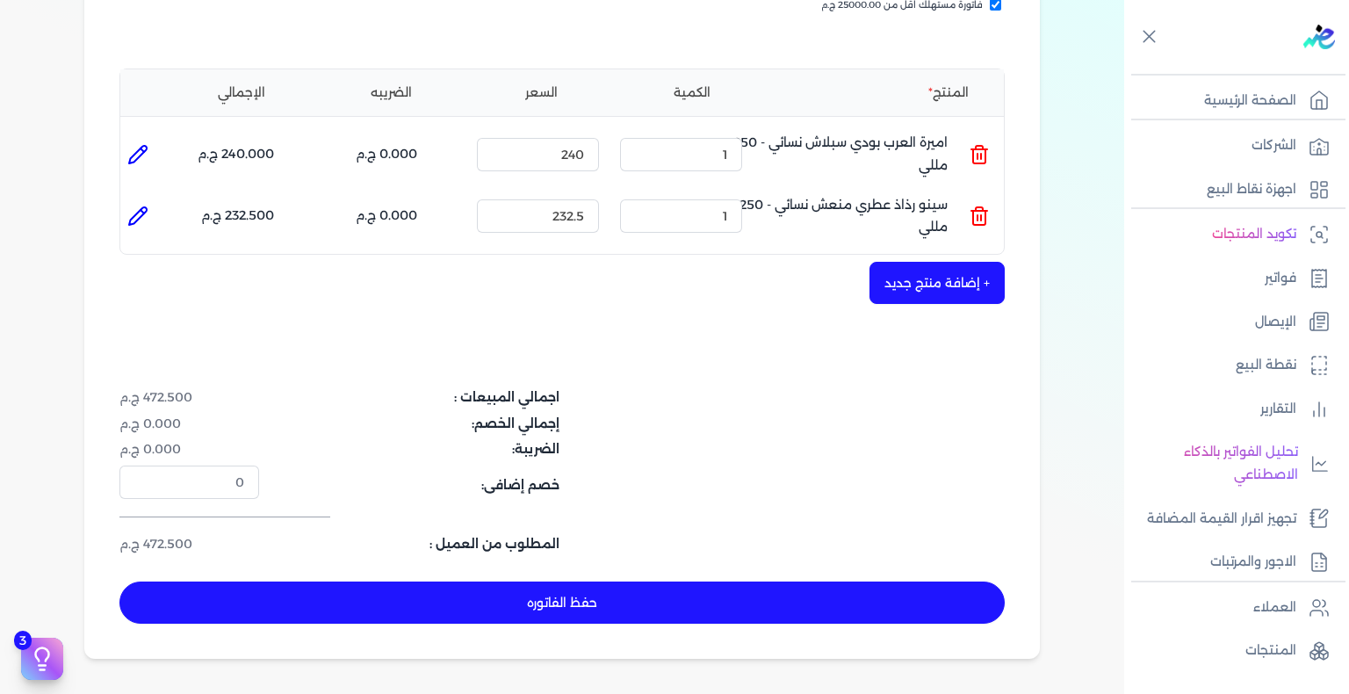
click at [625, 595] on button "حفظ الفاتوره" at bounding box center [561, 602] width 885 height 42
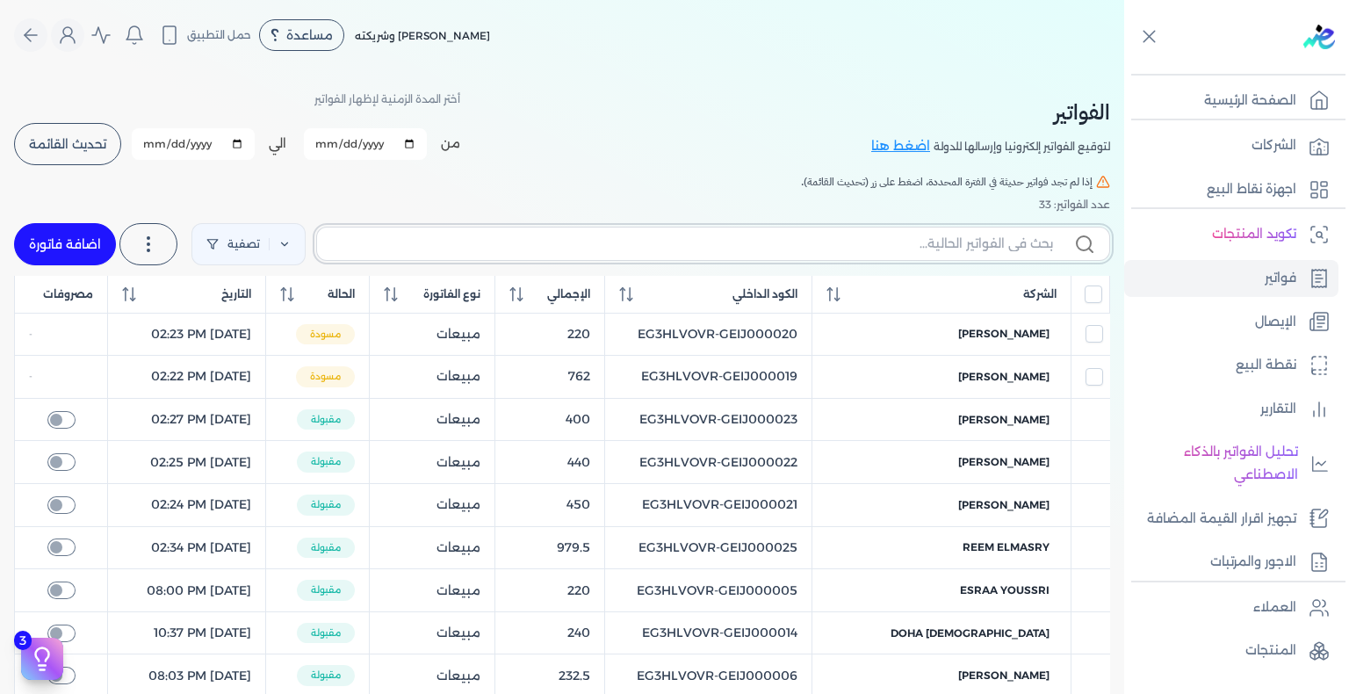
click at [948, 236] on input "text" at bounding box center [692, 244] width 722 height 18
paste input "EG3HLVOVR-GEIJ000036"
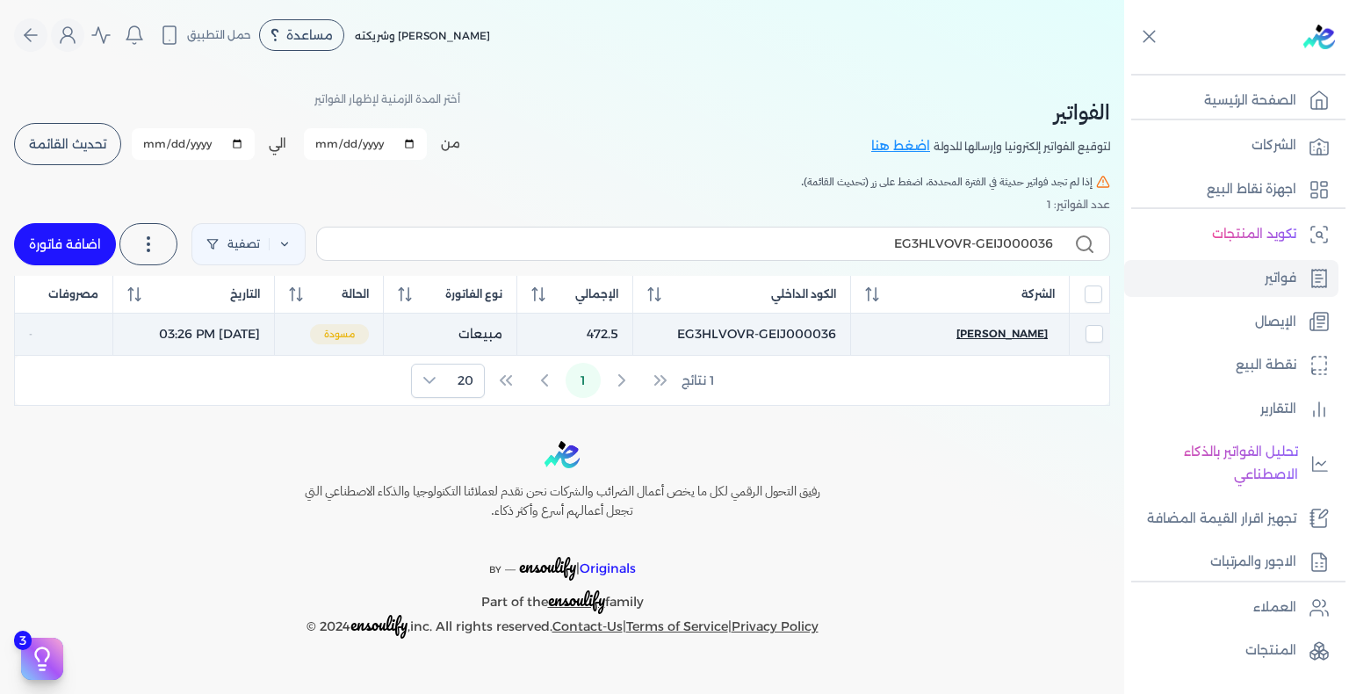
click at [1008, 332] on span "[PERSON_NAME]" at bounding box center [1001, 334] width 91 height 16
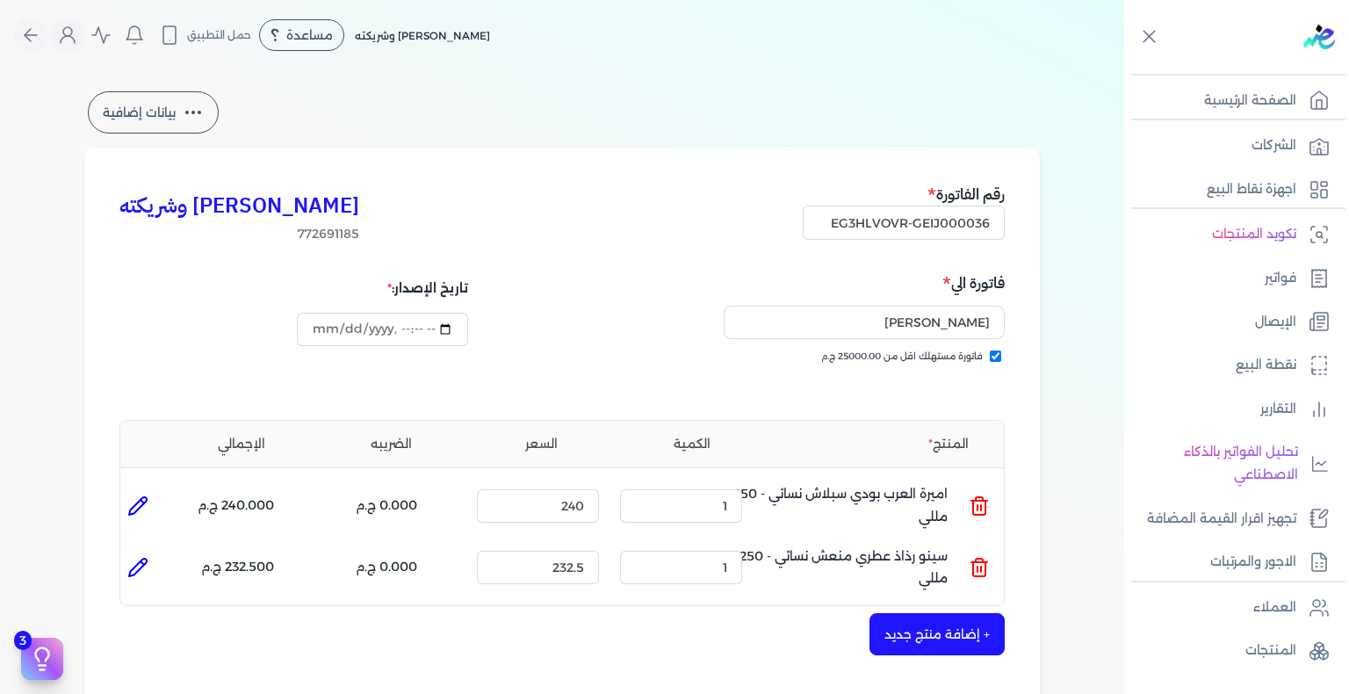
scroll to position [351, 0]
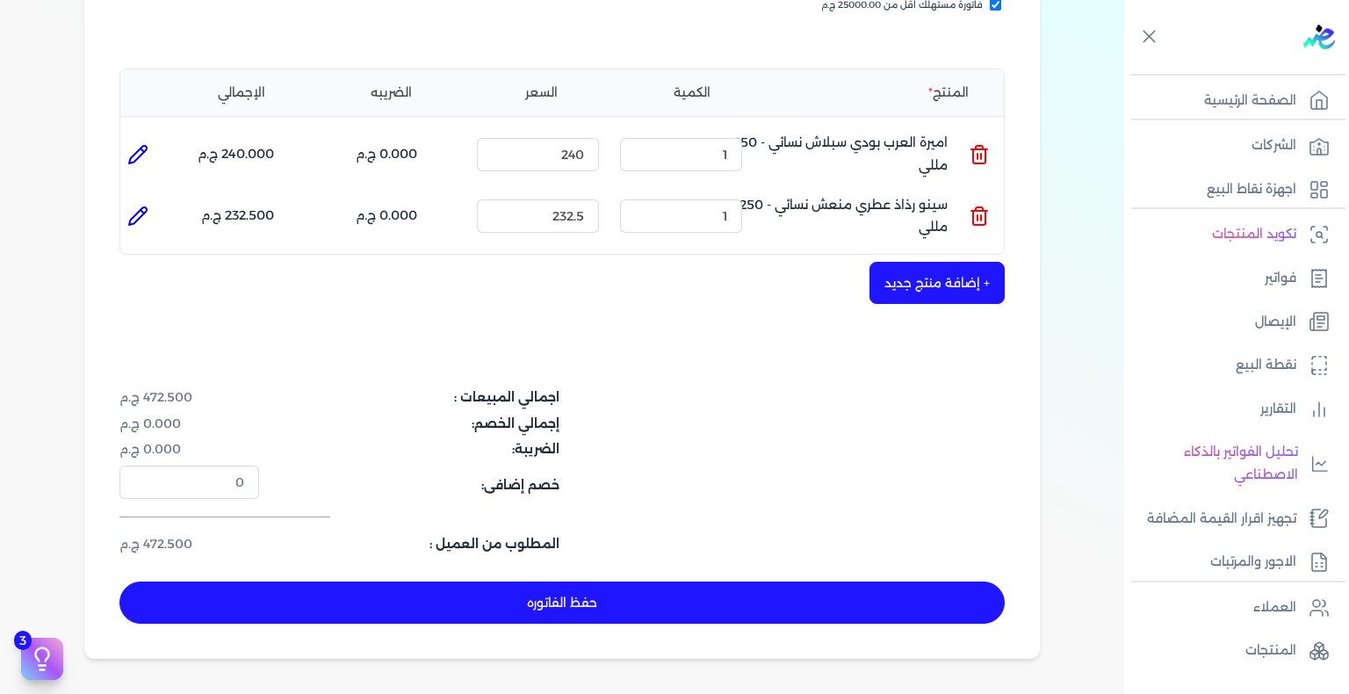
click at [801, 595] on button "حفظ الفاتوره" at bounding box center [561, 602] width 885 height 42
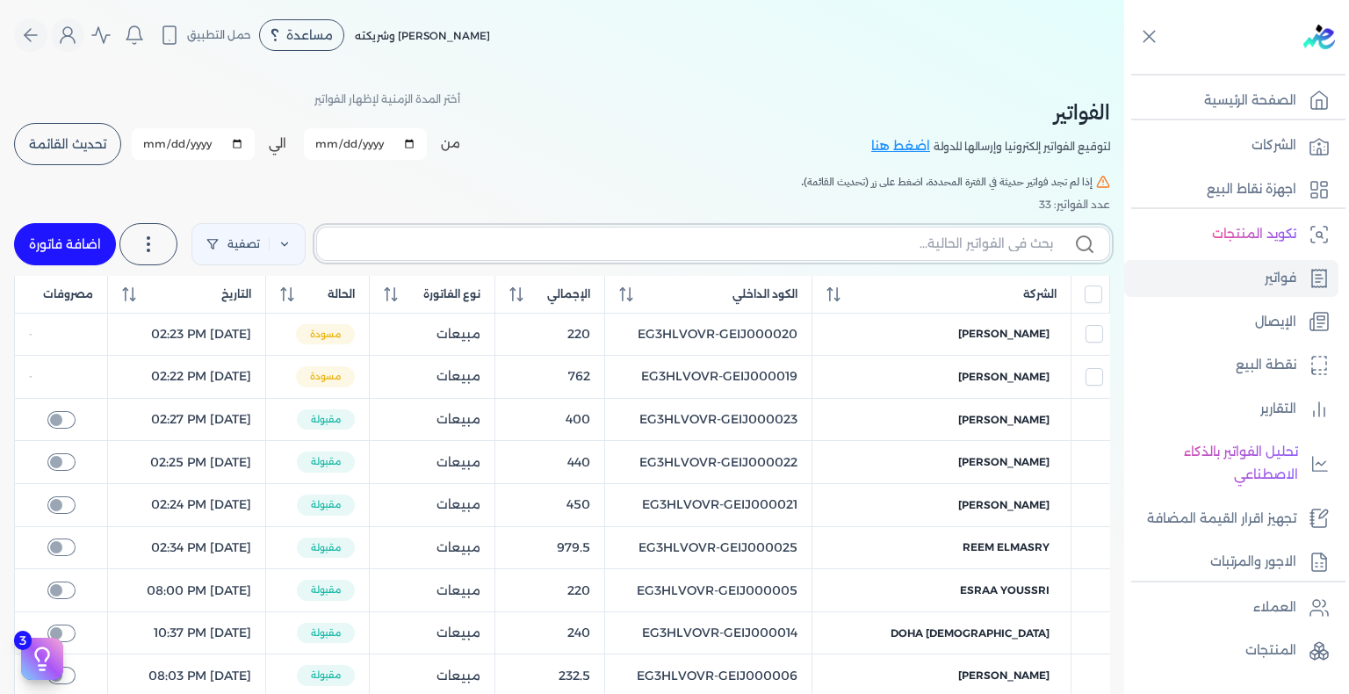
click at [870, 244] on input "text" at bounding box center [692, 244] width 722 height 18
paste input "EG3HLVOVR-GEIJ000037"
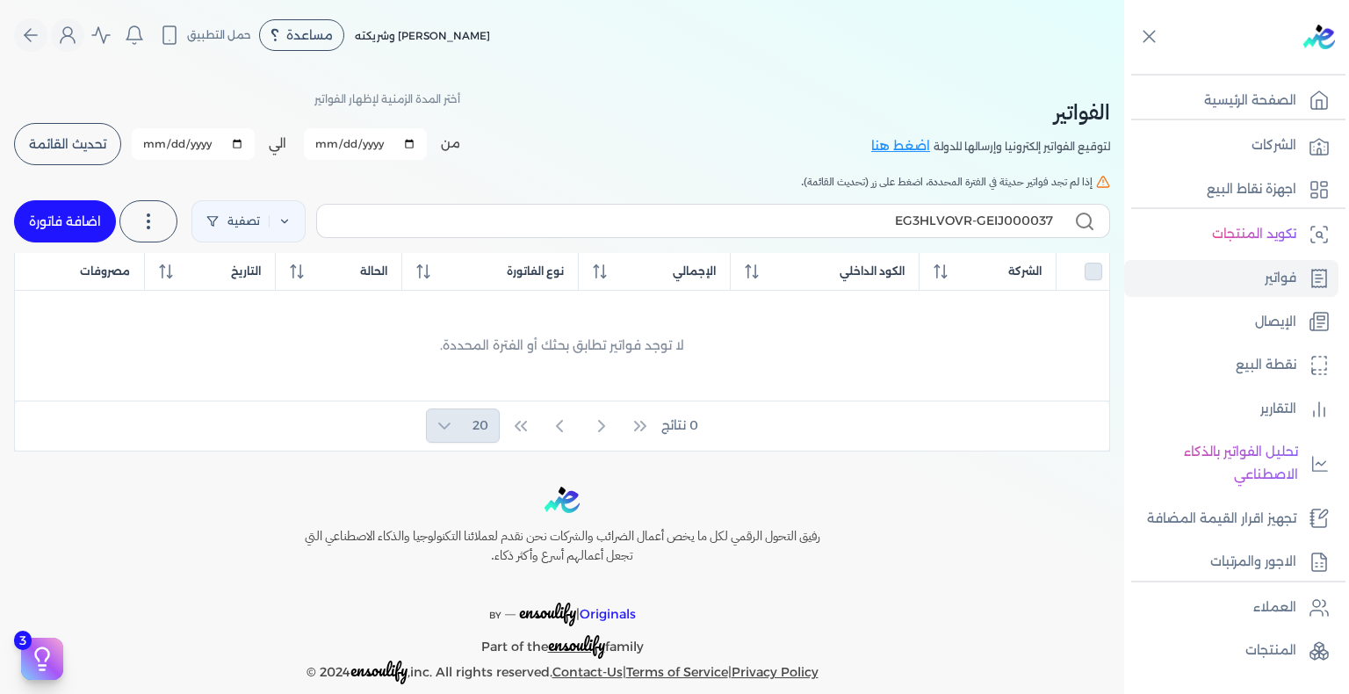
drag, startPoint x: 56, startPoint y: 207, endPoint x: 1047, endPoint y: 308, distance: 995.9
click at [57, 208] on link "اضافة فاتورة" at bounding box center [65, 221] width 102 height 42
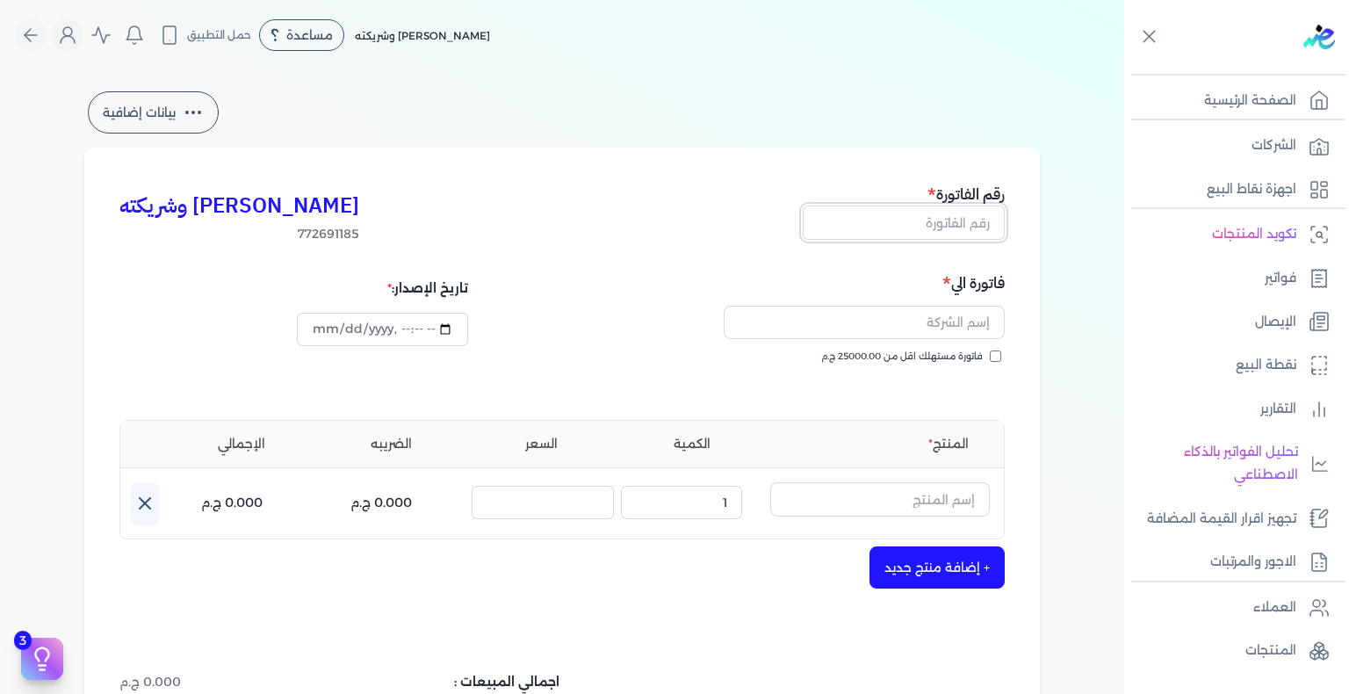
click at [971, 223] on input "text" at bounding box center [904, 222] width 202 height 33
paste input "EG3HLVOVR-GEIJ000037"
click at [999, 357] on input "فاتورة مستهلك اقل من 25000.00 ج.م" at bounding box center [995, 355] width 11 height 11
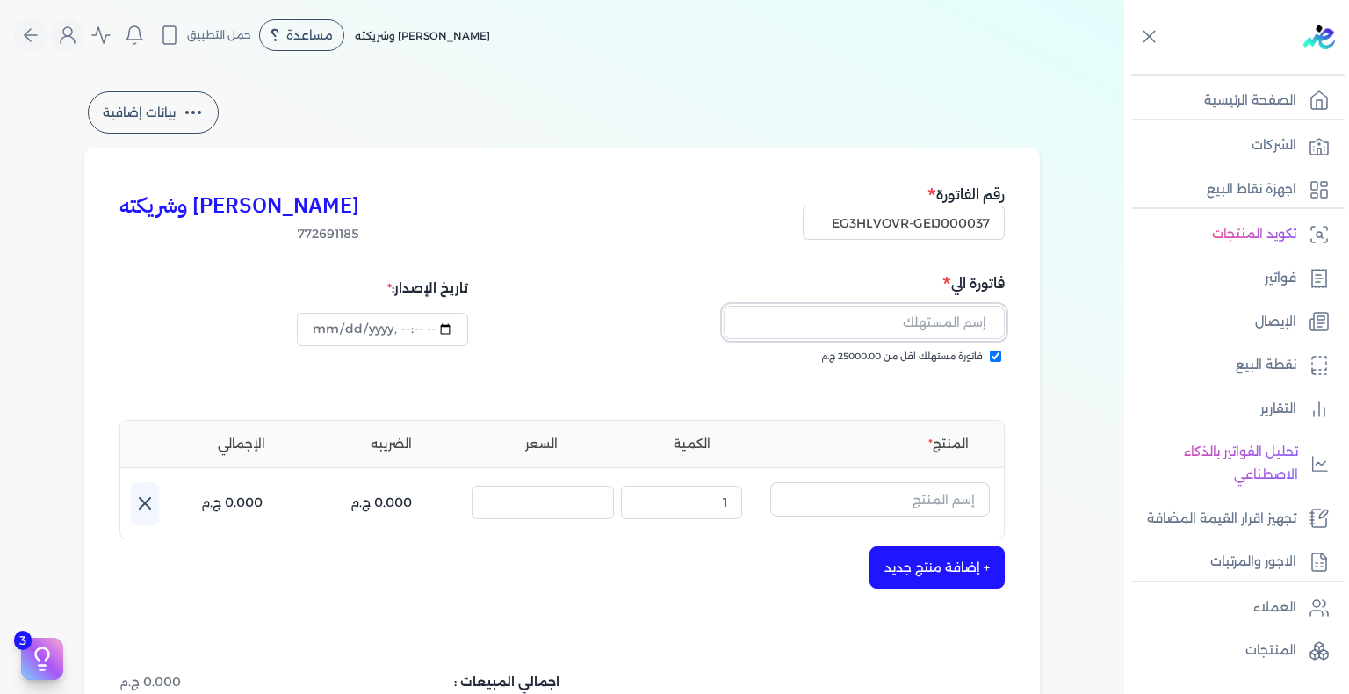
click at [956, 321] on input "text" at bounding box center [864, 322] width 281 height 33
paste input "[PERSON_NAME]"
click at [892, 497] on input "text" at bounding box center [880, 498] width 220 height 33
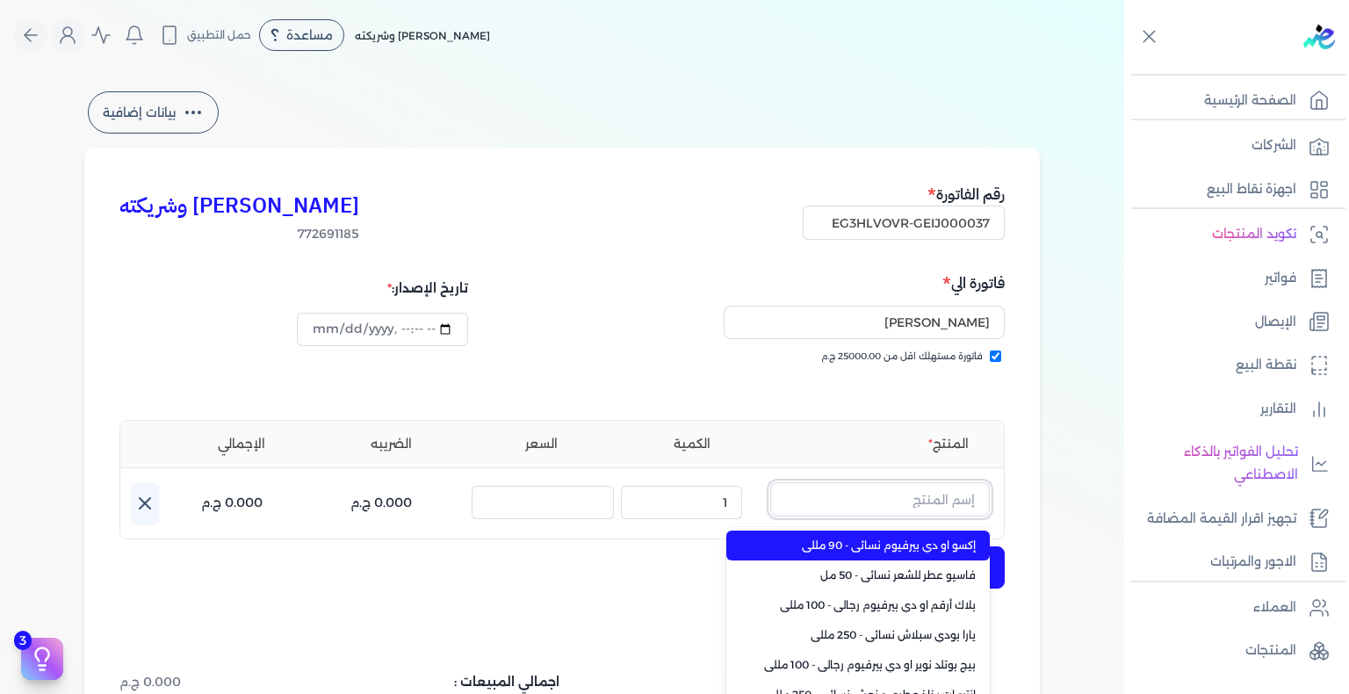
paste input "بيلوفد شيري رذاذ عطري منعش نسائي - 250 مللي"
